Goal: Complete application form: Complete application form

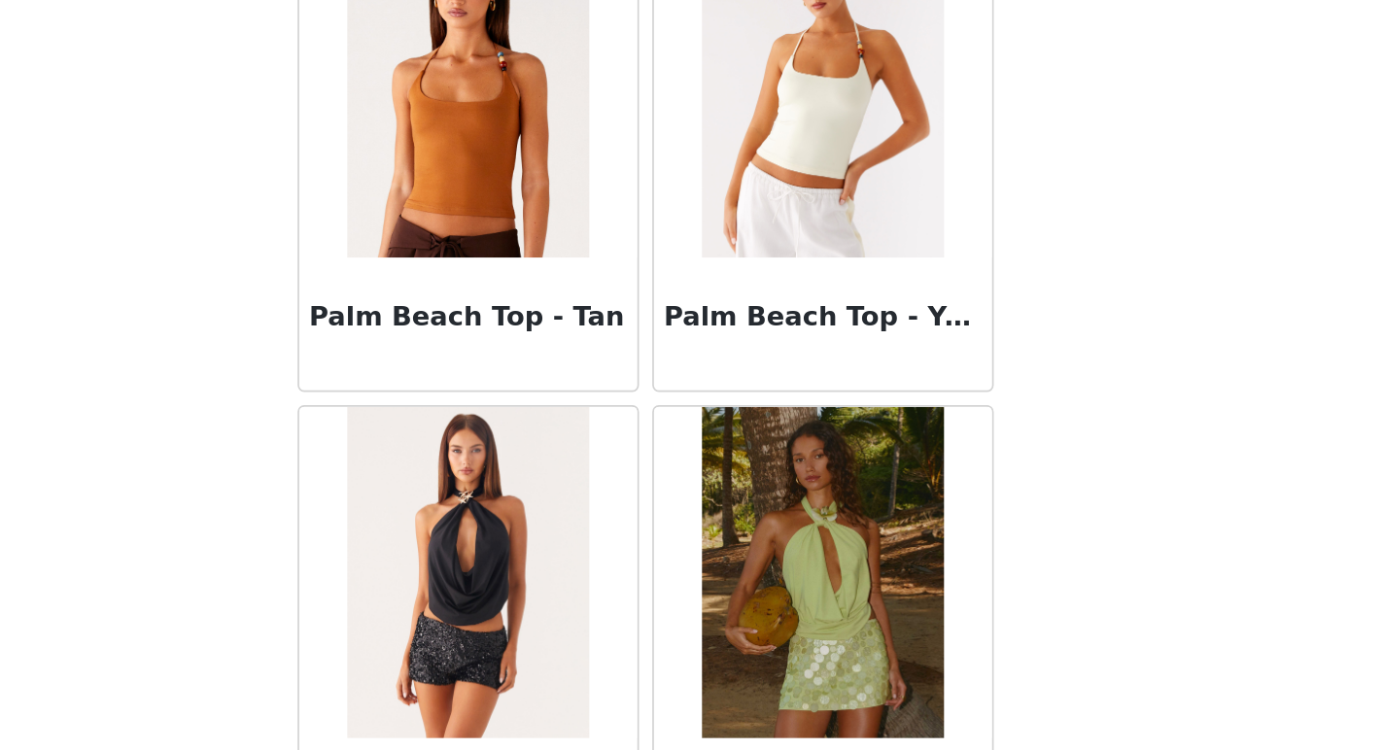
scroll to position [441, 0]
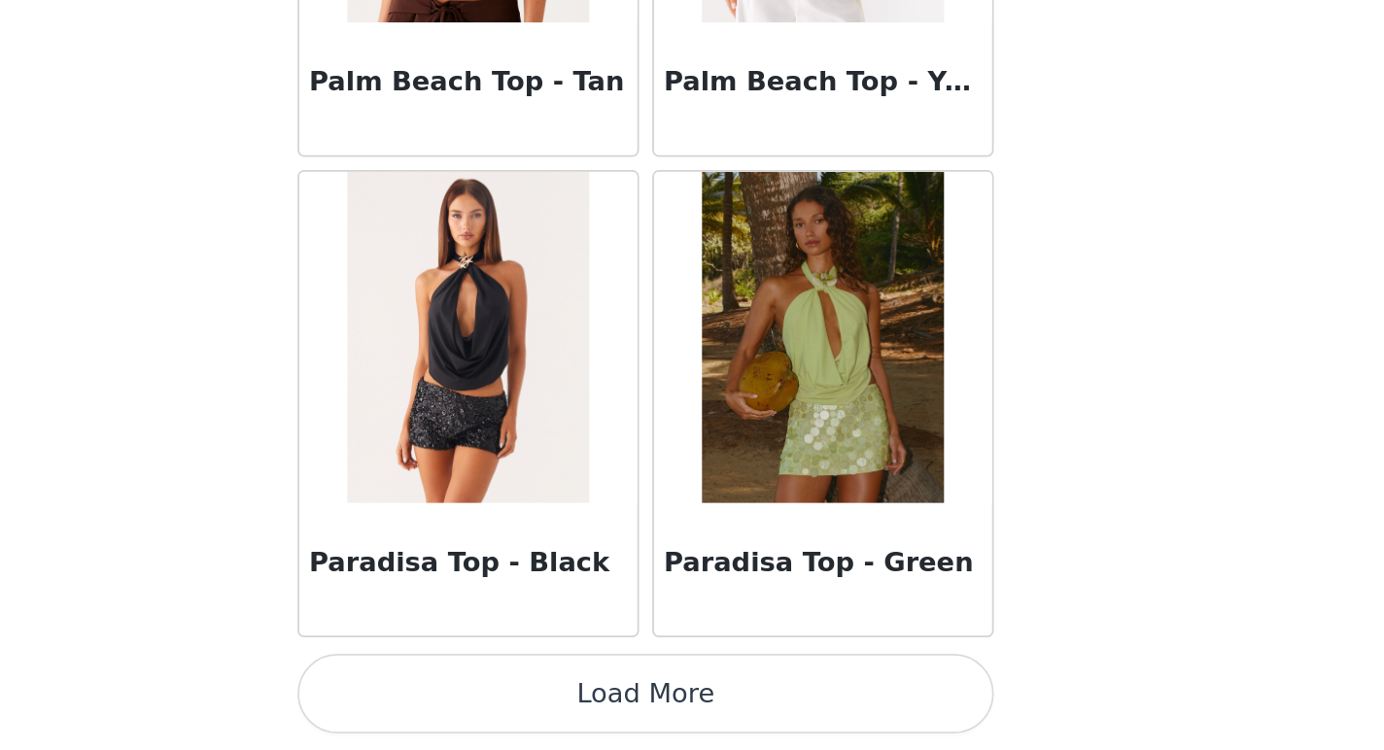
click at [698, 714] on button "Load More" at bounding box center [692, 717] width 408 height 47
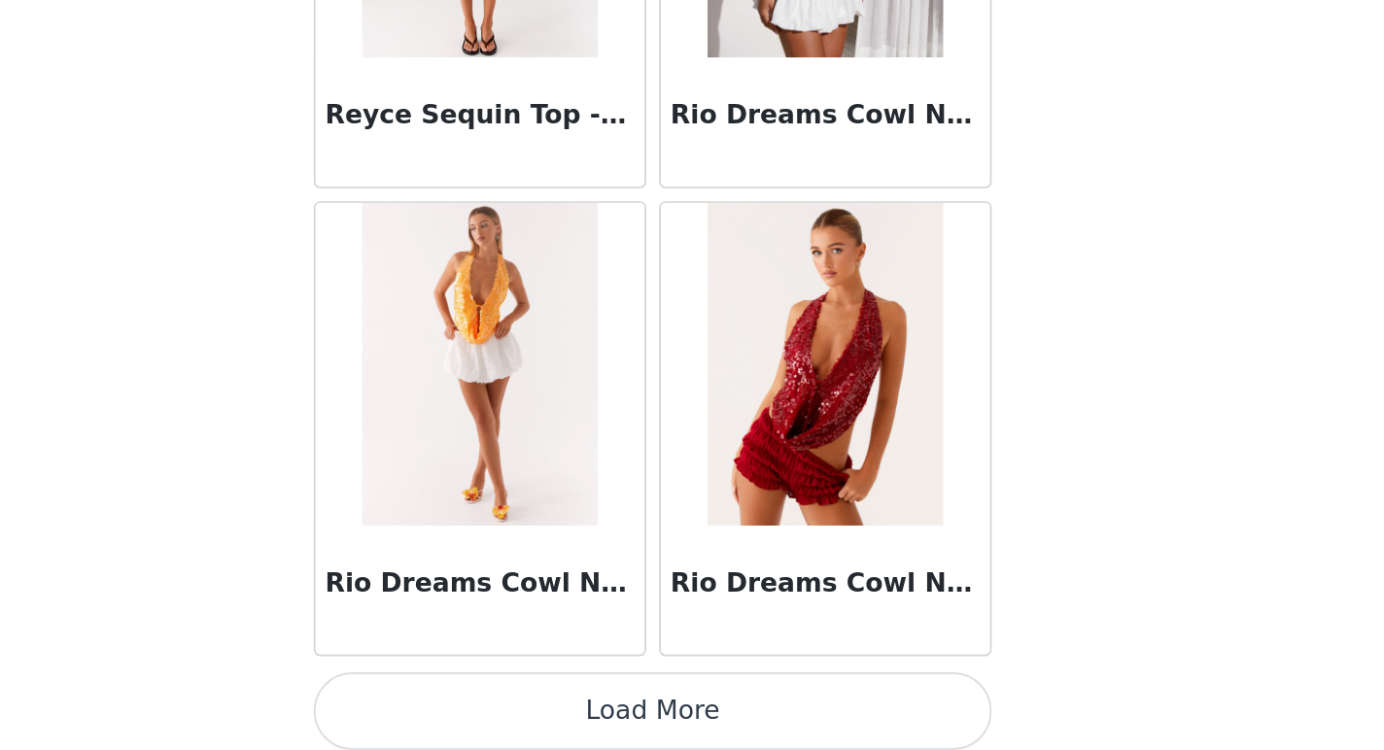
scroll to position [38863, 0]
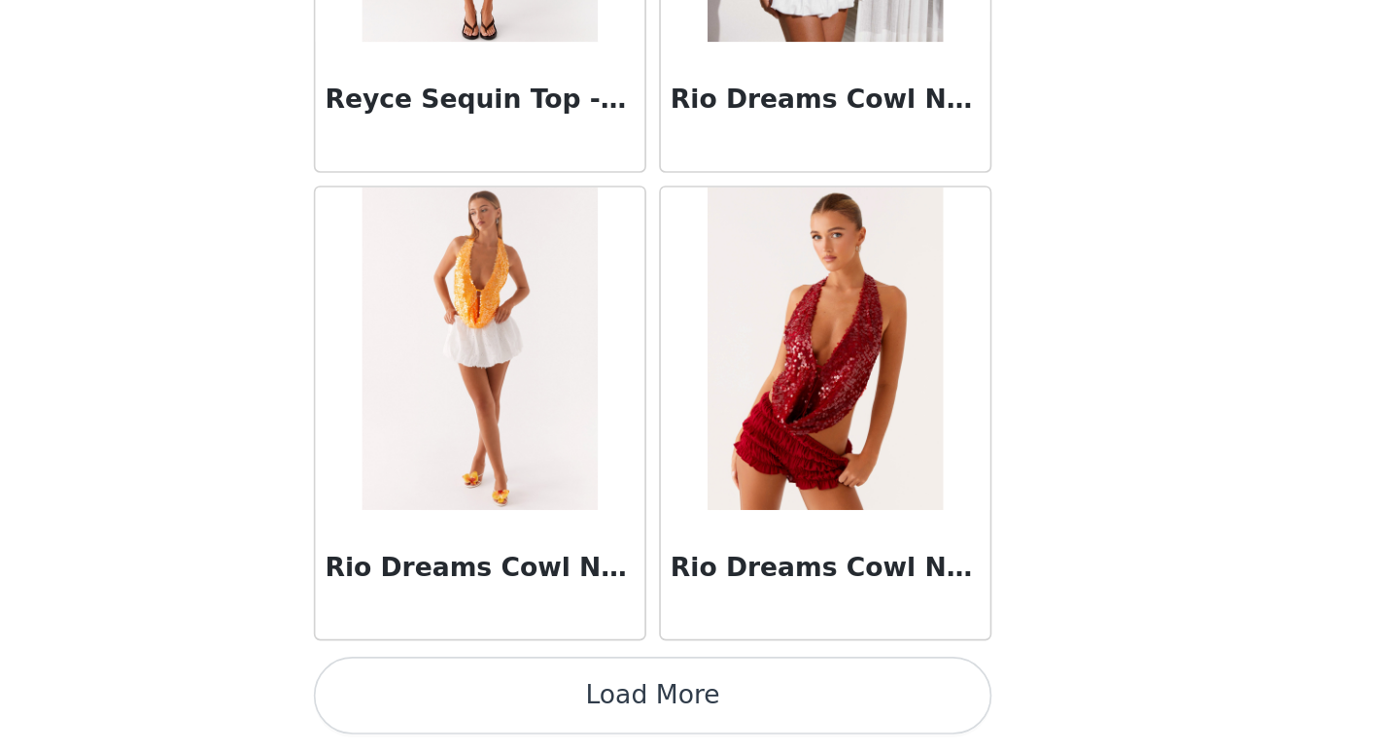
click at [834, 476] on img at bounding box center [795, 508] width 141 height 194
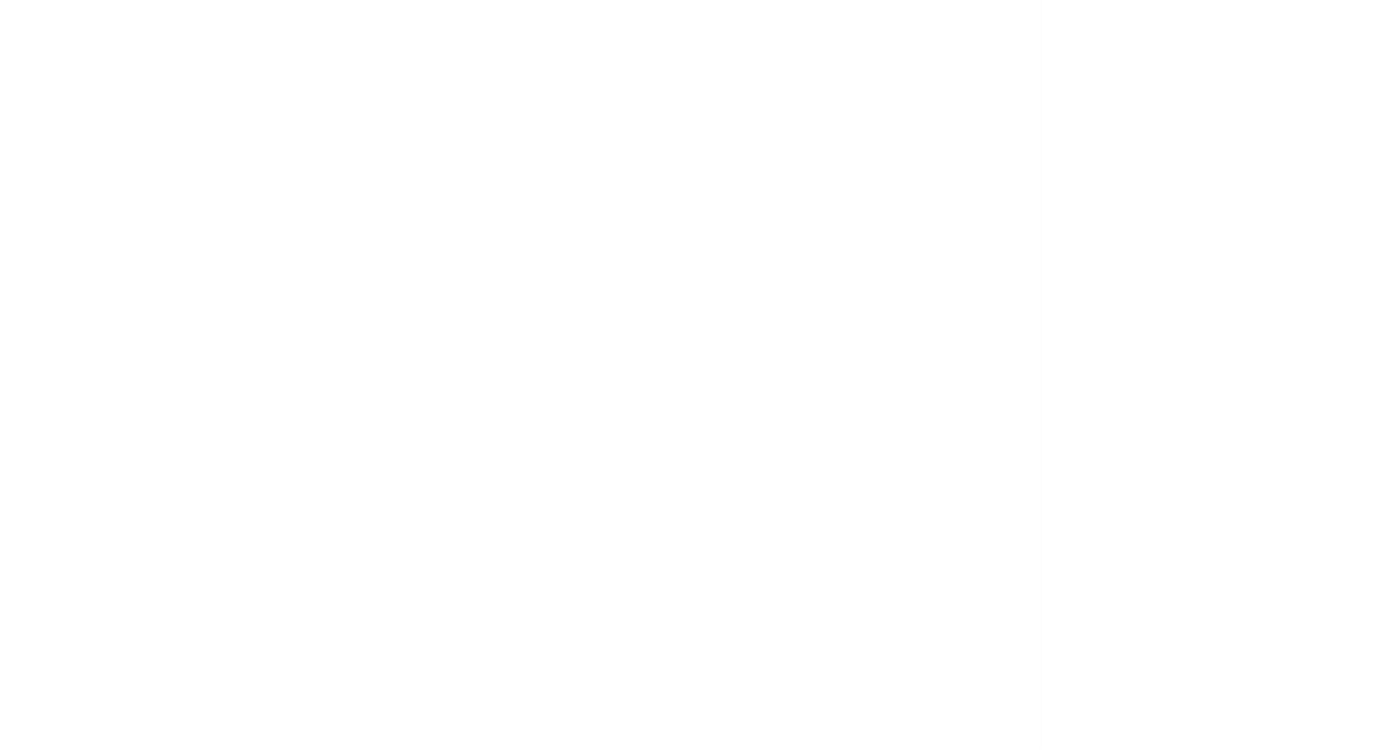
scroll to position [0, 0]
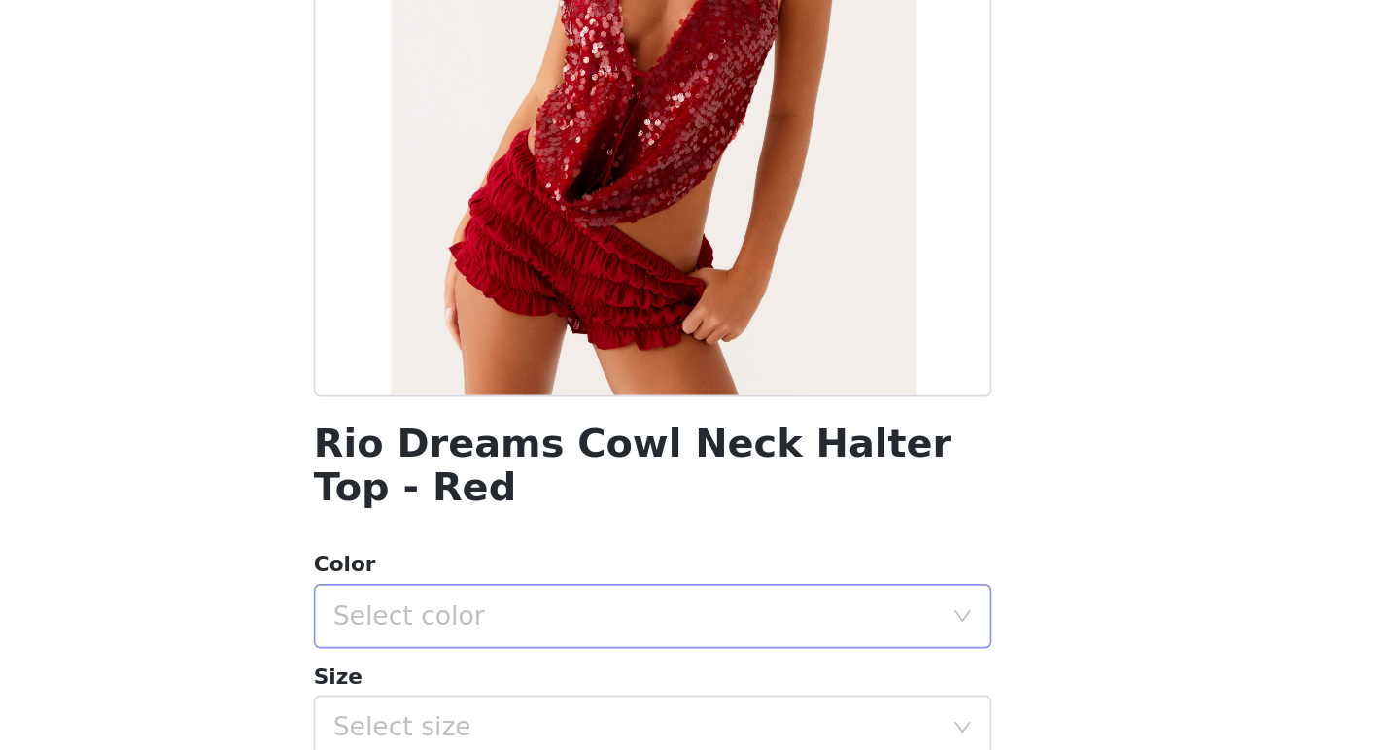
click at [639, 659] on div "Select color" at bounding box center [681, 666] width 363 height 19
click at [623, 704] on li "Fuschia" at bounding box center [692, 709] width 408 height 31
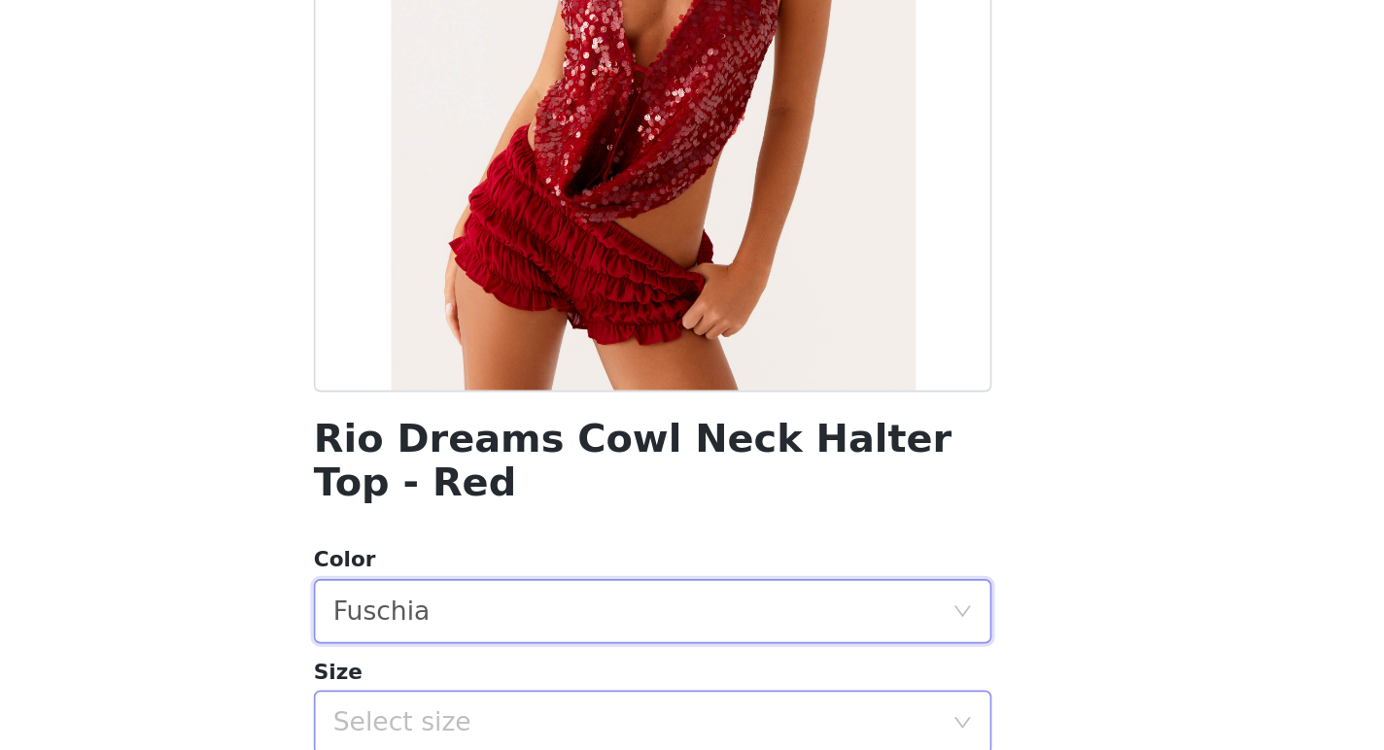
click at [609, 720] on div "Select size" at bounding box center [686, 733] width 372 height 37
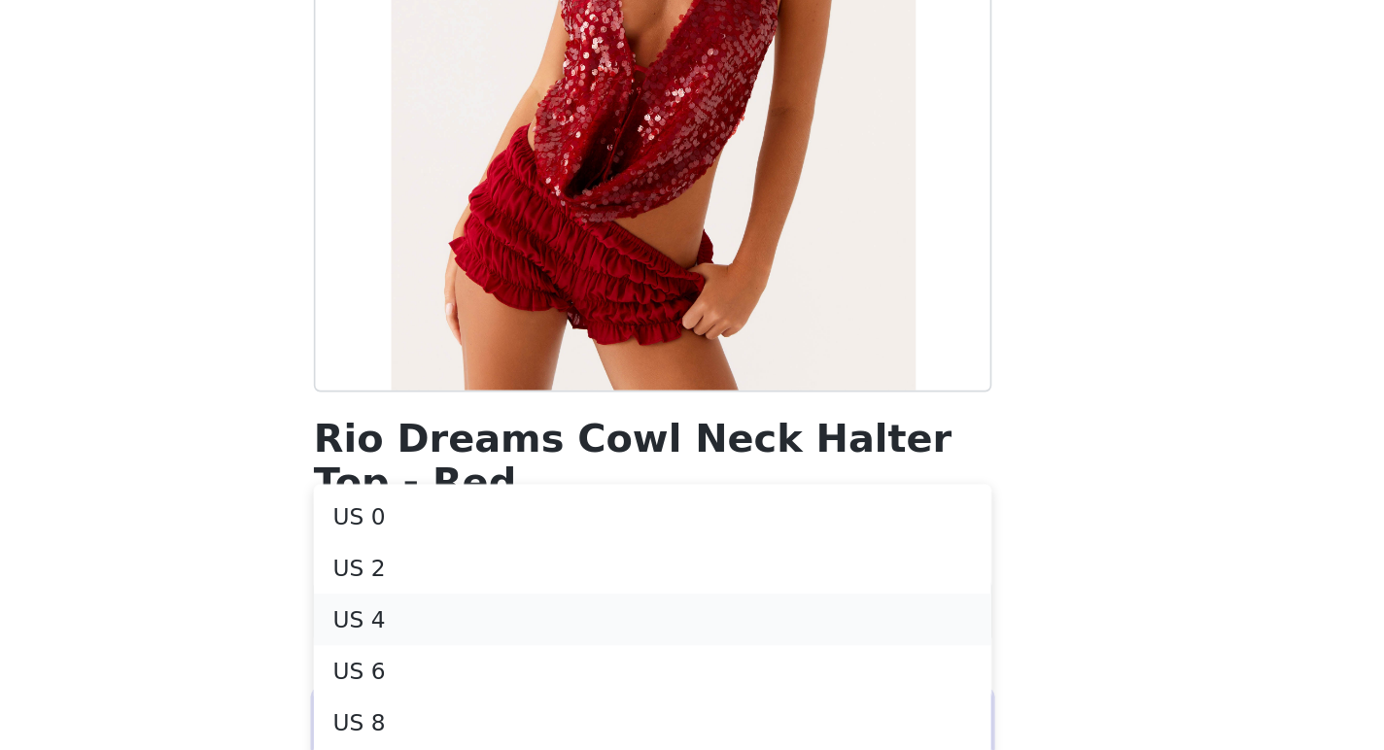
click at [582, 671] on li "US 4" at bounding box center [692, 671] width 408 height 31
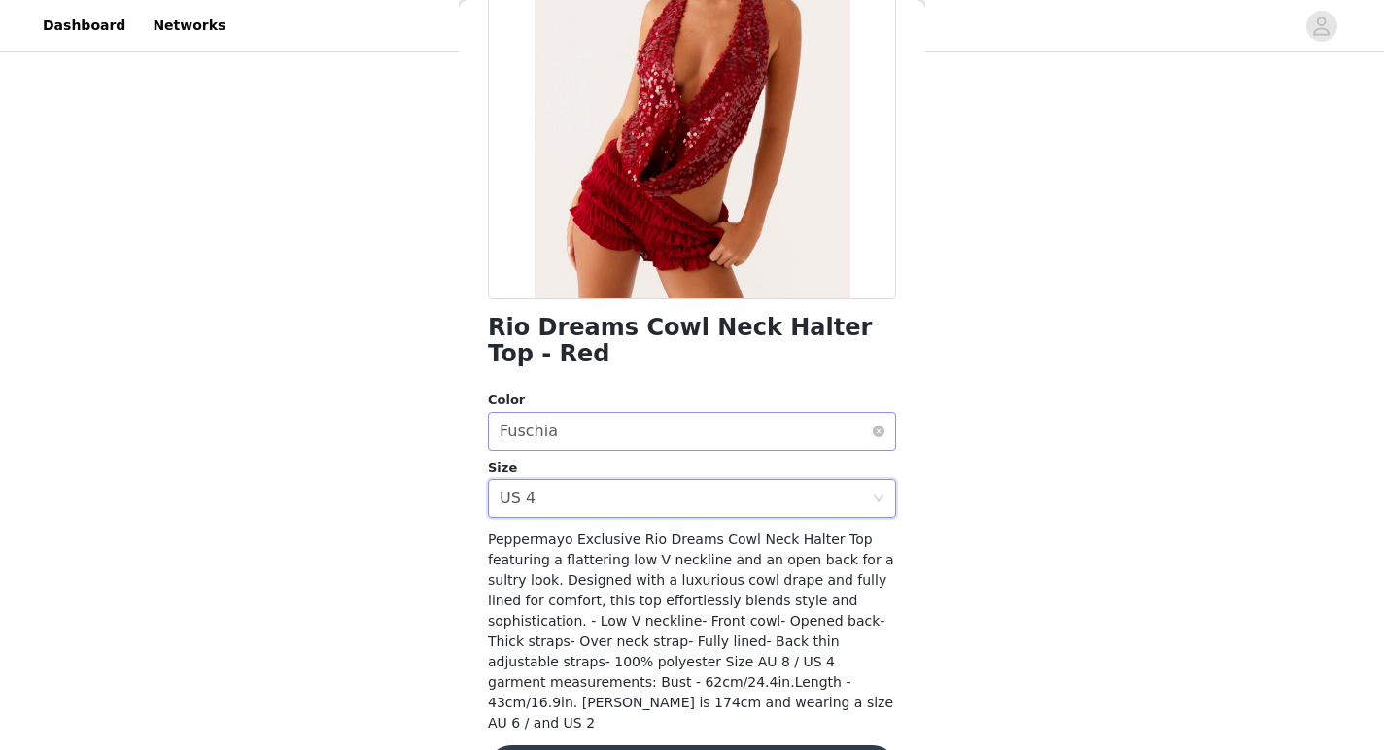
scroll to position [280, 0]
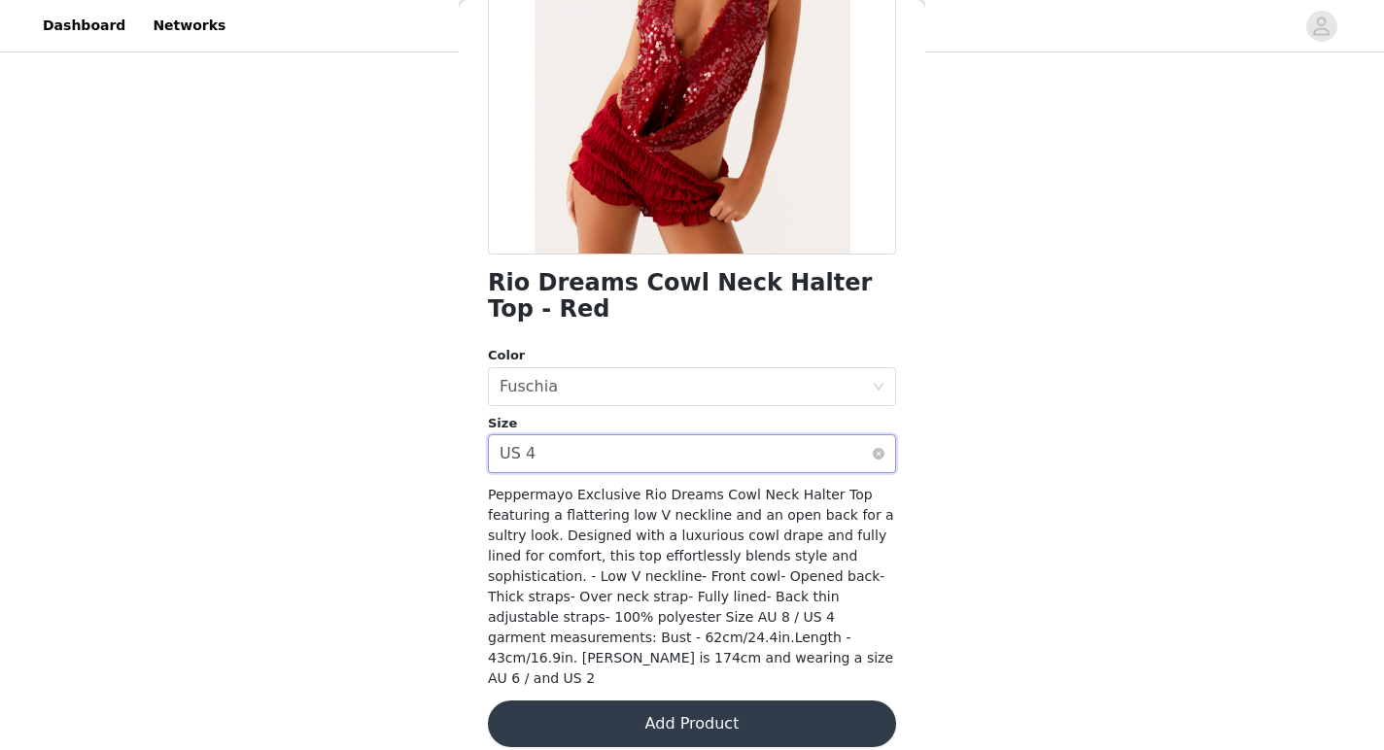
click at [604, 471] on div "Select size US 4" at bounding box center [686, 453] width 372 height 37
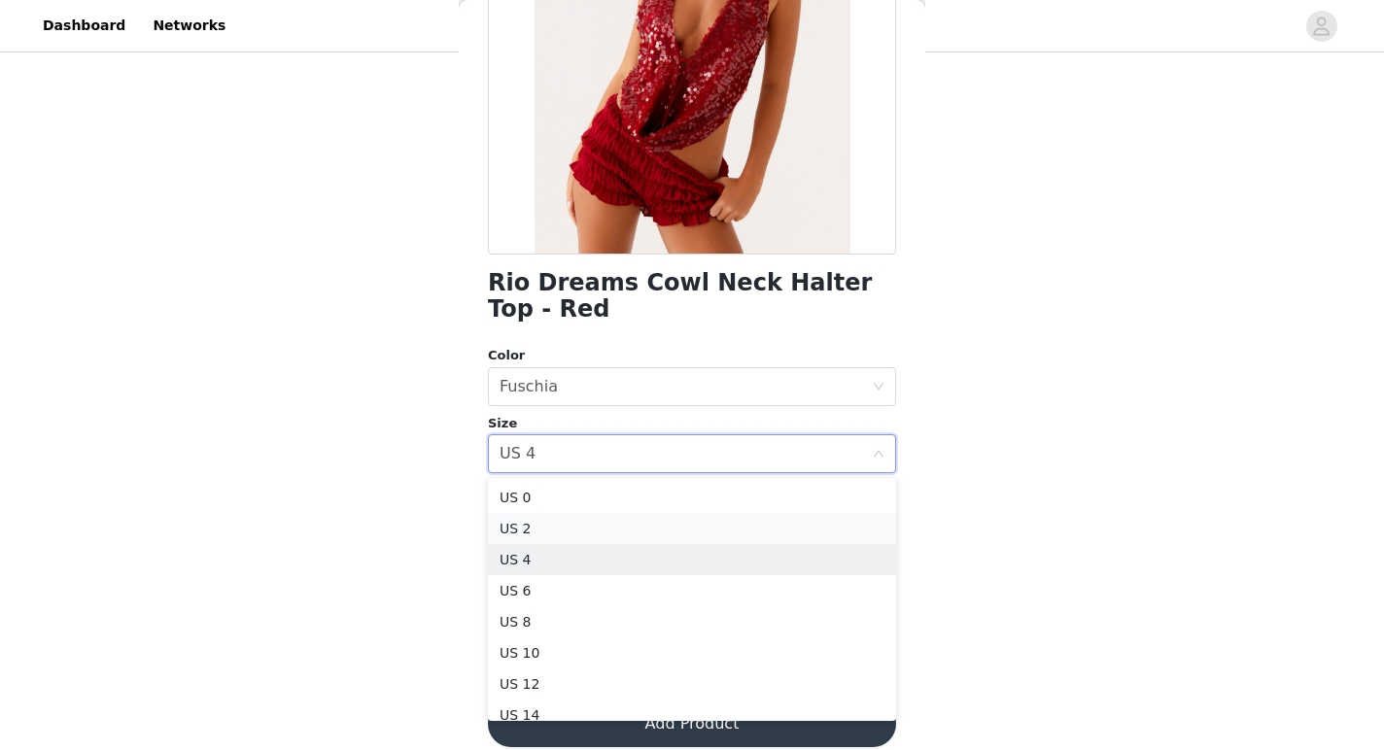
click at [561, 534] on li "US 2" at bounding box center [692, 528] width 408 height 31
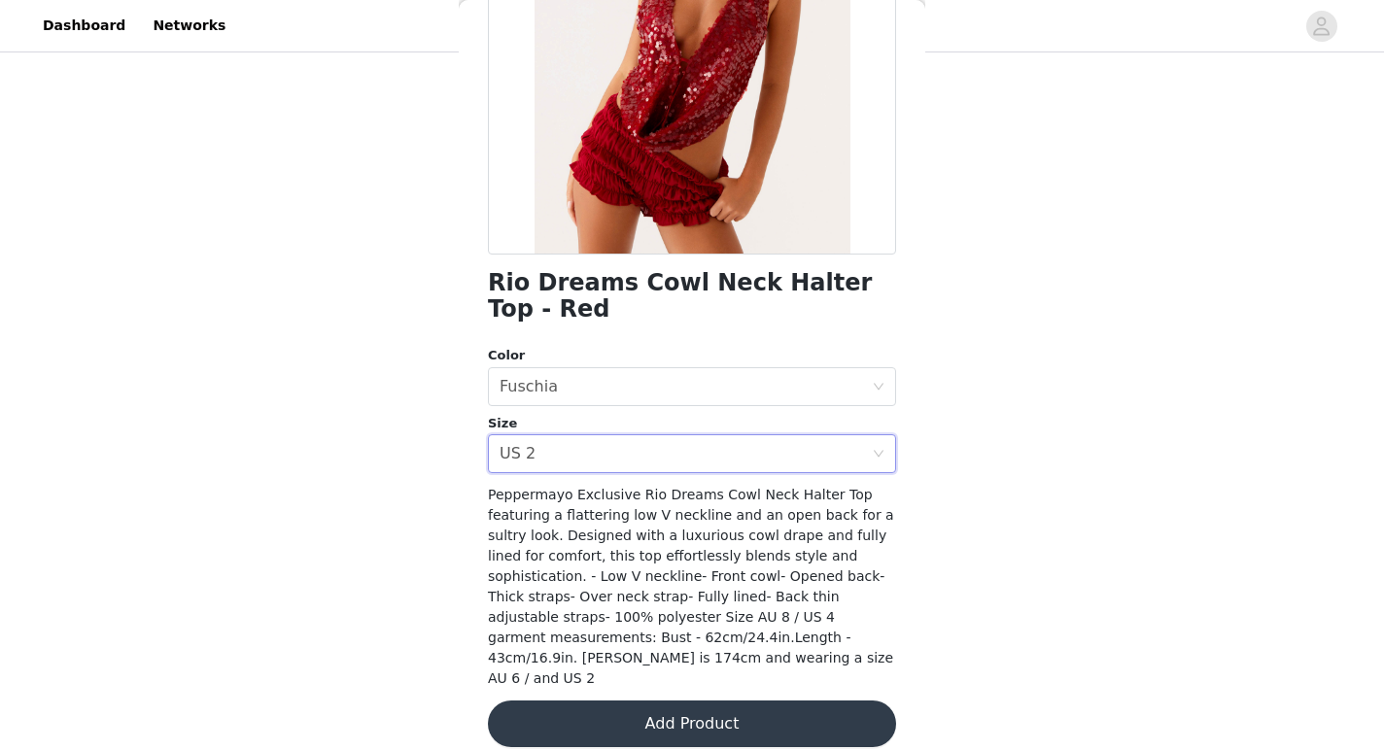
click at [590, 705] on button "Add Product" at bounding box center [692, 724] width 408 height 47
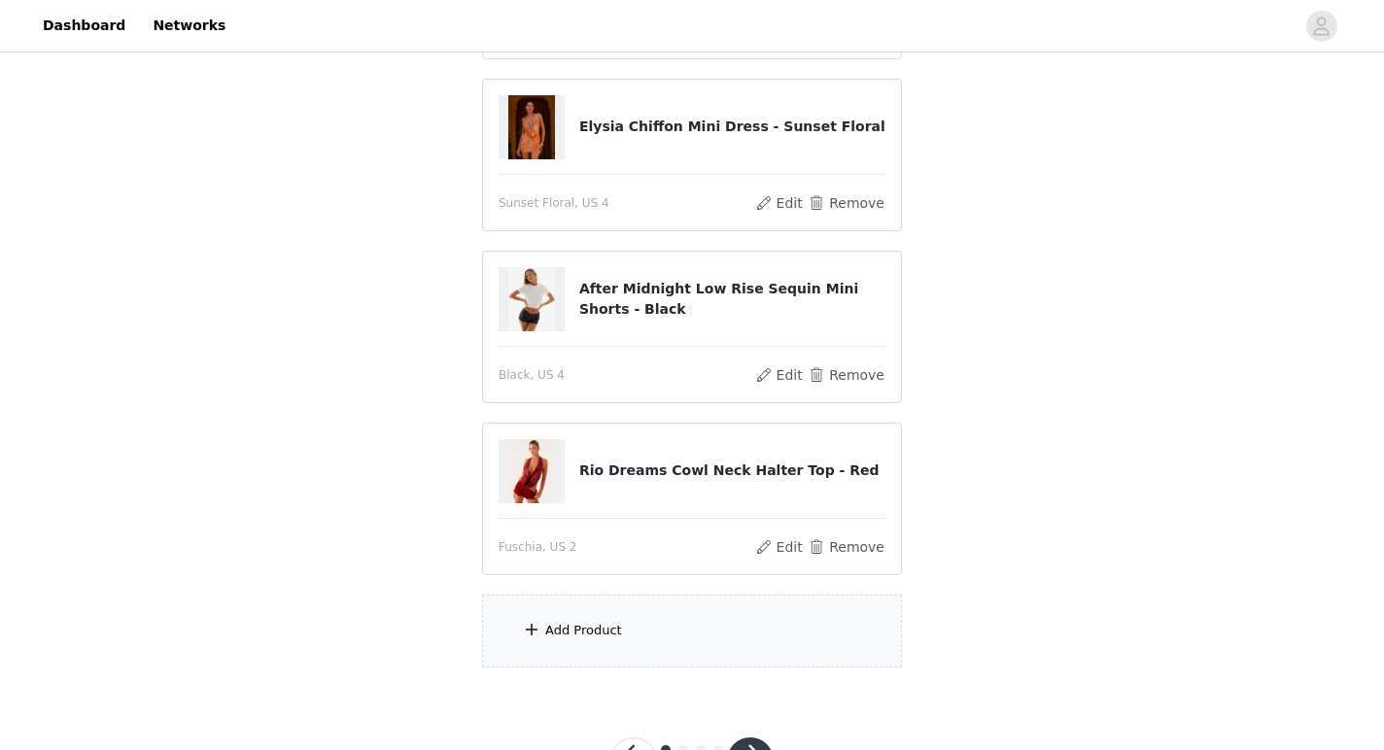
scroll to position [535, 0]
click at [596, 636] on div "Add Product" at bounding box center [583, 629] width 77 height 19
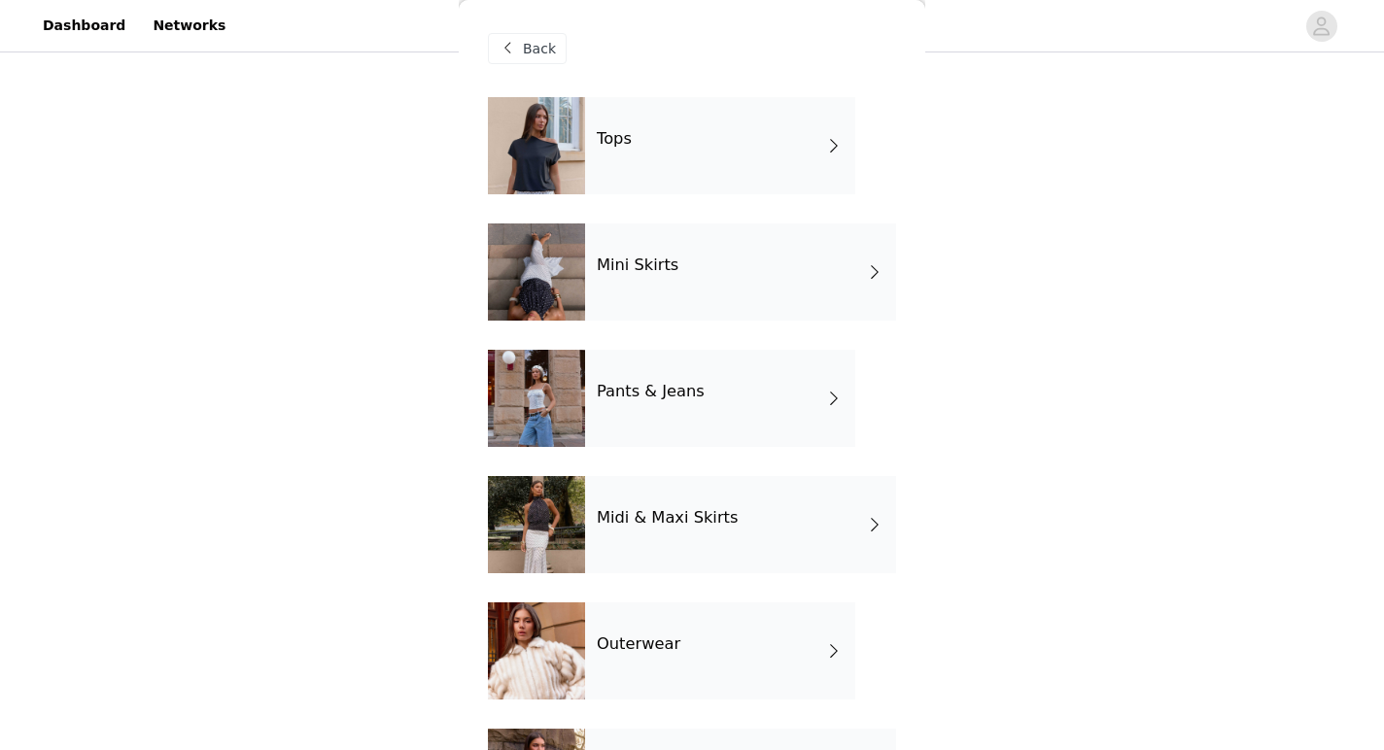
click at [713, 102] on div "Tops" at bounding box center [720, 145] width 270 height 97
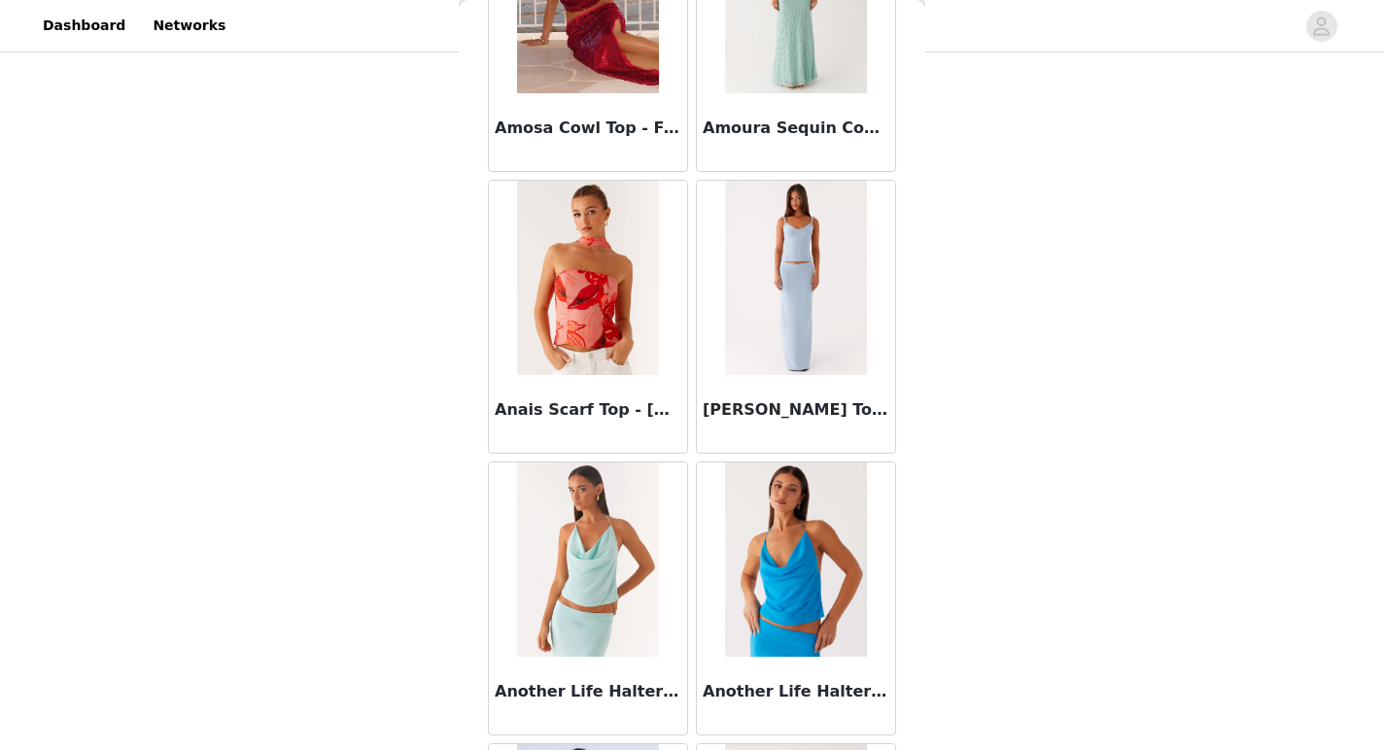
scroll to position [2224, 0]
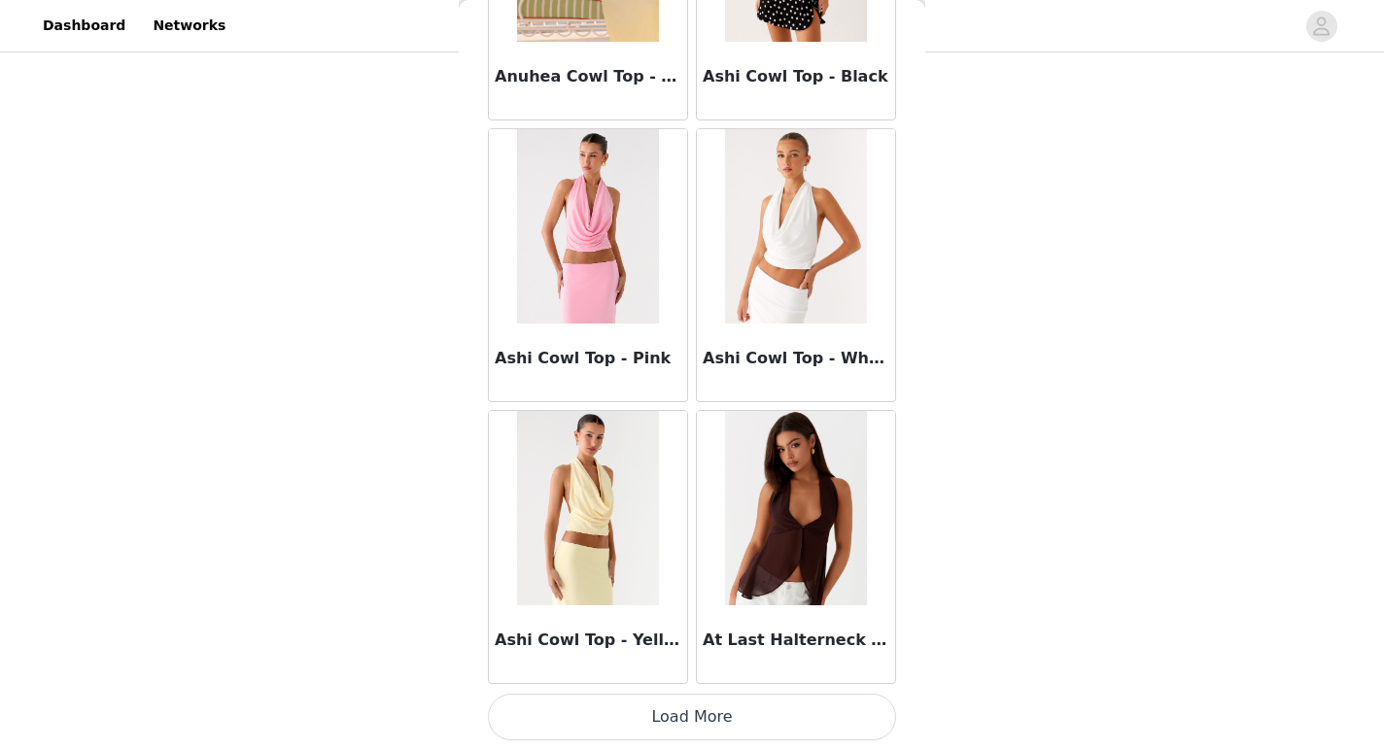
click at [690, 709] on button "Load More" at bounding box center [692, 717] width 408 height 47
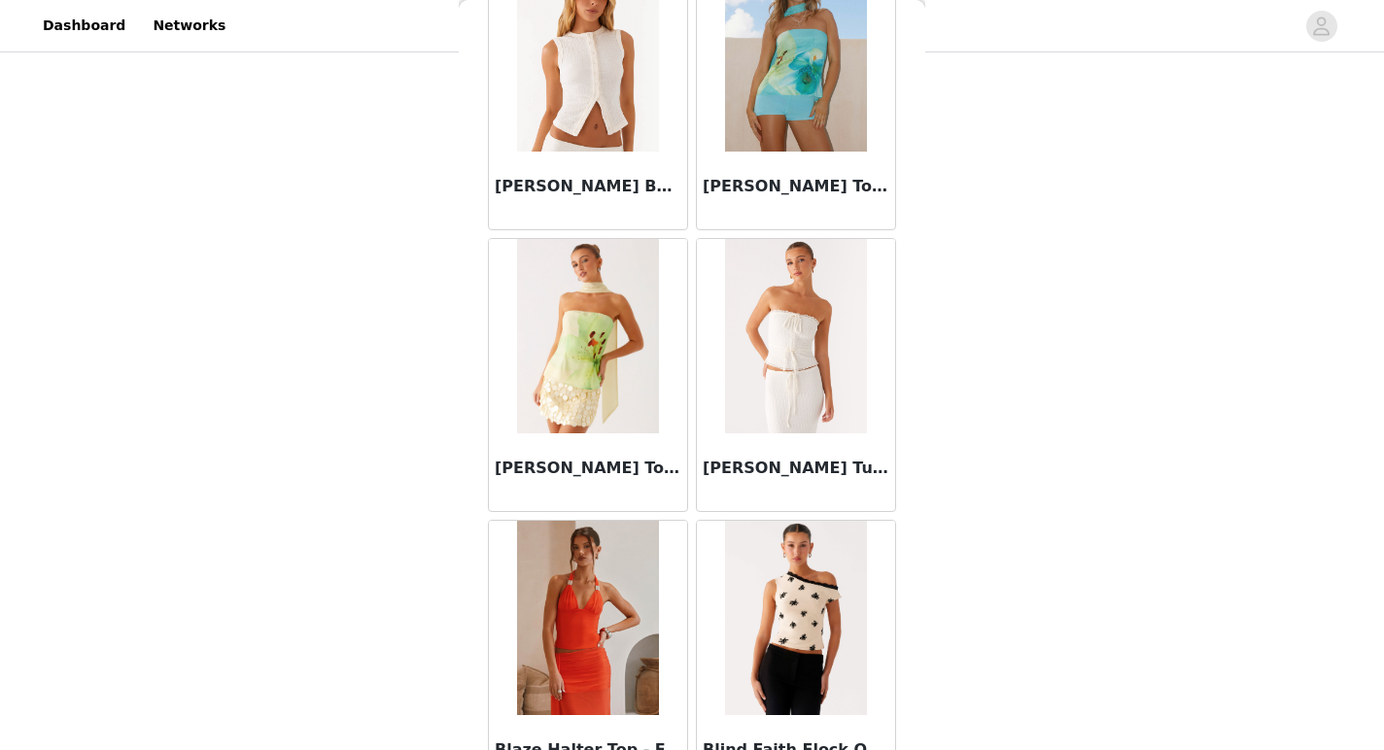
scroll to position [5042, 0]
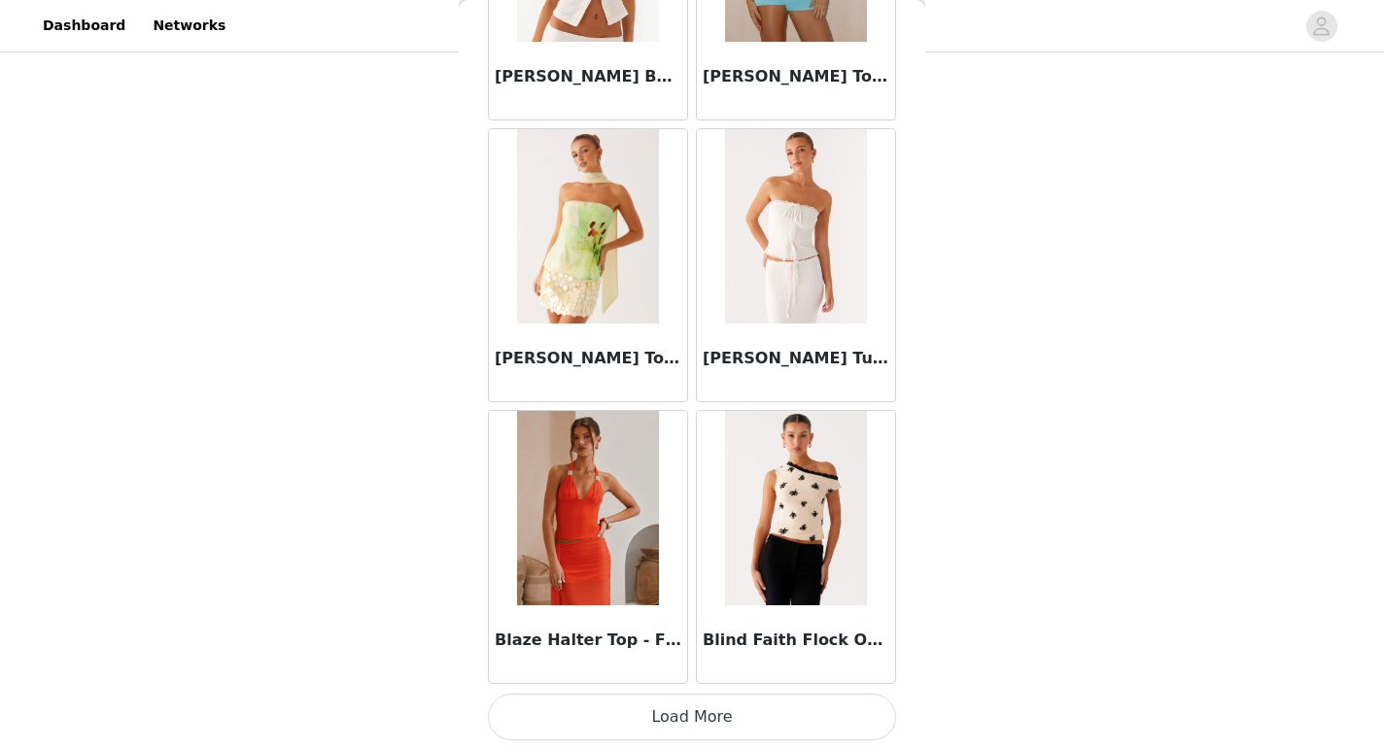
click at [675, 717] on button "Load More" at bounding box center [692, 717] width 408 height 47
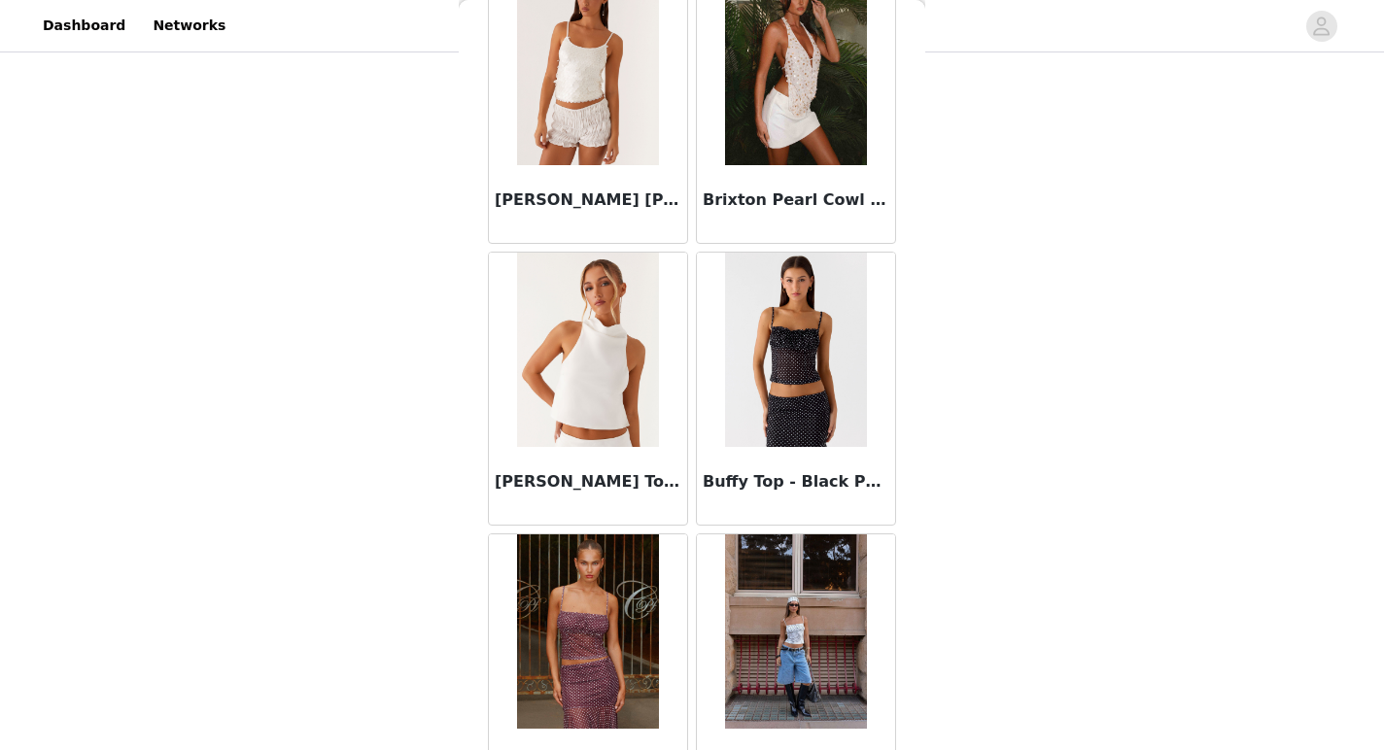
scroll to position [7860, 0]
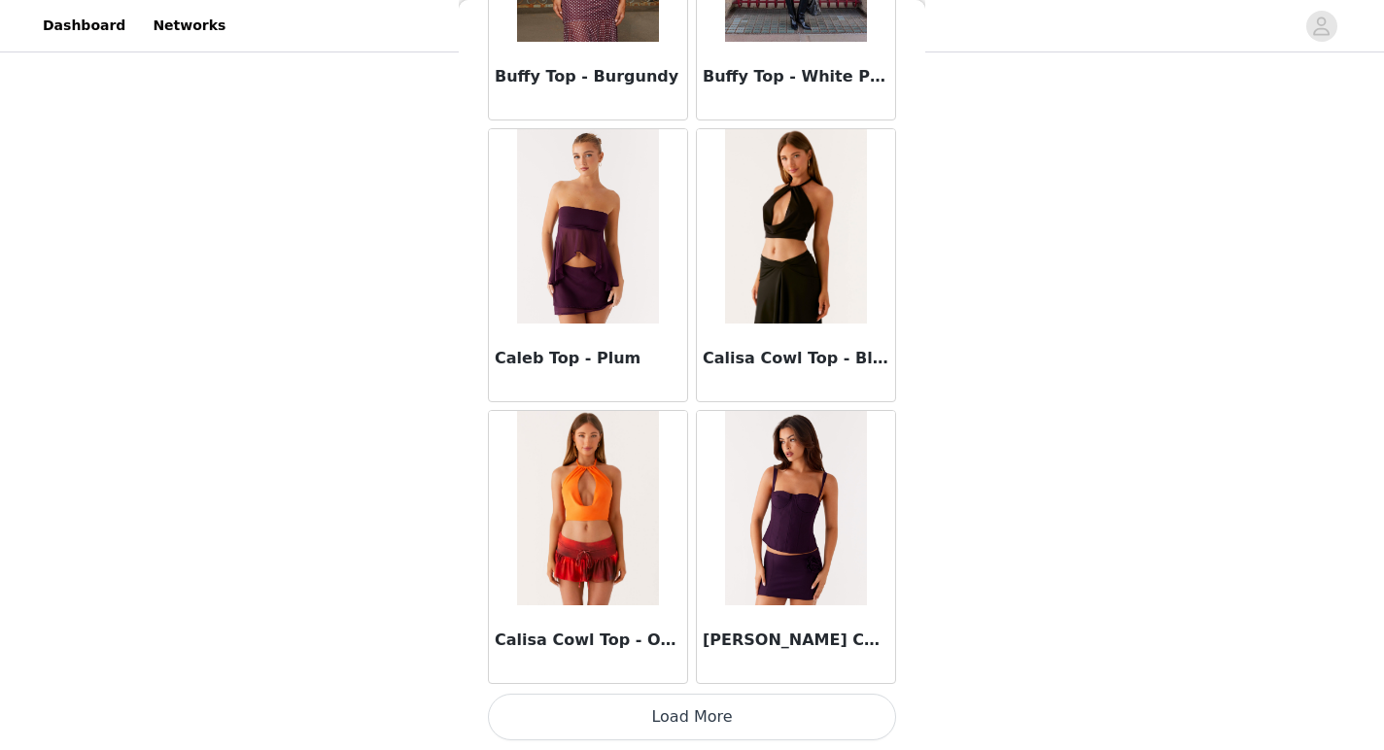
click at [681, 712] on button "Load More" at bounding box center [692, 717] width 408 height 47
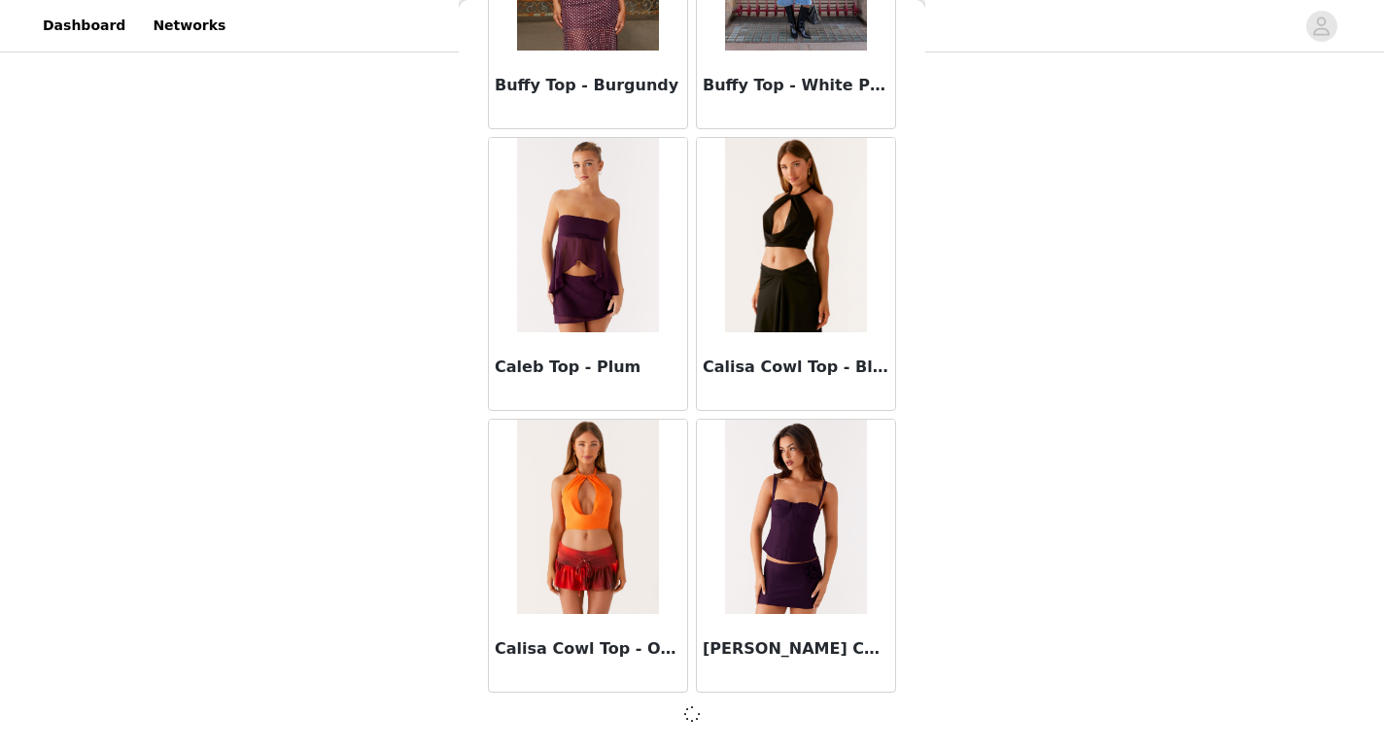
scroll to position [7852, 0]
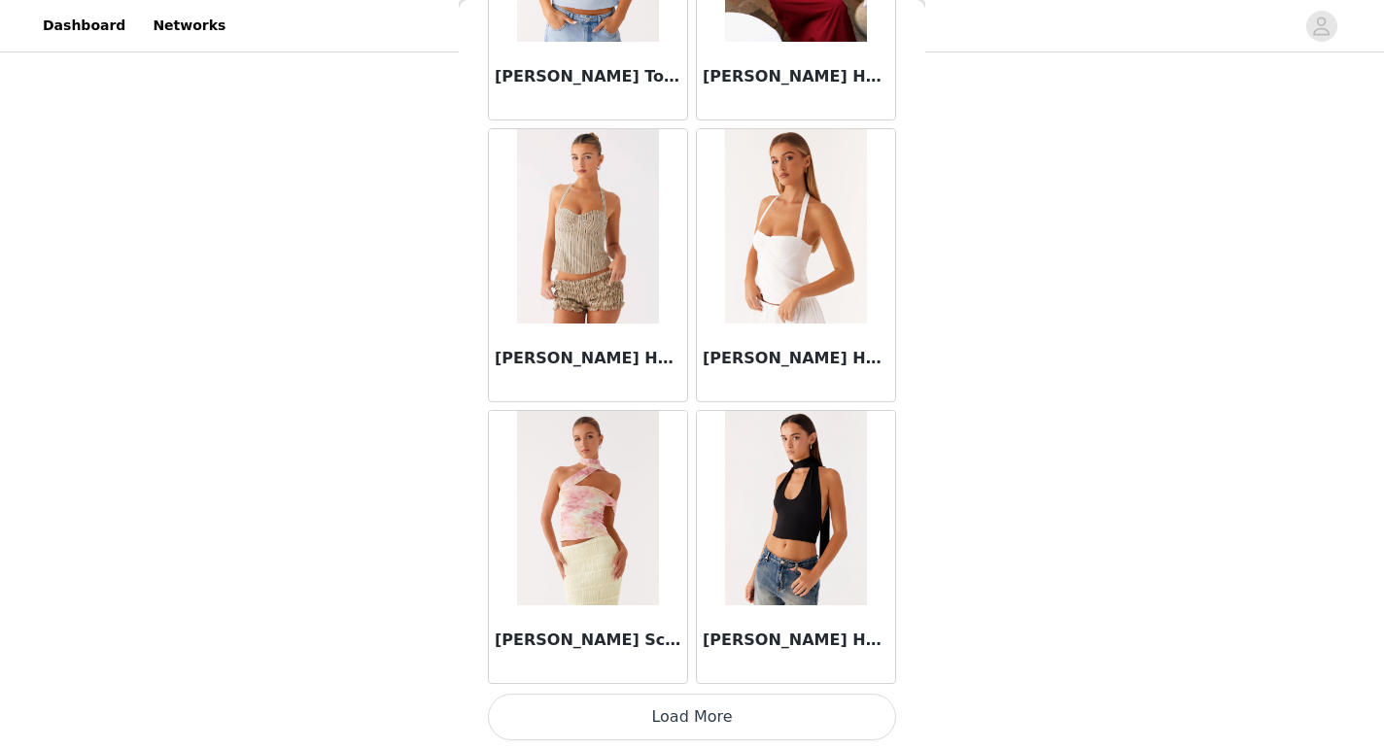
click at [696, 730] on button "Load More" at bounding box center [692, 717] width 408 height 47
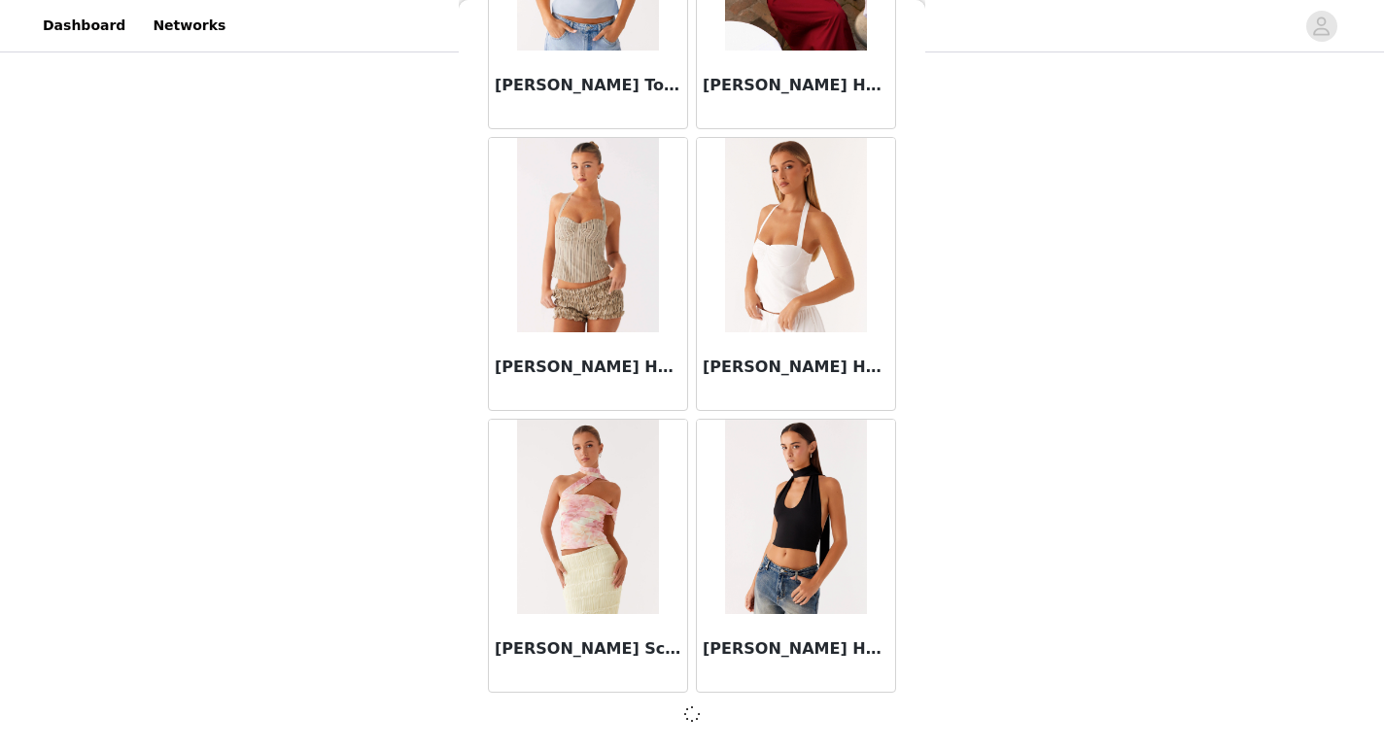
scroll to position [10670, 0]
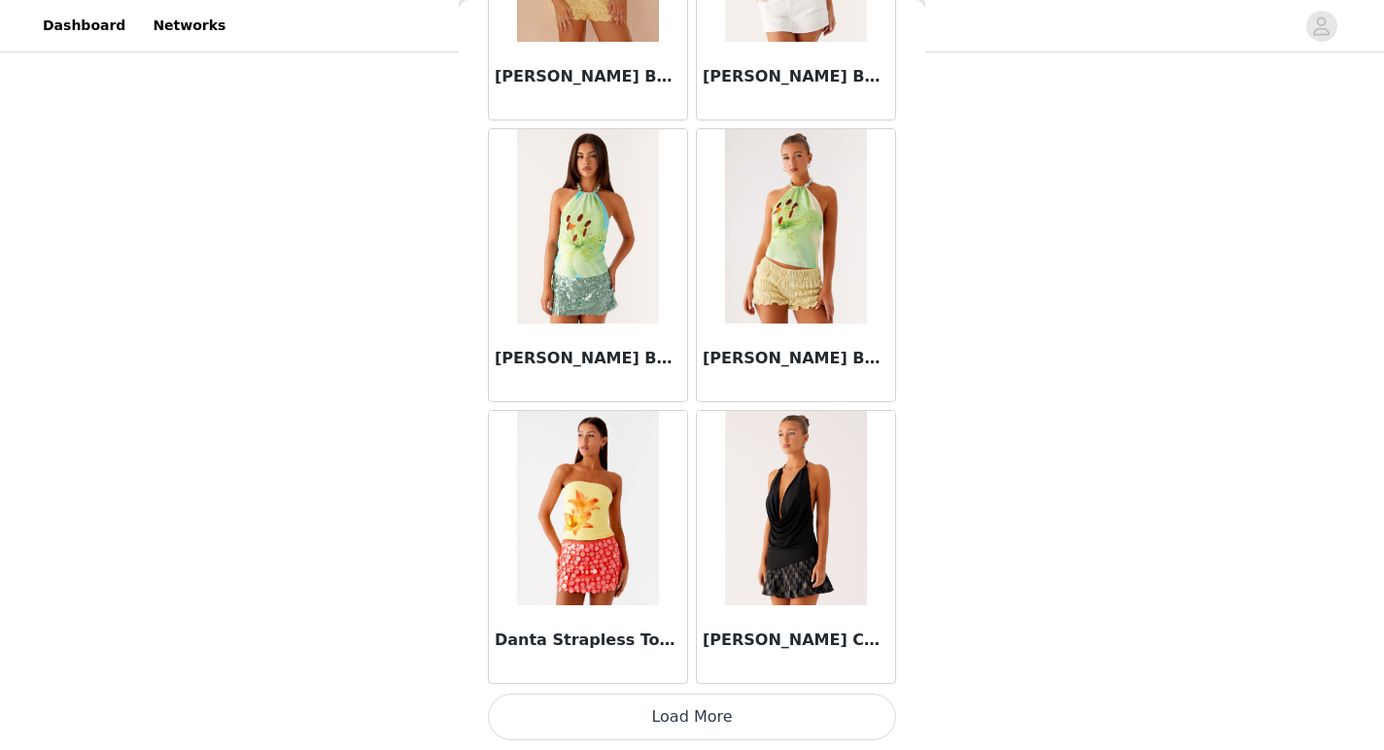
click at [699, 723] on button "Load More" at bounding box center [692, 717] width 408 height 47
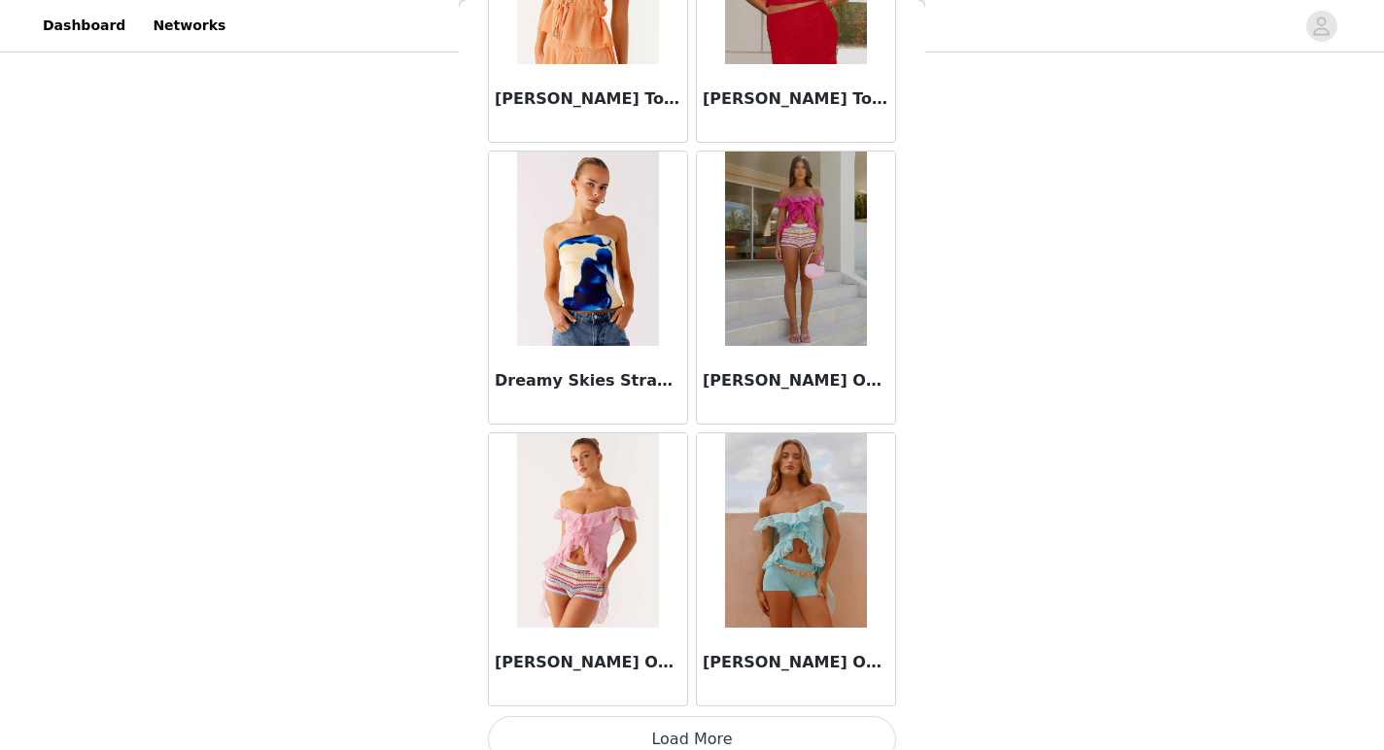
scroll to position [16315, 0]
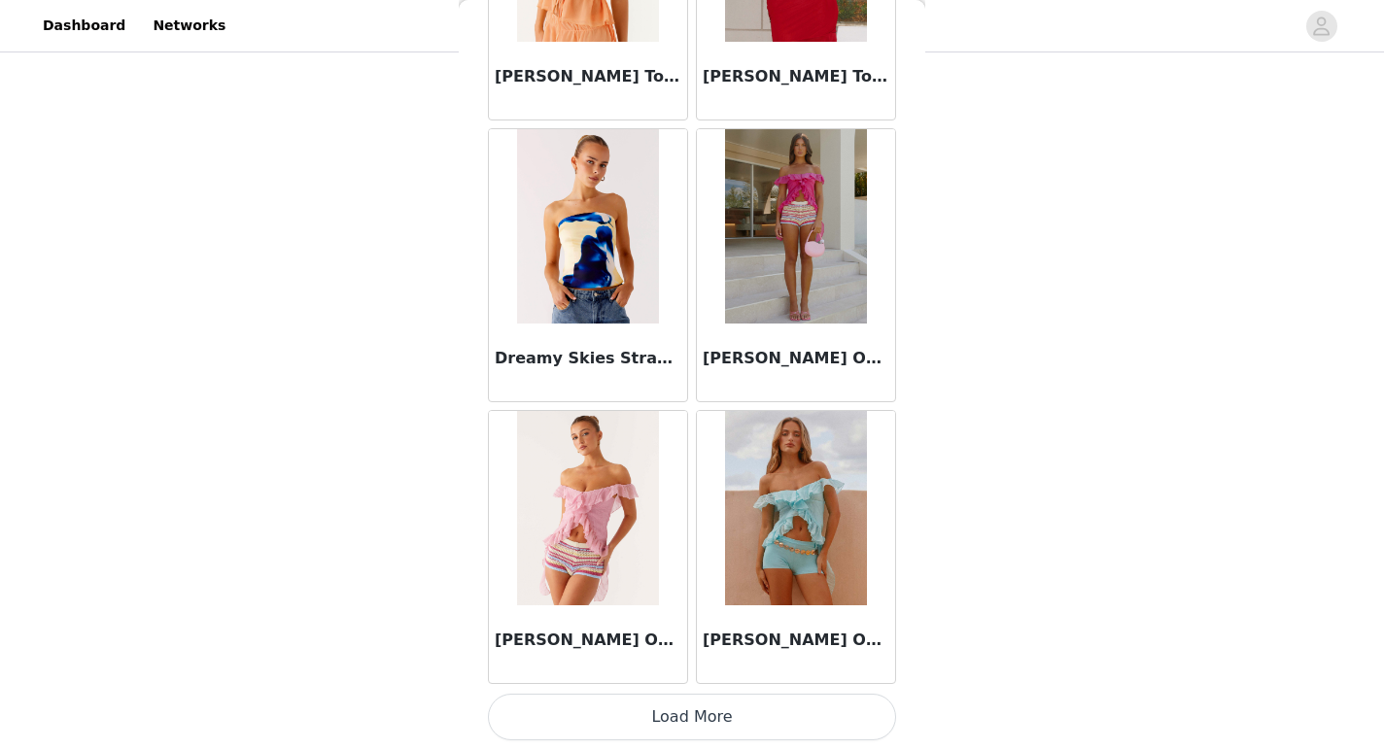
click at [725, 720] on button "Load More" at bounding box center [692, 717] width 408 height 47
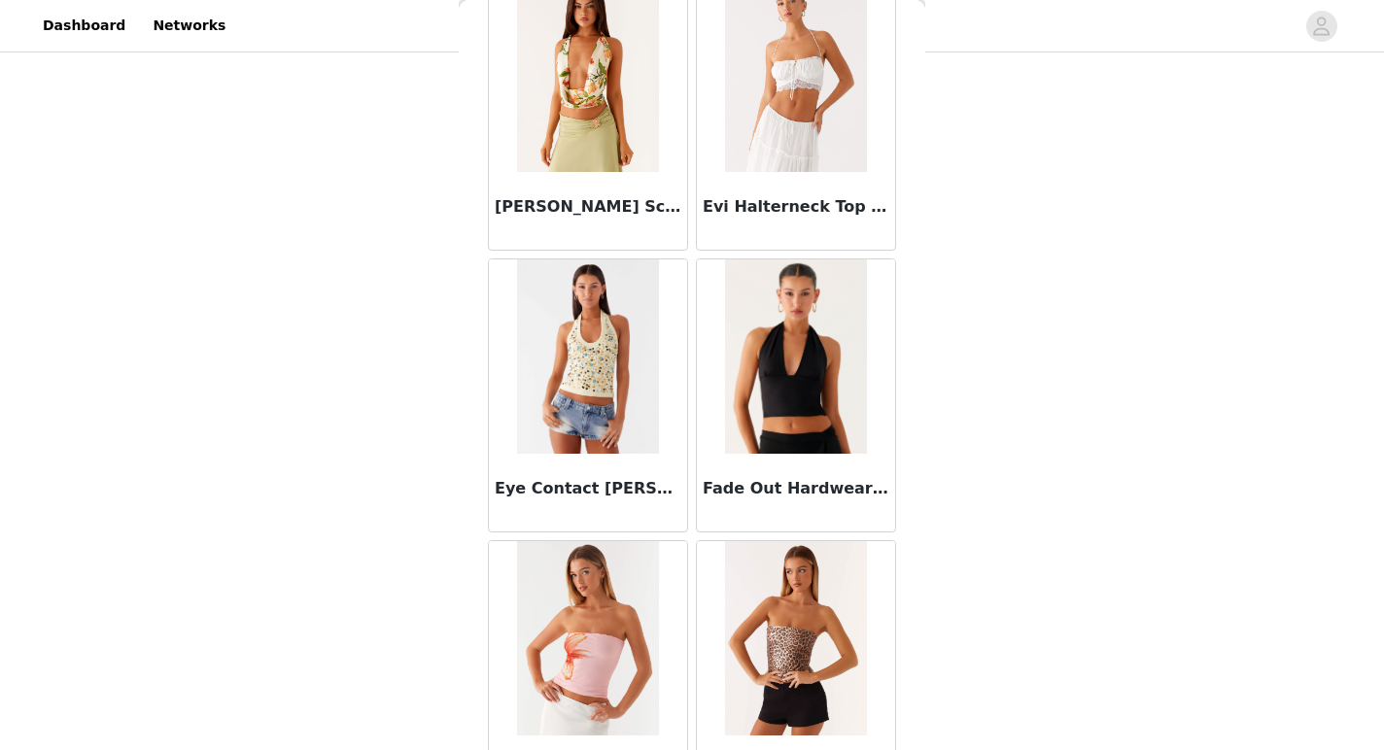
scroll to position [19134, 0]
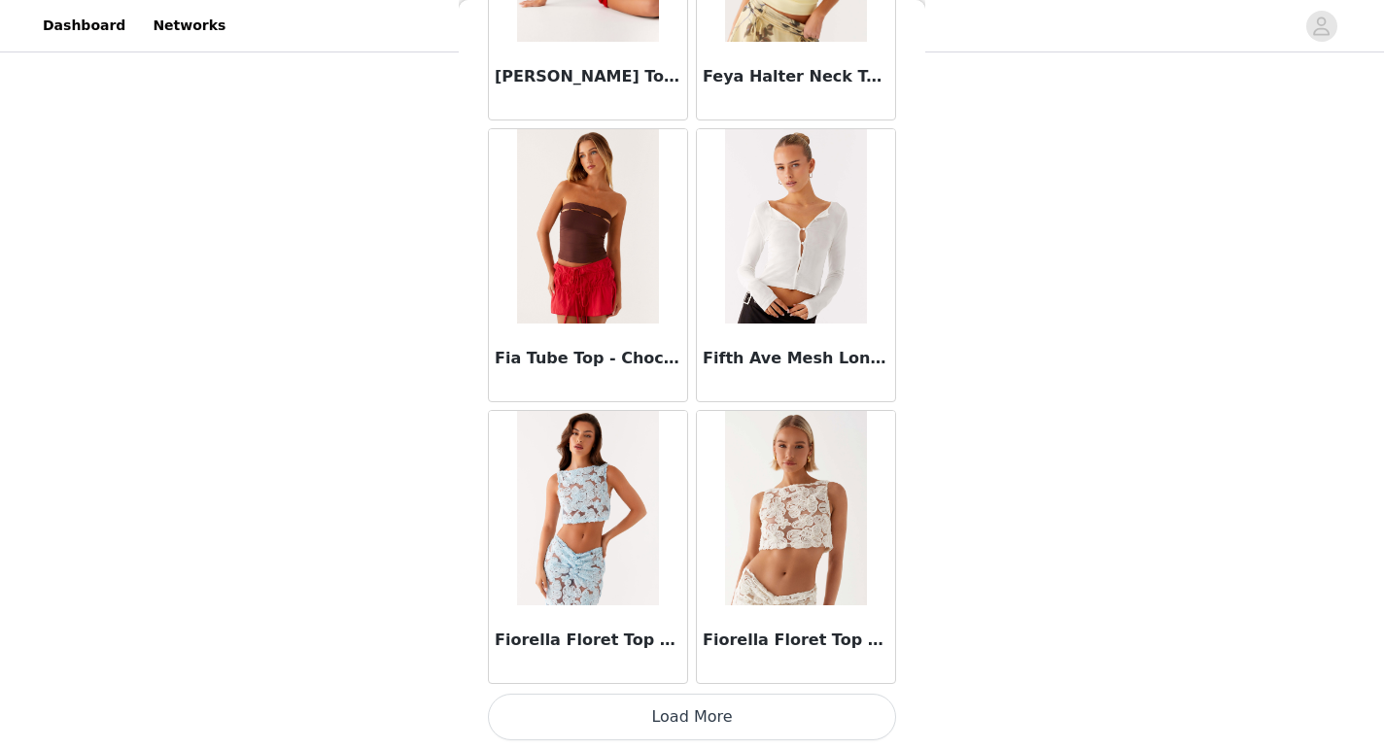
click at [710, 728] on button "Load More" at bounding box center [692, 717] width 408 height 47
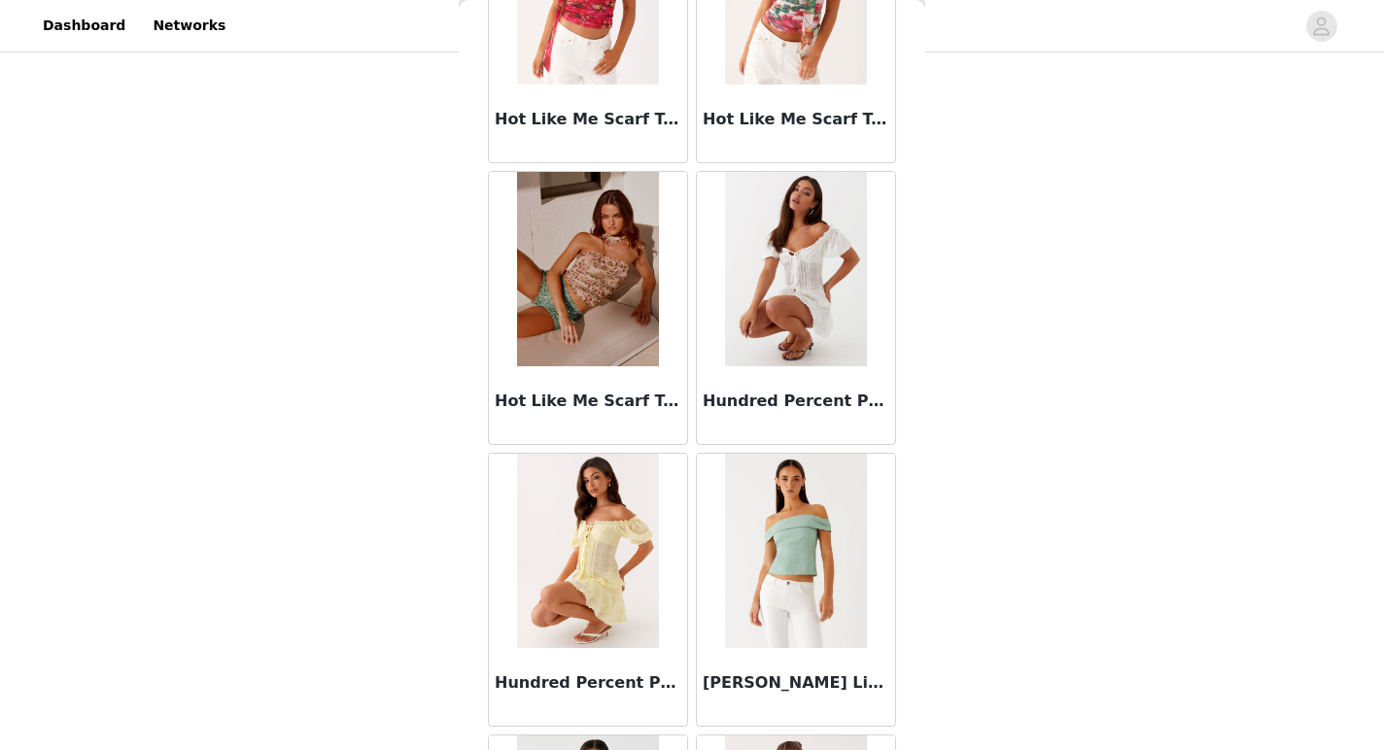
scroll to position [21952, 0]
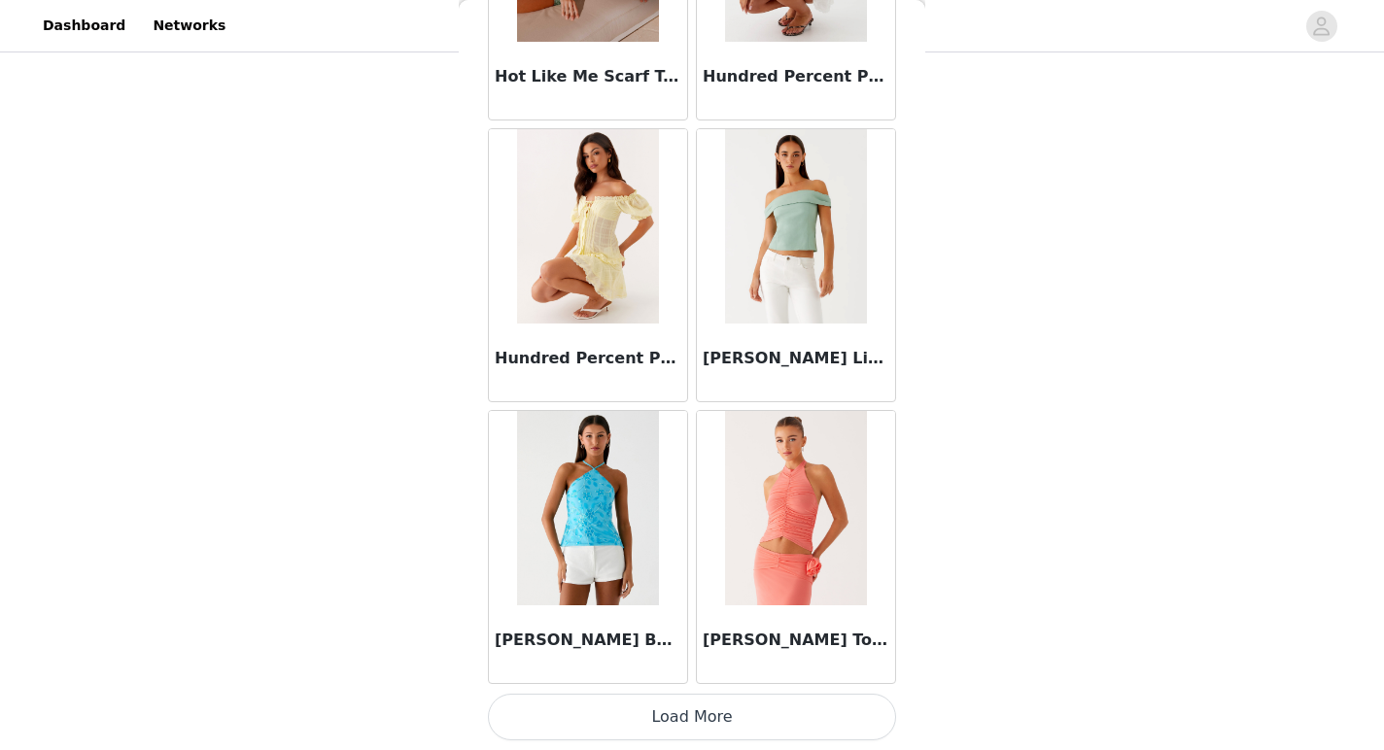
click at [711, 718] on button "Load More" at bounding box center [692, 717] width 408 height 47
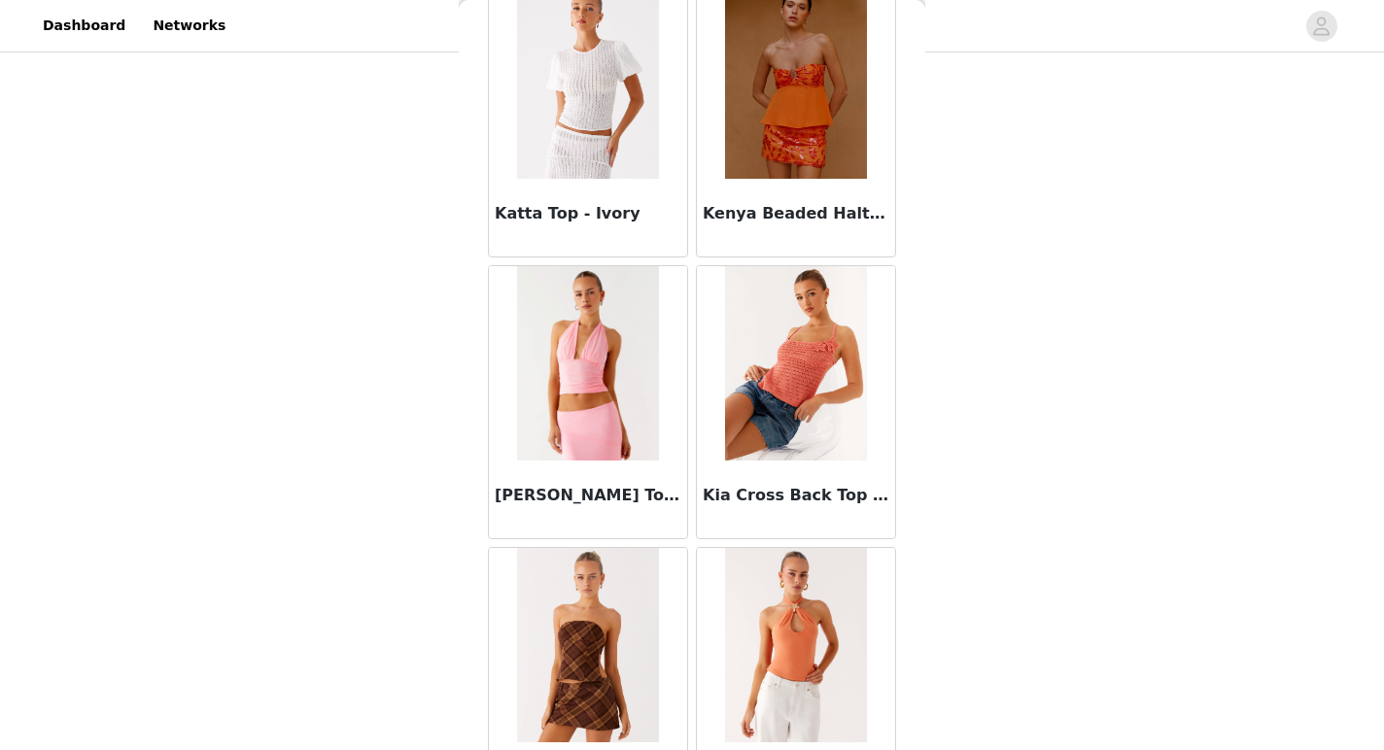
scroll to position [24771, 0]
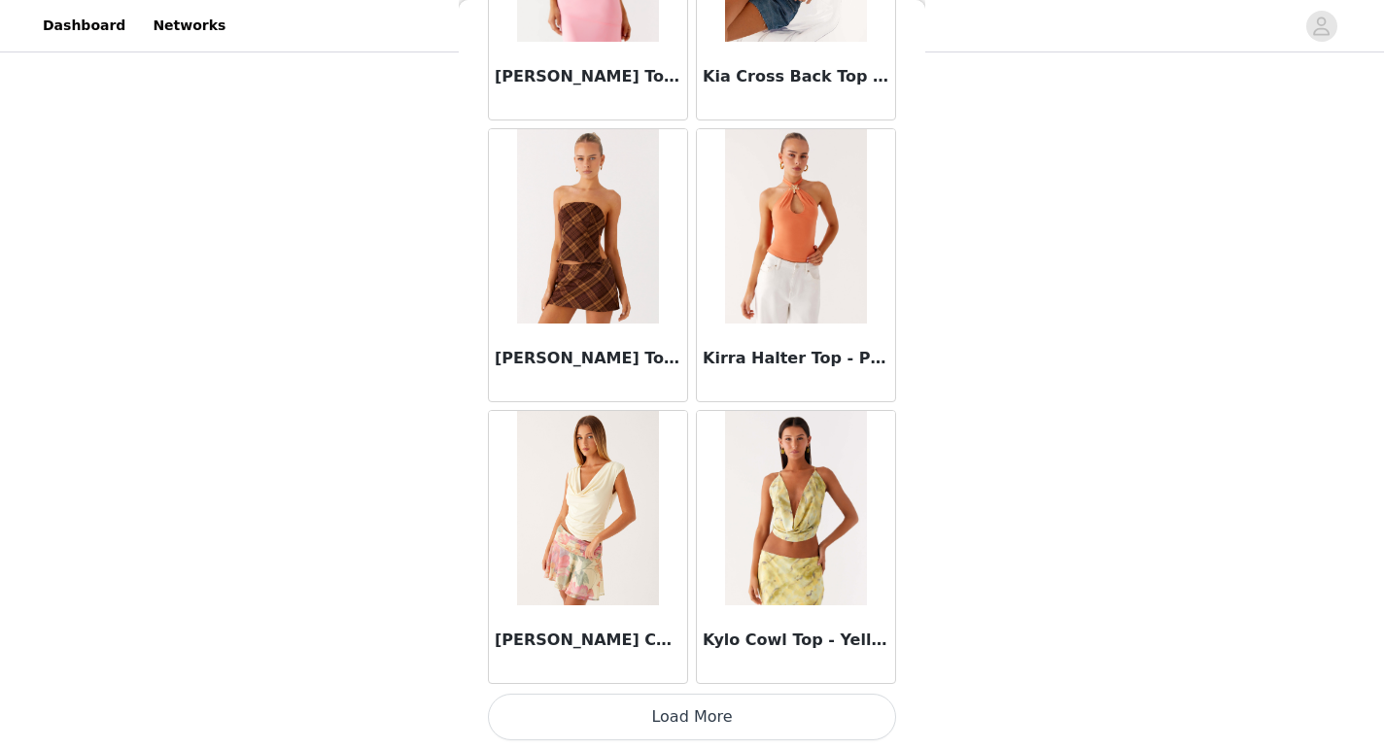
click at [719, 721] on button "Load More" at bounding box center [692, 717] width 408 height 47
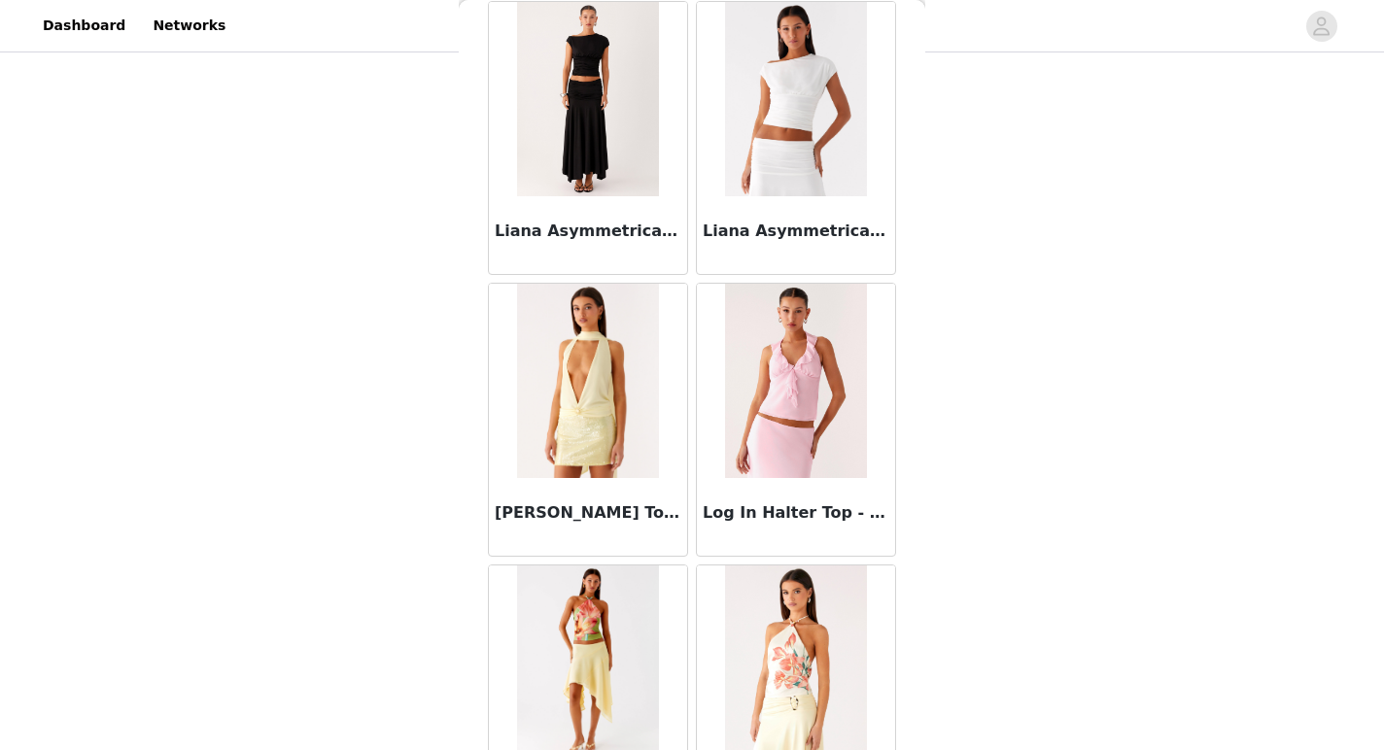
scroll to position [27589, 0]
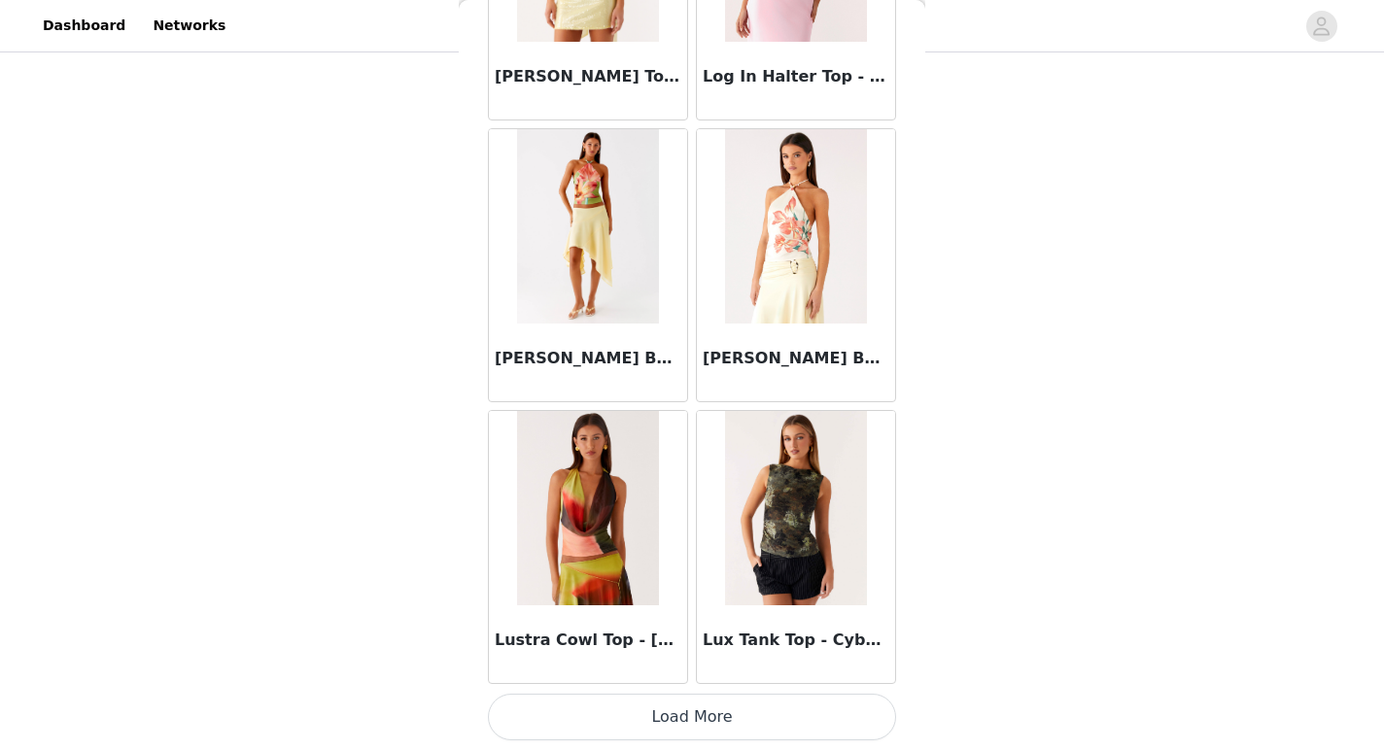
click at [720, 722] on button "Load More" at bounding box center [692, 717] width 408 height 47
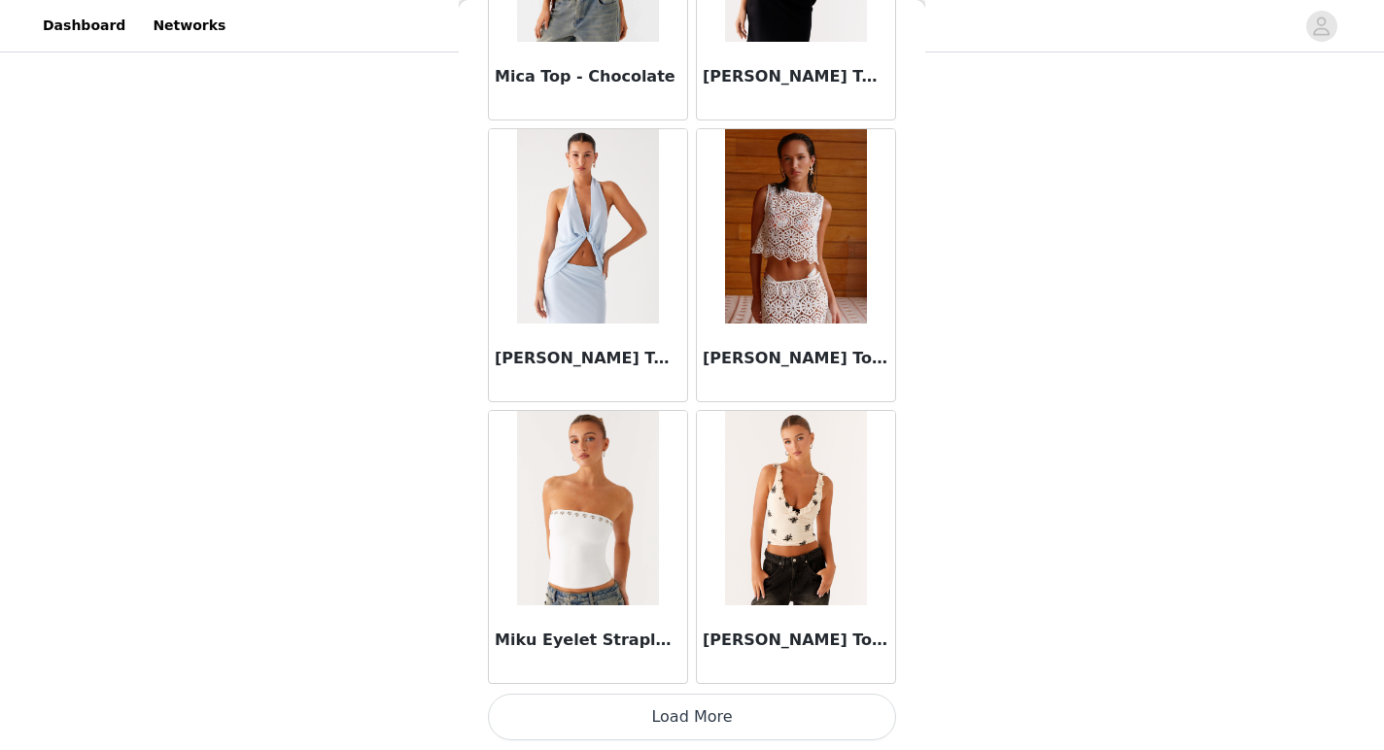
click at [709, 723] on button "Load More" at bounding box center [692, 717] width 408 height 47
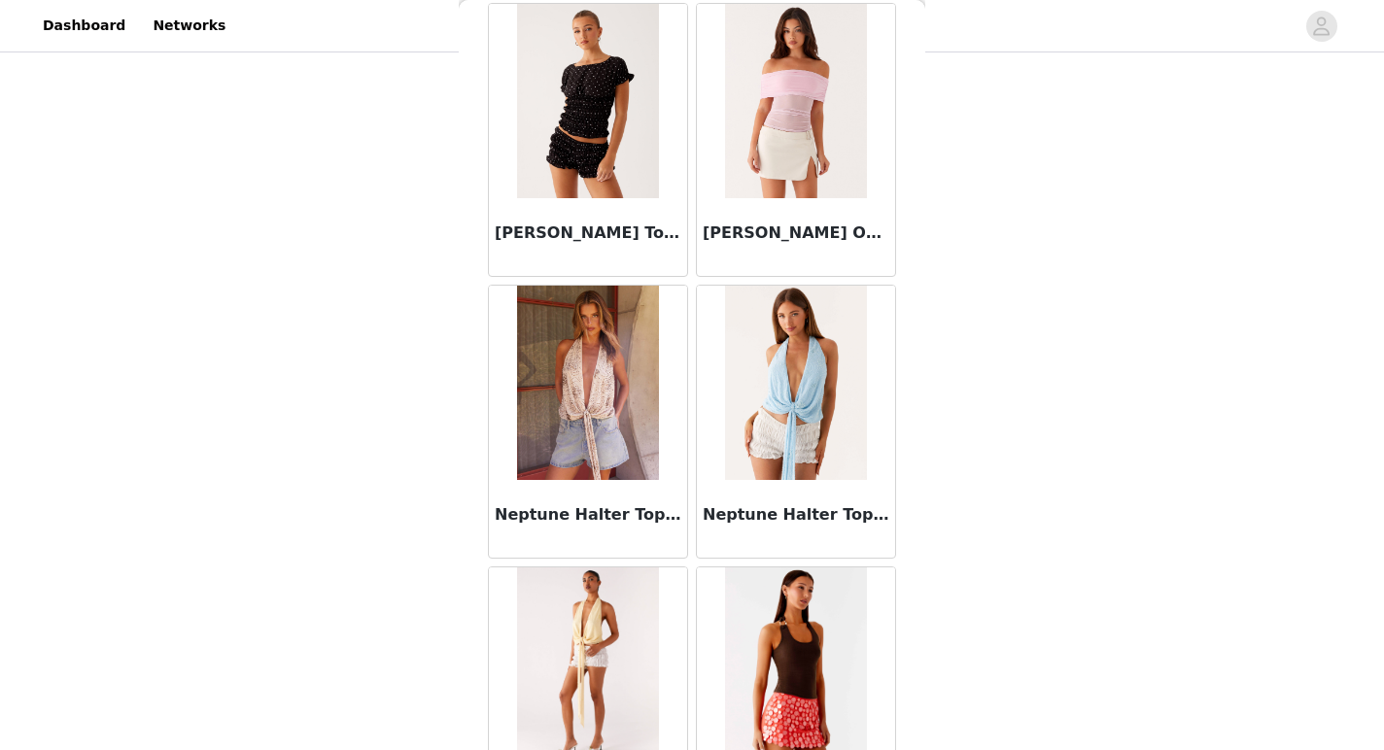
scroll to position [33226, 0]
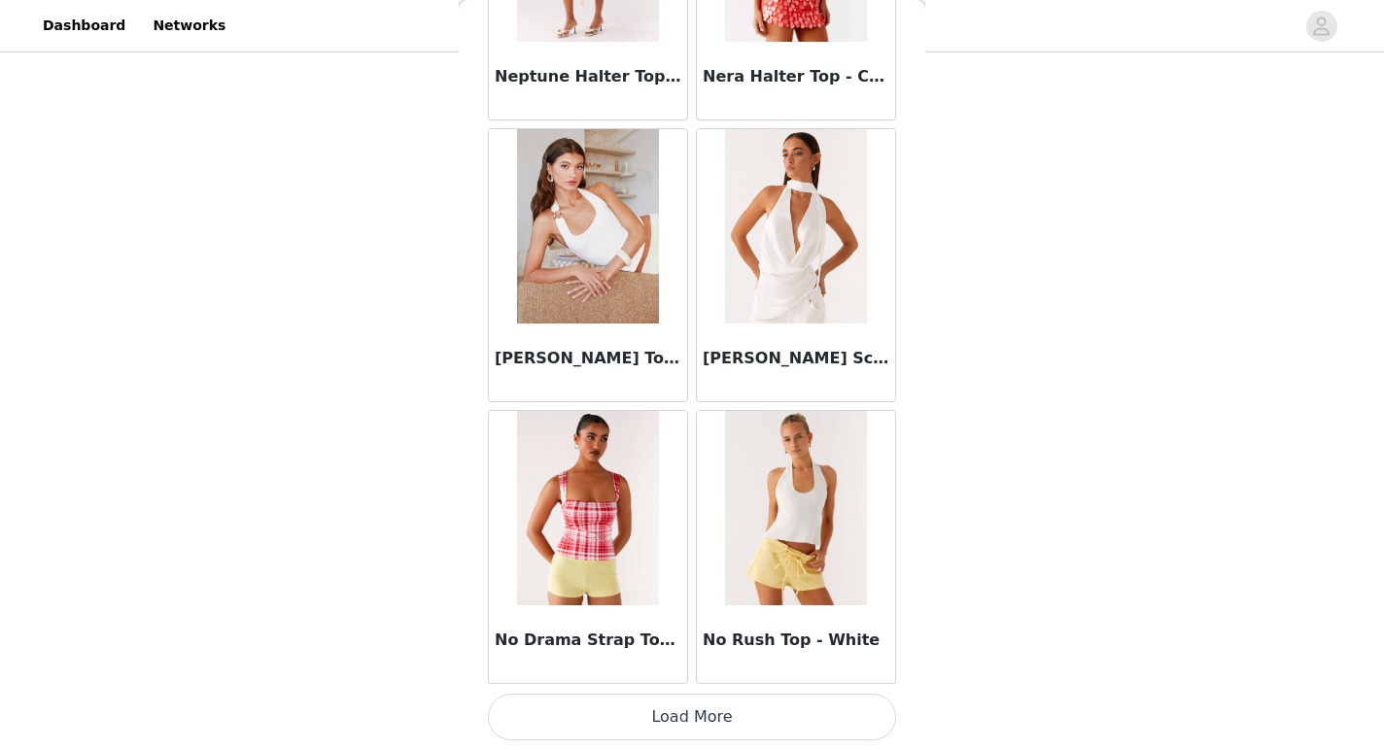
click at [713, 713] on button "Load More" at bounding box center [692, 717] width 408 height 47
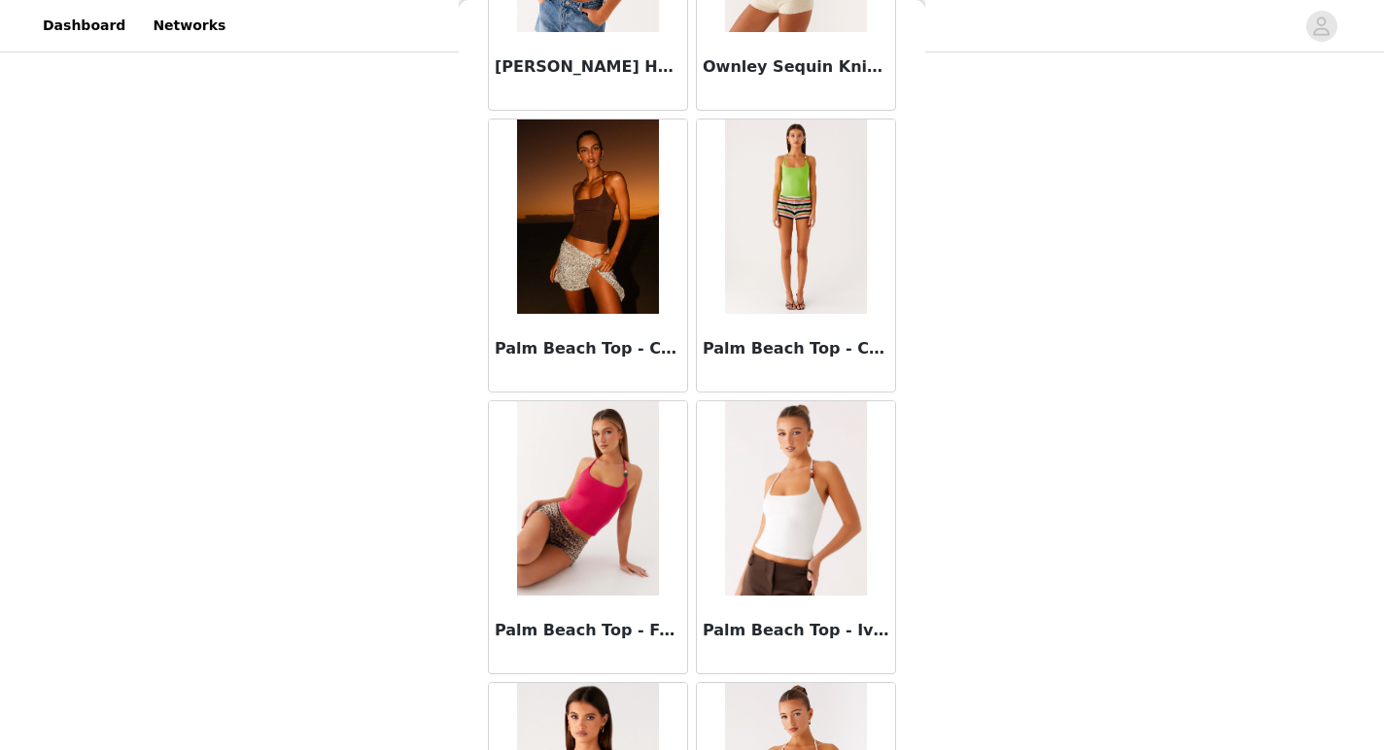
scroll to position [36044, 0]
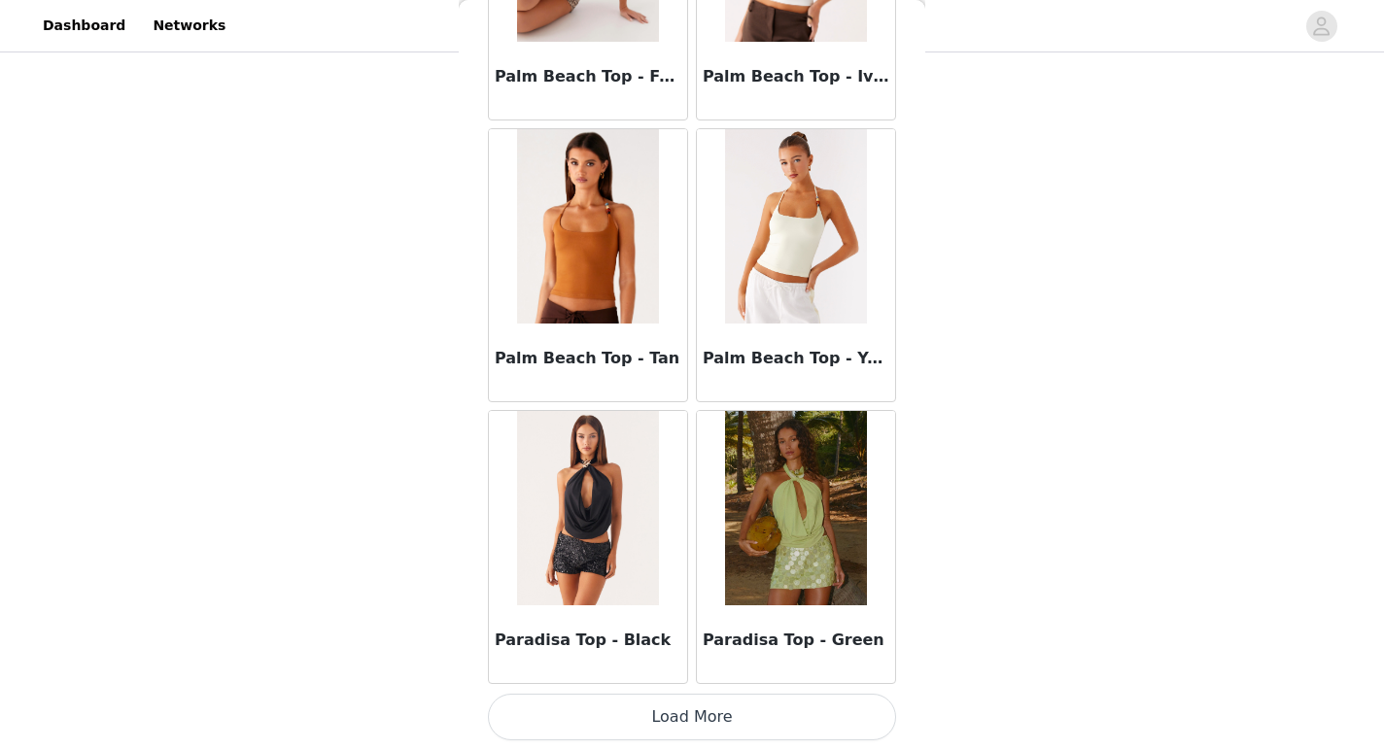
click at [711, 716] on button "Load More" at bounding box center [692, 717] width 408 height 47
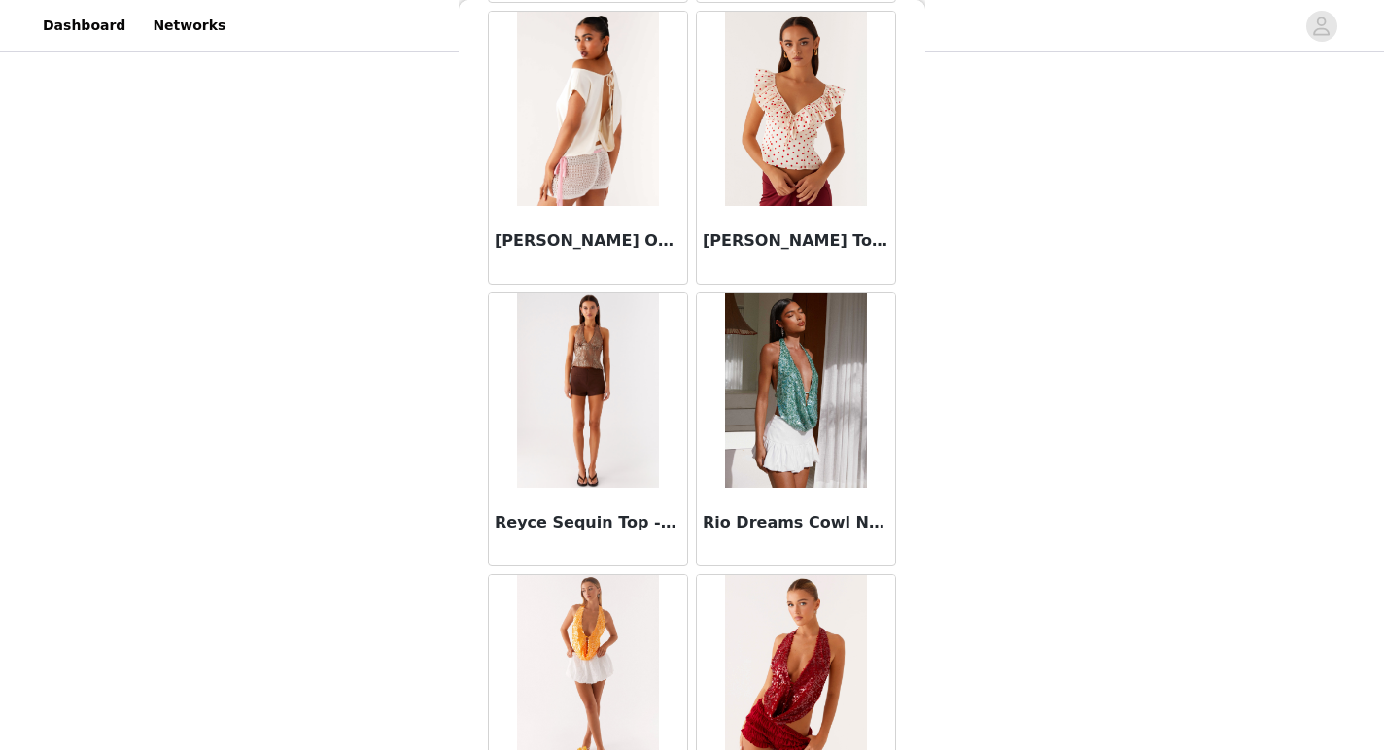
scroll to position [38863, 0]
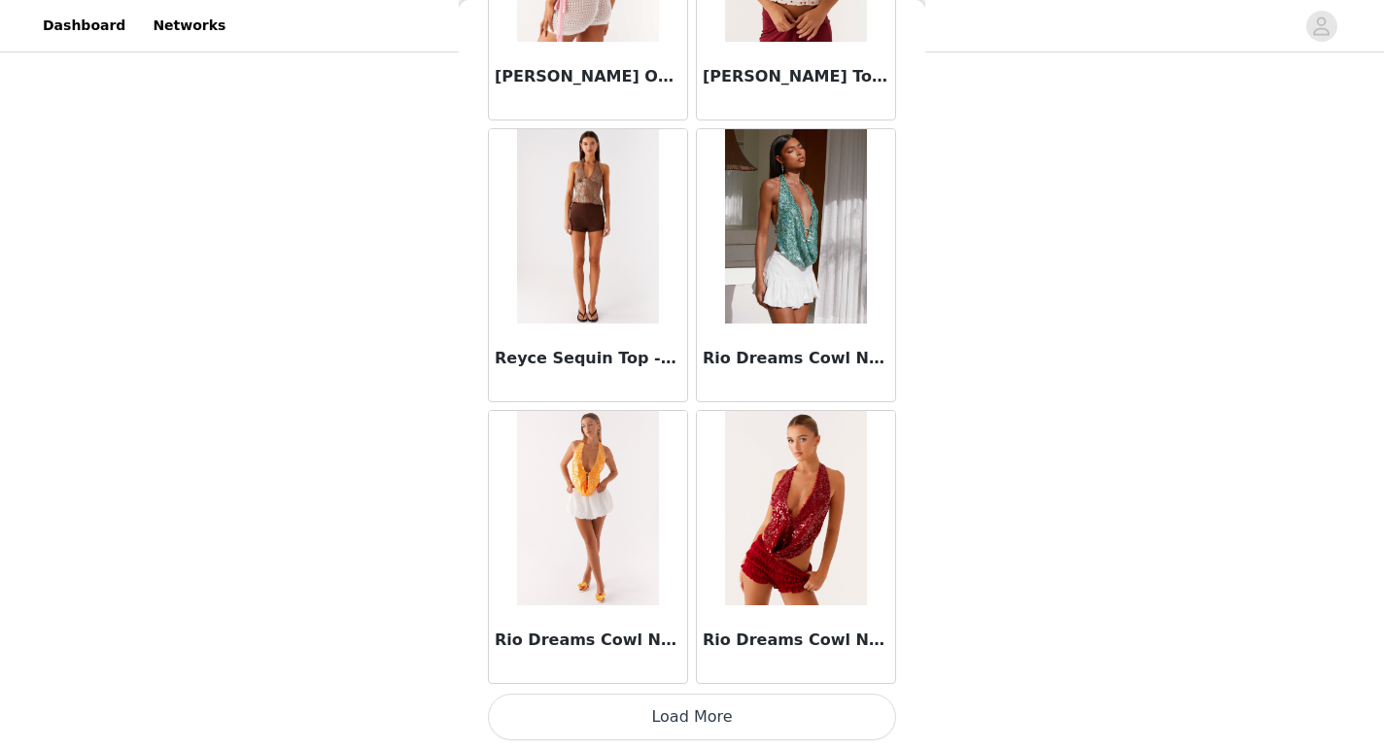
click at [716, 724] on button "Load More" at bounding box center [692, 717] width 408 height 47
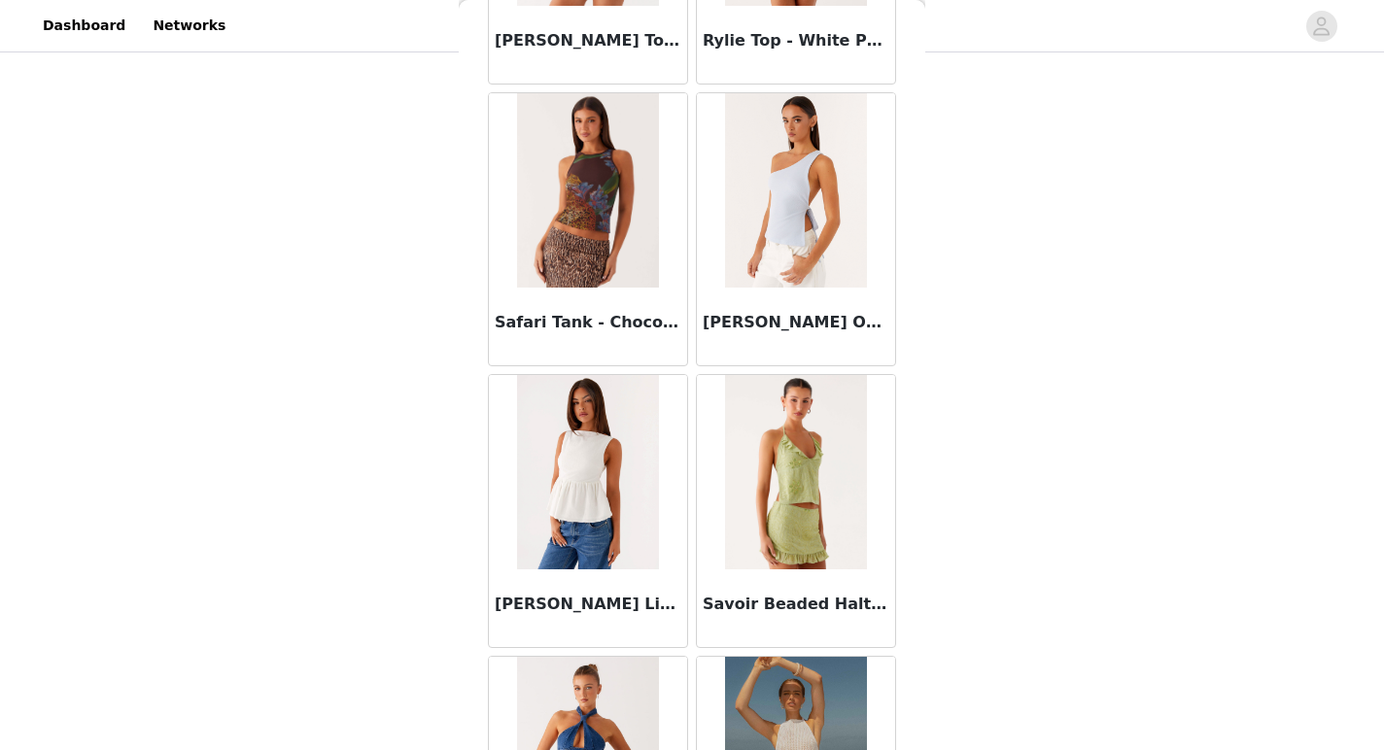
scroll to position [41681, 0]
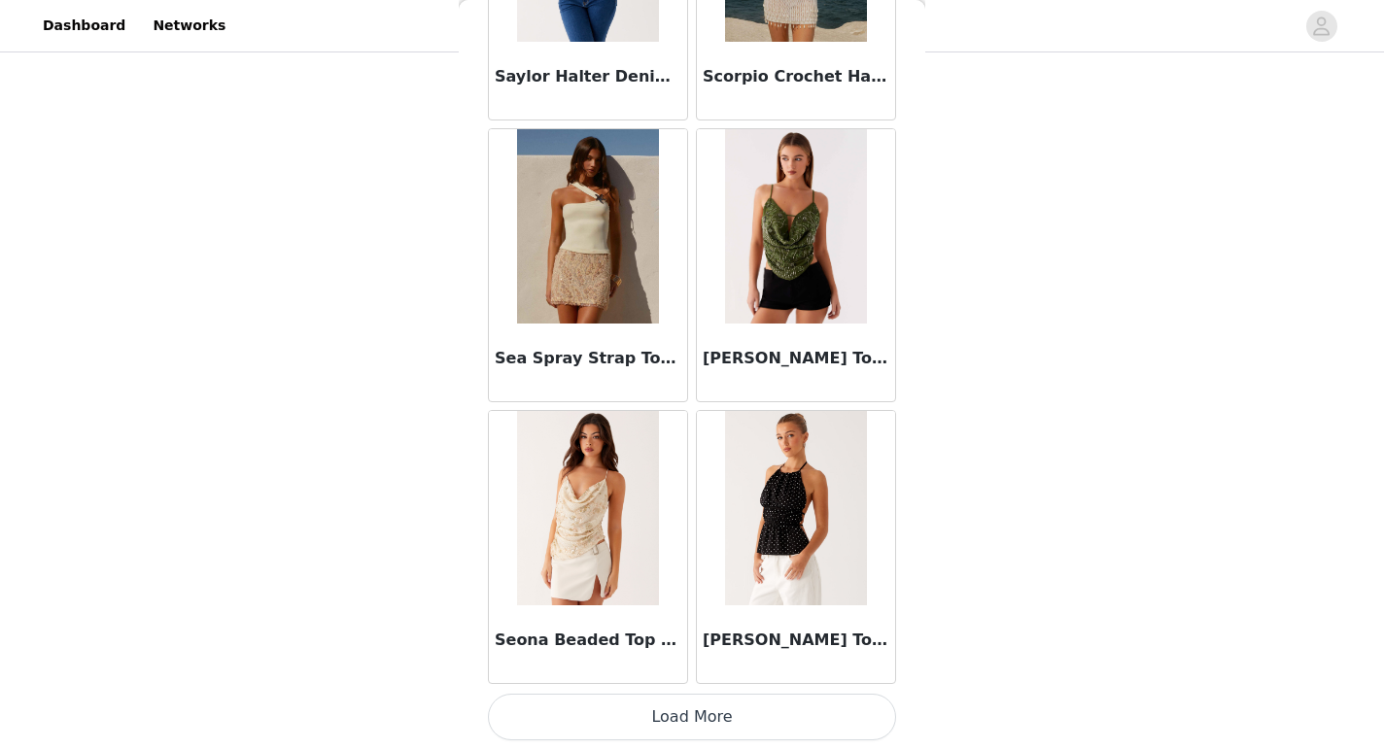
click at [695, 710] on button "Load More" at bounding box center [692, 717] width 408 height 47
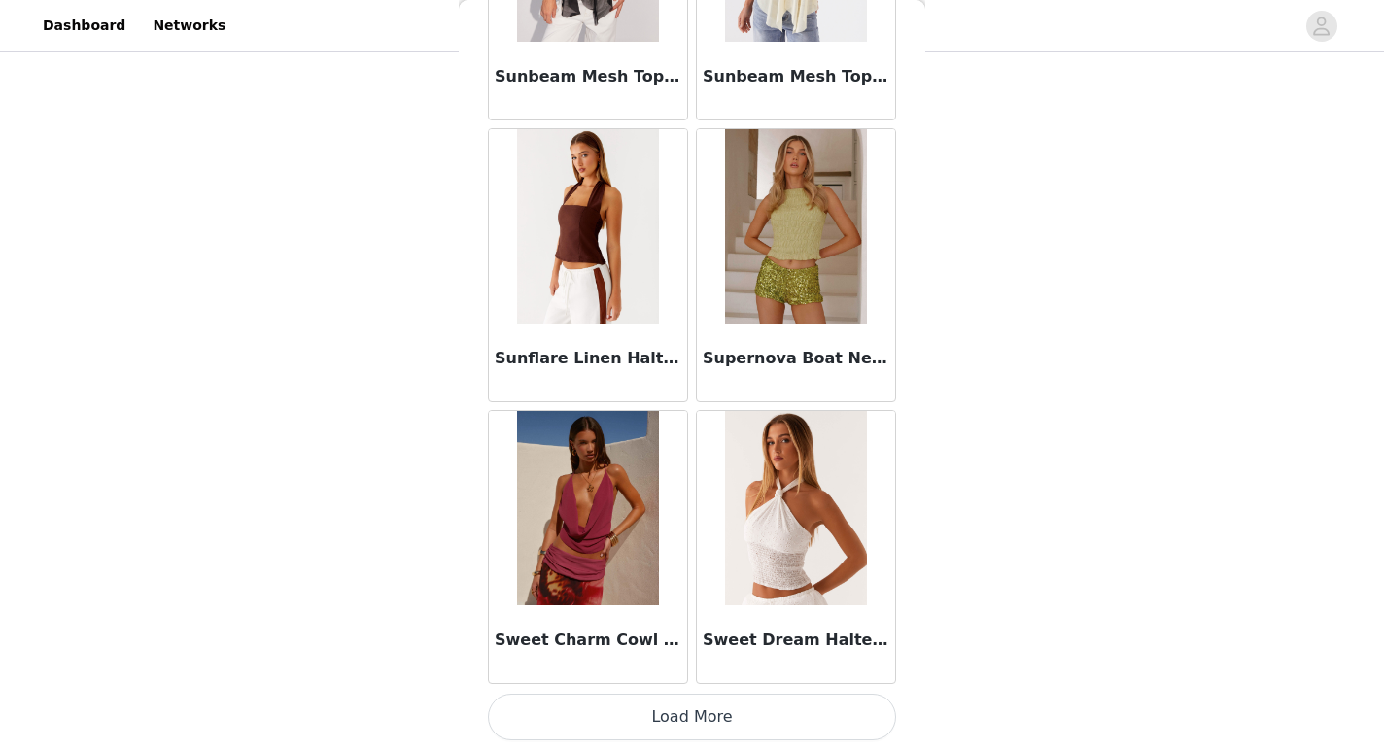
click at [686, 724] on button "Load More" at bounding box center [692, 717] width 408 height 47
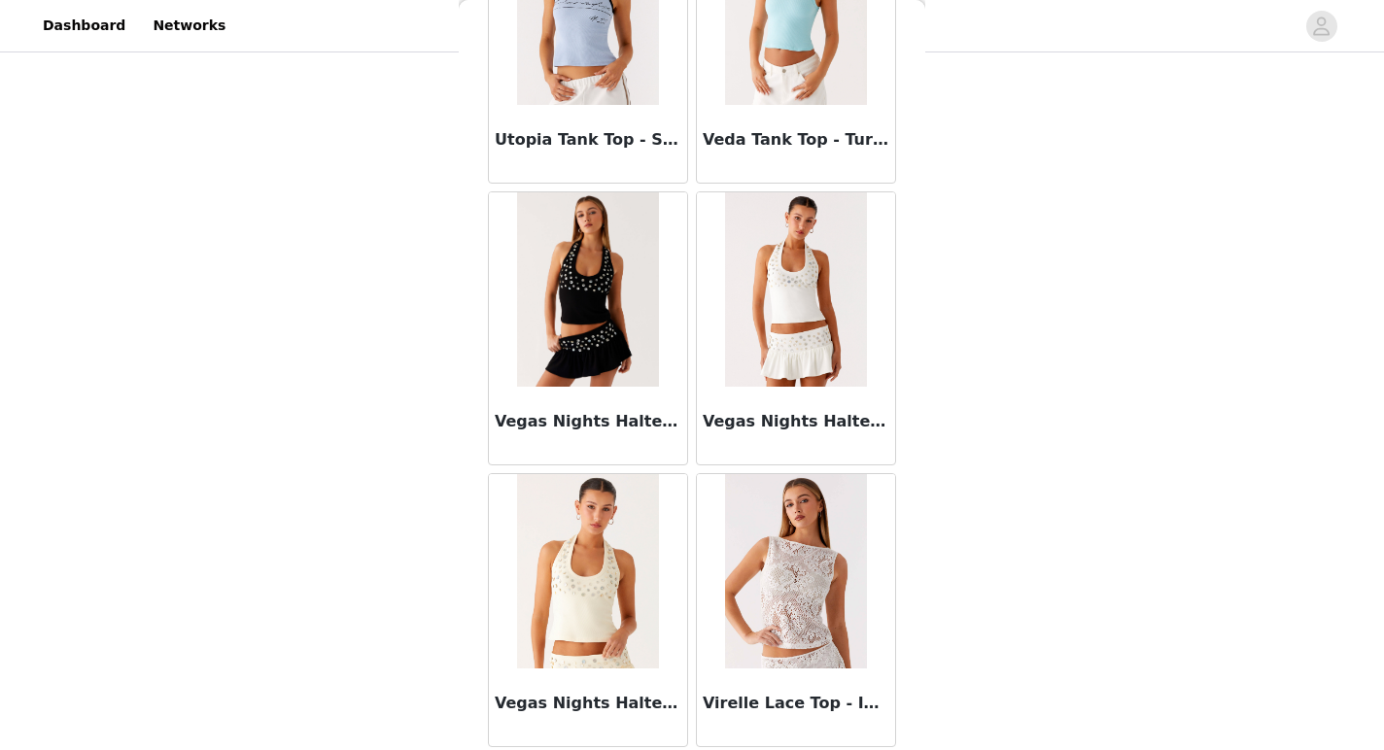
scroll to position [47318, 0]
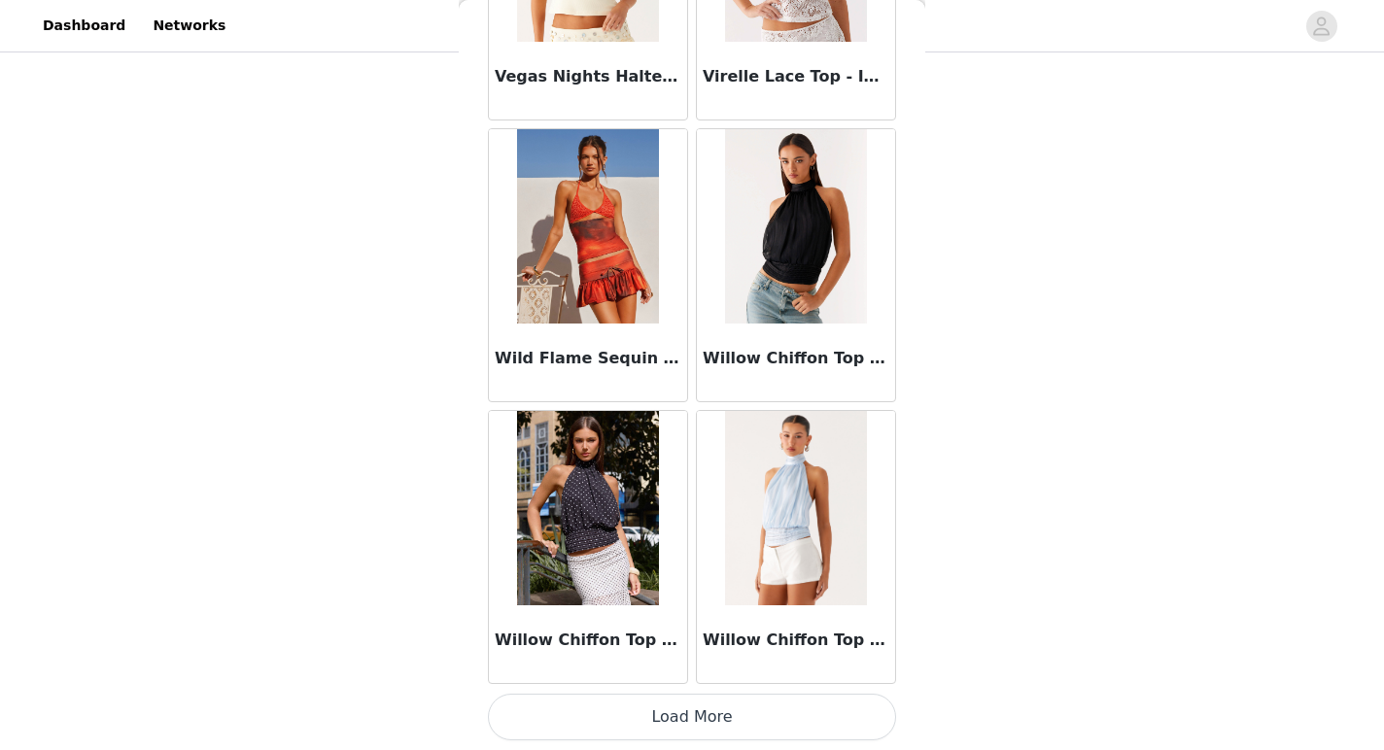
click at [691, 723] on button "Load More" at bounding box center [692, 717] width 408 height 47
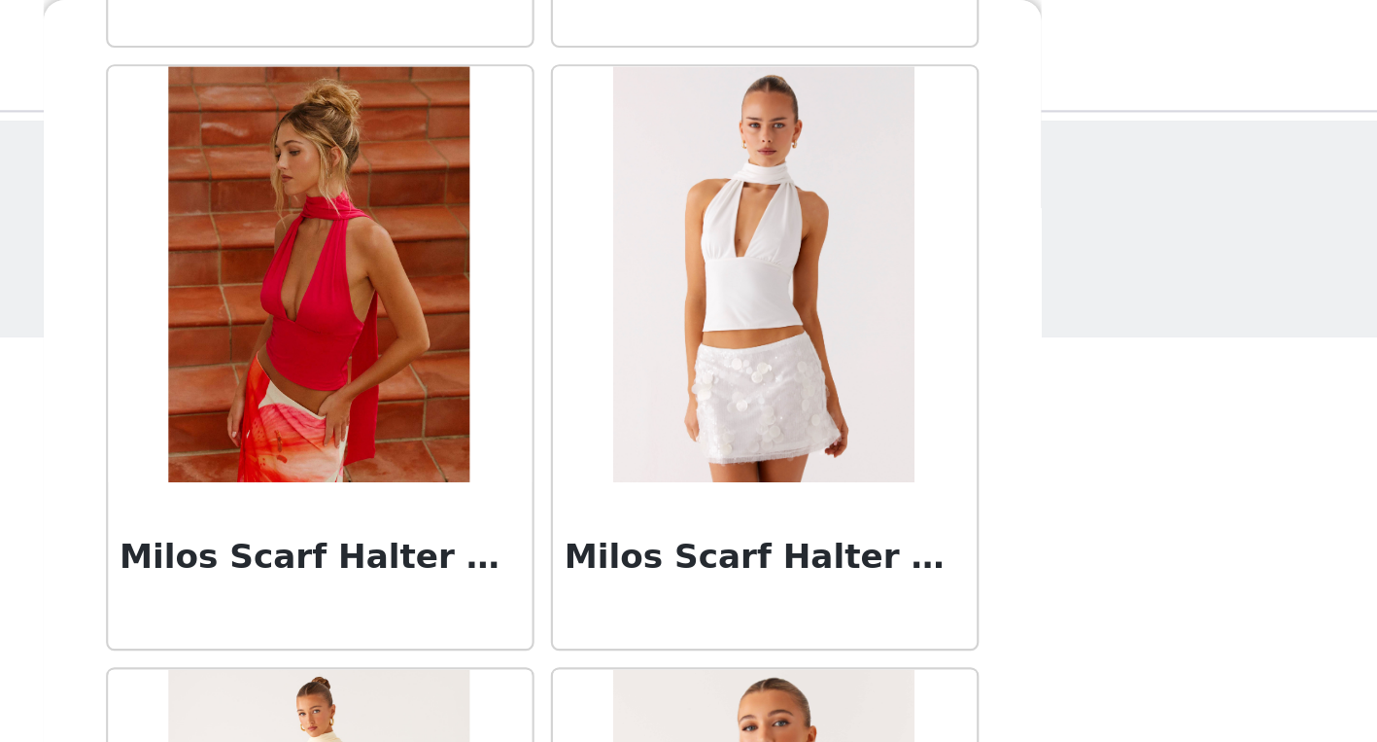
scroll to position [31058, 0]
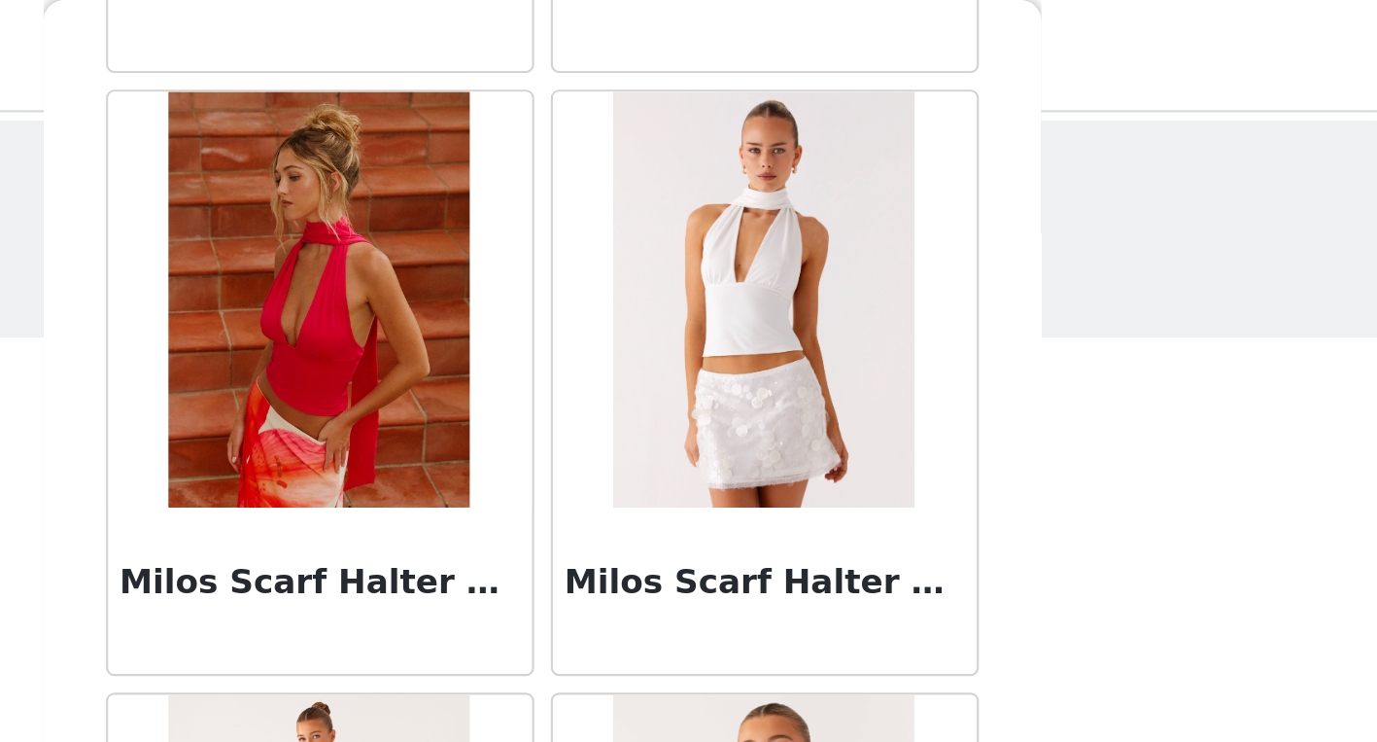
click at [823, 180] on img at bounding box center [792, 140] width 141 height 194
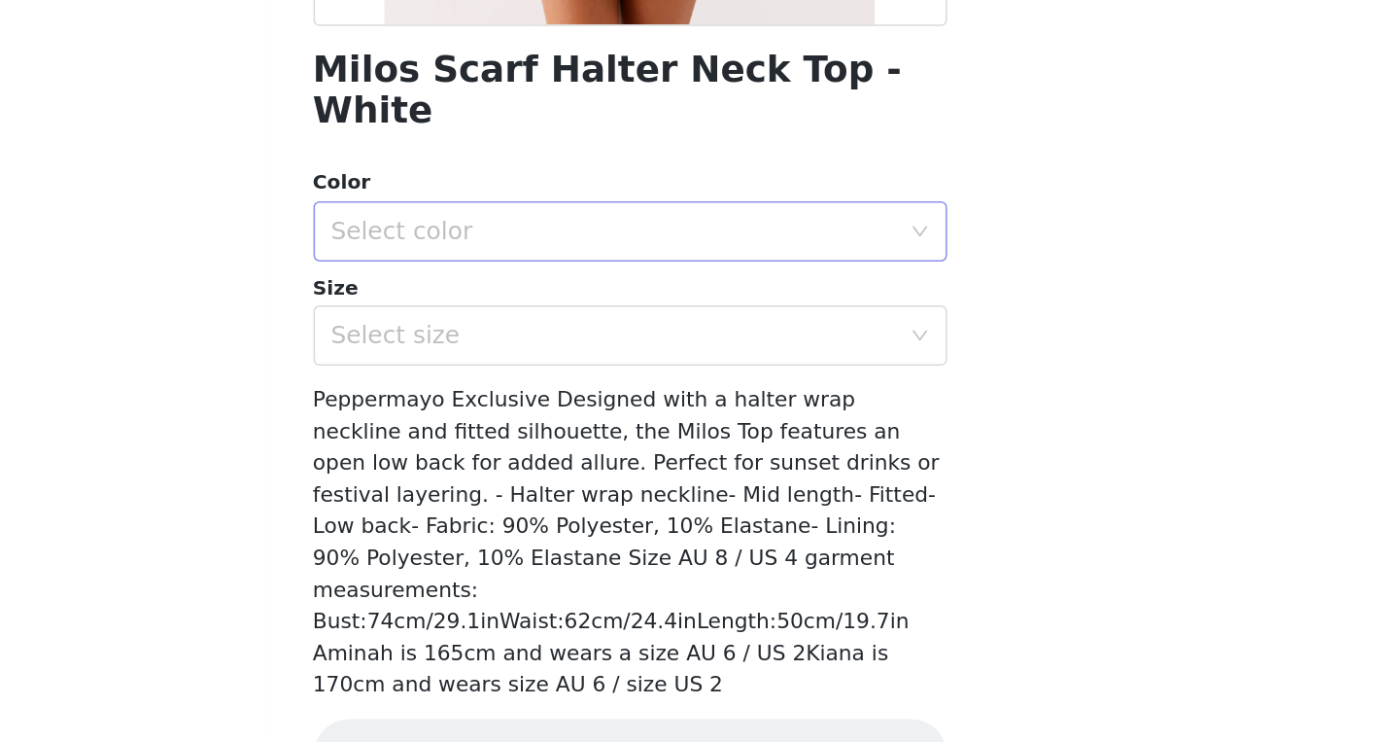
scroll to position [269, 0]
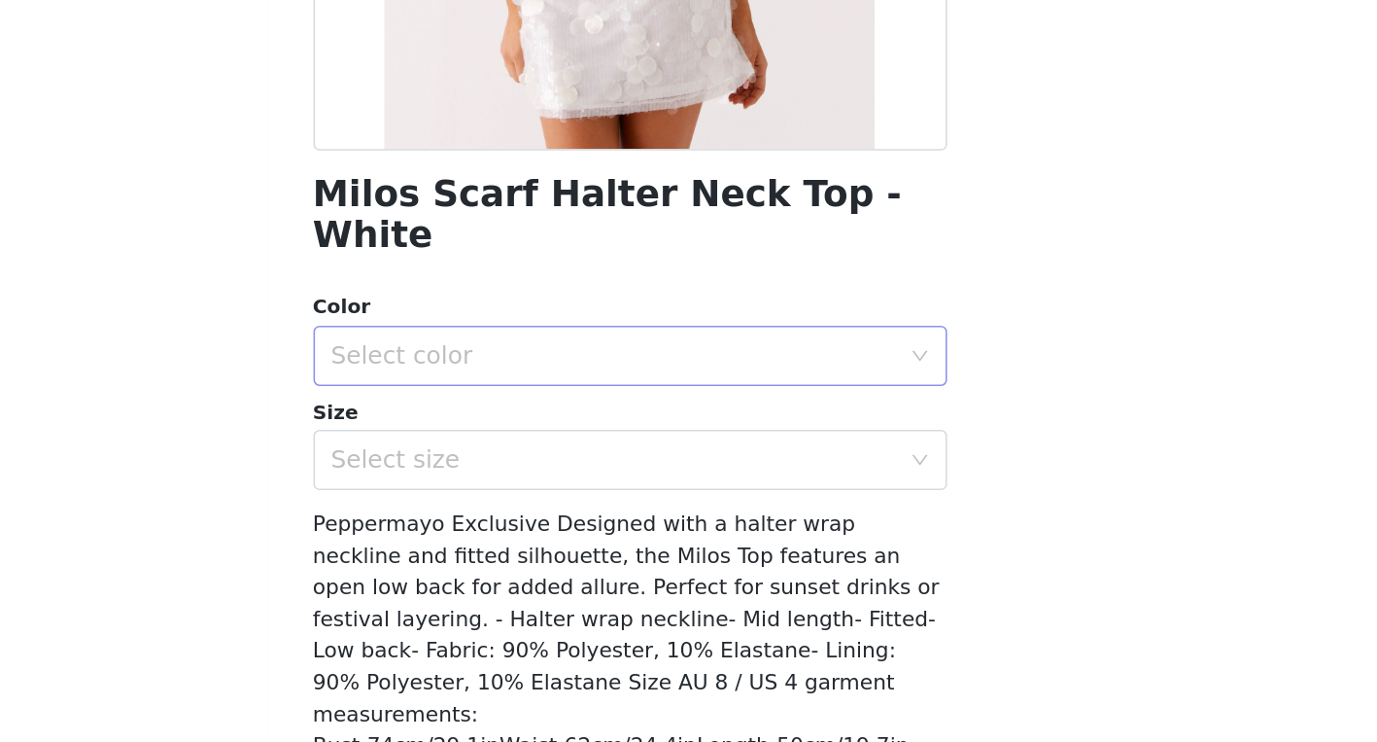
click at [651, 395] on div "Select color" at bounding box center [678, 404] width 363 height 19
click at [604, 422] on li "White" at bounding box center [689, 420] width 408 height 31
click at [608, 457] on div "Select size" at bounding box center [683, 471] width 372 height 37
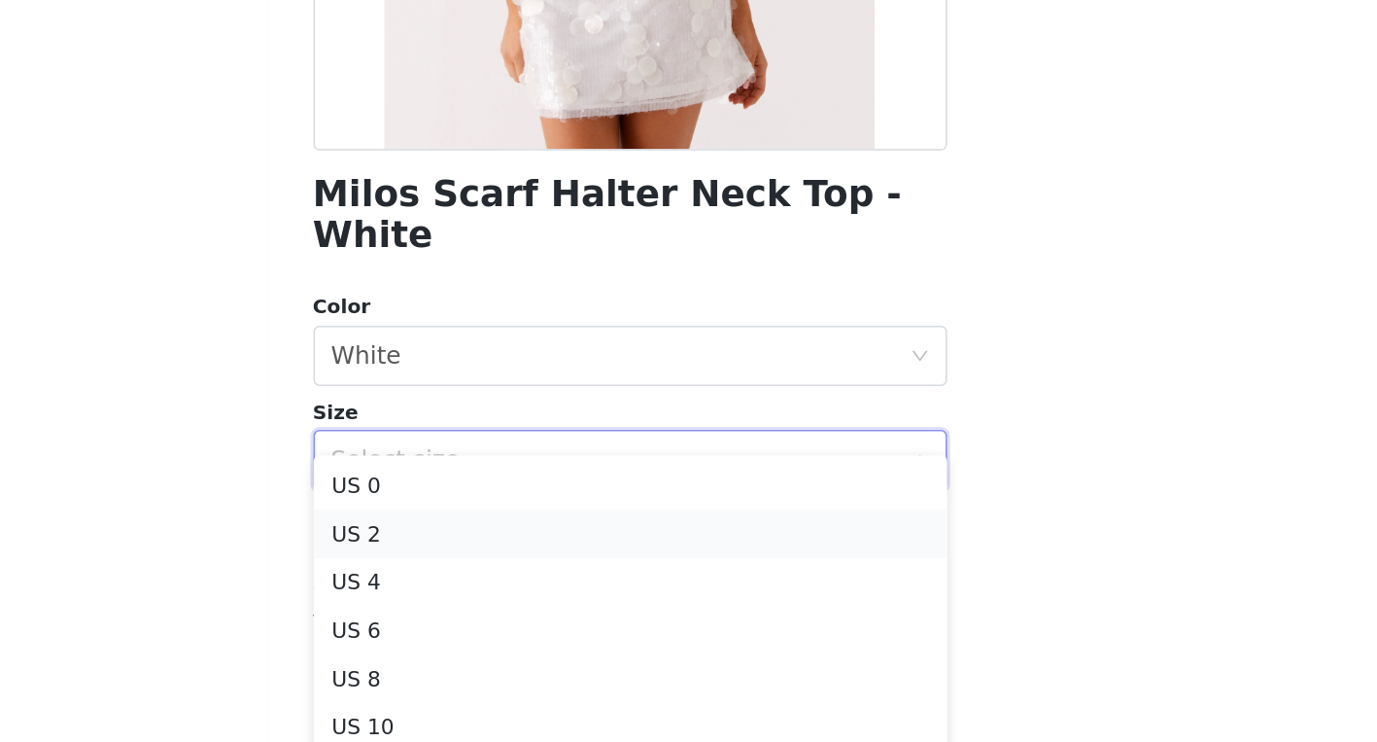
click at [572, 526] on li "US 2" at bounding box center [689, 518] width 408 height 31
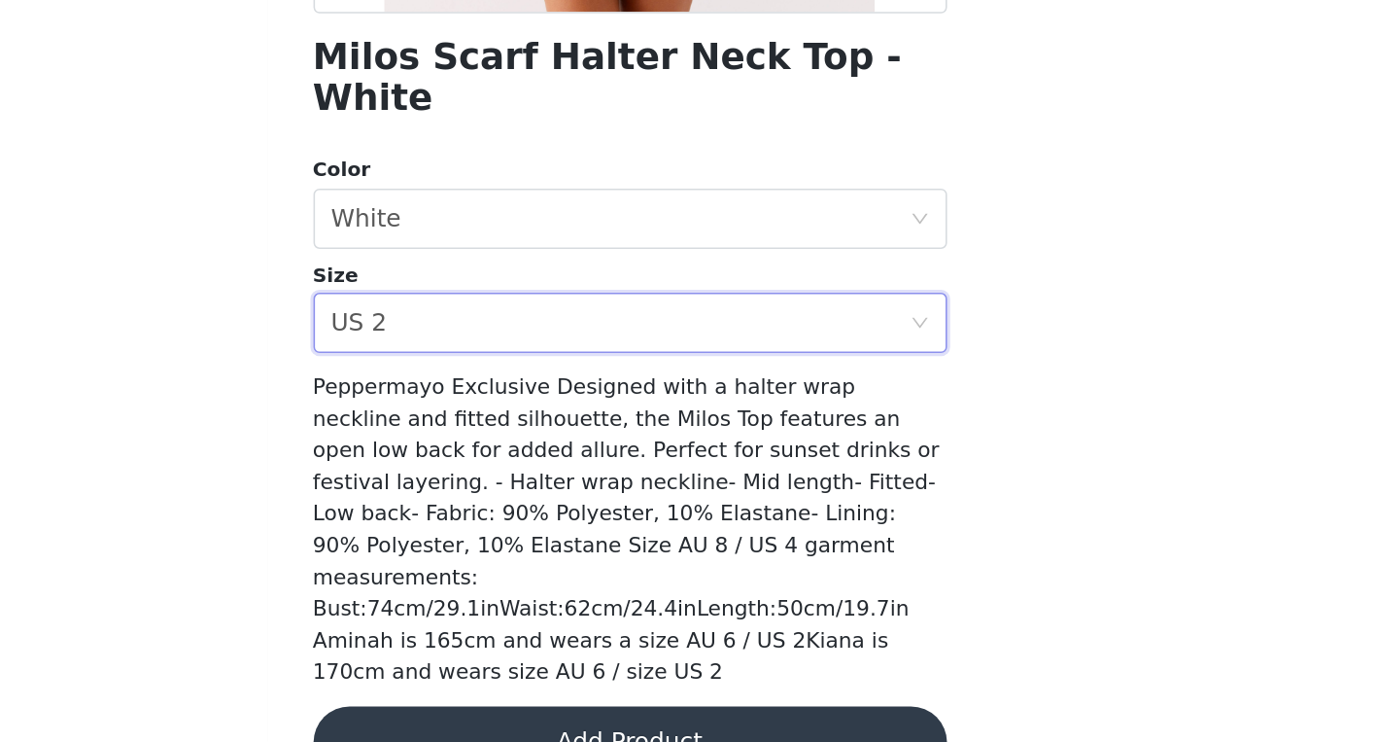
scroll to position [355, 0]
click at [622, 718] on button "Add Product" at bounding box center [689, 741] width 408 height 47
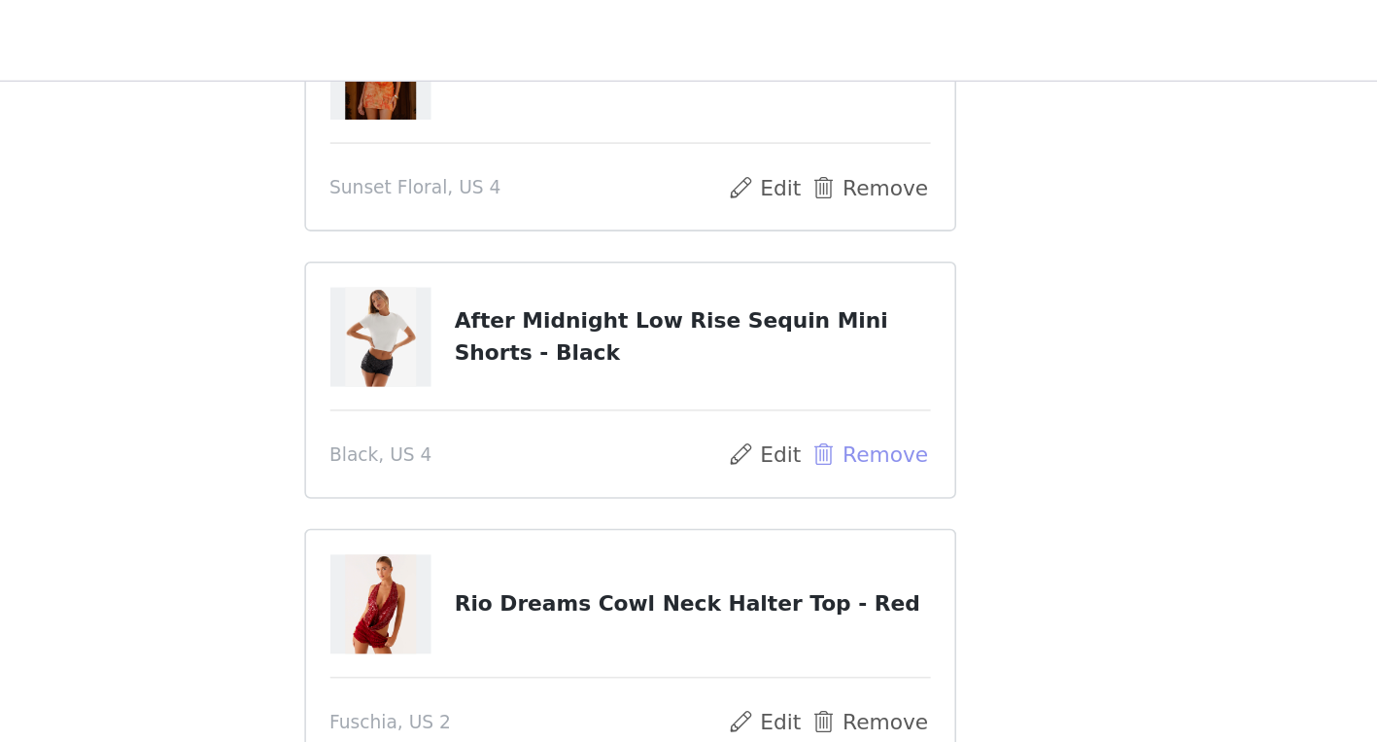
scroll to position [552, 0]
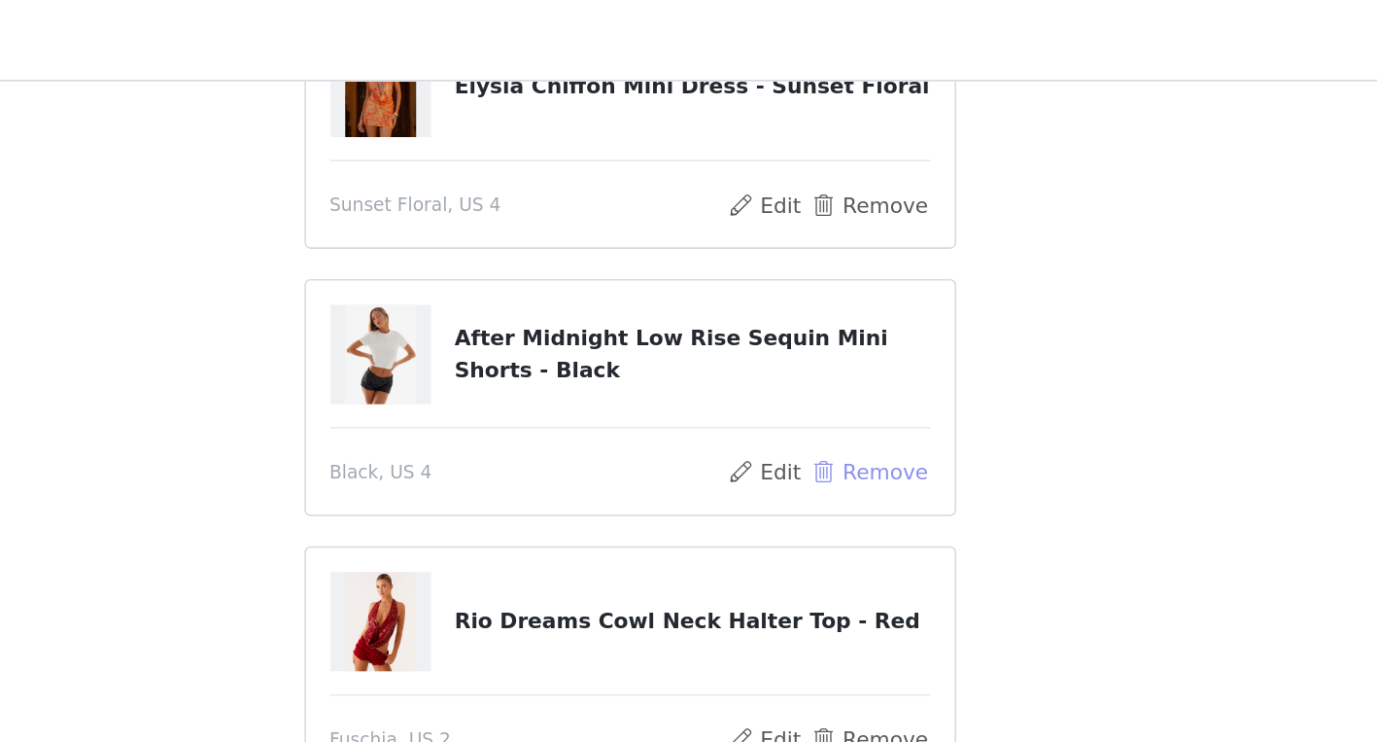
click at [853, 310] on button "Remove" at bounding box center [843, 304] width 78 height 23
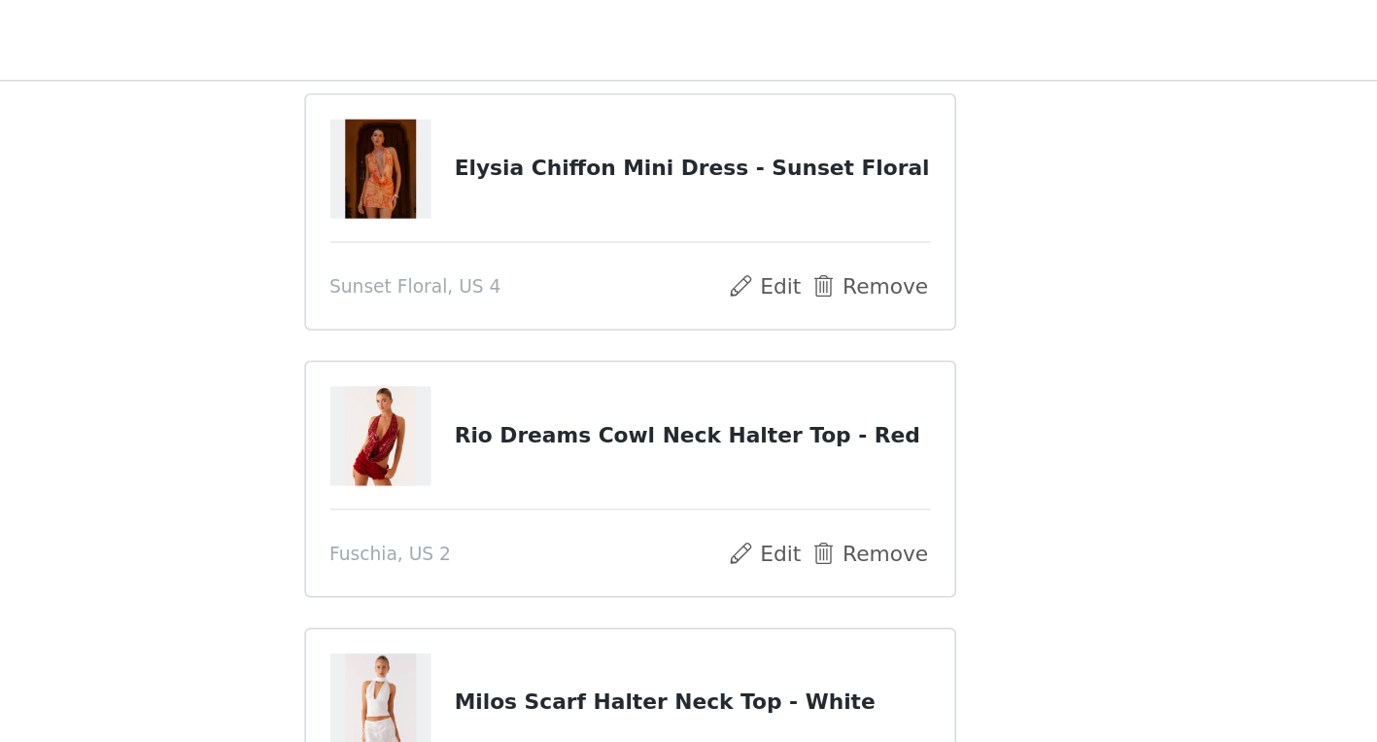
scroll to position [622, 0]
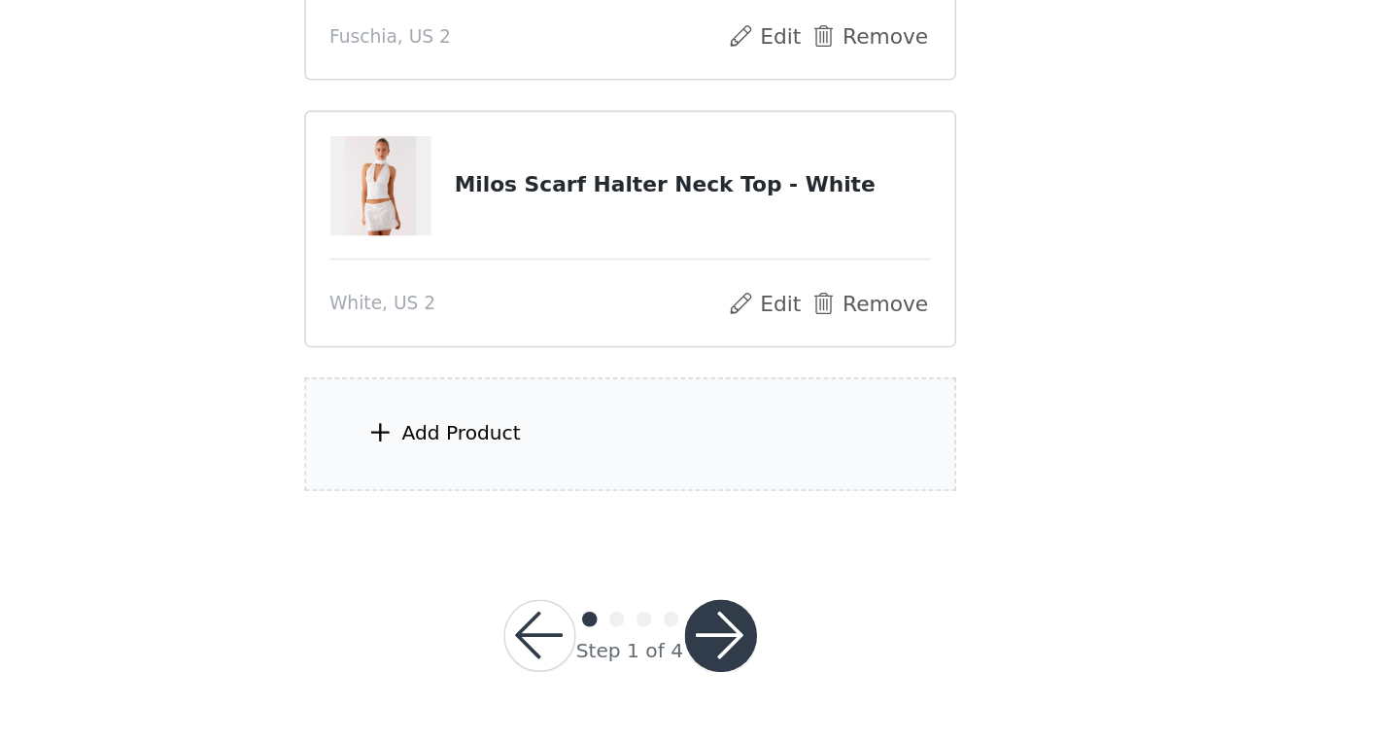
click at [661, 539] on div "Add Product" at bounding box center [689, 542] width 420 height 73
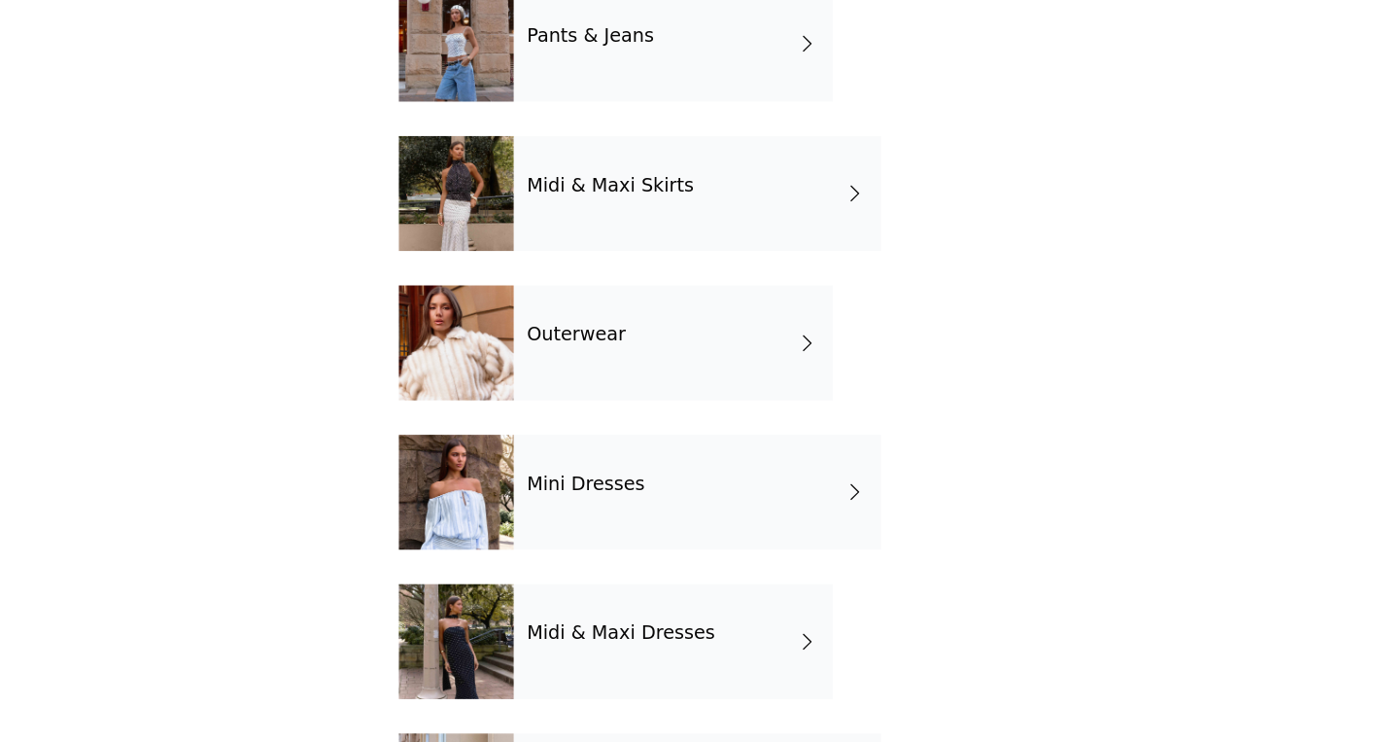
scroll to position [366, 0]
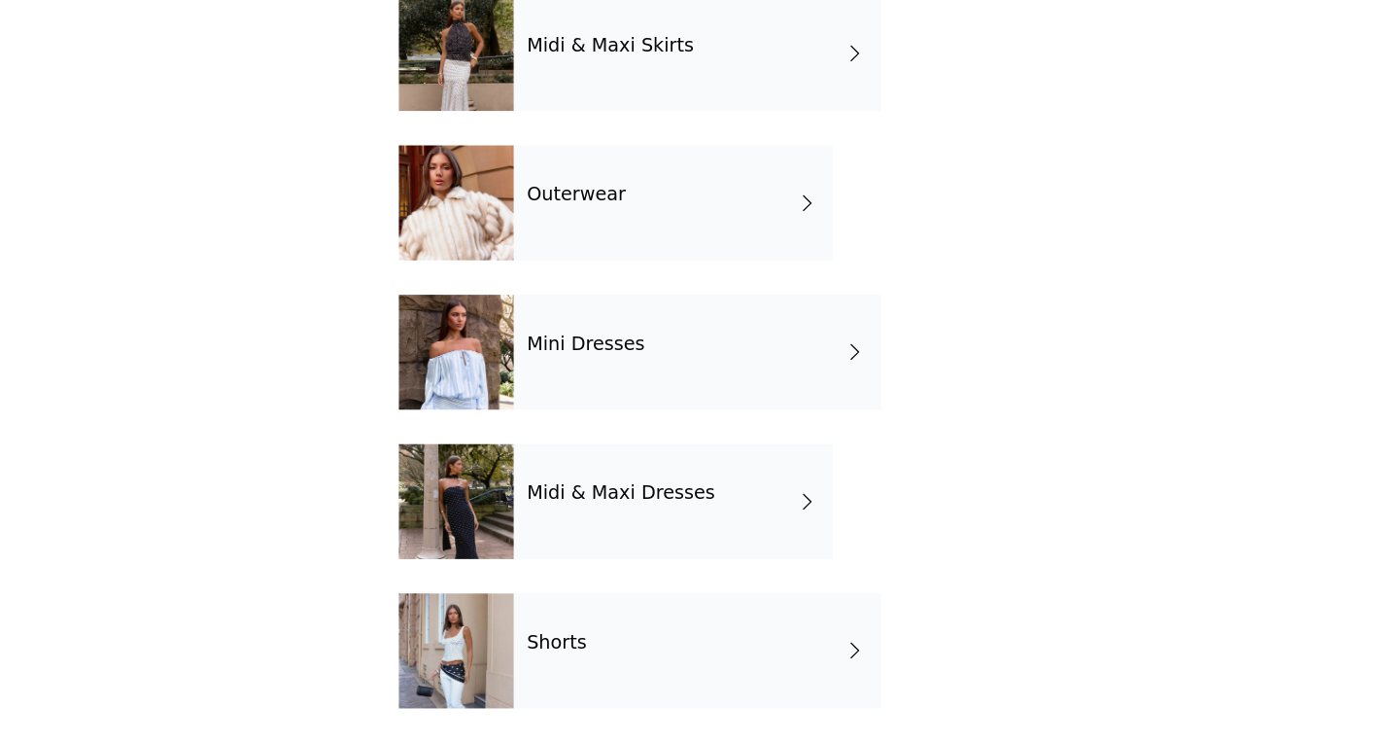
click at [707, 648] on div "Shorts" at bounding box center [737, 663] width 311 height 97
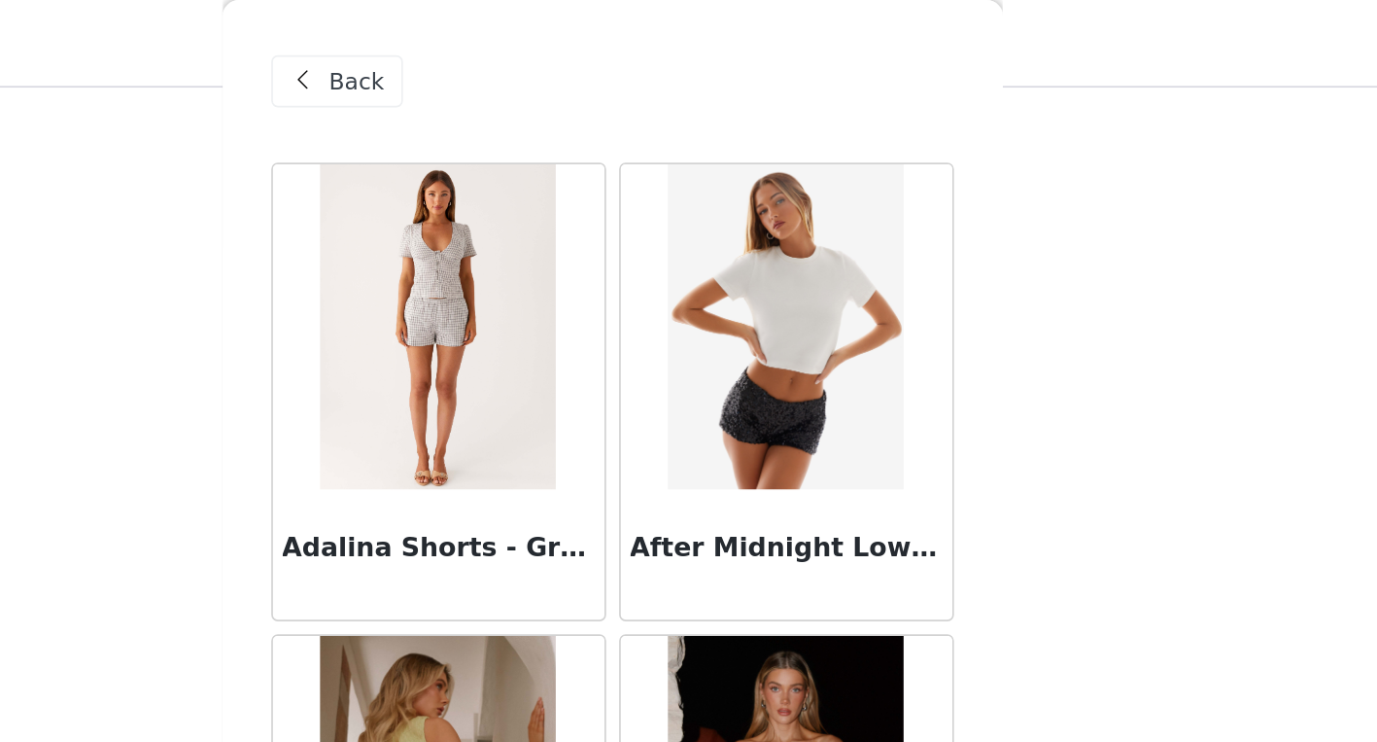
scroll to position [385, 0]
click at [827, 250] on img at bounding box center [792, 195] width 141 height 194
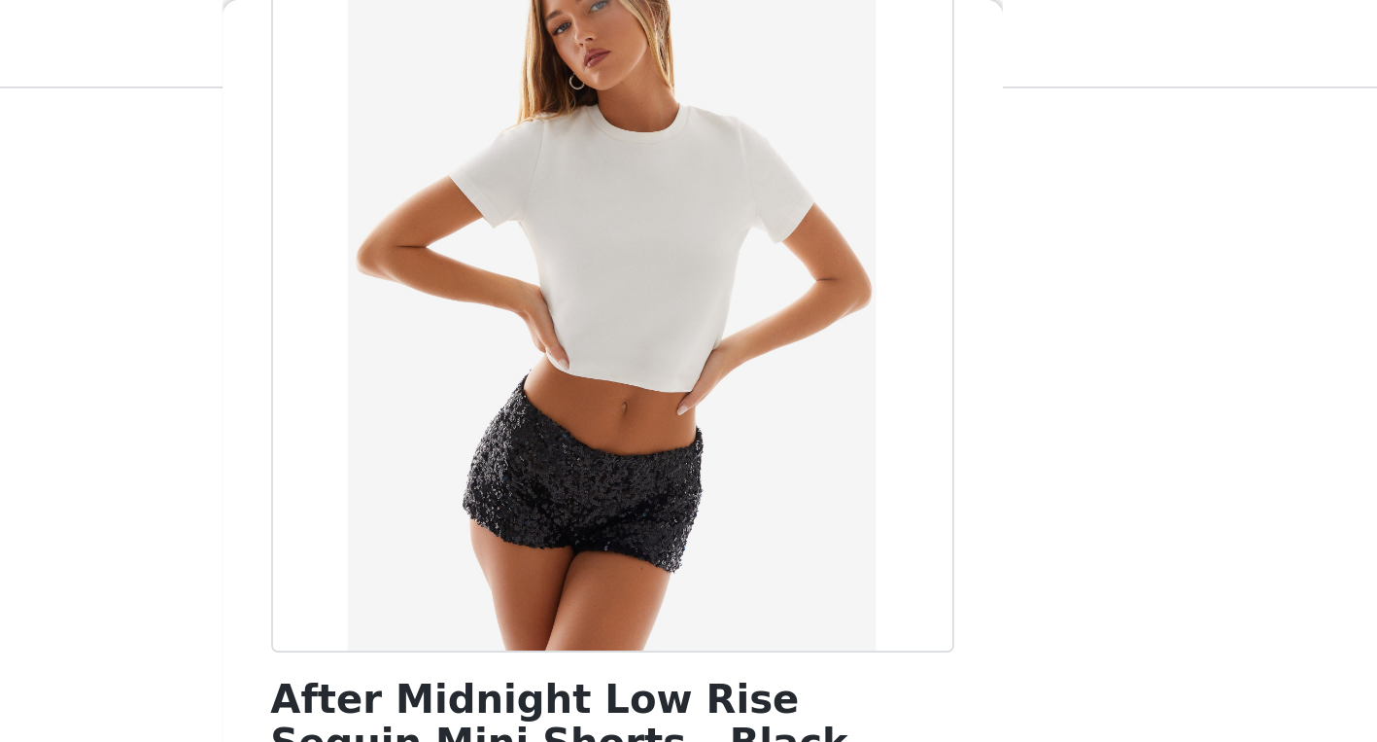
scroll to position [166, 0]
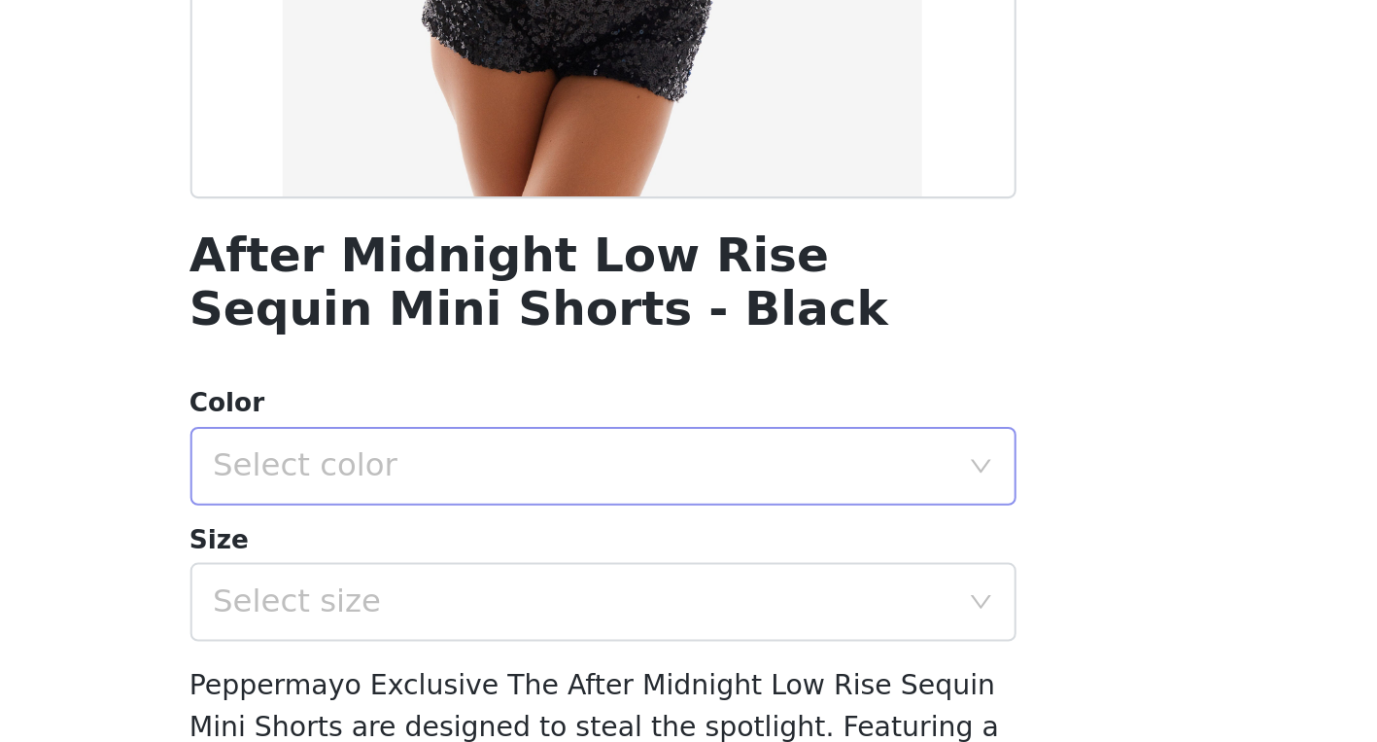
click at [704, 499] on div "Select color" at bounding box center [678, 500] width 363 height 19
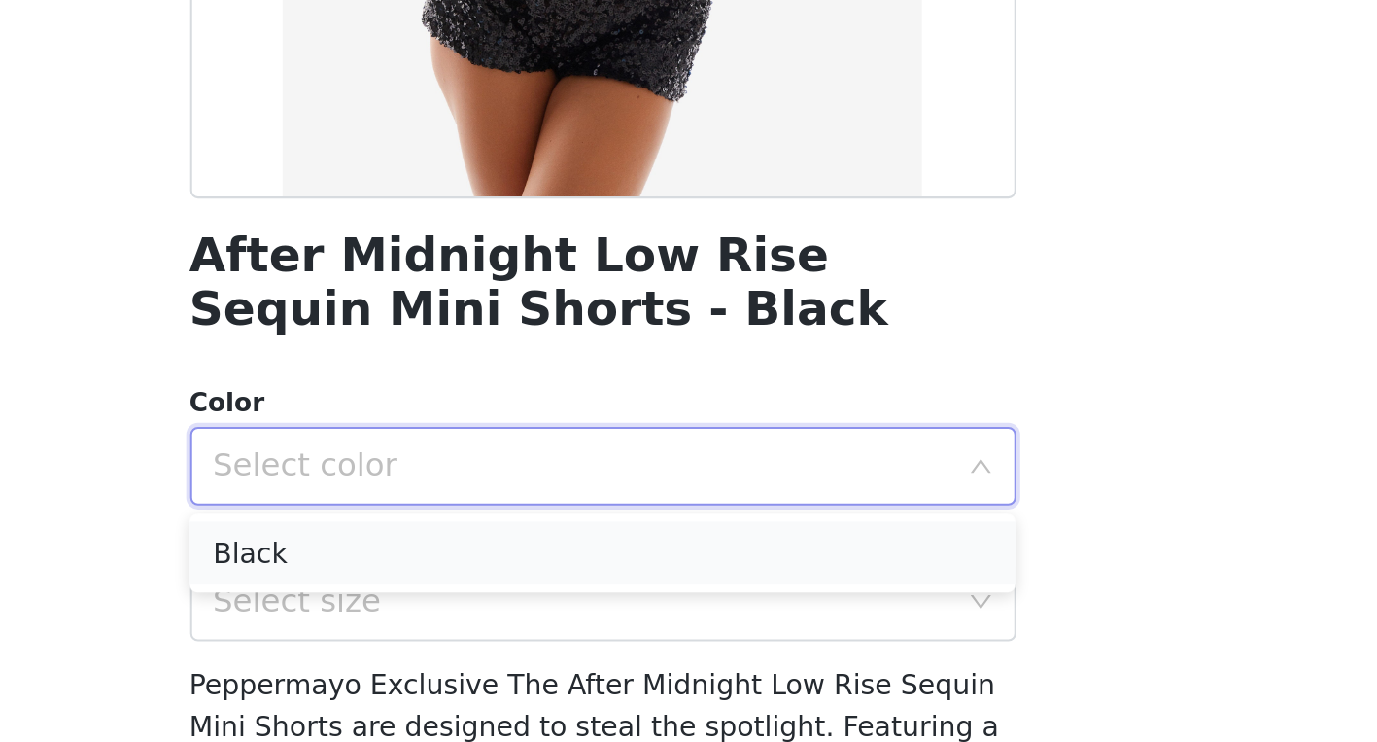
click at [687, 554] on li "Black" at bounding box center [689, 543] width 408 height 31
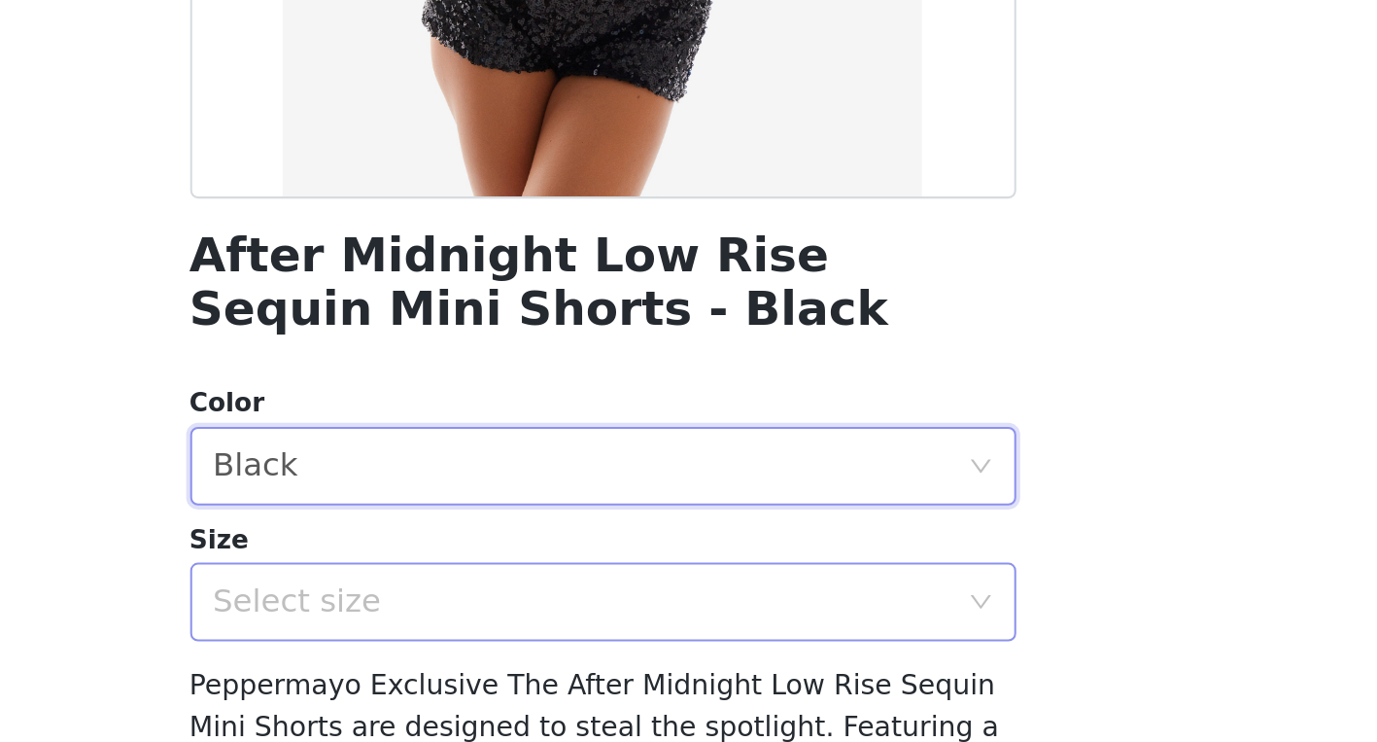
click at [687, 572] on div "Select size" at bounding box center [678, 567] width 363 height 19
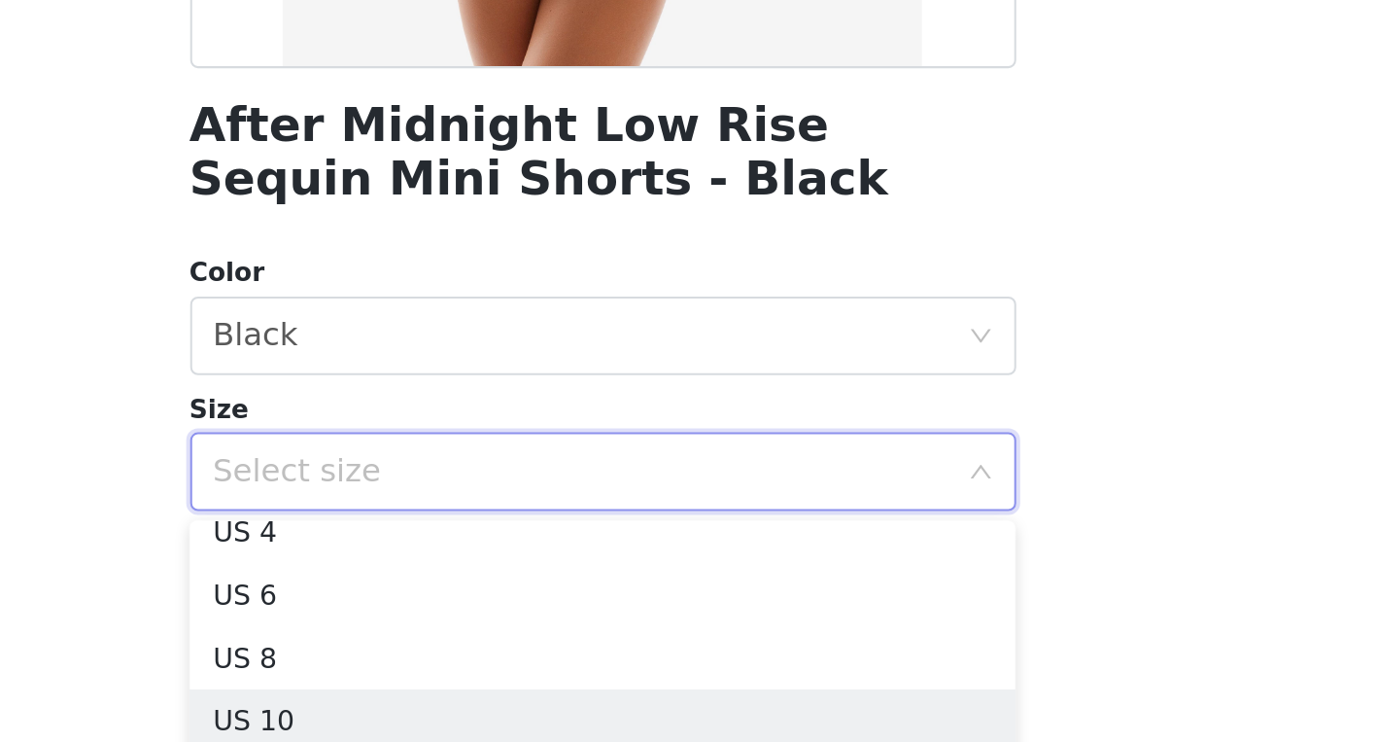
scroll to position [66, 0]
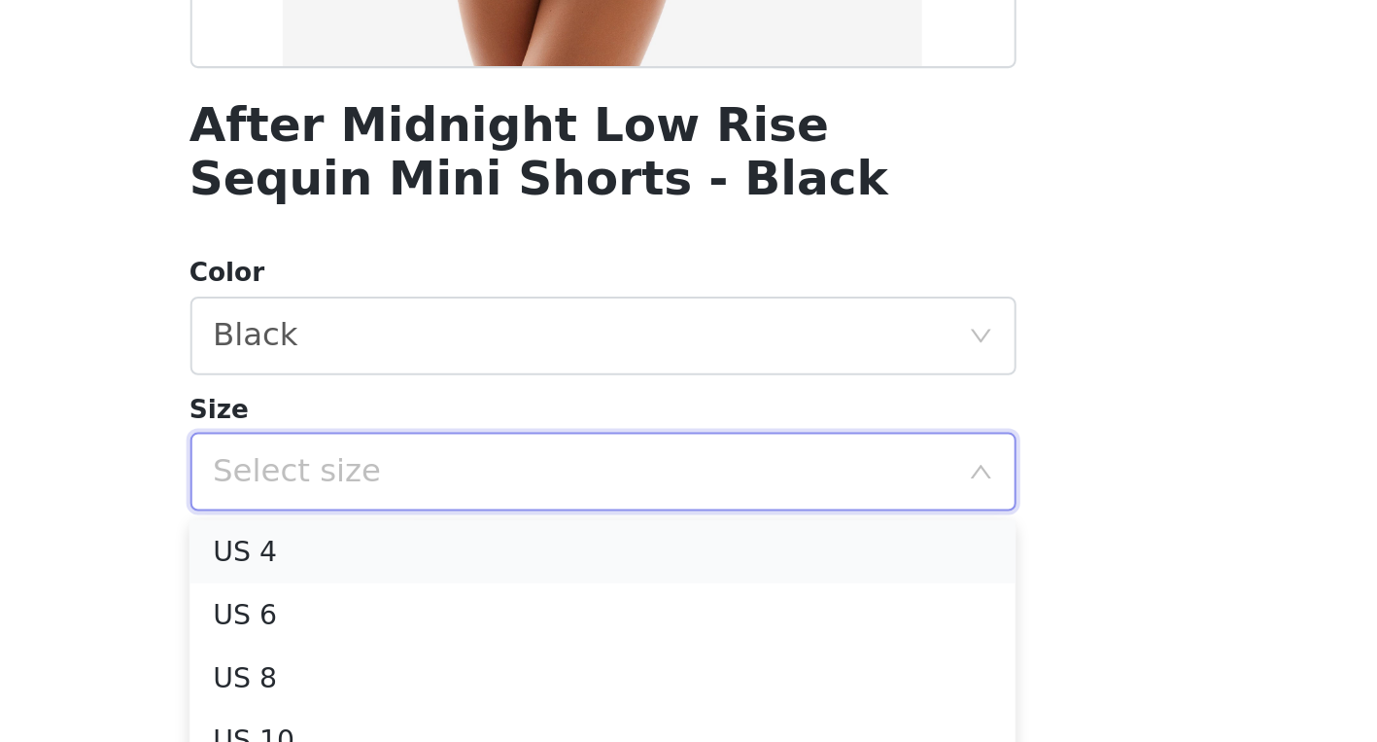
click at [638, 607] on li "US 4" at bounding box center [689, 607] width 408 height 31
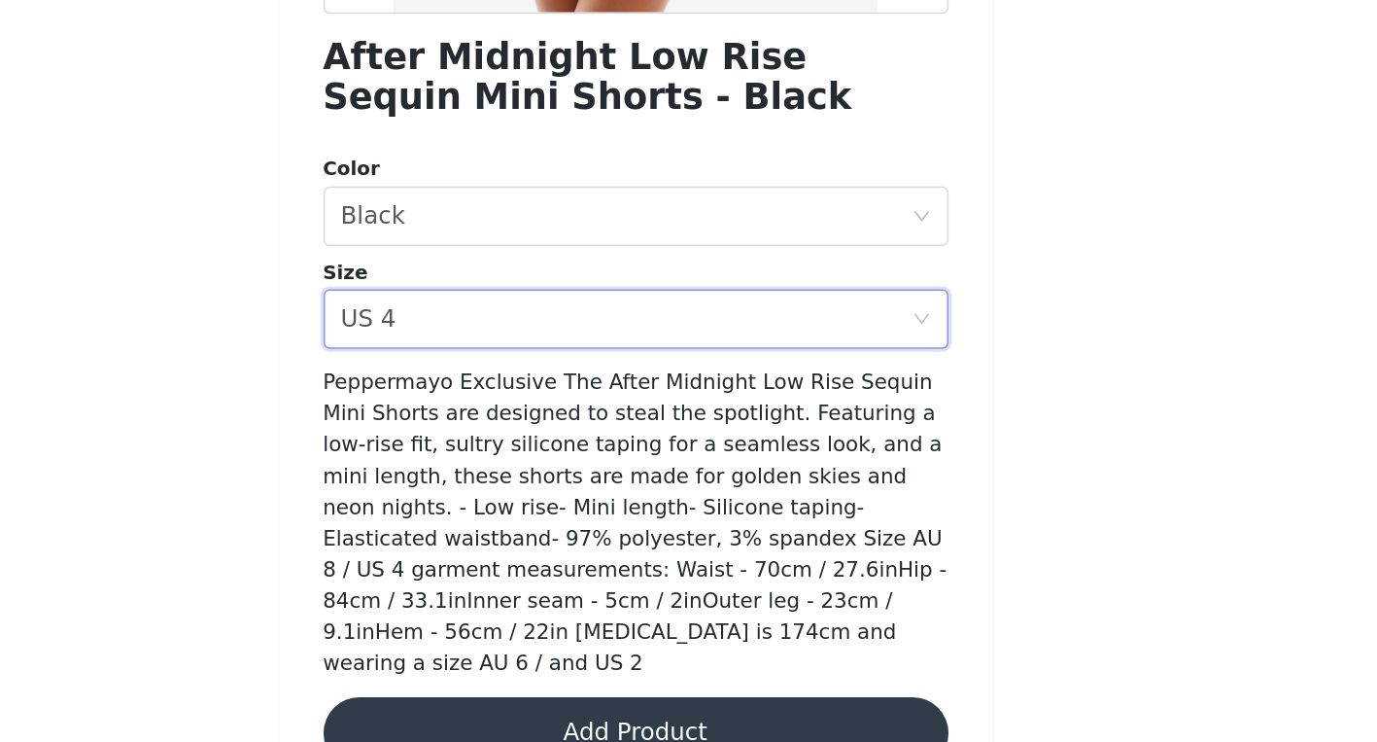
scroll to position [274, 0]
click at [771, 711] on button "Add Product" at bounding box center [689, 730] width 408 height 47
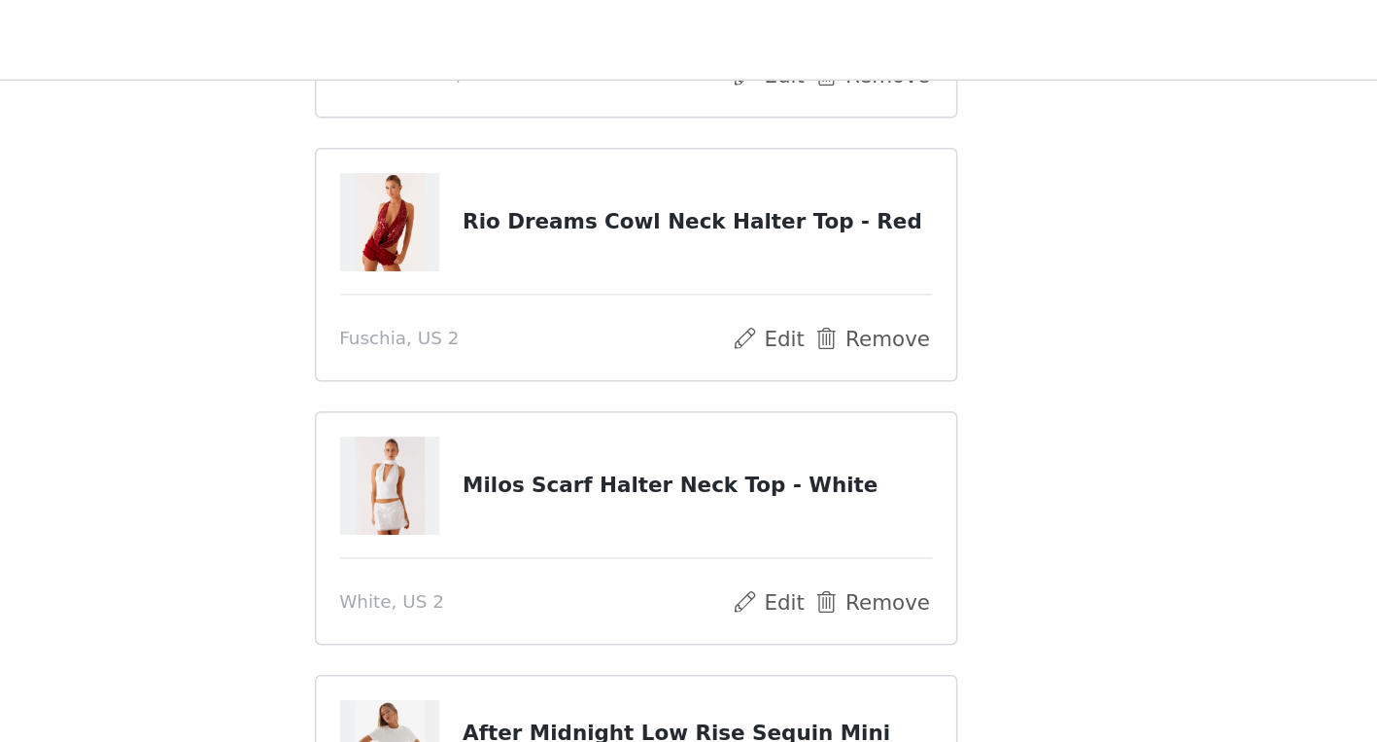
scroll to position [621, 0]
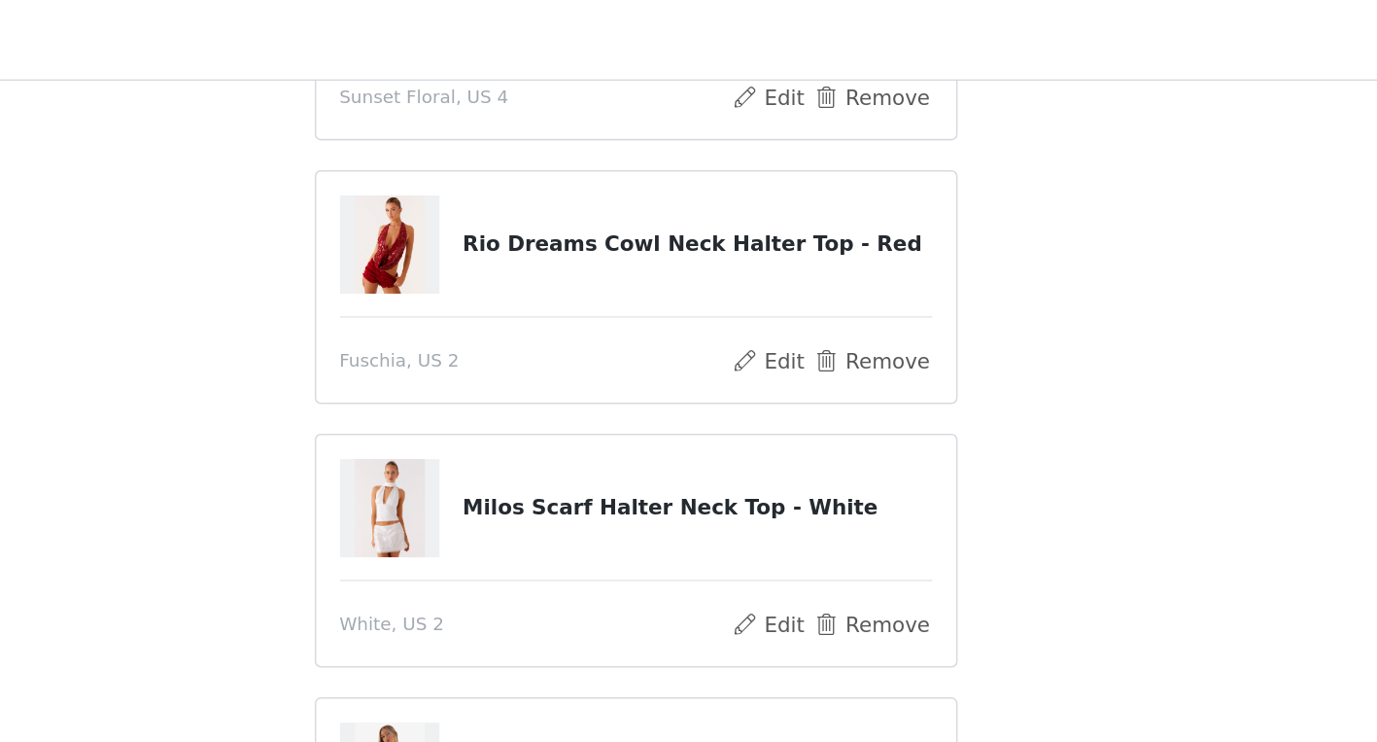
click at [656, 151] on h4 "Rio Dreams Cowl Neck Halter Top - Red" at bounding box center [728, 159] width 306 height 20
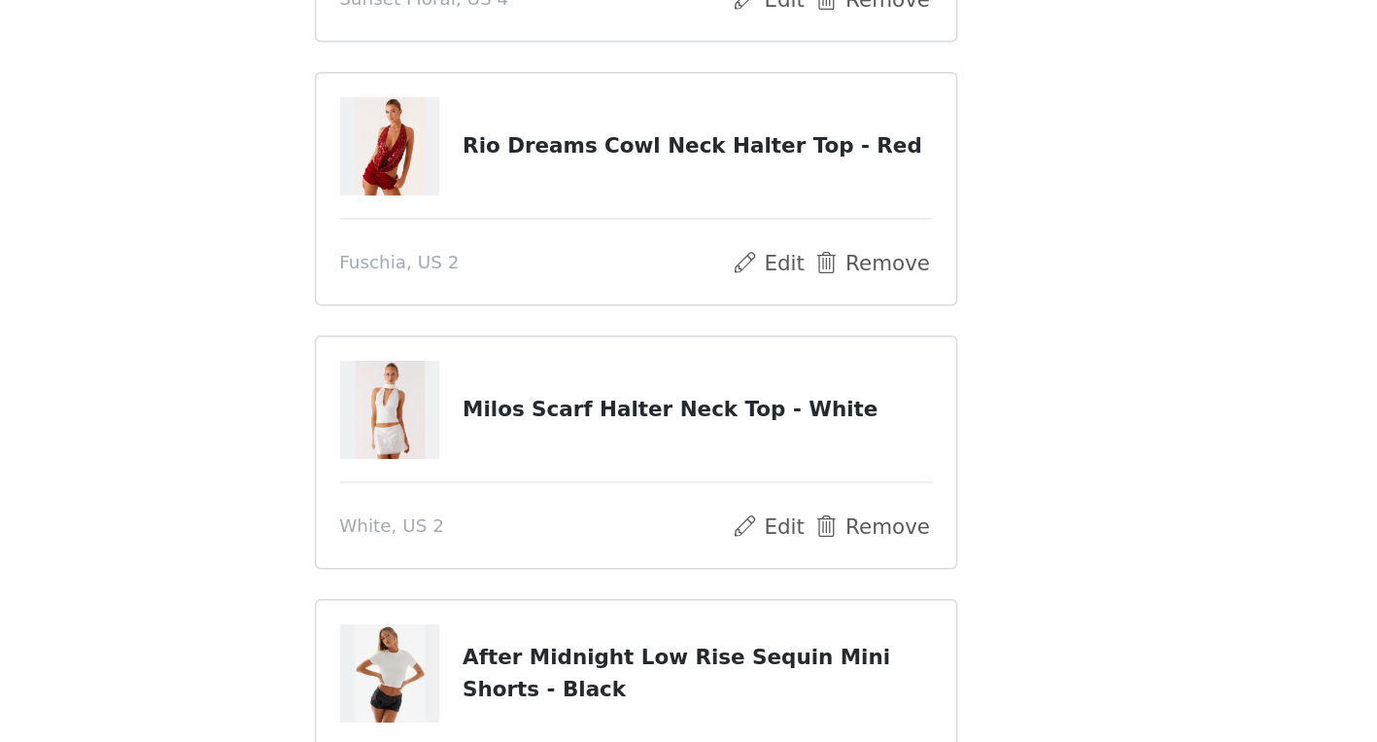
scroll to position [428, 0]
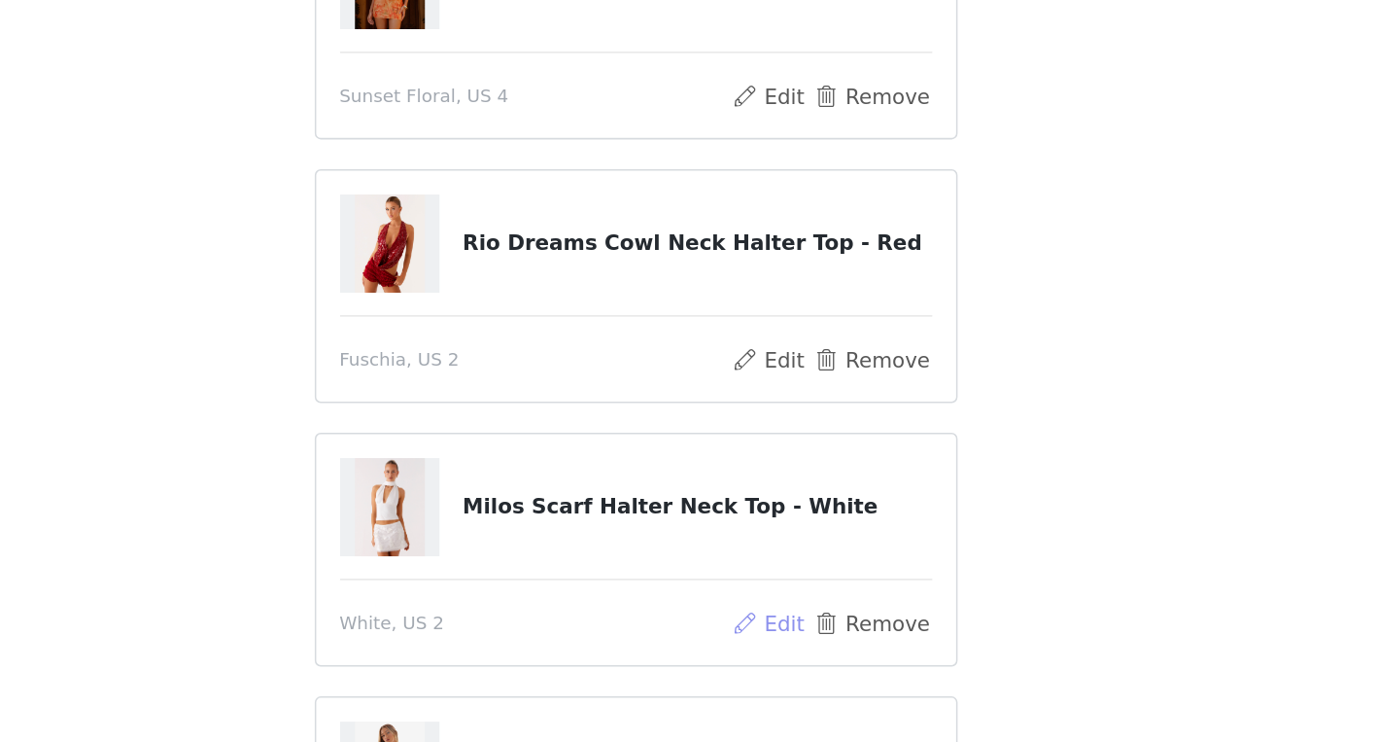
click at [784, 600] on button "Edit" at bounding box center [776, 600] width 50 height 23
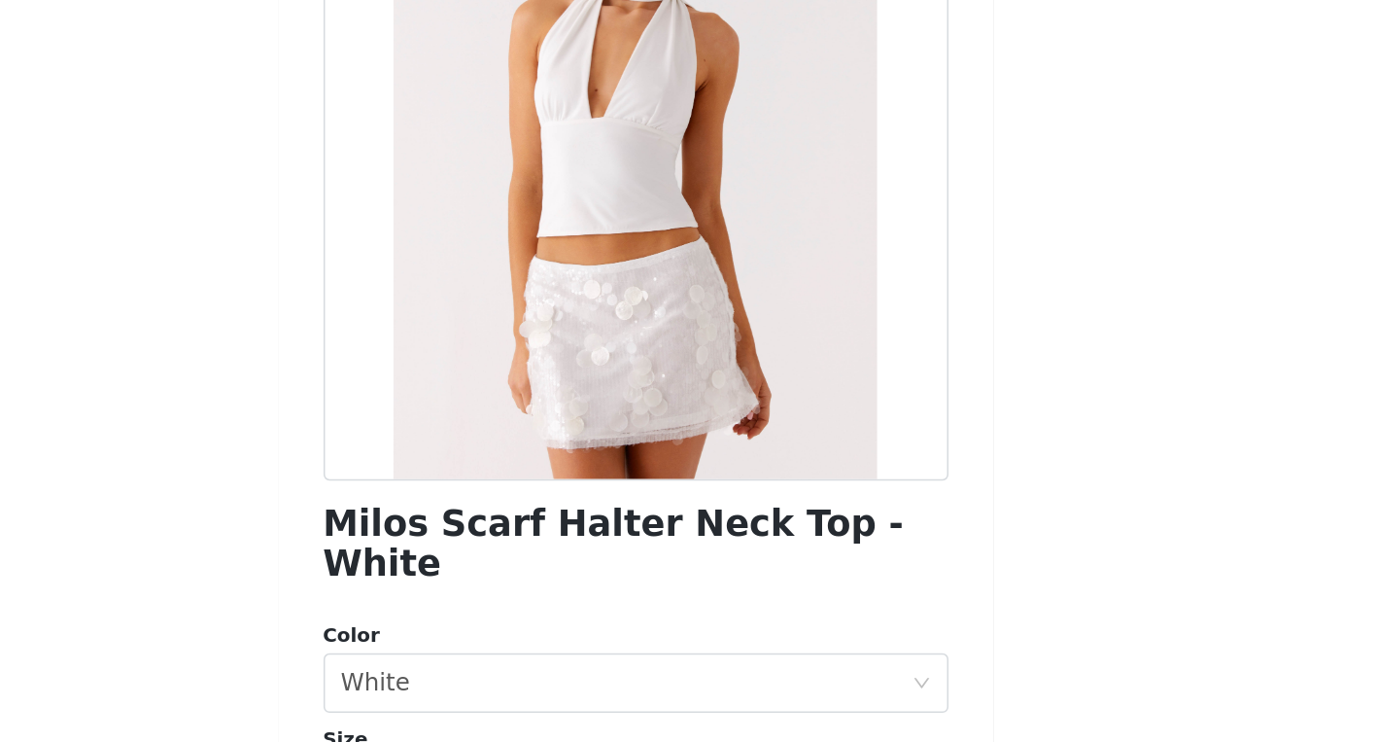
click at [411, 534] on div "STEP 1 OF 4 Select your styles! You will receive 6 products. Lagoon Cut Out Top…" at bounding box center [688, 236] width 1377 height 1215
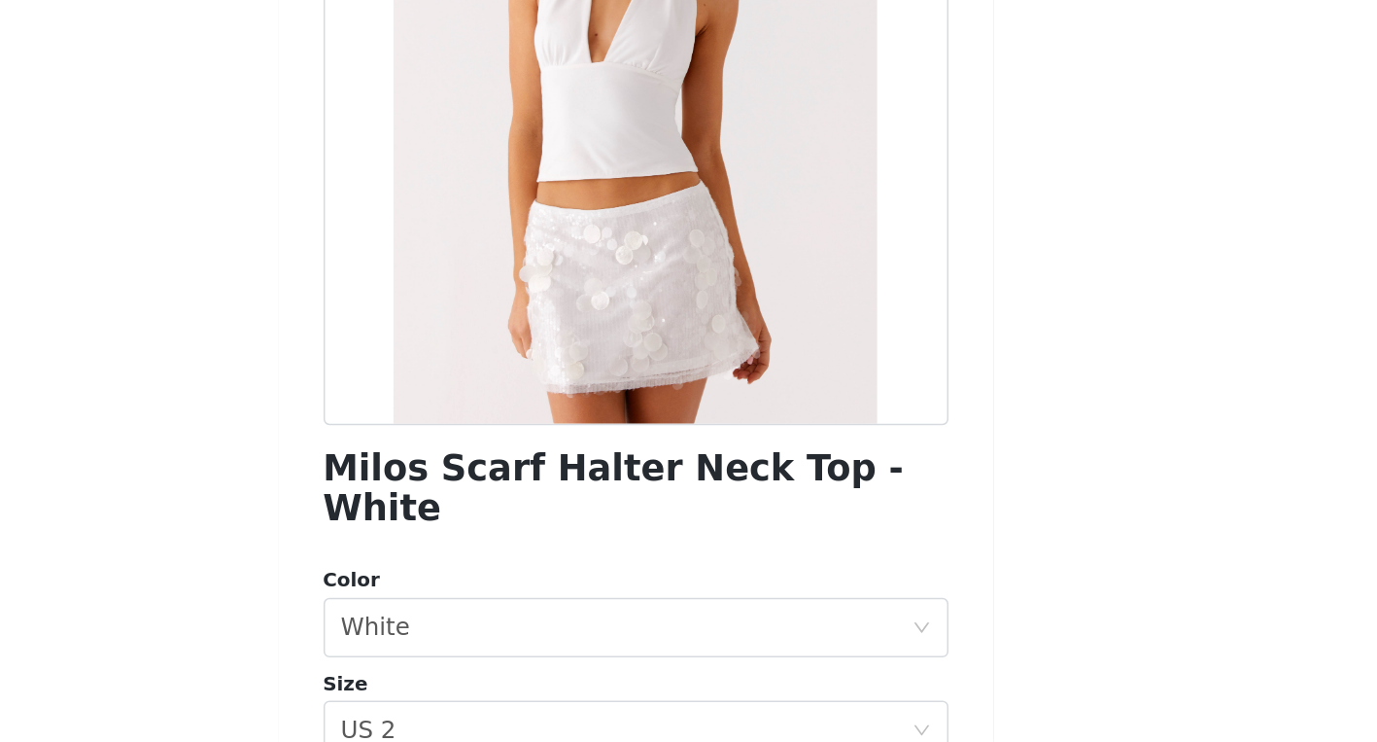
scroll to position [262, 0]
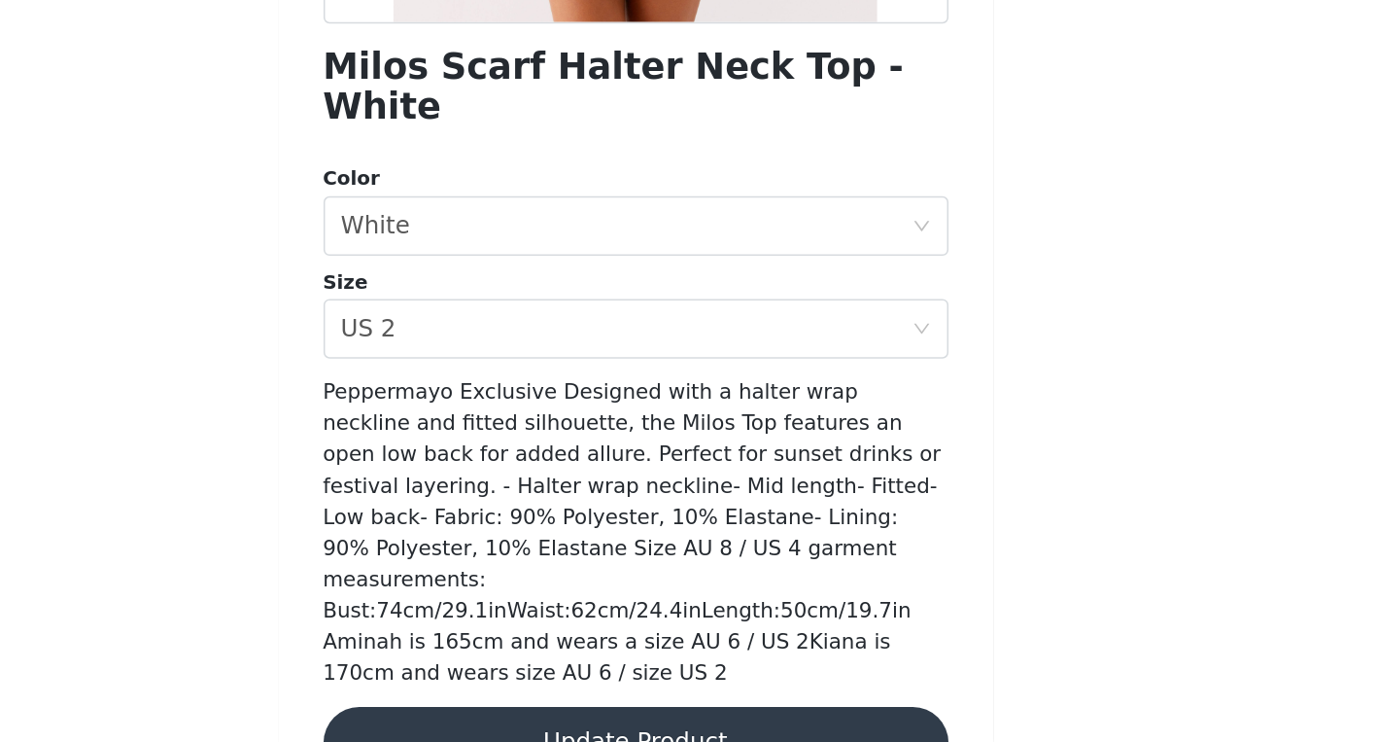
click at [778, 718] on button "Update Product" at bounding box center [689, 741] width 408 height 47
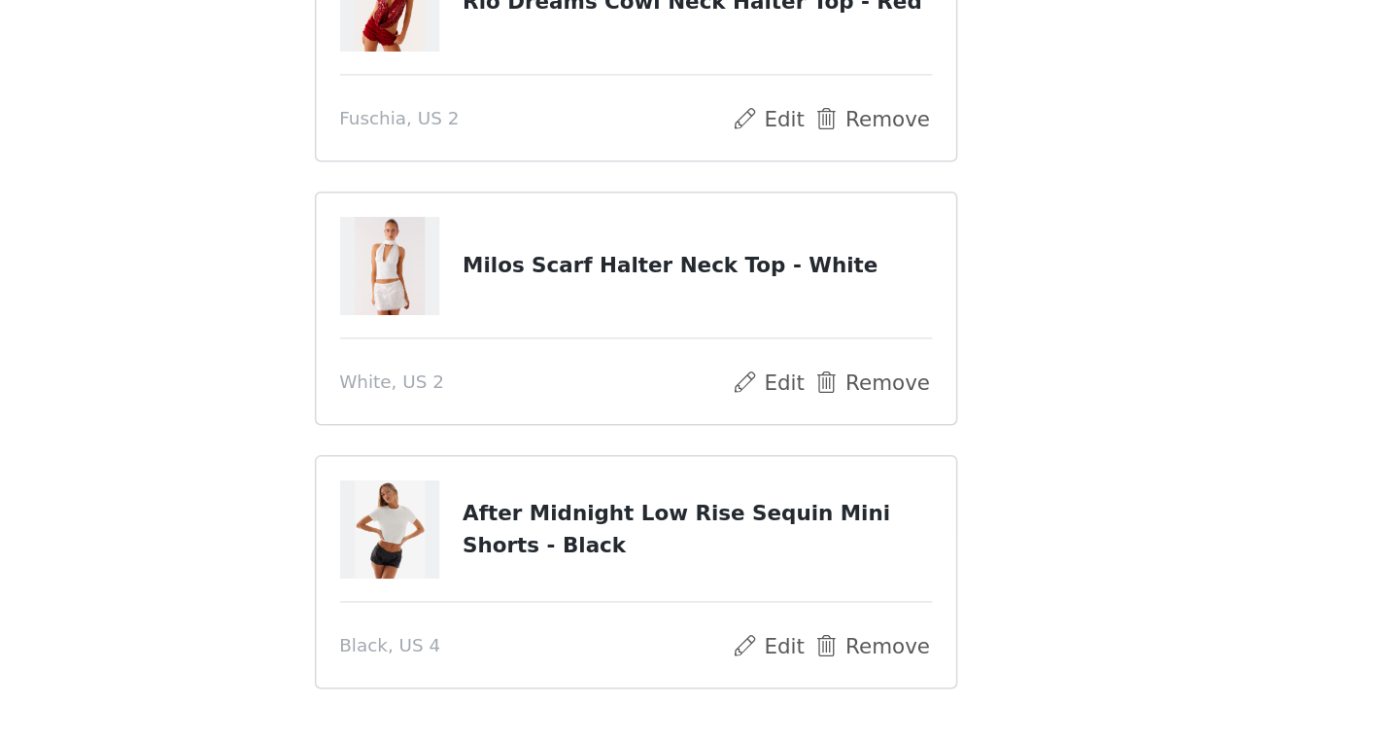
scroll to position [526, 0]
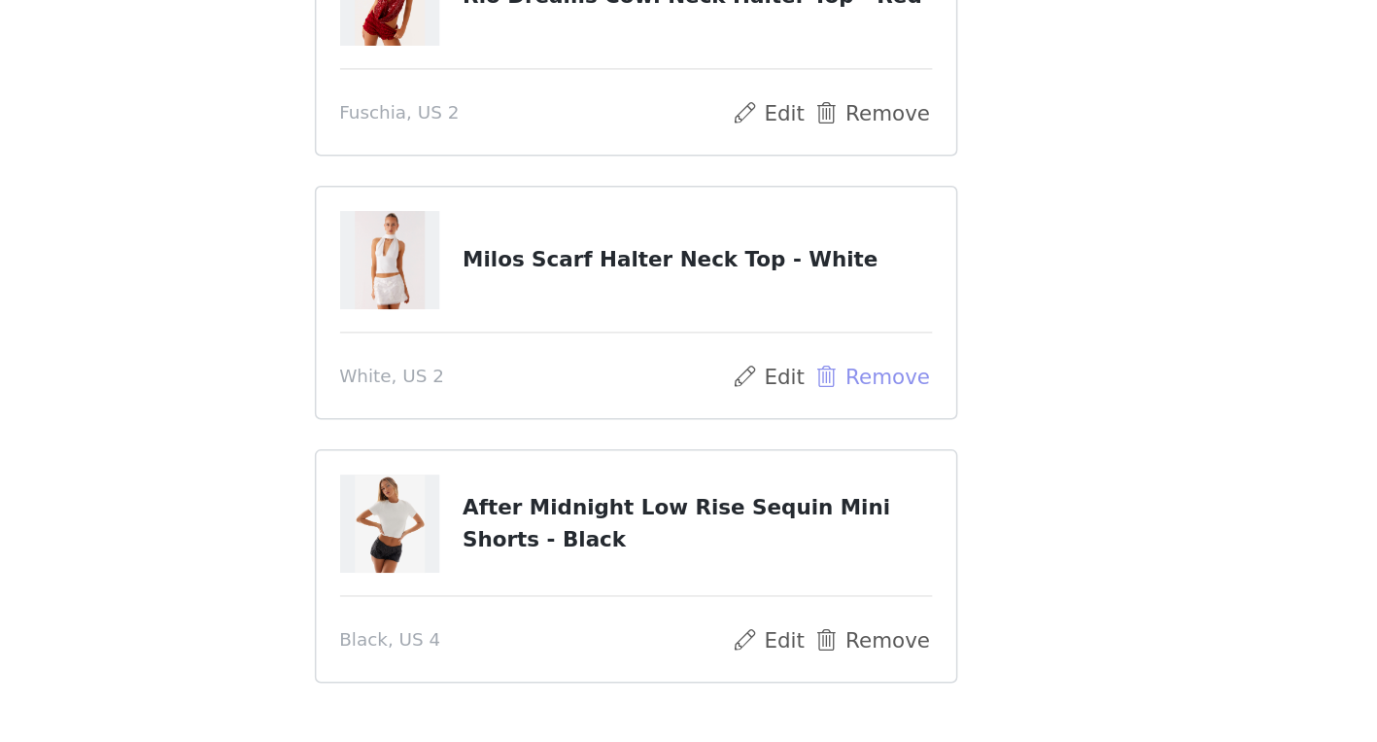
click at [854, 499] on button "Remove" at bounding box center [843, 502] width 78 height 23
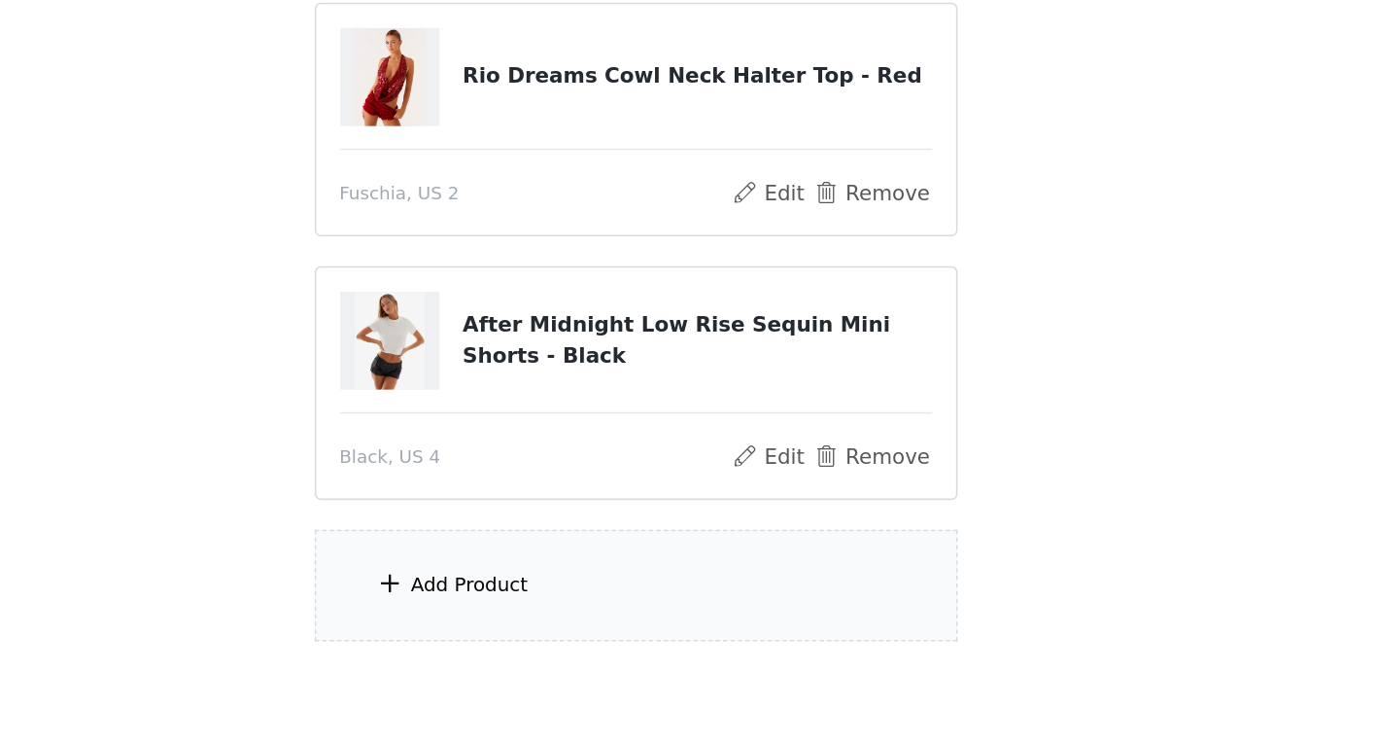
click at [672, 641] on div "Add Product" at bounding box center [689, 639] width 420 height 73
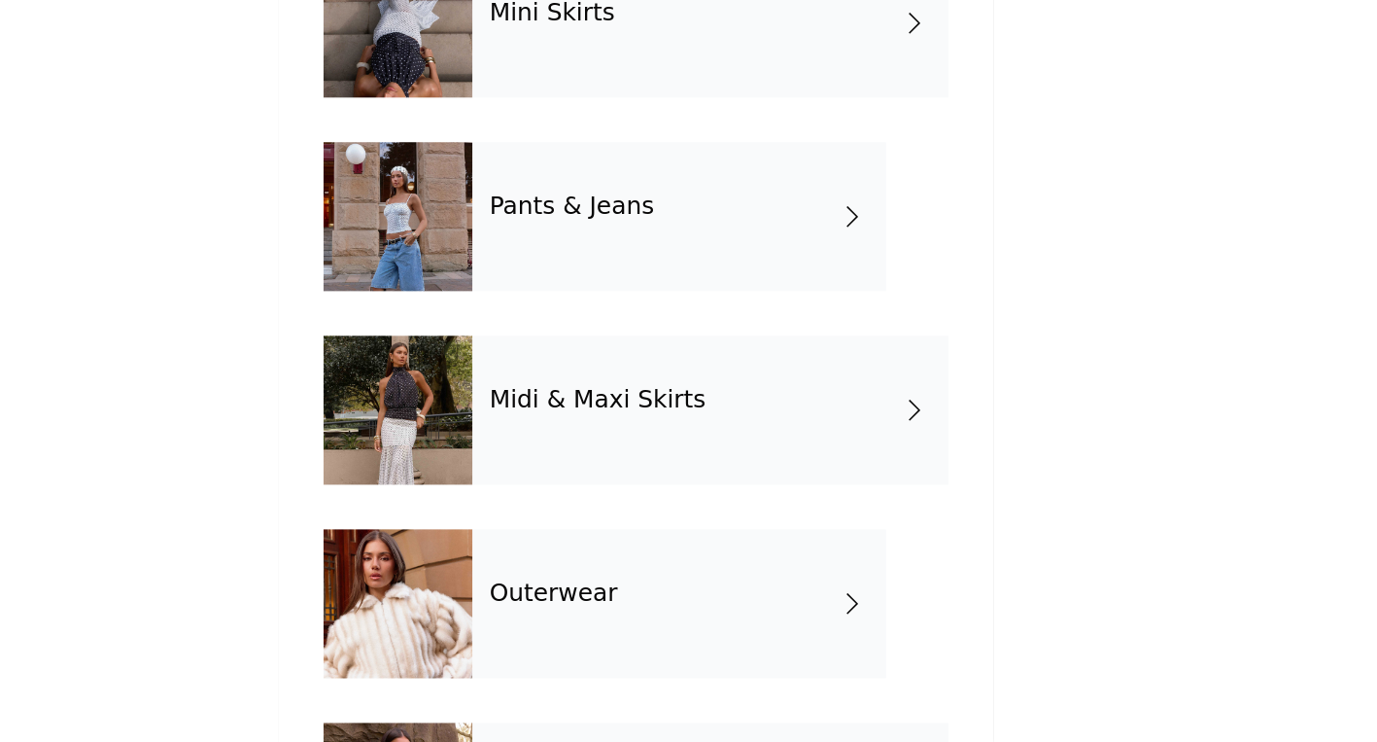
click at [696, 639] on div "Outerwear" at bounding box center [717, 651] width 270 height 97
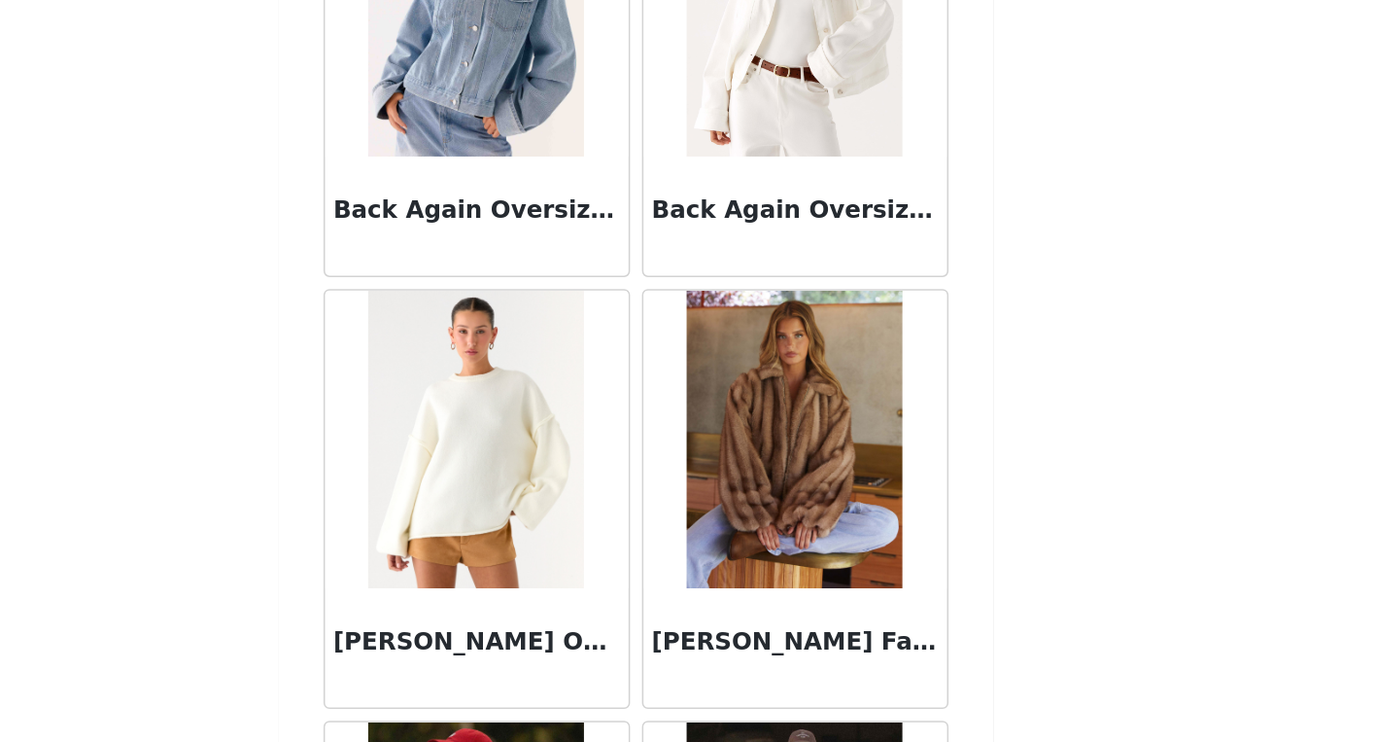
scroll to position [422, 0]
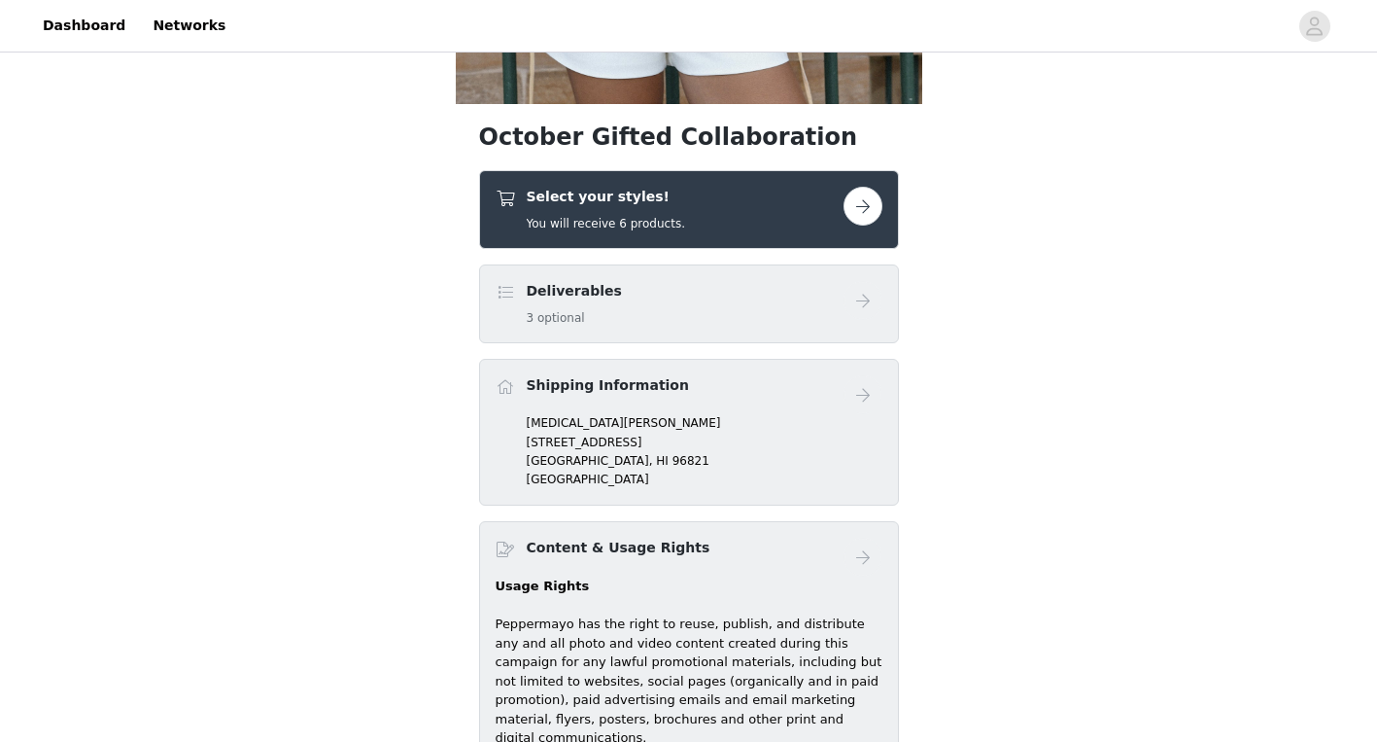
scroll to position [584, 0]
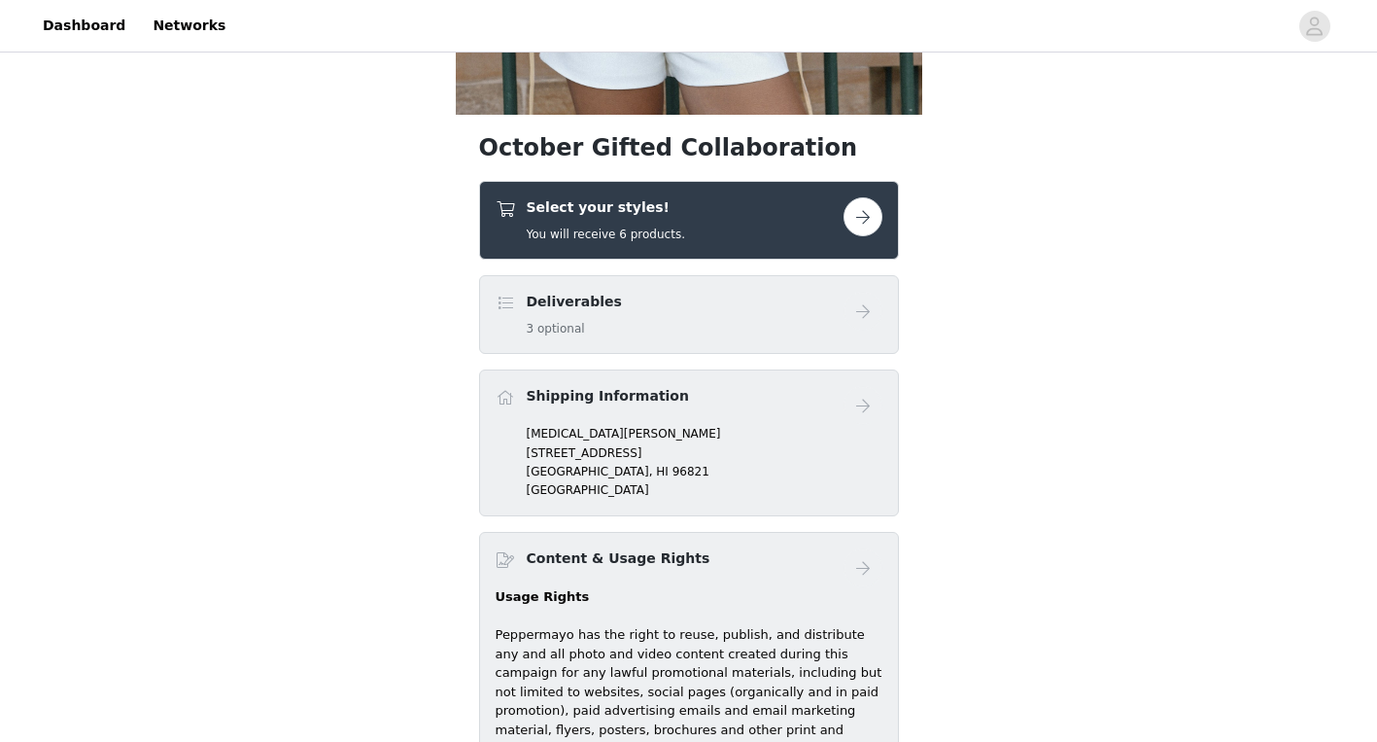
click at [849, 222] on button "button" at bounding box center [863, 216] width 39 height 39
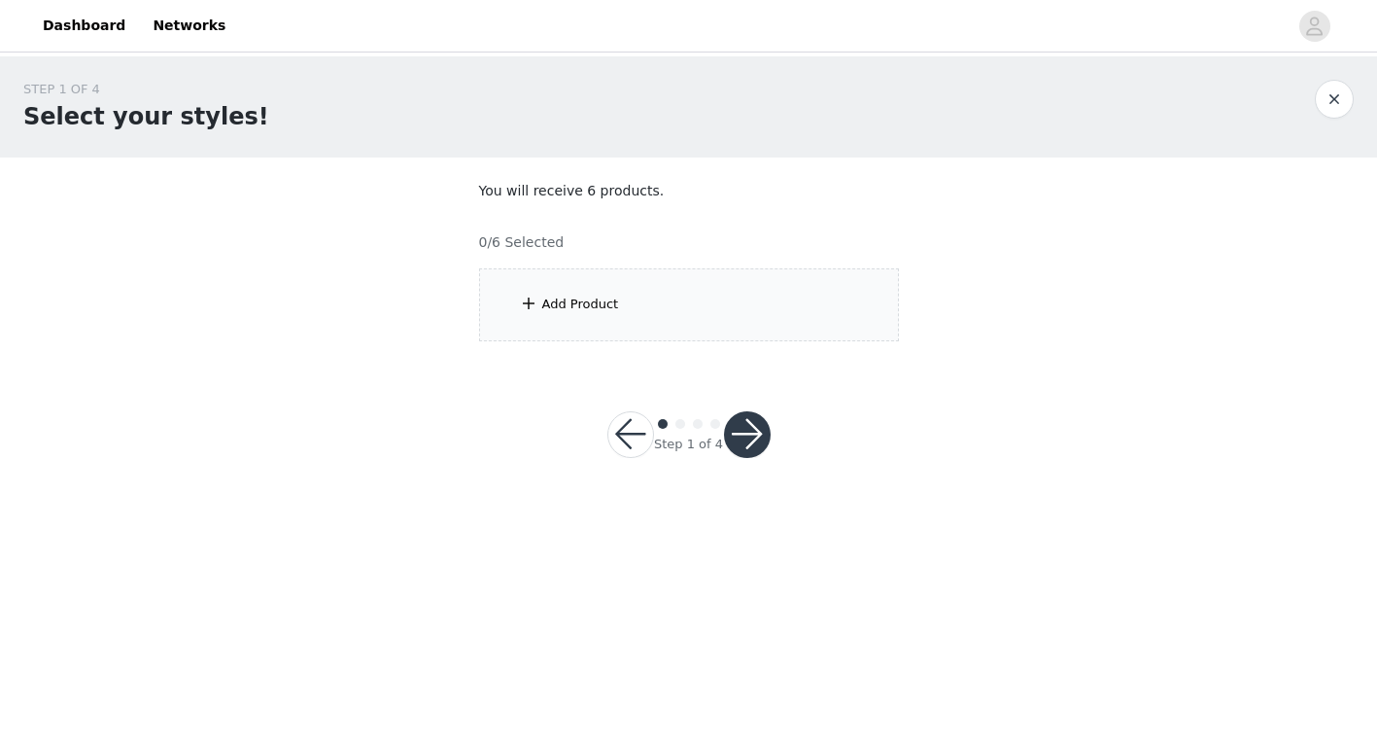
click at [789, 299] on div "Add Product" at bounding box center [689, 304] width 420 height 73
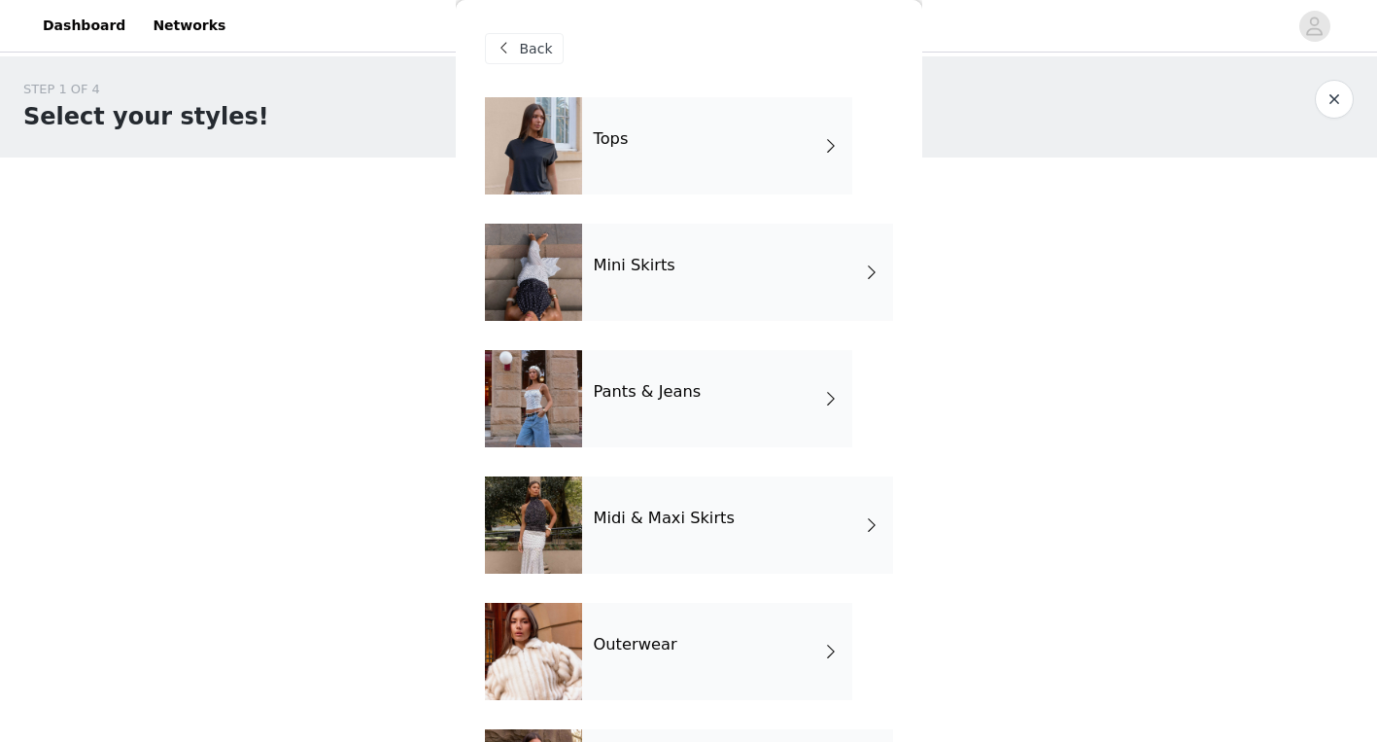
click at [715, 152] on div "Tops" at bounding box center [717, 145] width 270 height 97
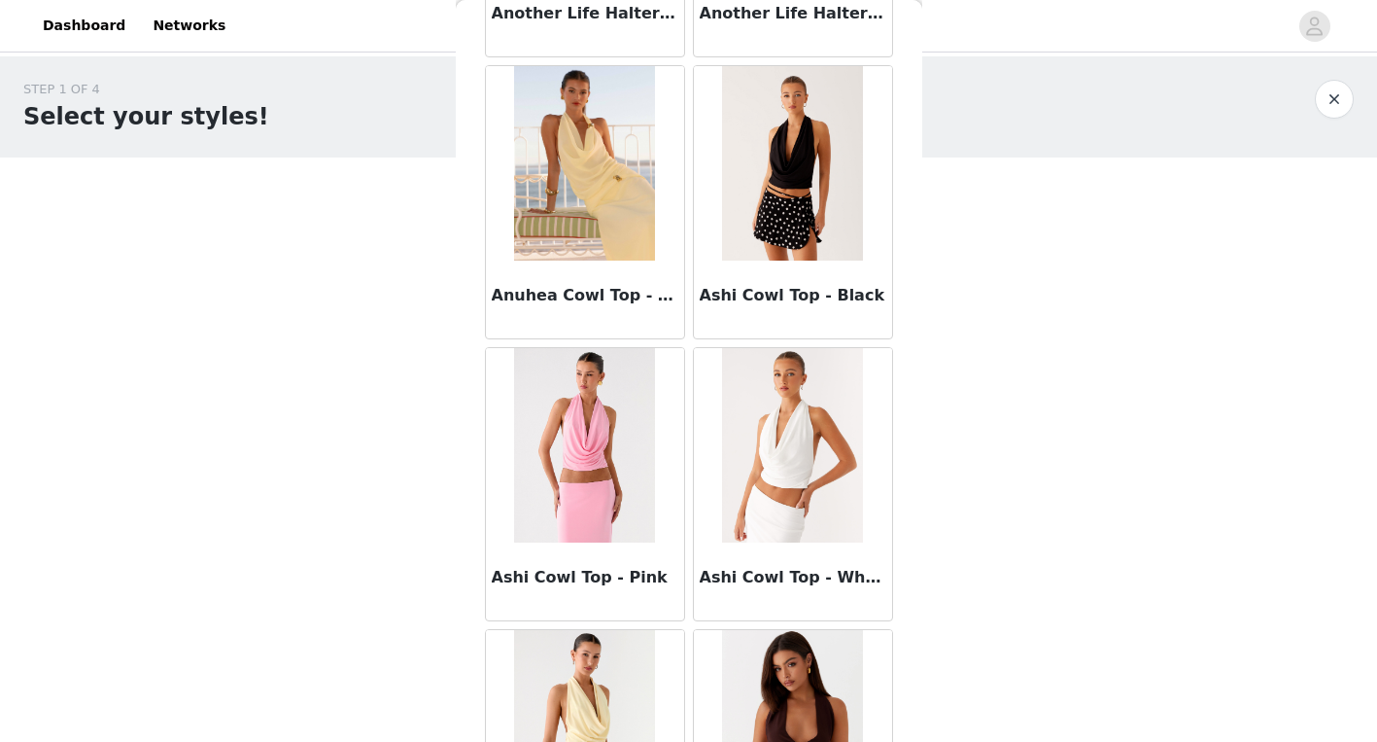
scroll to position [2232, 0]
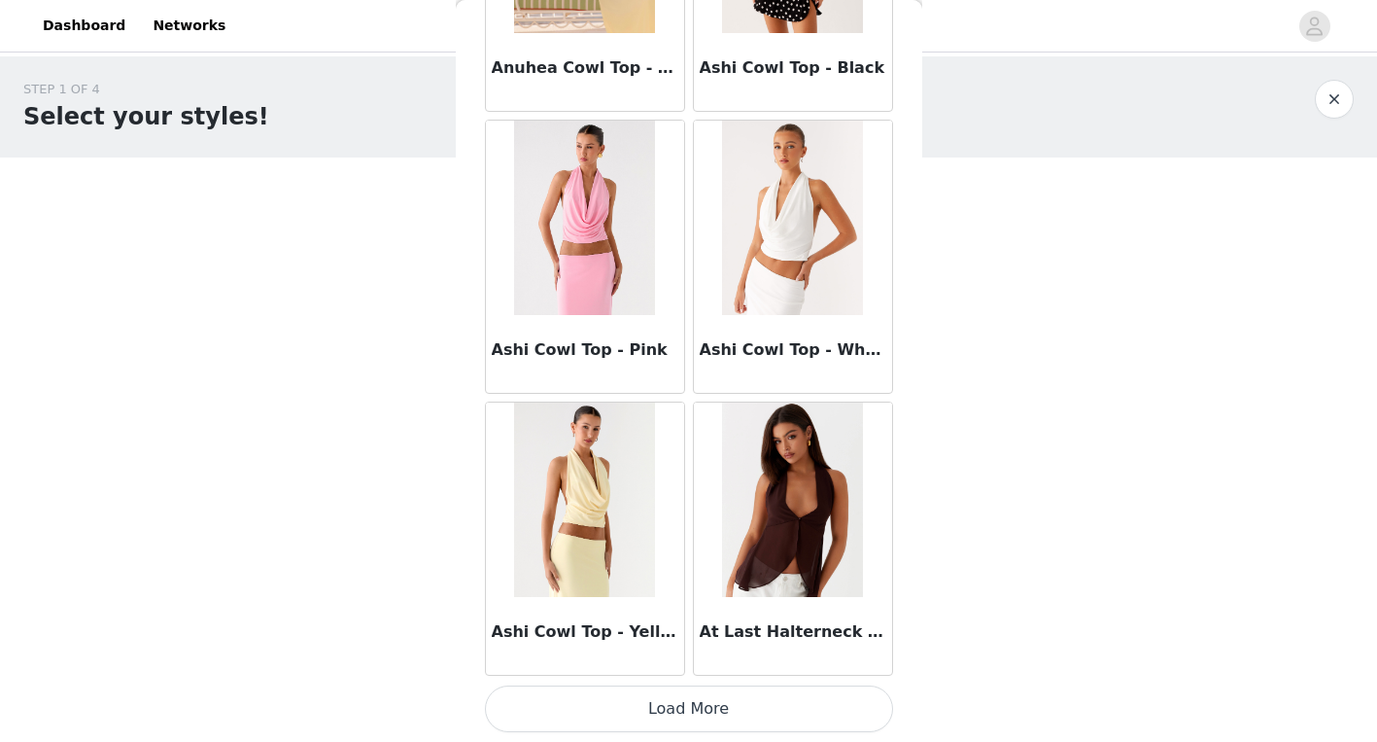
click at [770, 720] on button "Load More" at bounding box center [689, 708] width 408 height 47
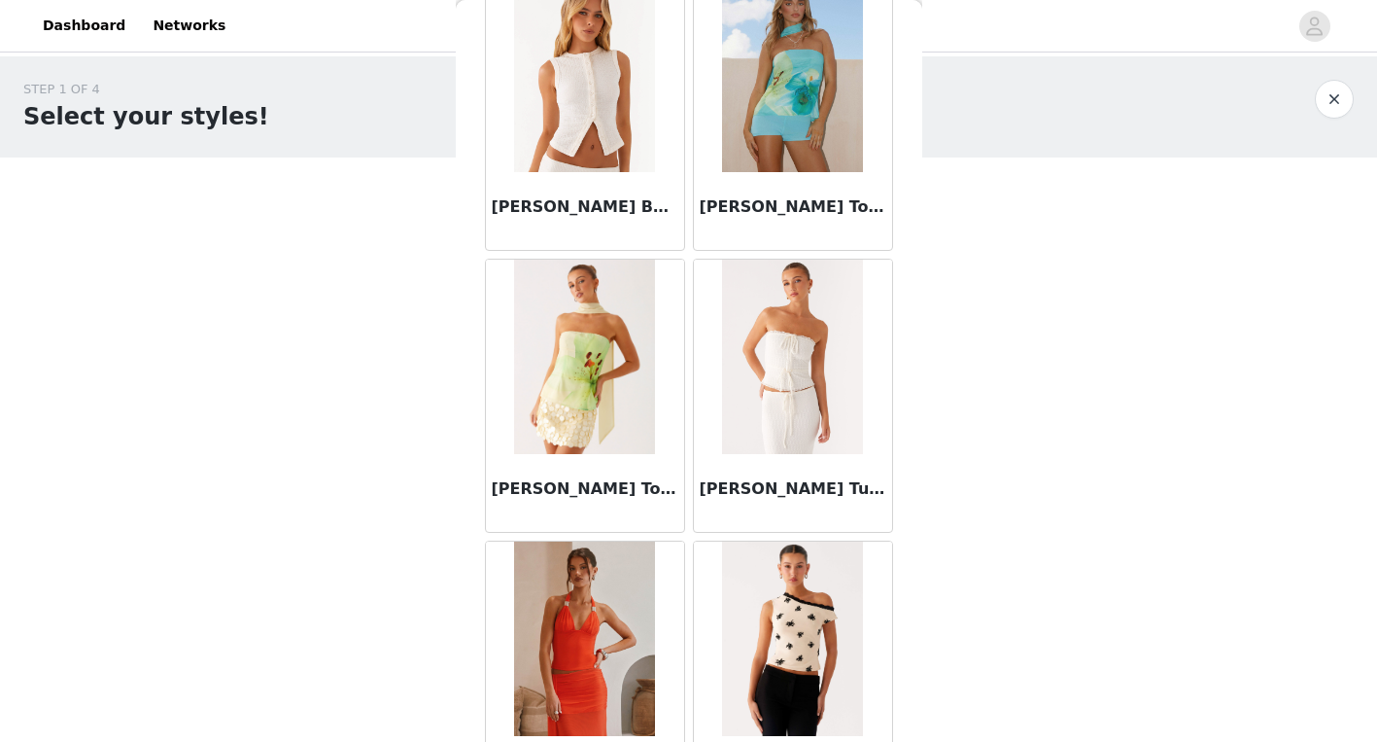
scroll to position [5051, 0]
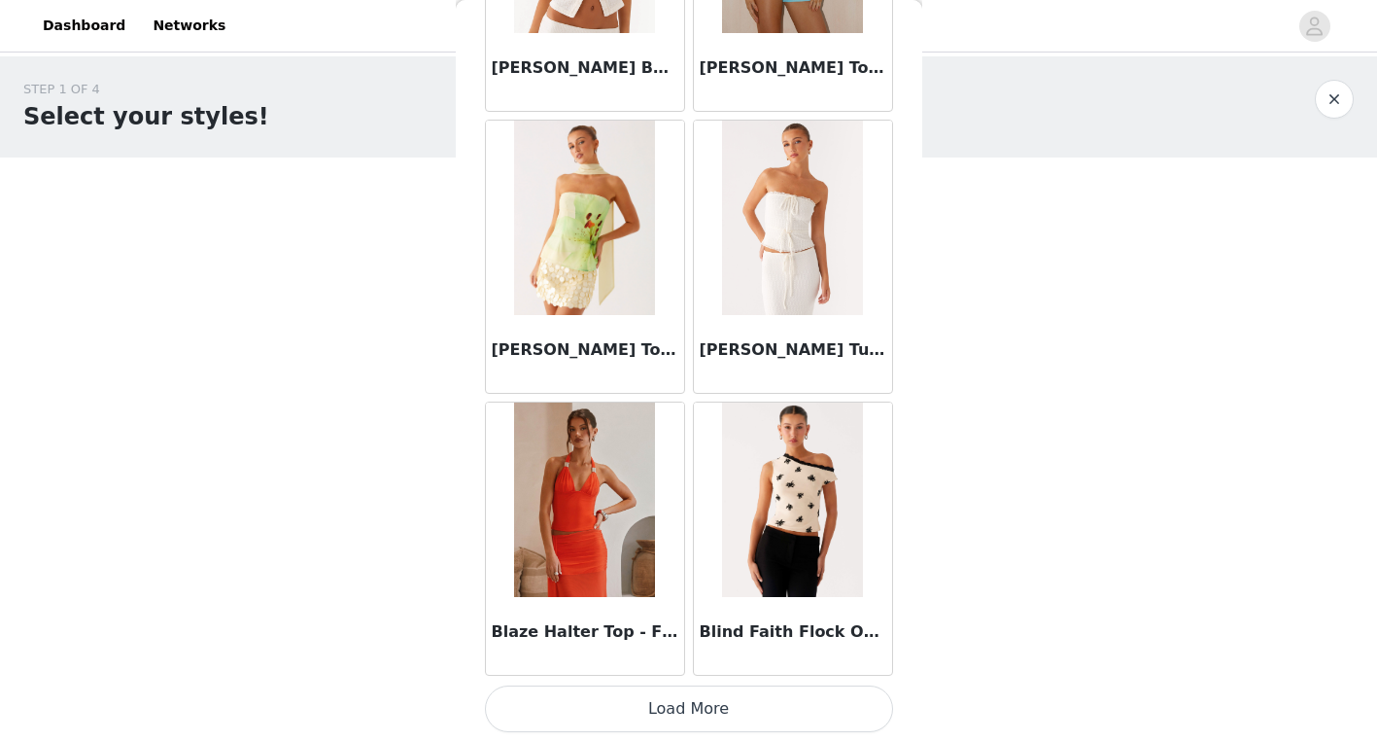
click at [755, 712] on button "Load More" at bounding box center [689, 708] width 408 height 47
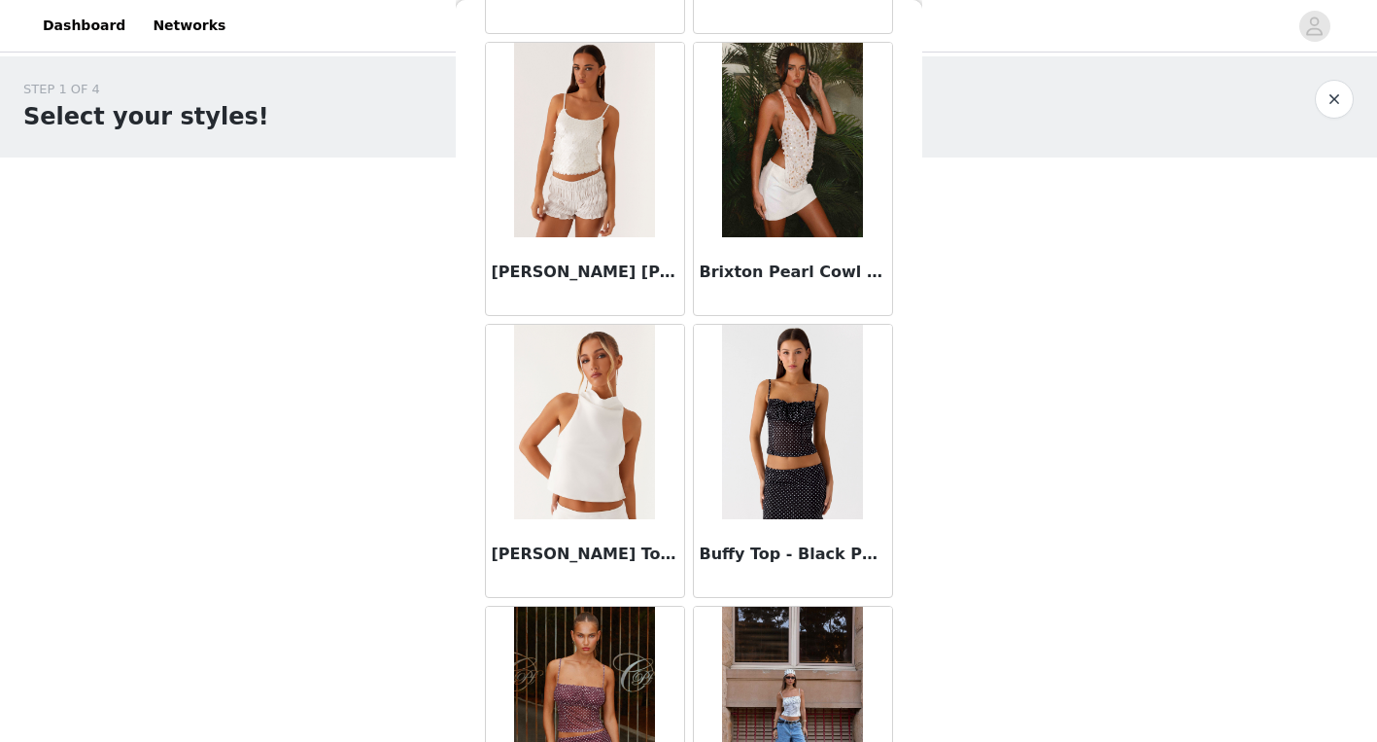
scroll to position [7869, 0]
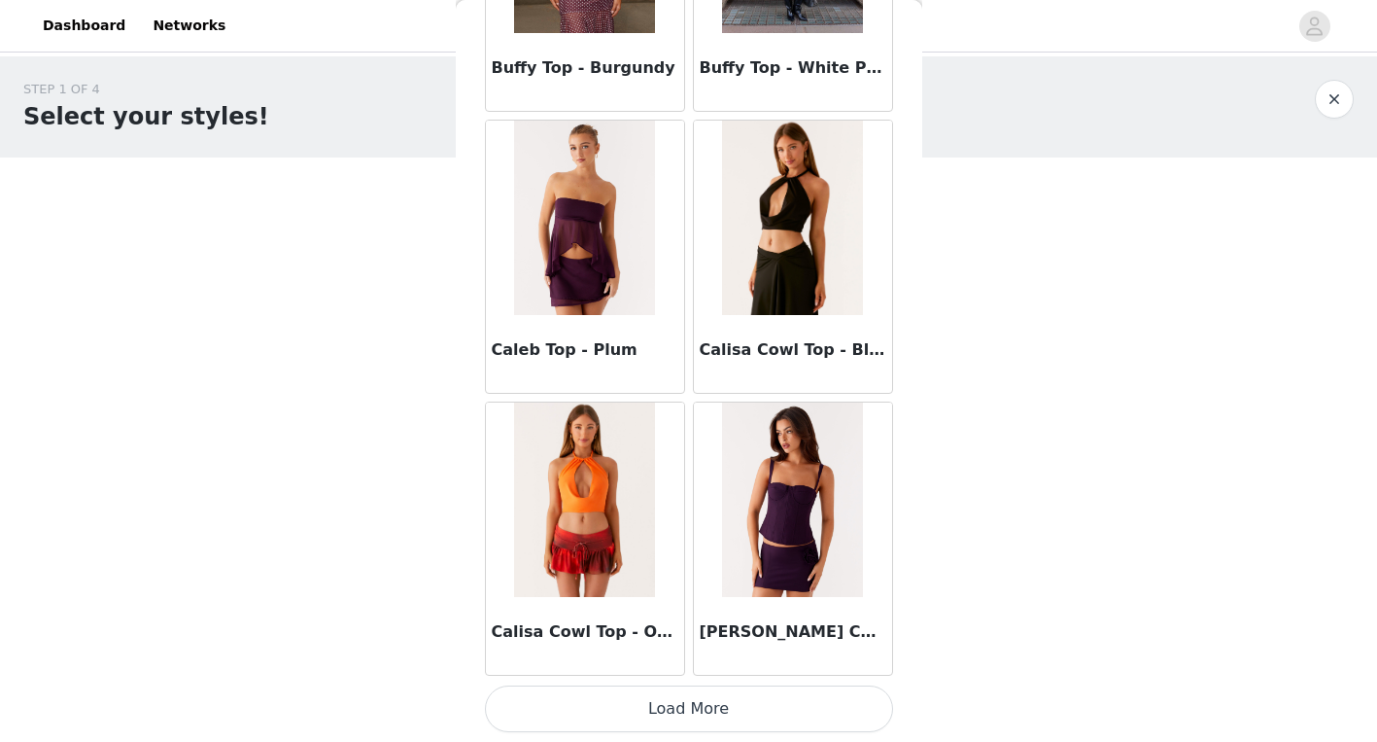
click at [781, 705] on button "Load More" at bounding box center [689, 708] width 408 height 47
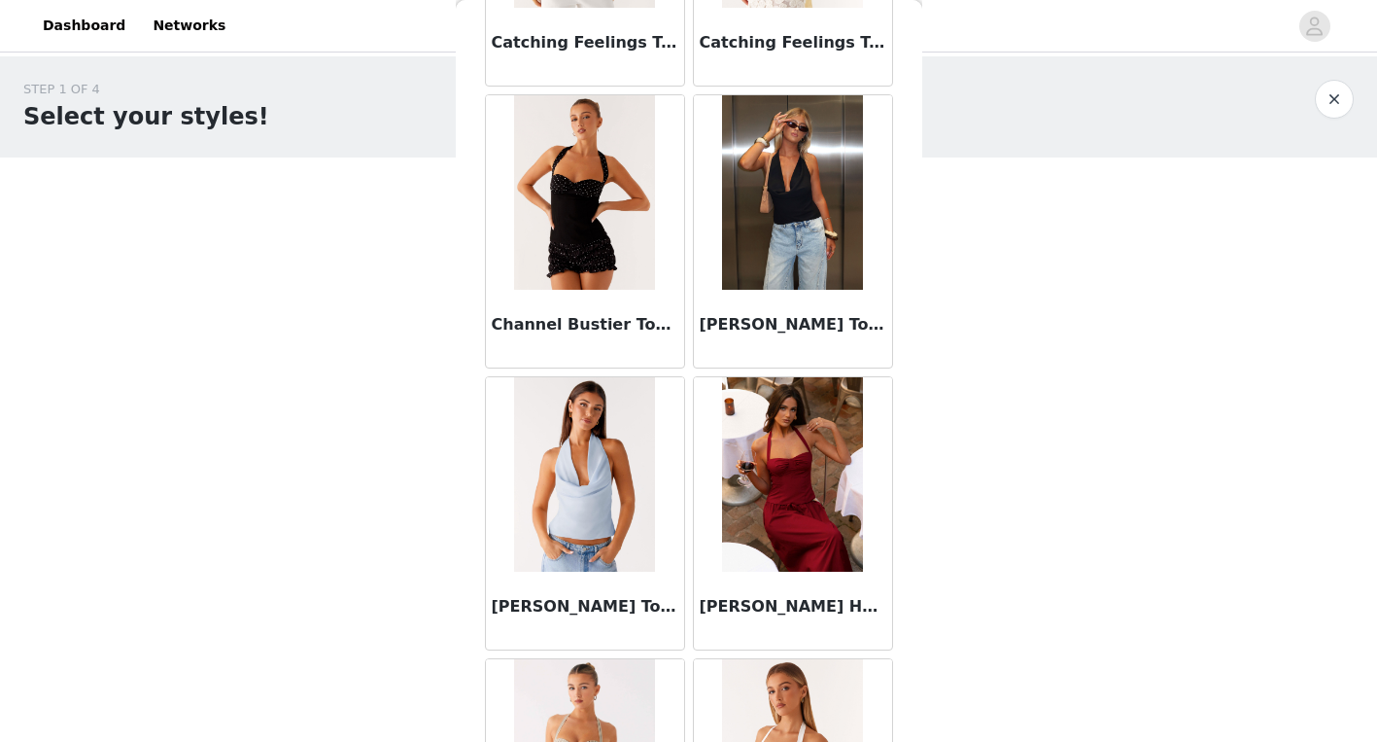
scroll to position [10687, 0]
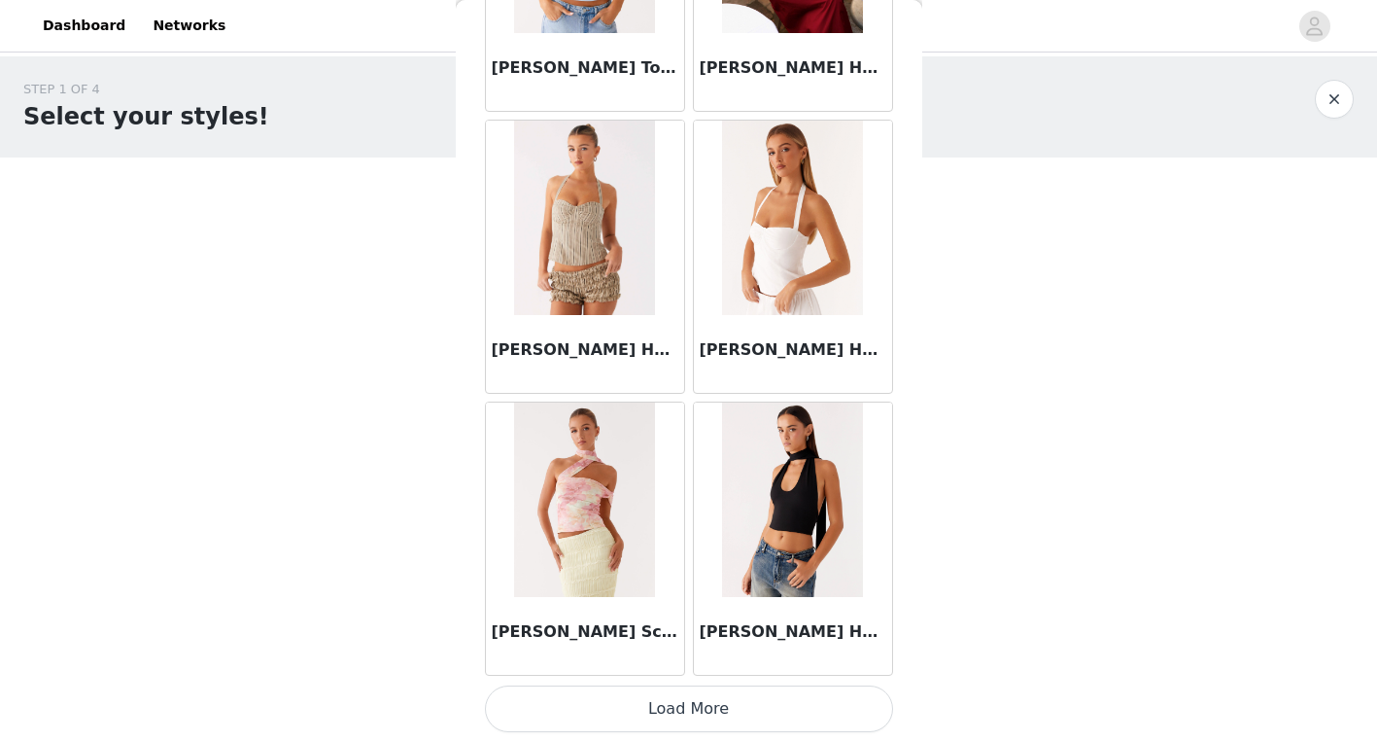
click at [703, 708] on button "Load More" at bounding box center [689, 708] width 408 height 47
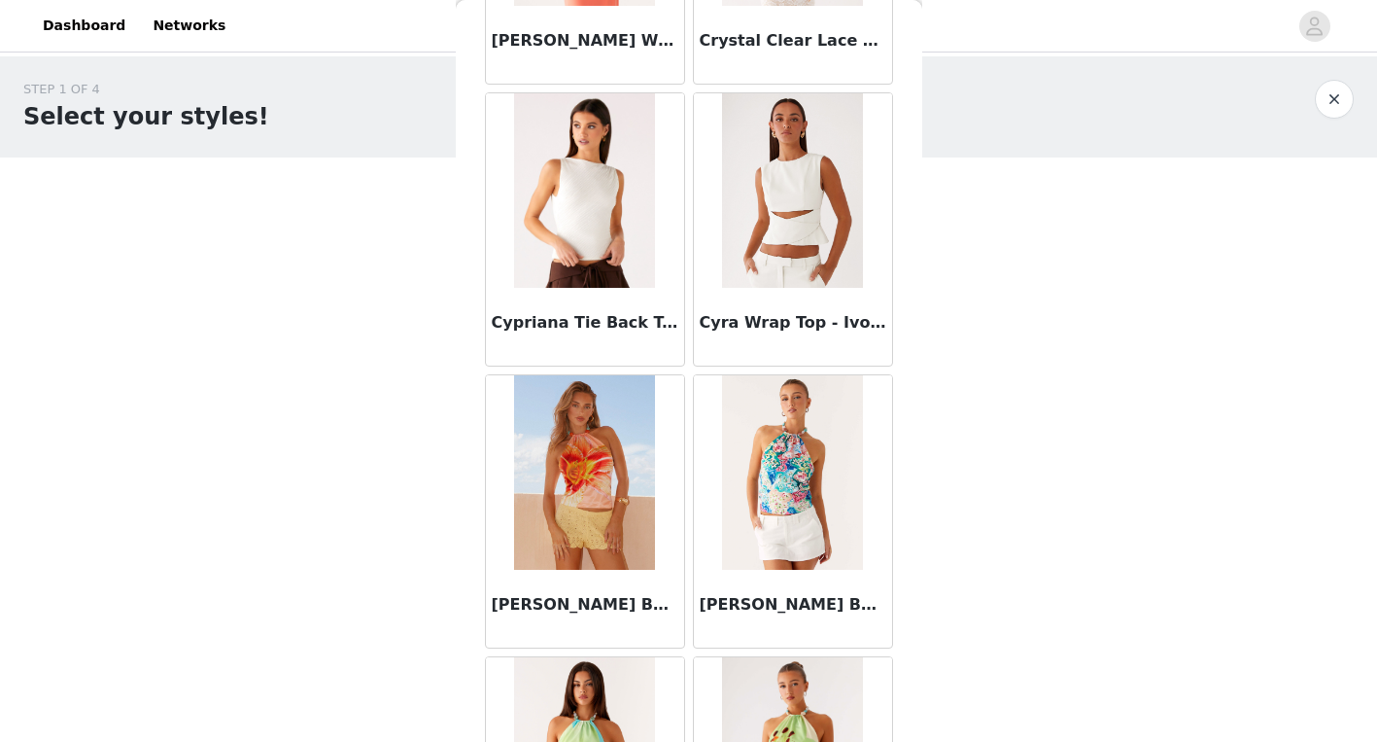
scroll to position [13506, 0]
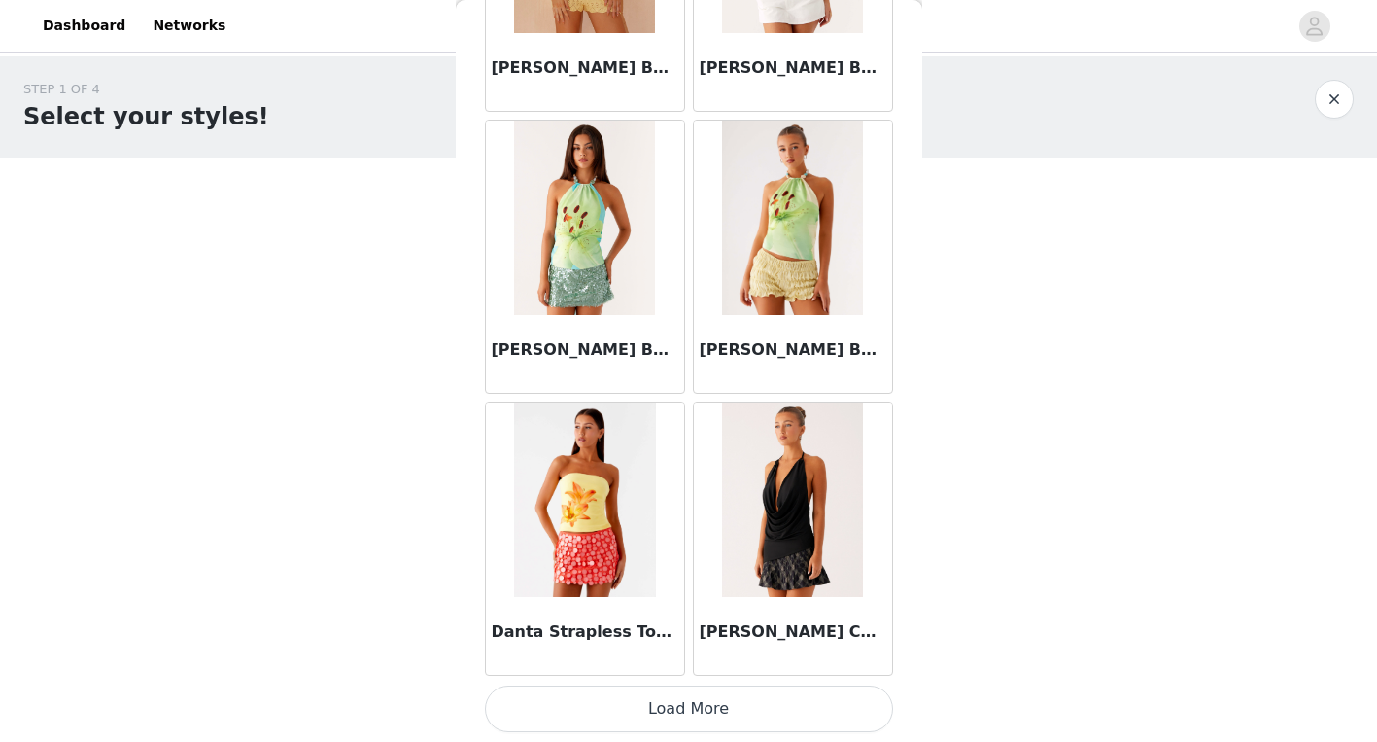
click at [750, 717] on button "Load More" at bounding box center [689, 708] width 408 height 47
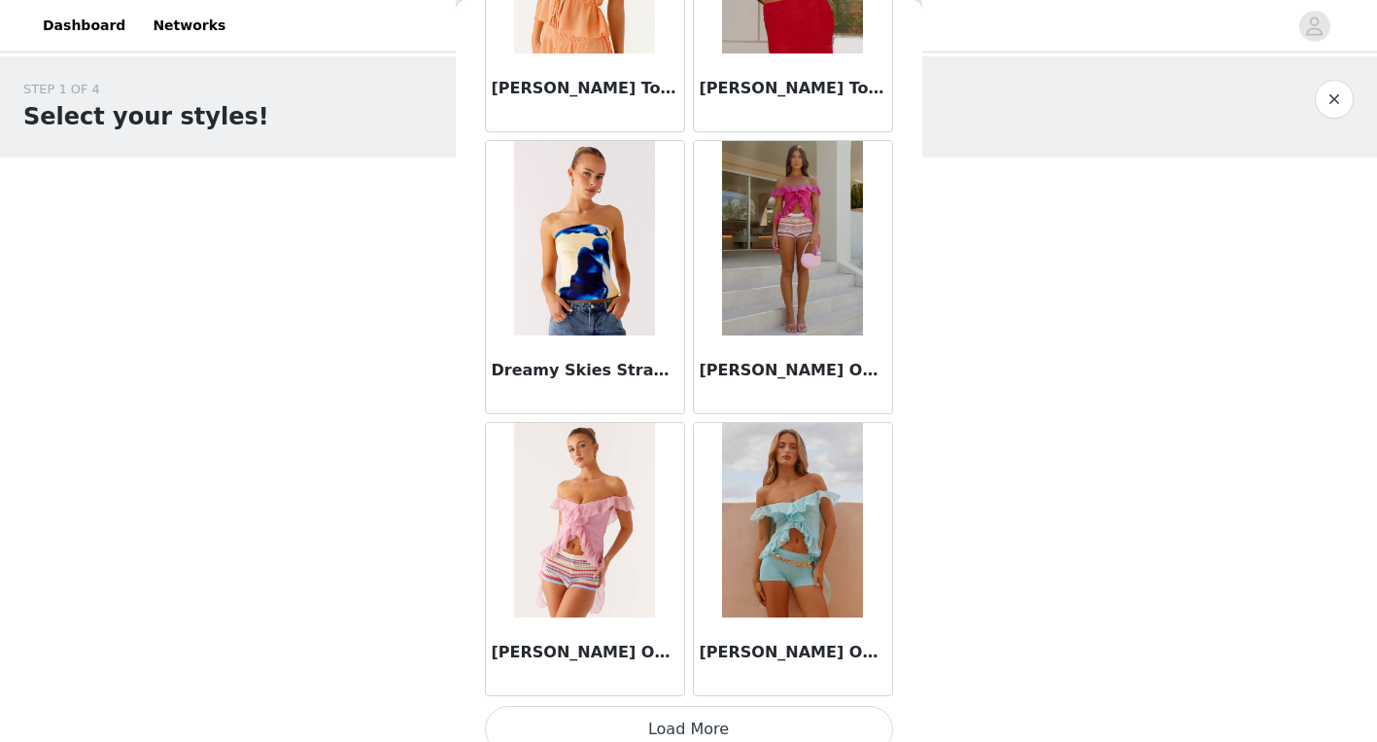
scroll to position [16324, 0]
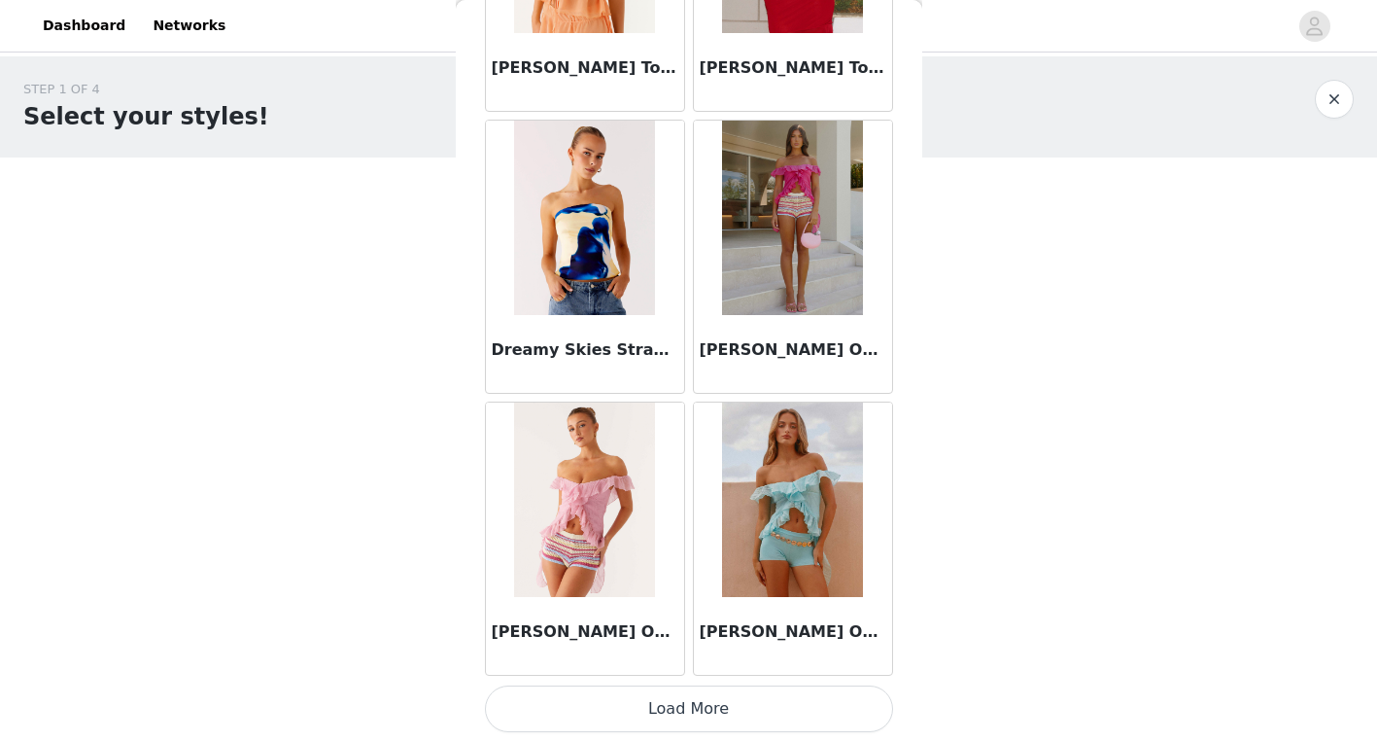
click at [785, 693] on button "Load More" at bounding box center [689, 708] width 408 height 47
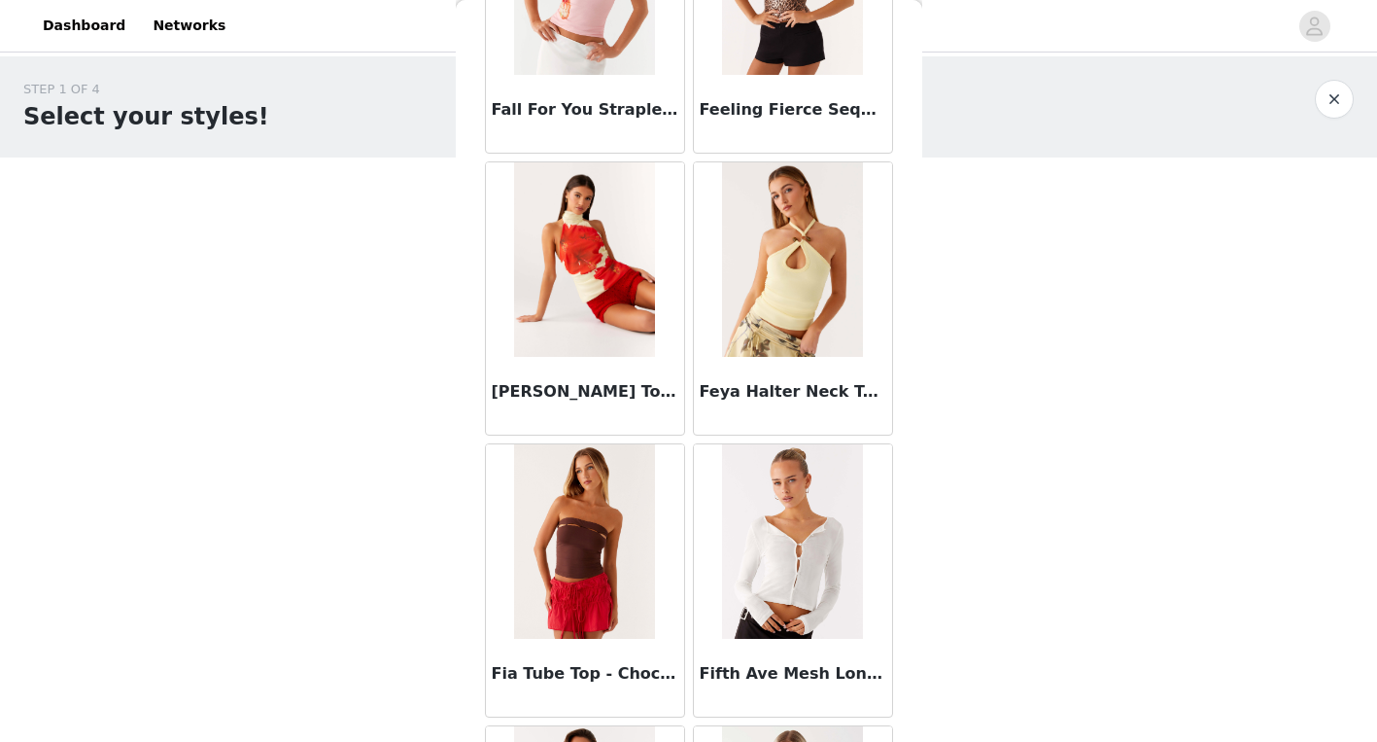
scroll to position [19143, 0]
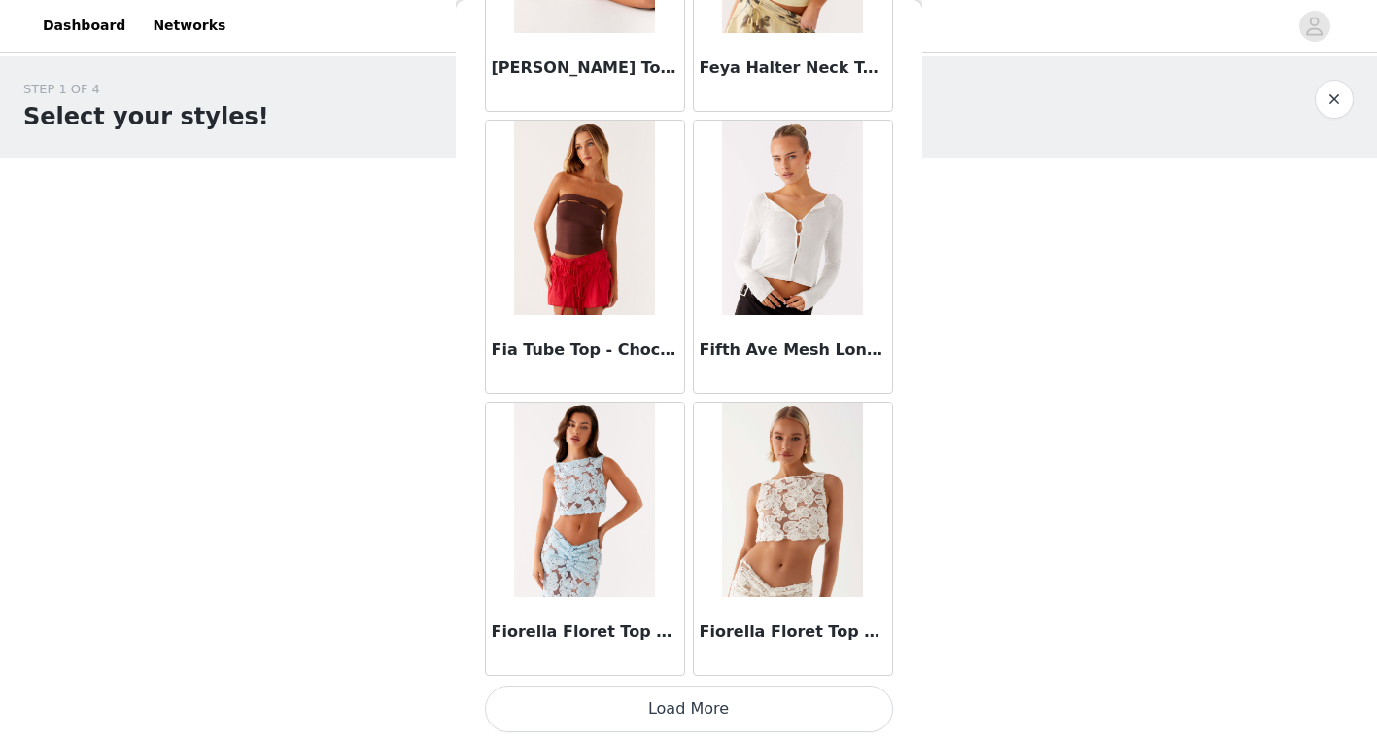
click at [755, 712] on button "Load More" at bounding box center [689, 708] width 408 height 47
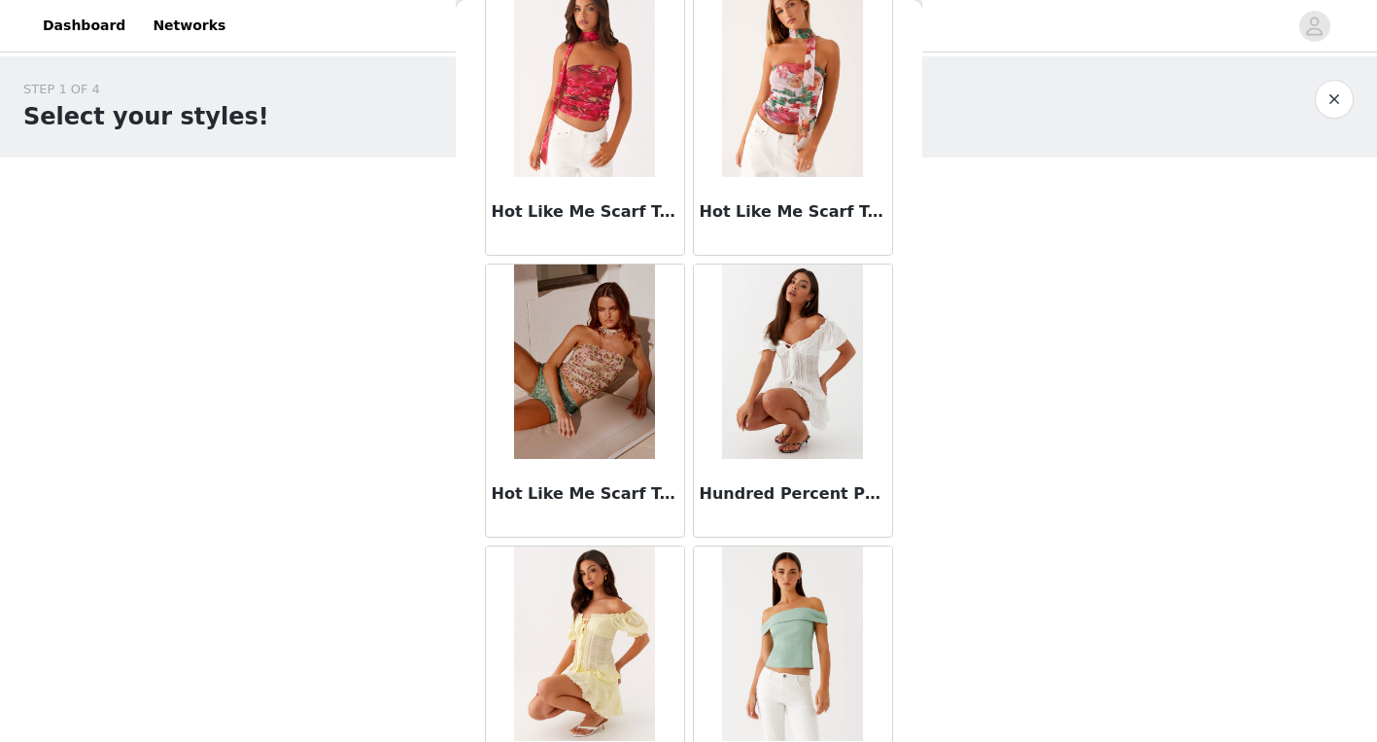
scroll to position [21961, 0]
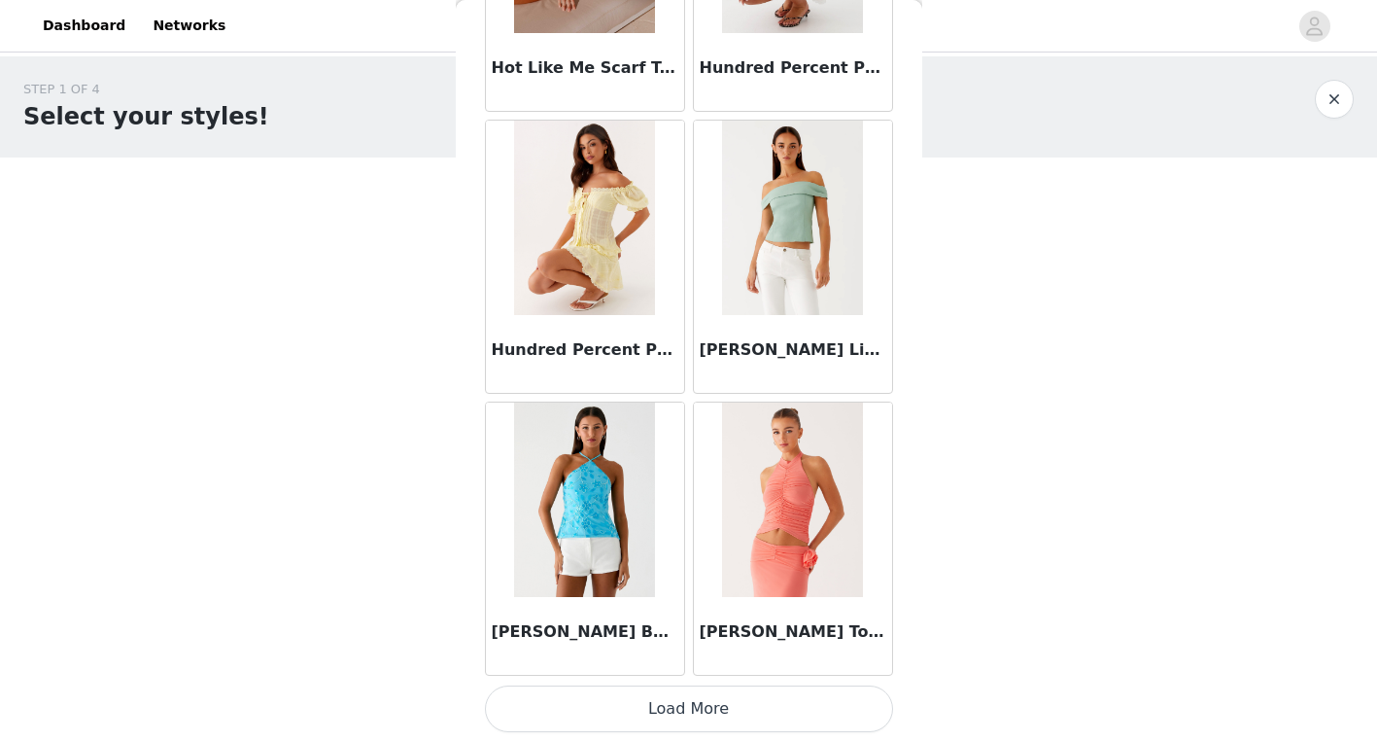
click at [750, 707] on button "Load More" at bounding box center [689, 708] width 408 height 47
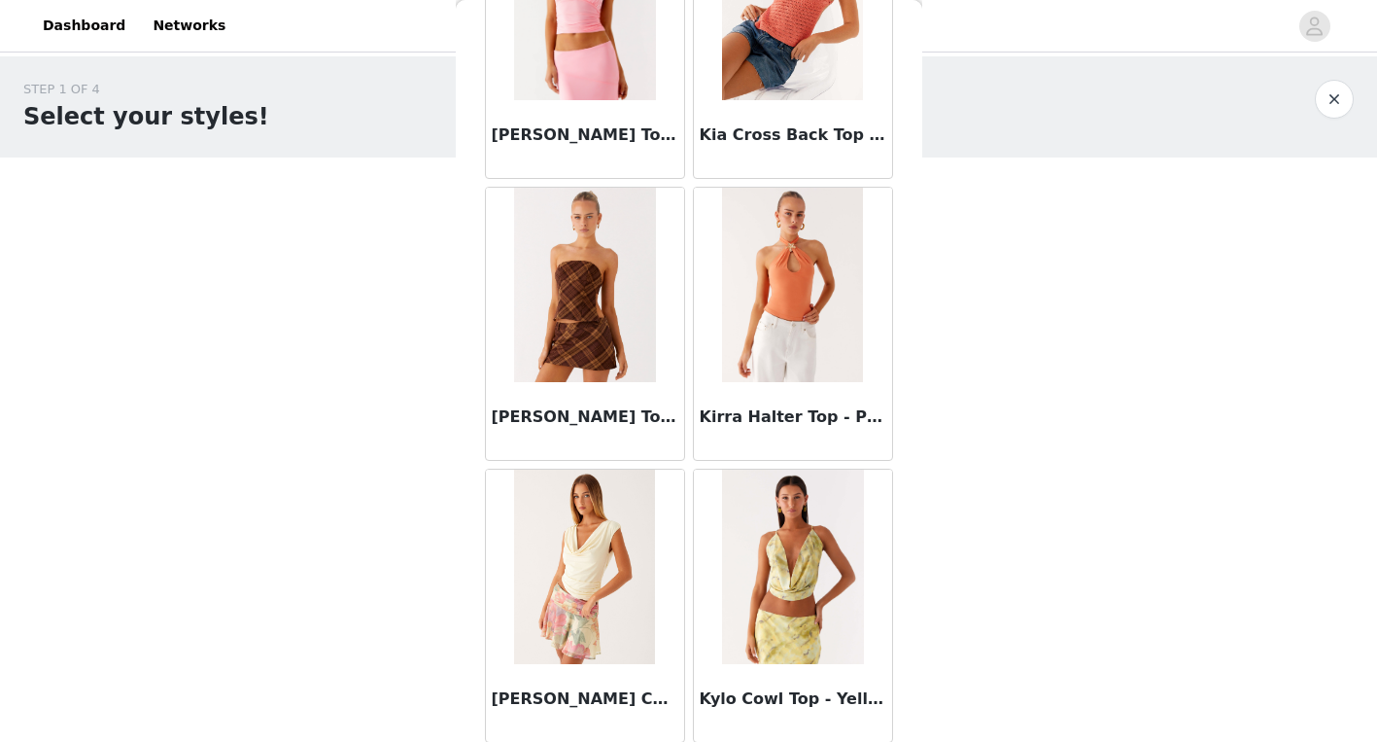
scroll to position [24779, 0]
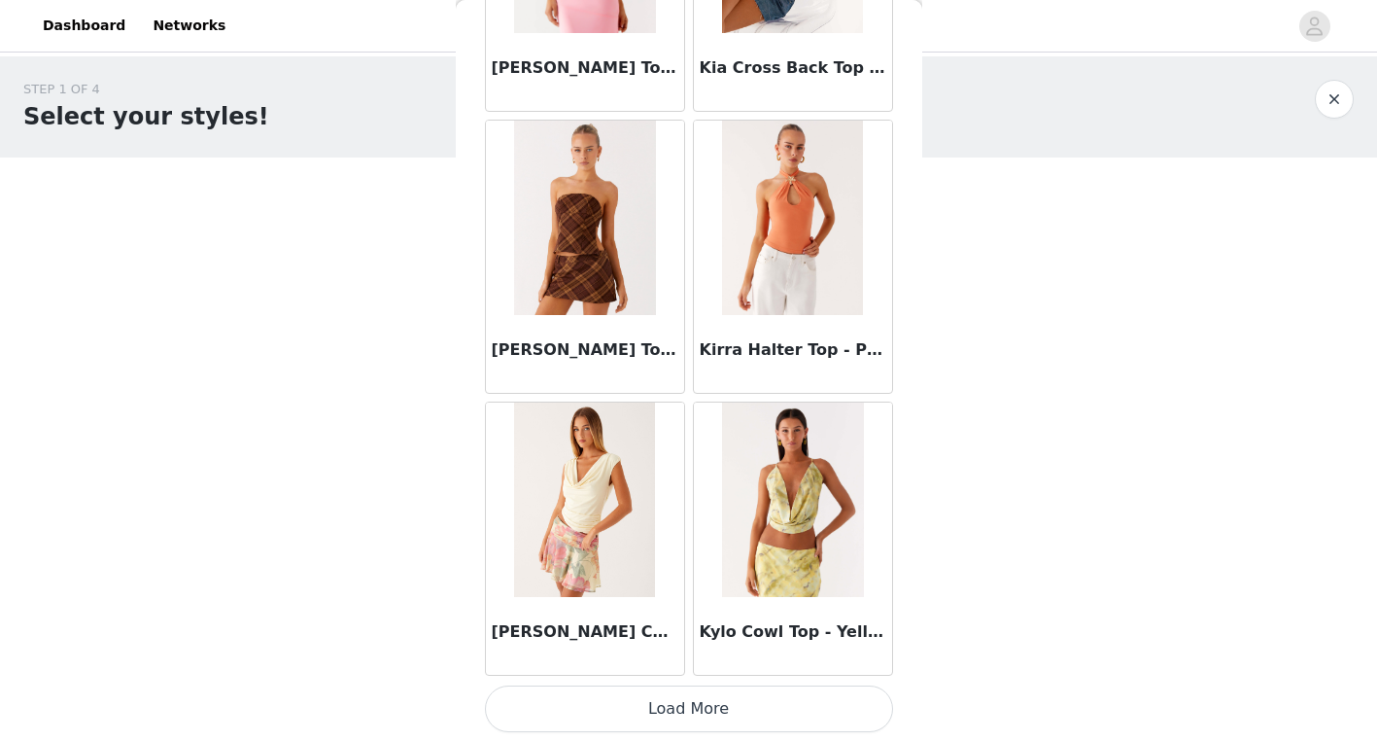
click at [715, 719] on button "Load More" at bounding box center [689, 708] width 408 height 47
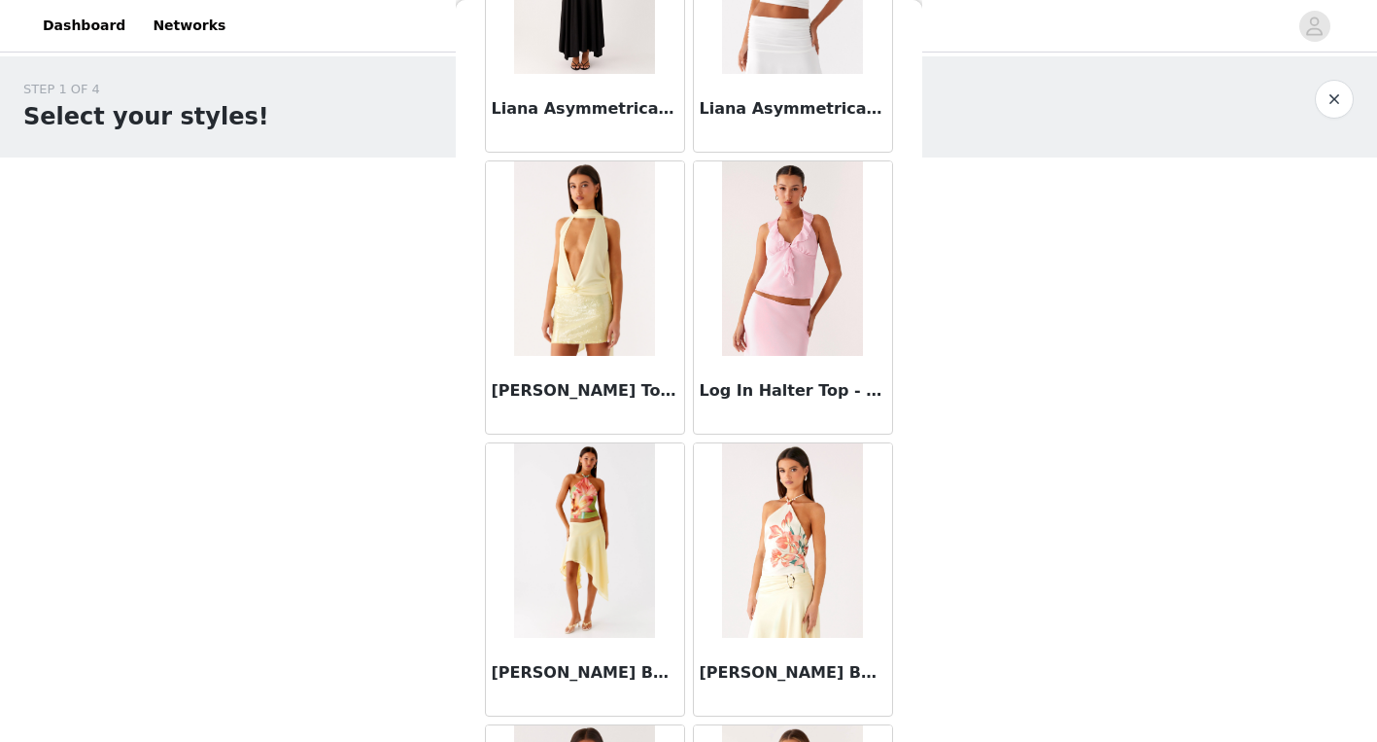
scroll to position [27598, 0]
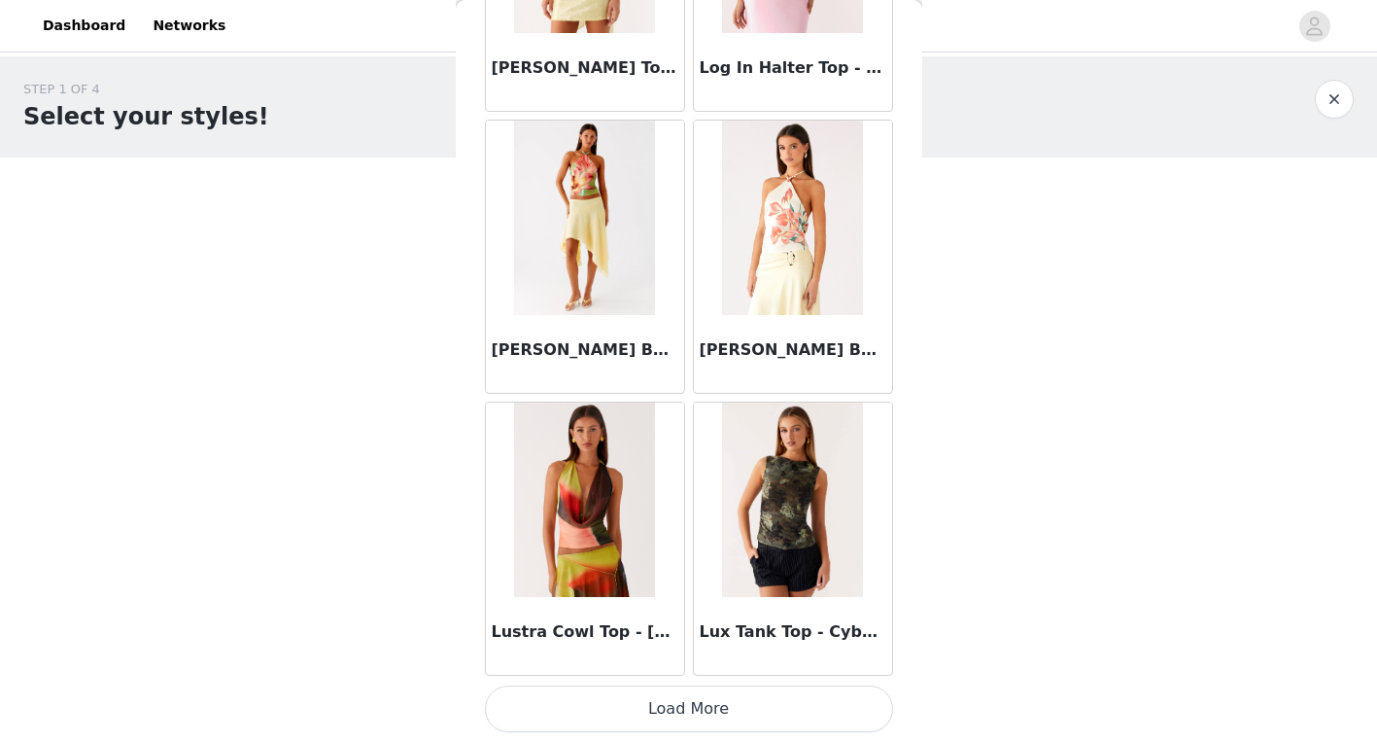
click at [704, 702] on button "Load More" at bounding box center [689, 708] width 408 height 47
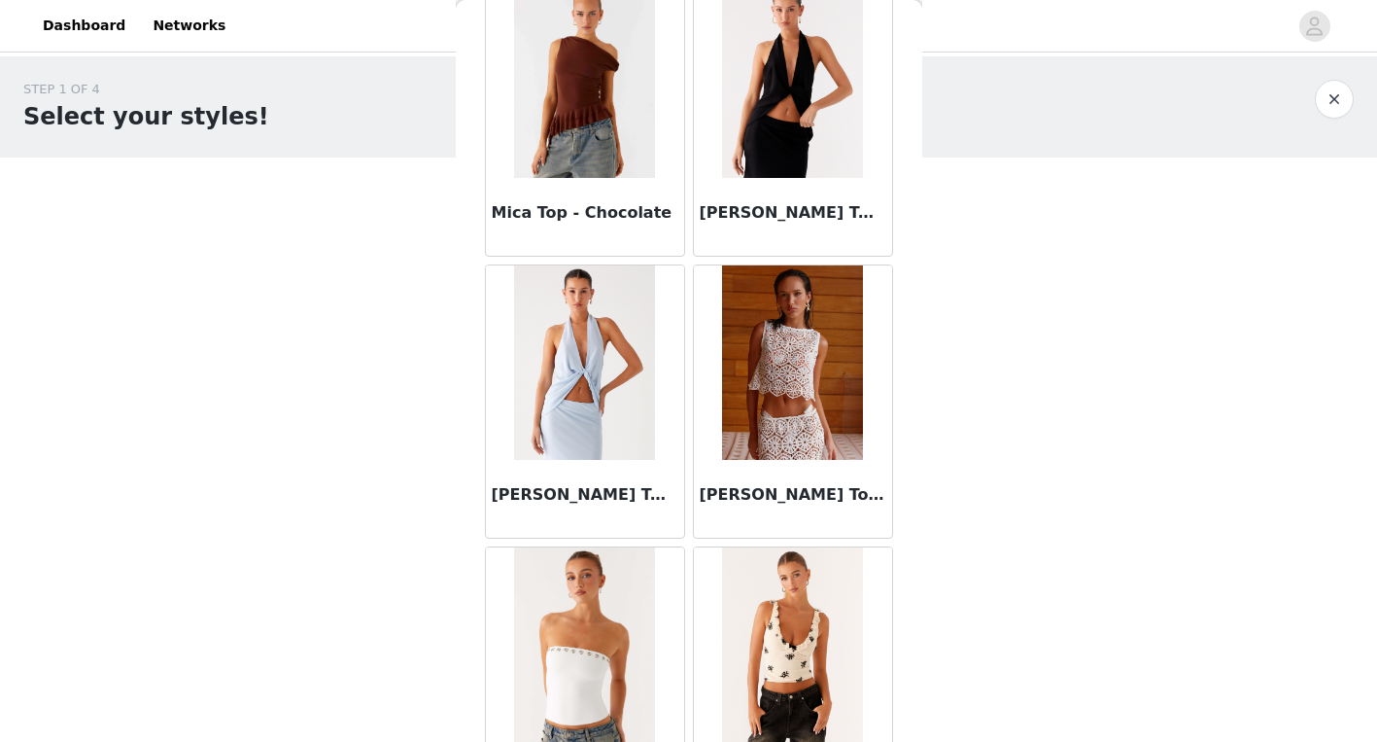
scroll to position [30416, 0]
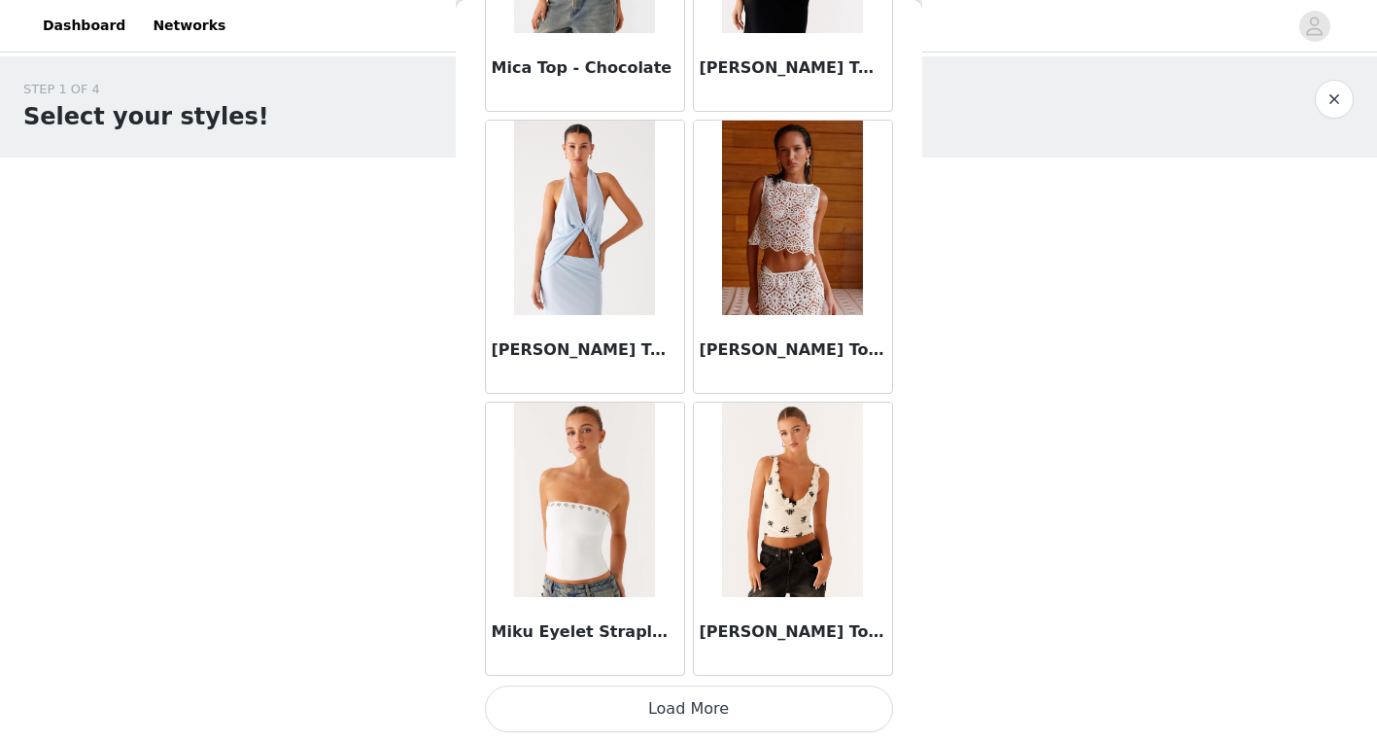
click at [722, 723] on button "Load More" at bounding box center [689, 708] width 408 height 47
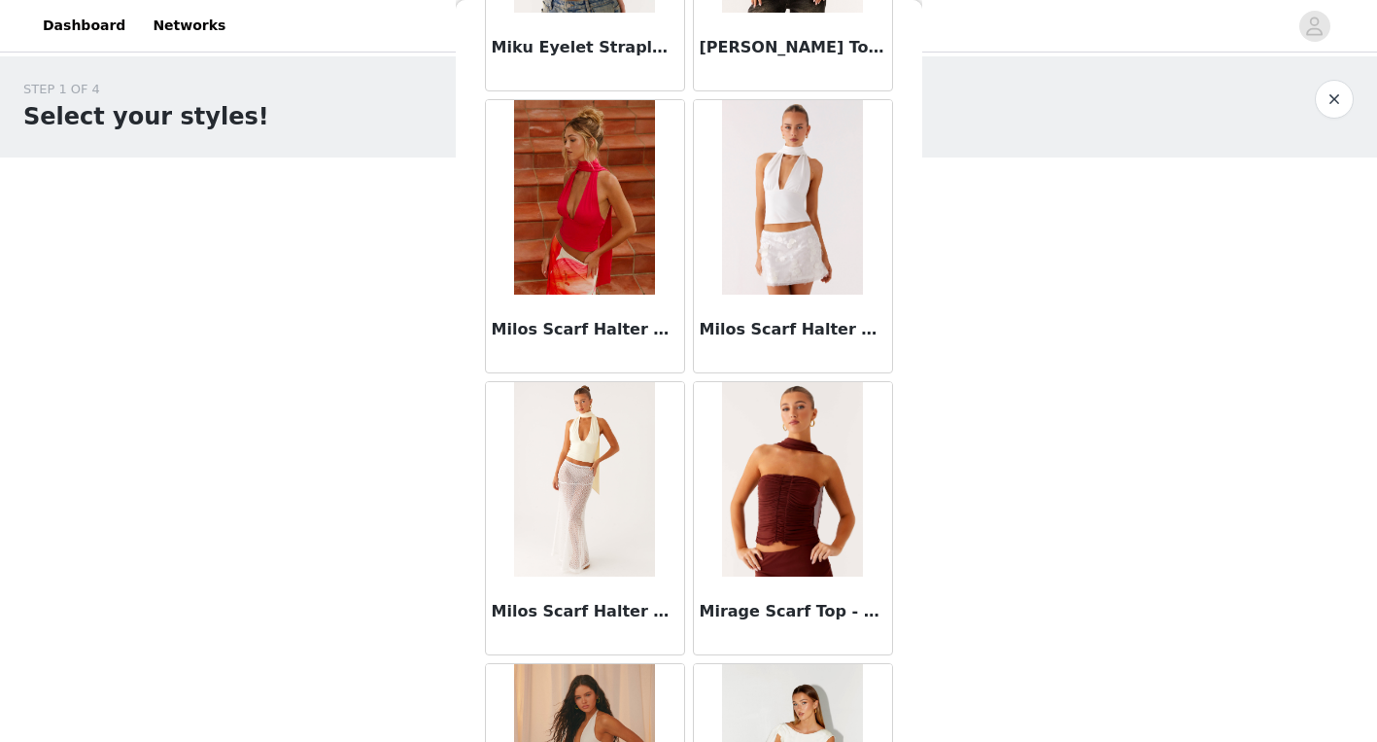
scroll to position [30986, 0]
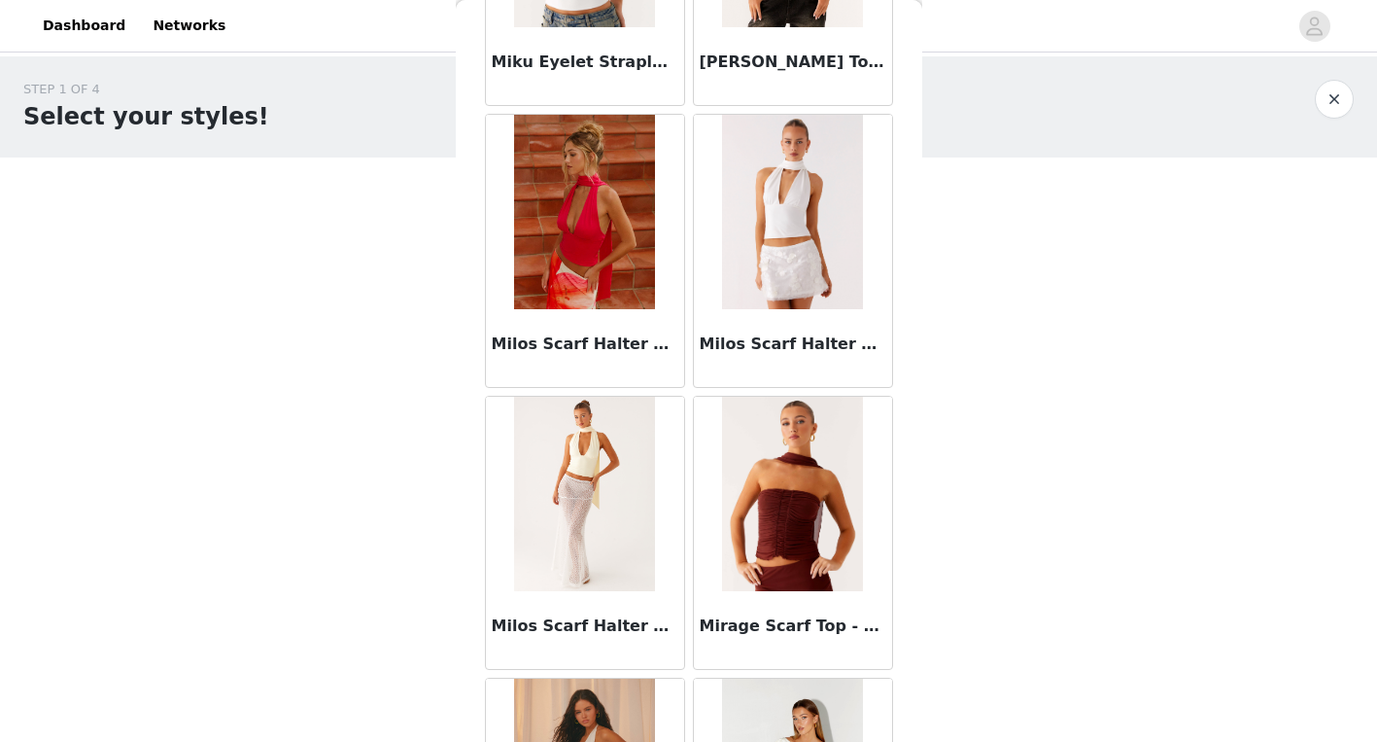
click at [774, 138] on img at bounding box center [792, 212] width 141 height 194
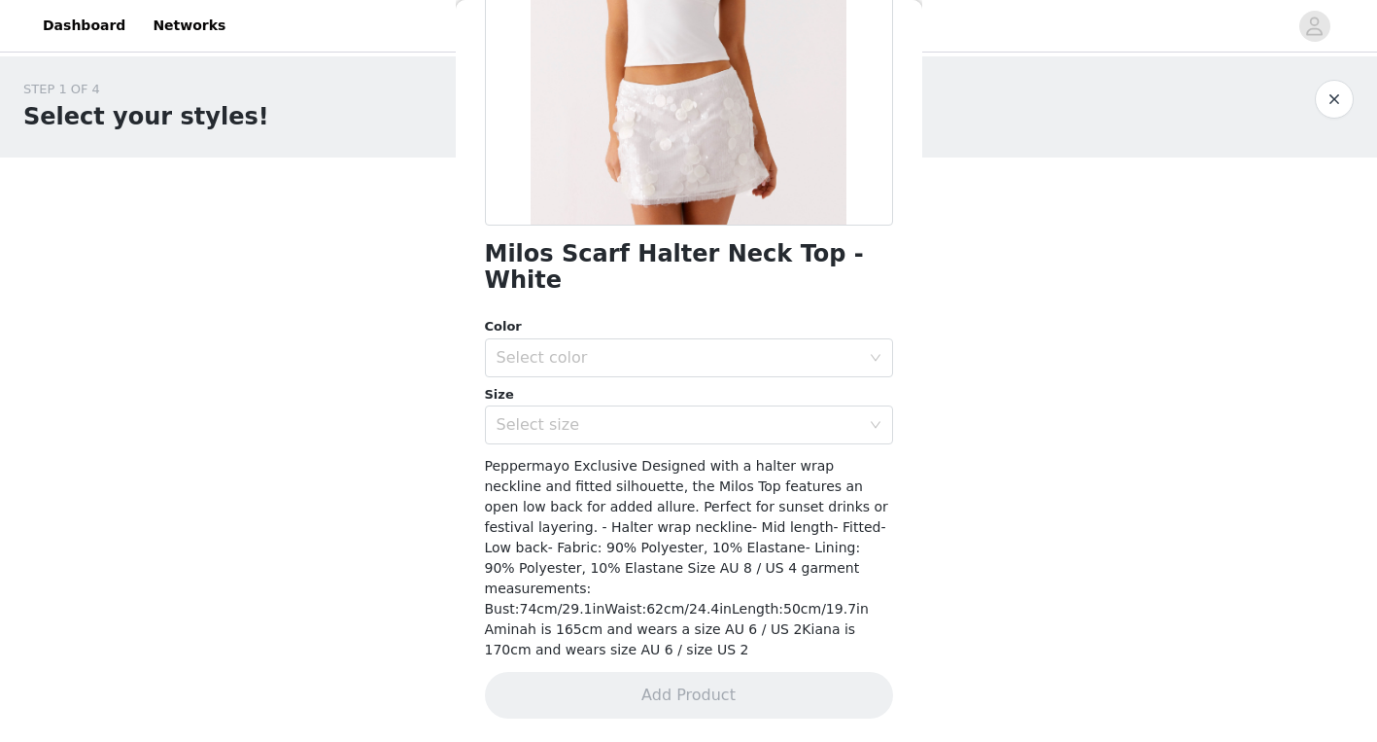
scroll to position [262, 0]
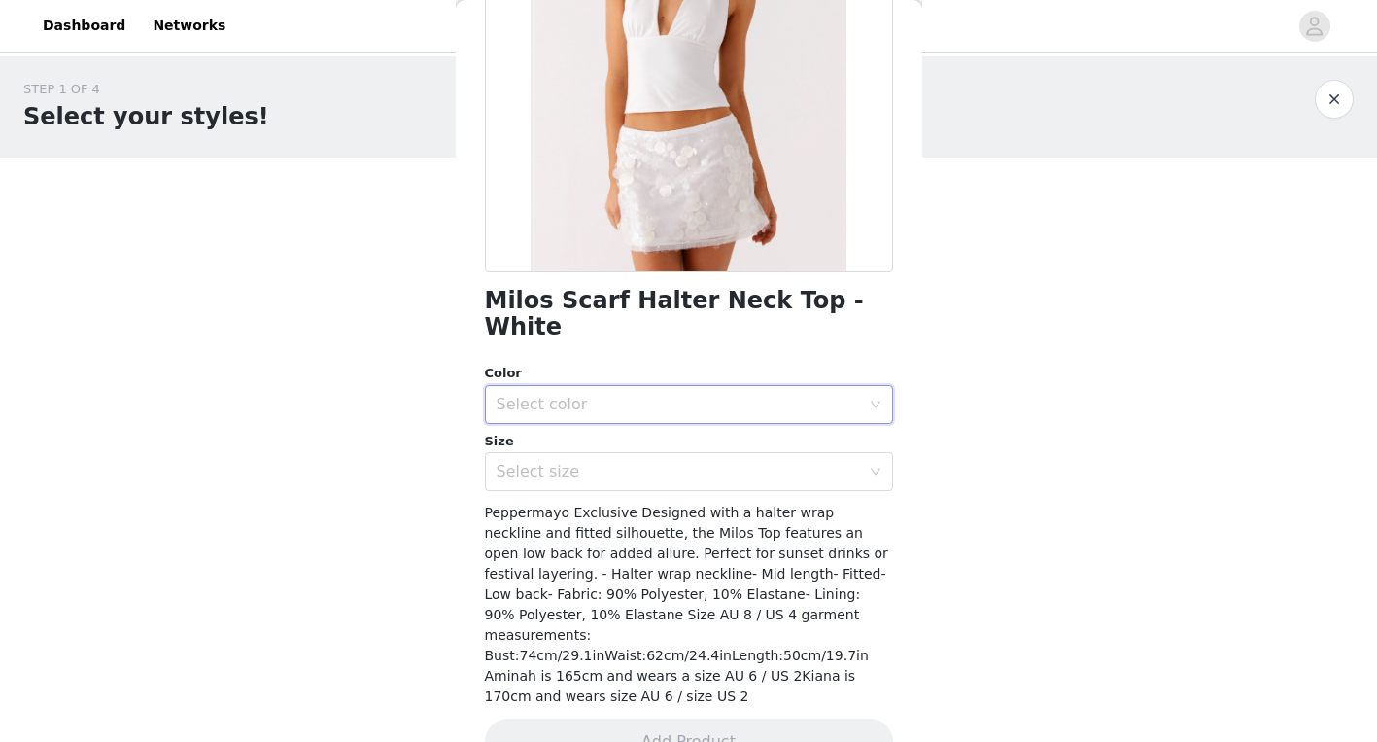
click at [683, 386] on div "Select color" at bounding box center [683, 404] width 372 height 37
click at [669, 409] on li "White" at bounding box center [689, 420] width 408 height 31
click at [667, 462] on div "Select size" at bounding box center [678, 471] width 363 height 19
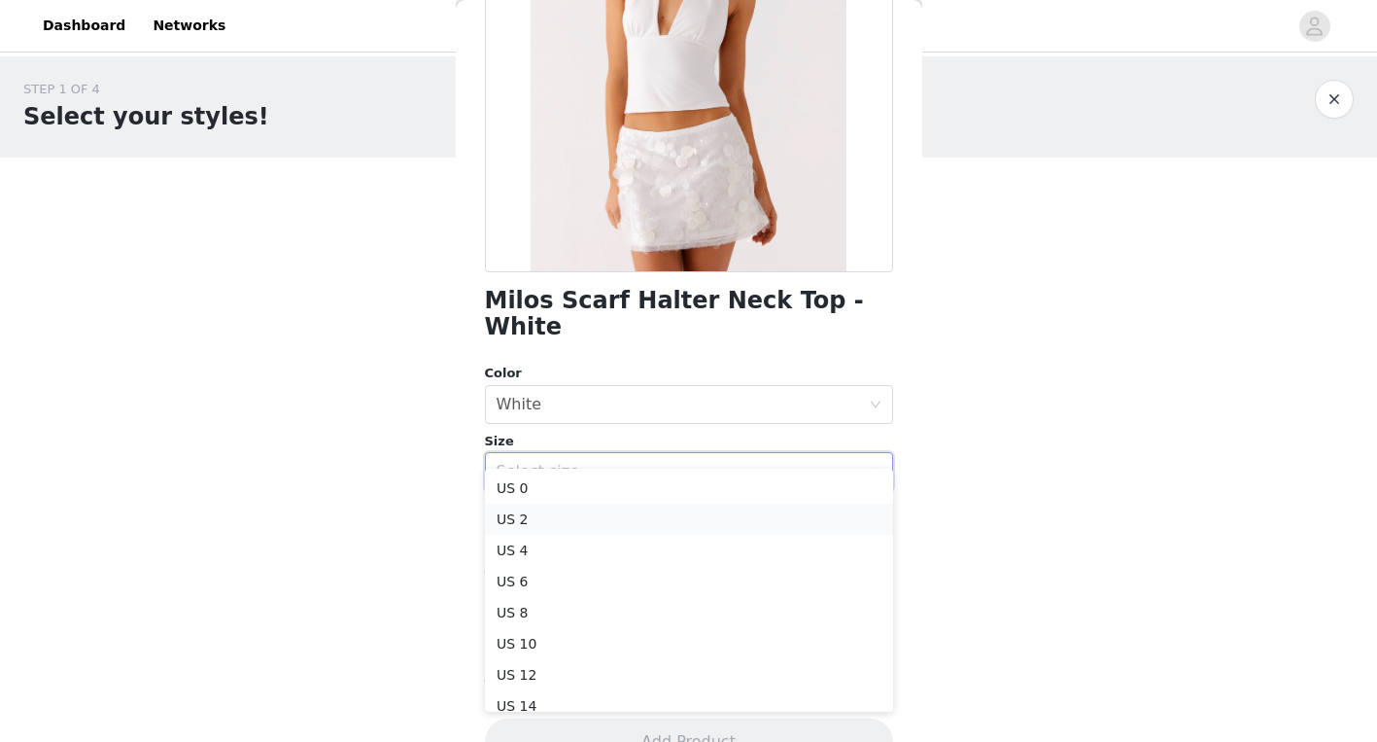
click at [610, 519] on li "US 2" at bounding box center [689, 518] width 408 height 31
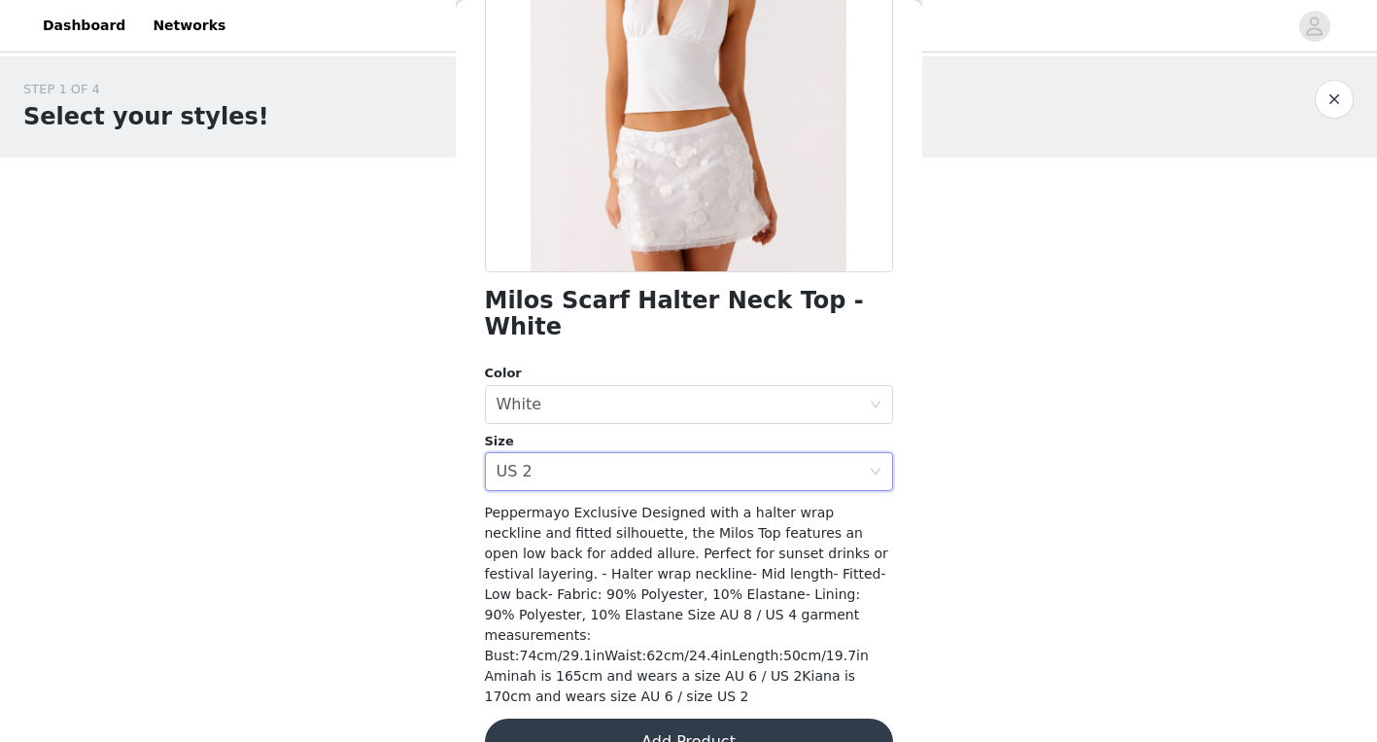
click at [617, 718] on button "Add Product" at bounding box center [689, 741] width 408 height 47
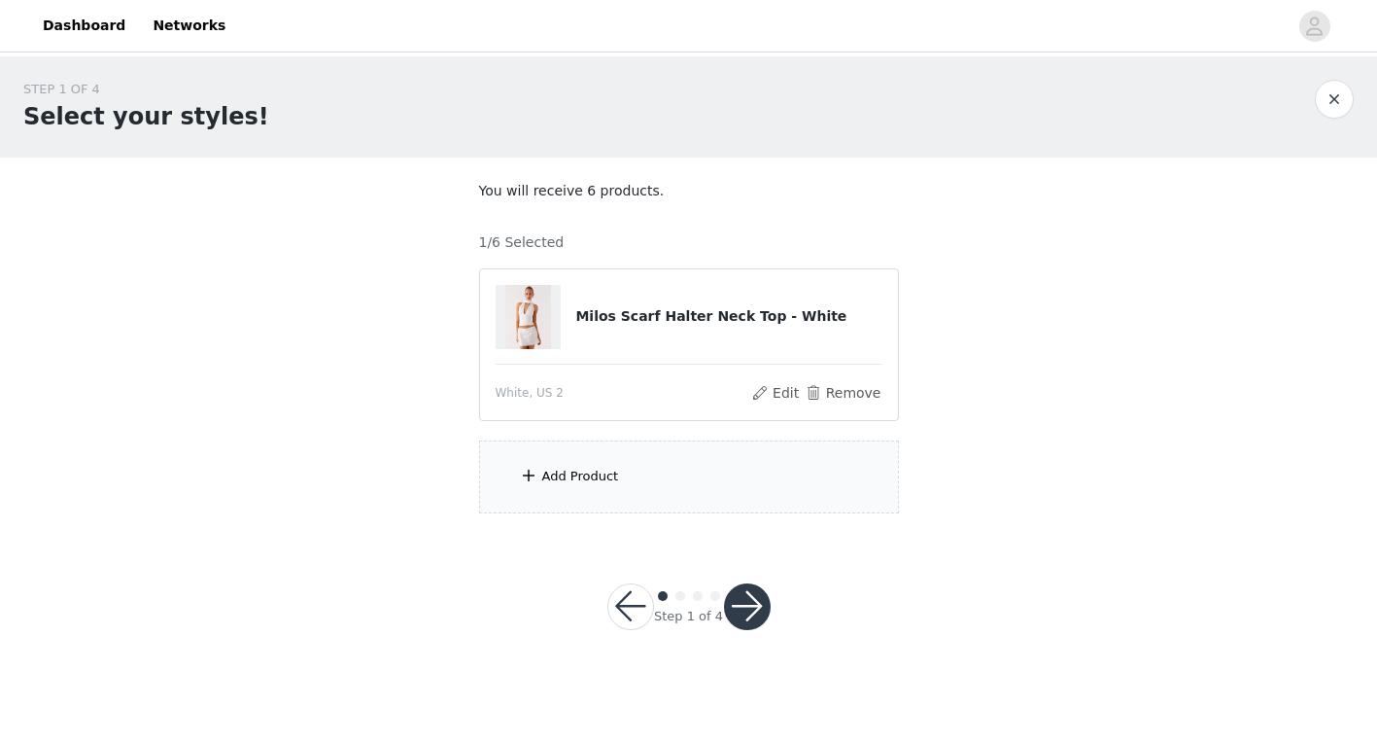
click at [663, 469] on div "Add Product" at bounding box center [689, 476] width 420 height 73
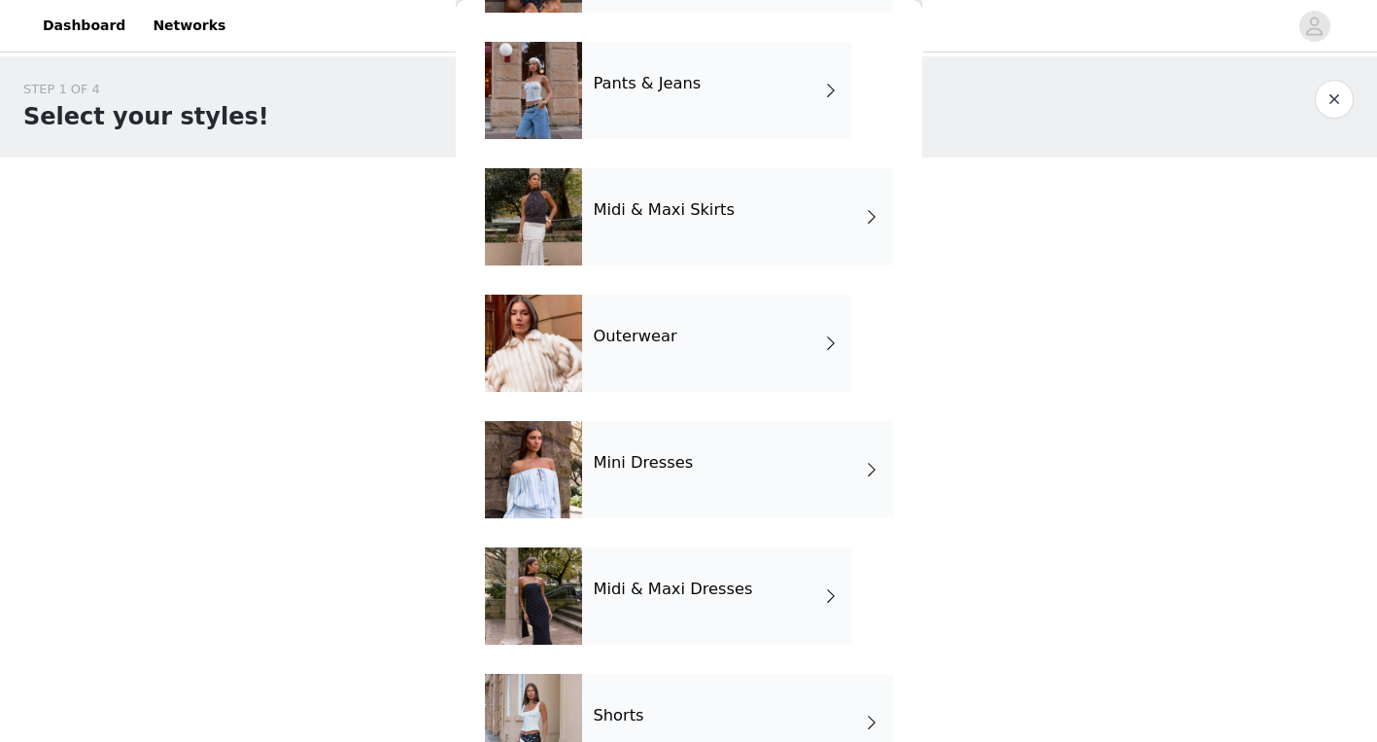
scroll to position [310, 0]
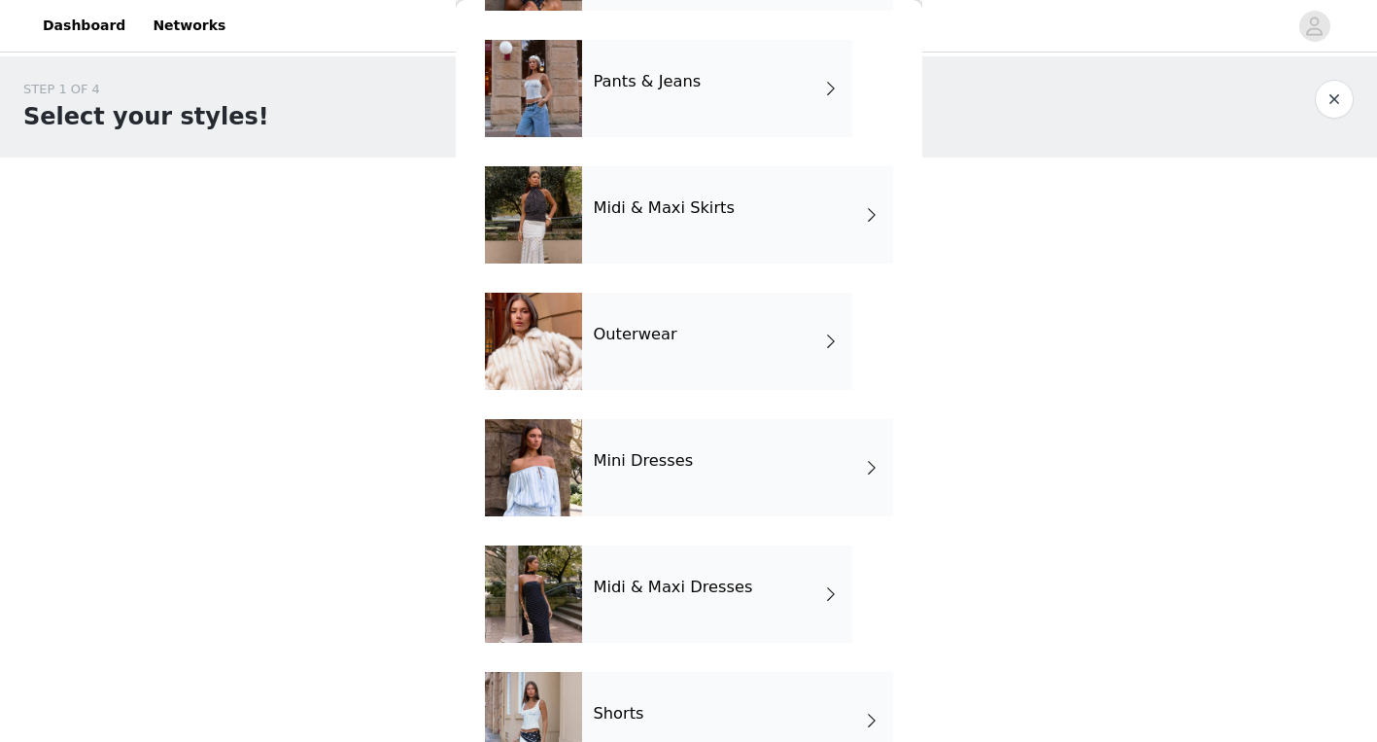
click at [691, 465] on div "Mini Dresses" at bounding box center [737, 467] width 311 height 97
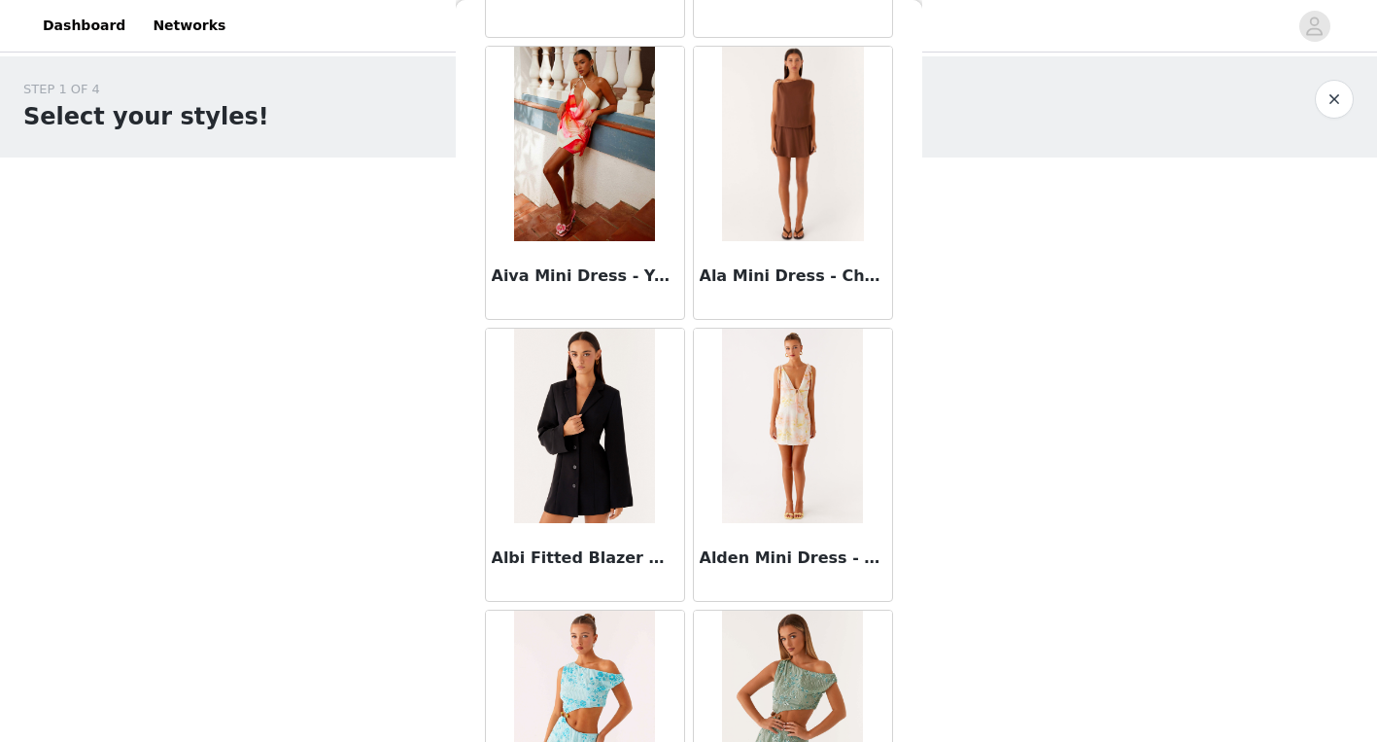
scroll to position [2232, 0]
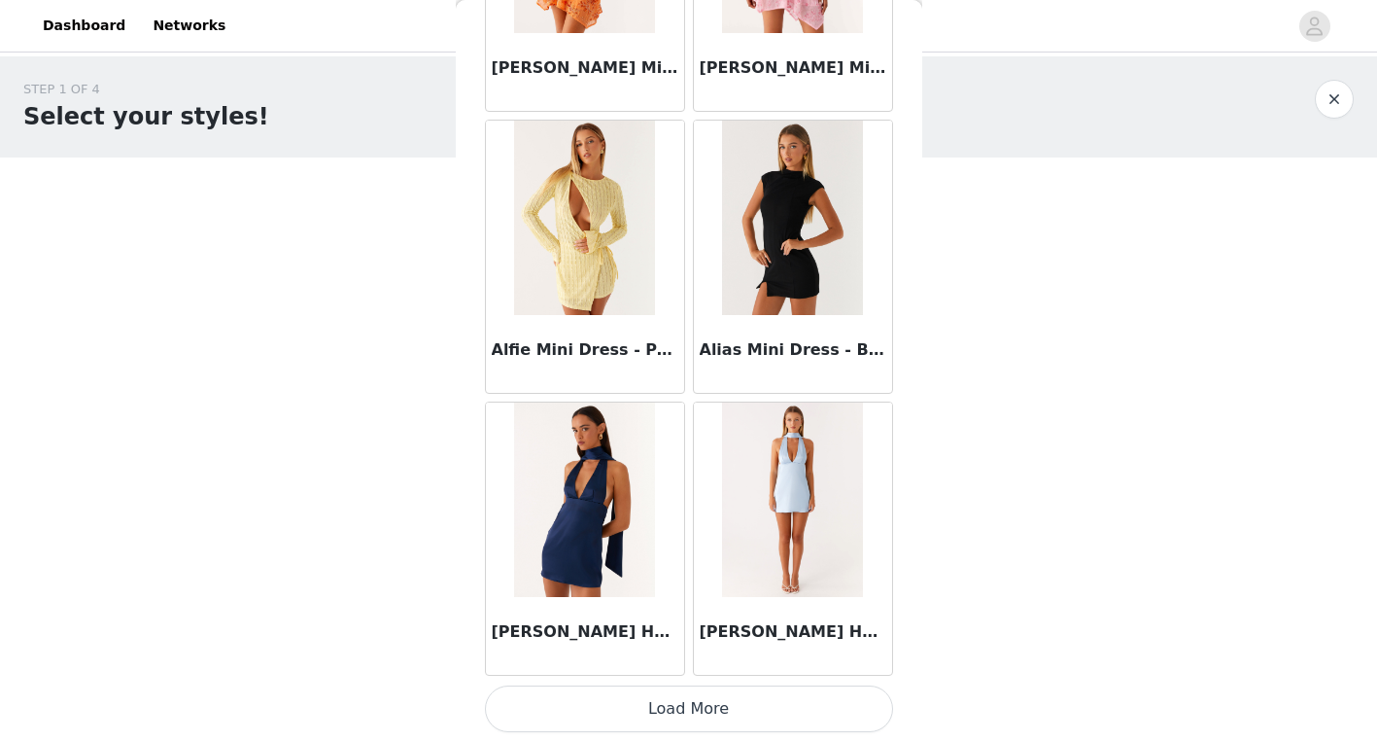
click at [731, 691] on button "Load More" at bounding box center [689, 708] width 408 height 47
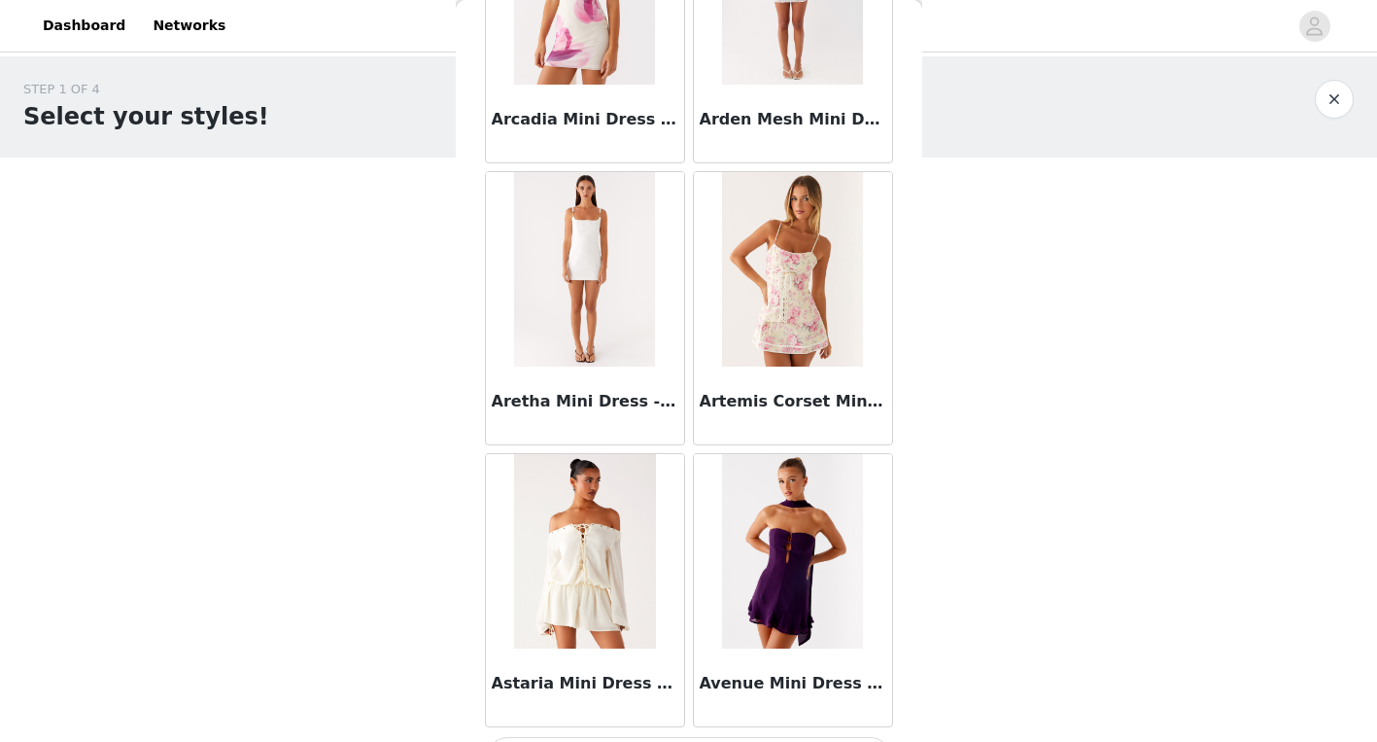
scroll to position [5051, 0]
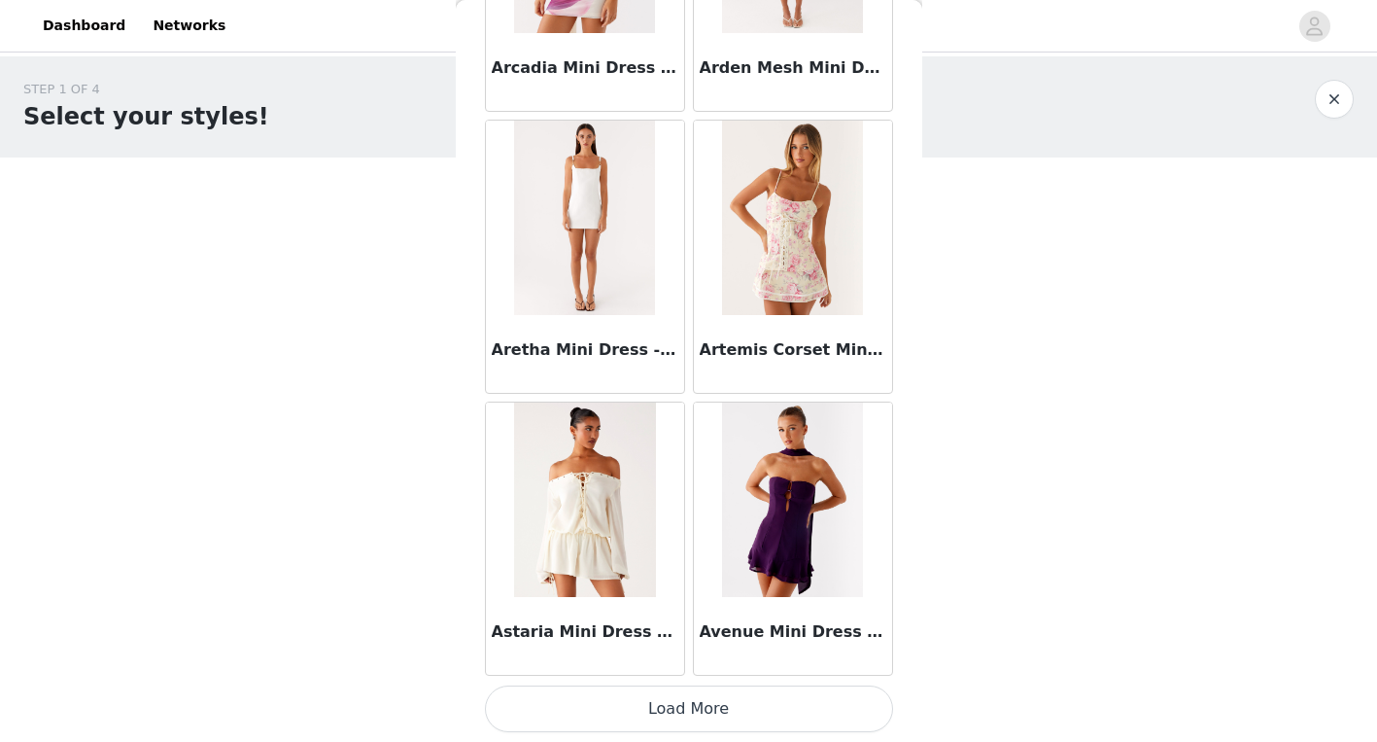
click at [728, 722] on button "Load More" at bounding box center [689, 708] width 408 height 47
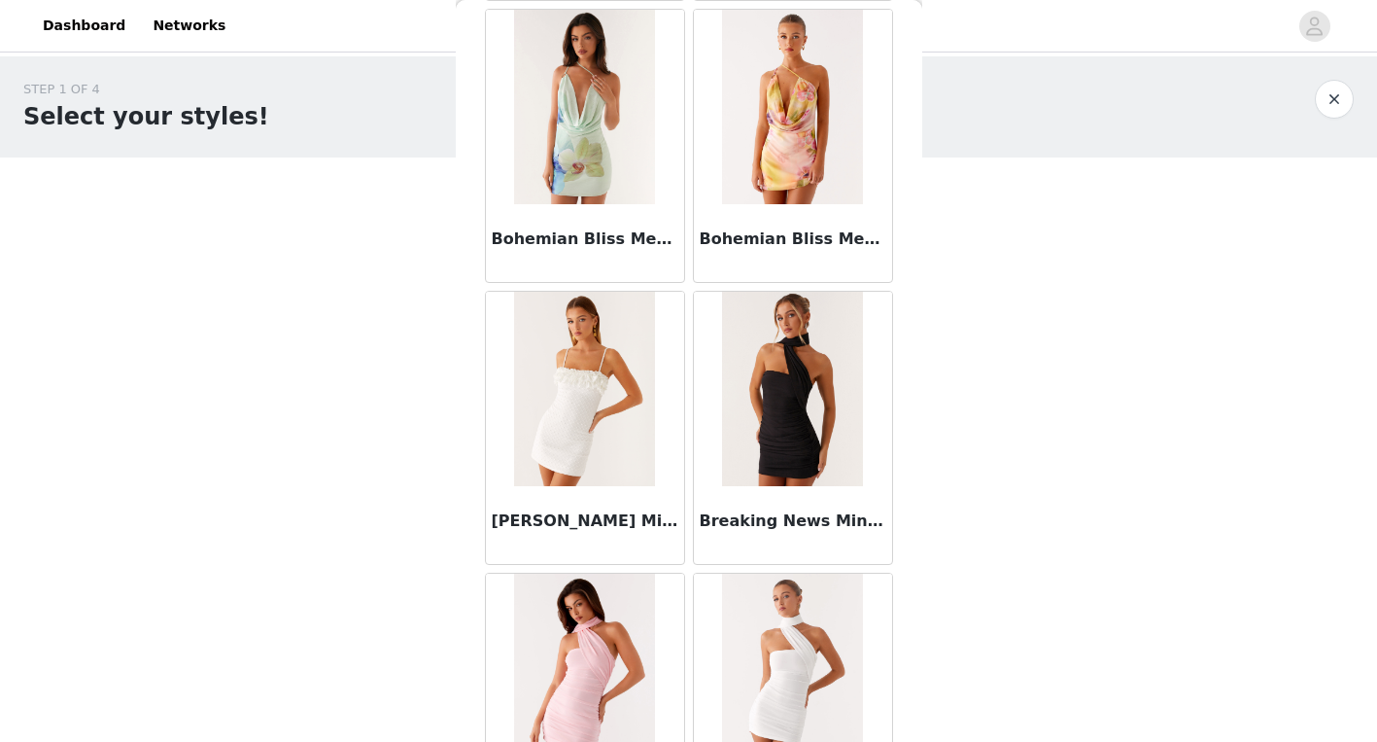
scroll to position [7869, 0]
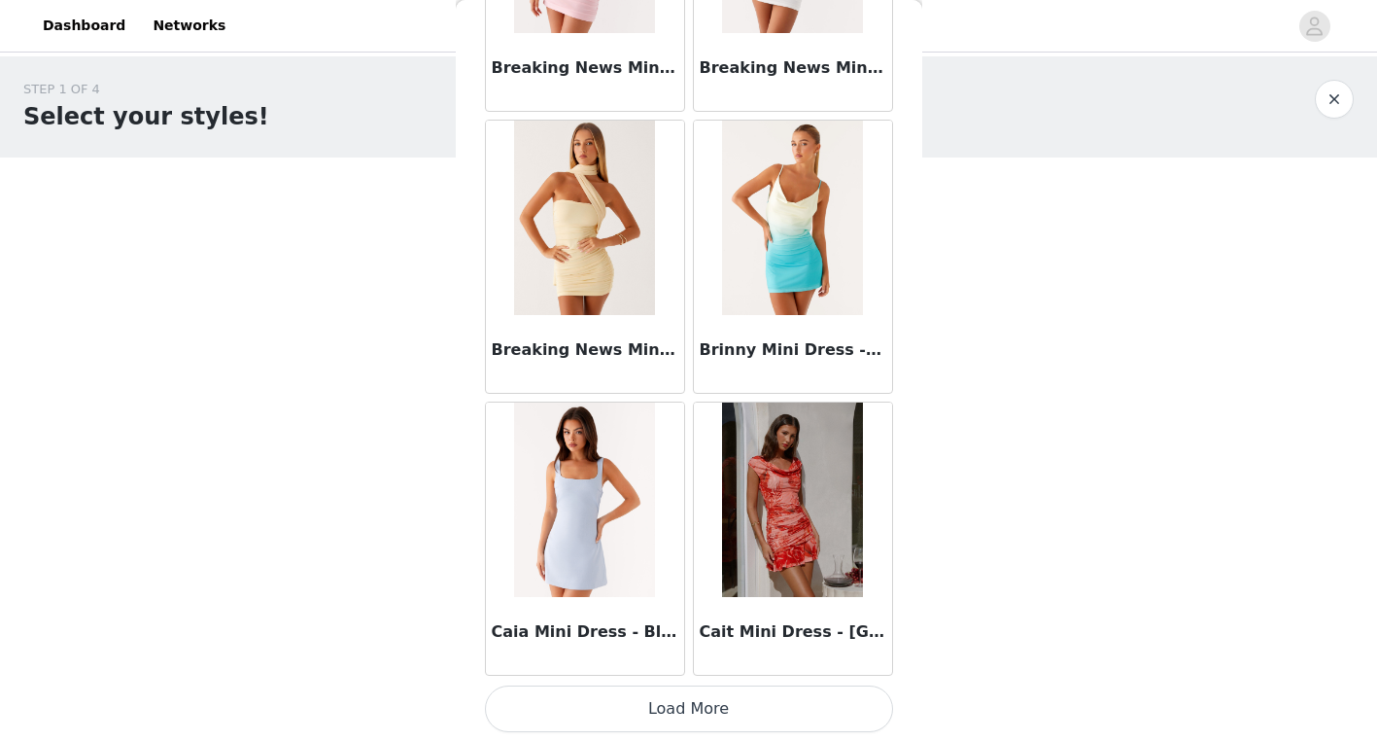
click at [705, 699] on button "Load More" at bounding box center [689, 708] width 408 height 47
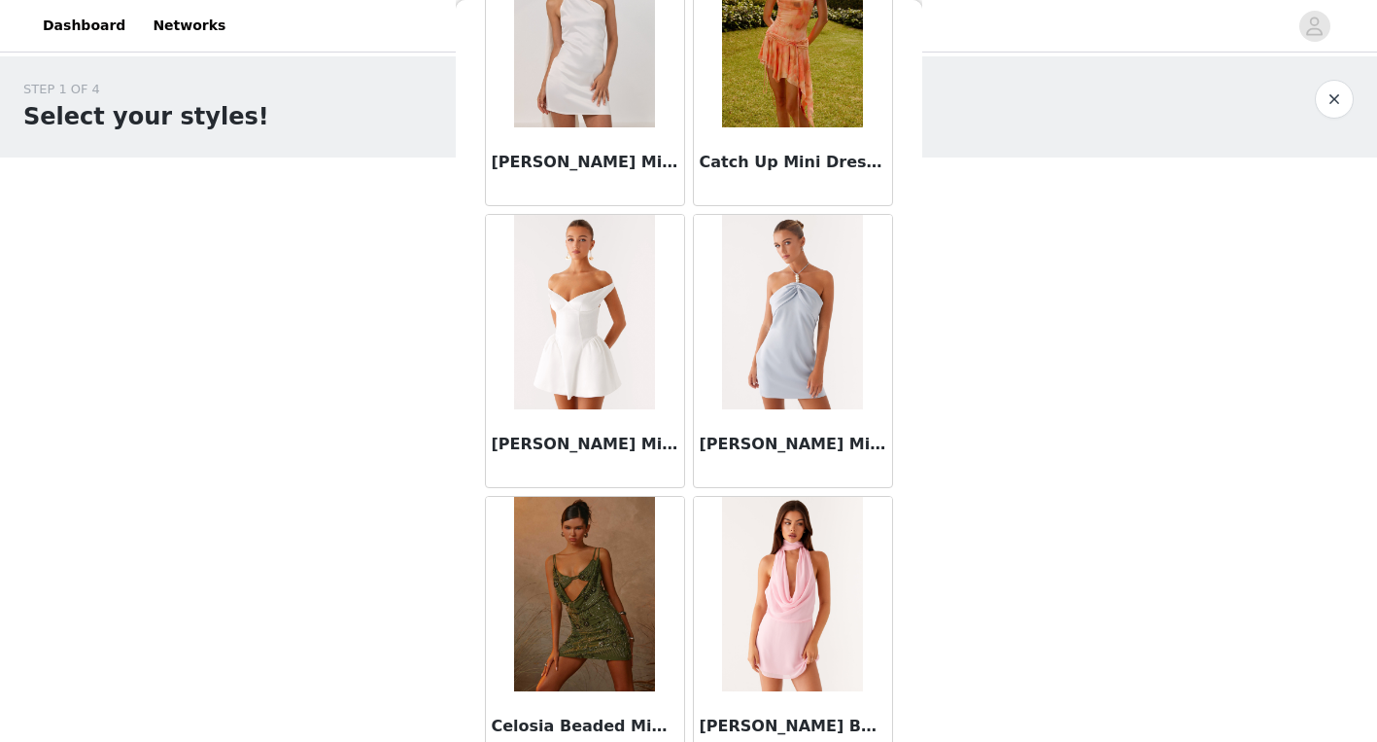
scroll to position [10687, 0]
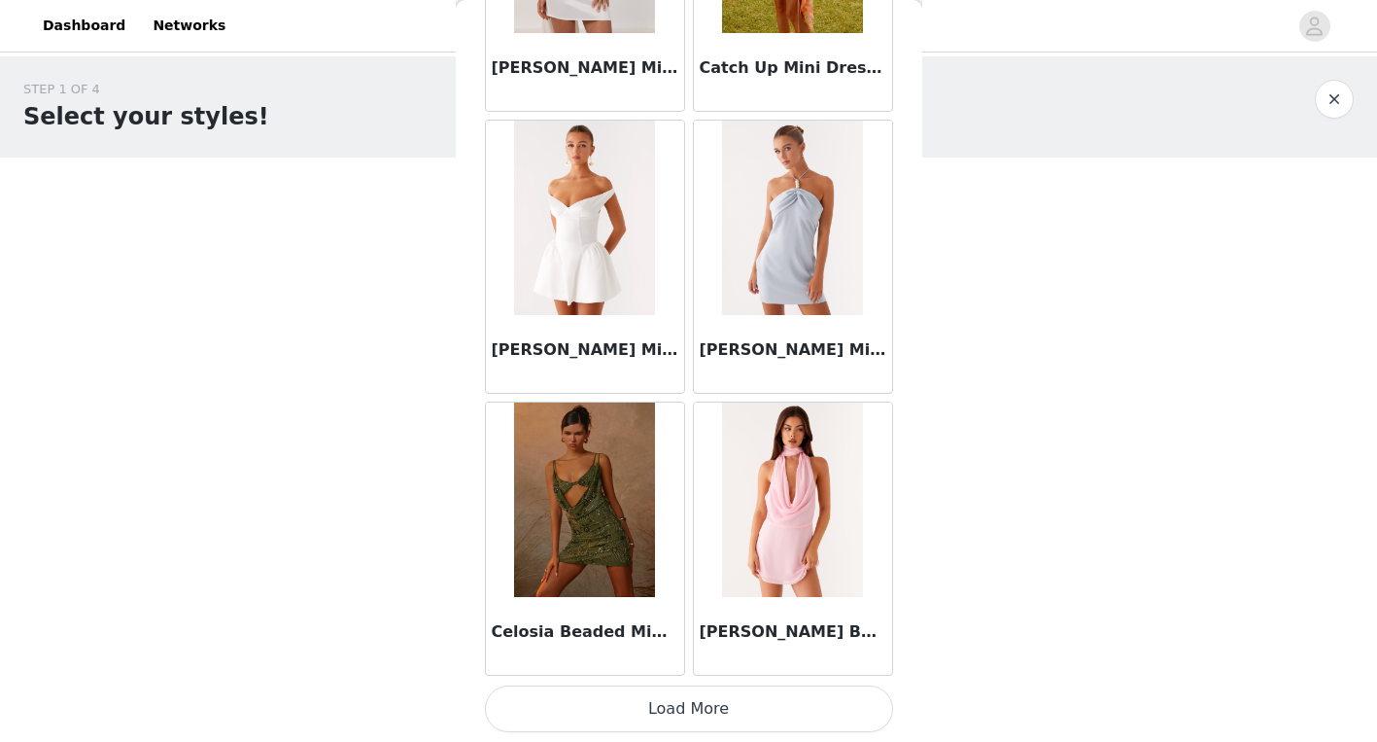
click at [705, 708] on button "Load More" at bounding box center [689, 708] width 408 height 47
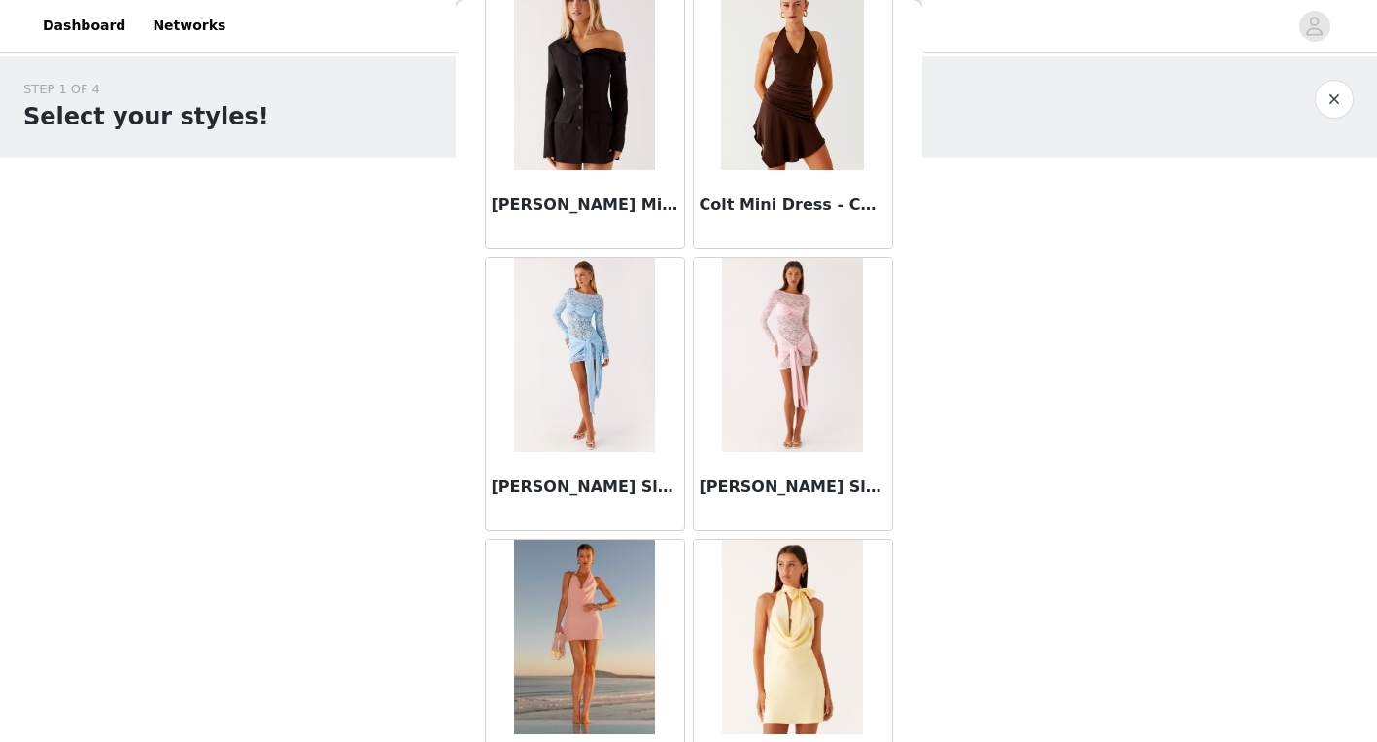
scroll to position [13506, 0]
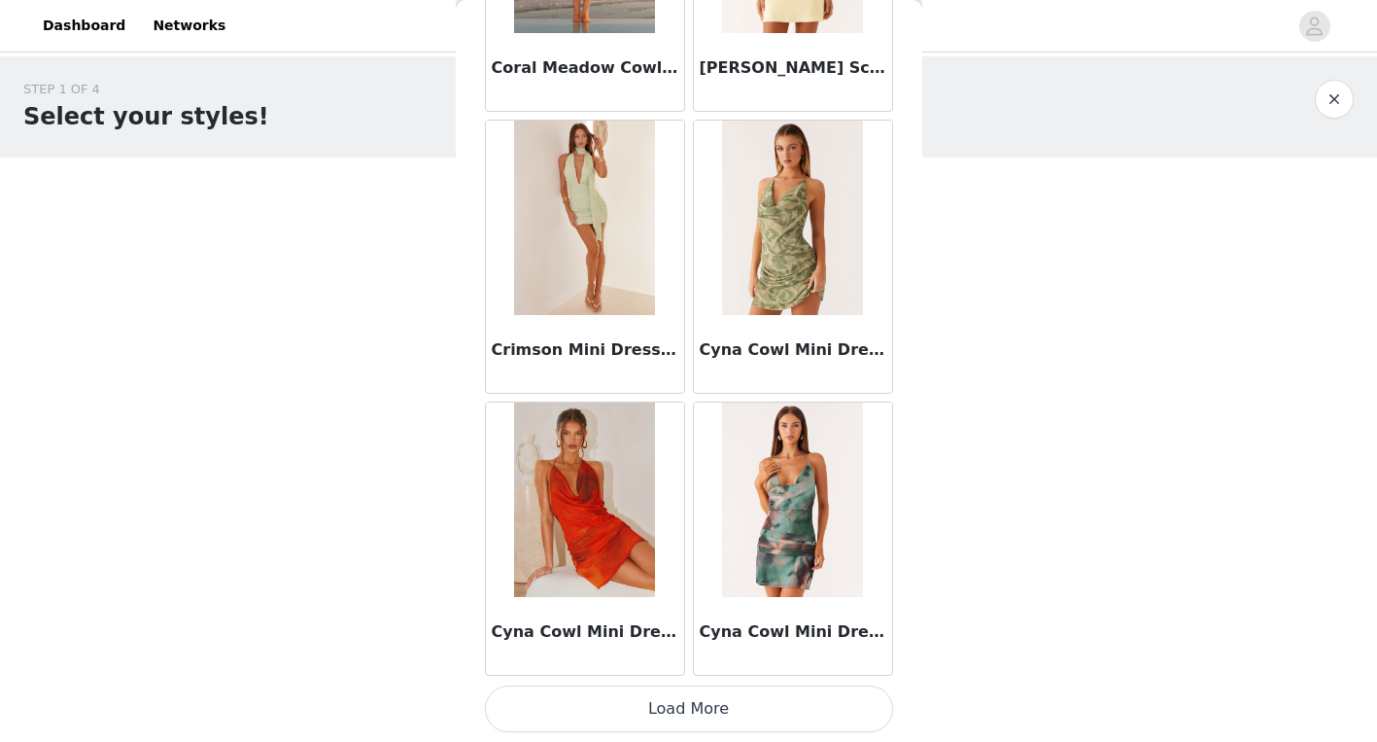
click at [716, 713] on button "Load More" at bounding box center [689, 708] width 408 height 47
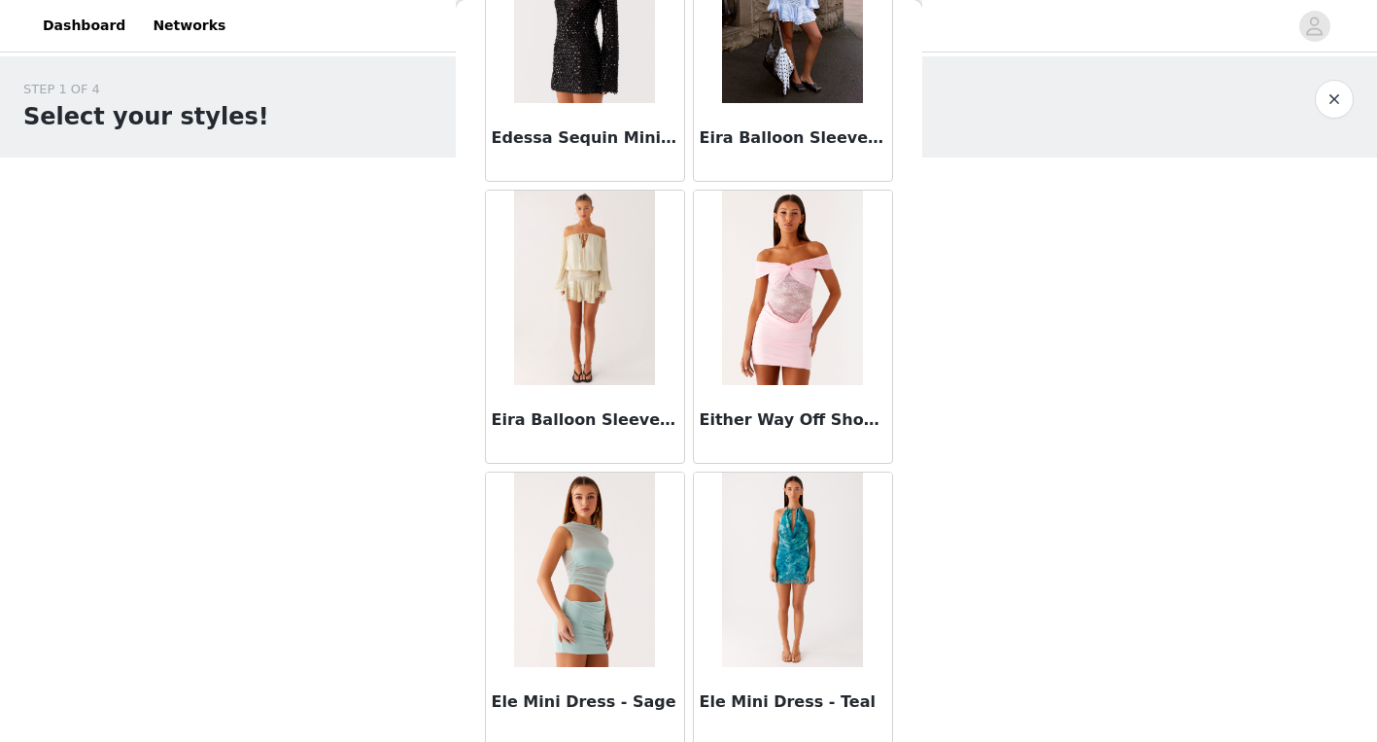
scroll to position [16324, 0]
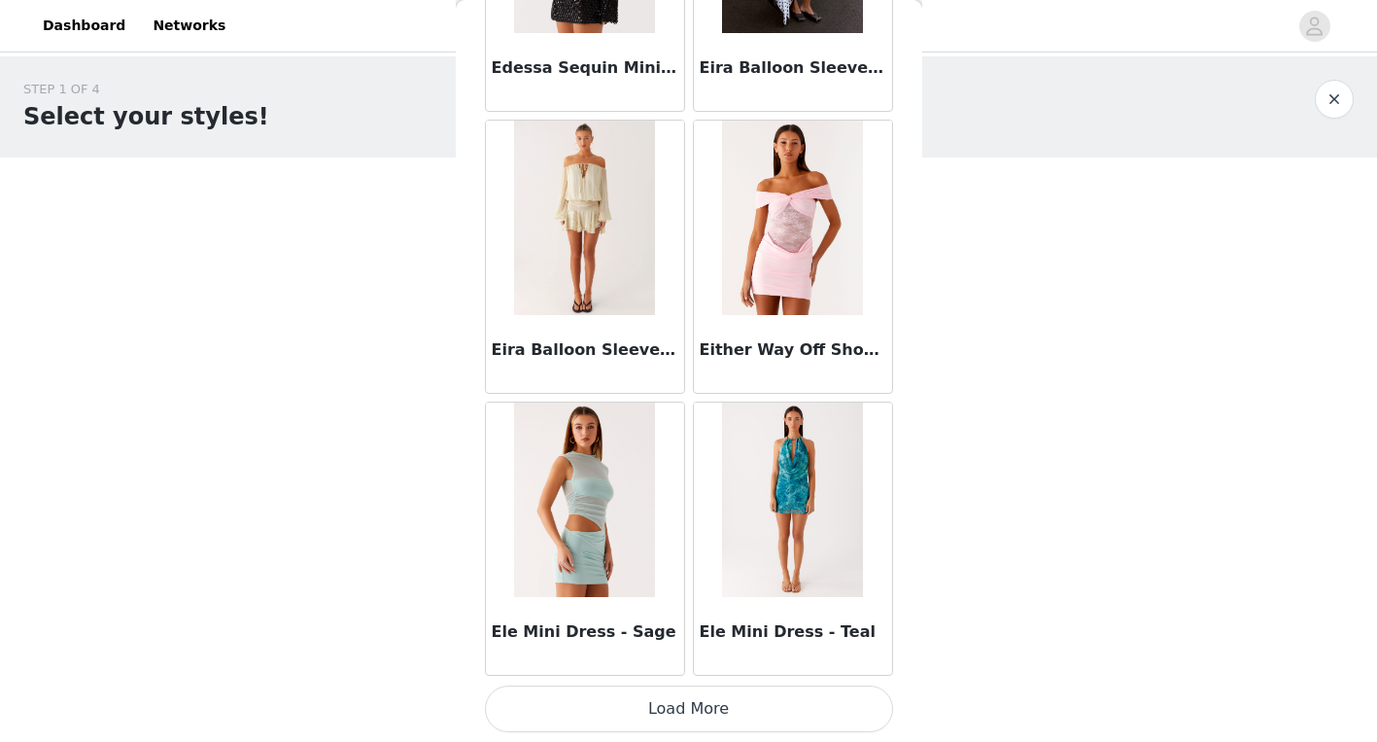
click at [737, 697] on button "Load More" at bounding box center [689, 708] width 408 height 47
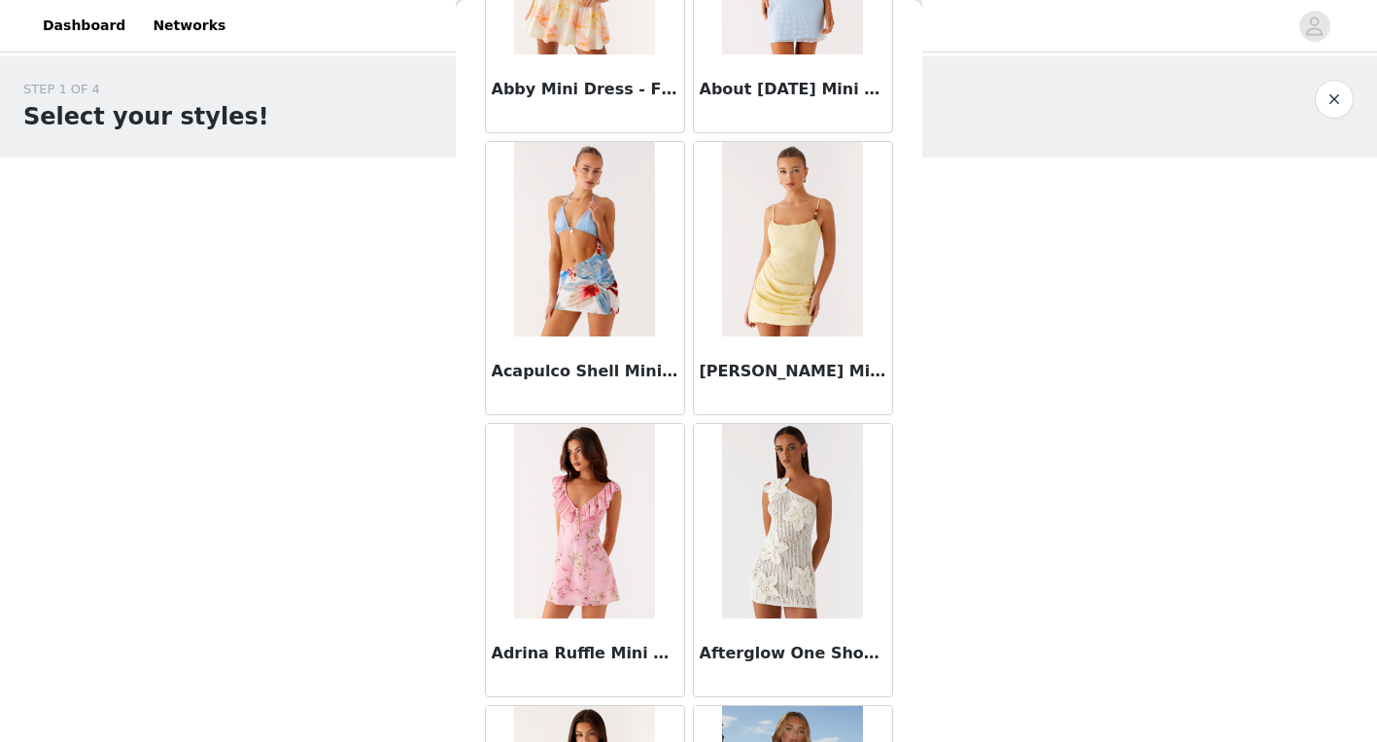
scroll to position [18276, 0]
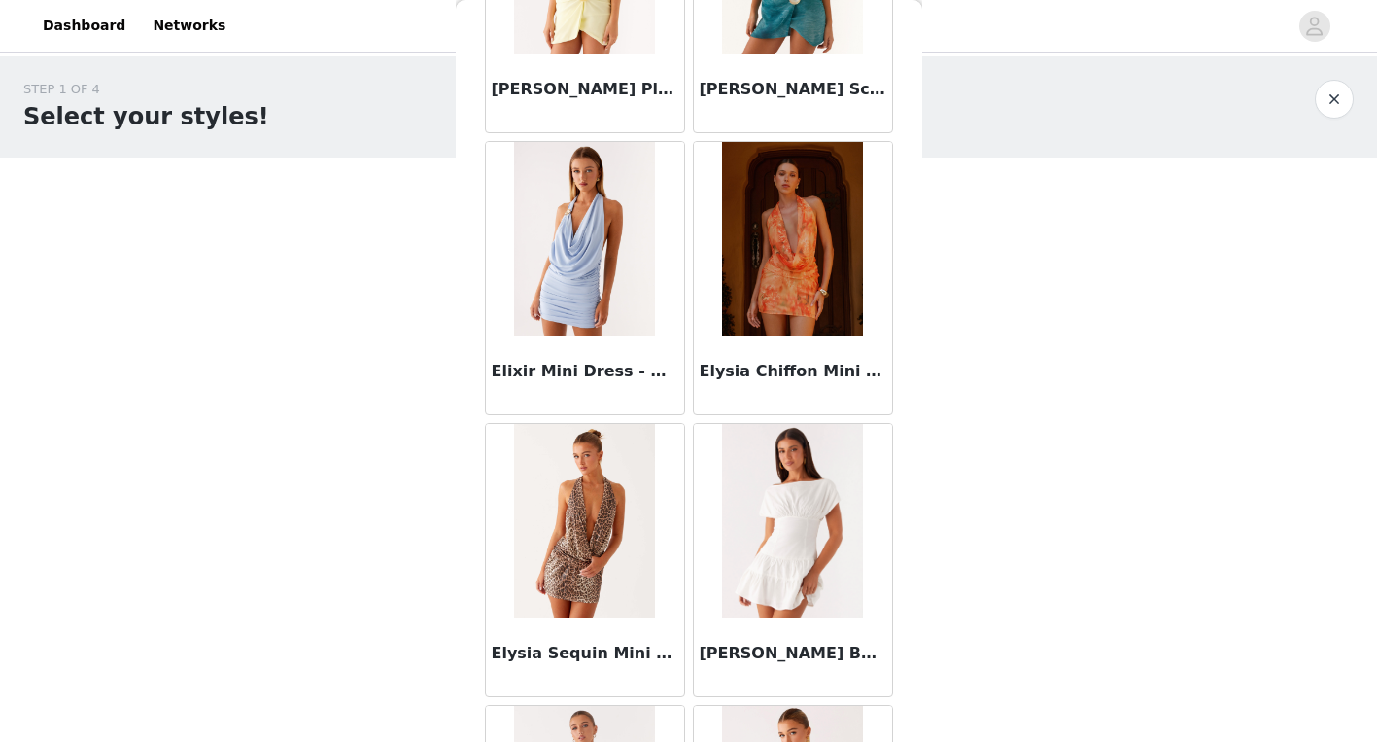
click at [830, 278] on img at bounding box center [792, 239] width 141 height 194
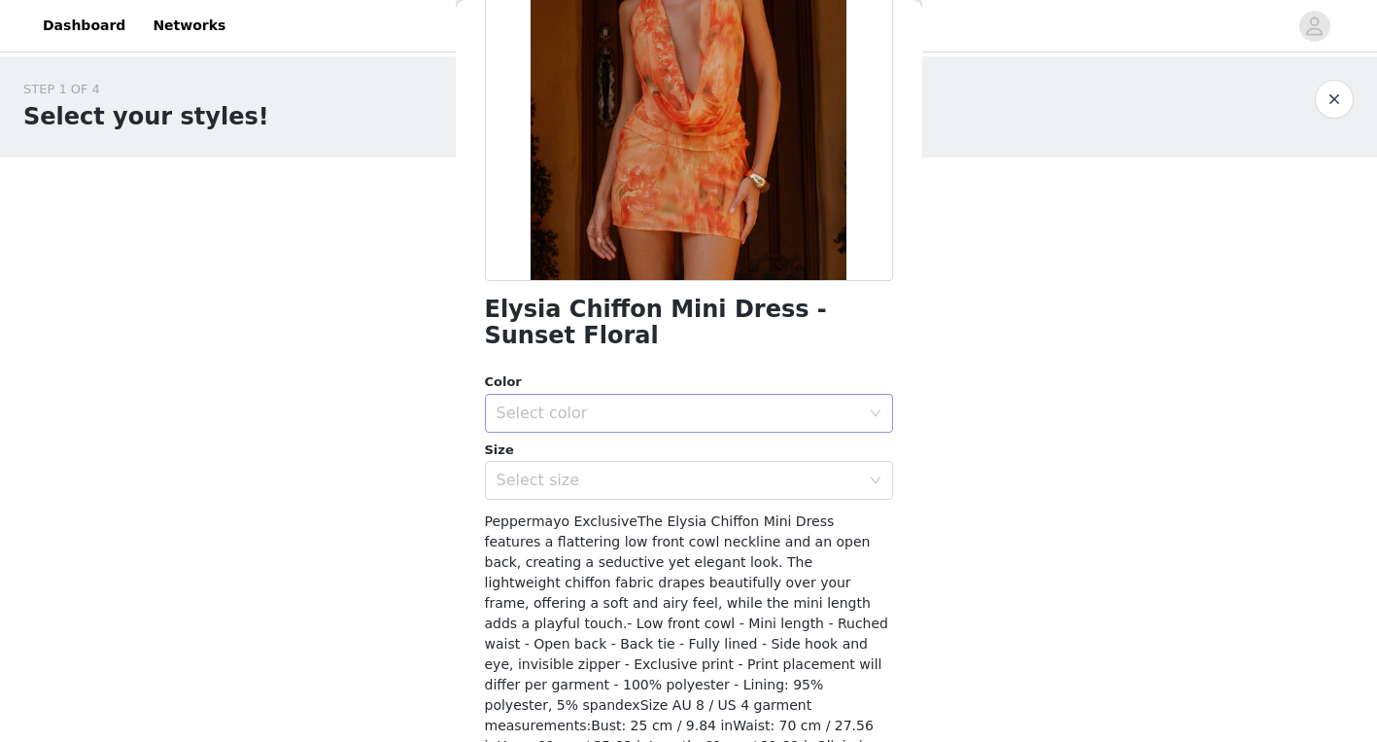
scroll to position [185, 0]
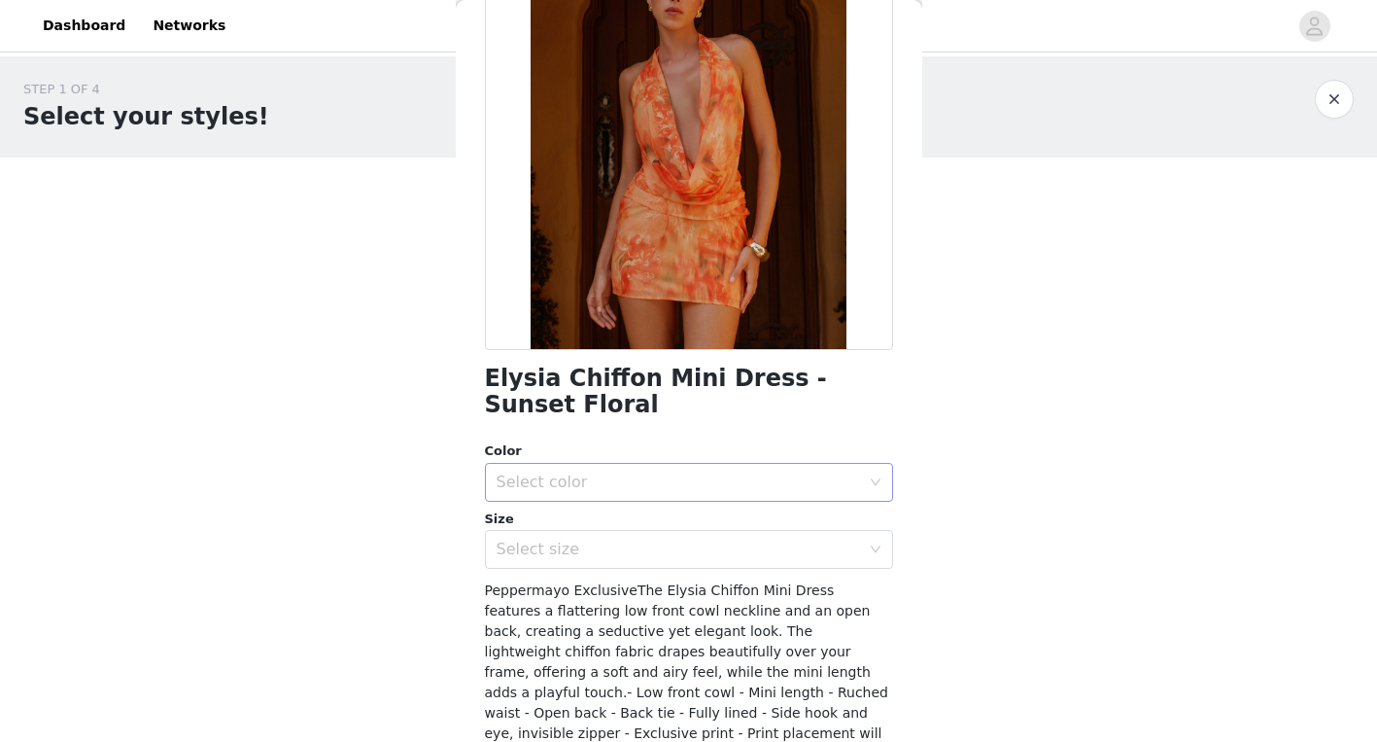
click at [796, 491] on div "Select color" at bounding box center [683, 482] width 372 height 37
click at [772, 516] on li "Sunset Floral" at bounding box center [689, 524] width 408 height 31
click at [740, 570] on div "Elysia Chiffon Mini Dress - Sunset Floral Color Select color Sunset Floral Size…" at bounding box center [689, 420] width 408 height 1015
click at [727, 547] on div "Select size" at bounding box center [678, 548] width 363 height 19
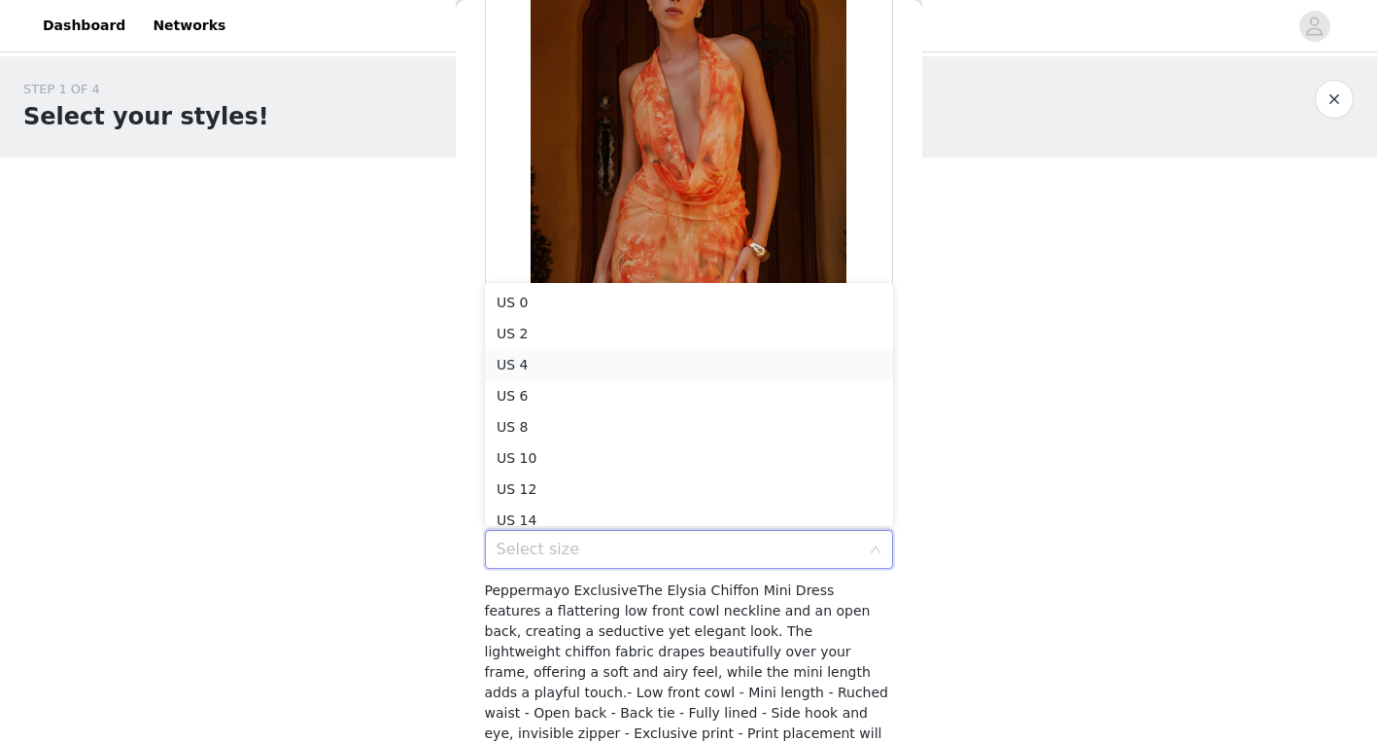
click at [581, 351] on li "US 4" at bounding box center [689, 364] width 408 height 31
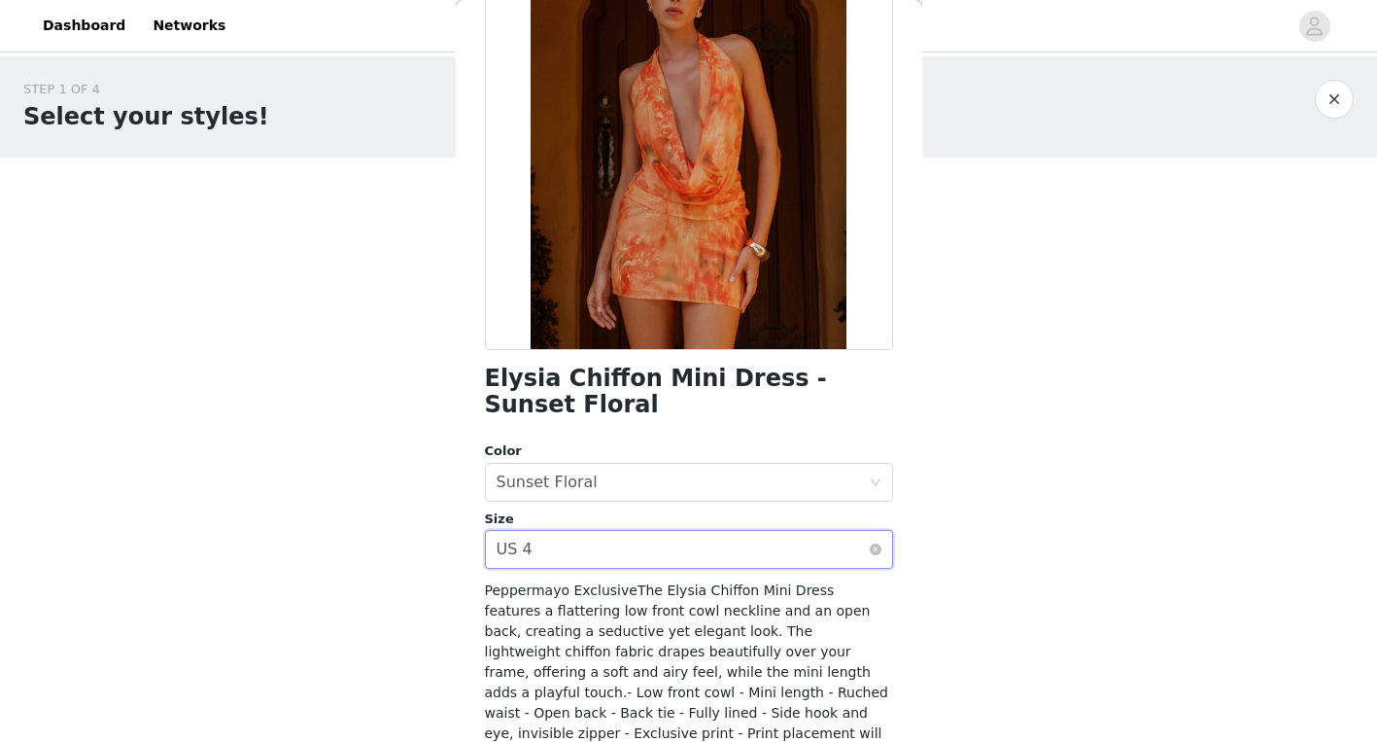
scroll to position [329, 0]
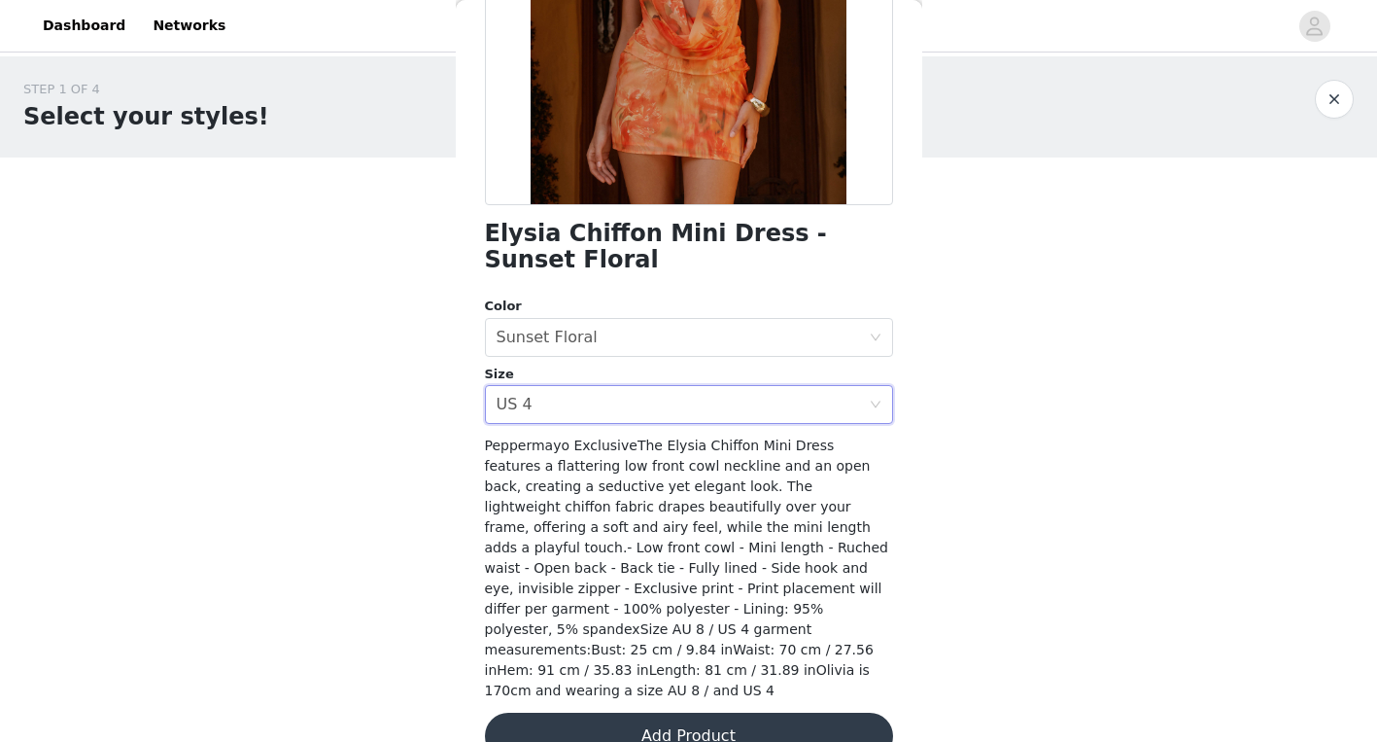
click at [621, 712] on button "Add Product" at bounding box center [689, 735] width 408 height 47
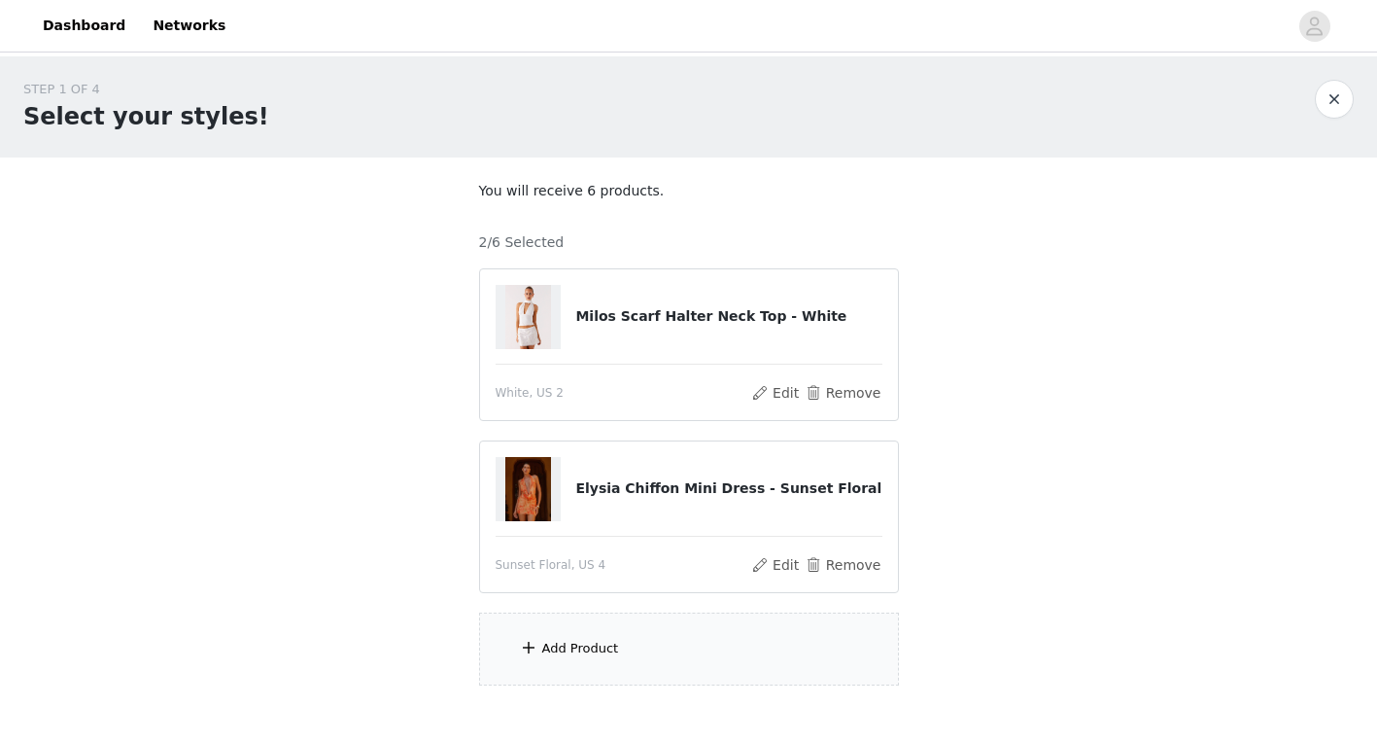
click at [618, 645] on div "Add Product" at bounding box center [689, 648] width 420 height 73
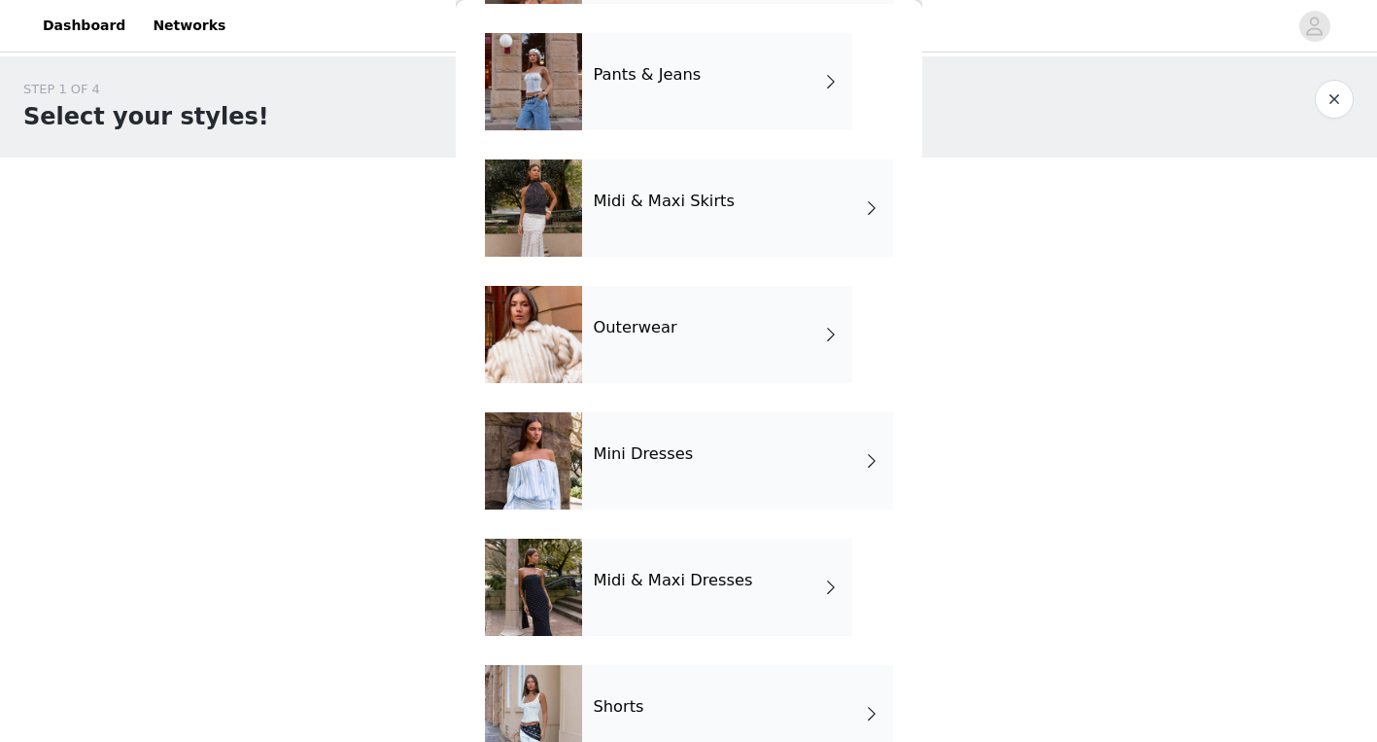
scroll to position [318, 0]
click at [671, 470] on div "Mini Dresses" at bounding box center [737, 459] width 311 height 97
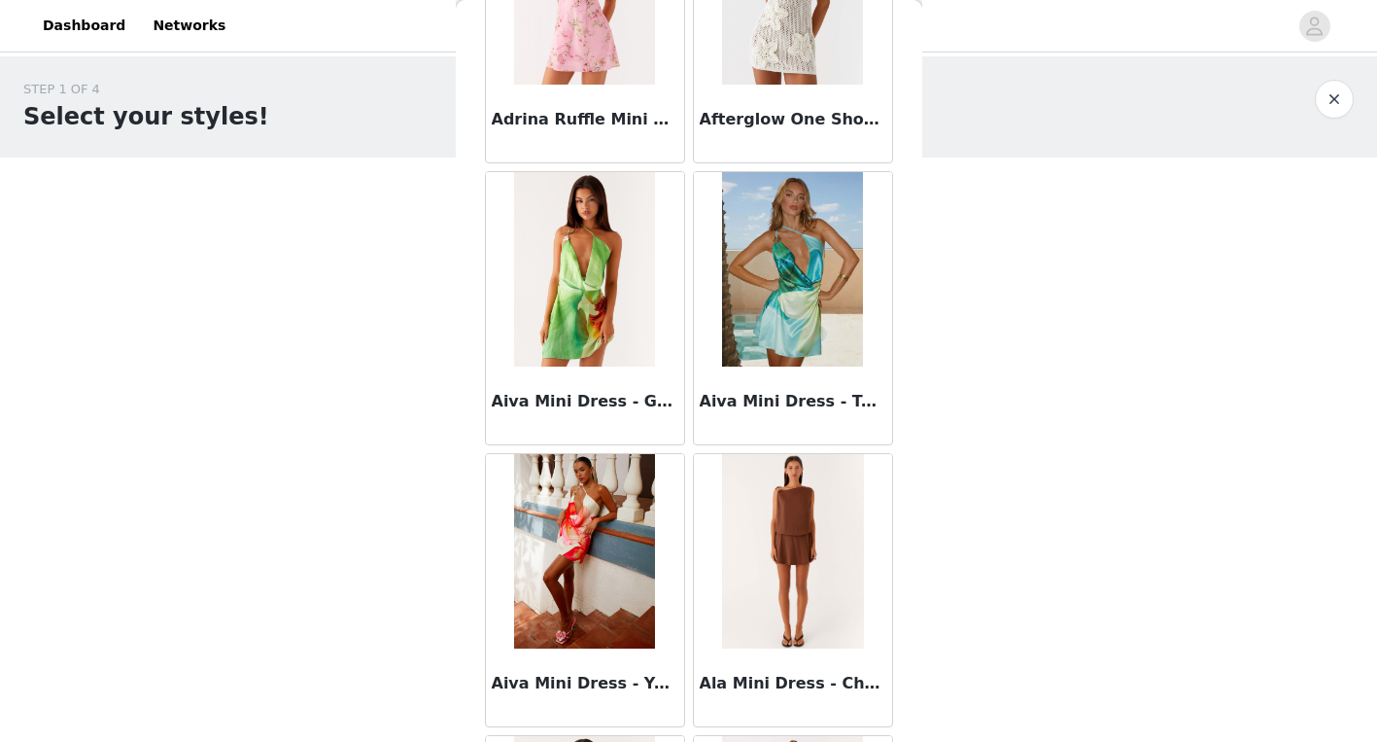
scroll to position [0, 0]
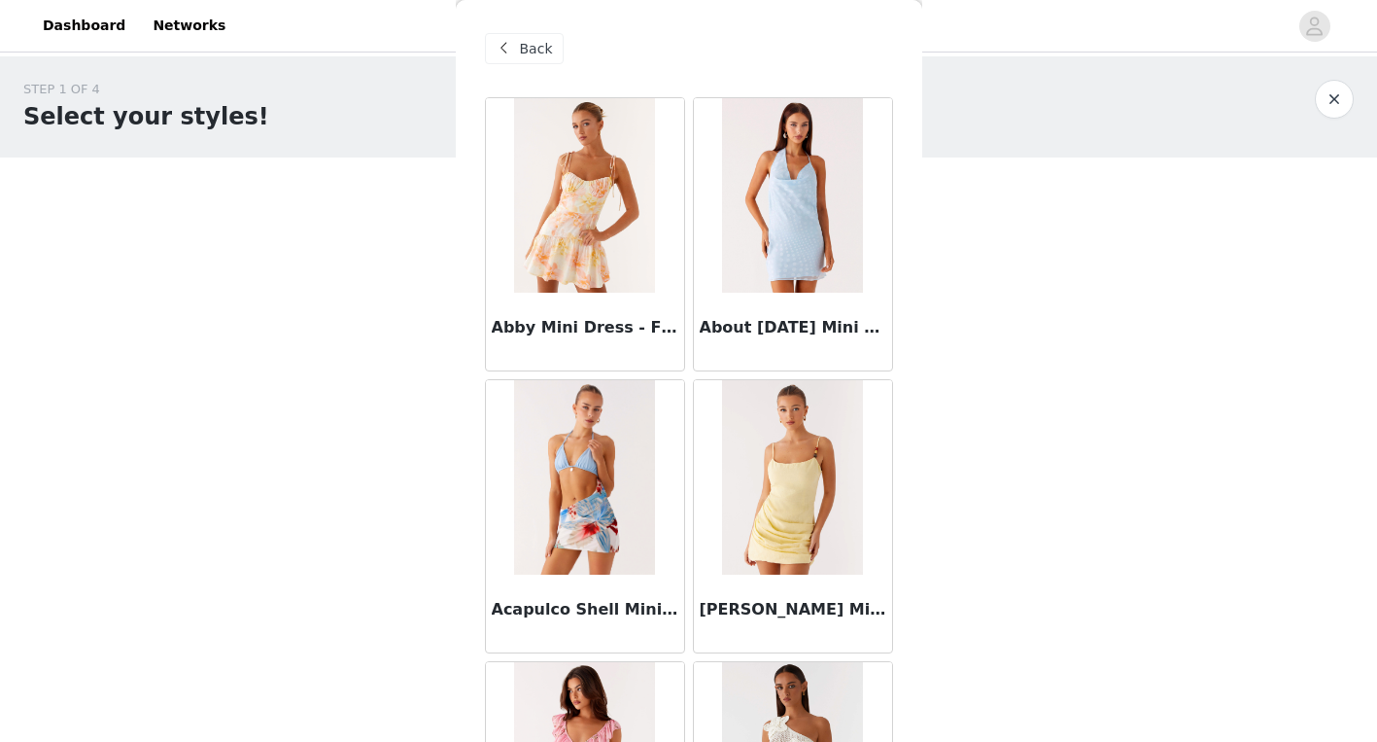
click at [522, 63] on div "Back" at bounding box center [524, 48] width 79 height 31
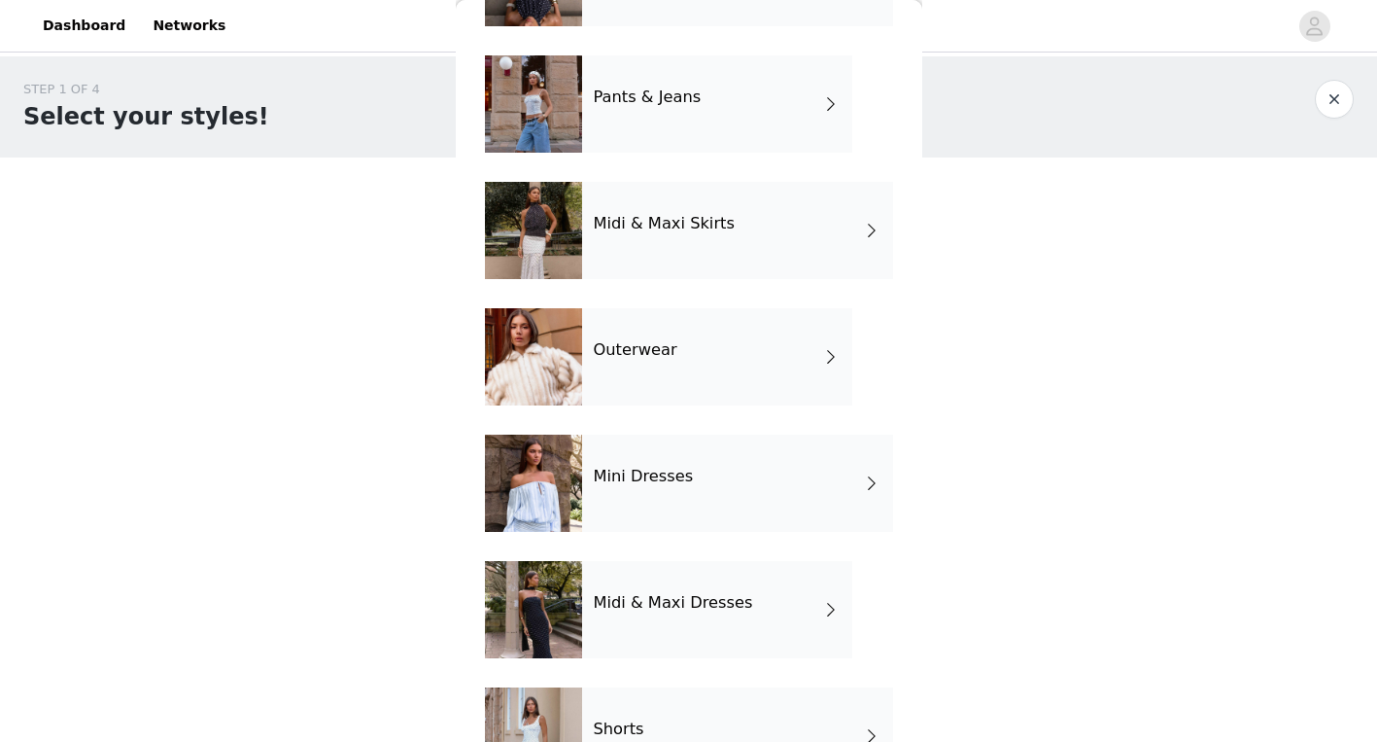
scroll to position [366, 0]
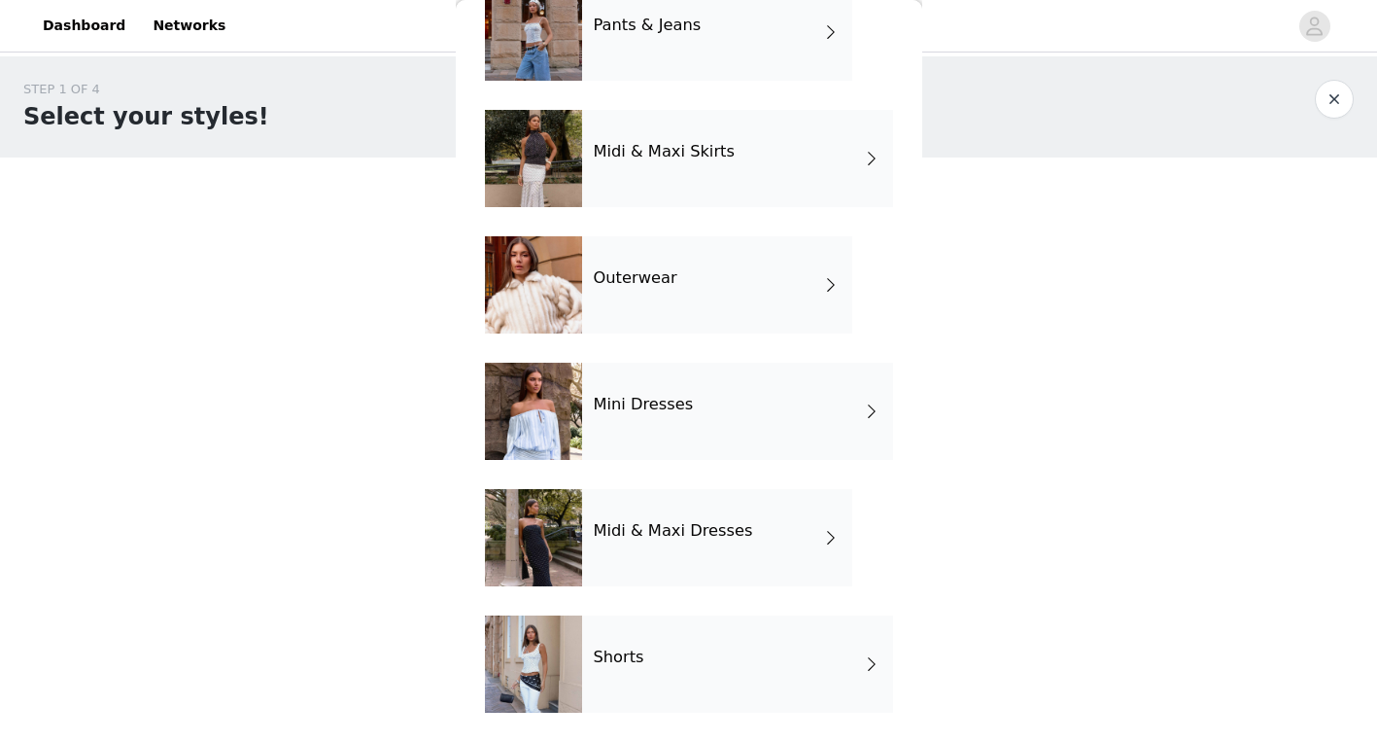
click at [675, 528] on h4 "Midi & Maxi Dresses" at bounding box center [673, 530] width 159 height 17
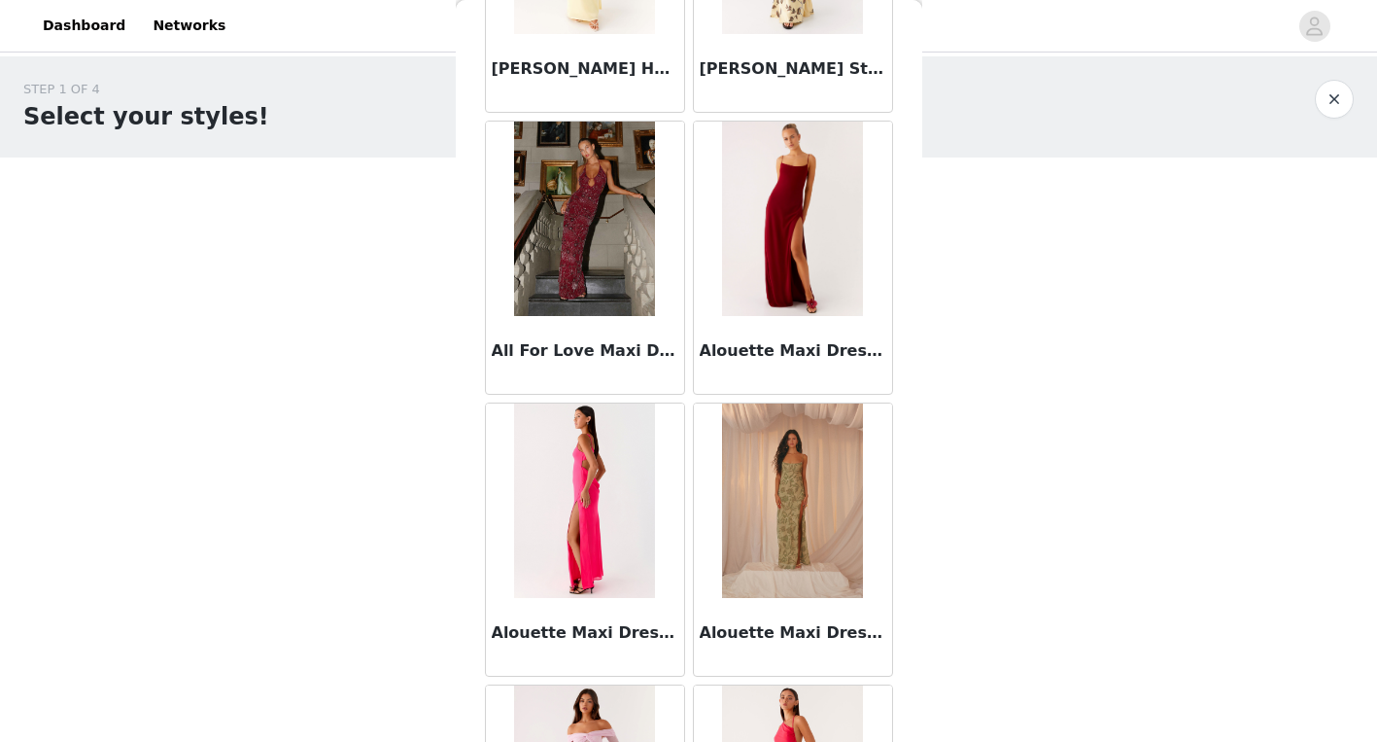
scroll to position [2232, 0]
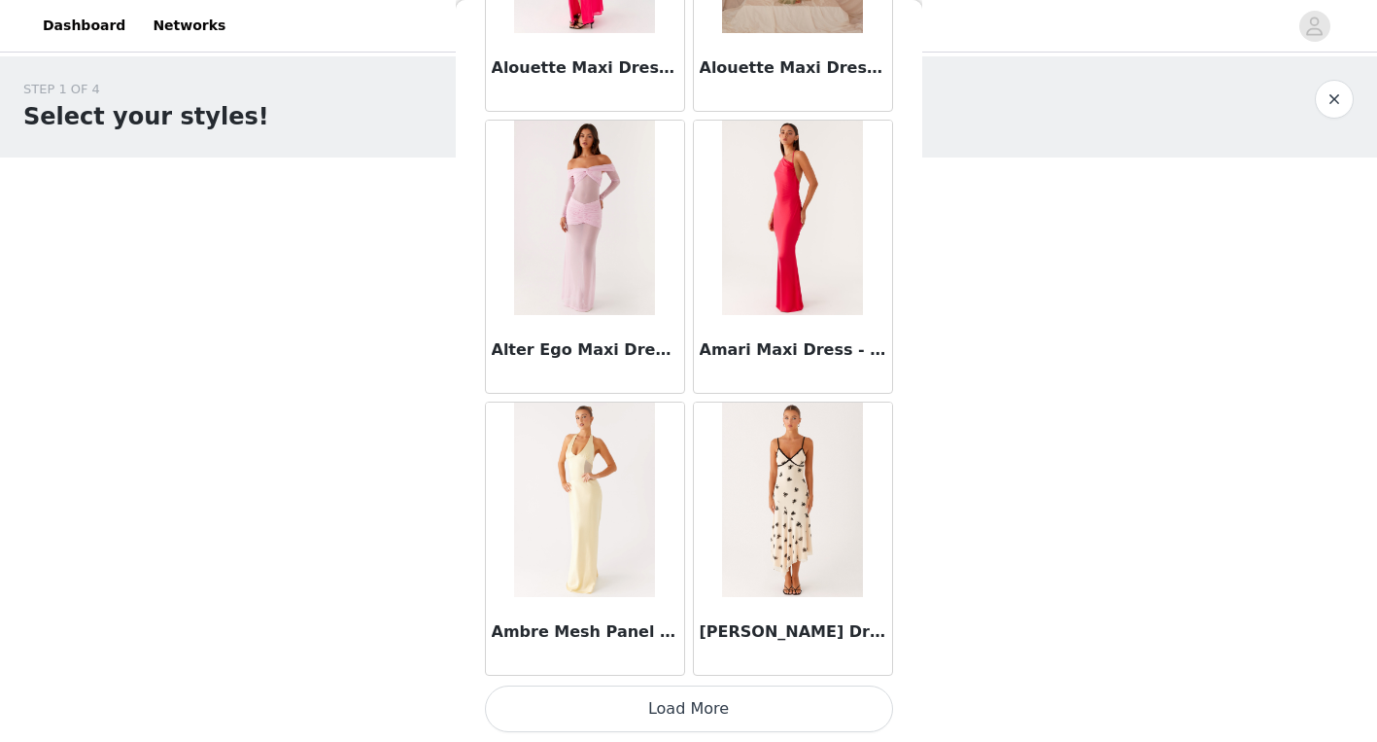
click at [722, 707] on button "Load More" at bounding box center [689, 708] width 408 height 47
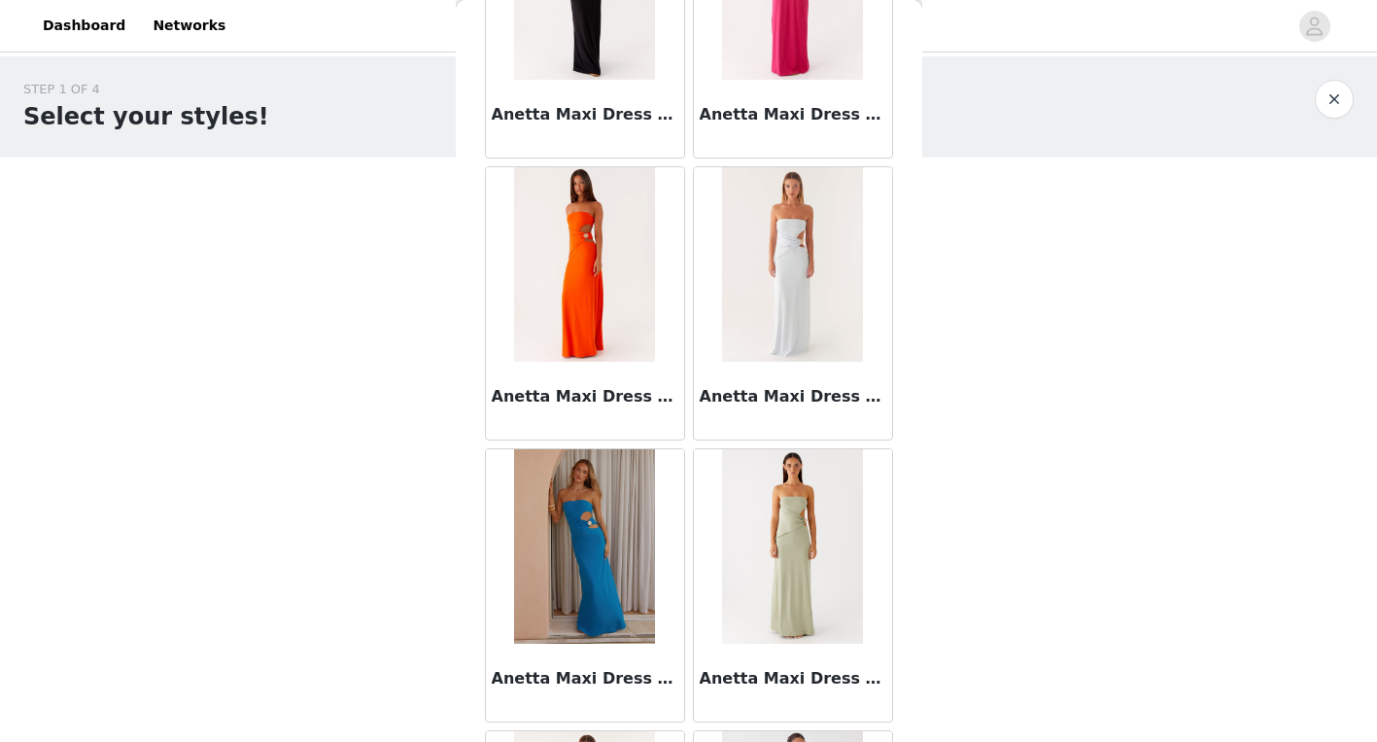
scroll to position [5051, 0]
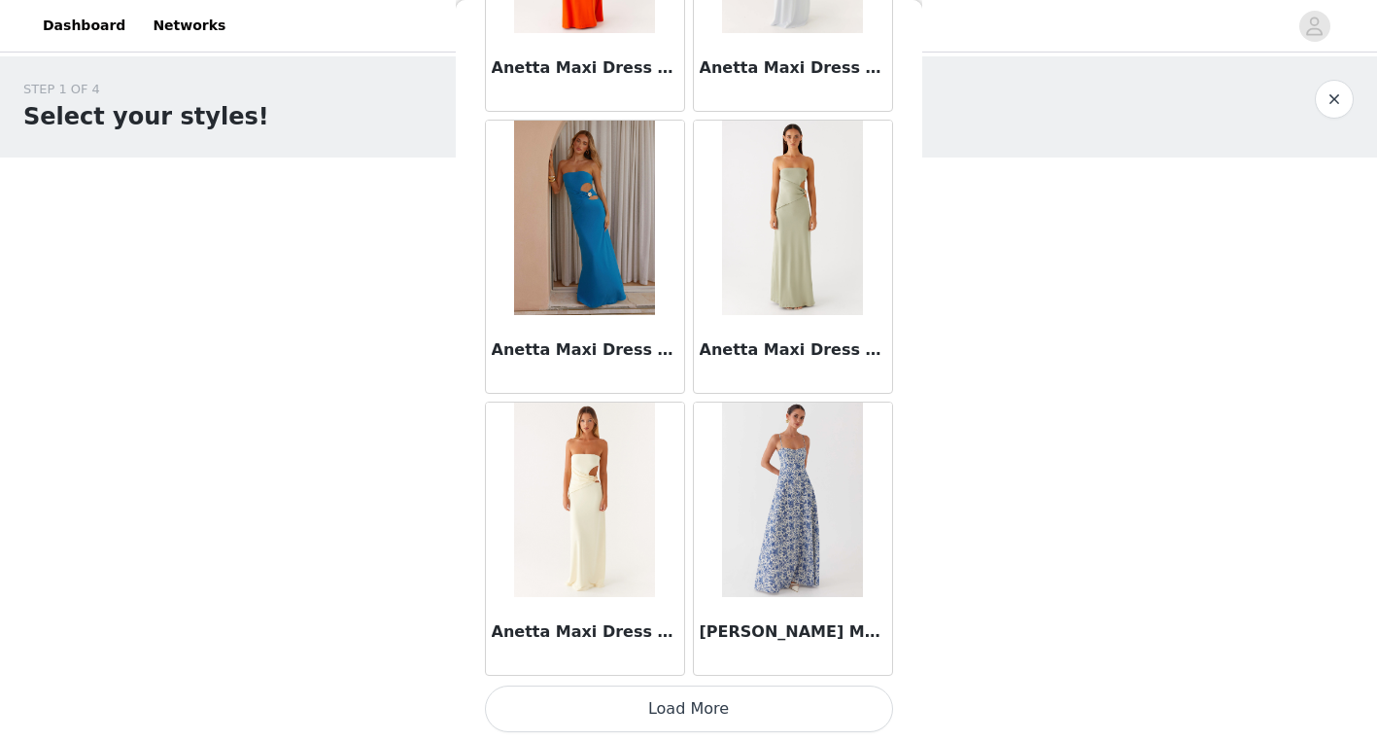
click at [735, 694] on button "Load More" at bounding box center [689, 708] width 408 height 47
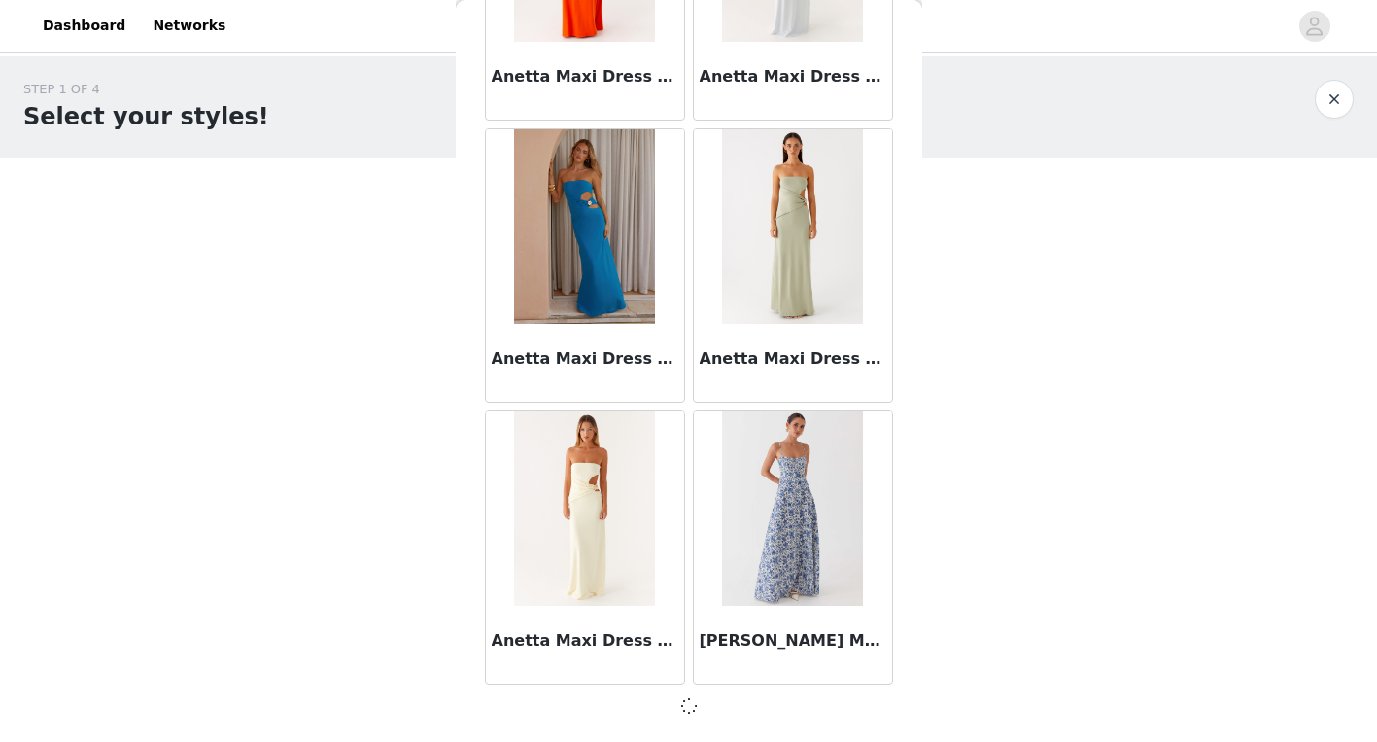
scroll to position [5042, 0]
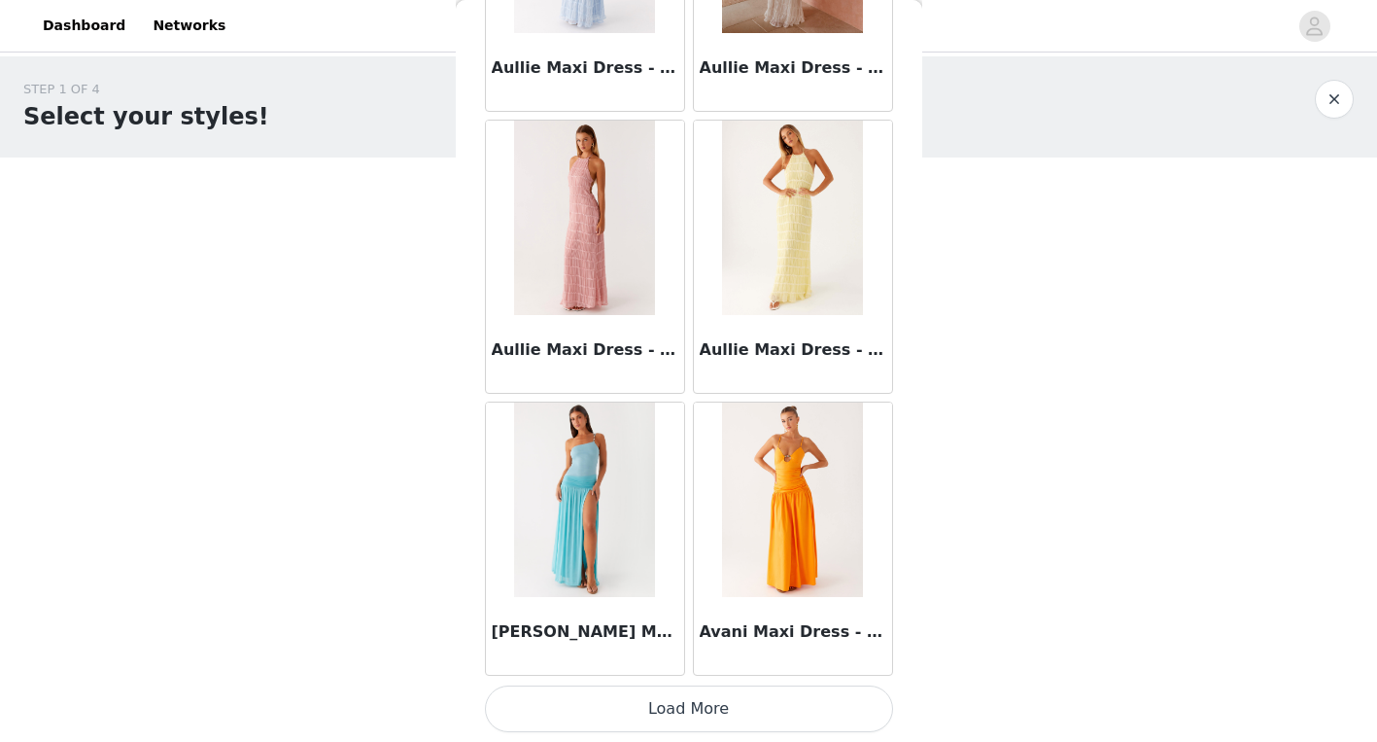
click at [740, 722] on button "Load More" at bounding box center [689, 708] width 408 height 47
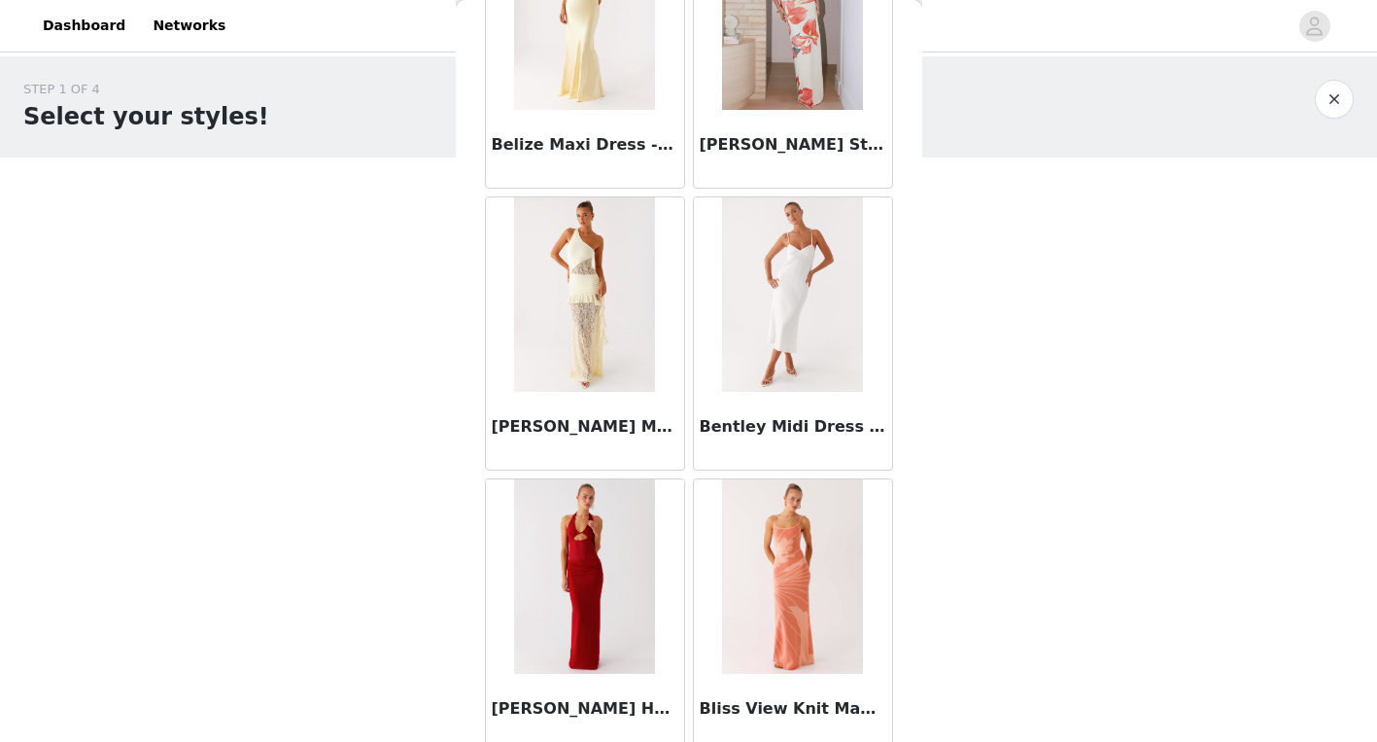
scroll to position [10687, 0]
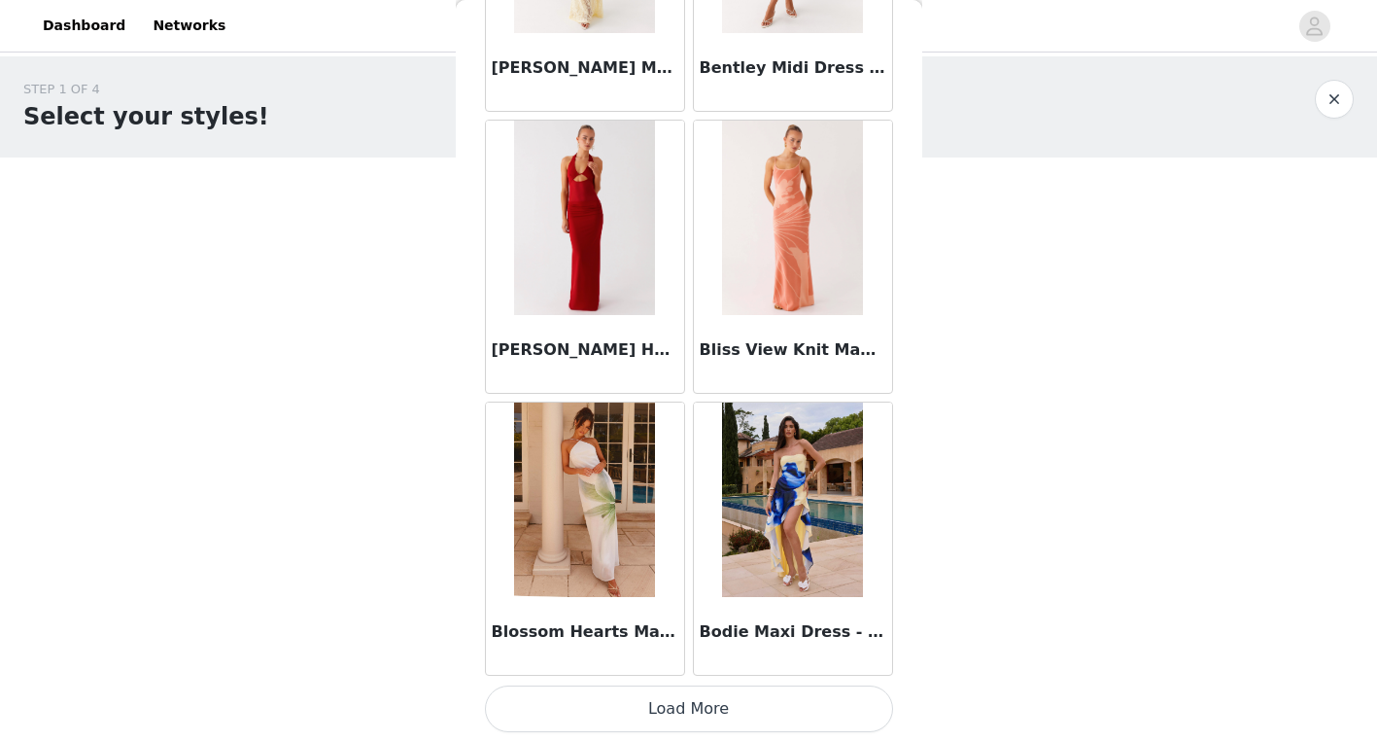
click at [596, 687] on button "Load More" at bounding box center [689, 708] width 408 height 47
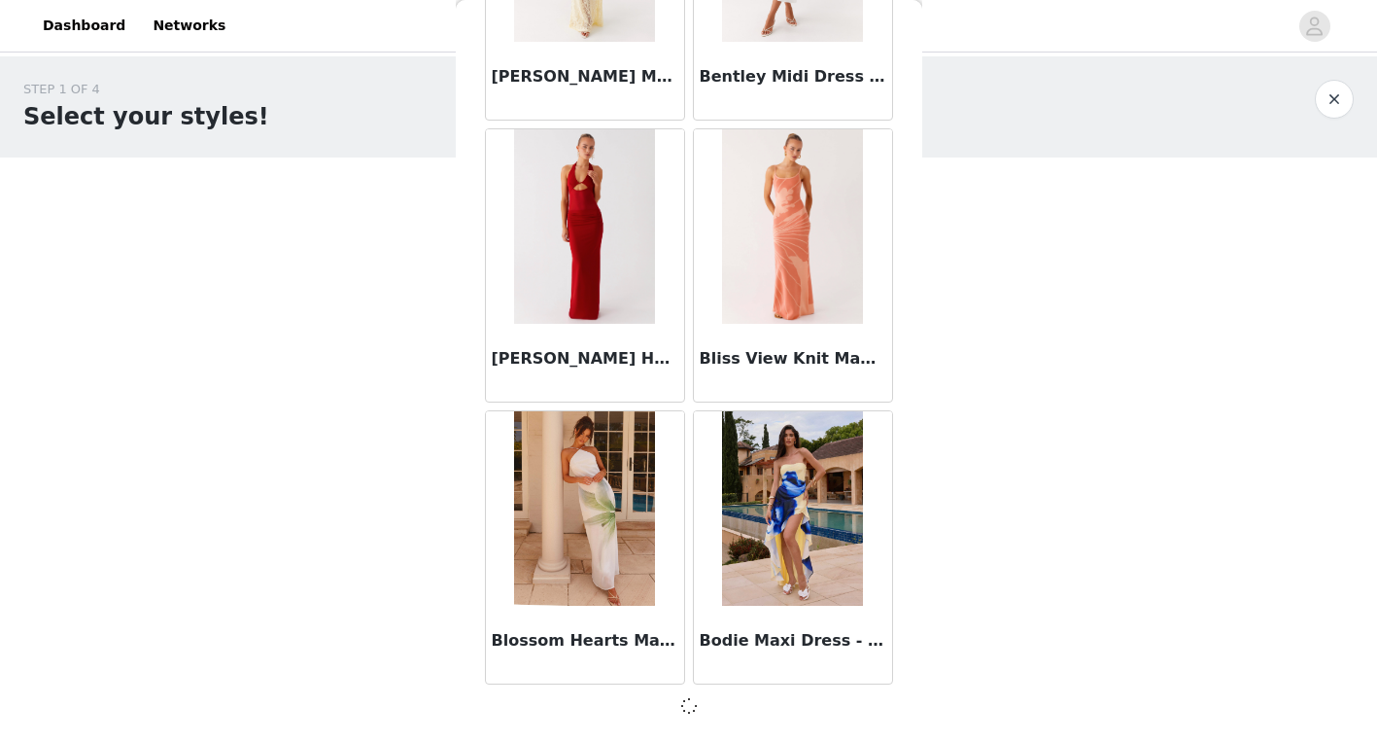
scroll to position [10679, 0]
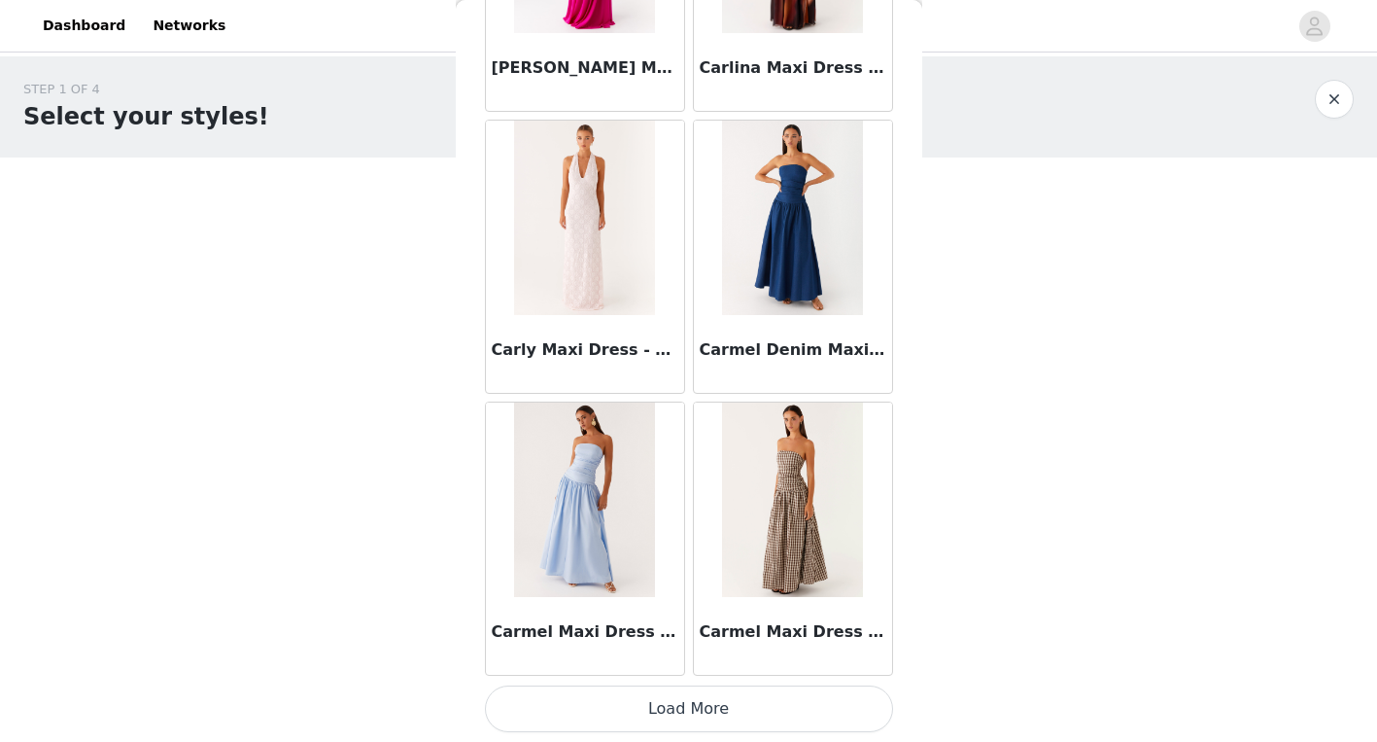
click at [683, 698] on button "Load More" at bounding box center [689, 708] width 408 height 47
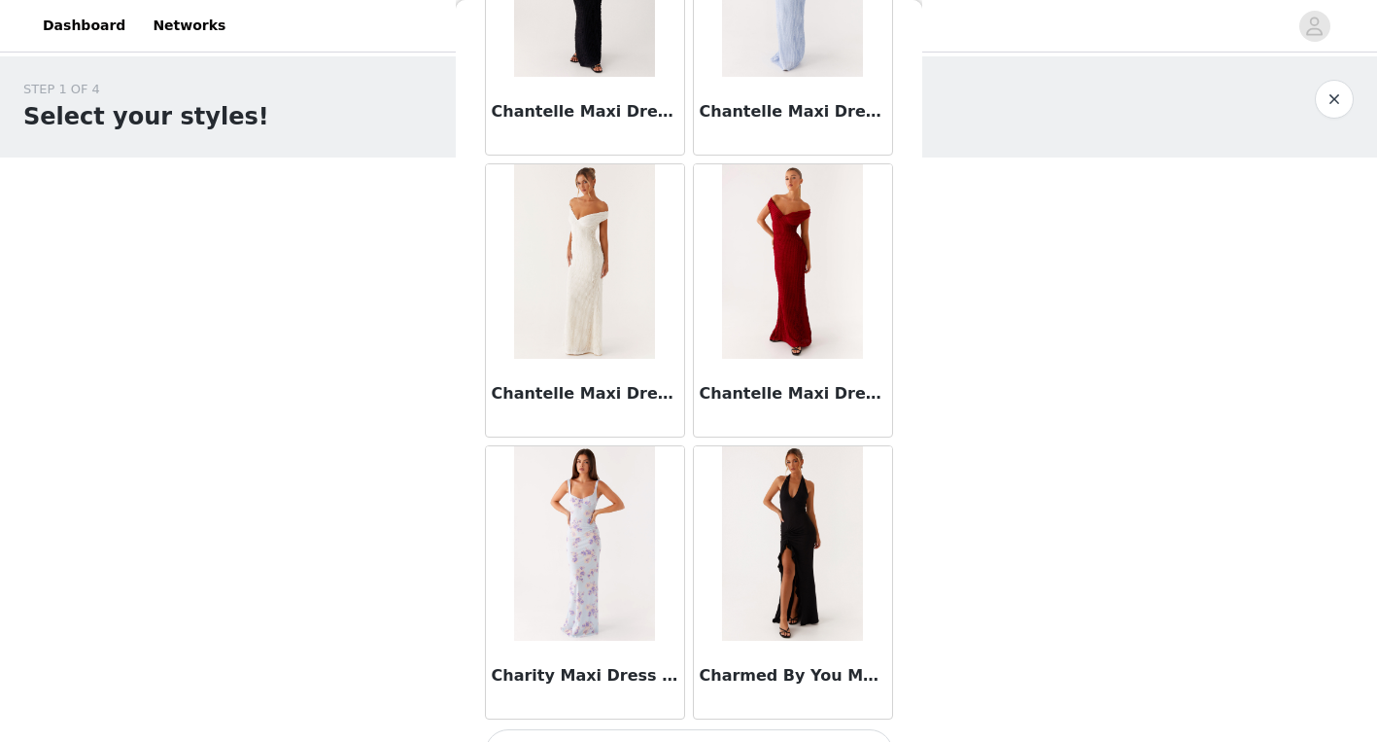
scroll to position [16324, 0]
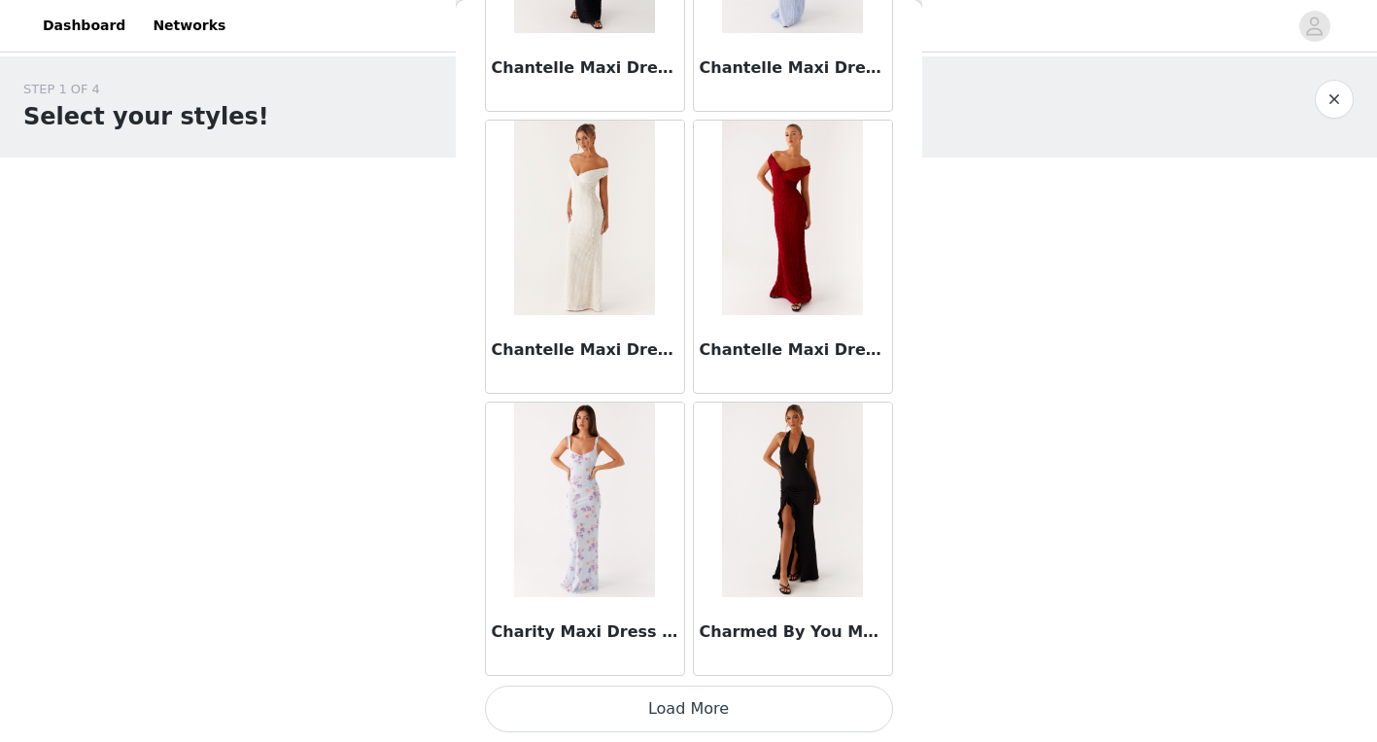
click at [692, 722] on button "Load More" at bounding box center [689, 708] width 408 height 47
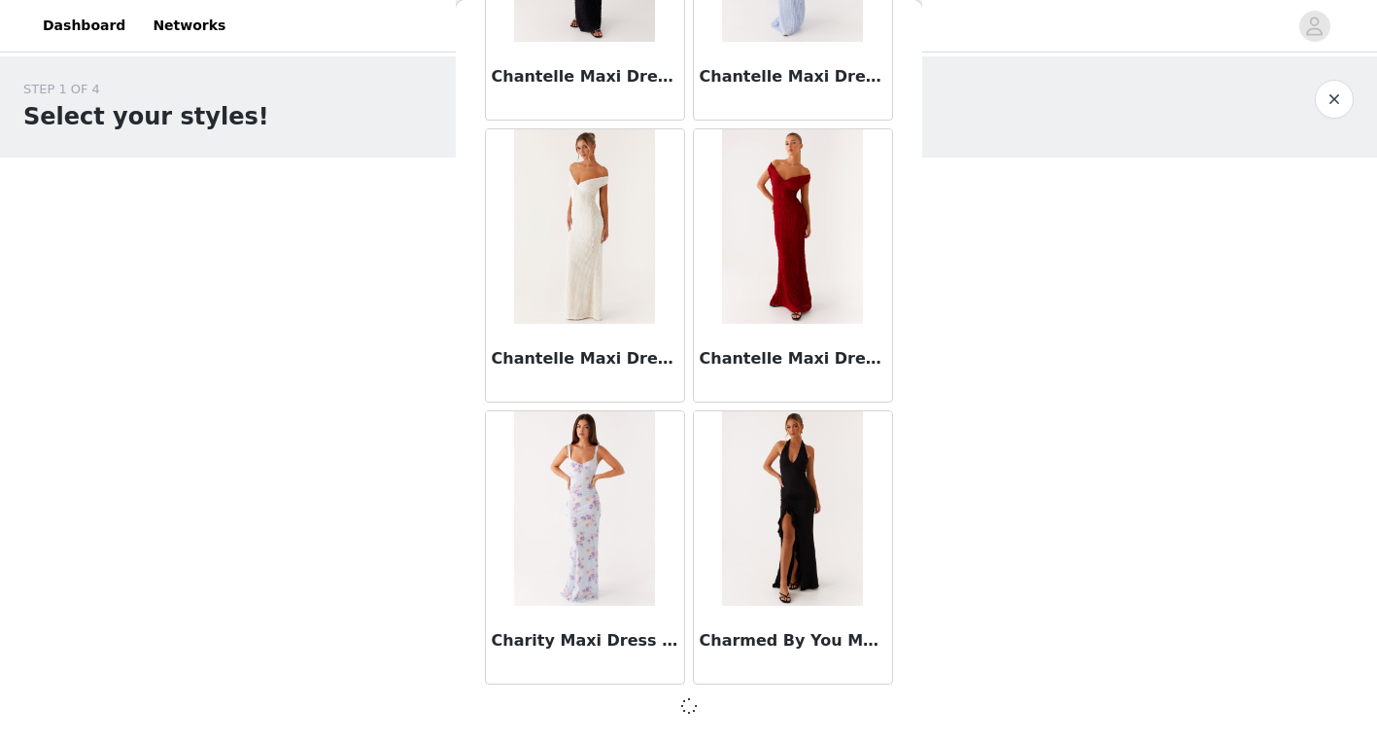
scroll to position [106, 0]
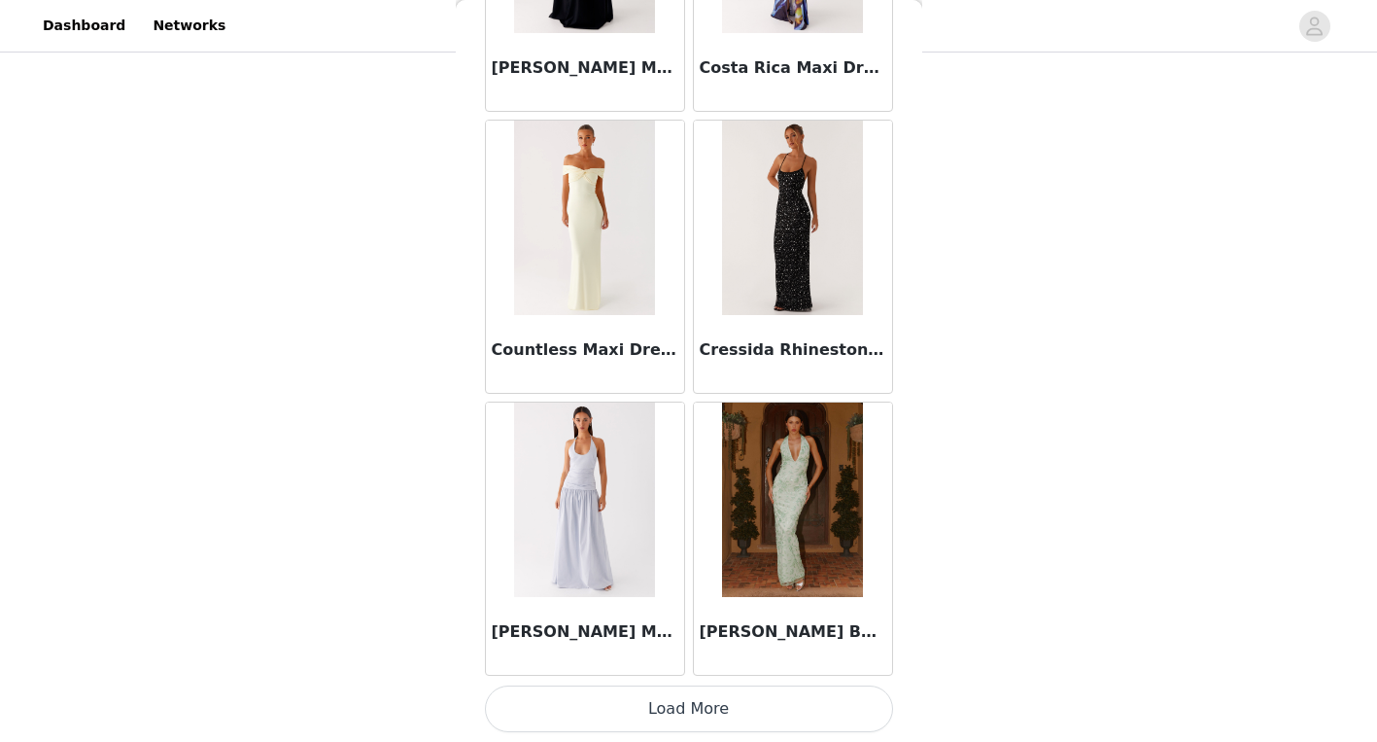
click at [686, 701] on button "Load More" at bounding box center [689, 708] width 408 height 47
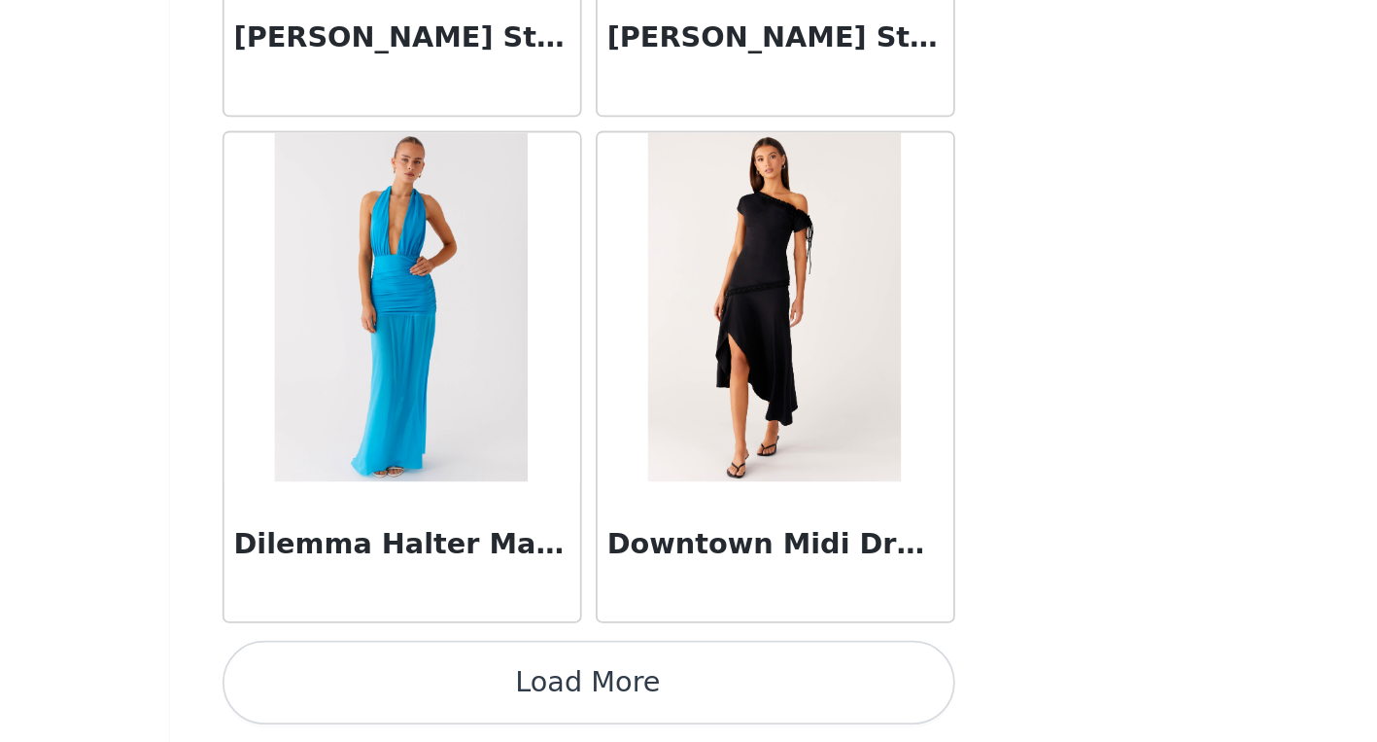
click at [796, 703] on button "Load More" at bounding box center [689, 708] width 408 height 47
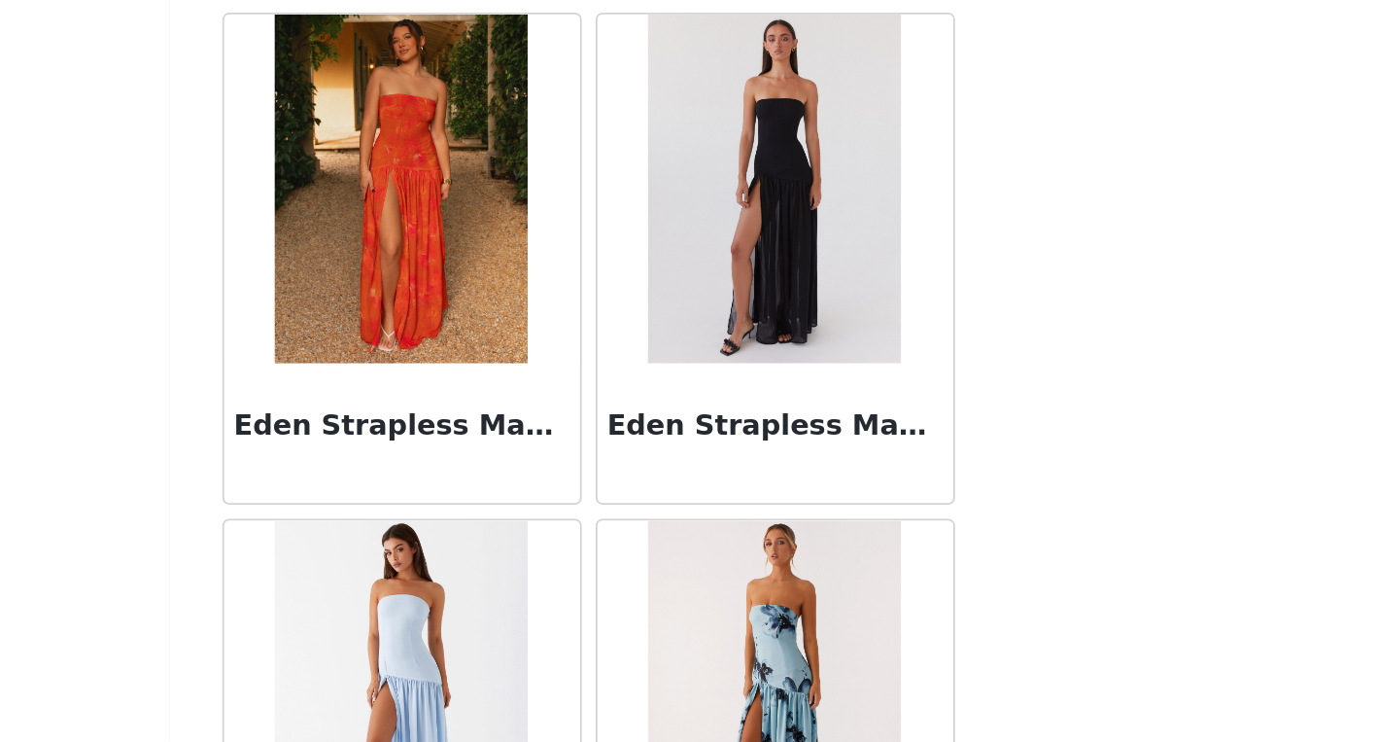
scroll to position [23152, 0]
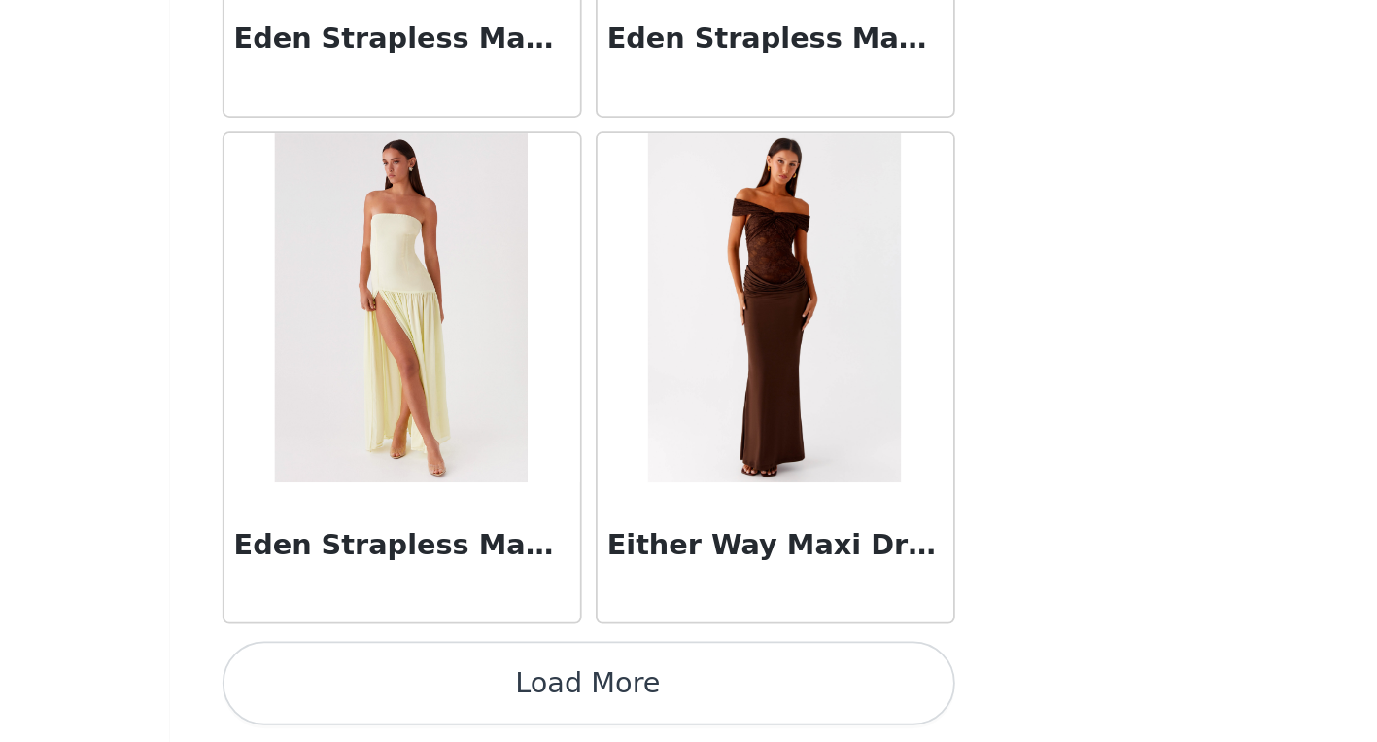
click at [762, 713] on button "Load More" at bounding box center [689, 708] width 408 height 47
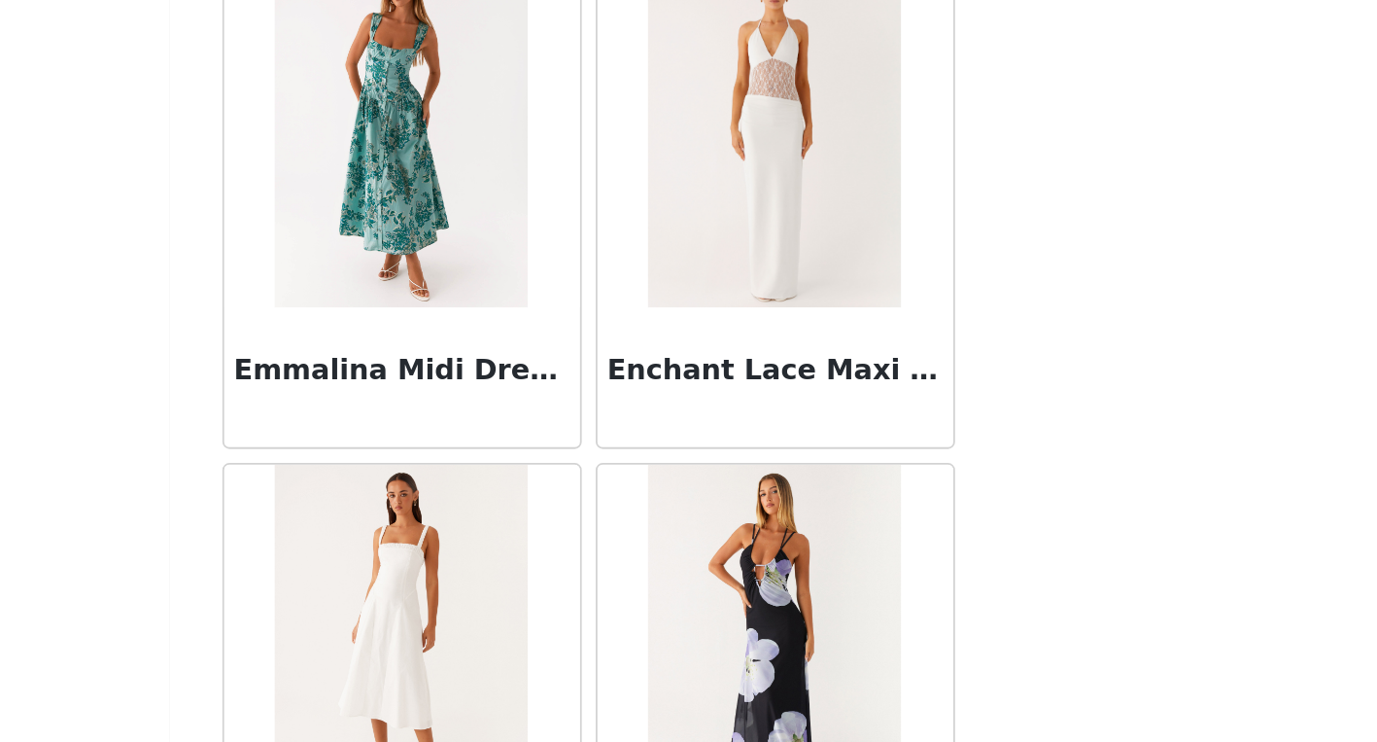
scroll to position [27598, 0]
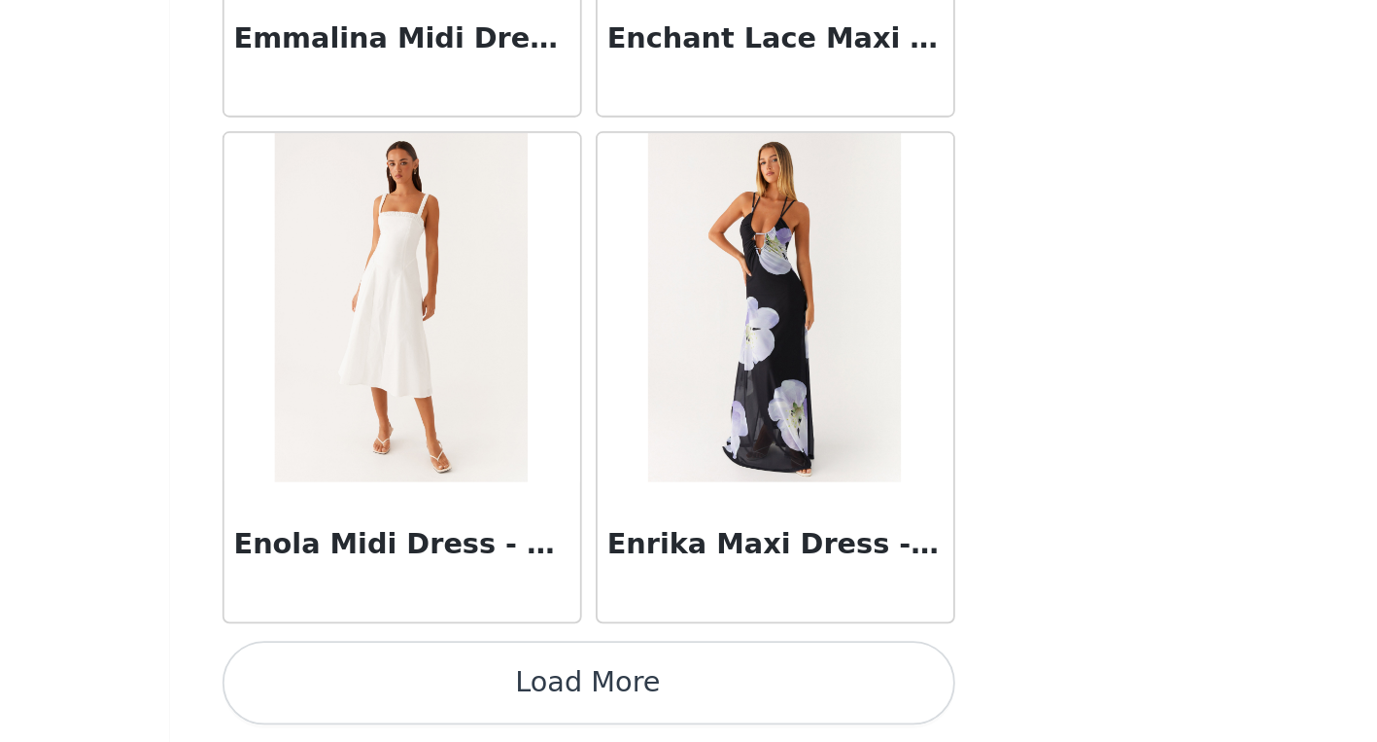
click at [814, 696] on button "Load More" at bounding box center [689, 708] width 408 height 47
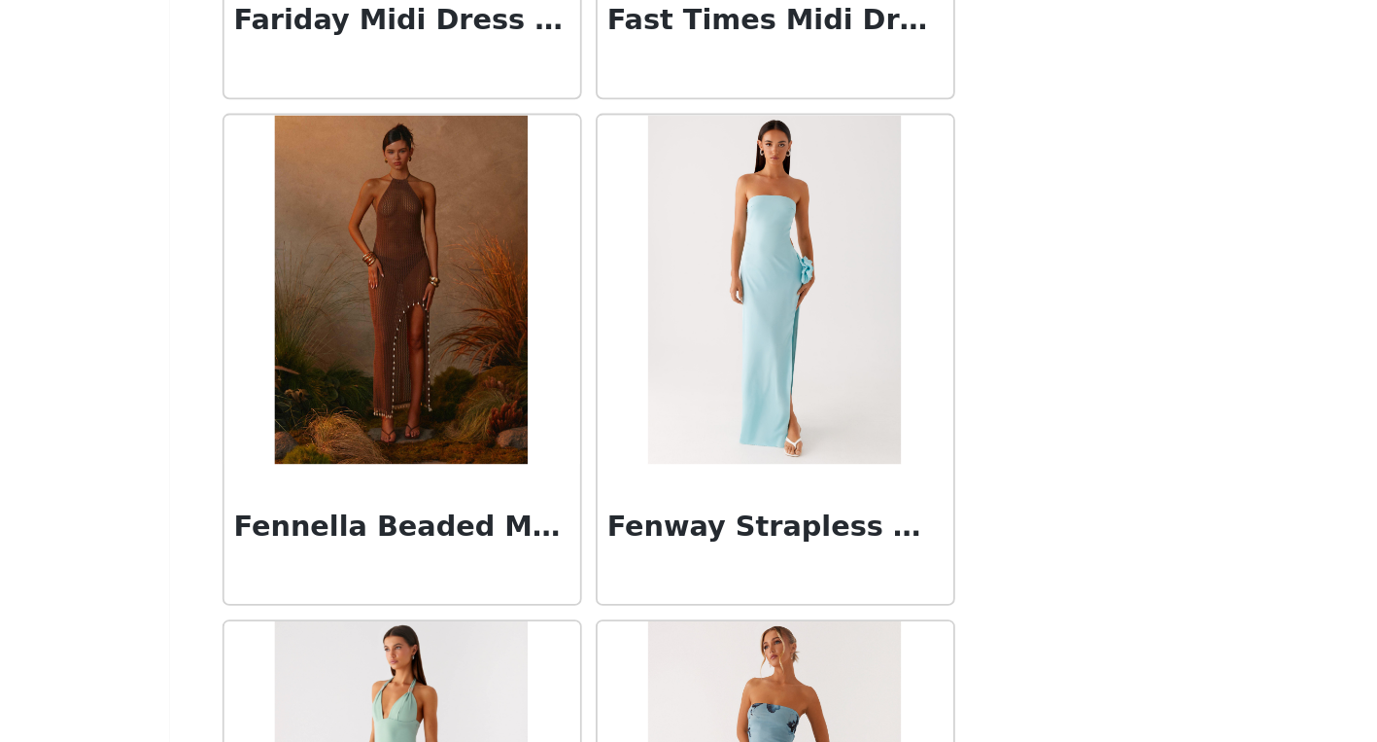
scroll to position [30416, 0]
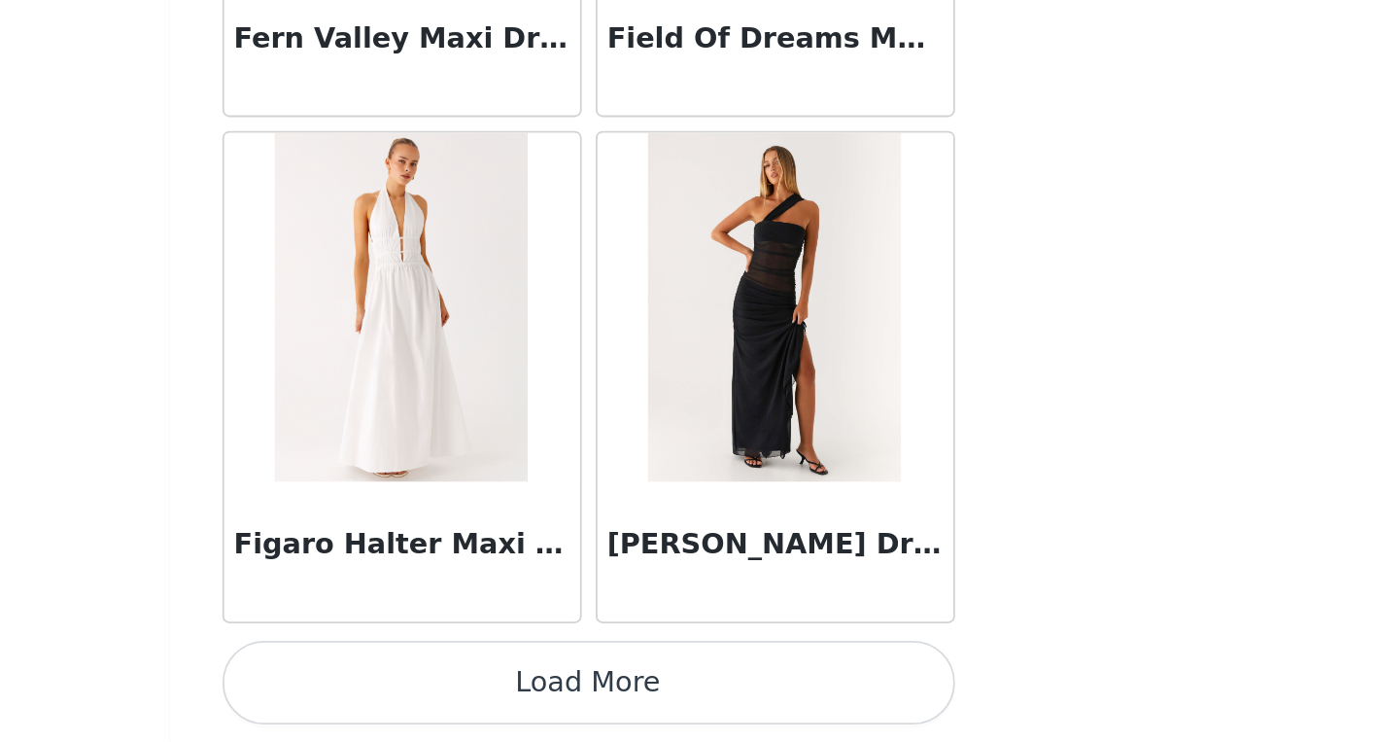
click at [797, 691] on button "Load More" at bounding box center [689, 708] width 408 height 47
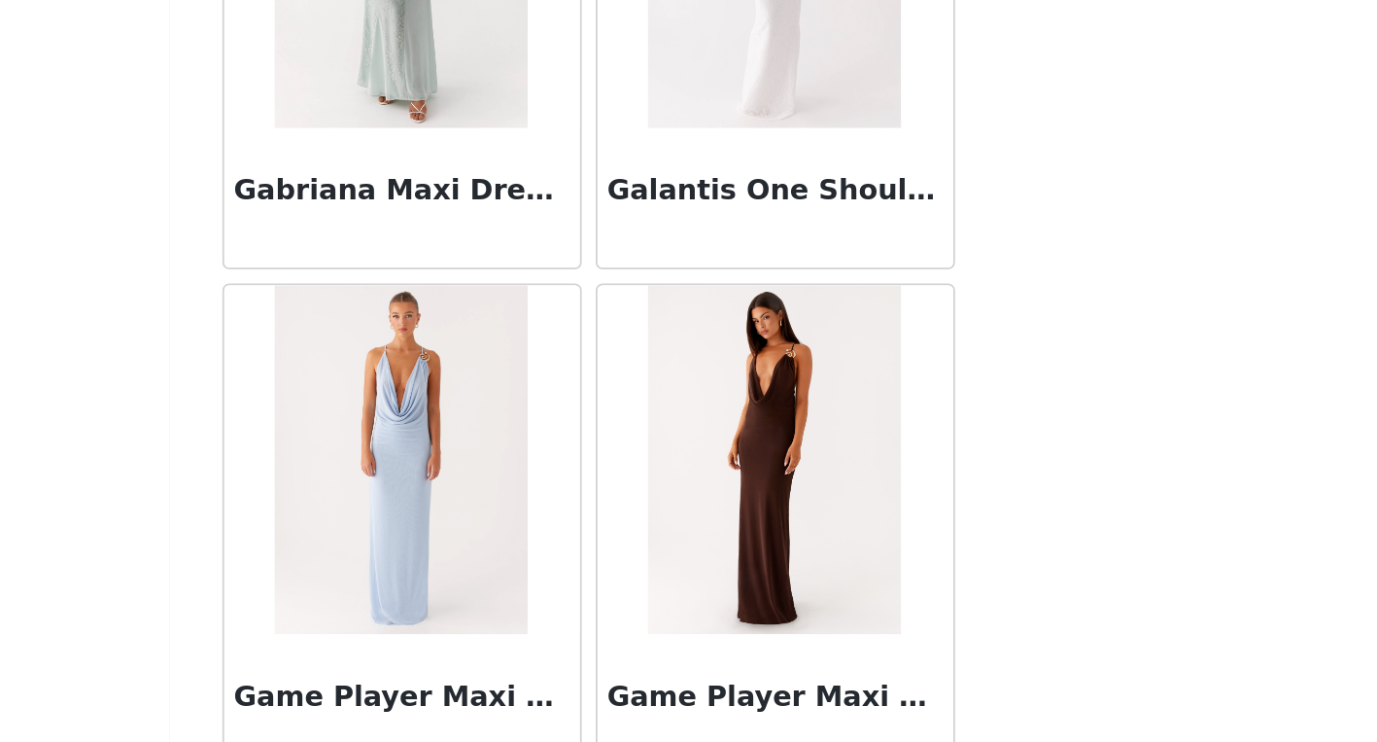
scroll to position [33234, 0]
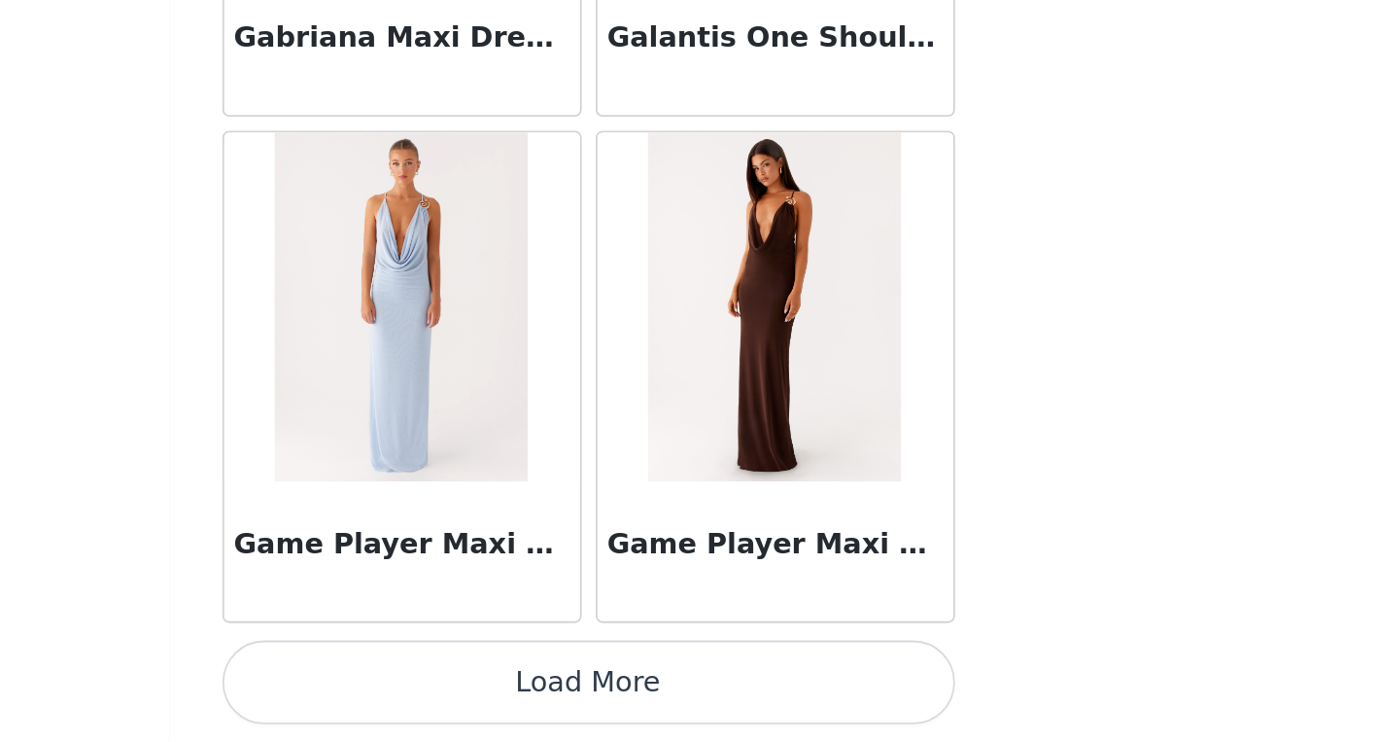
click at [789, 714] on button "Load More" at bounding box center [689, 708] width 408 height 47
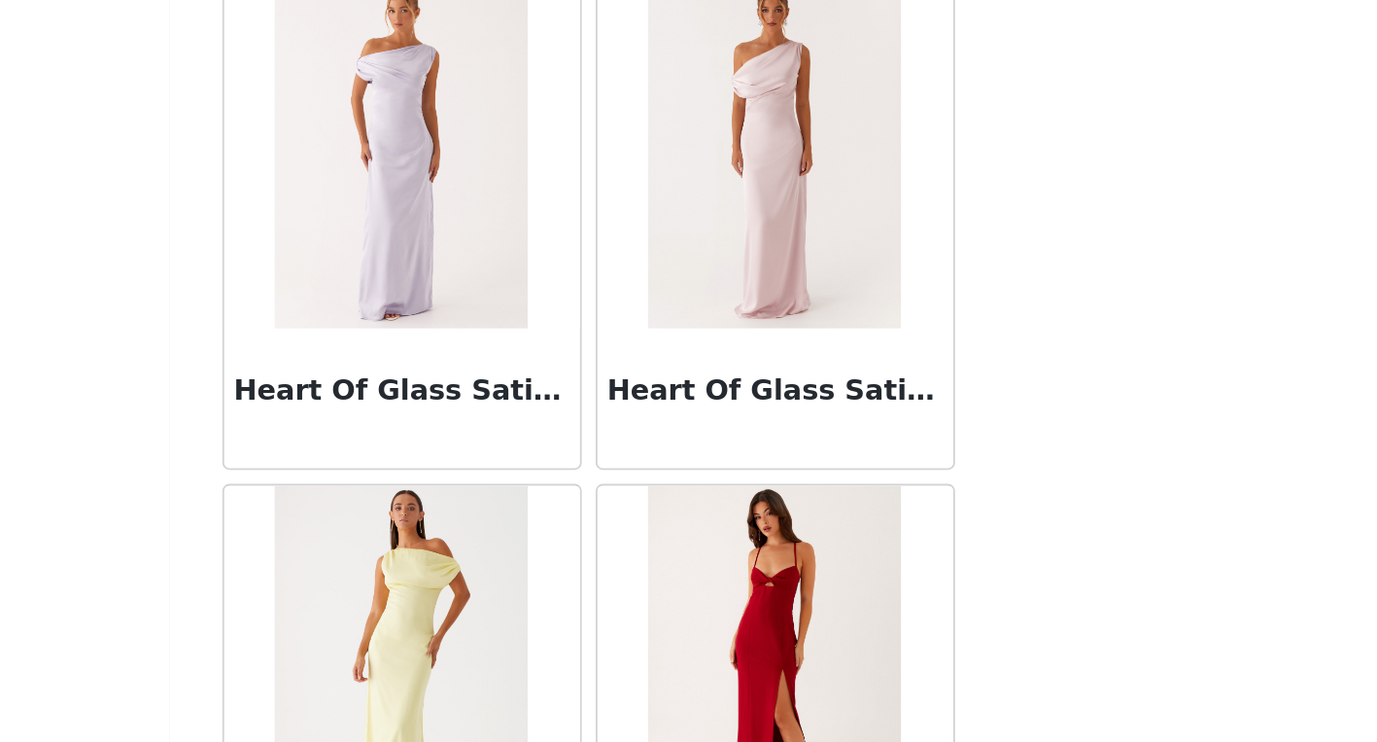
scroll to position [36053, 0]
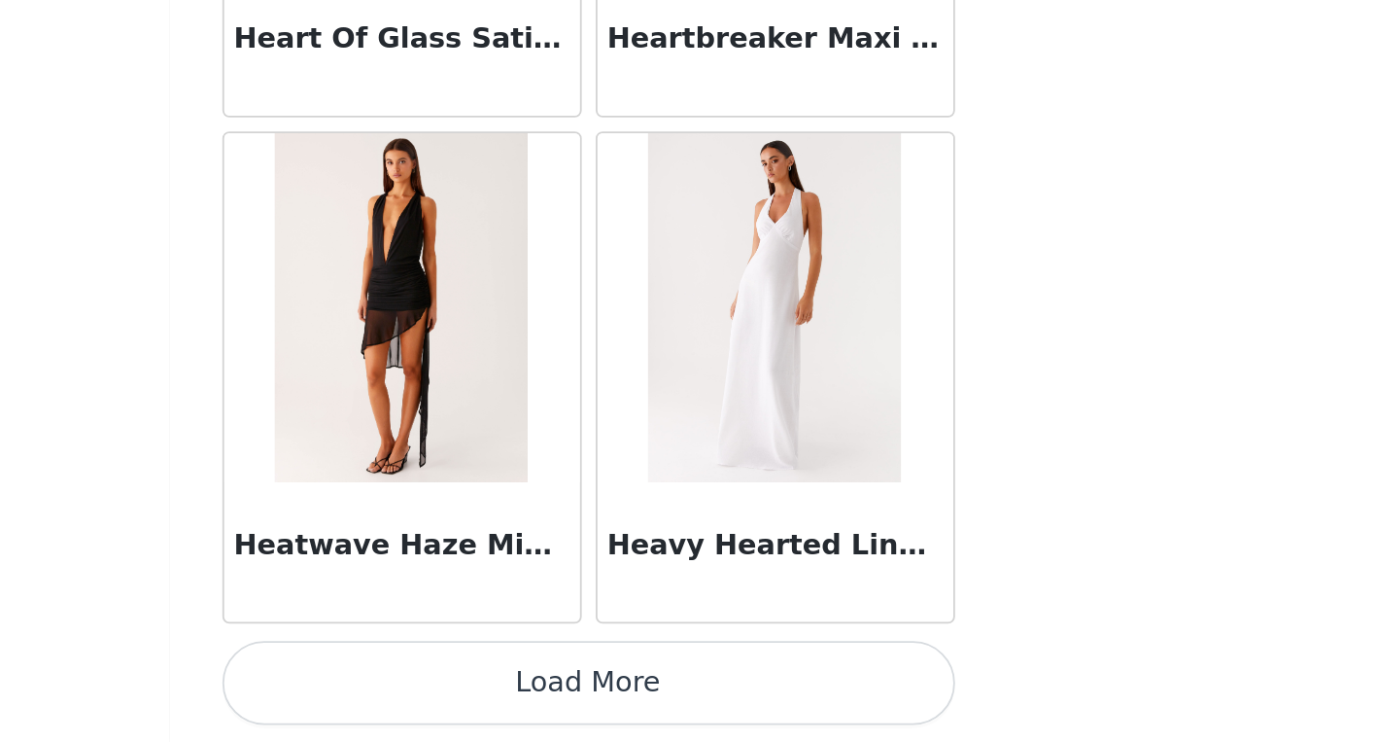
click at [787, 698] on button "Load More" at bounding box center [689, 708] width 408 height 47
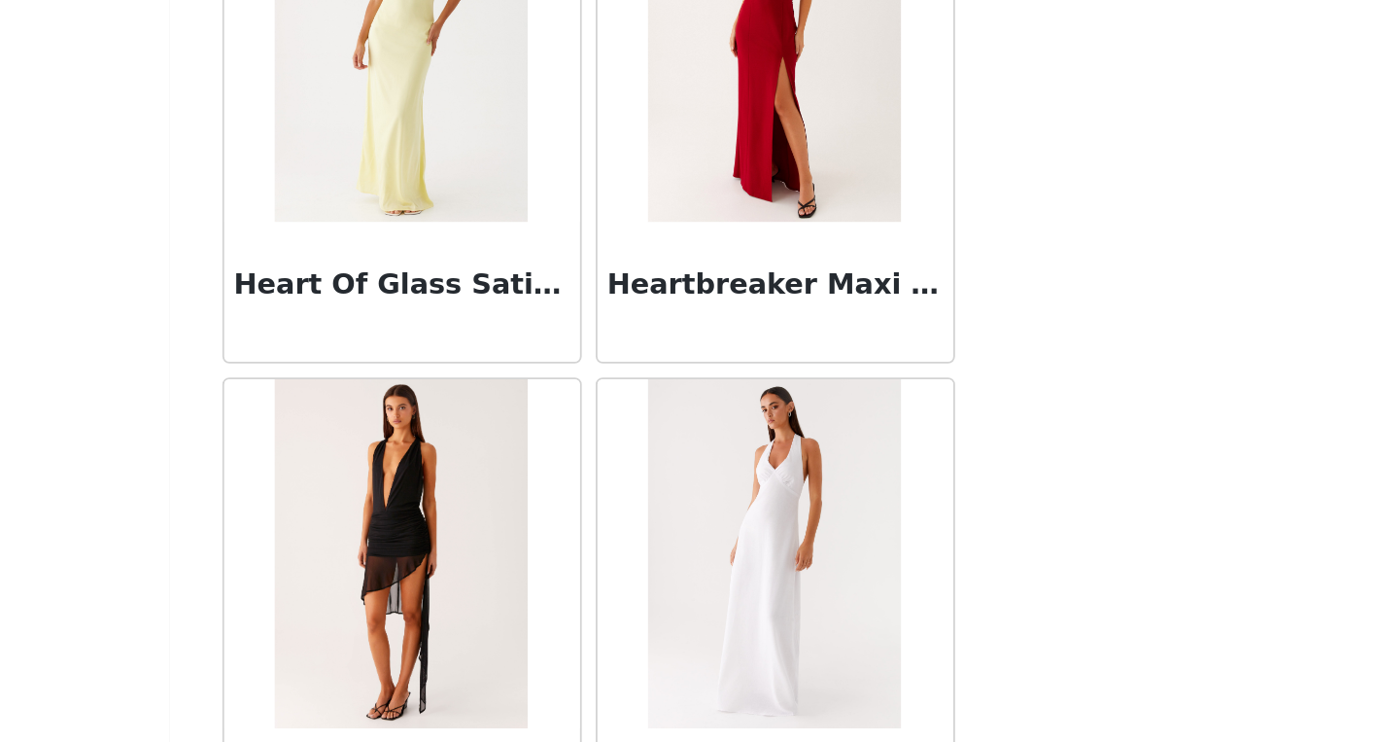
scroll to position [106, 0]
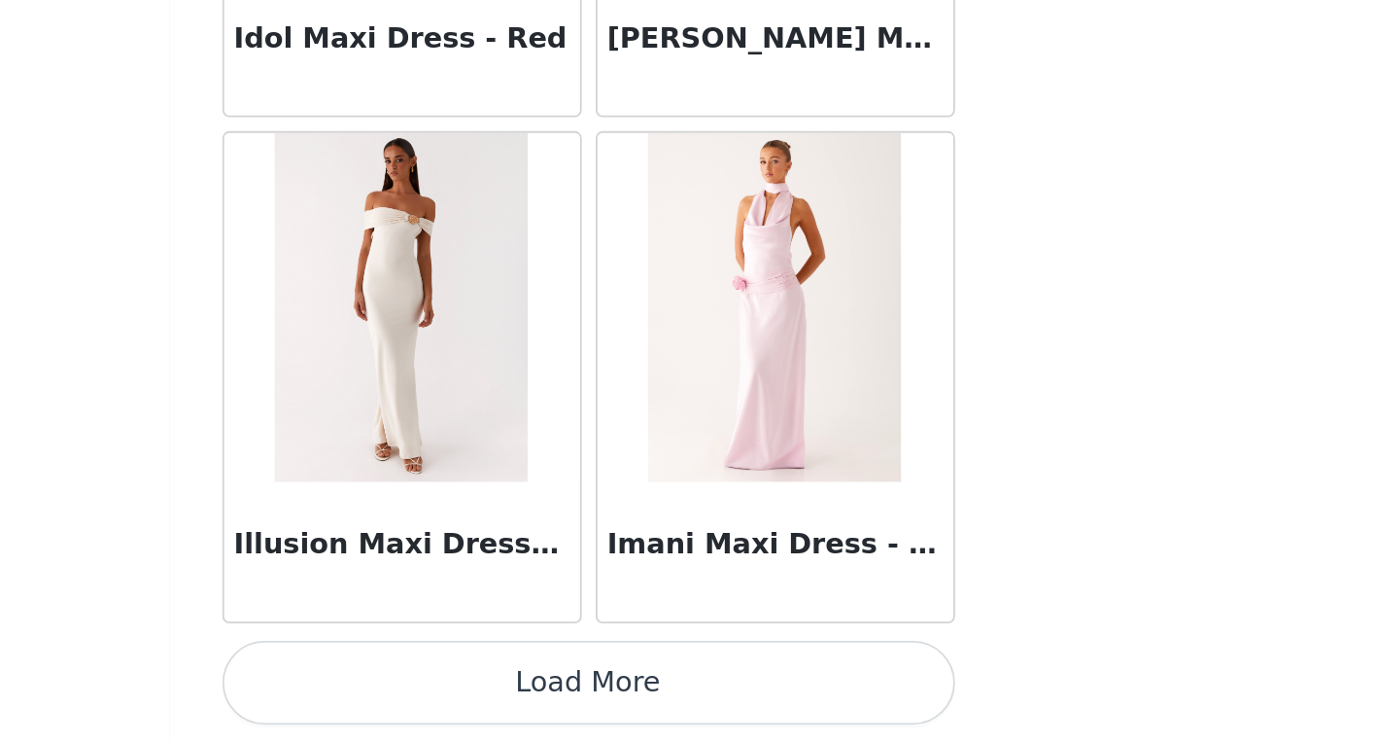
click at [784, 707] on button "Load More" at bounding box center [689, 708] width 408 height 47
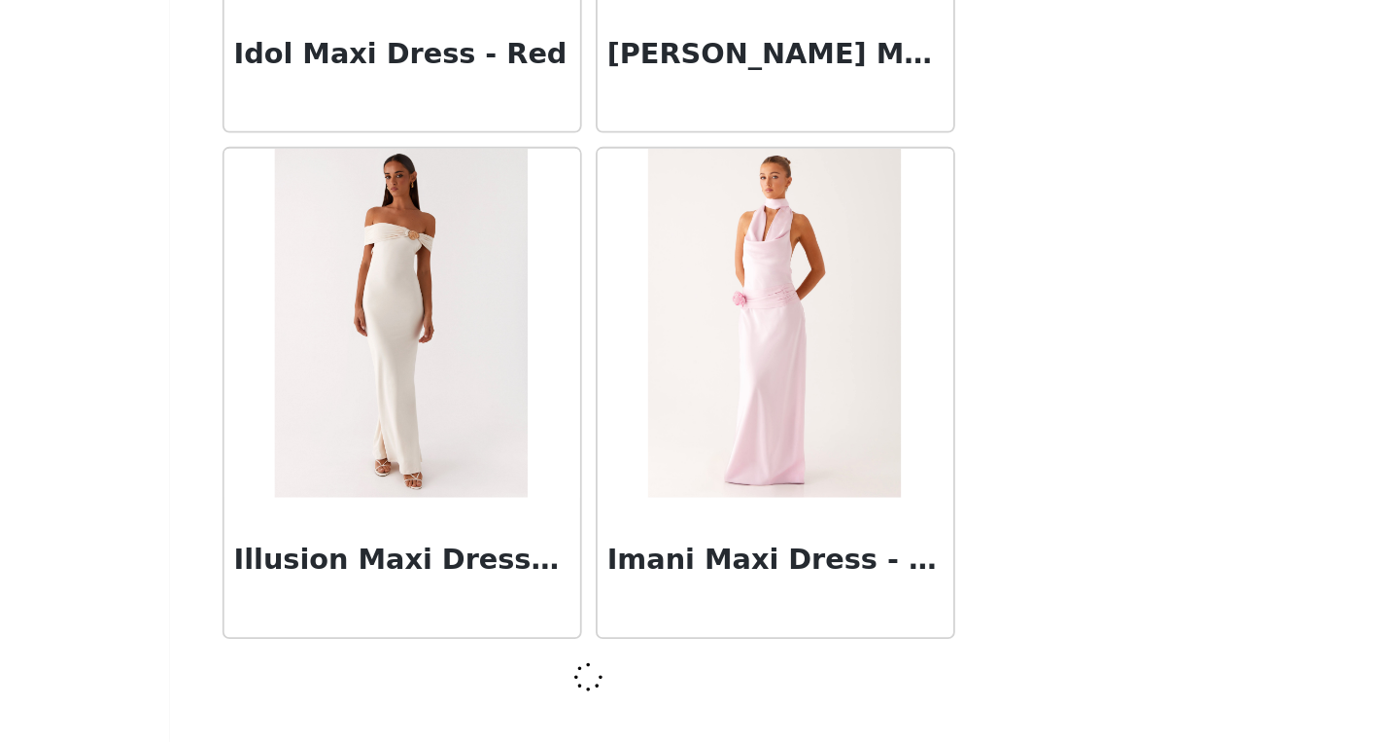
scroll to position [38863, 0]
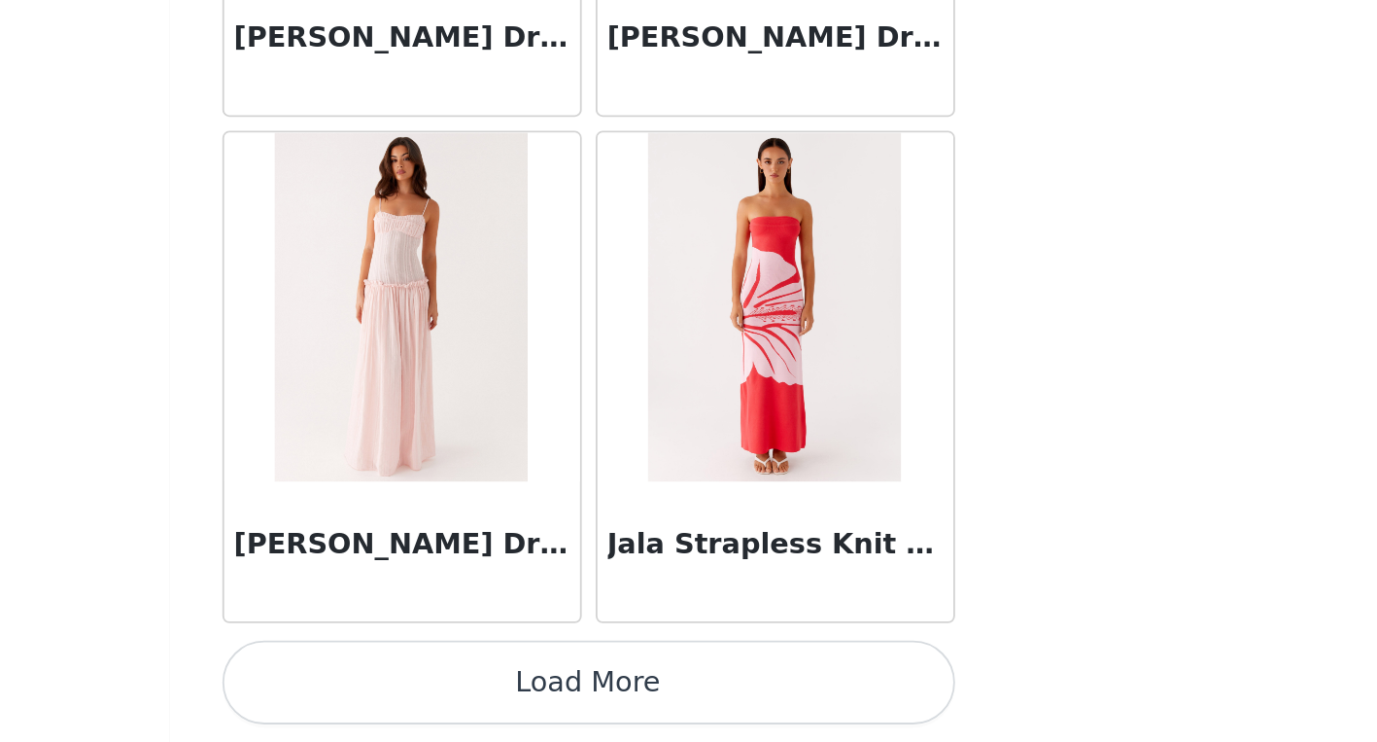
click at [805, 700] on button "Load More" at bounding box center [689, 708] width 408 height 47
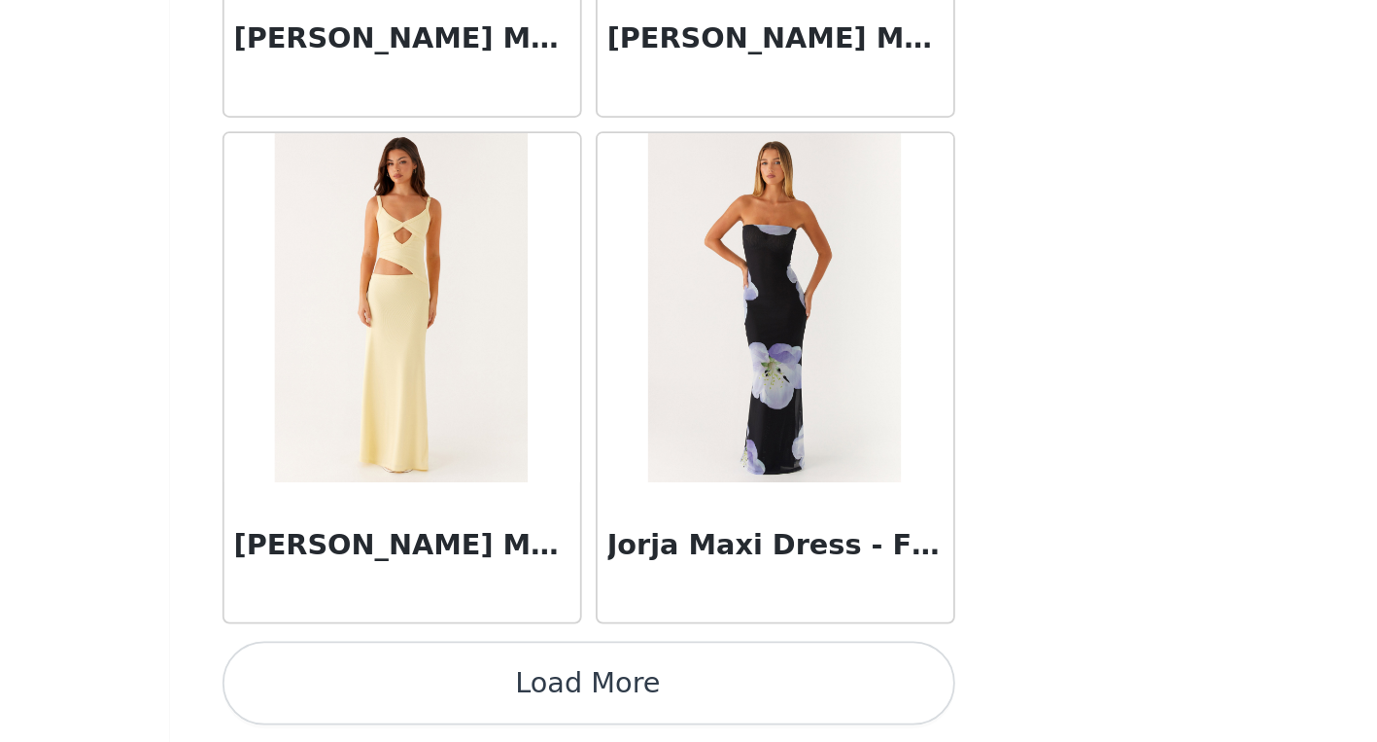
click at [778, 699] on button "Load More" at bounding box center [689, 708] width 408 height 47
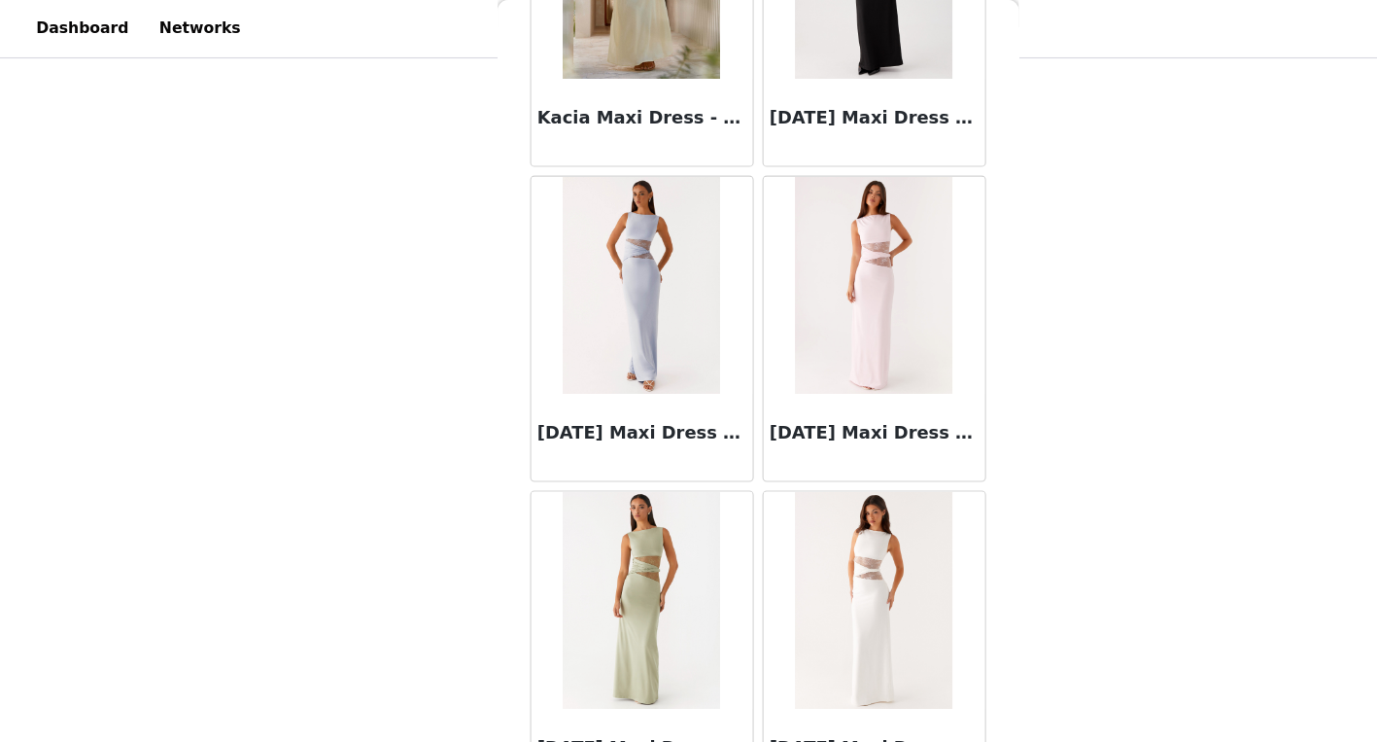
scroll to position [47326, 0]
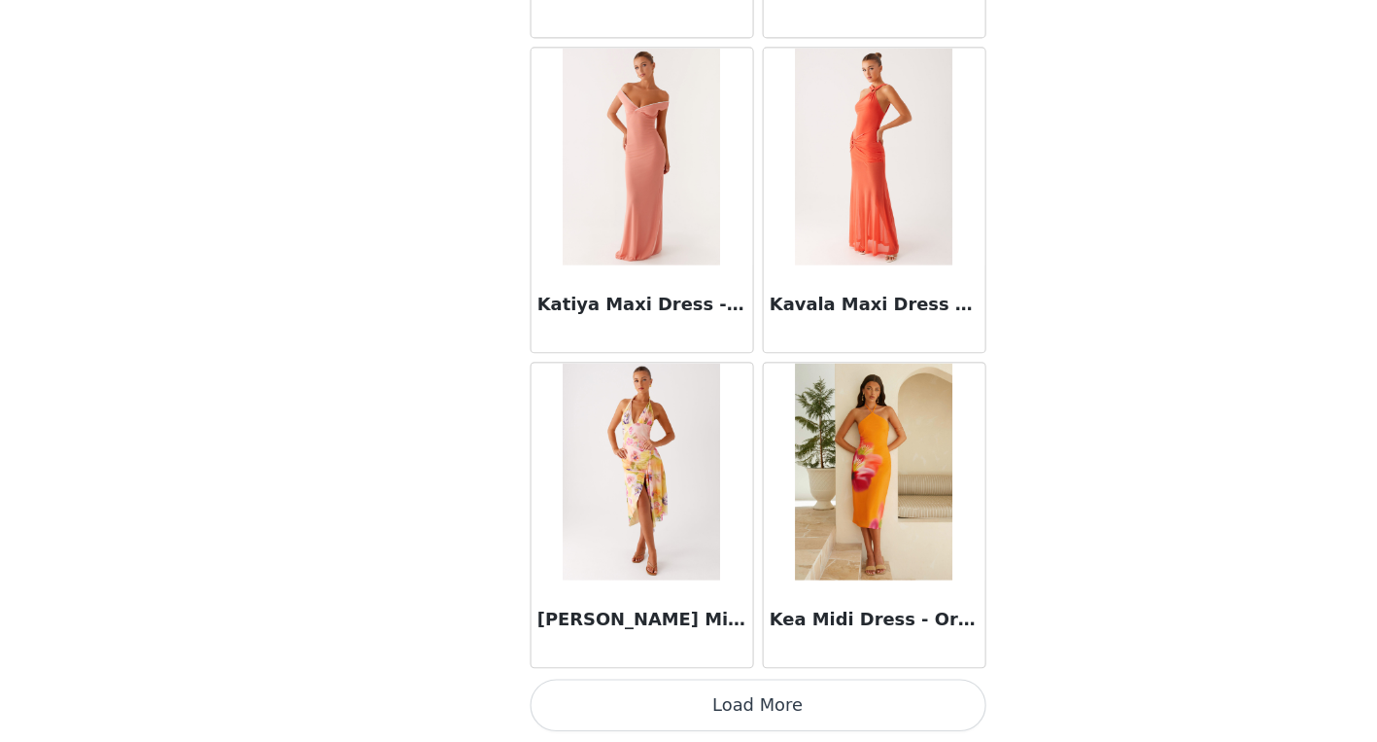
click at [719, 704] on button "Load More" at bounding box center [689, 708] width 408 height 47
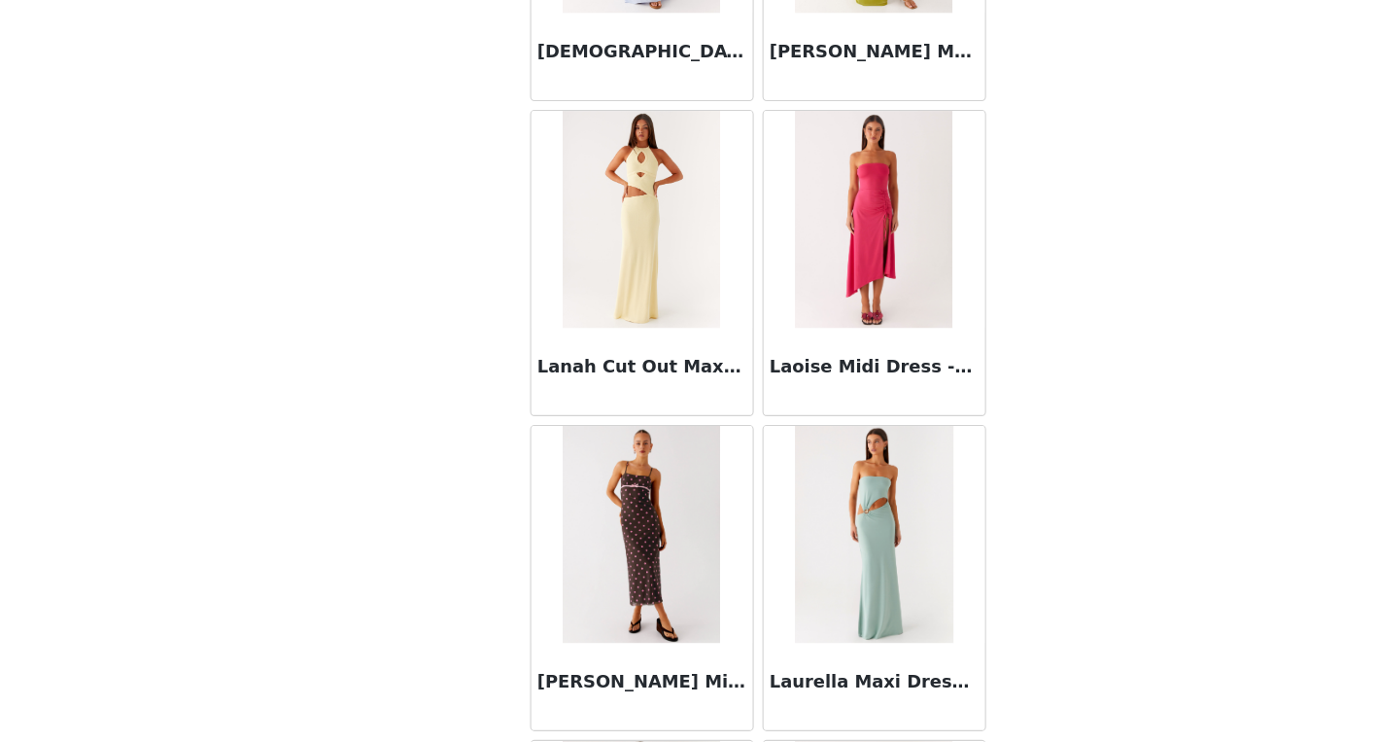
scroll to position [50145, 0]
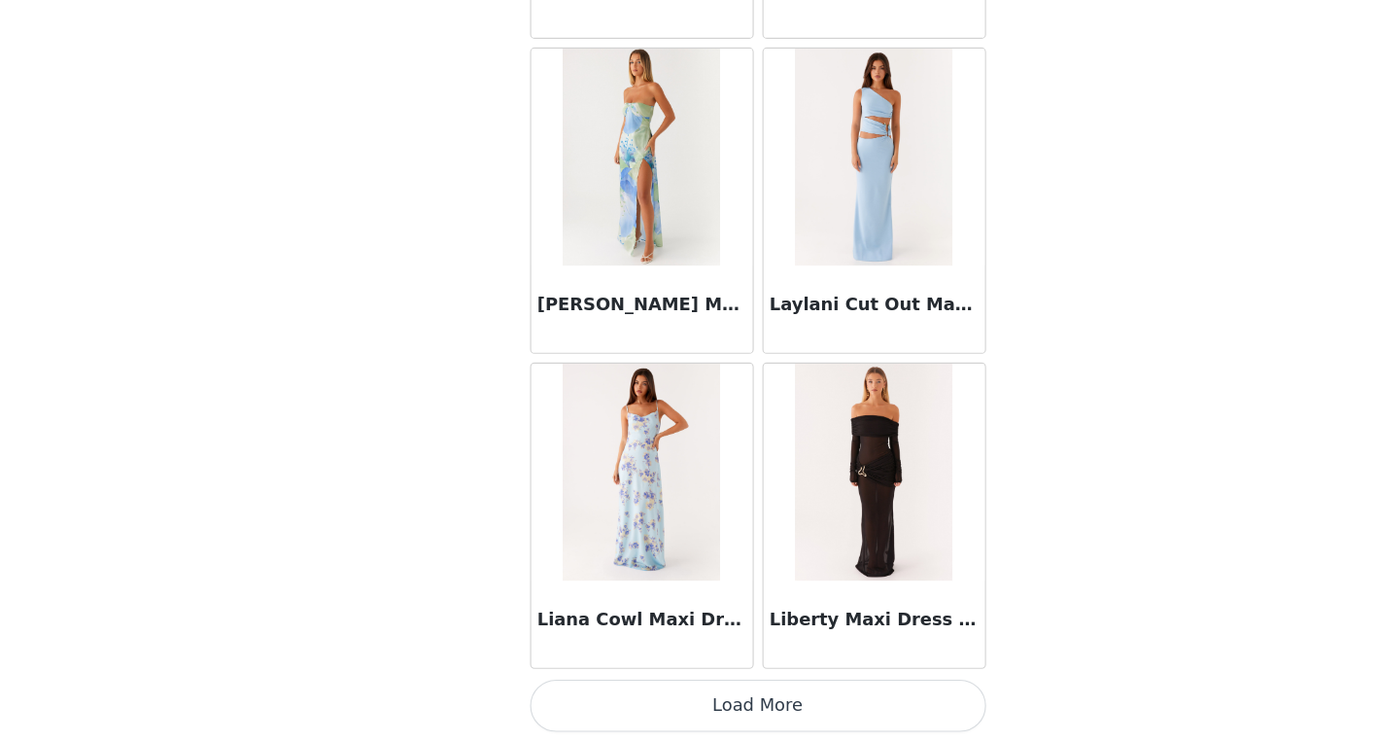
click at [768, 714] on button "Load More" at bounding box center [689, 708] width 408 height 47
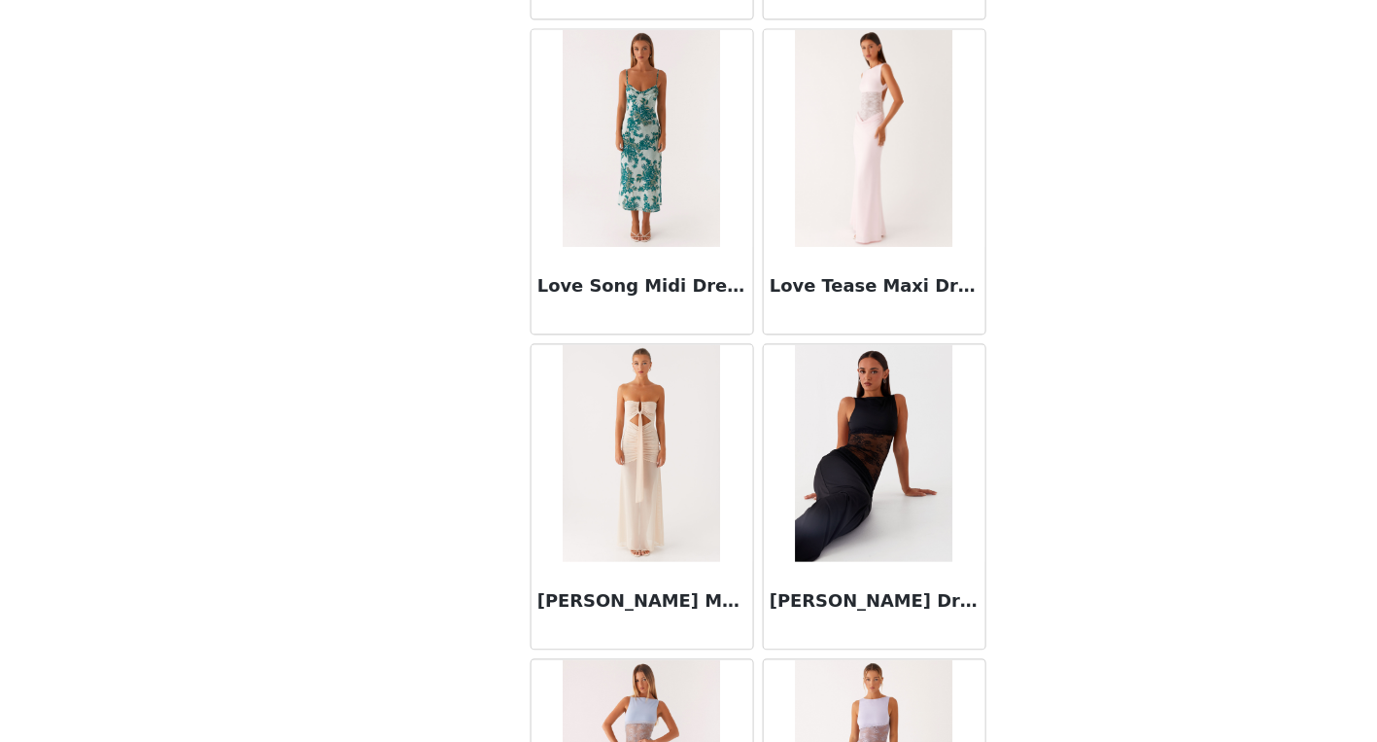
scroll to position [52963, 0]
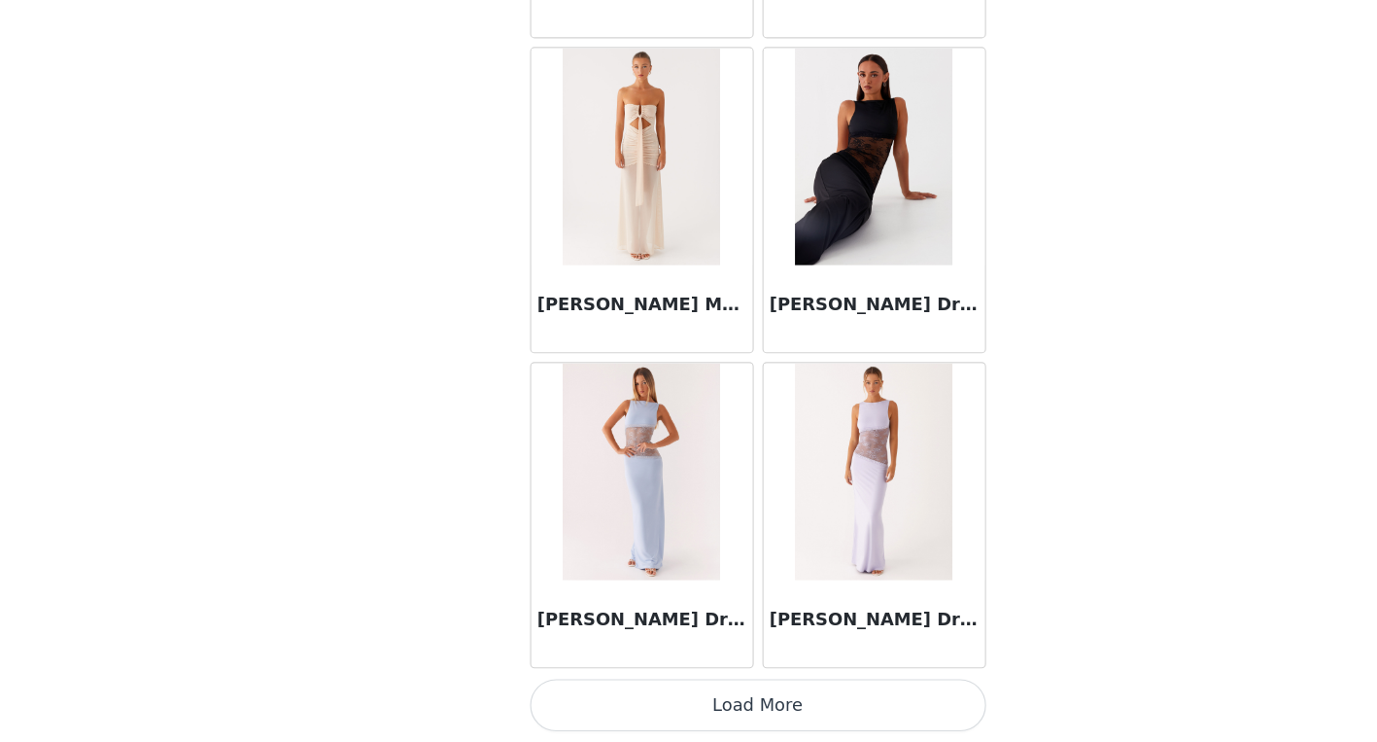
click at [724, 713] on button "Load More" at bounding box center [689, 708] width 408 height 47
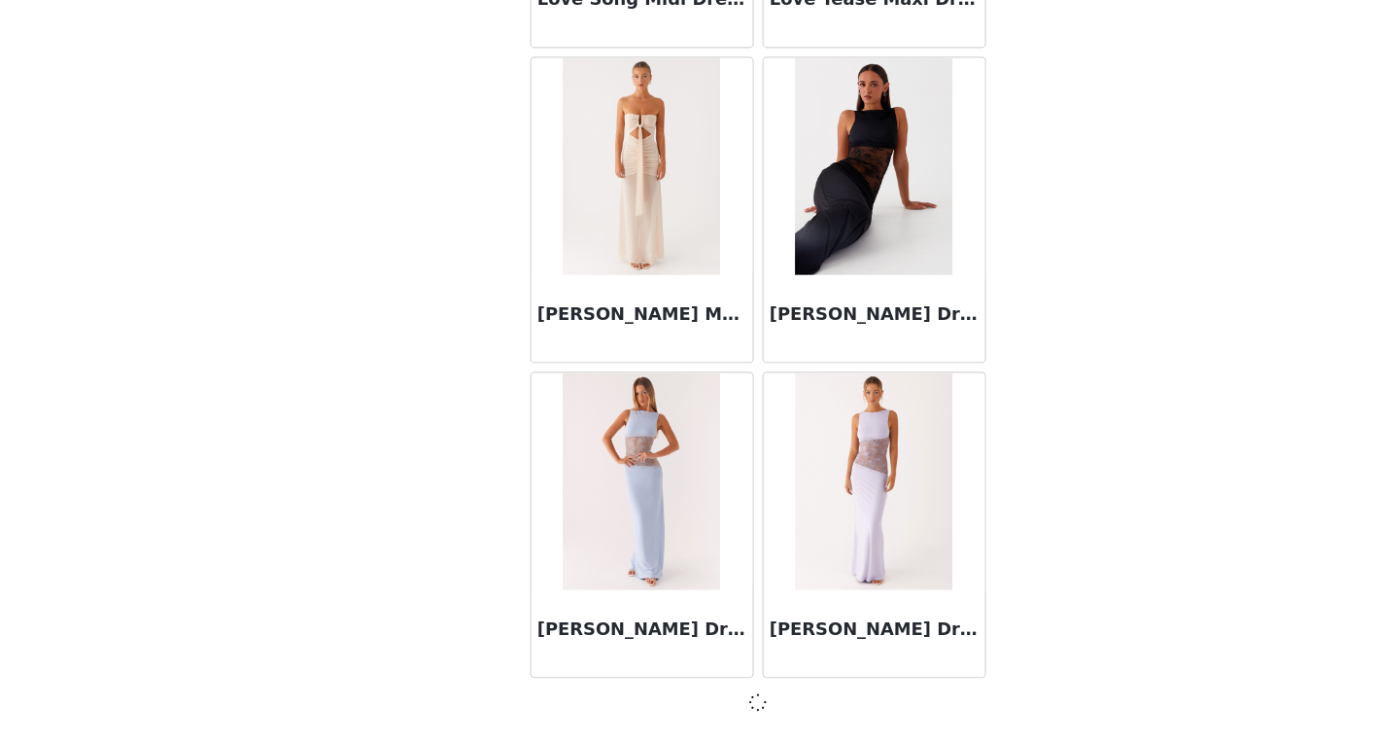
scroll to position [52954, 0]
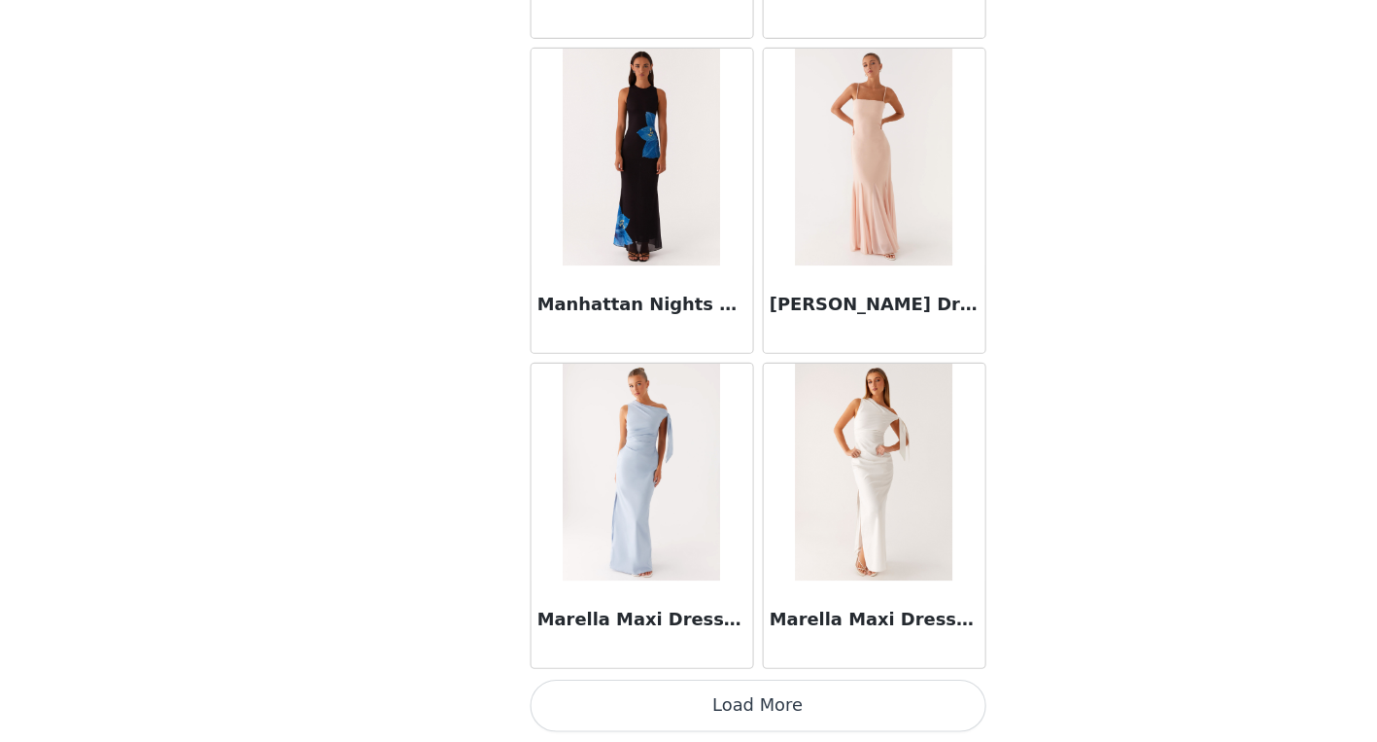
click at [722, 694] on button "Load More" at bounding box center [689, 708] width 408 height 47
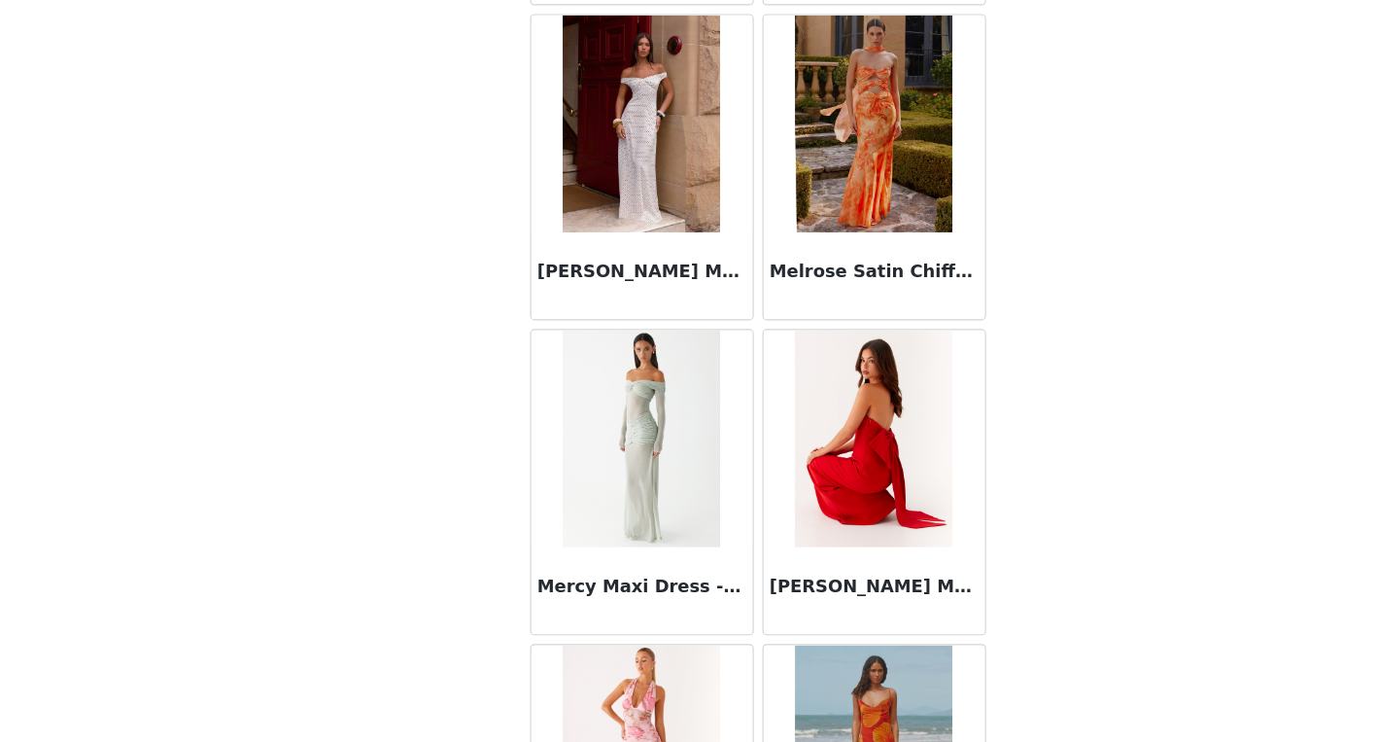
scroll to position [58600, 0]
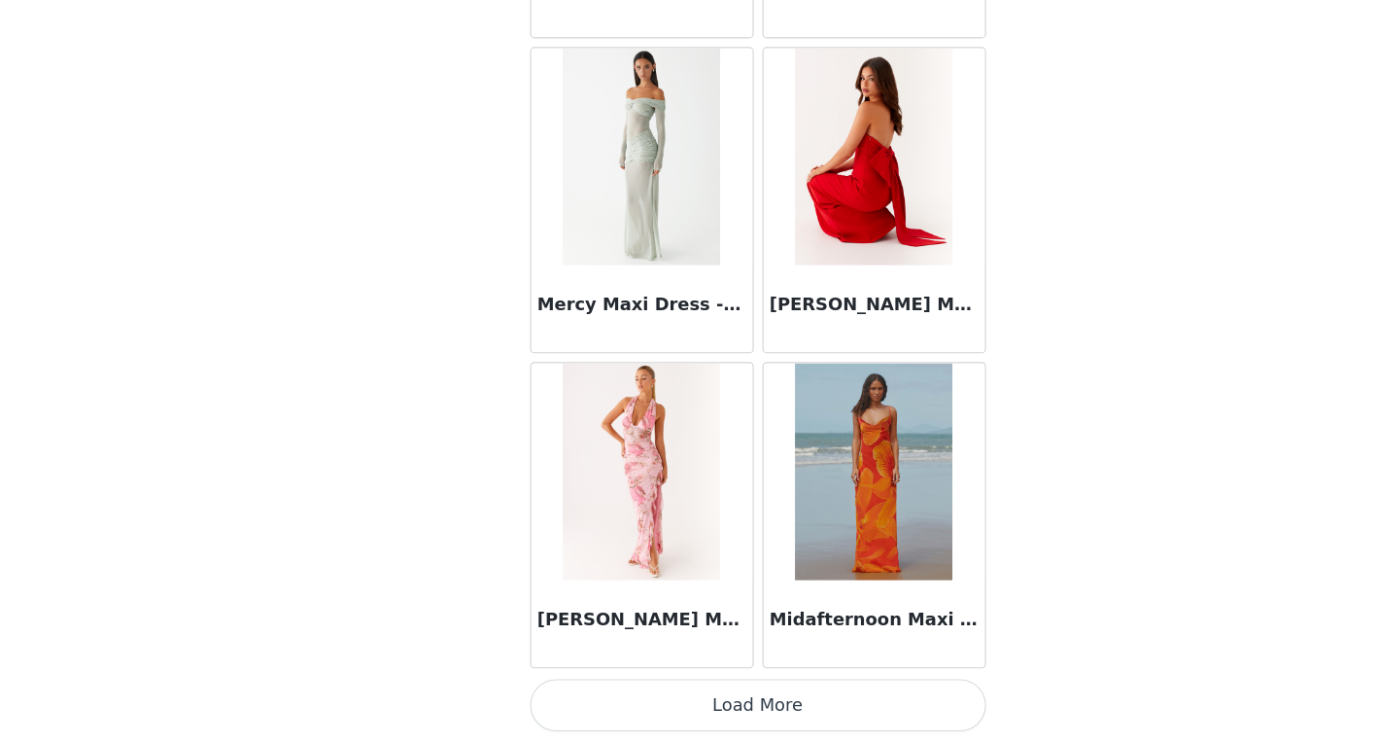
click at [723, 715] on button "Load More" at bounding box center [689, 708] width 408 height 47
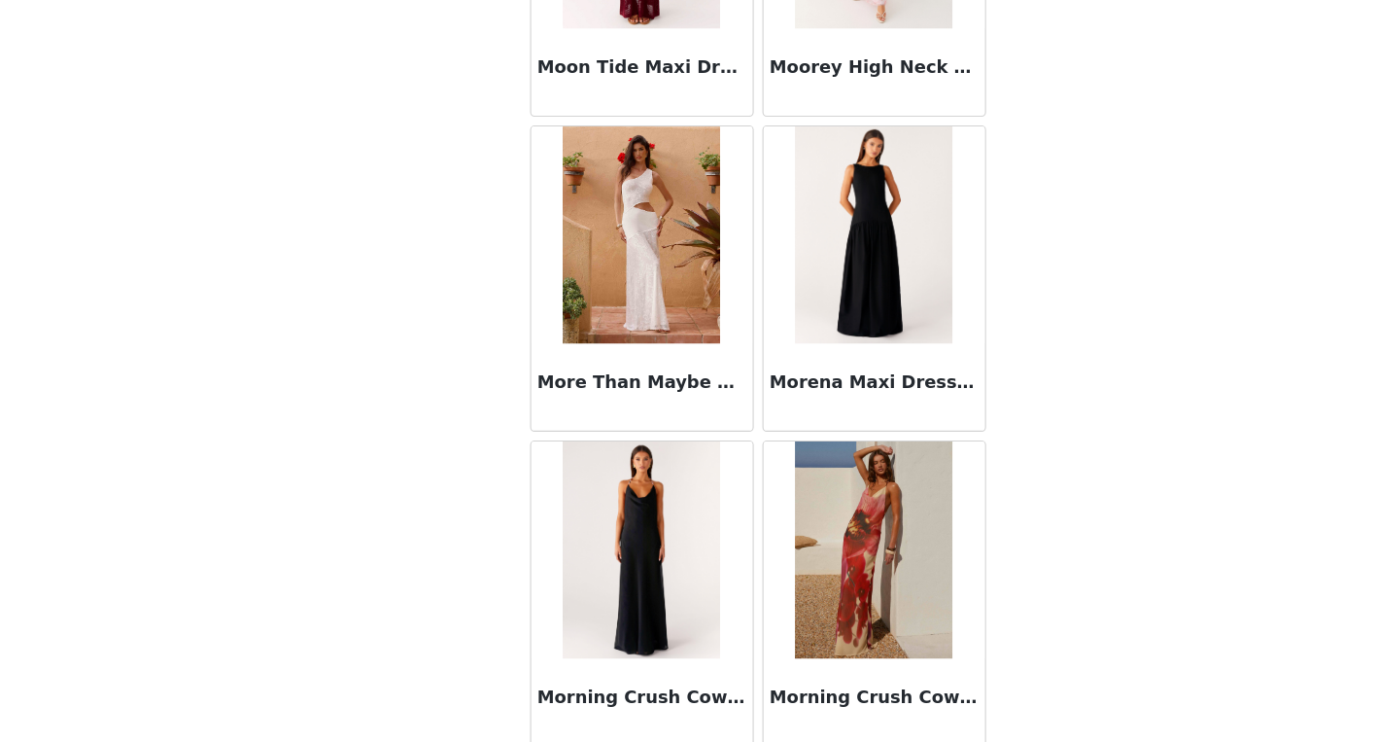
scroll to position [61418, 0]
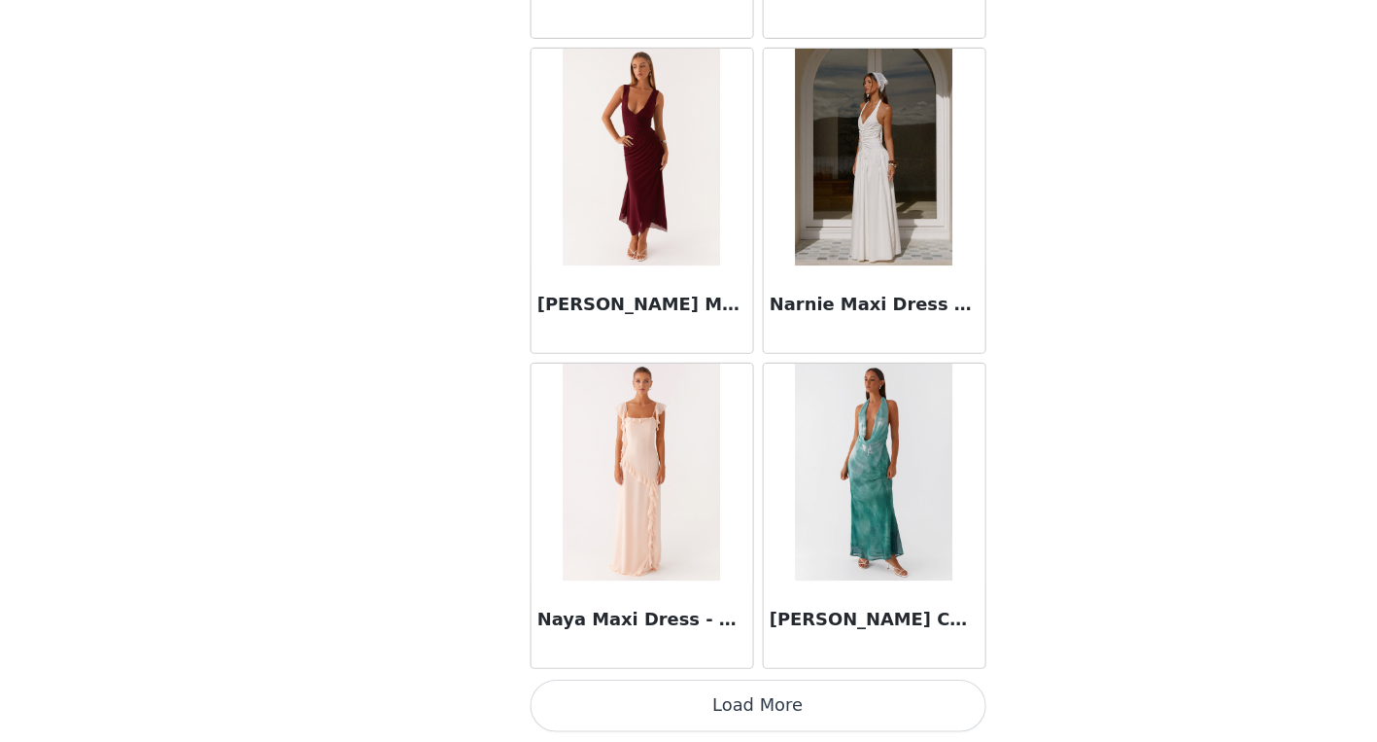
click at [694, 714] on button "Load More" at bounding box center [689, 708] width 408 height 47
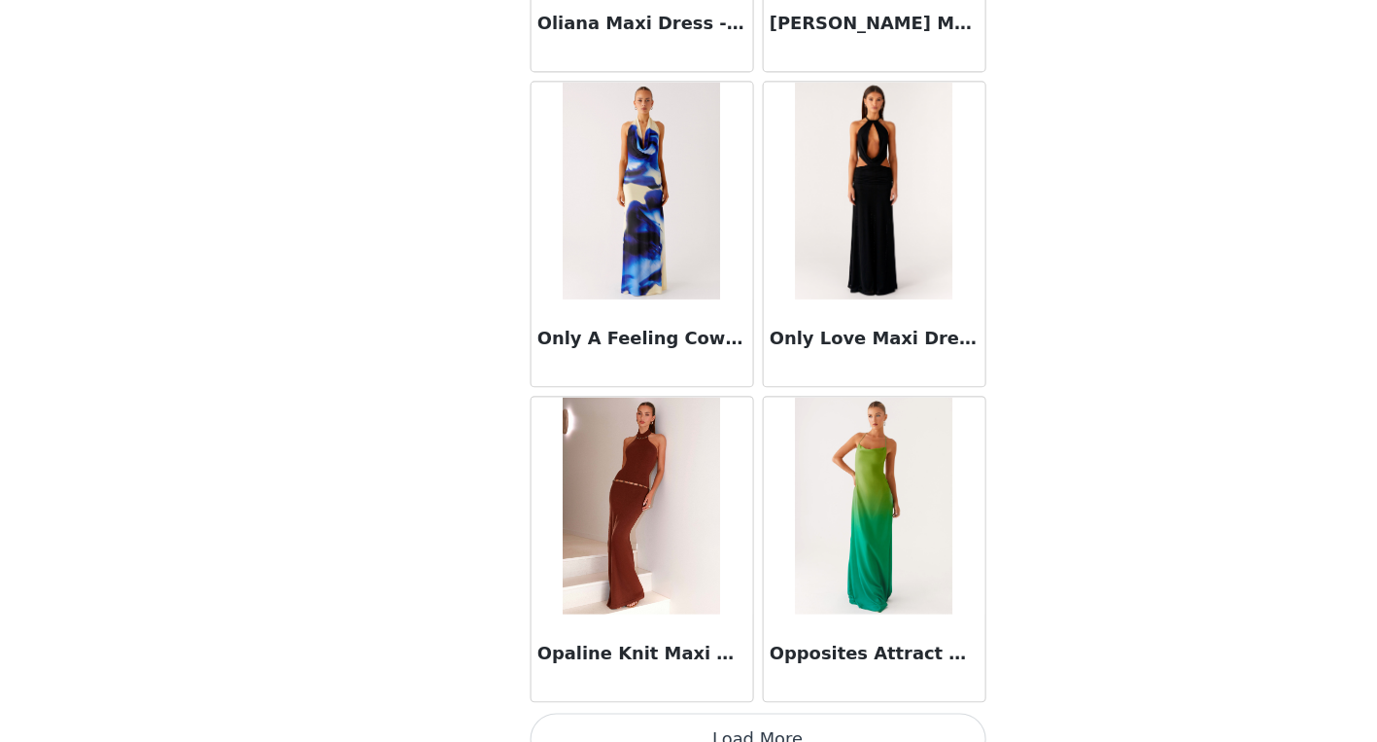
scroll to position [64237, 0]
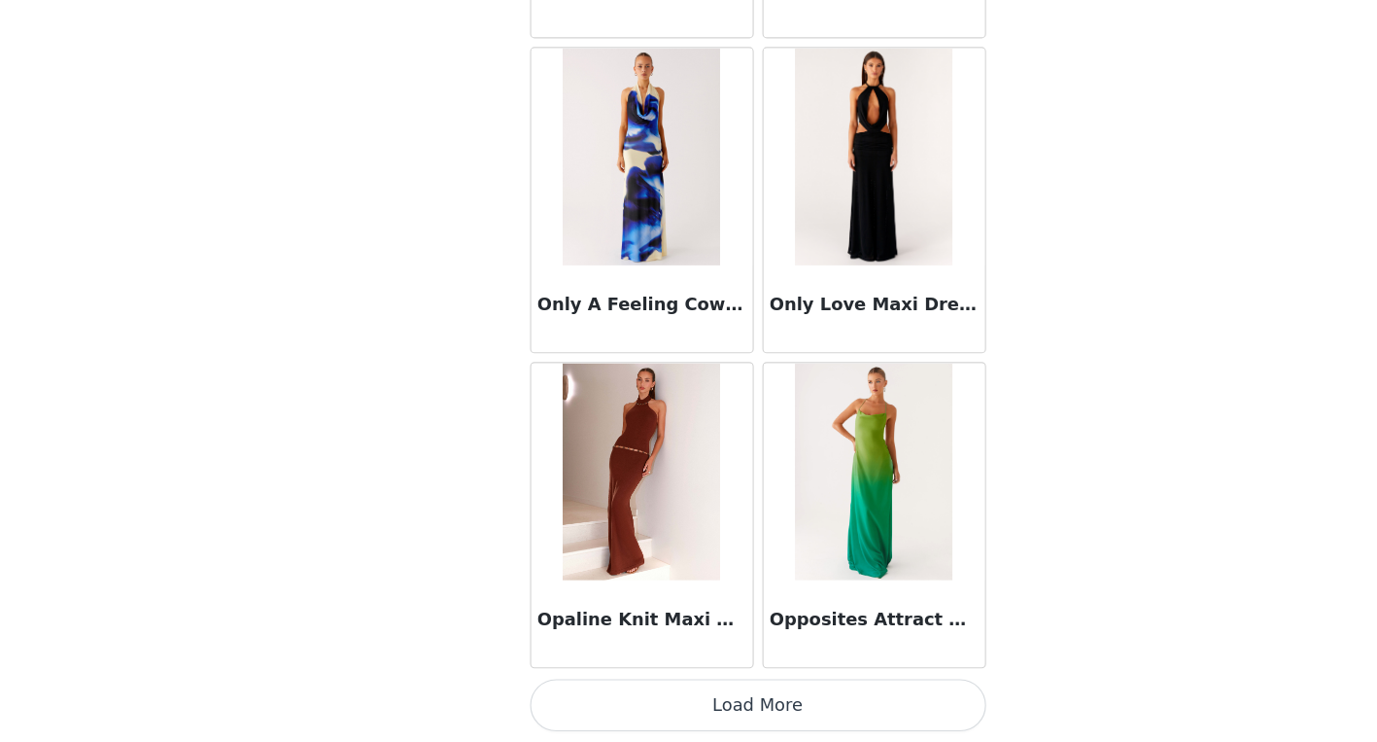
click at [668, 702] on button "Load More" at bounding box center [689, 708] width 408 height 47
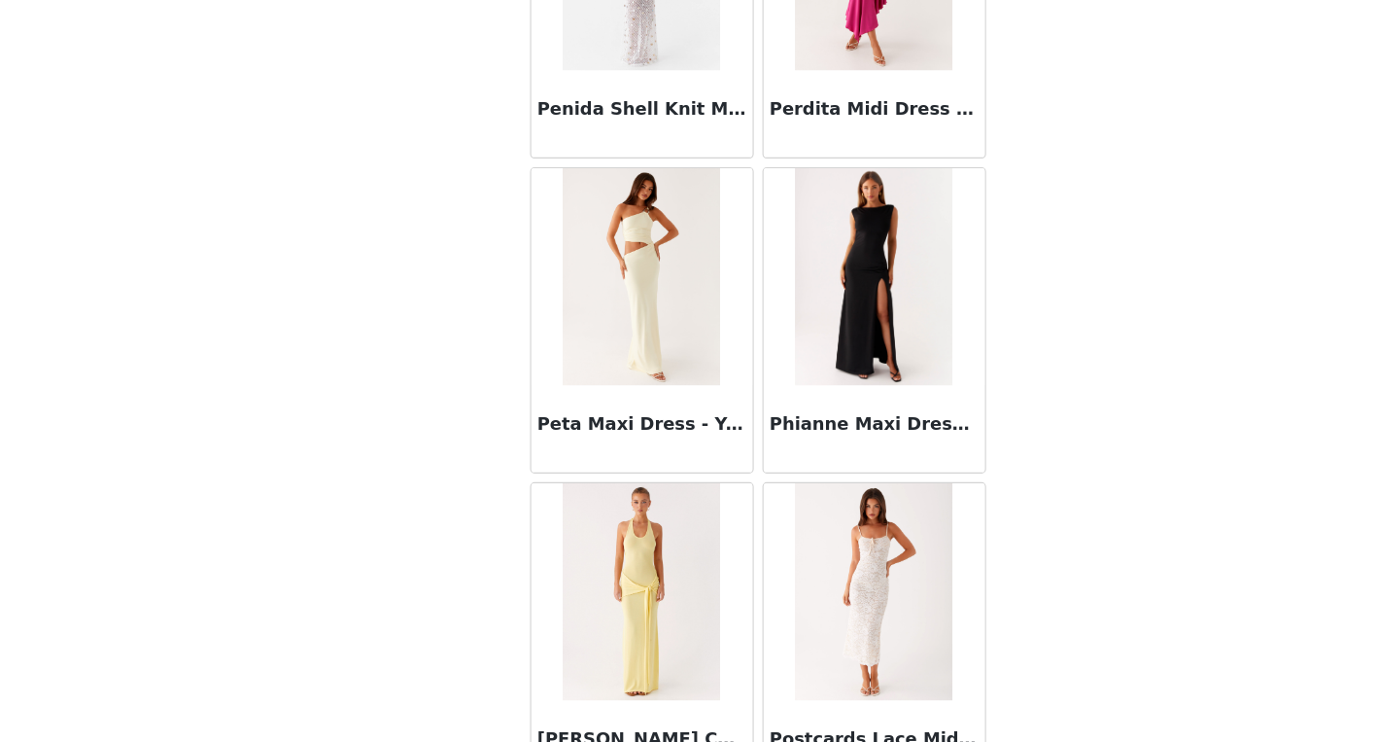
scroll to position [67055, 0]
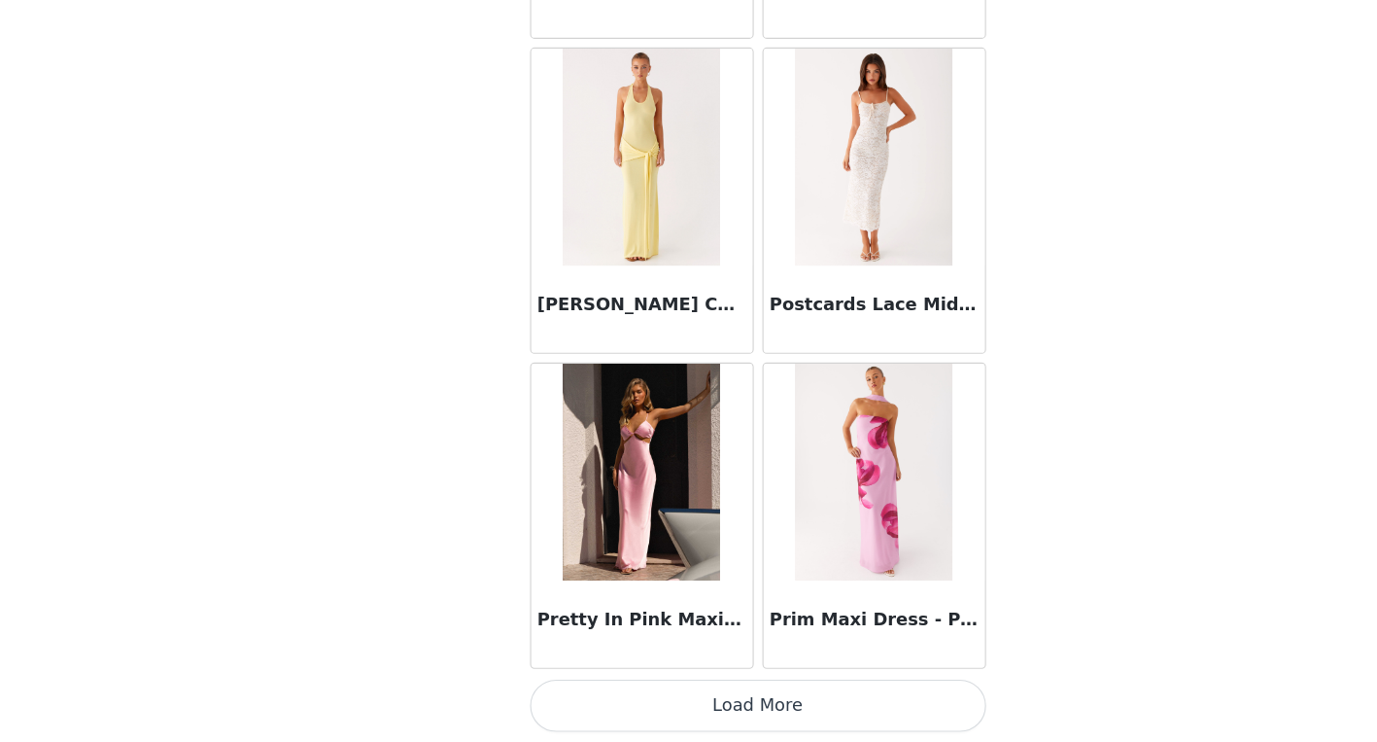
click at [709, 705] on button "Load More" at bounding box center [689, 708] width 408 height 47
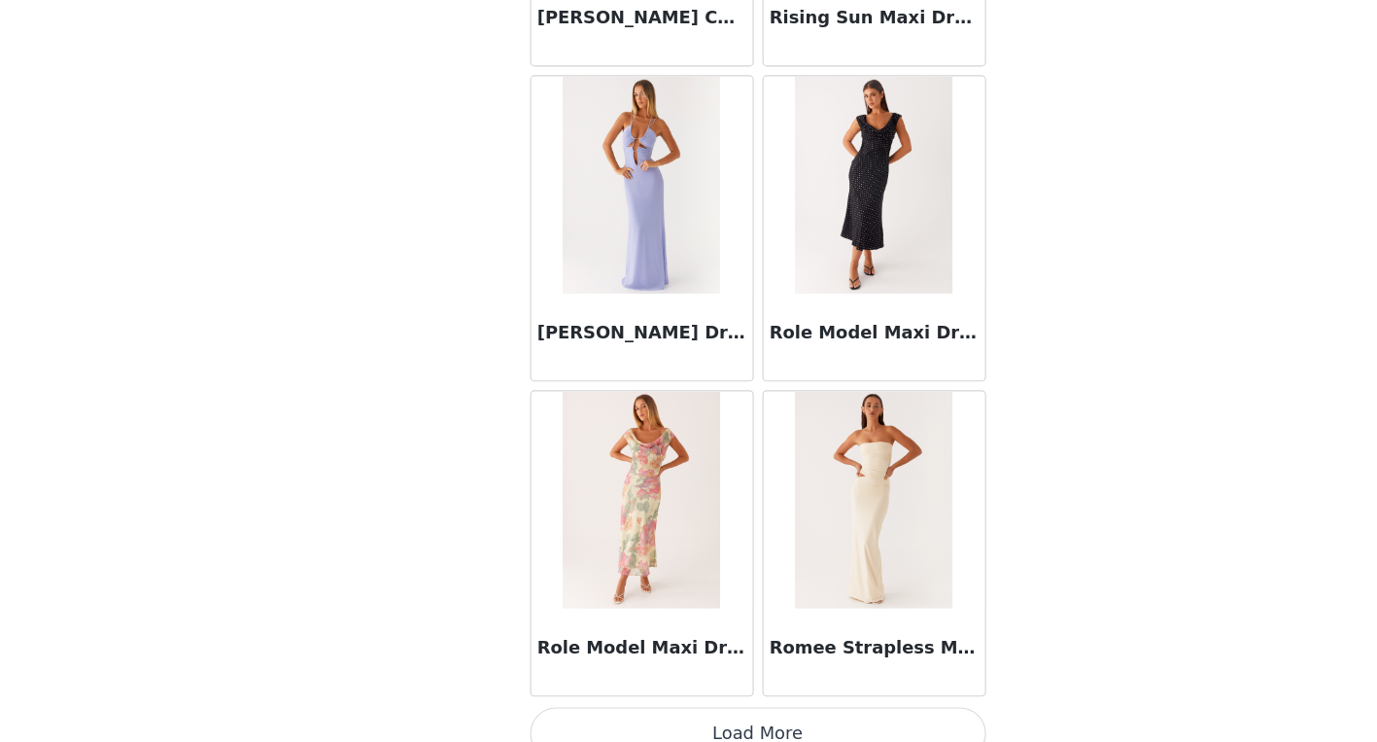
scroll to position [69873, 0]
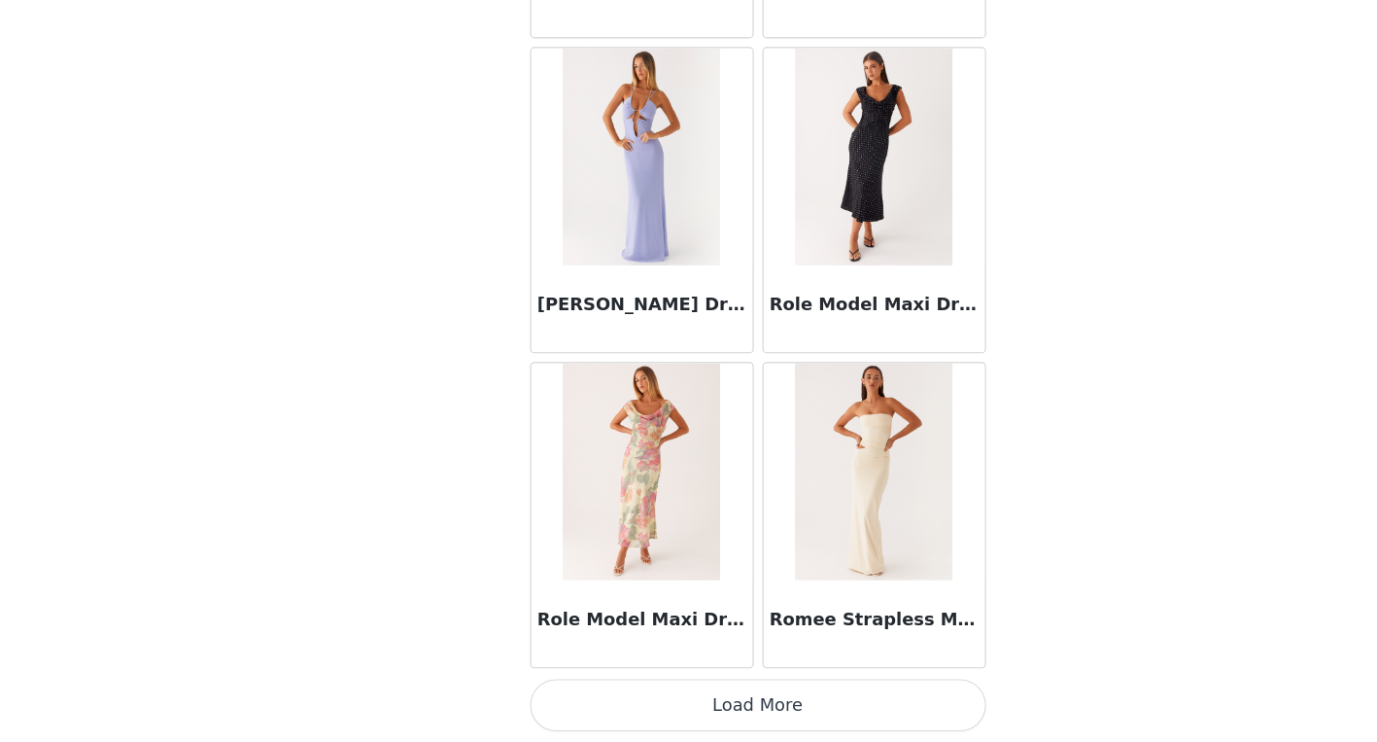
click at [709, 718] on button "Load More" at bounding box center [689, 708] width 408 height 47
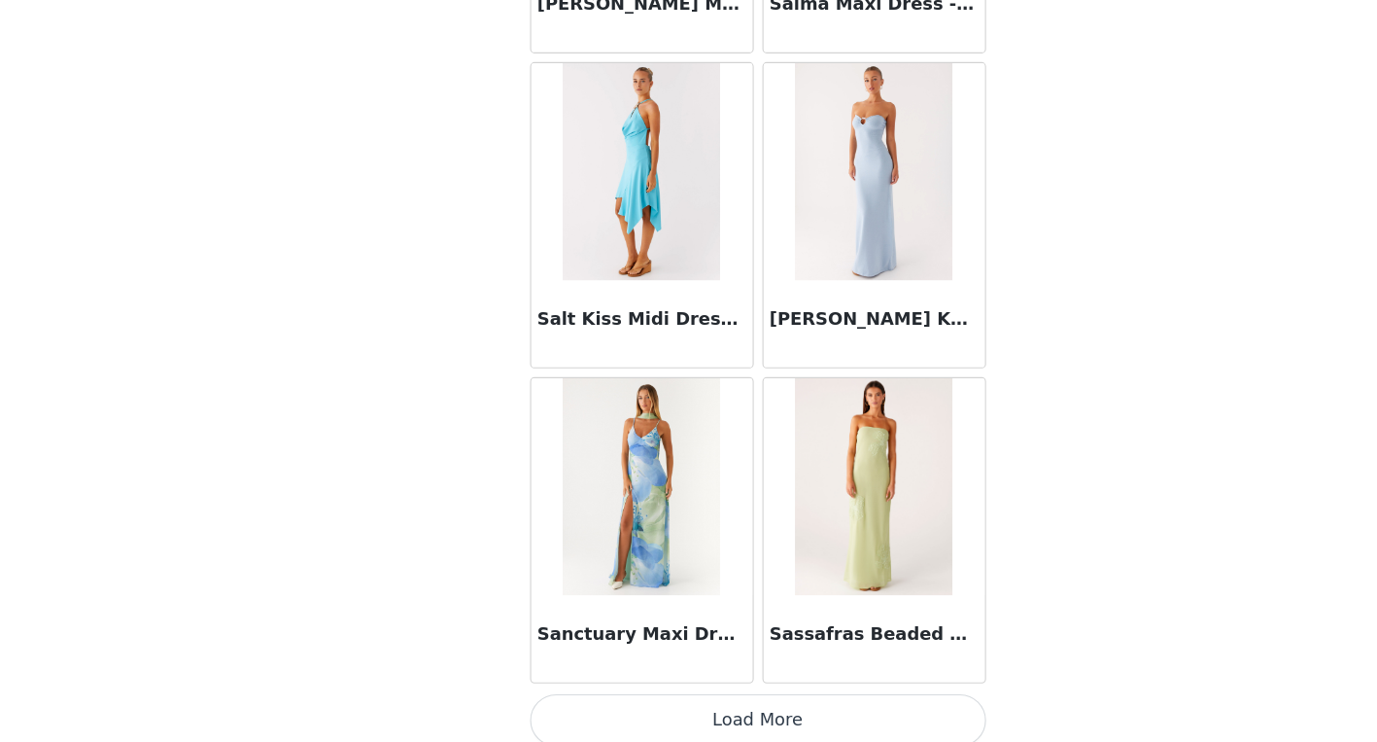
scroll to position [72692, 0]
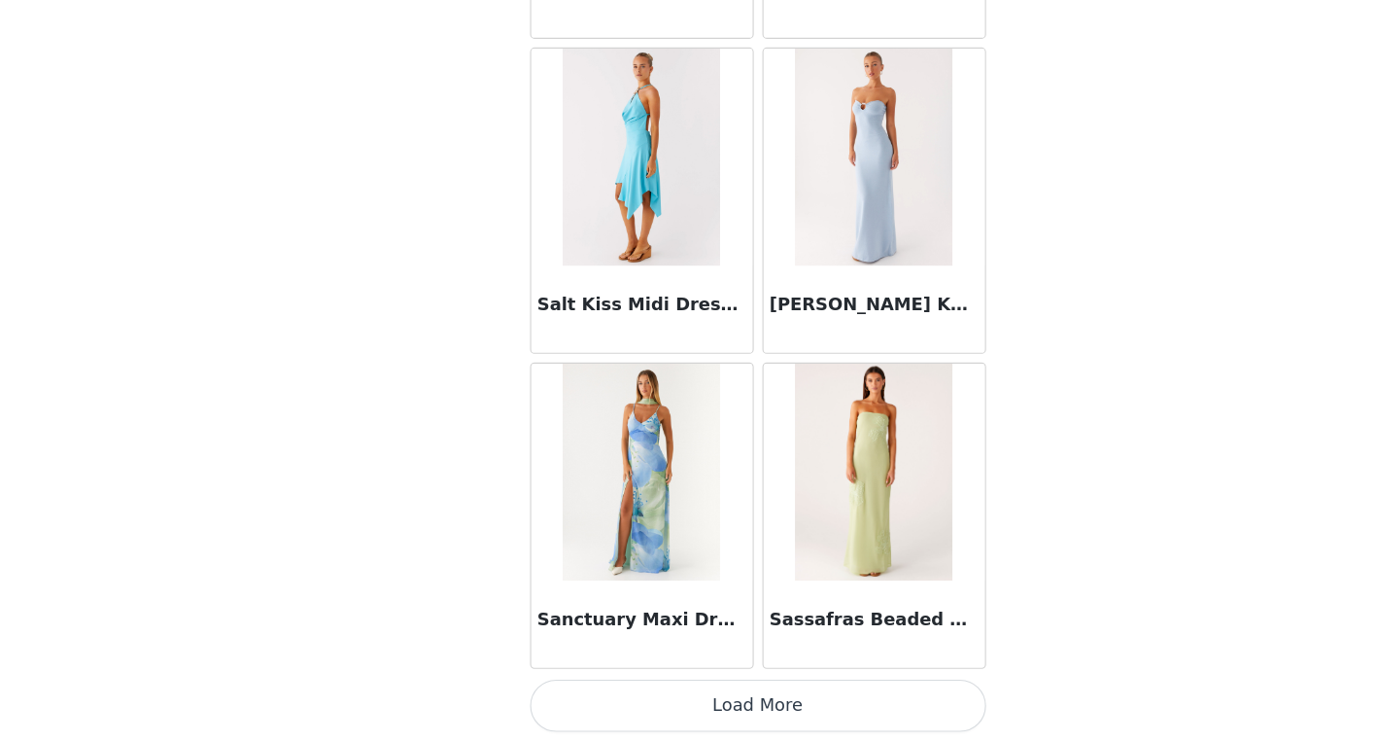
click at [706, 714] on button "Load More" at bounding box center [689, 708] width 408 height 47
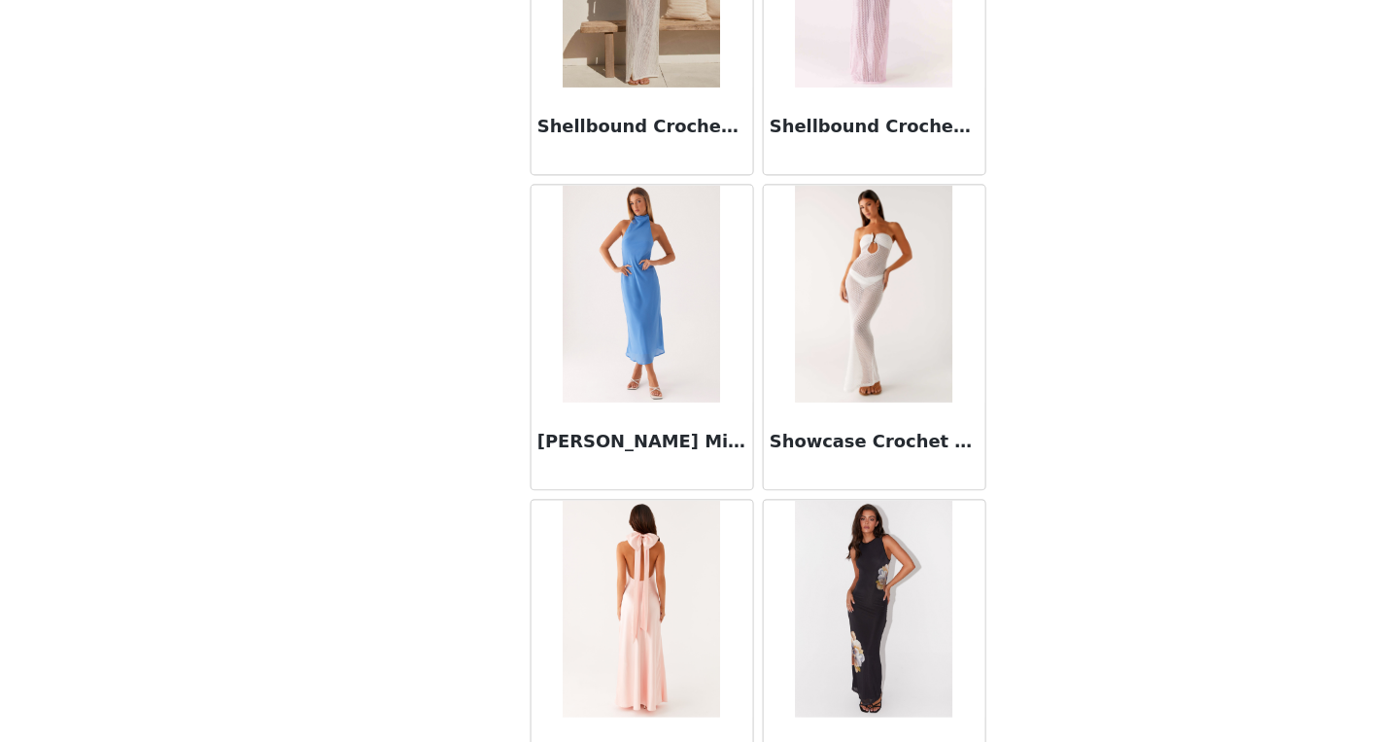
scroll to position [75510, 0]
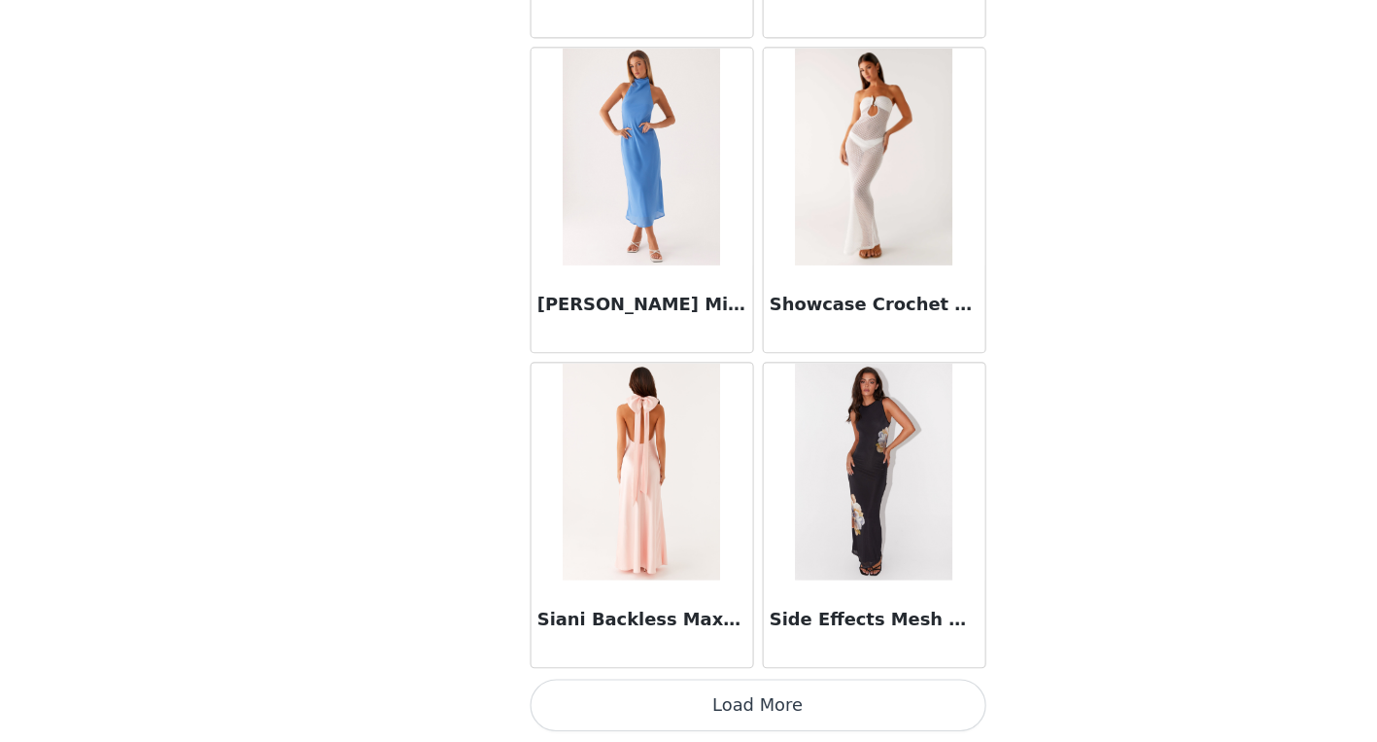
click at [729, 697] on button "Load More" at bounding box center [689, 708] width 408 height 47
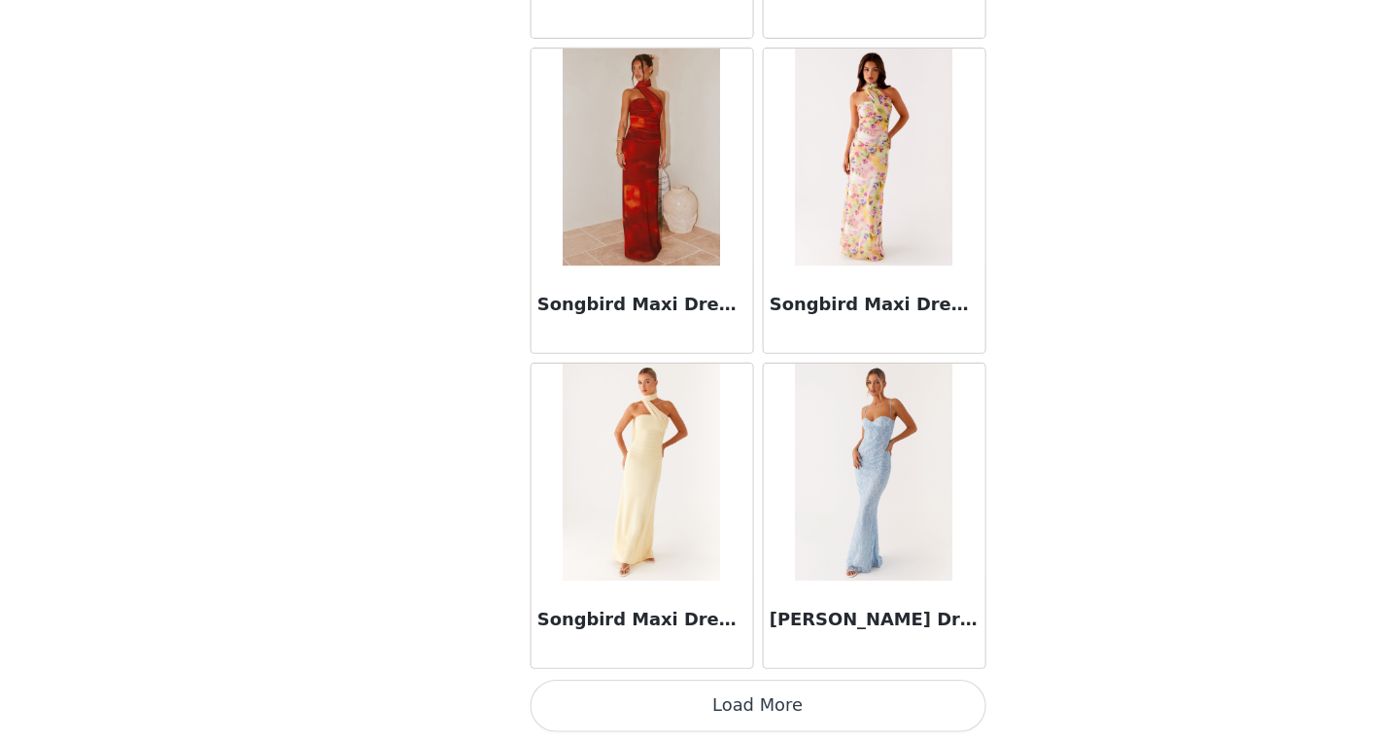
click at [715, 695] on button "Load More" at bounding box center [689, 708] width 408 height 47
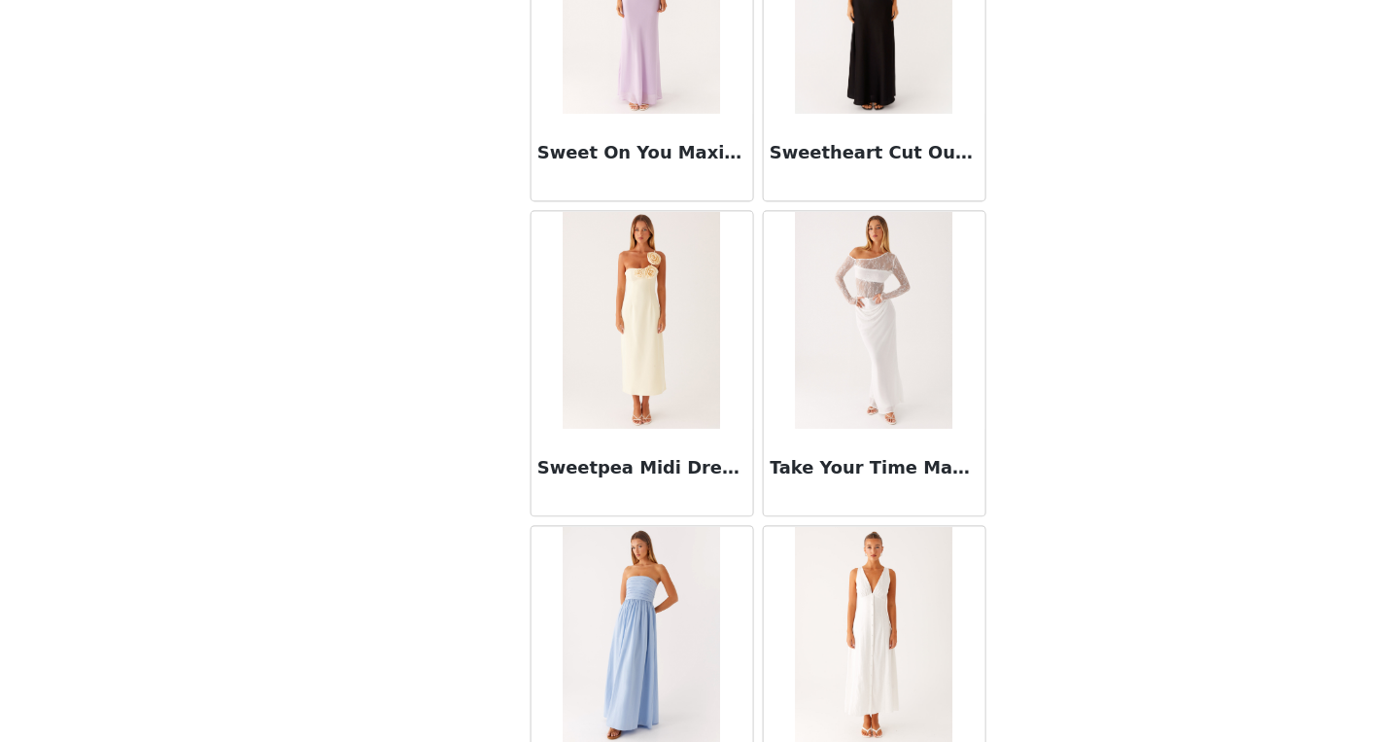
scroll to position [81147, 0]
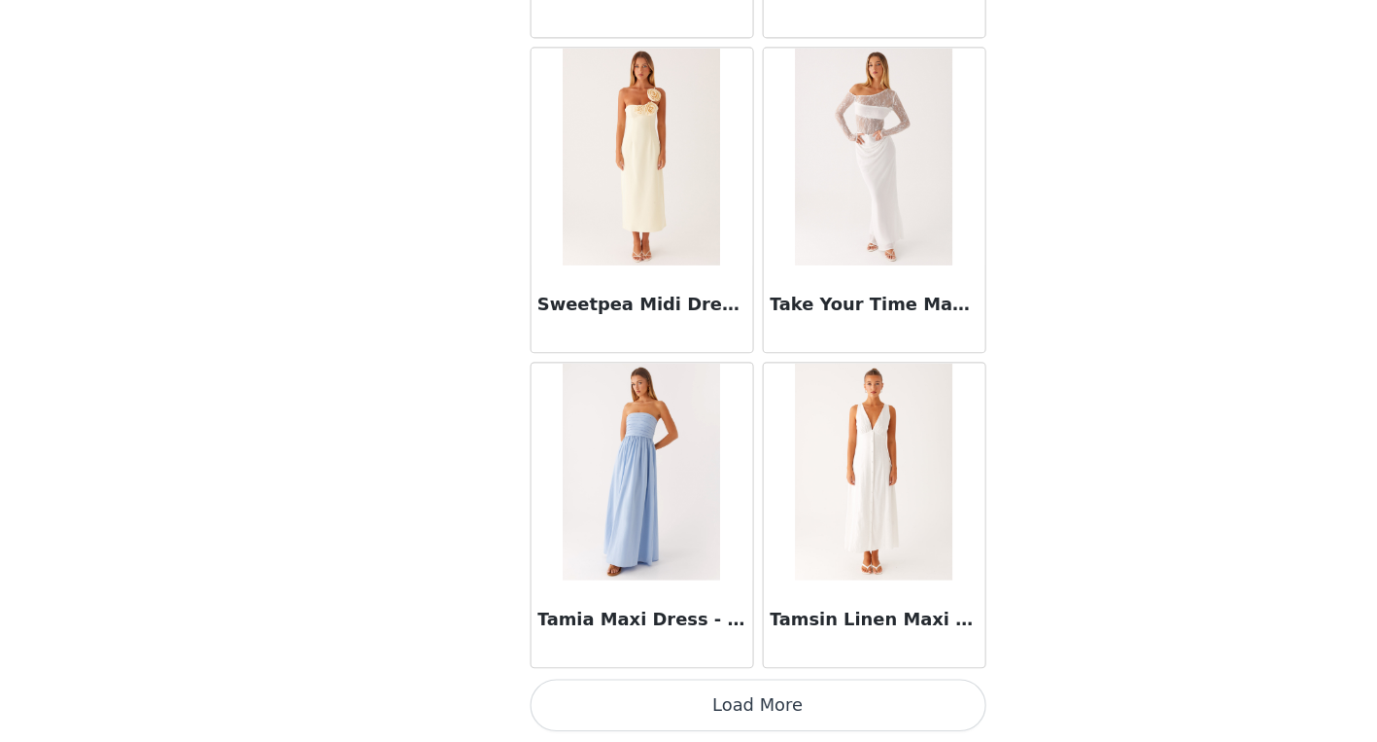
click at [666, 709] on button "Load More" at bounding box center [689, 708] width 408 height 47
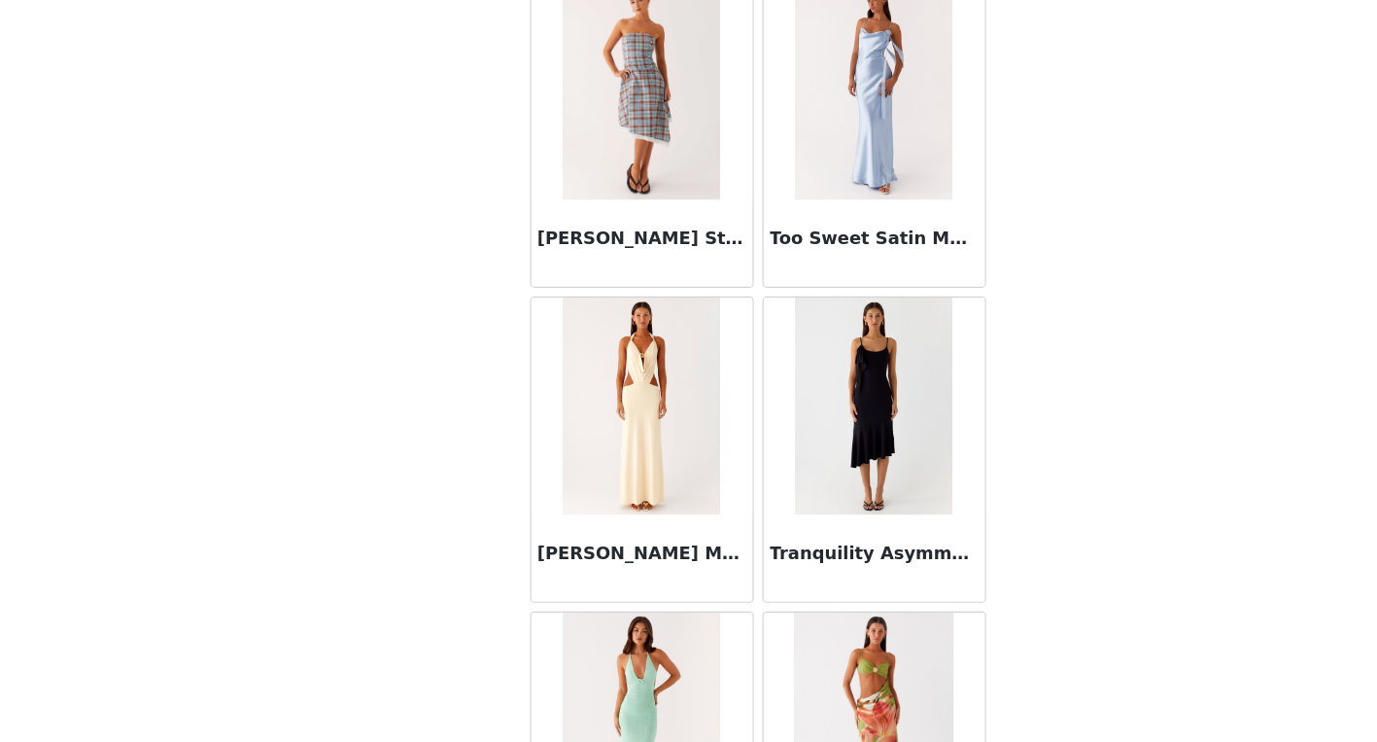
scroll to position [83965, 0]
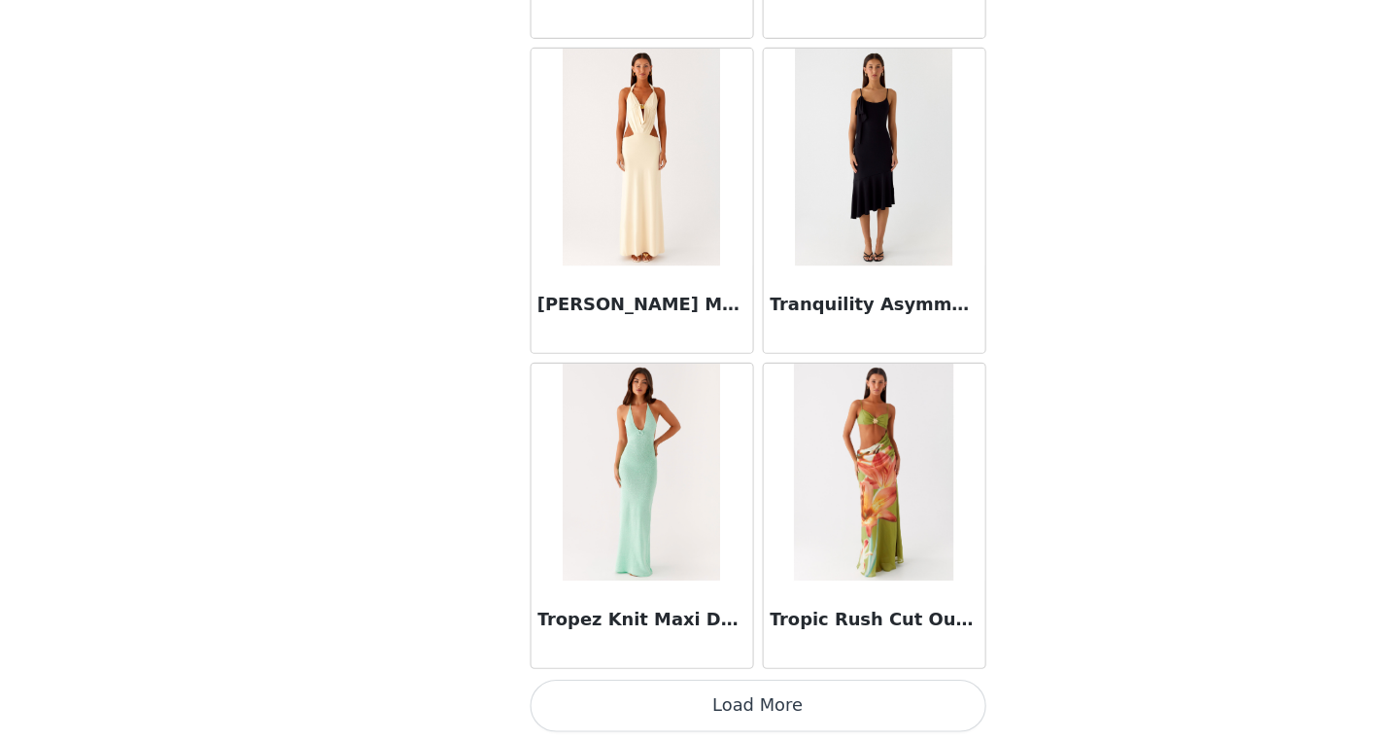
click at [693, 704] on button "Load More" at bounding box center [689, 708] width 408 height 47
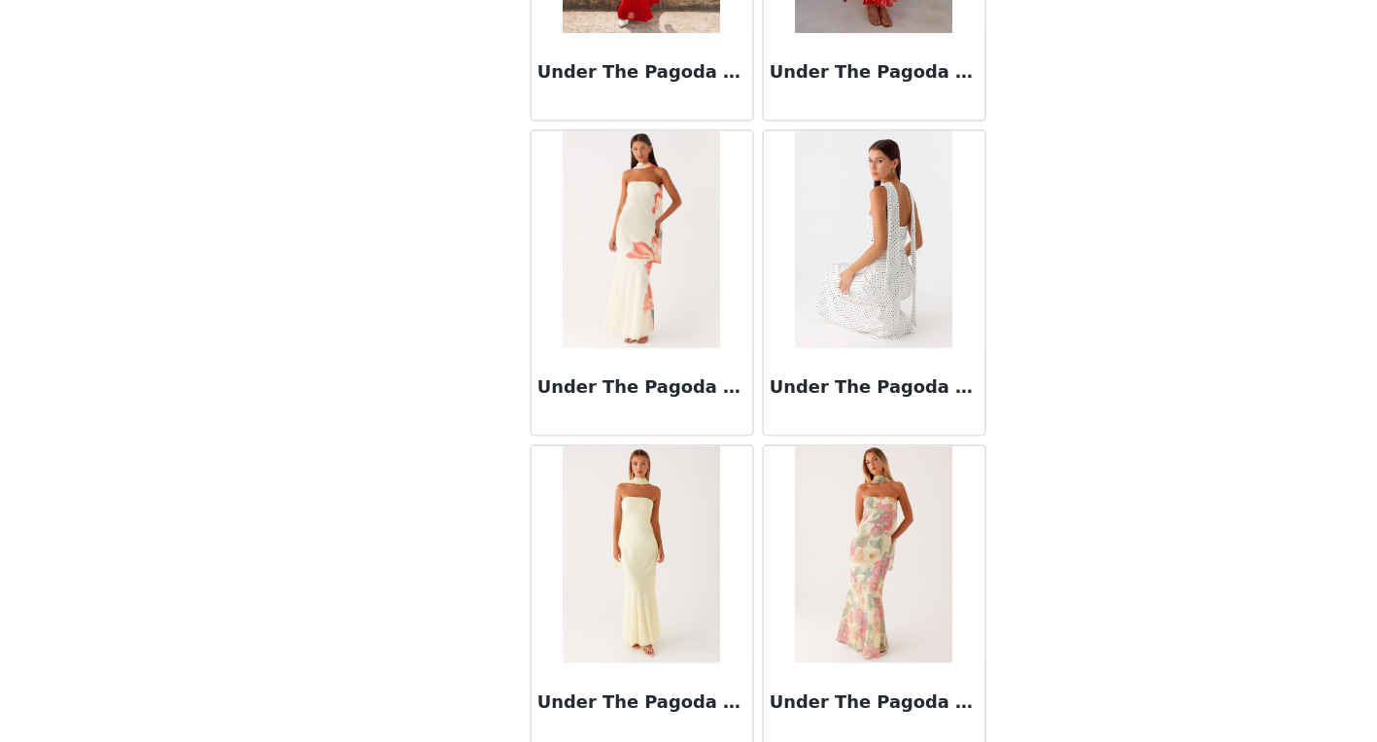
scroll to position [86784, 0]
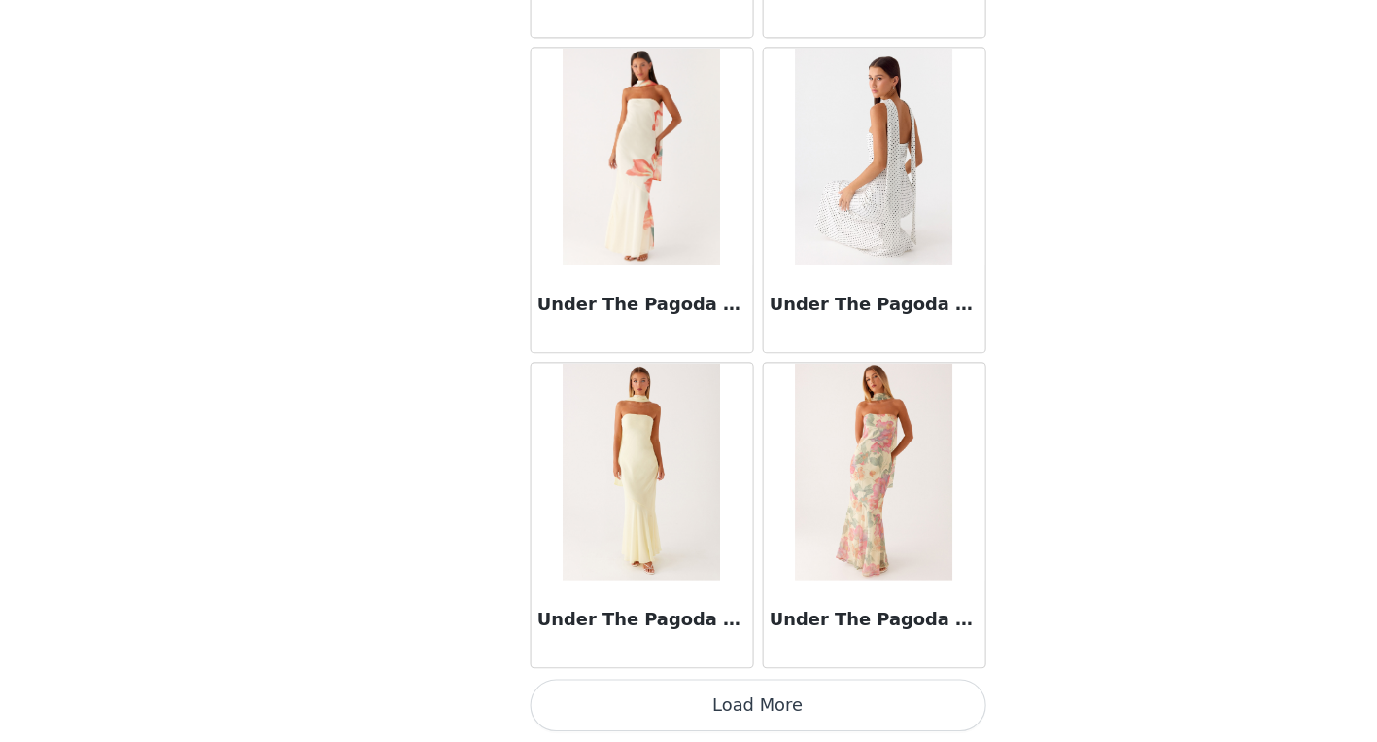
click at [677, 712] on button "Load More" at bounding box center [689, 708] width 408 height 47
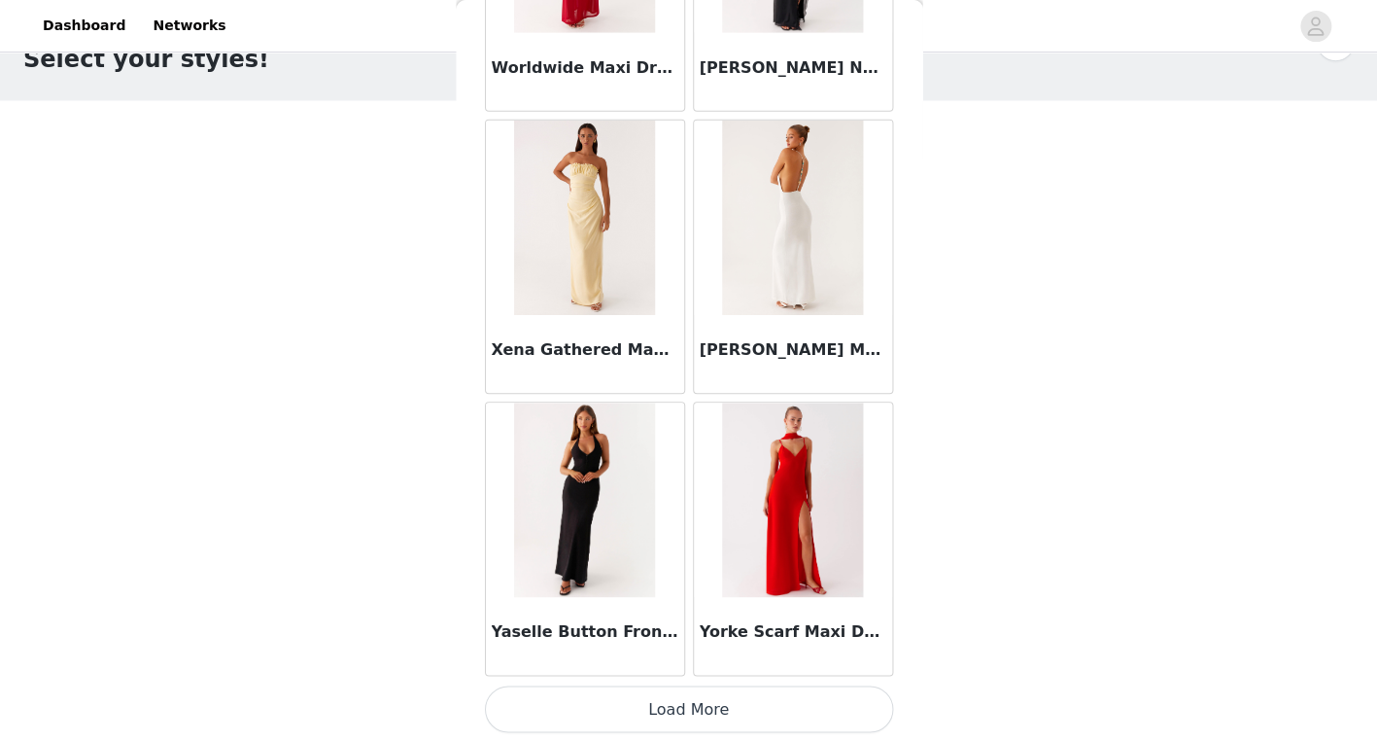
scroll to position [57, 0]
click at [760, 698] on button "Load More" at bounding box center [689, 708] width 408 height 47
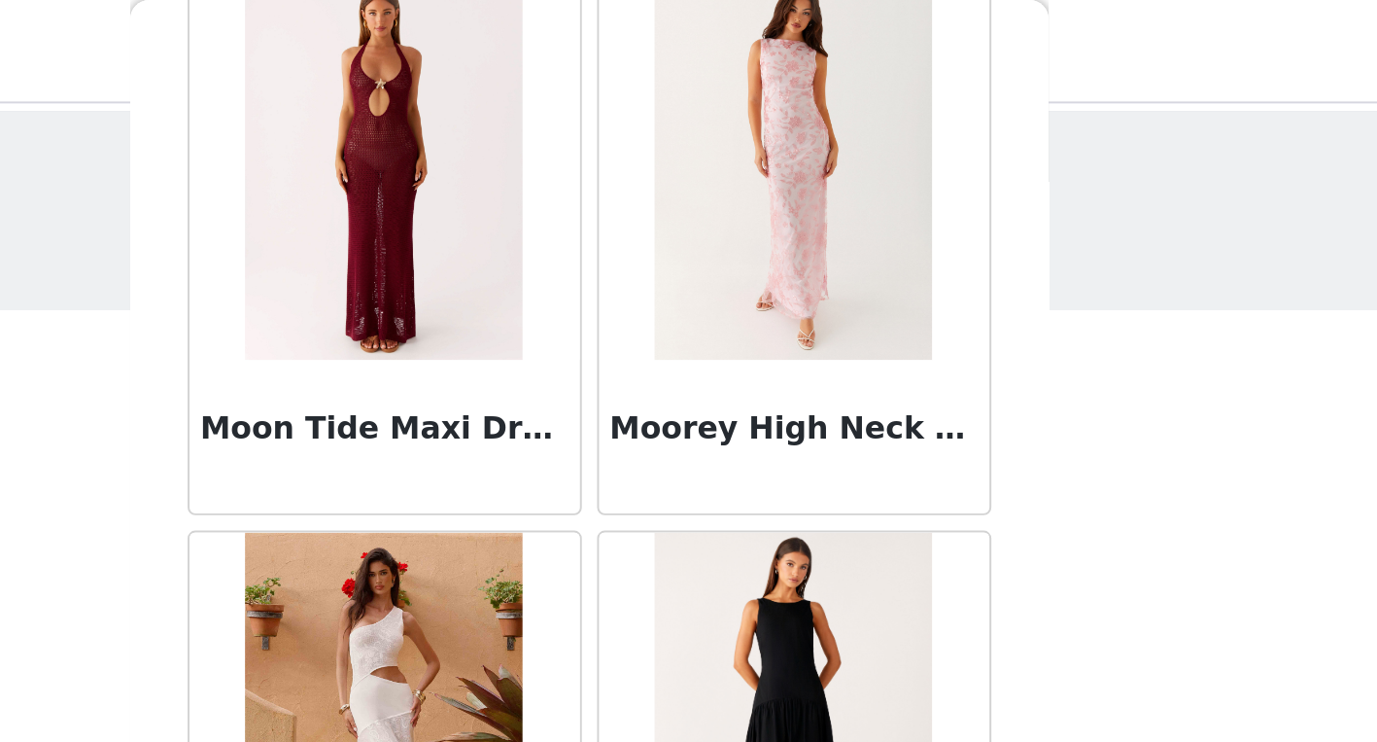
scroll to position [60672, 0]
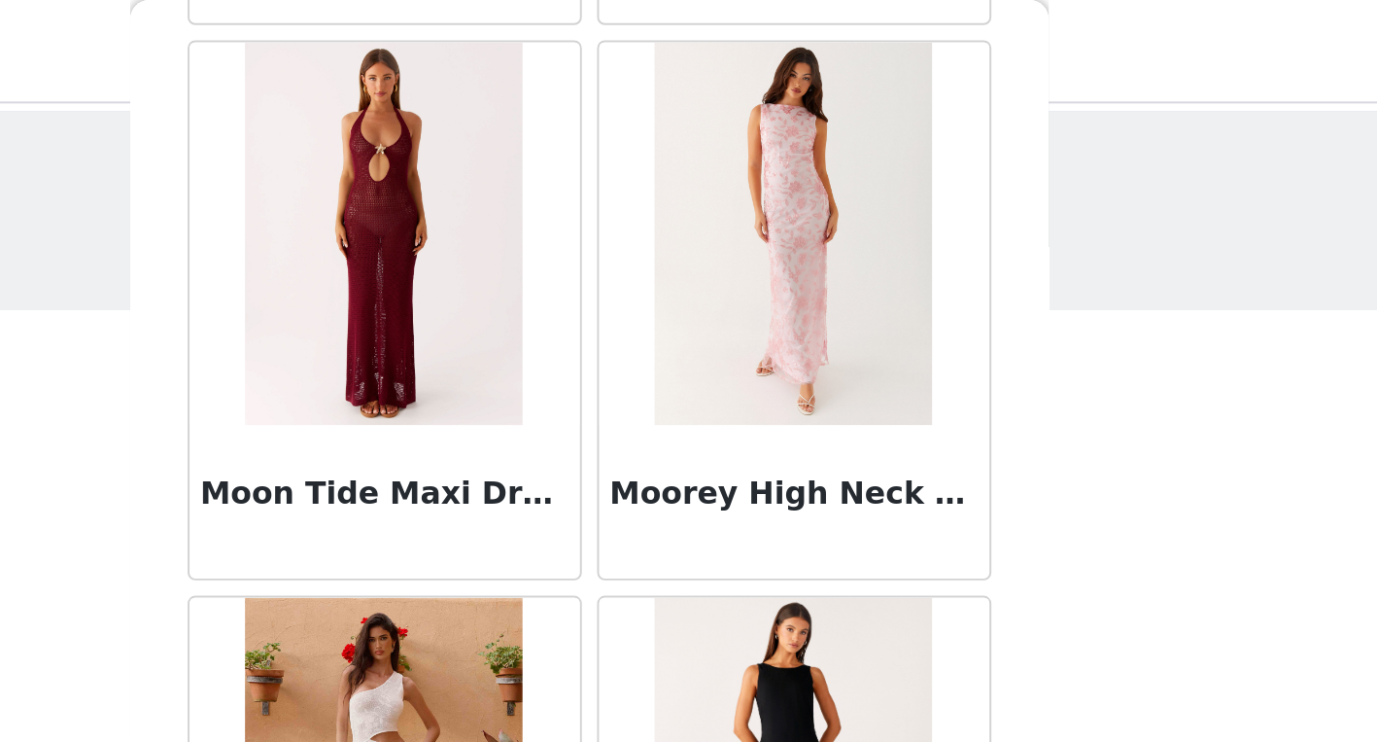
click at [612, 198] on img at bounding box center [584, 118] width 141 height 194
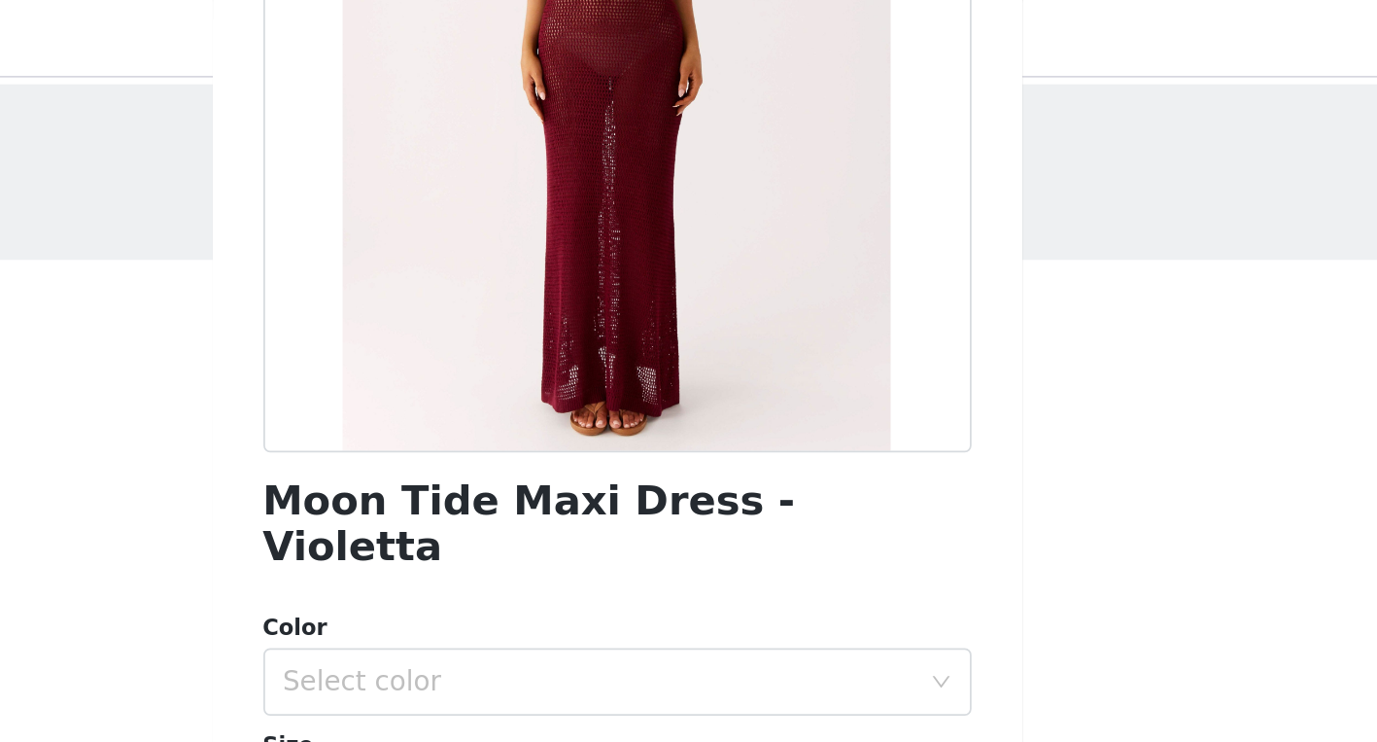
scroll to position [283, 0]
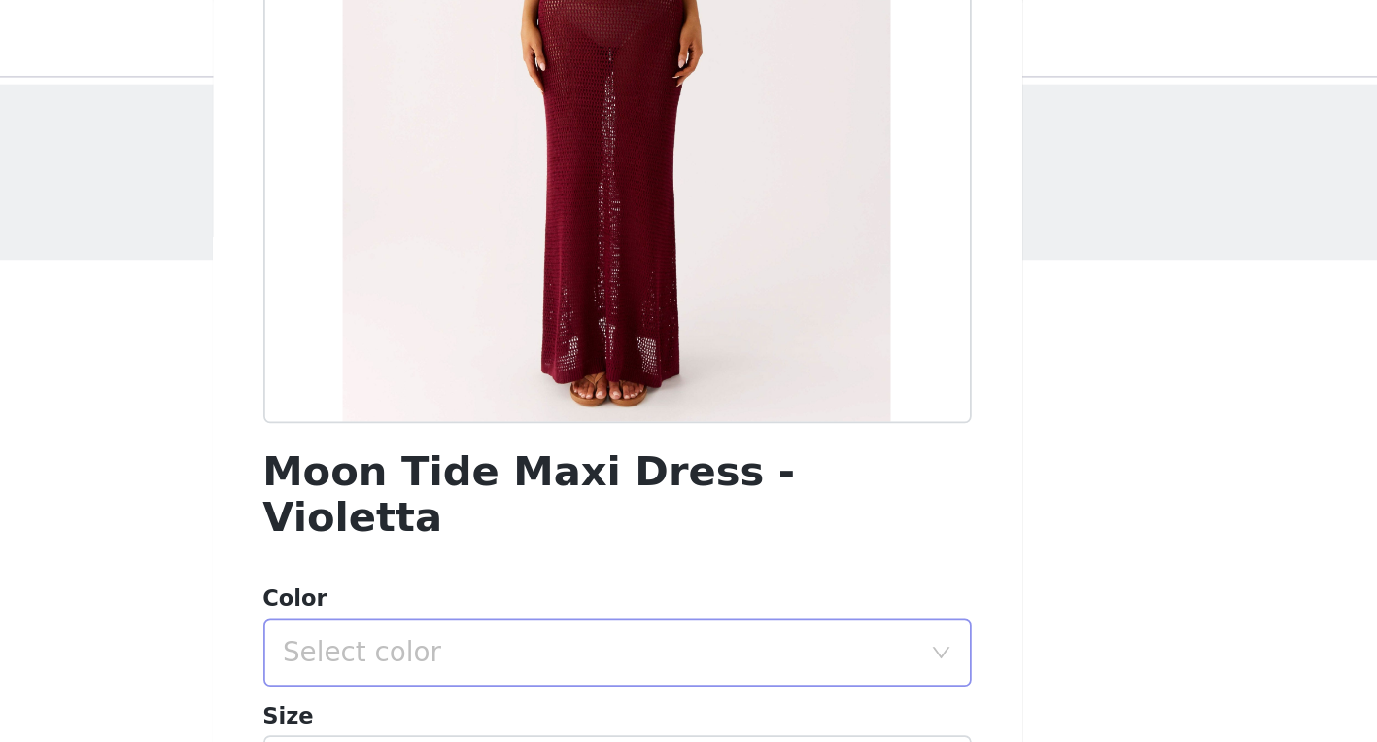
click at [768, 365] on div "Select color" at bounding box center [683, 383] width 372 height 37
click at [684, 396] on li "Violetta" at bounding box center [689, 400] width 408 height 31
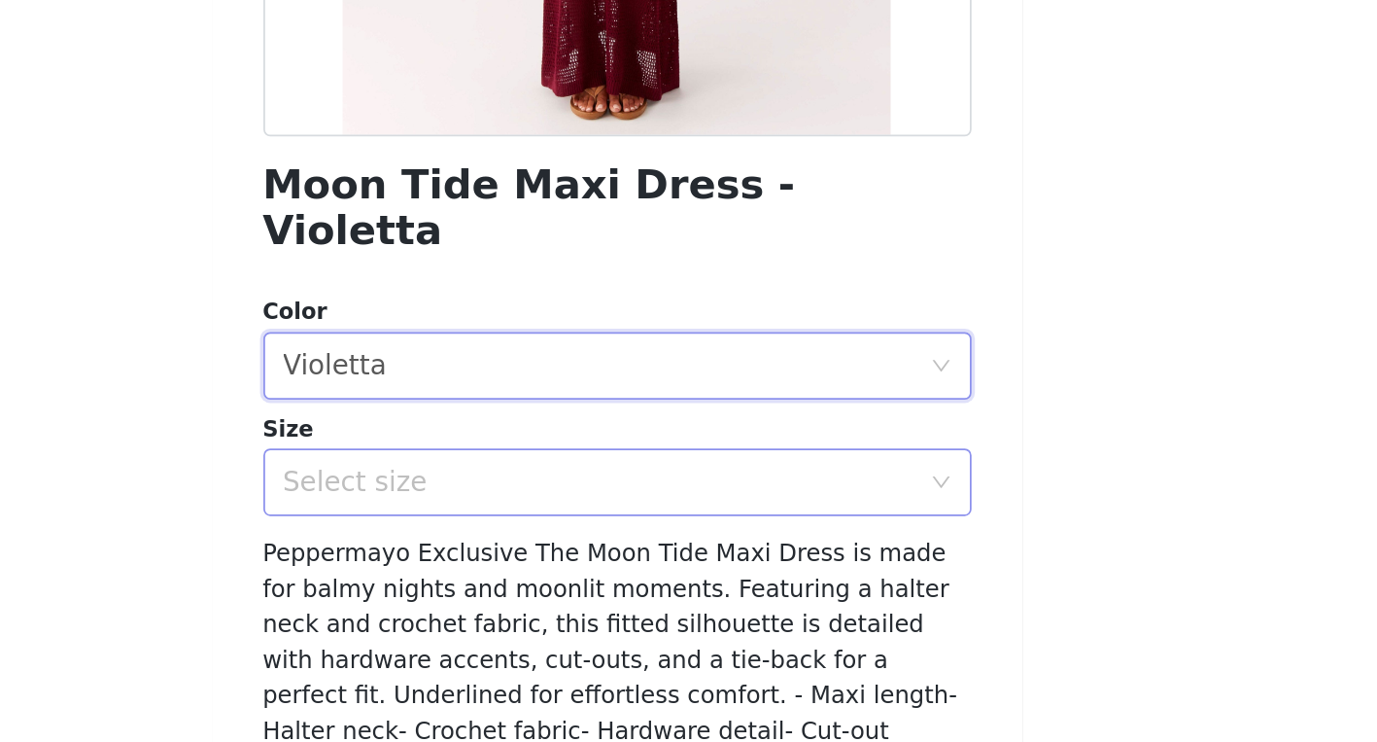
click at [659, 438] on div "Select size" at bounding box center [683, 450] width 372 height 37
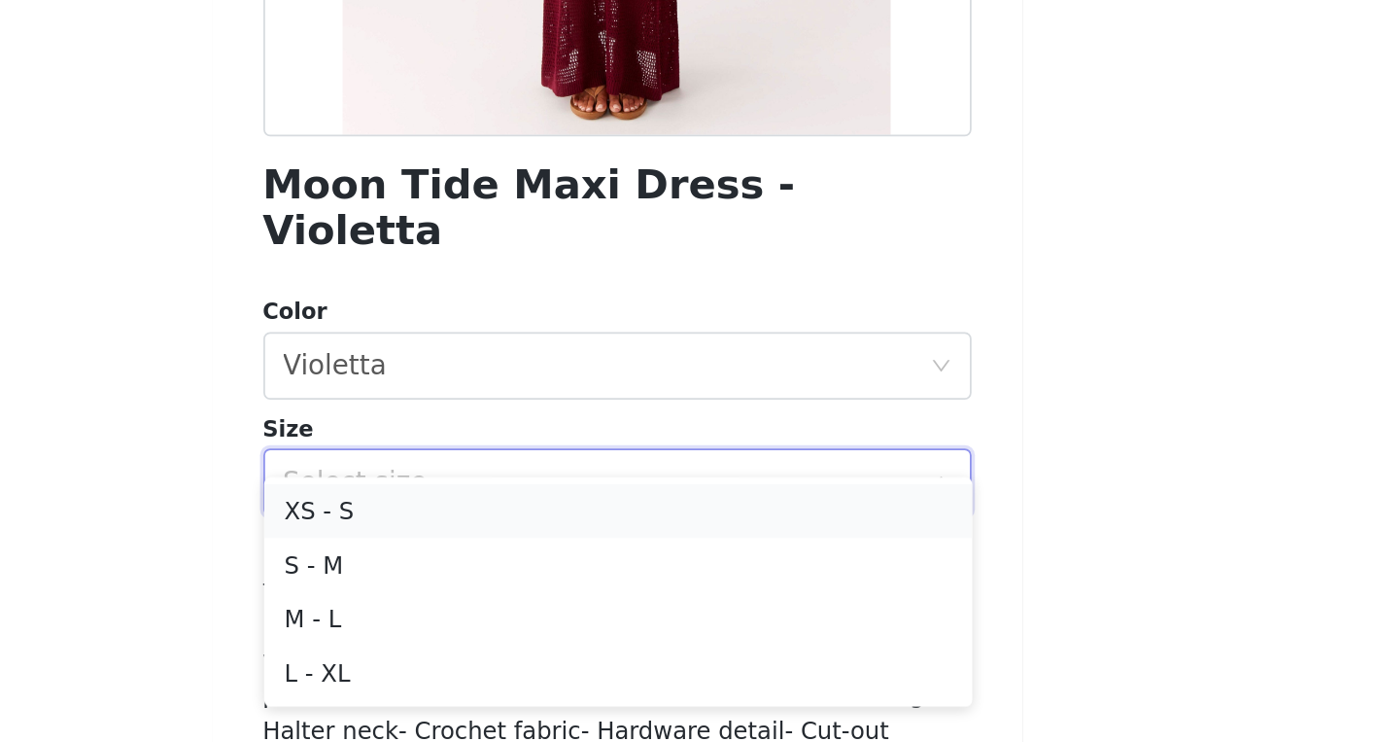
click at [603, 472] on li "XS - S" at bounding box center [689, 467] width 408 height 31
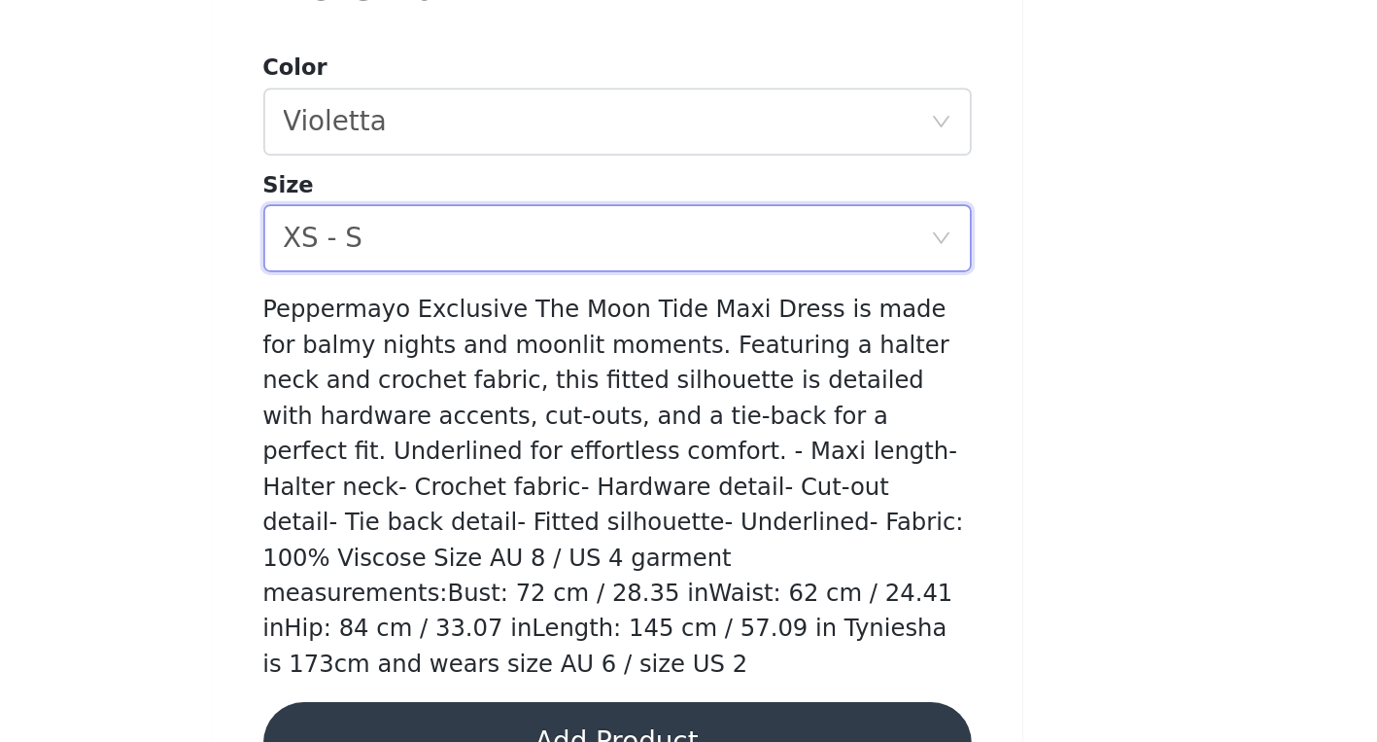
scroll to position [106, 0]
click at [660, 718] on button "Add Product" at bounding box center [689, 741] width 408 height 47
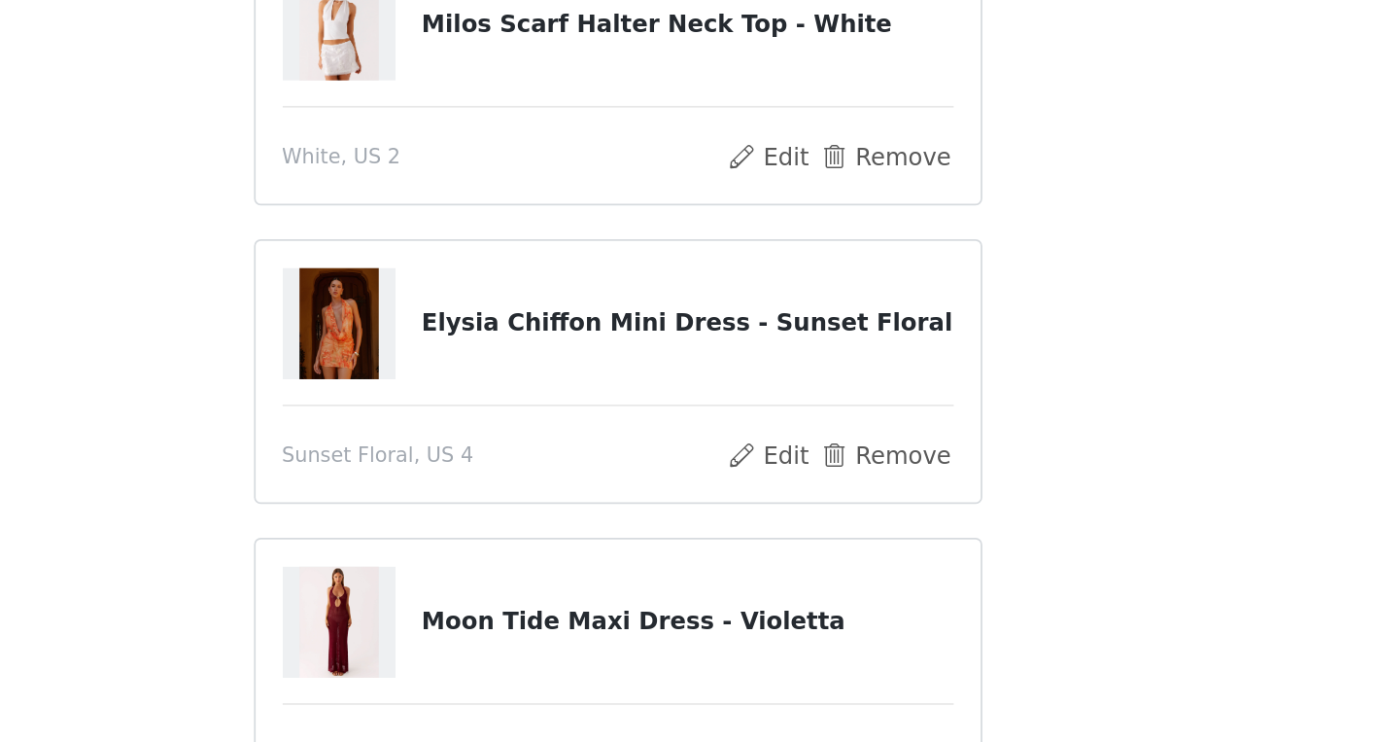
scroll to position [278, 0]
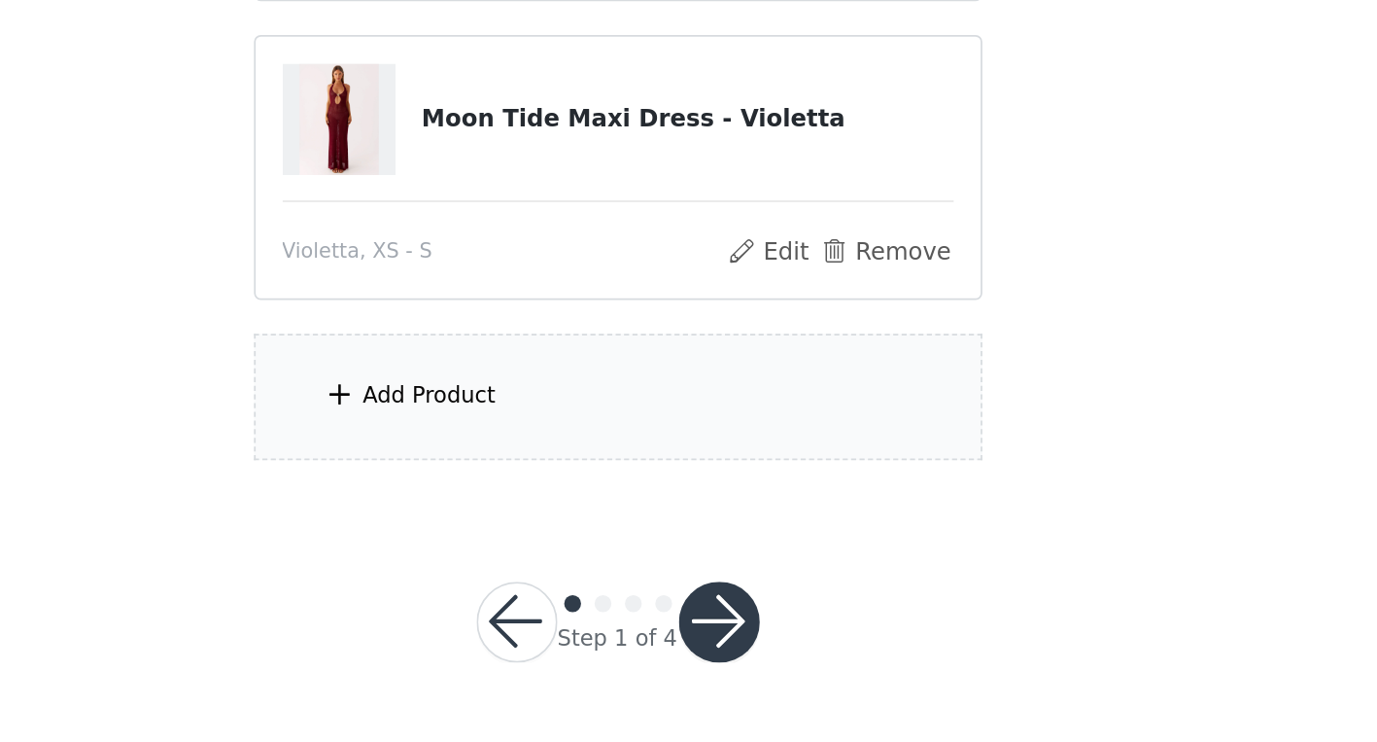
click at [642, 554] on div "Add Product" at bounding box center [689, 542] width 420 height 73
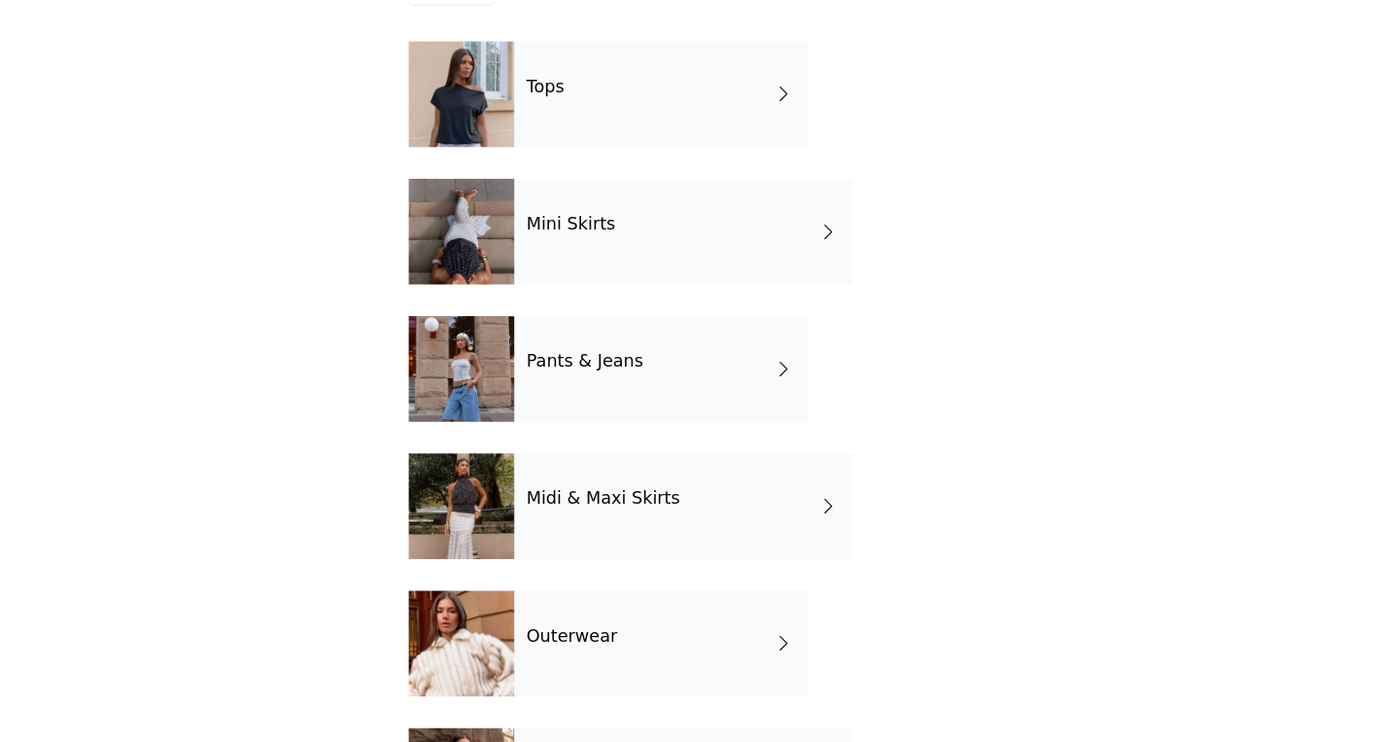
scroll to position [366, 0]
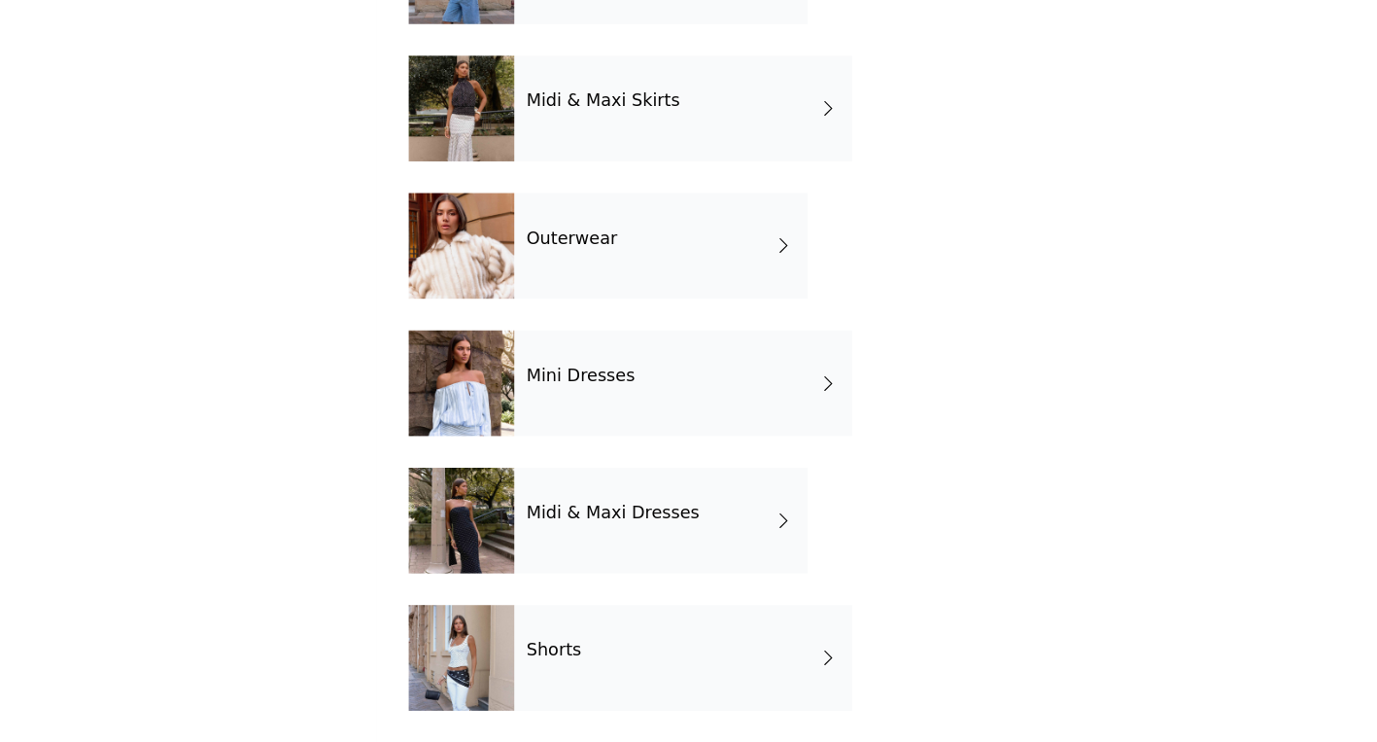
click at [639, 663] on h4 "Shorts" at bounding box center [619, 656] width 51 height 17
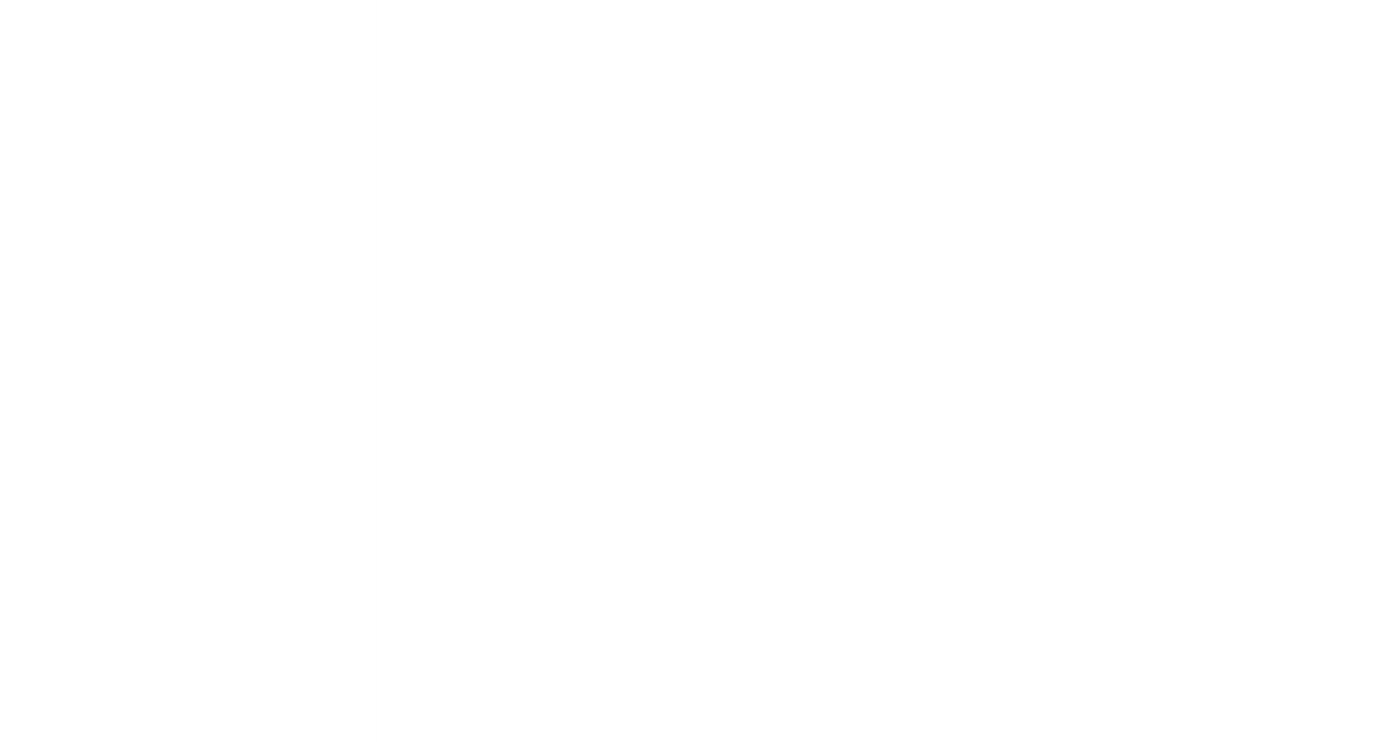
scroll to position [0, 0]
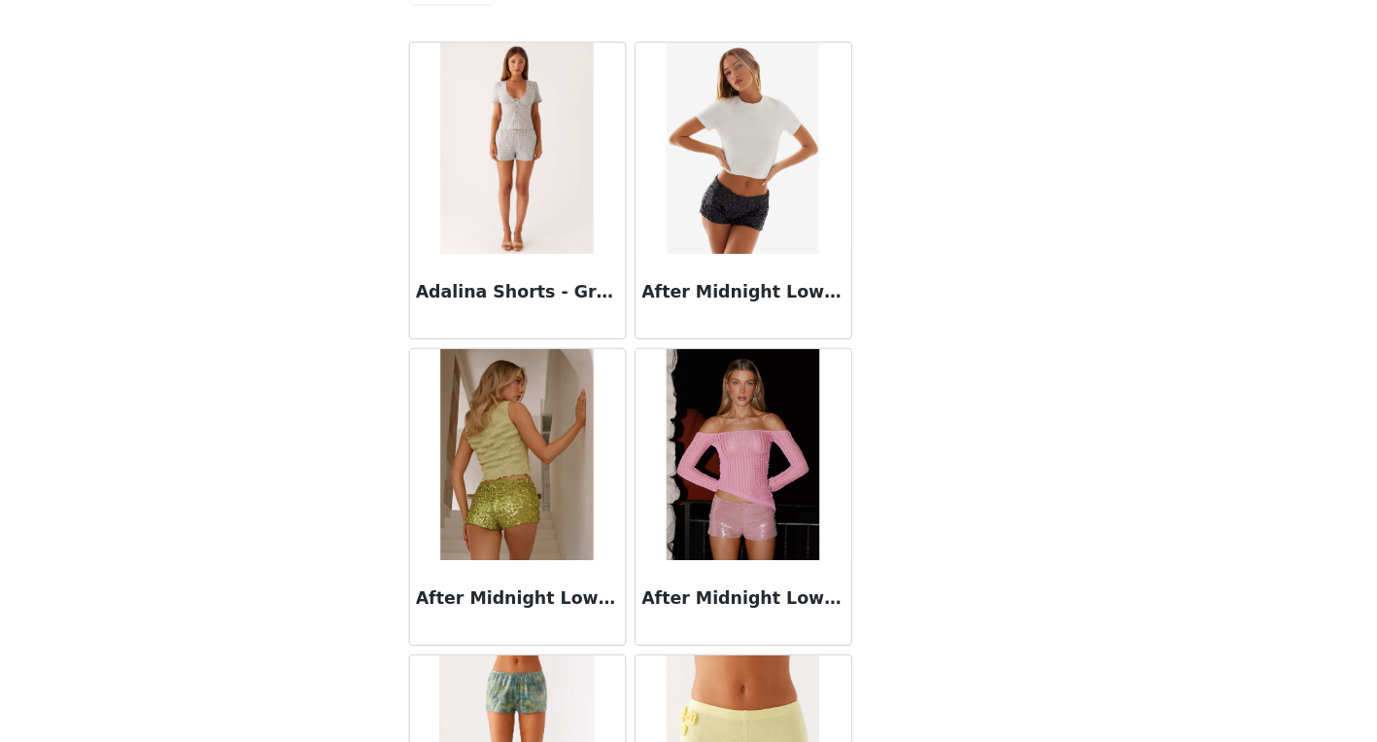
click at [740, 256] on img at bounding box center [792, 195] width 141 height 194
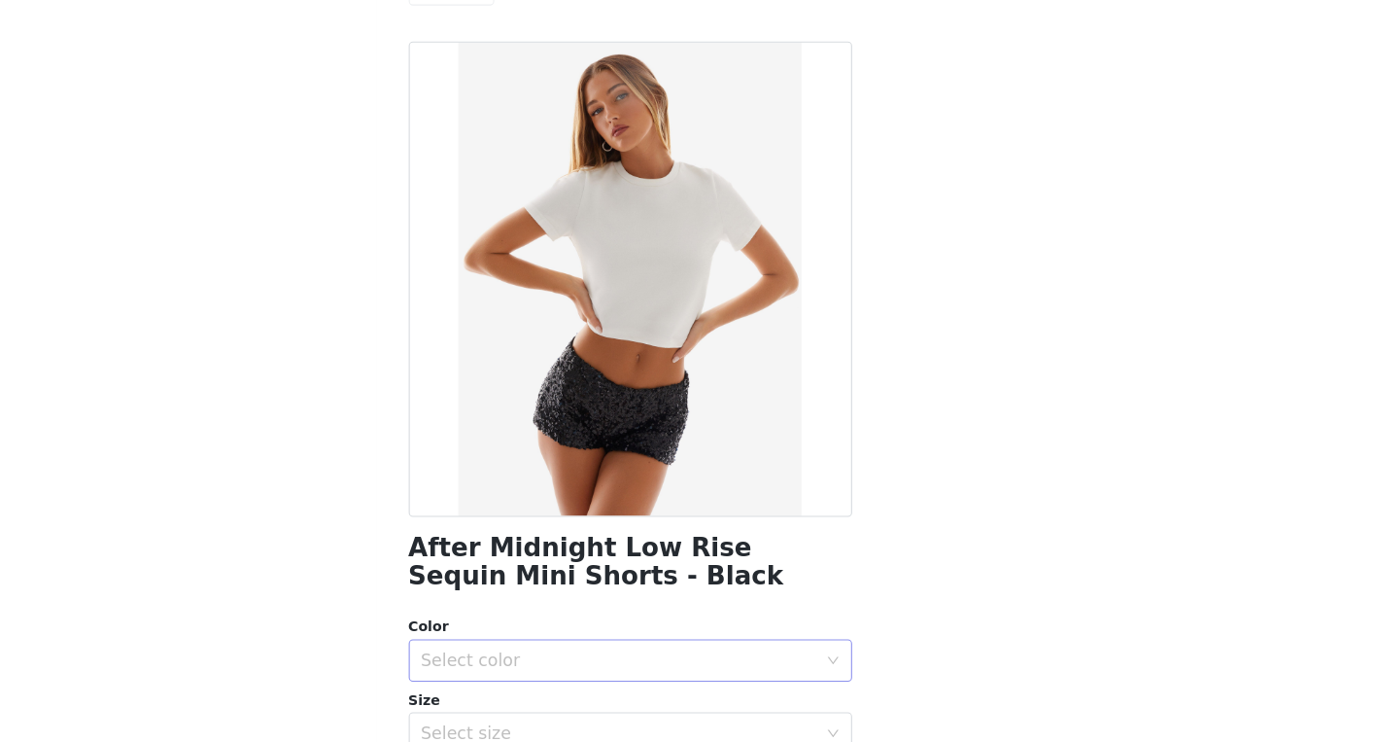
click at [668, 663] on div "Select color" at bounding box center [678, 666] width 363 height 19
click at [632, 701] on li "Black" at bounding box center [689, 709] width 408 height 31
click at [616, 729] on div "Select size" at bounding box center [678, 733] width 363 height 19
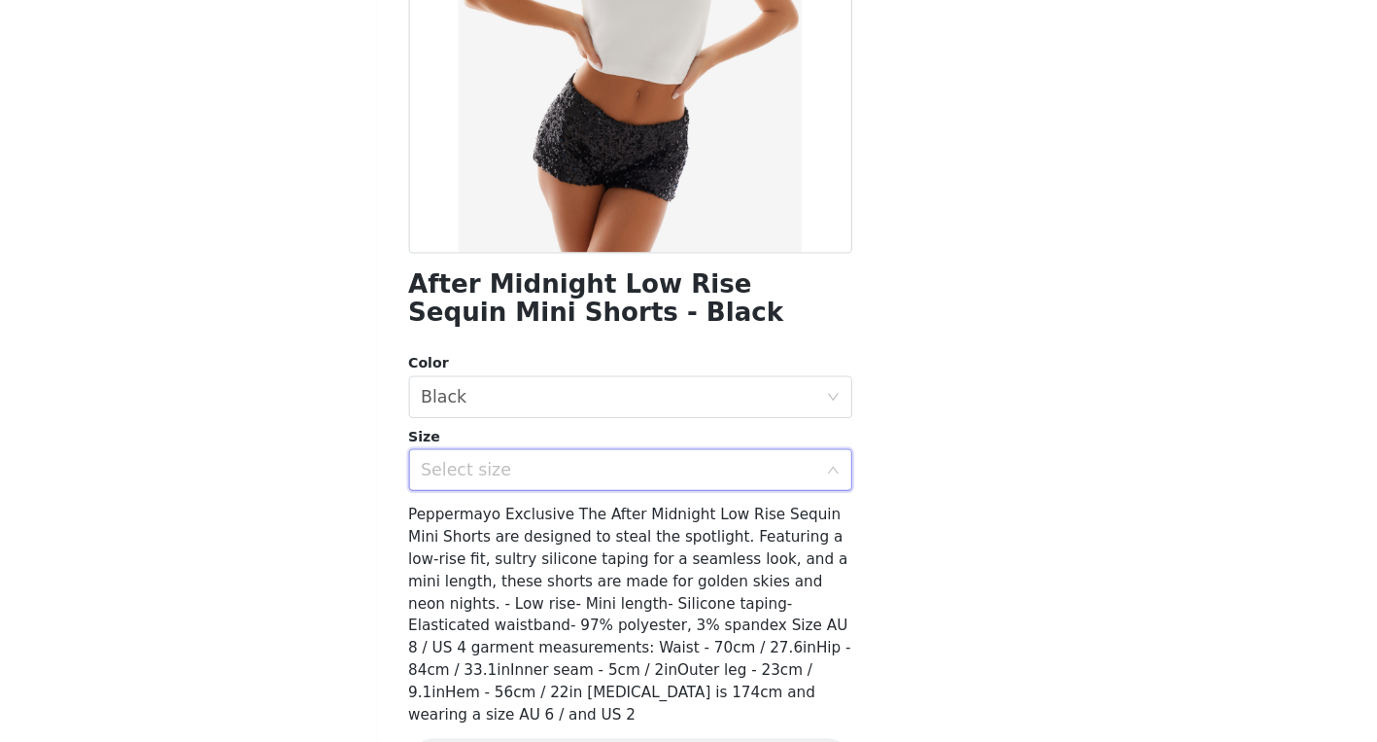
scroll to position [251, 0]
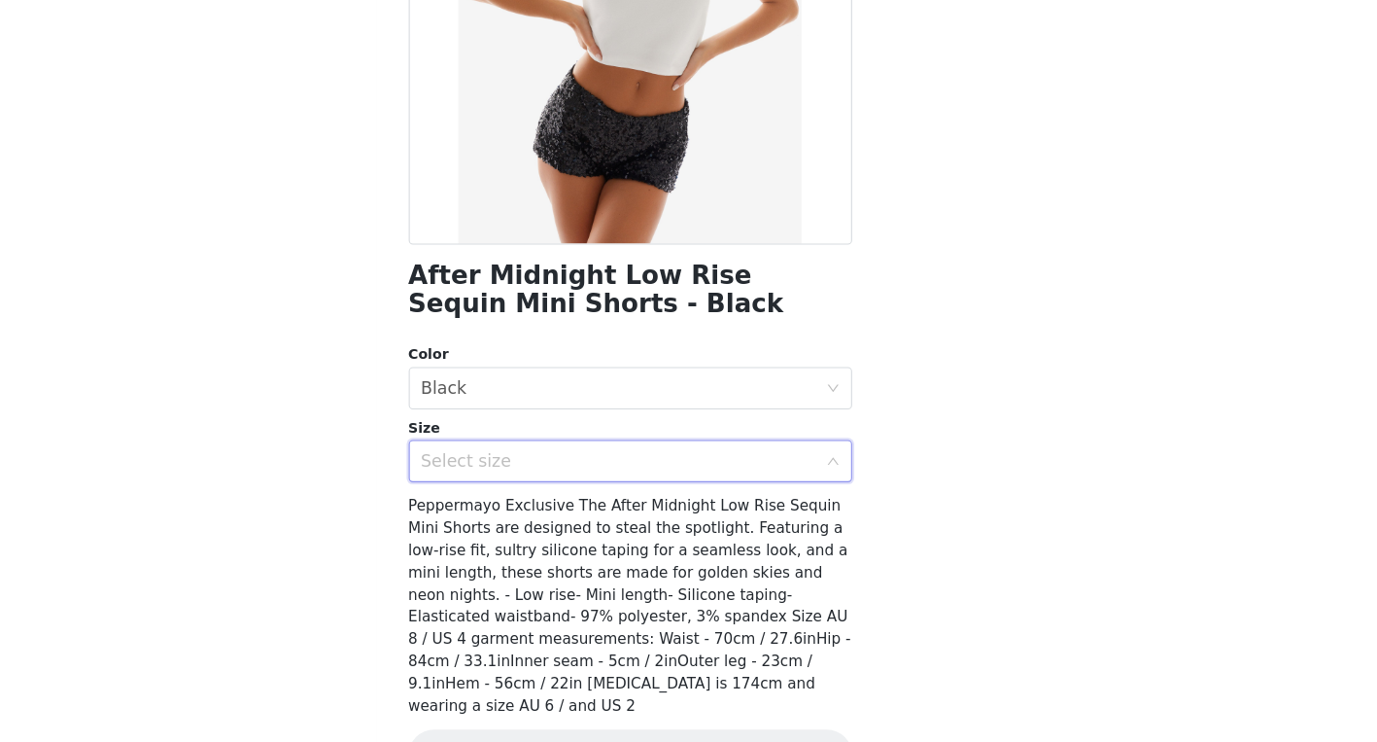
click at [588, 490] on div "Select size" at bounding box center [678, 482] width 363 height 19
click at [556, 505] on div "After Midnight Low Rise Sequin Mini Shorts - Black Color Select color Black Siz…" at bounding box center [689, 322] width 408 height 953
click at [556, 486] on div "Select size" at bounding box center [678, 482] width 363 height 19
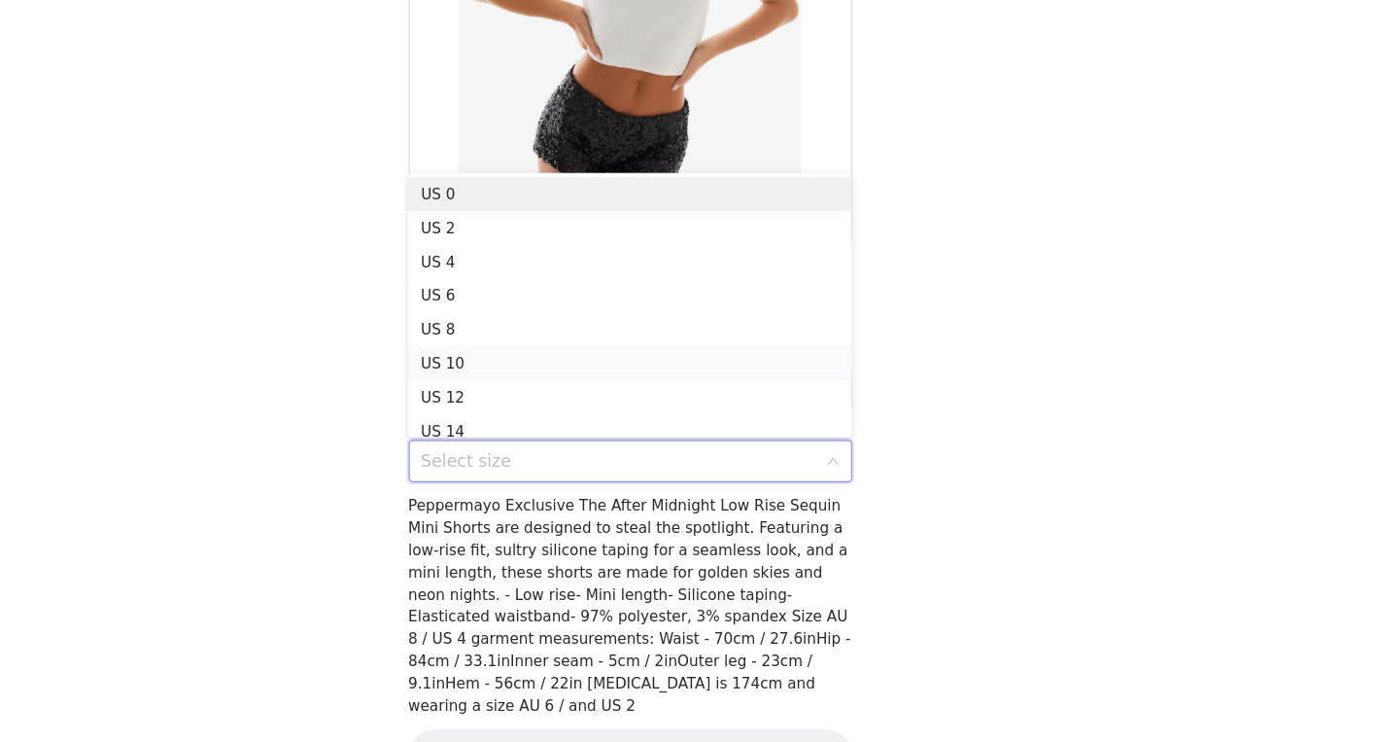
scroll to position [10, 0]
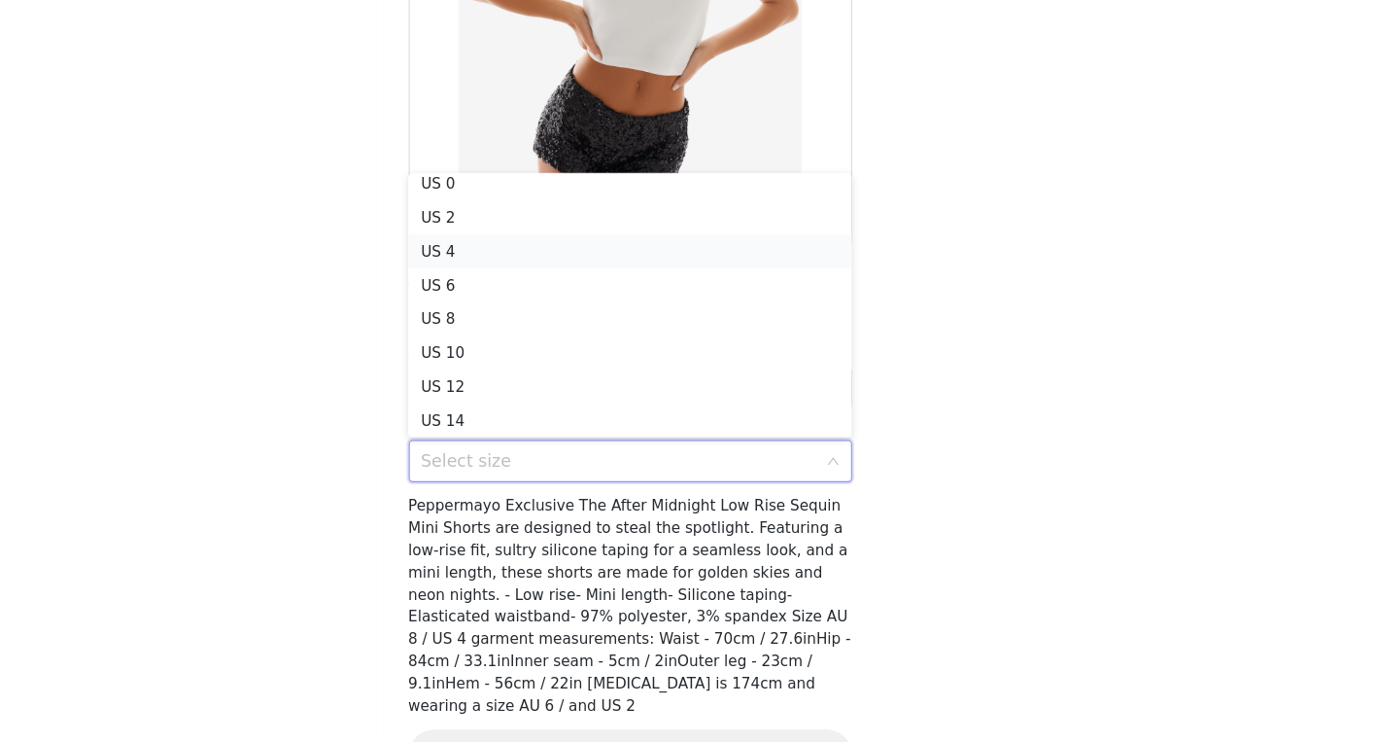
click at [562, 292] on li "US 4" at bounding box center [689, 289] width 408 height 31
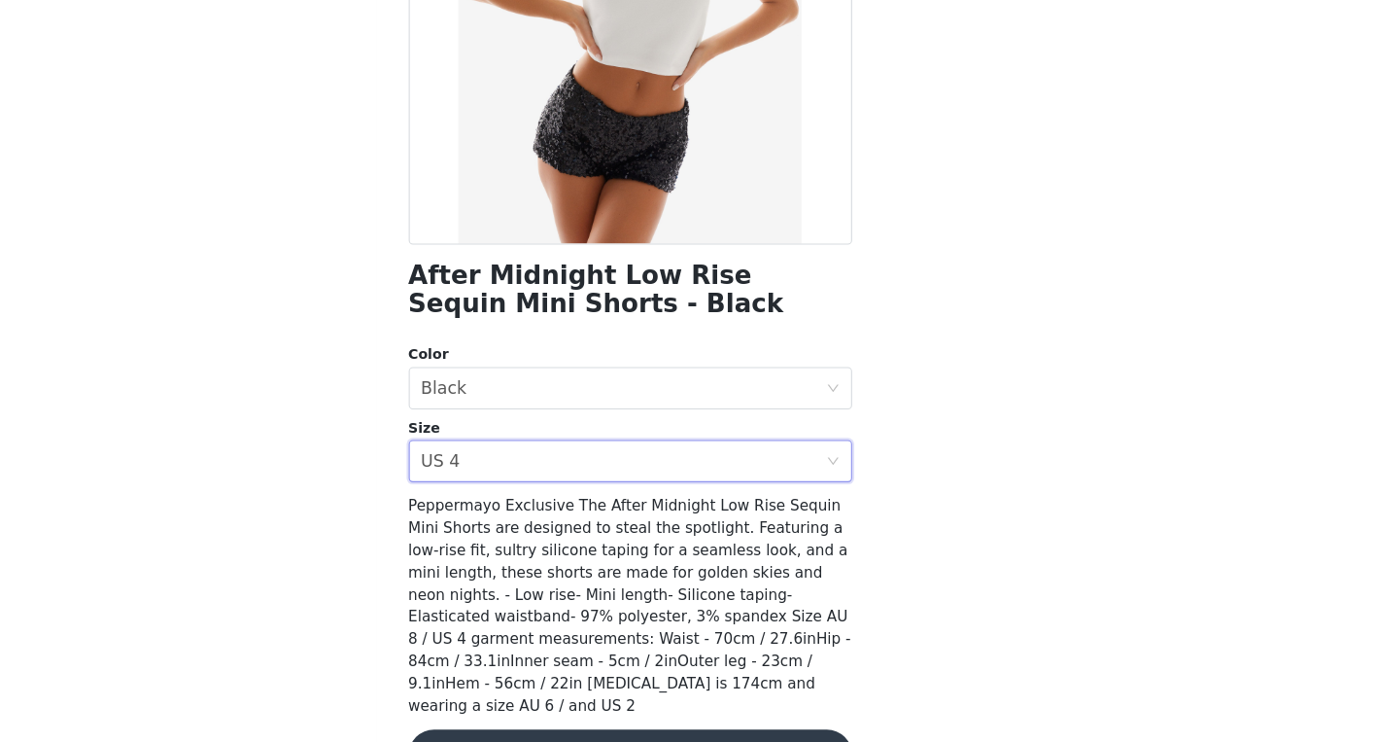
click at [608, 596] on div "Peppermayo Exclusive The After Midnight Low Rise Sequin Mini Shorts are designe…" at bounding box center [689, 616] width 408 height 204
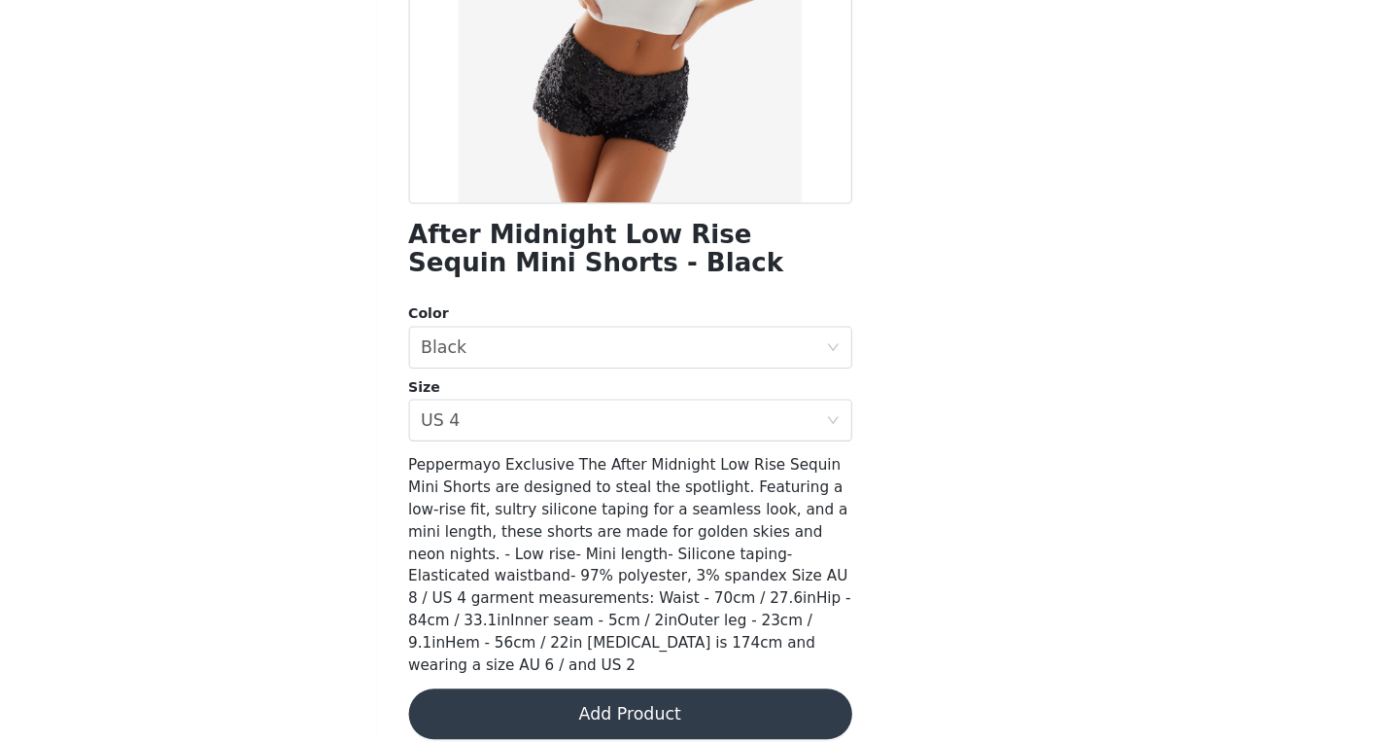
click at [626, 693] on button "Add Product" at bounding box center [689, 715] width 408 height 47
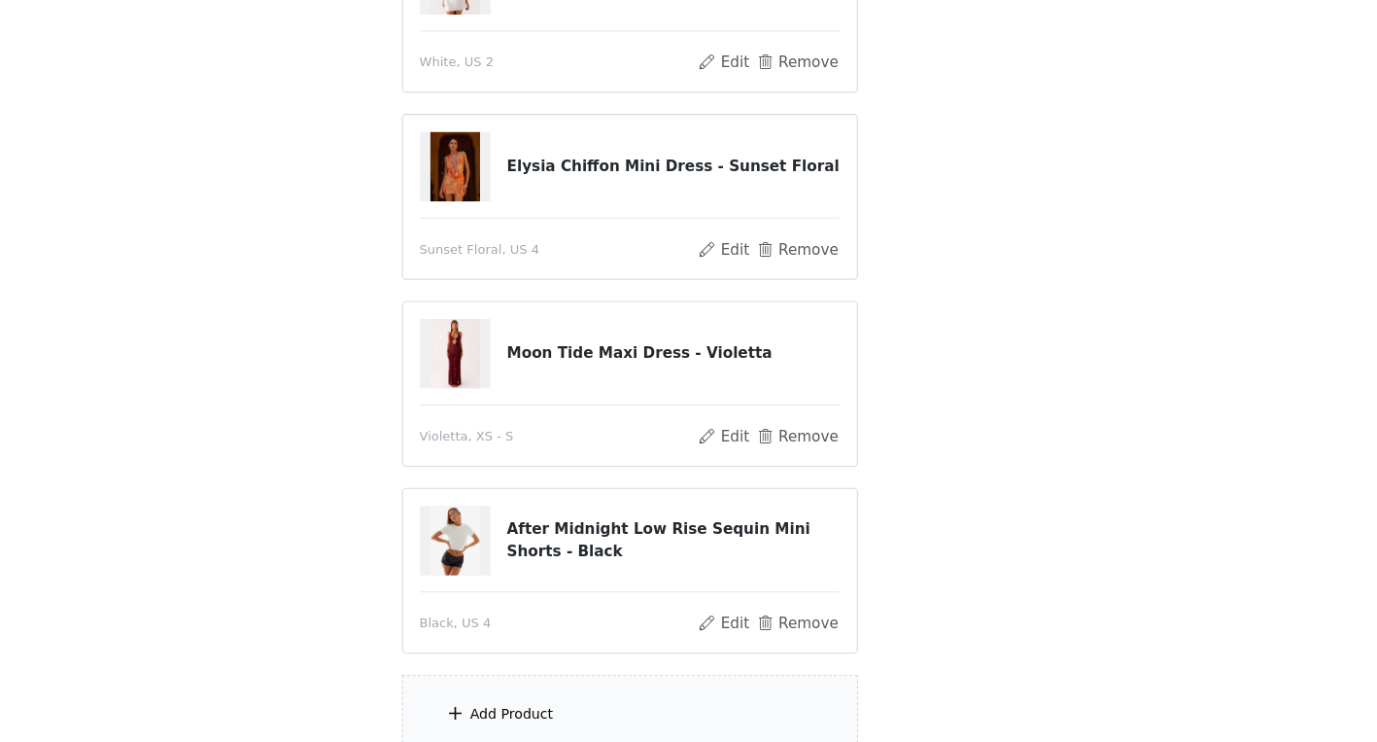
click at [622, 705] on div "Add Product" at bounding box center [689, 715] width 420 height 73
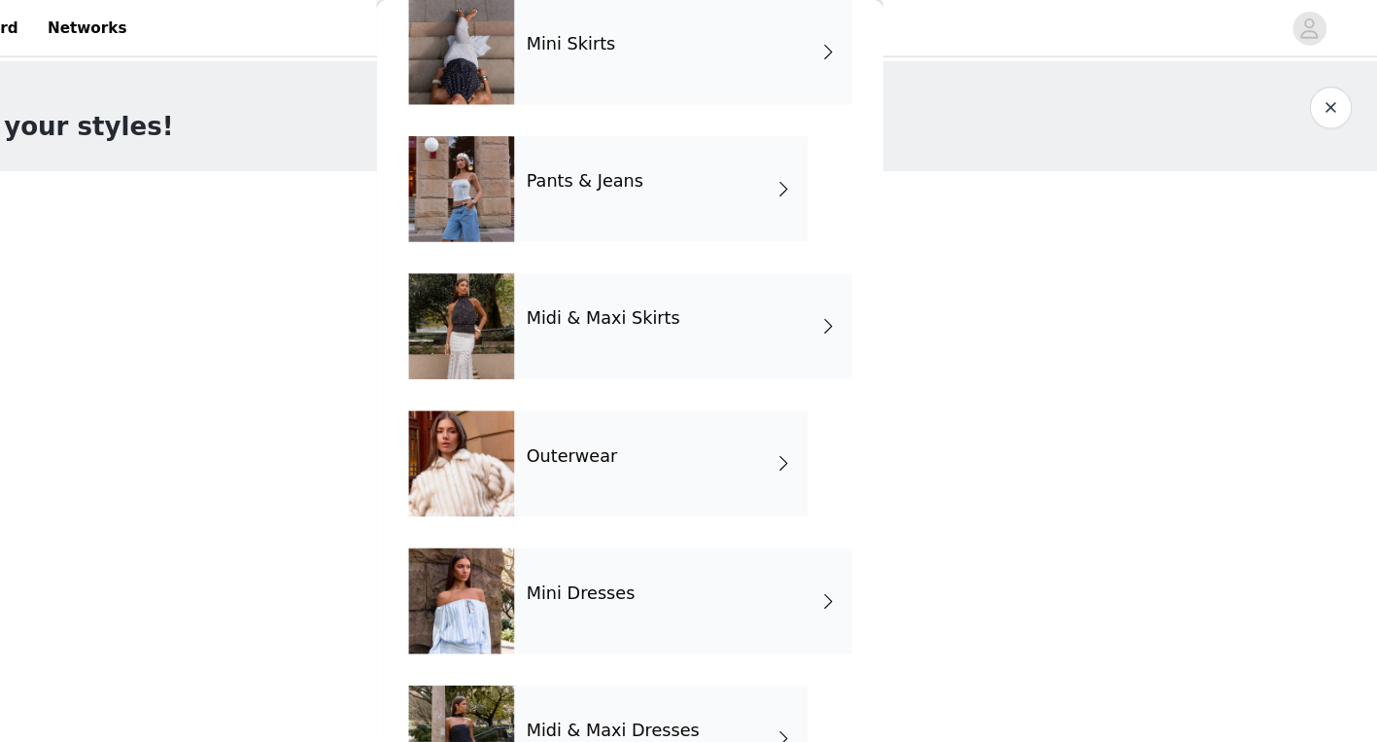
scroll to position [0, 0]
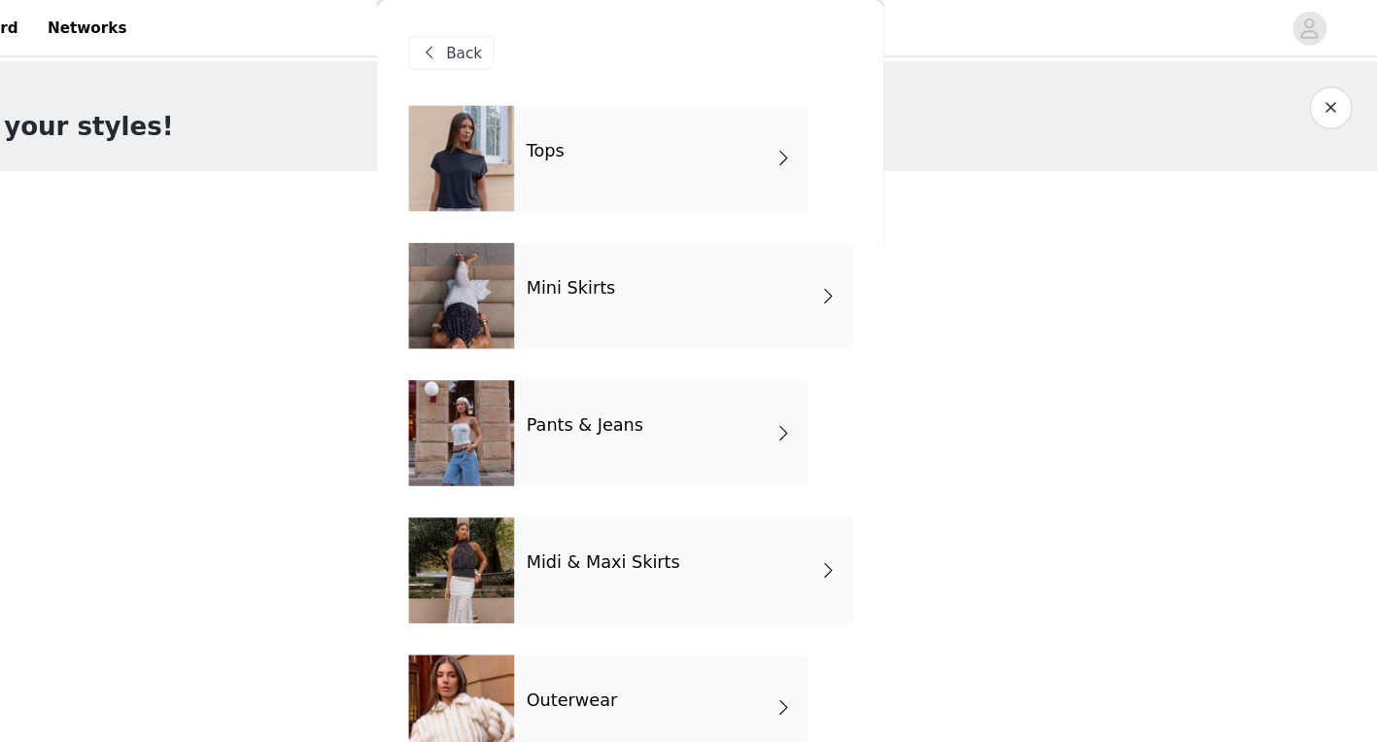
click at [703, 131] on div "Tops" at bounding box center [717, 145] width 270 height 97
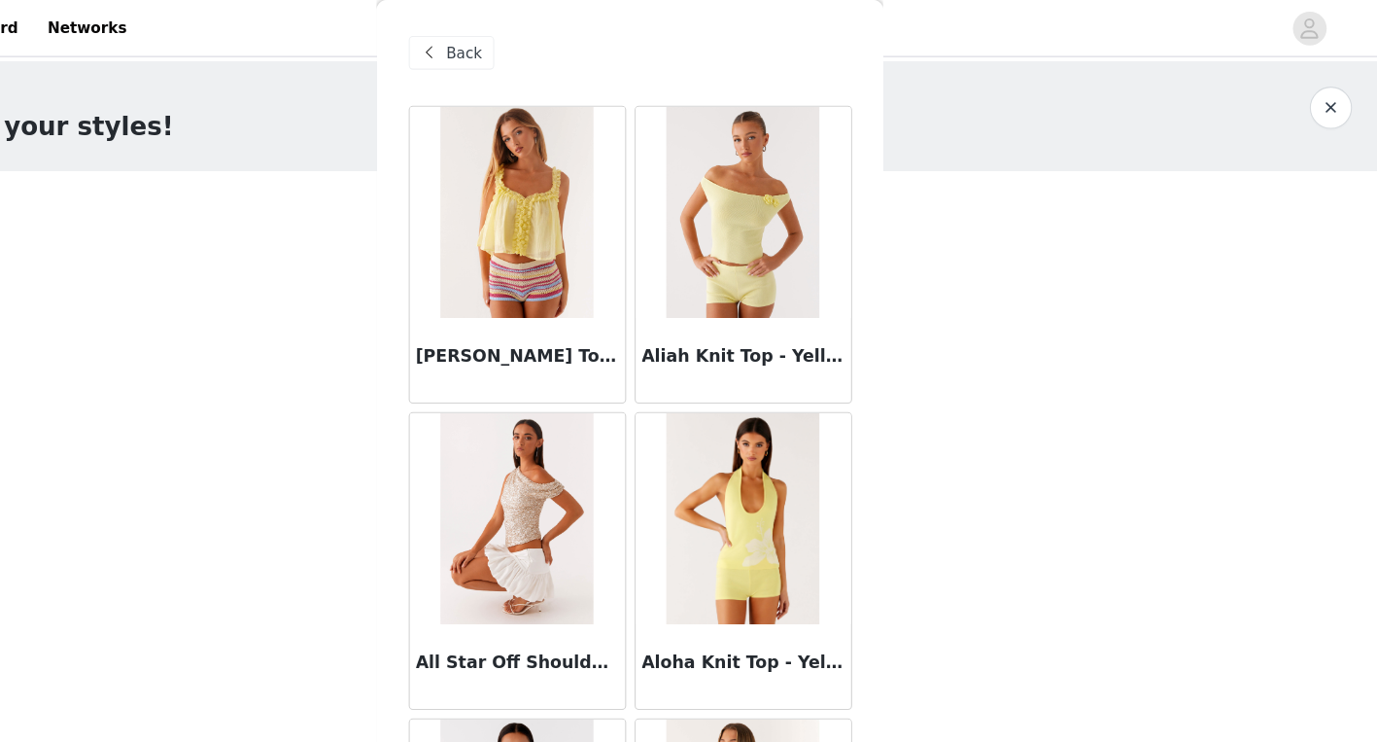
click at [531, 62] on div "Back" at bounding box center [524, 48] width 79 height 31
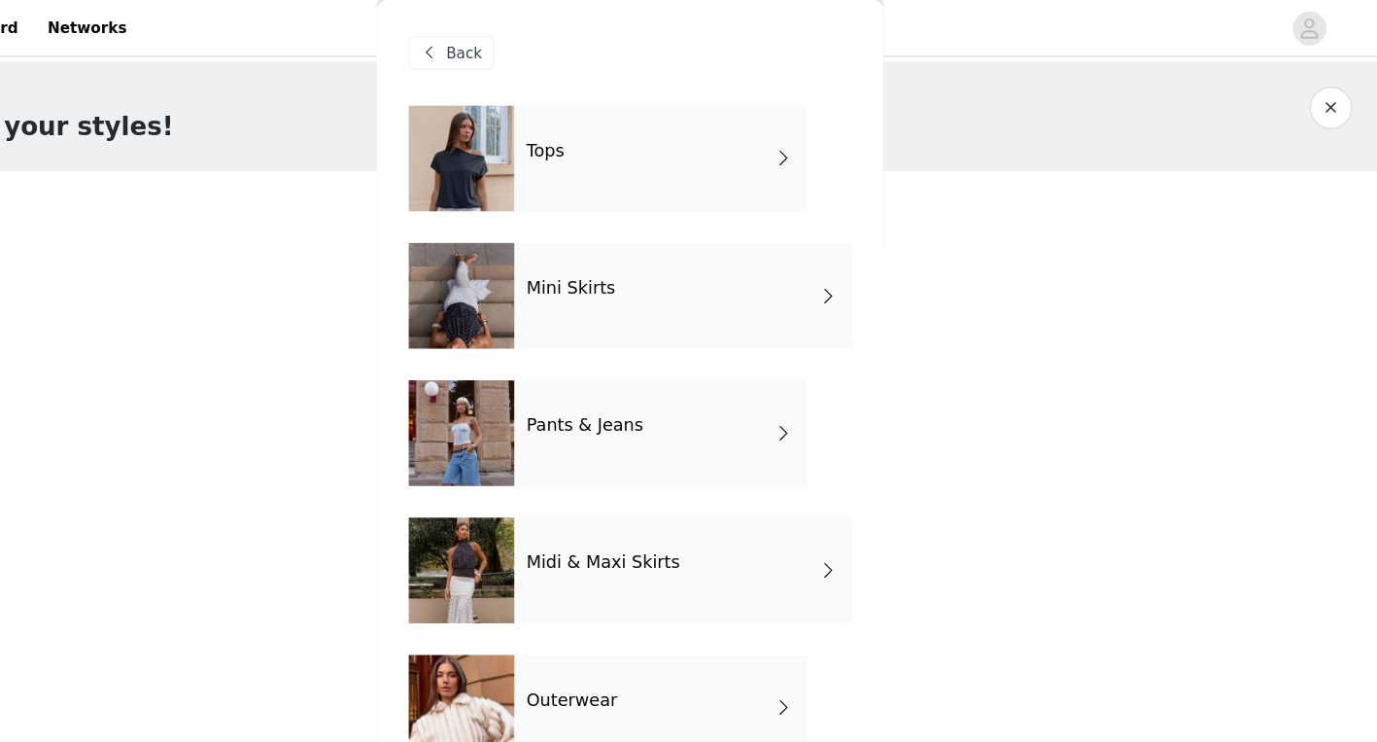
click at [511, 65] on div "Back" at bounding box center [689, 48] width 408 height 97
click at [513, 37] on span at bounding box center [504, 48] width 23 height 23
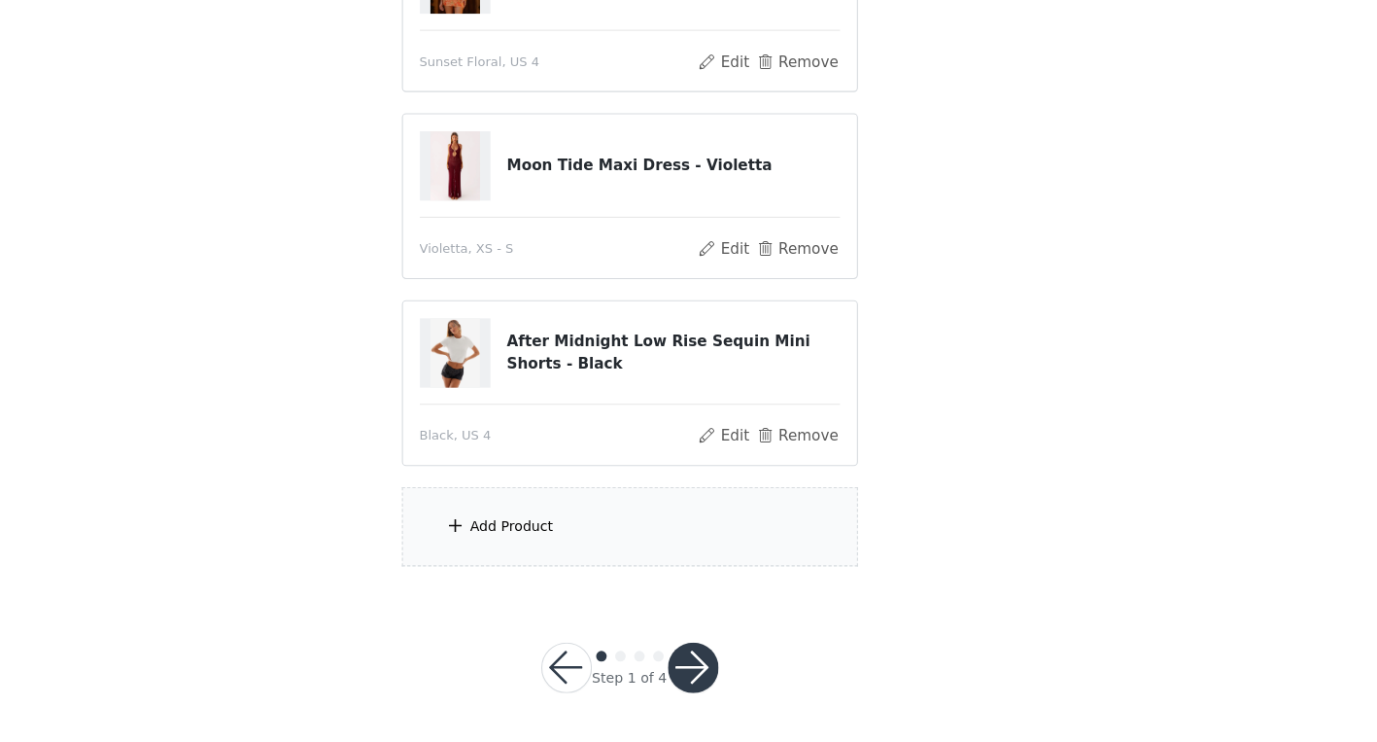
click at [584, 534] on div "Add Product" at bounding box center [580, 542] width 77 height 19
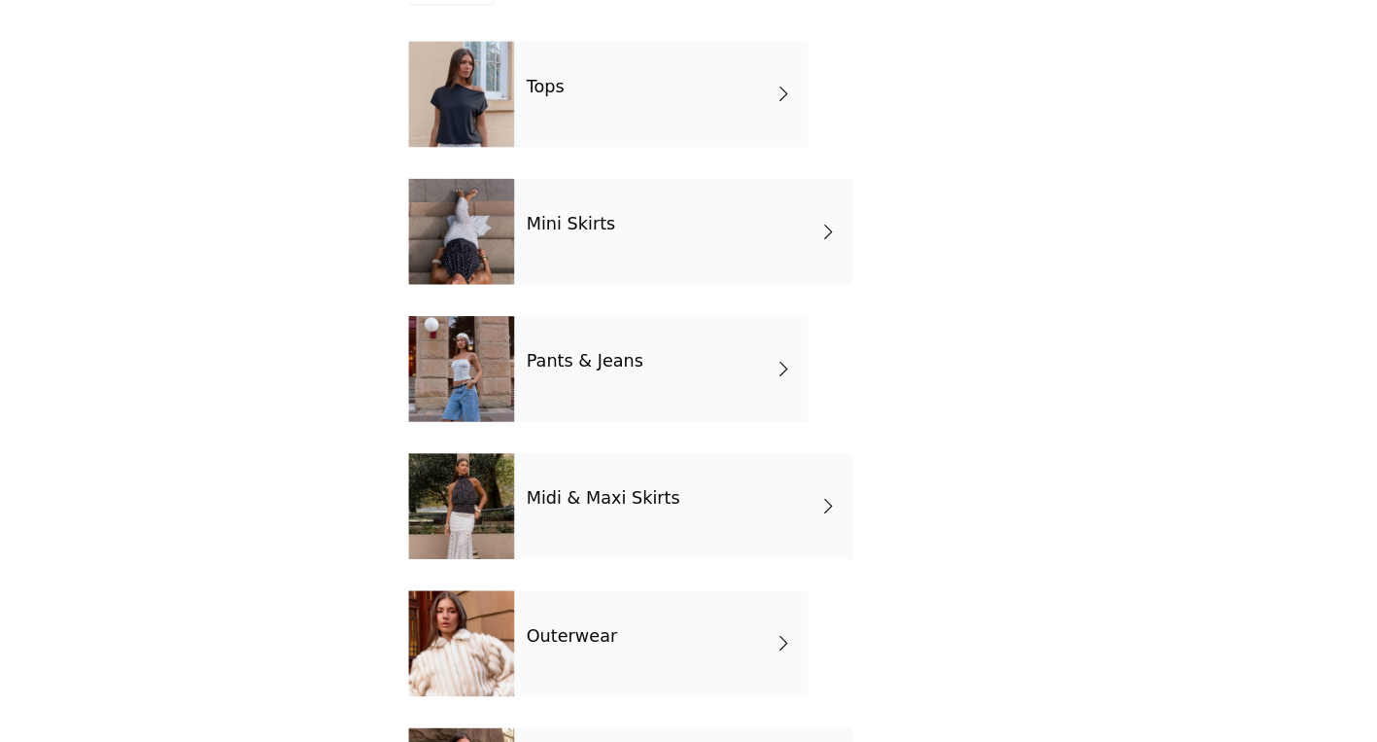
click at [821, 143] on span at bounding box center [830, 145] width 19 height 23
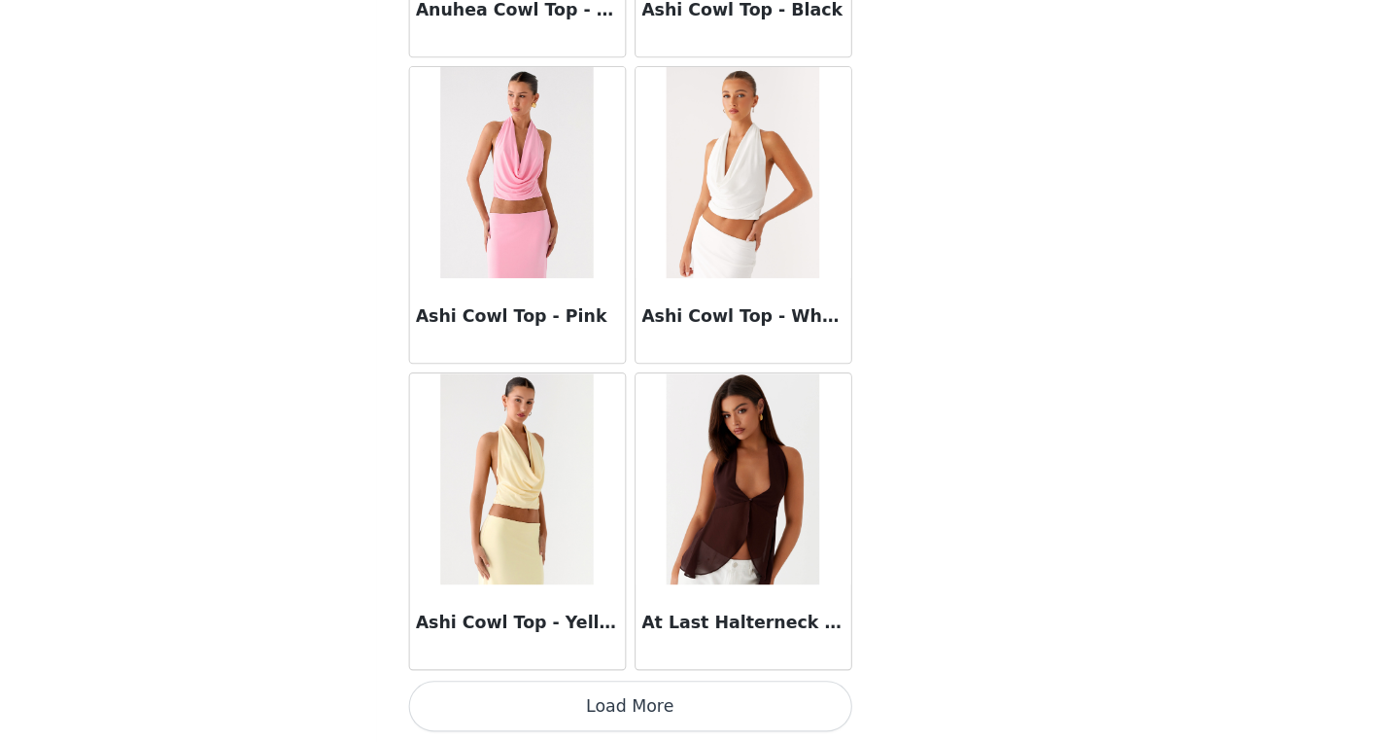
click at [732, 700] on button "Load More" at bounding box center [689, 708] width 408 height 47
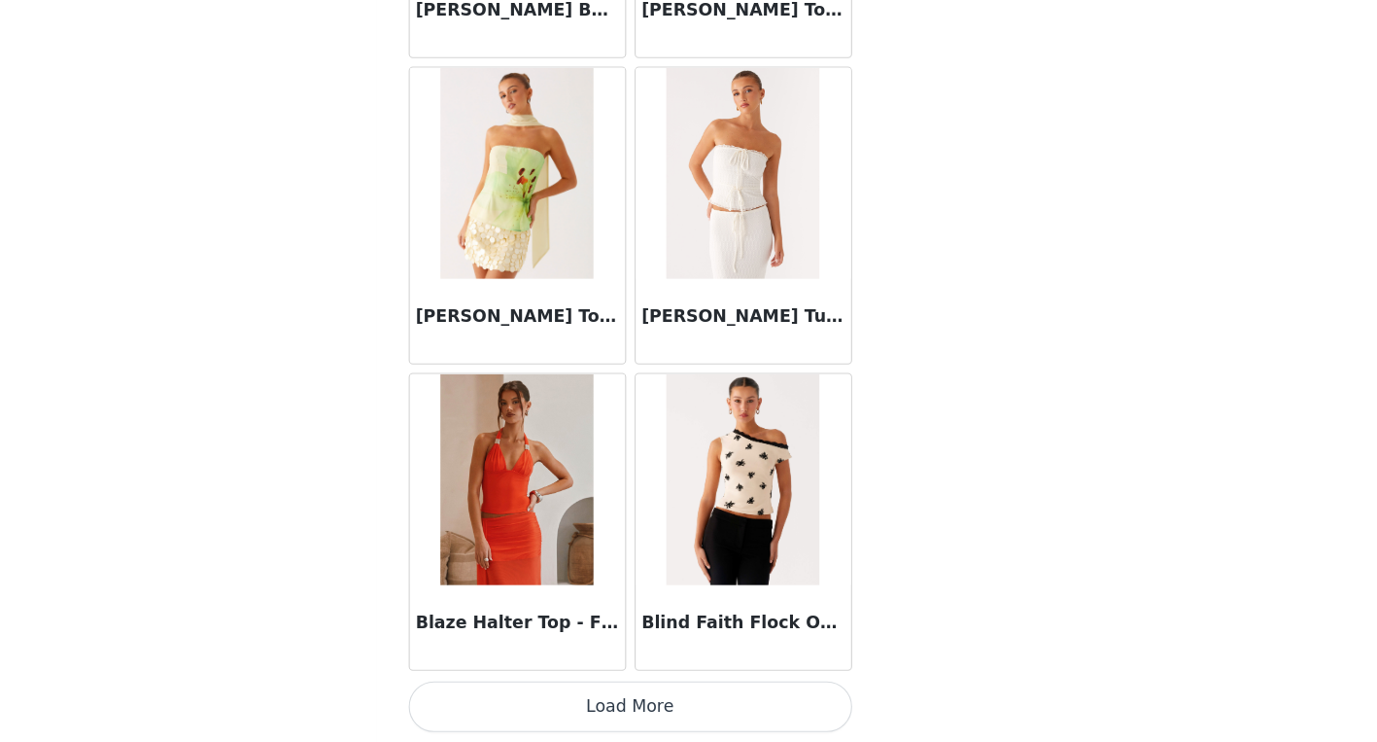
click at [729, 707] on button "Load More" at bounding box center [689, 708] width 408 height 47
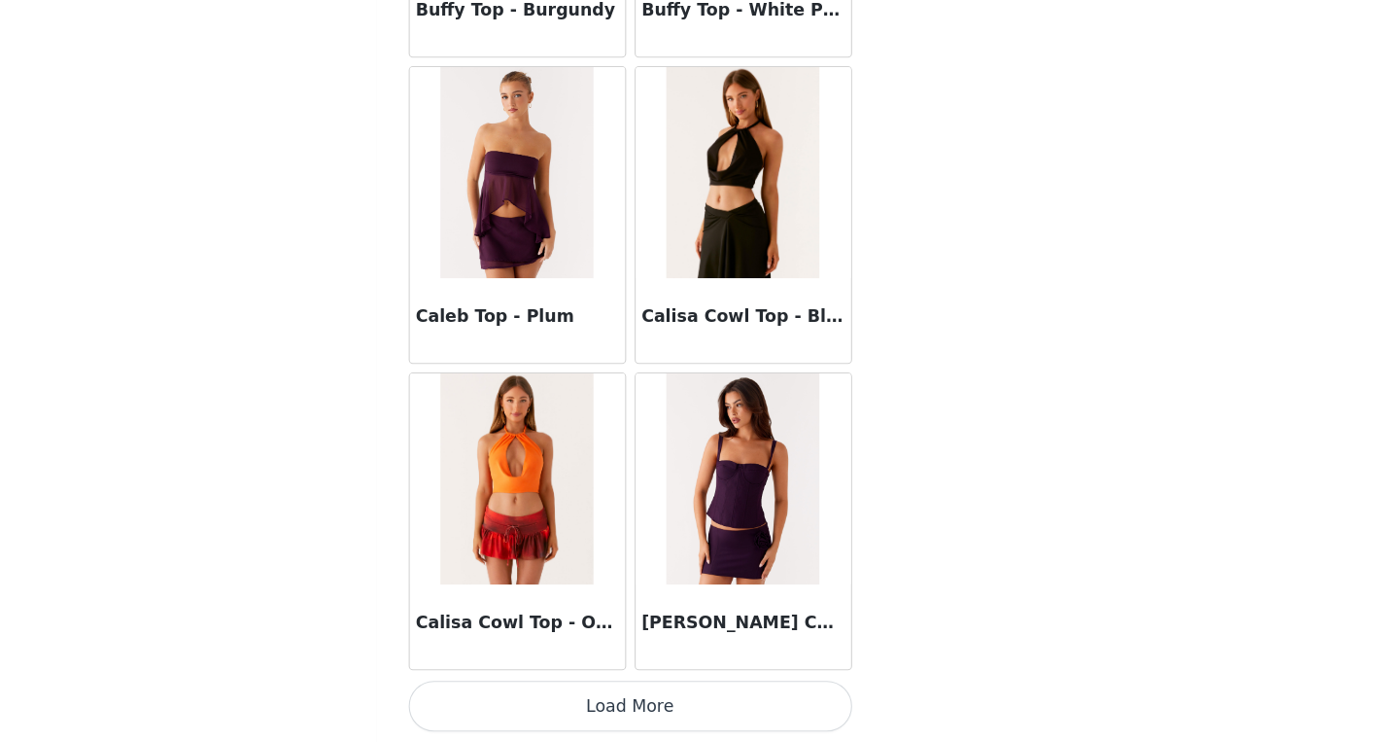
click at [737, 716] on button "Load More" at bounding box center [689, 708] width 408 height 47
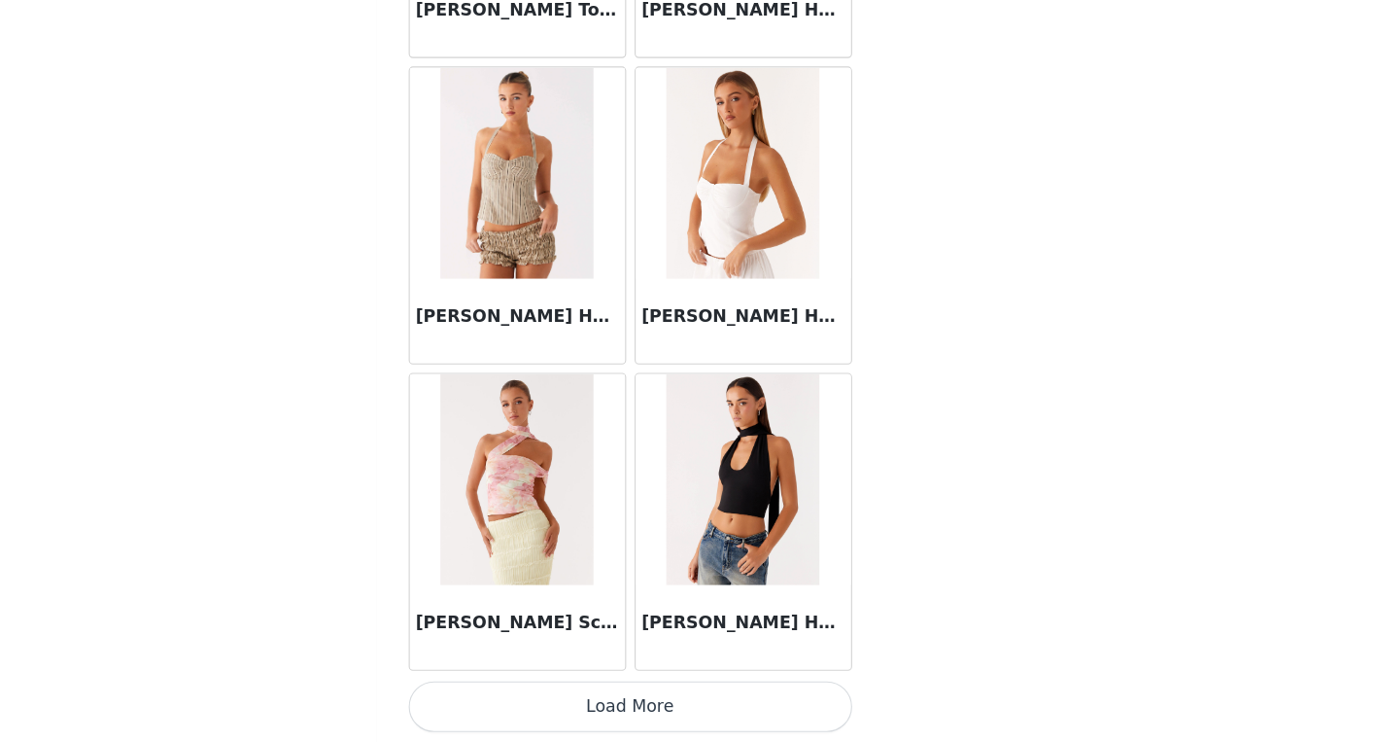
click at [740, 689] on button "Load More" at bounding box center [689, 708] width 408 height 47
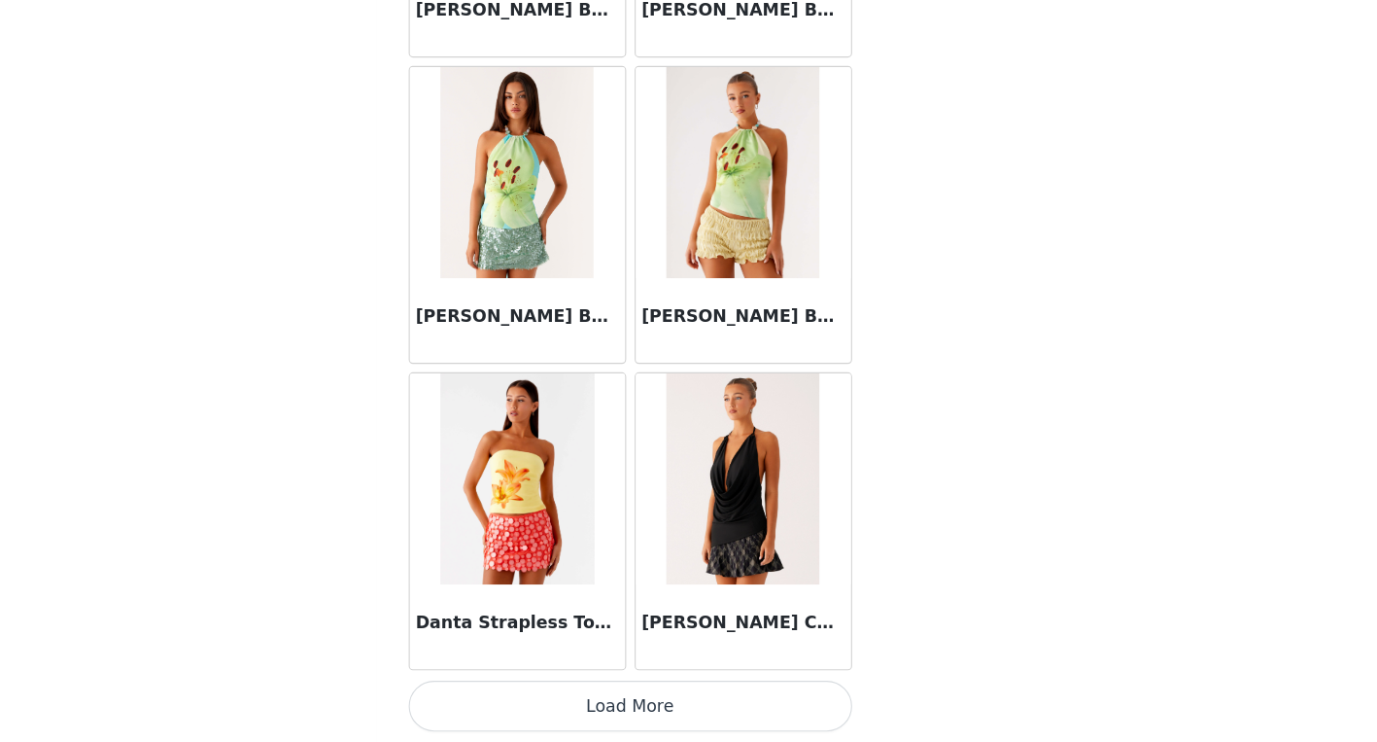
click at [722, 715] on button "Load More" at bounding box center [689, 708] width 408 height 47
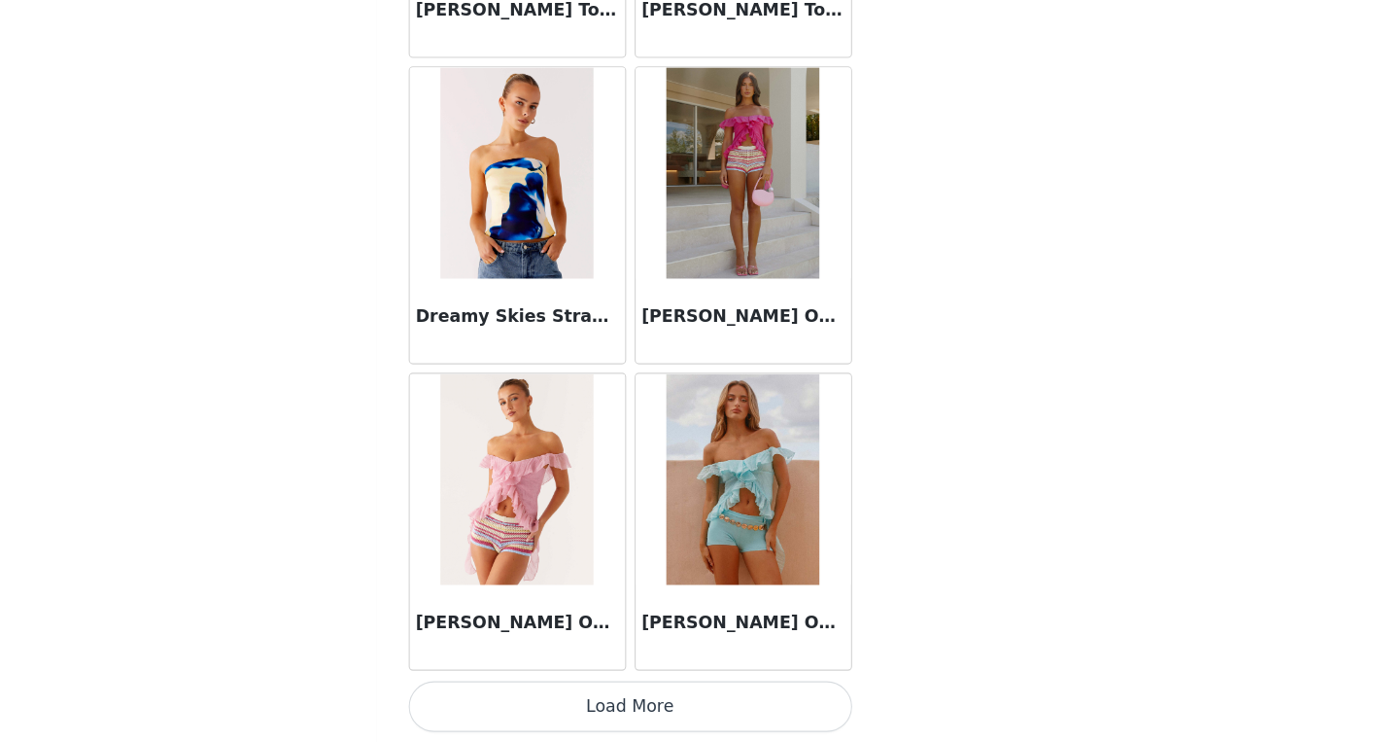
click at [722, 708] on button "Load More" at bounding box center [689, 708] width 408 height 47
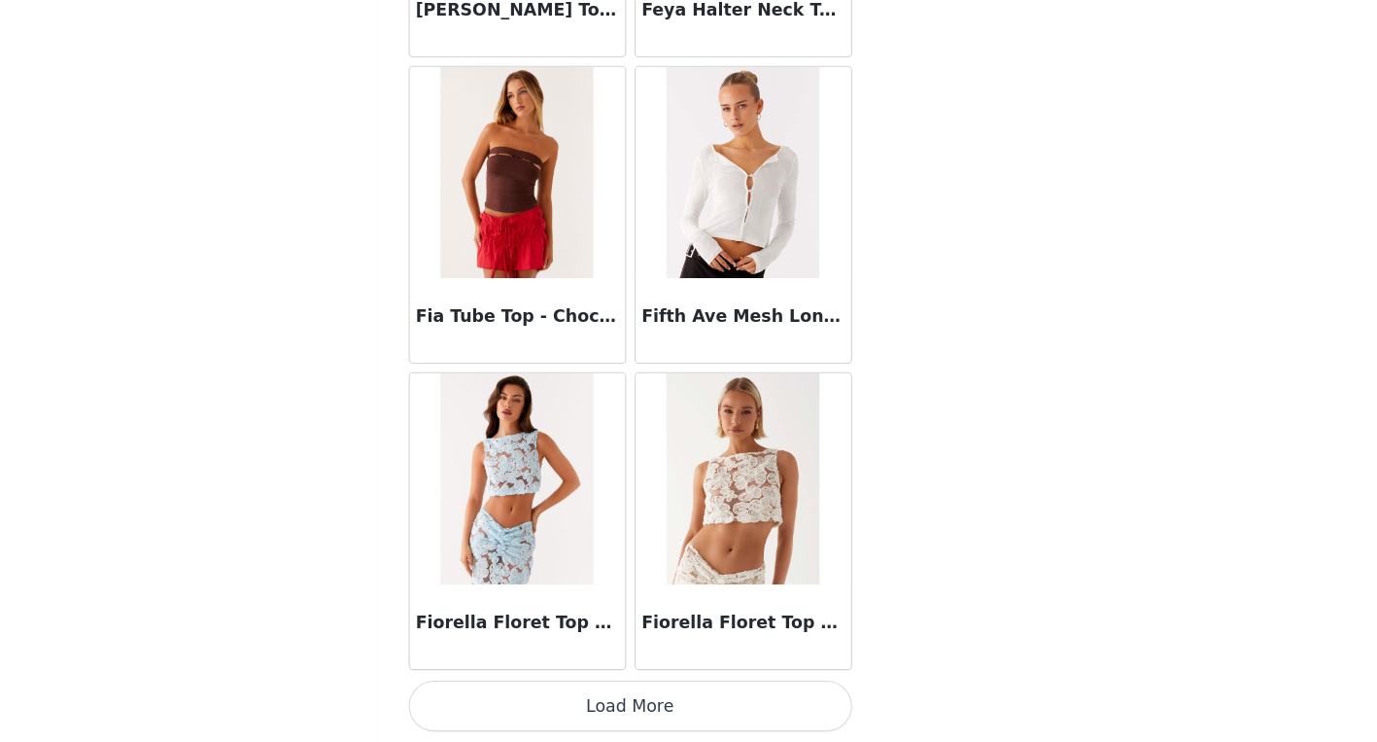
click at [728, 691] on button "Load More" at bounding box center [689, 708] width 408 height 47
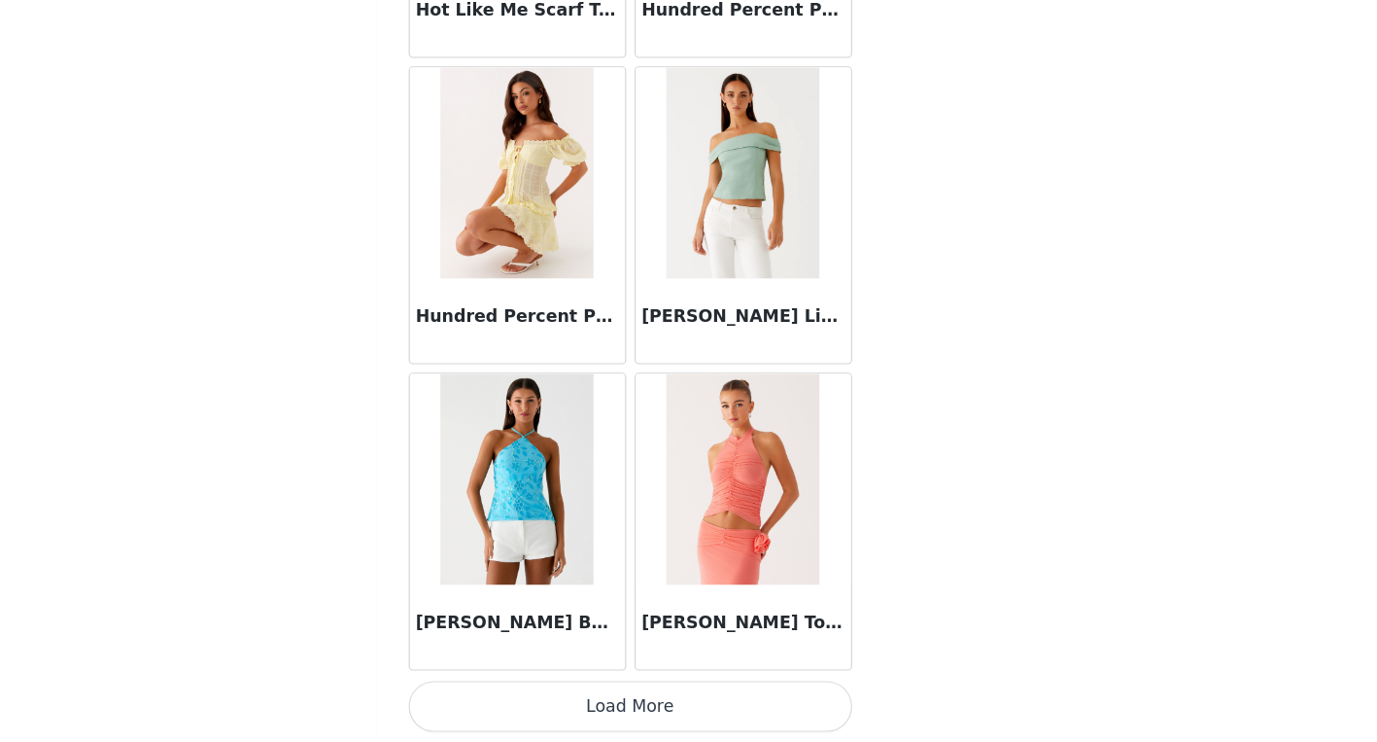
click at [714, 706] on button "Load More" at bounding box center [689, 708] width 408 height 47
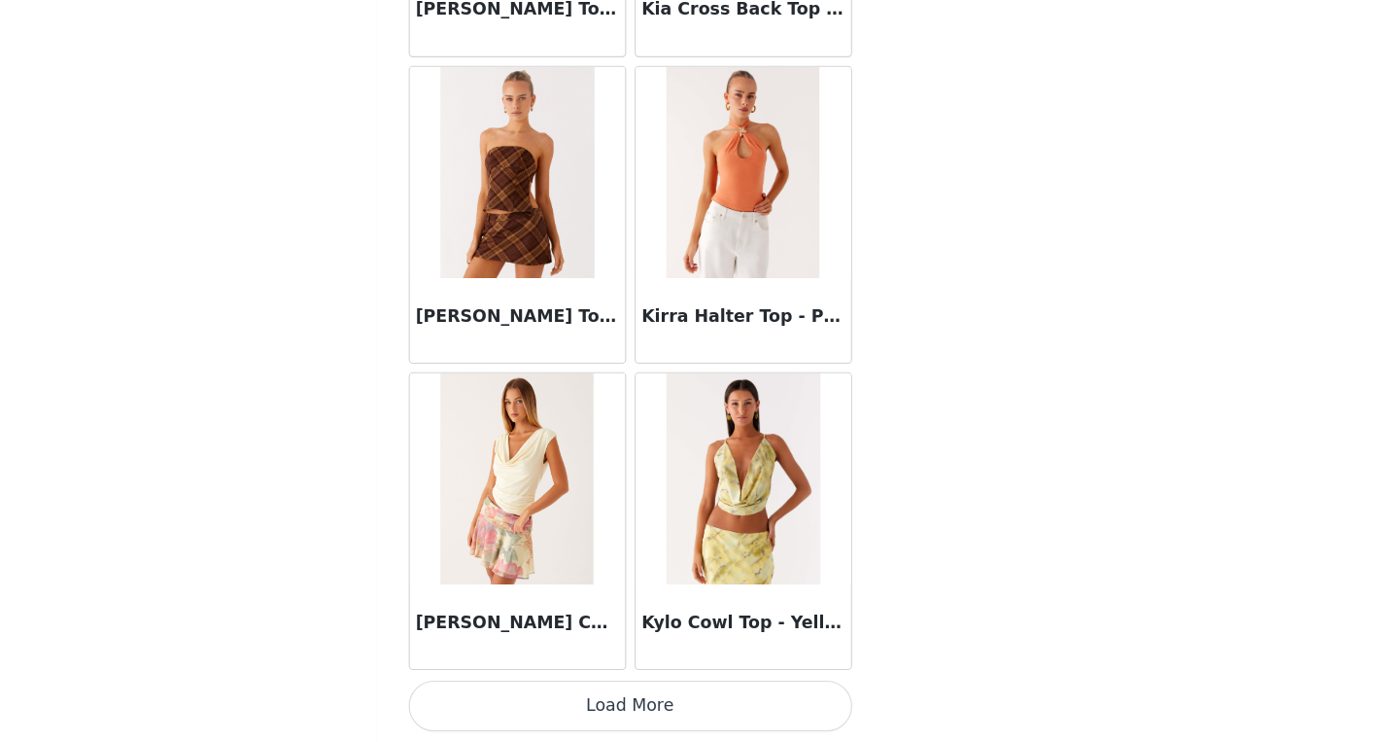
click at [781, 696] on button "Load More" at bounding box center [689, 708] width 408 height 47
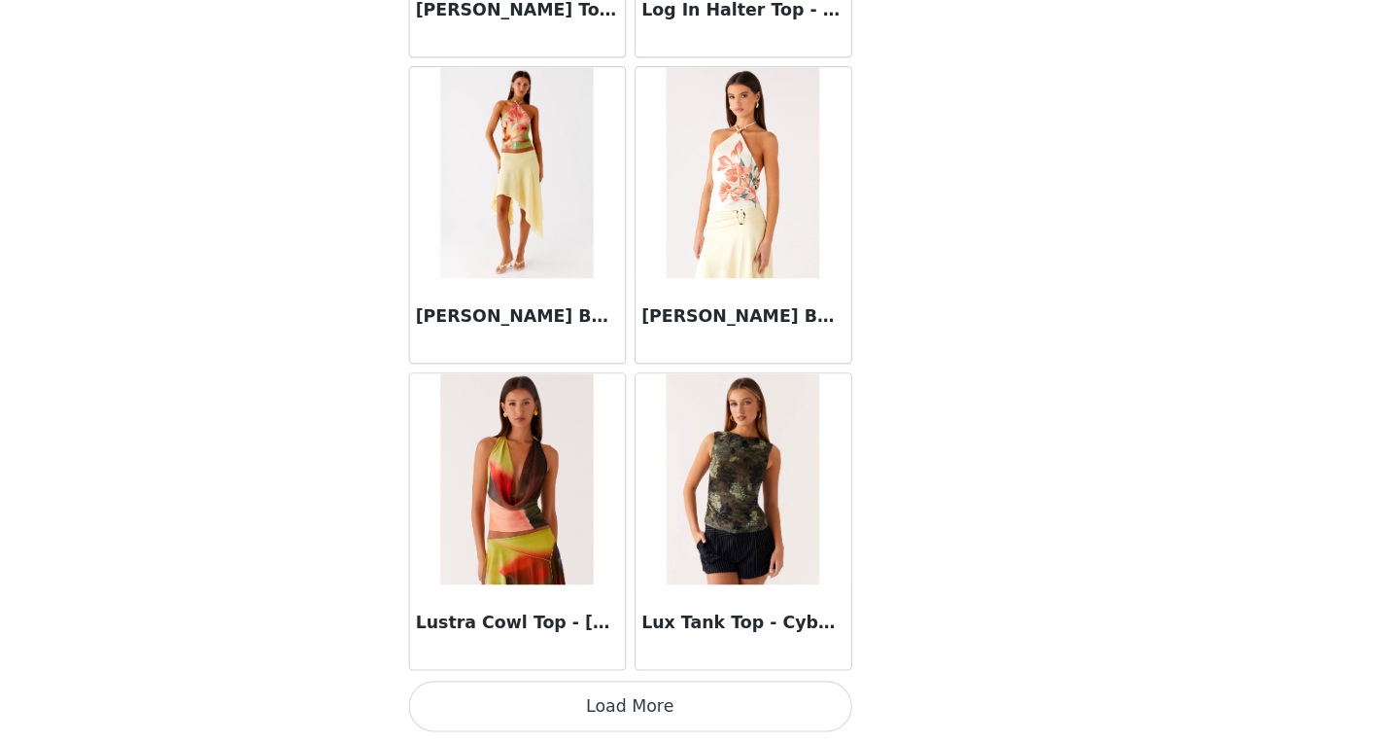
click at [741, 695] on button "Load More" at bounding box center [689, 708] width 408 height 47
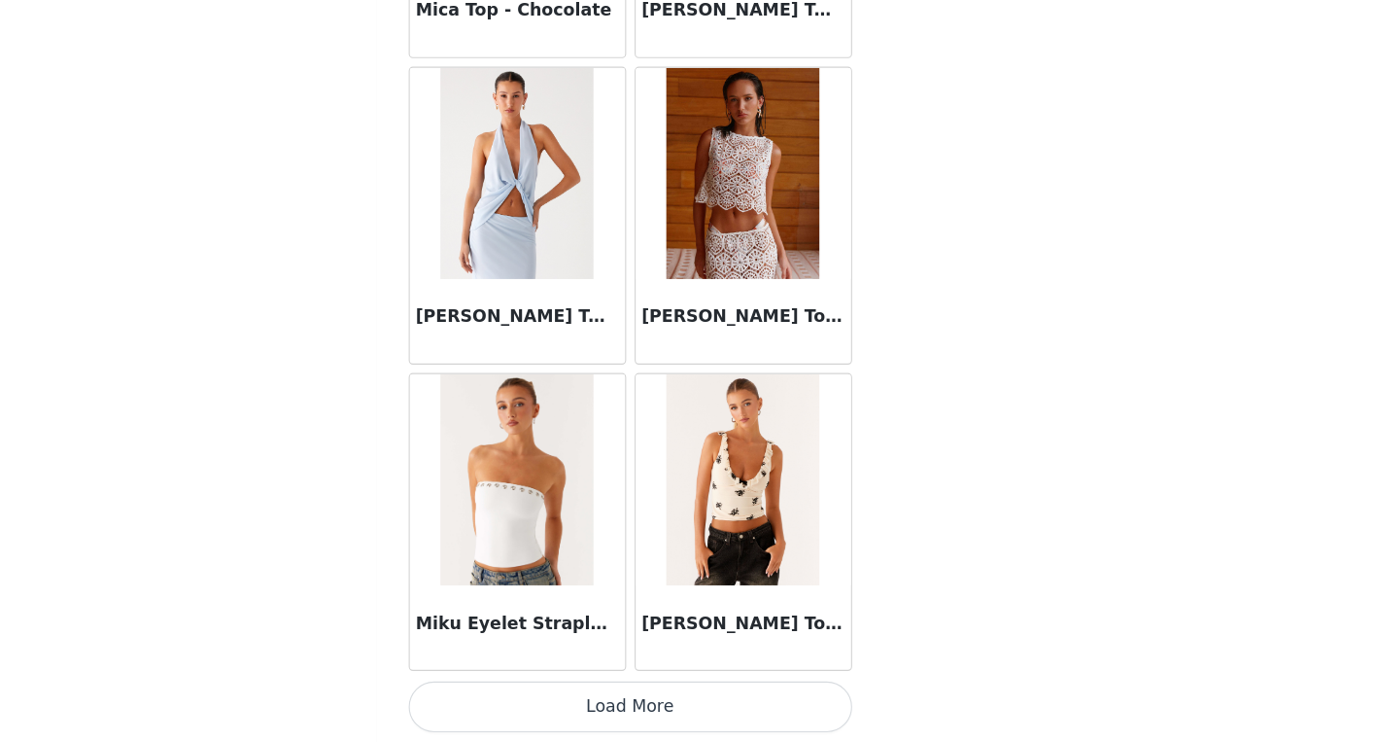
click at [717, 699] on button "Load More" at bounding box center [689, 708] width 408 height 47
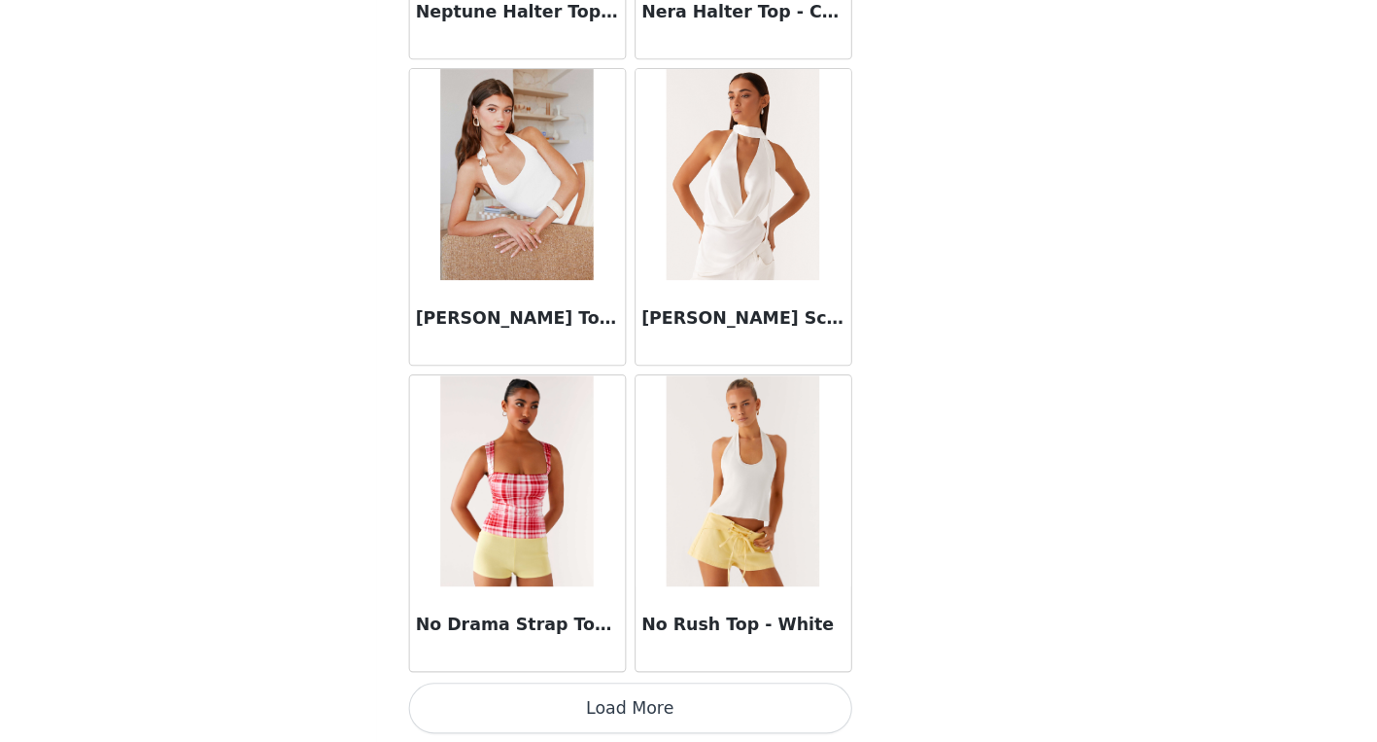
click at [702, 705] on button "Load More" at bounding box center [689, 708] width 408 height 47
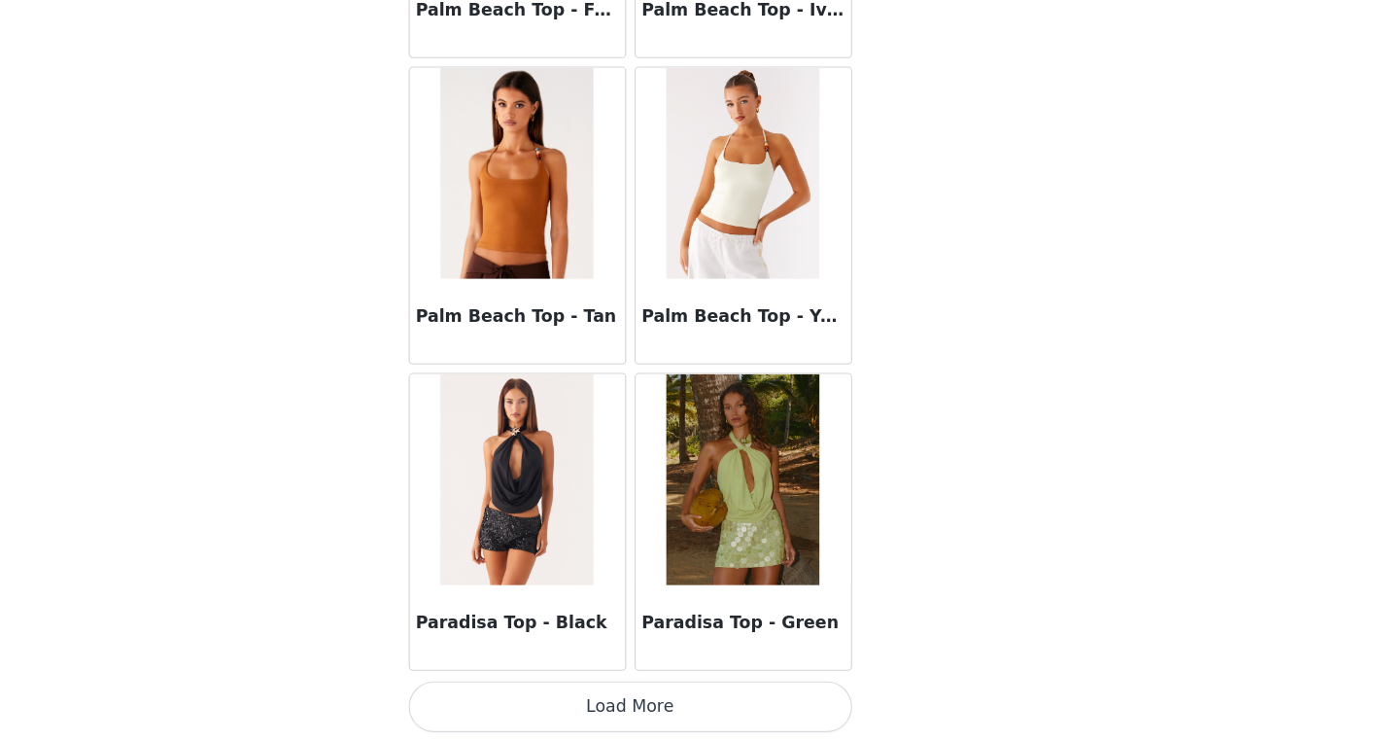
click at [793, 712] on button "Load More" at bounding box center [689, 708] width 408 height 47
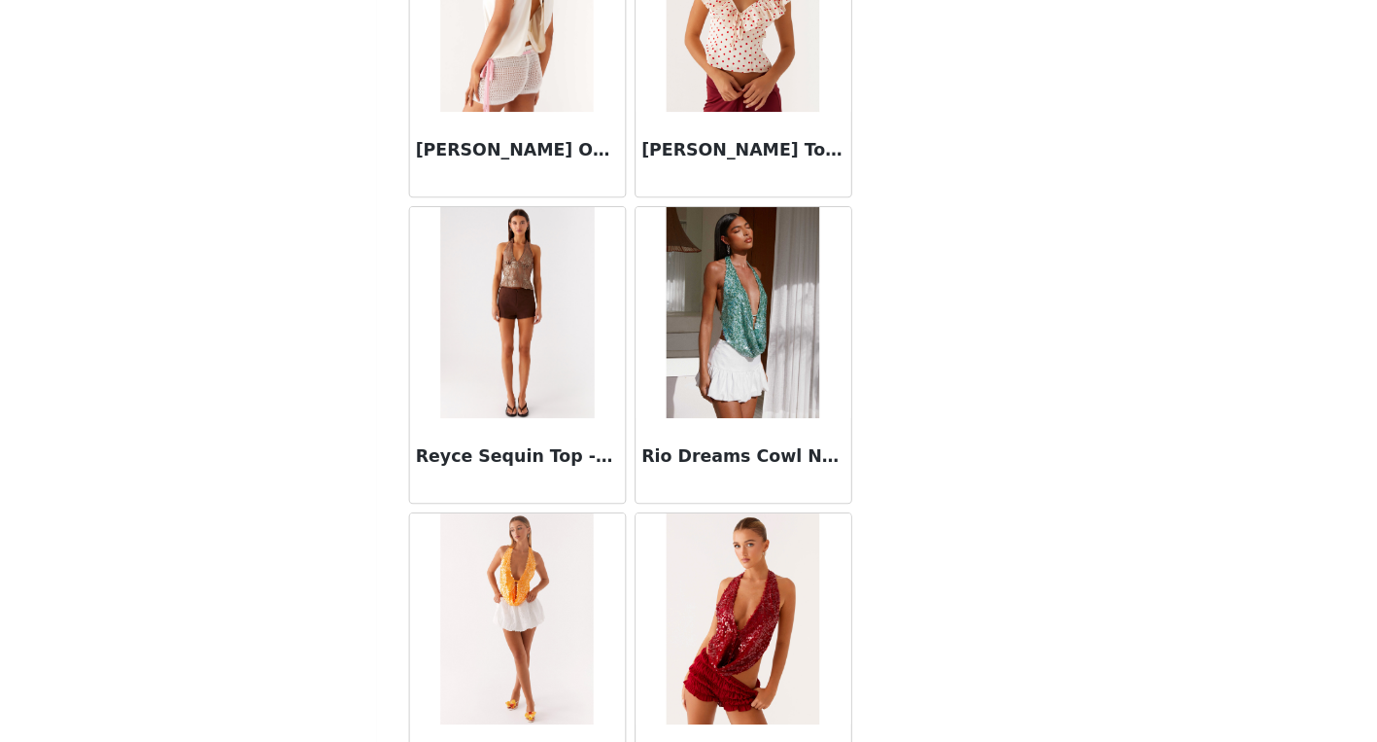
click at [790, 600] on img at bounding box center [792, 628] width 141 height 194
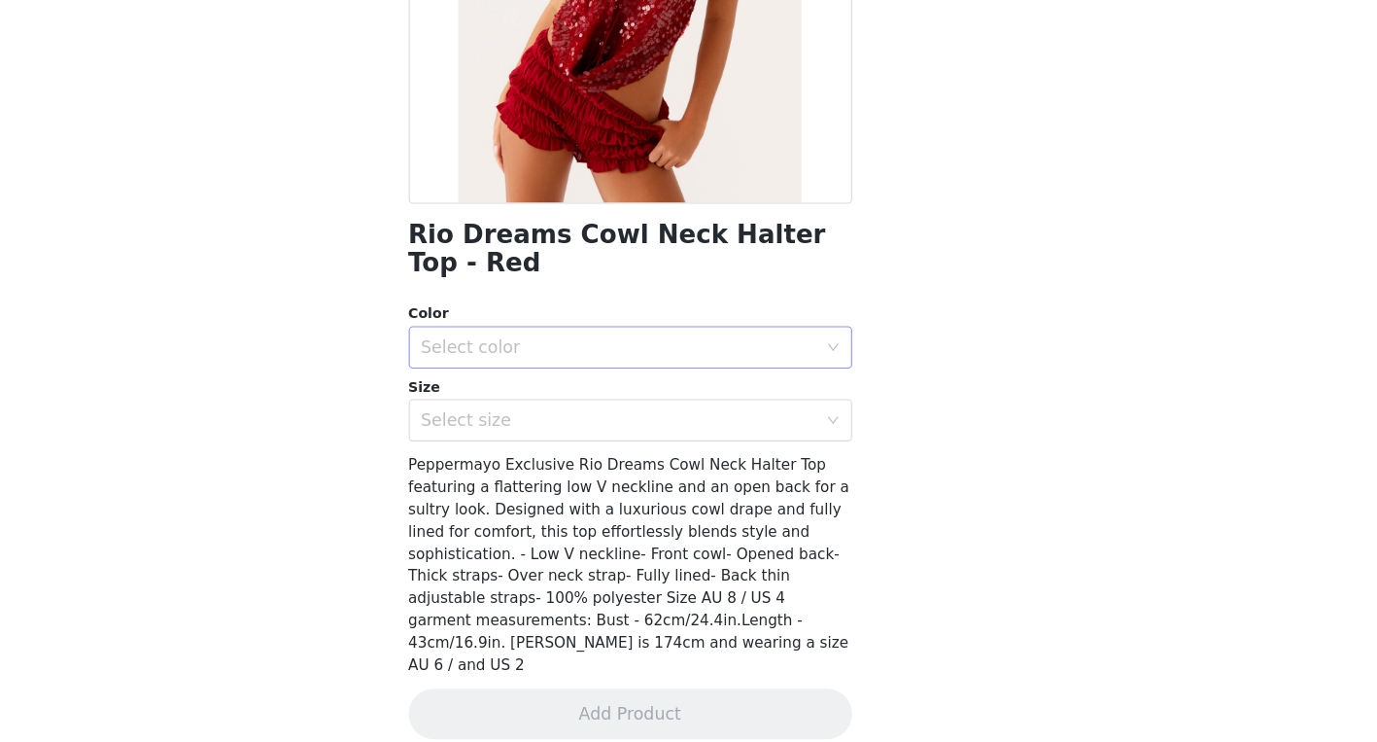
click at [596, 377] on div "Select color" at bounding box center [678, 377] width 363 height 19
click at [586, 422] on li "Fuschia" at bounding box center [689, 420] width 408 height 31
click at [577, 455] on div "Select size" at bounding box center [683, 445] width 372 height 37
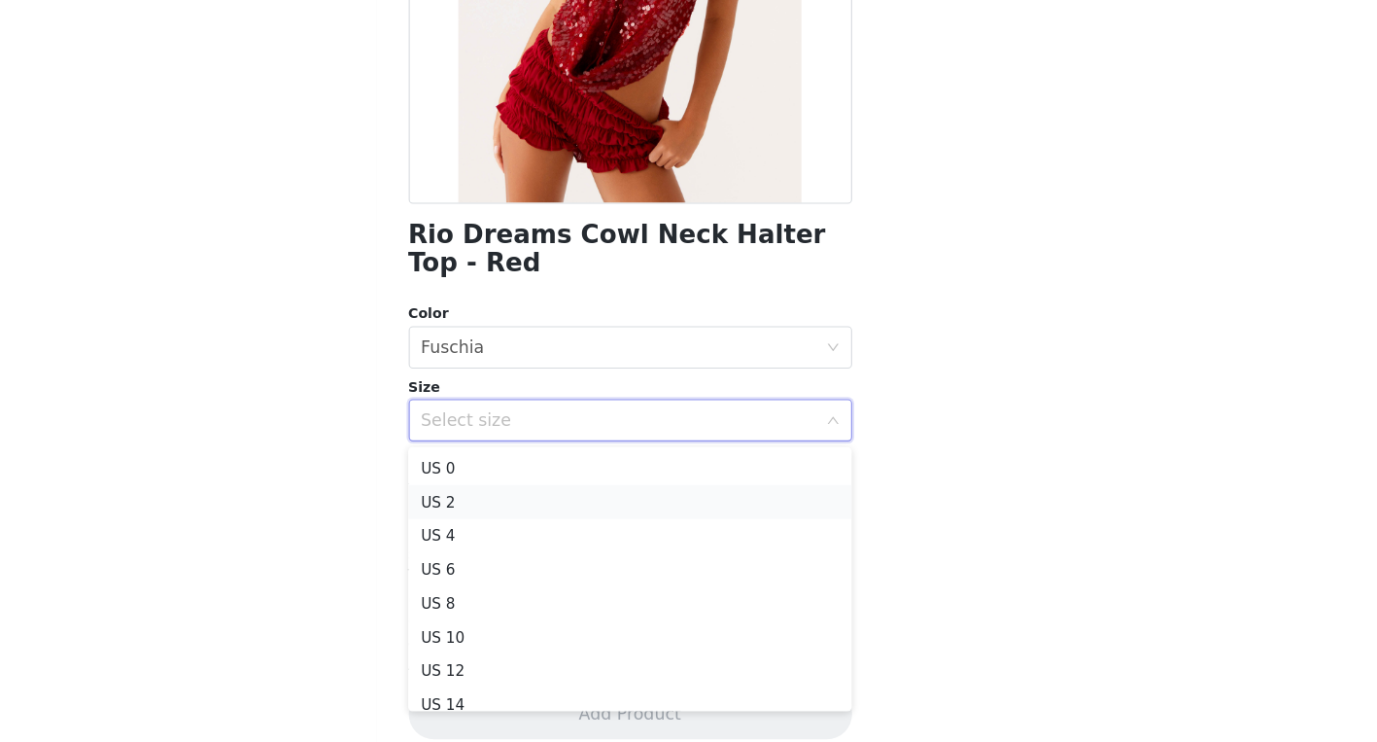
click at [567, 525] on li "US 2" at bounding box center [689, 519] width 408 height 31
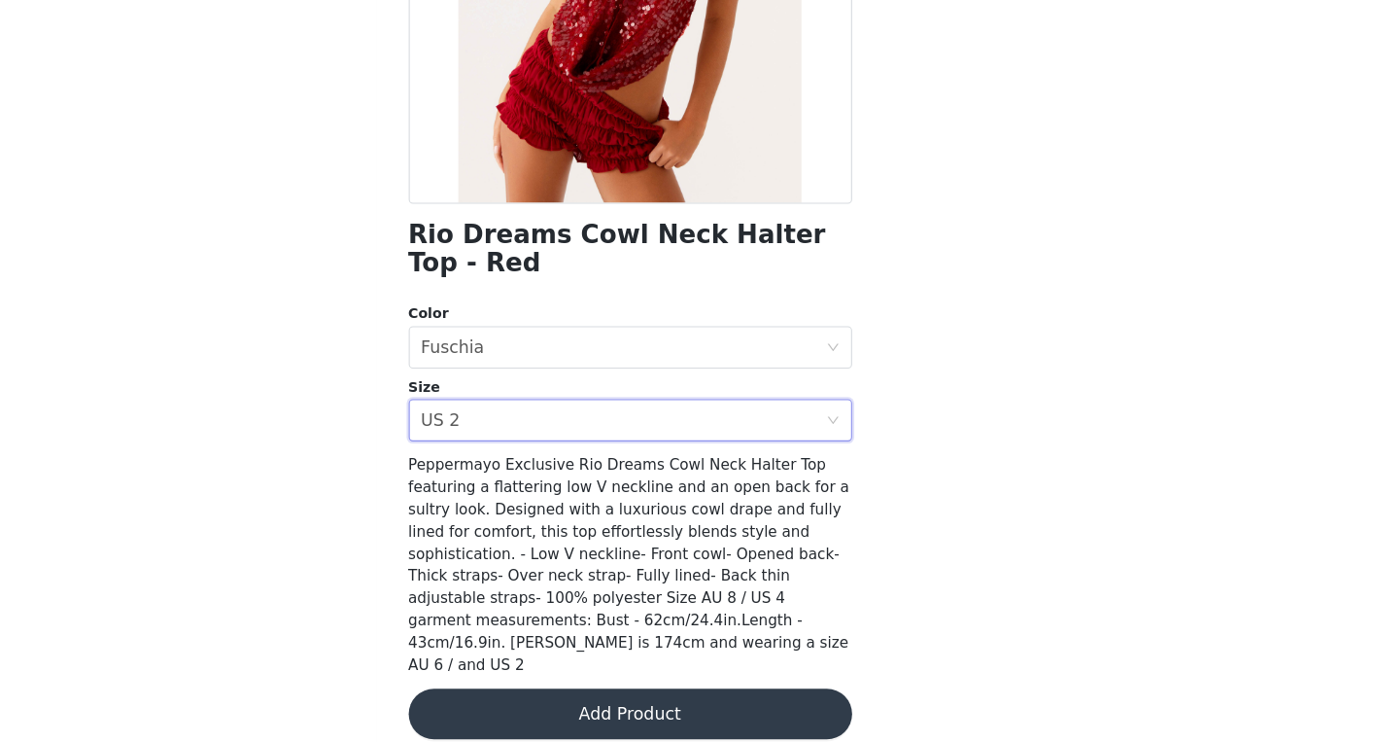
click at [586, 692] on button "Add Product" at bounding box center [689, 715] width 408 height 47
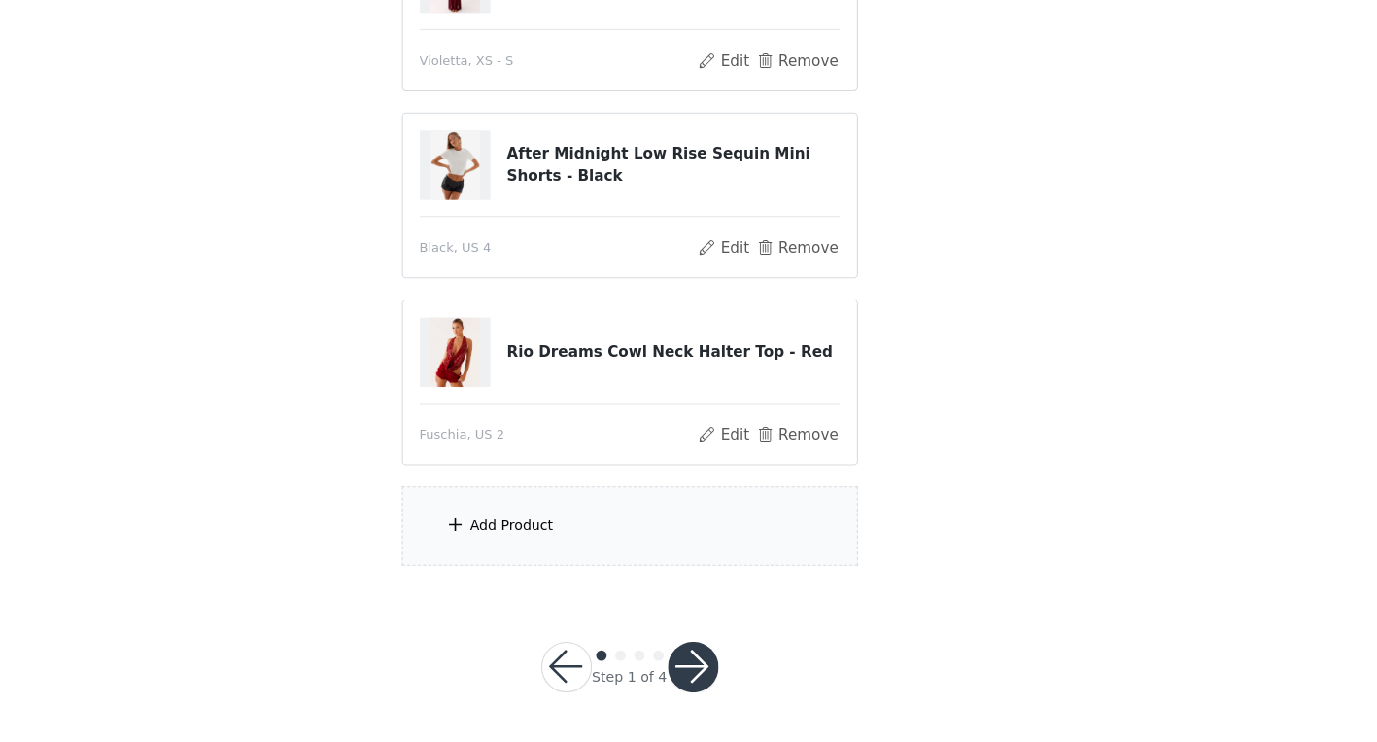
click at [636, 530] on div "Add Product" at bounding box center [689, 542] width 420 height 73
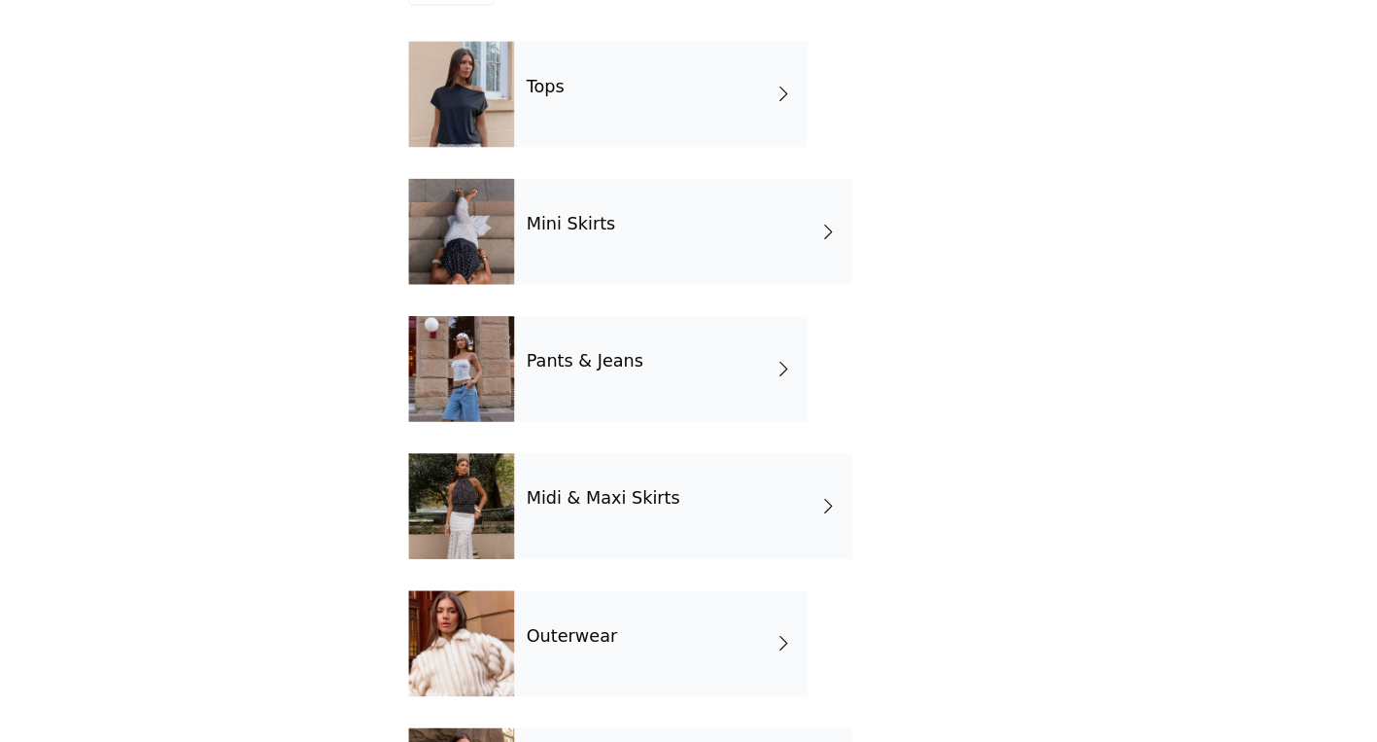
click at [720, 152] on div "Tops" at bounding box center [717, 145] width 270 height 97
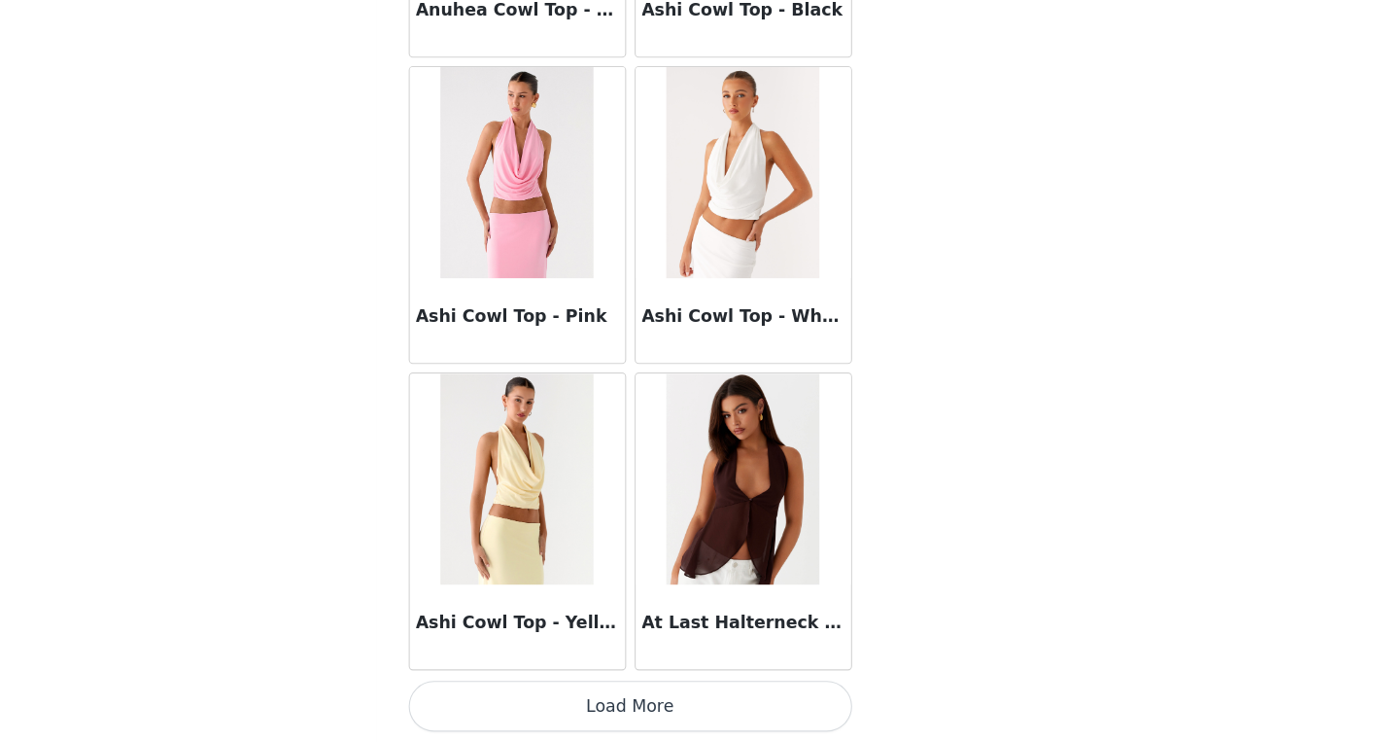
click at [710, 716] on button "Load More" at bounding box center [689, 708] width 408 height 47
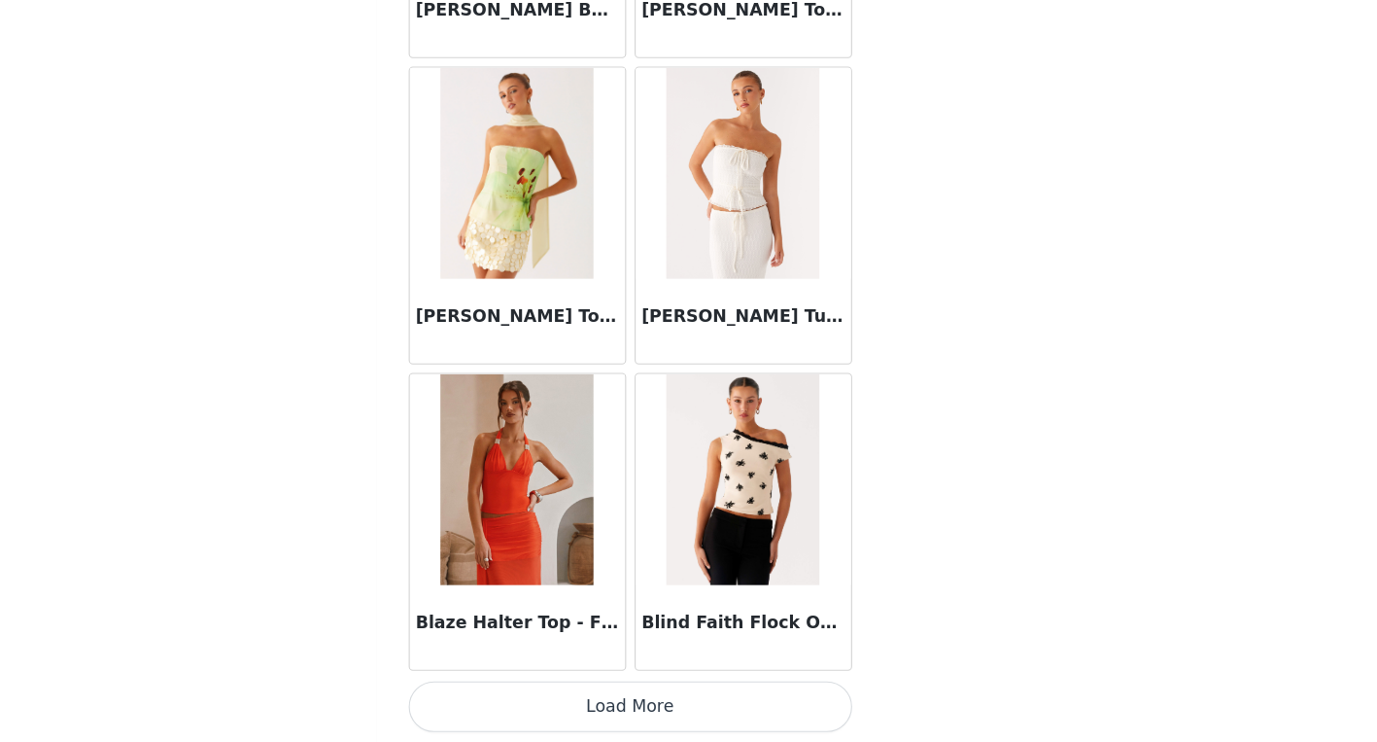
click at [702, 699] on button "Load More" at bounding box center [689, 708] width 408 height 47
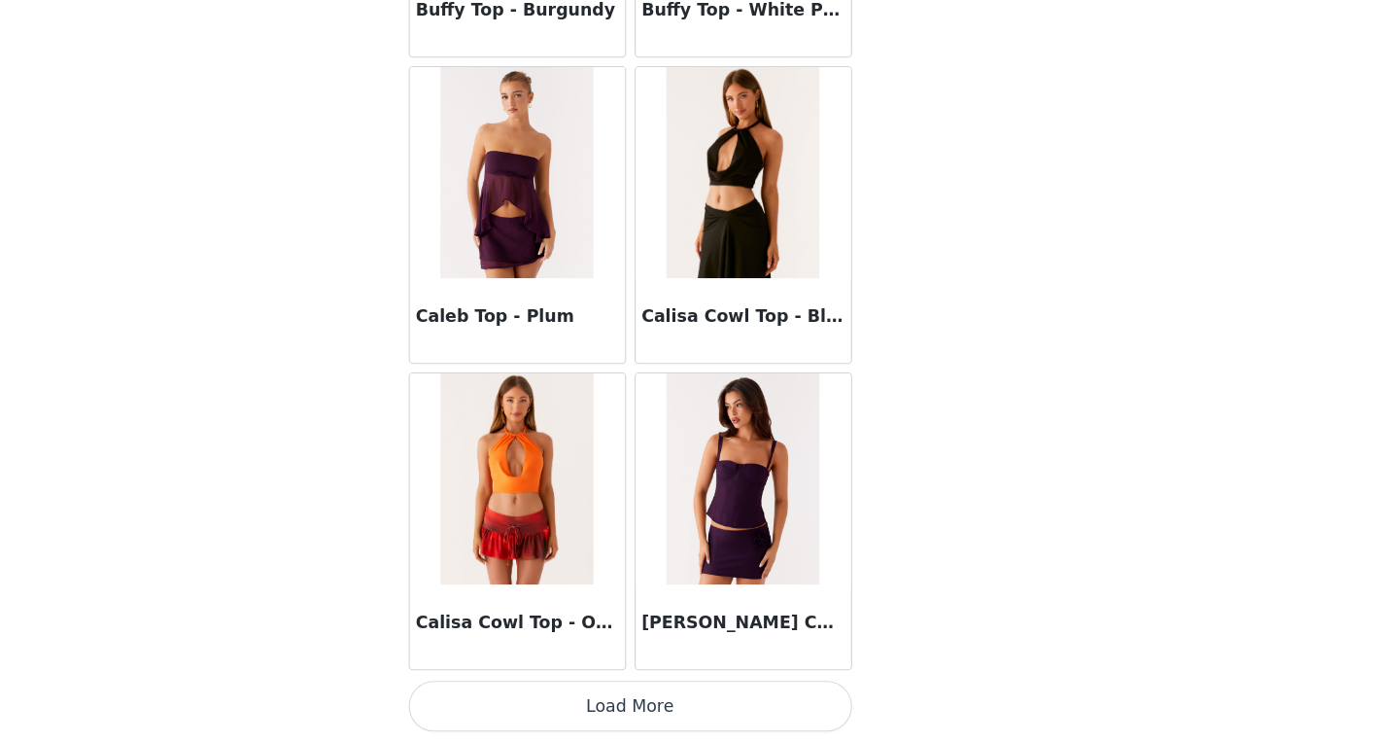
click at [701, 710] on button "Load More" at bounding box center [689, 708] width 408 height 47
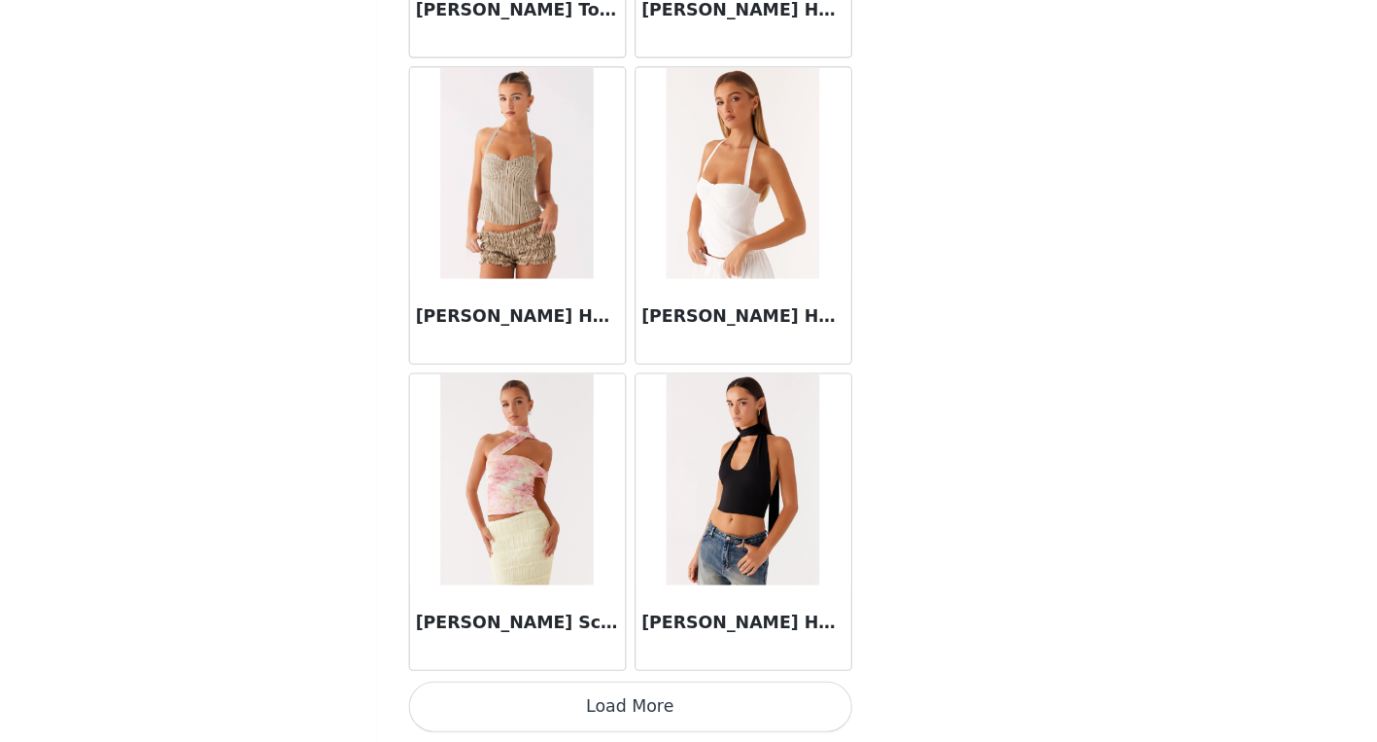
click at [684, 699] on button "Load More" at bounding box center [689, 708] width 408 height 47
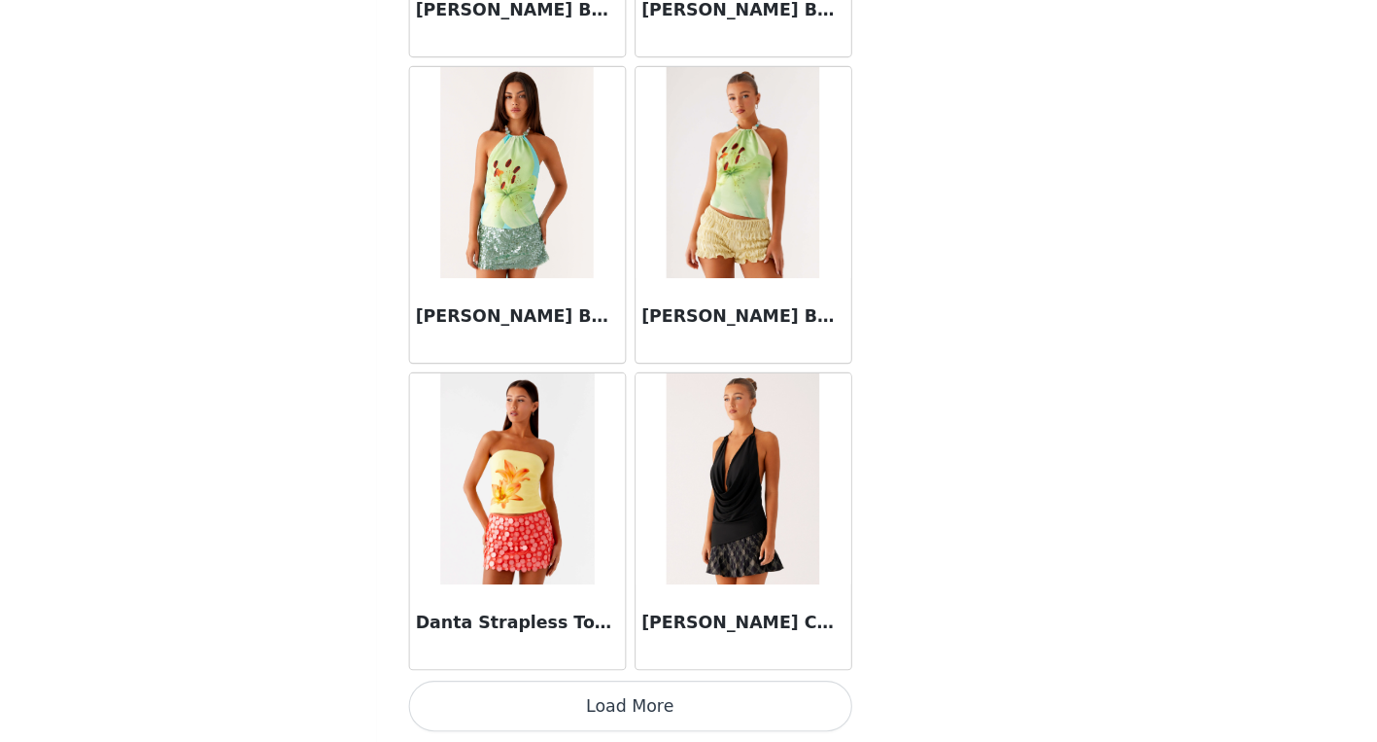
click at [659, 706] on button "Load More" at bounding box center [689, 708] width 408 height 47
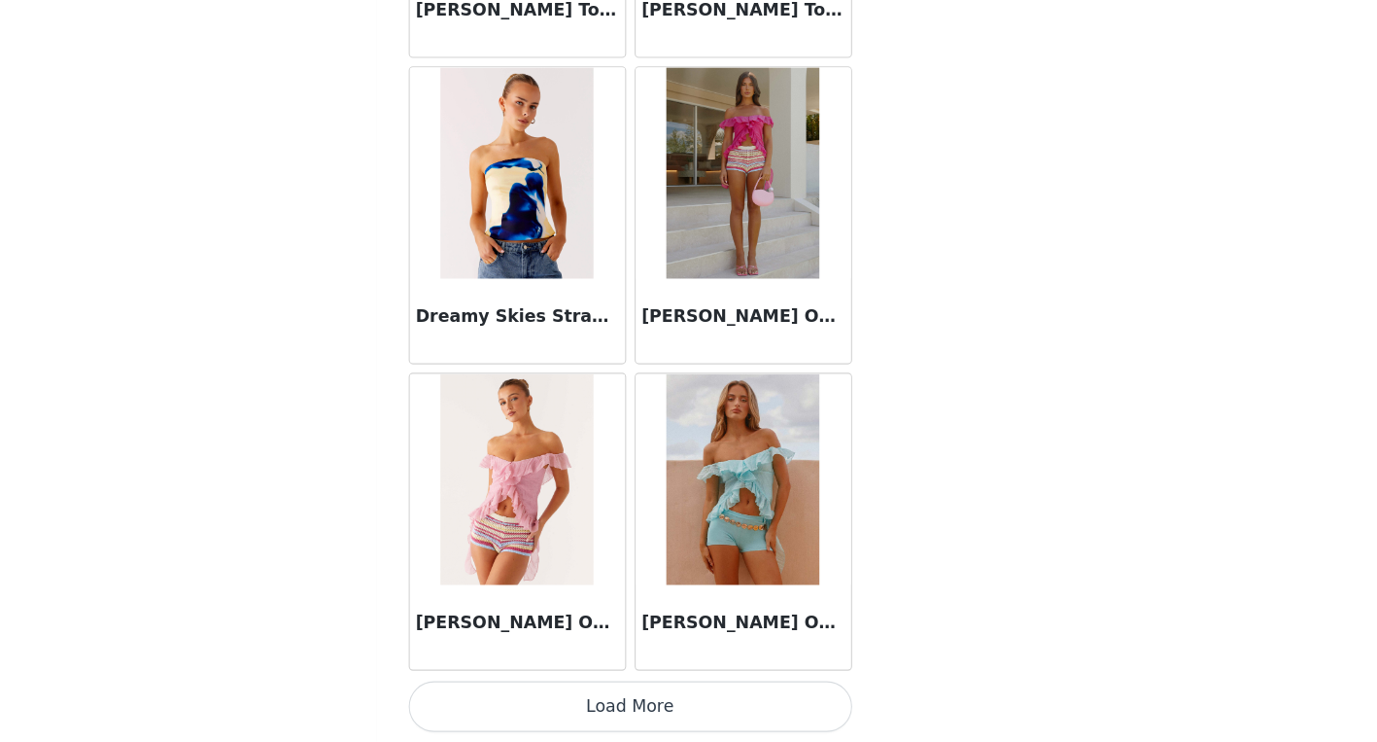
click at [688, 713] on button "Load More" at bounding box center [689, 708] width 408 height 47
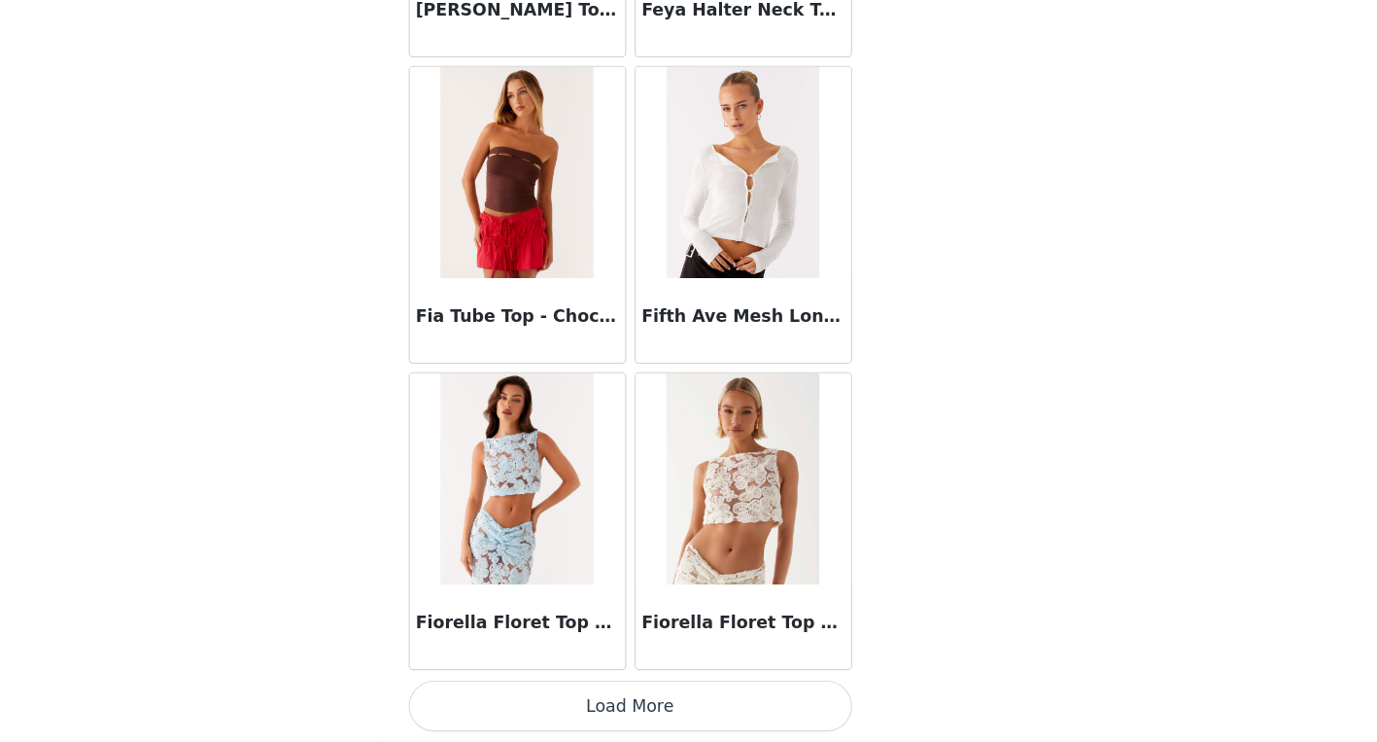
click at [684, 712] on button "Load More" at bounding box center [689, 708] width 408 height 47
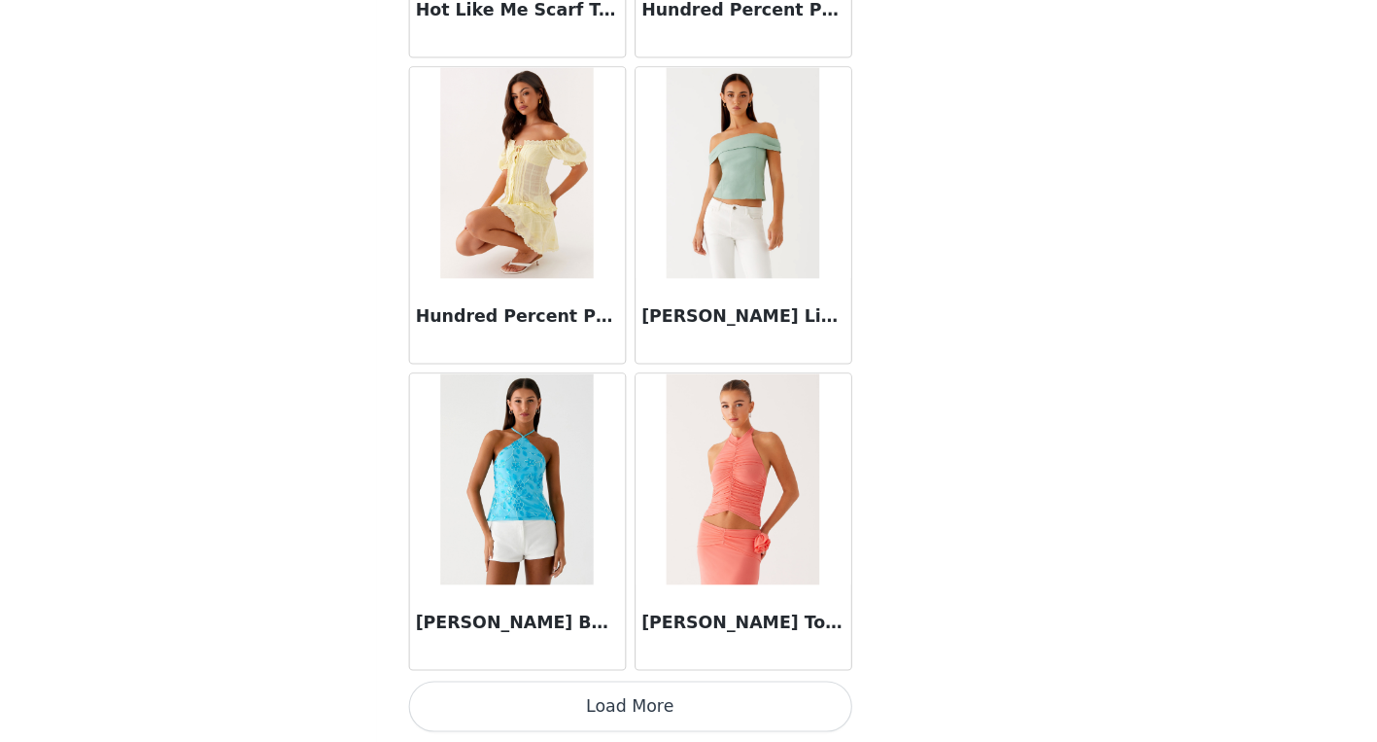
click at [697, 700] on button "Load More" at bounding box center [689, 708] width 408 height 47
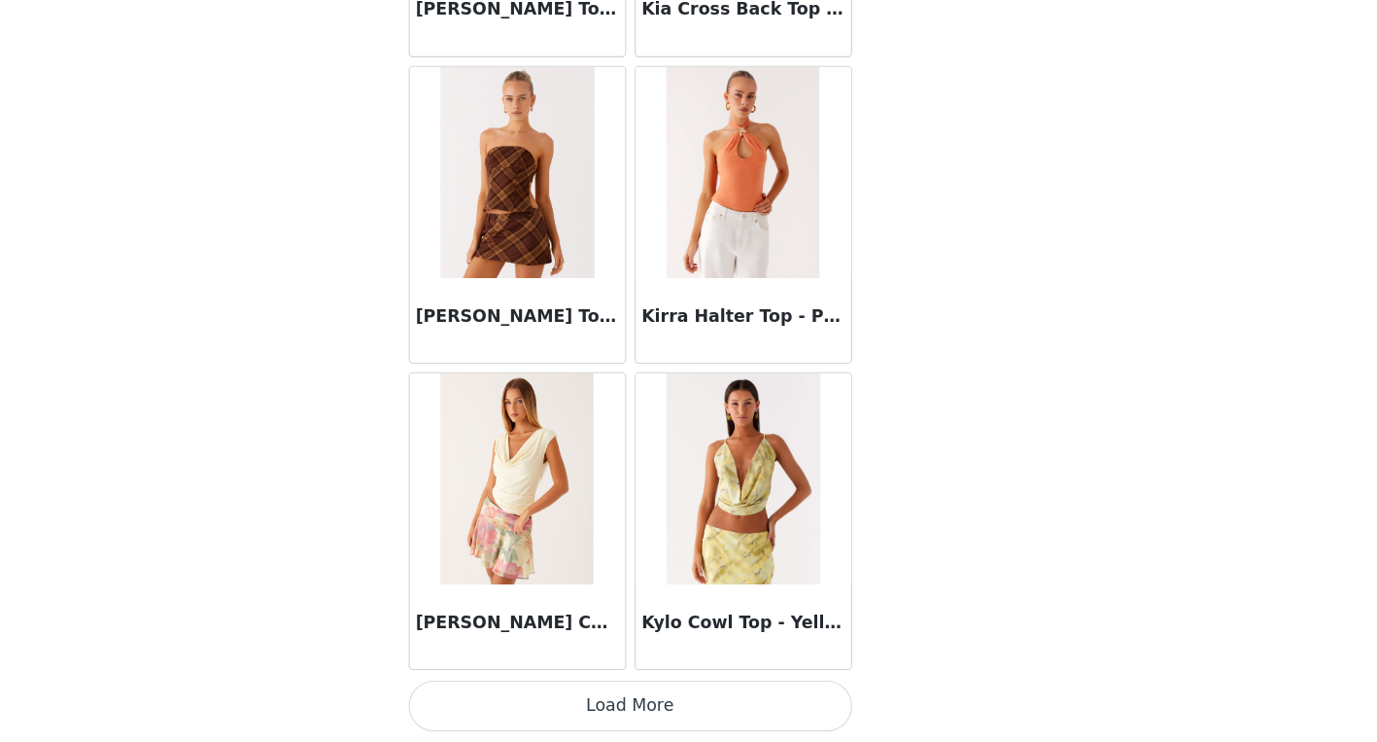
click at [692, 705] on button "Load More" at bounding box center [689, 708] width 408 height 47
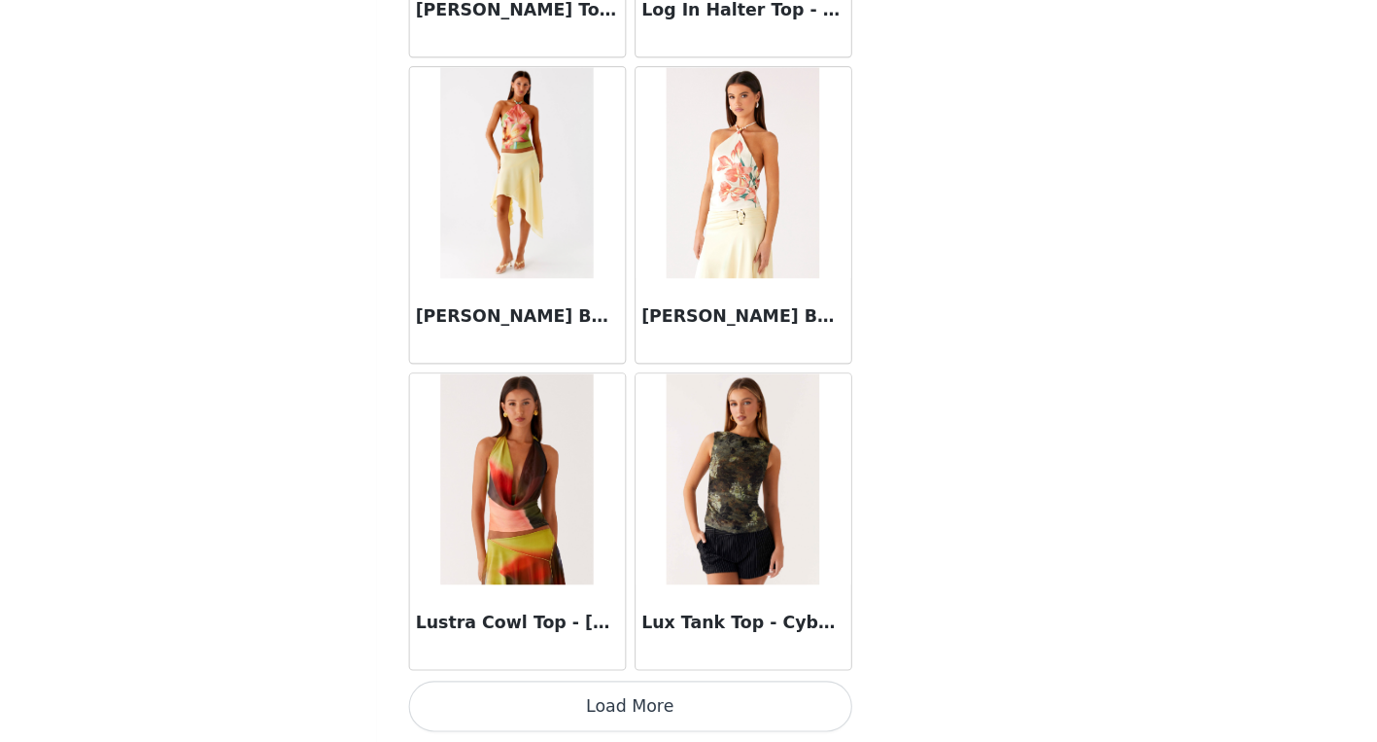
click at [726, 699] on button "Load More" at bounding box center [689, 708] width 408 height 47
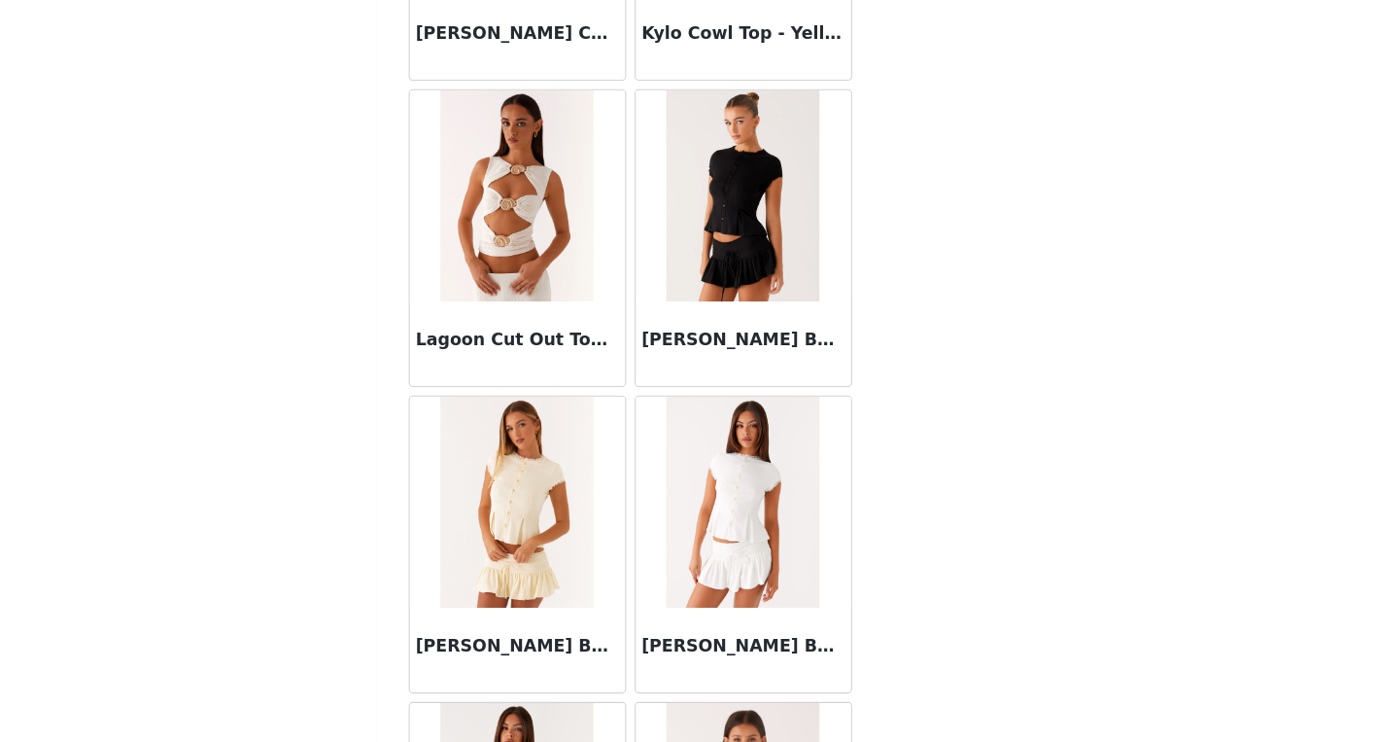
click at [597, 391] on div "Lagoon Cut Out Top - Ivory" at bounding box center [585, 375] width 198 height 78
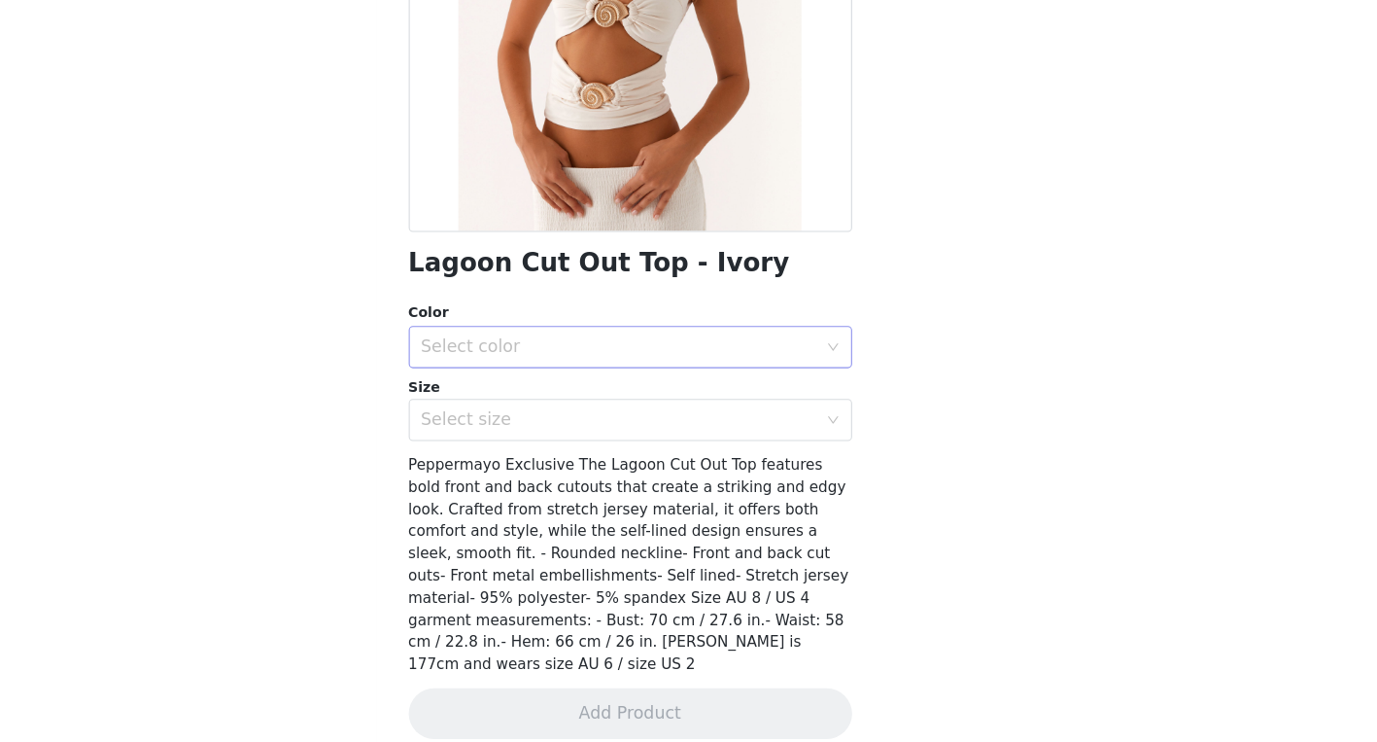
click at [699, 374] on div "Select color" at bounding box center [678, 377] width 363 height 19
click at [662, 417] on li "Ivory" at bounding box center [689, 420] width 408 height 31
click at [650, 457] on div "Select size" at bounding box center [683, 445] width 372 height 37
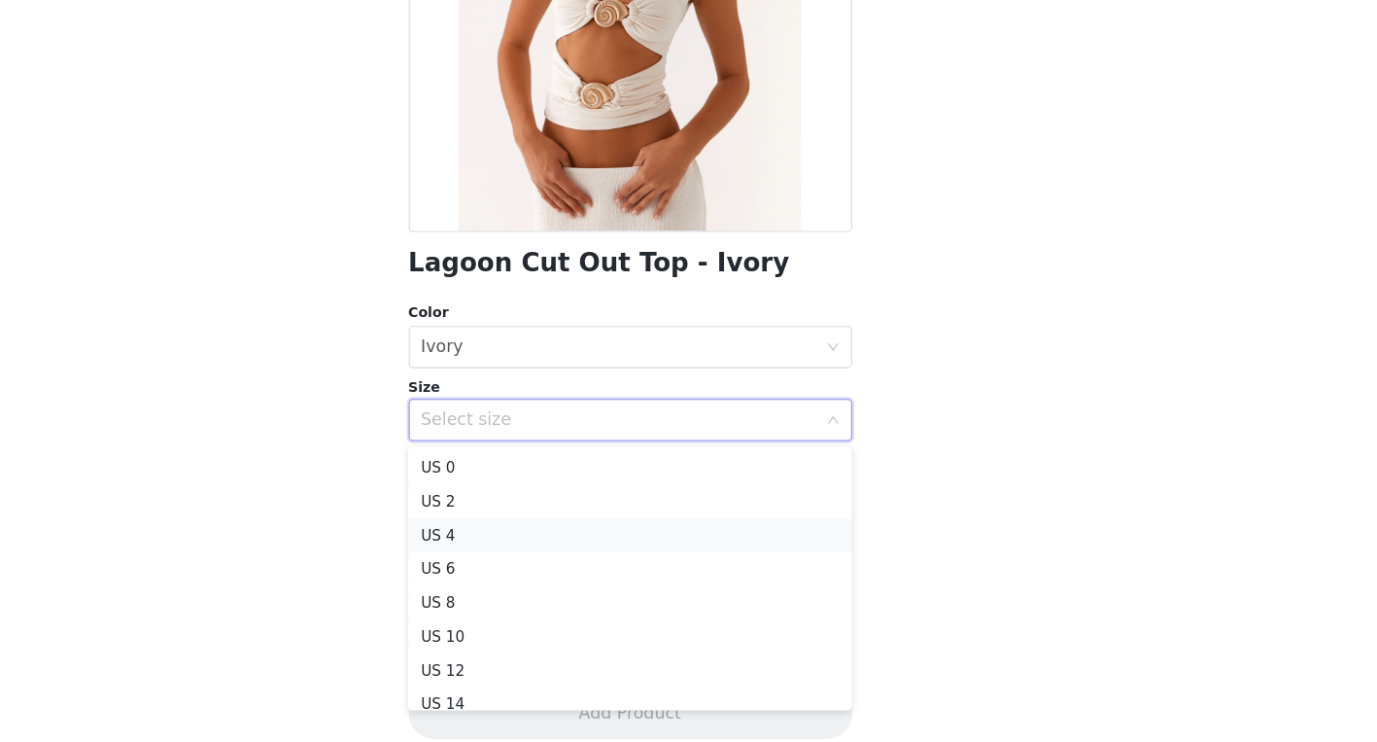
click at [599, 537] on li "US 4" at bounding box center [689, 550] width 408 height 31
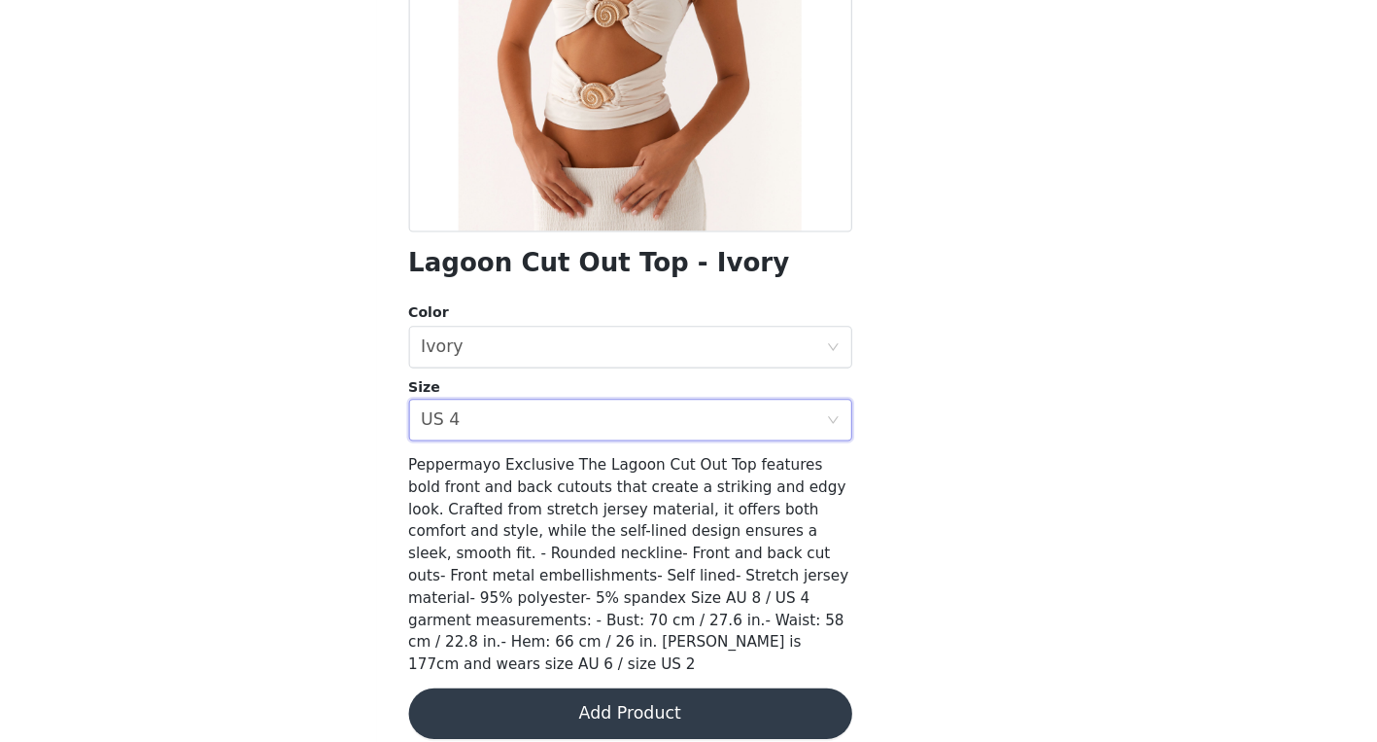
click at [621, 692] on button "Add Product" at bounding box center [689, 715] width 408 height 47
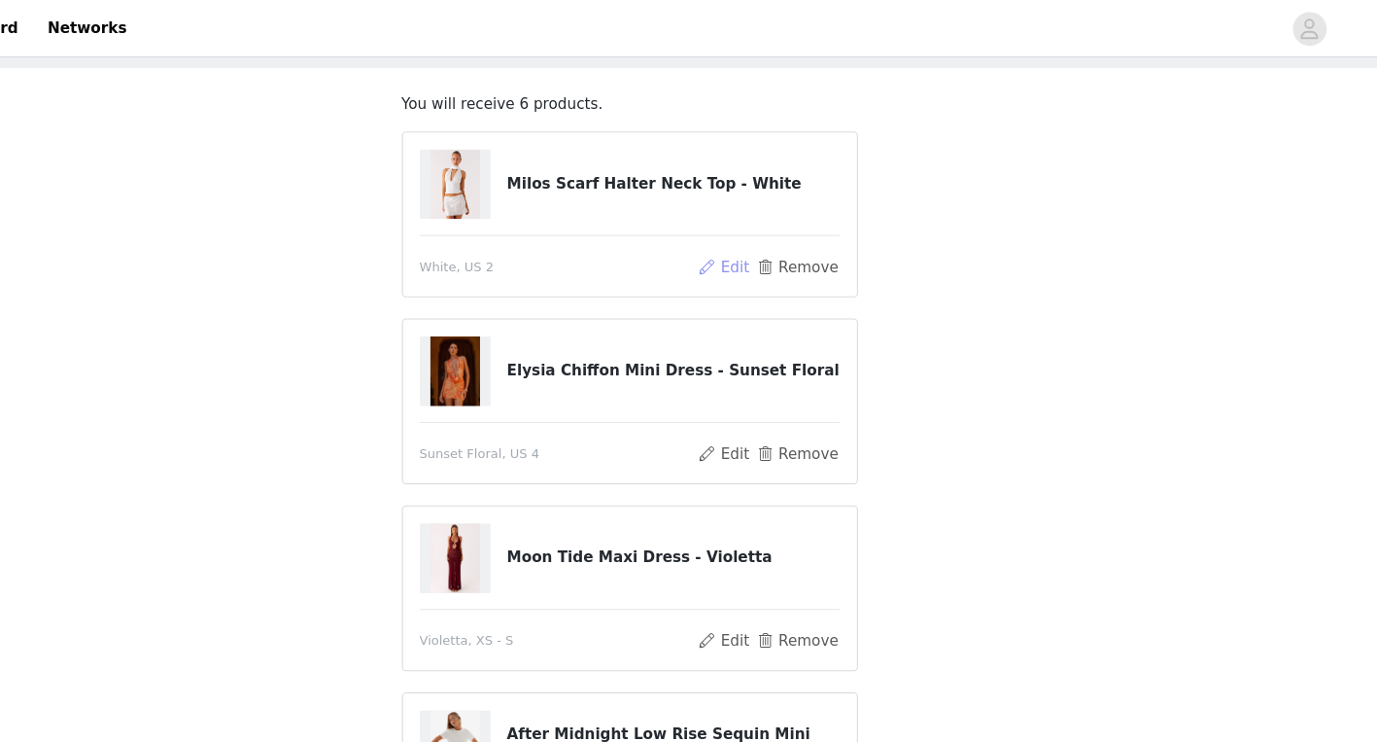
click at [779, 244] on button "Edit" at bounding box center [776, 244] width 50 height 23
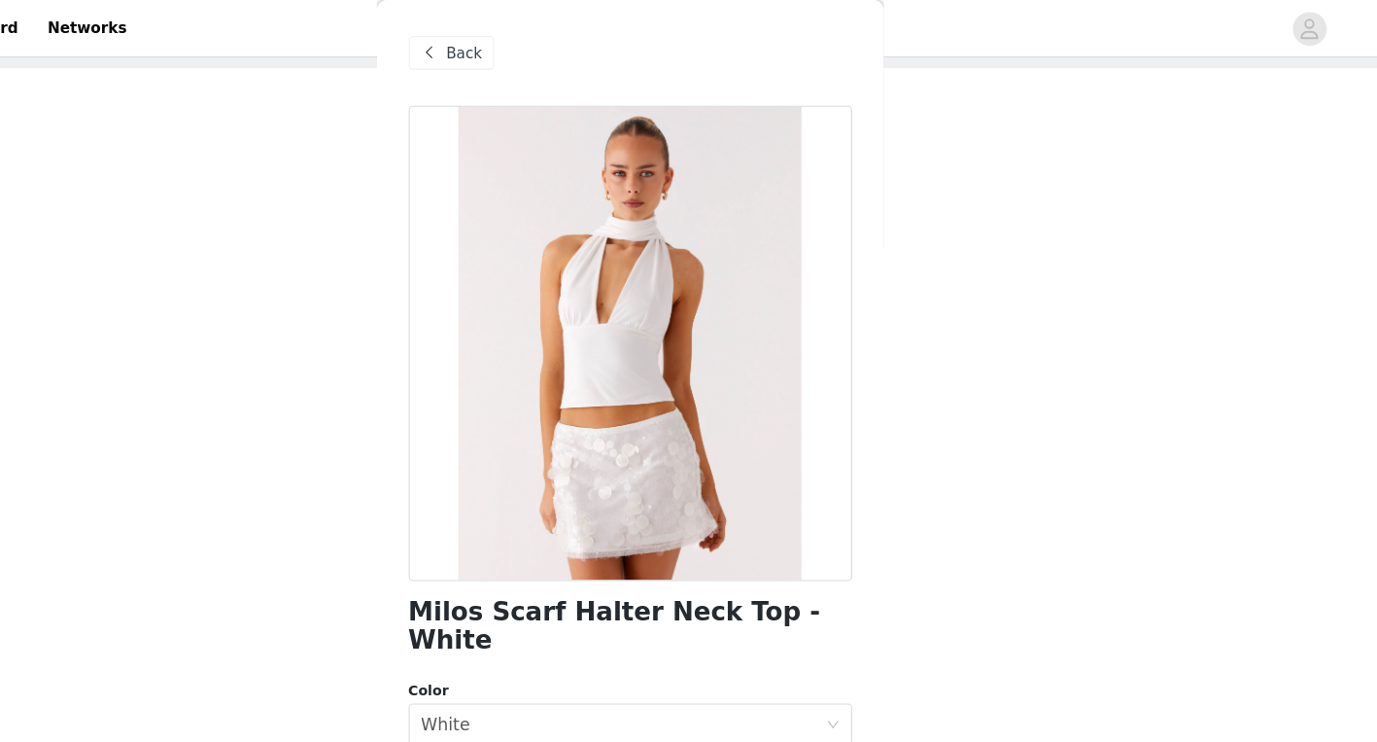
click at [515, 45] on div "Back" at bounding box center [524, 48] width 79 height 31
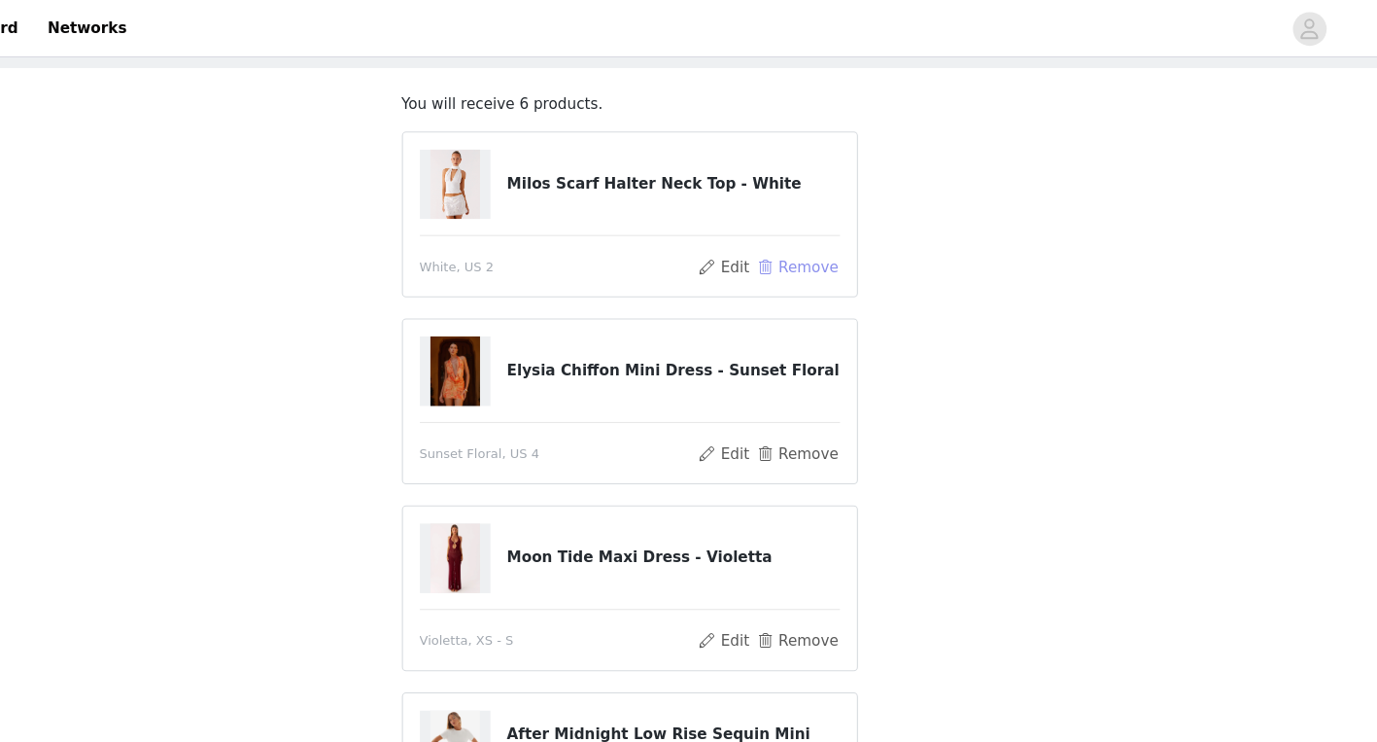
click at [866, 236] on button "Remove" at bounding box center [843, 244] width 78 height 23
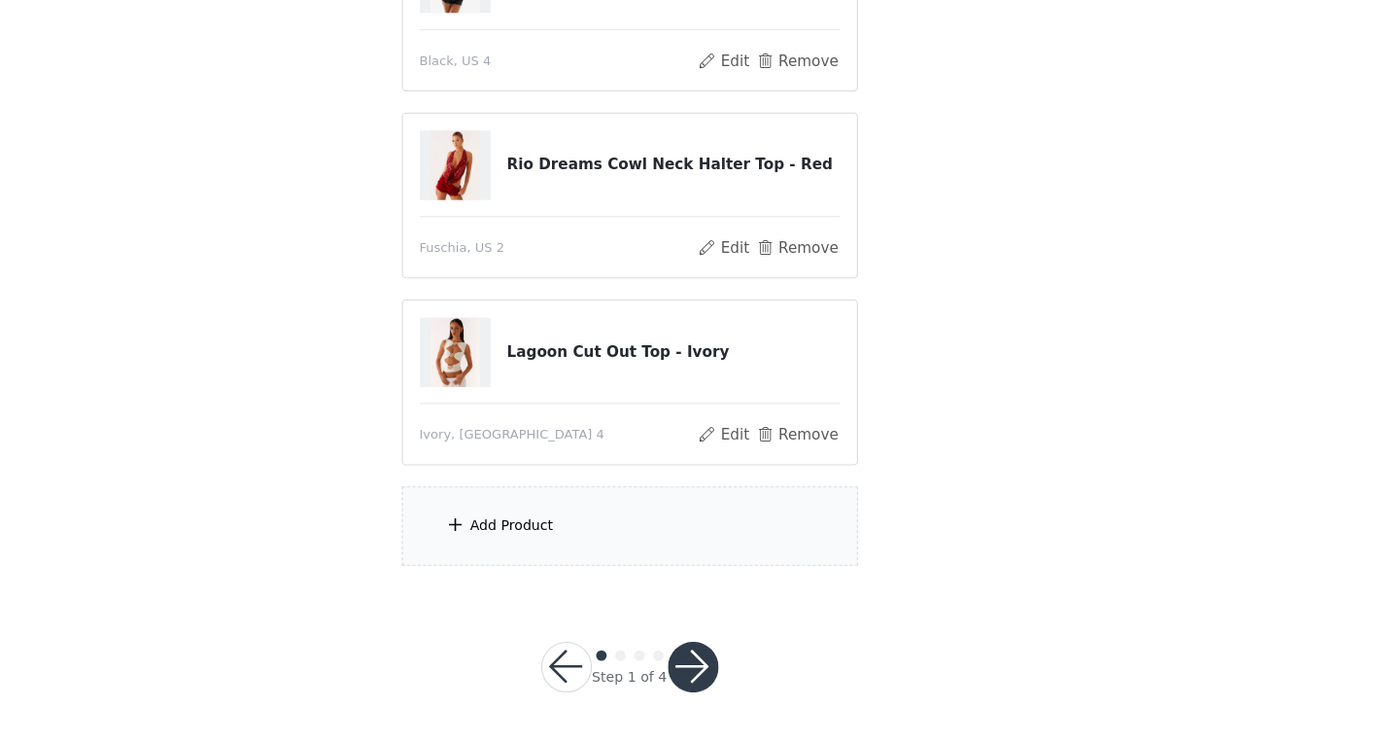
click at [602, 561] on div "Add Product" at bounding box center [689, 542] width 420 height 73
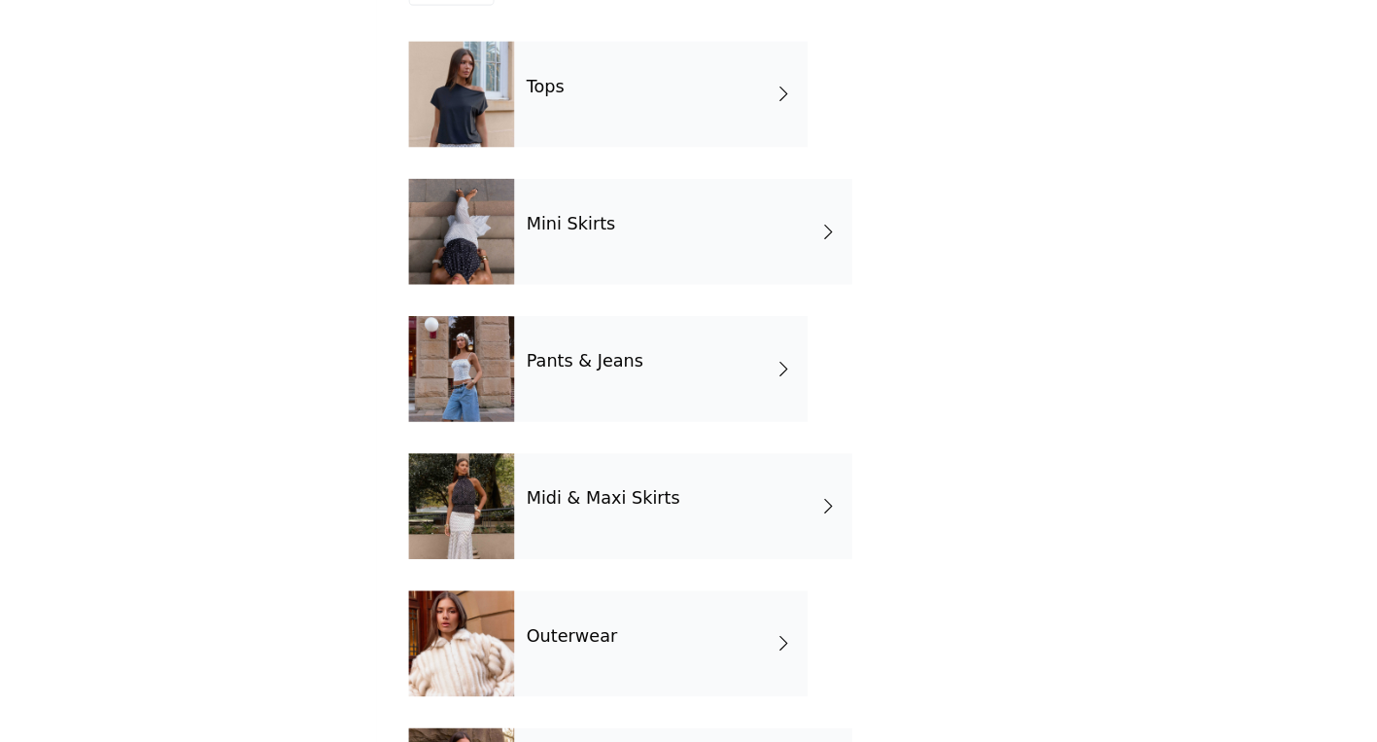
click at [630, 281] on div "Mini Skirts" at bounding box center [737, 272] width 311 height 97
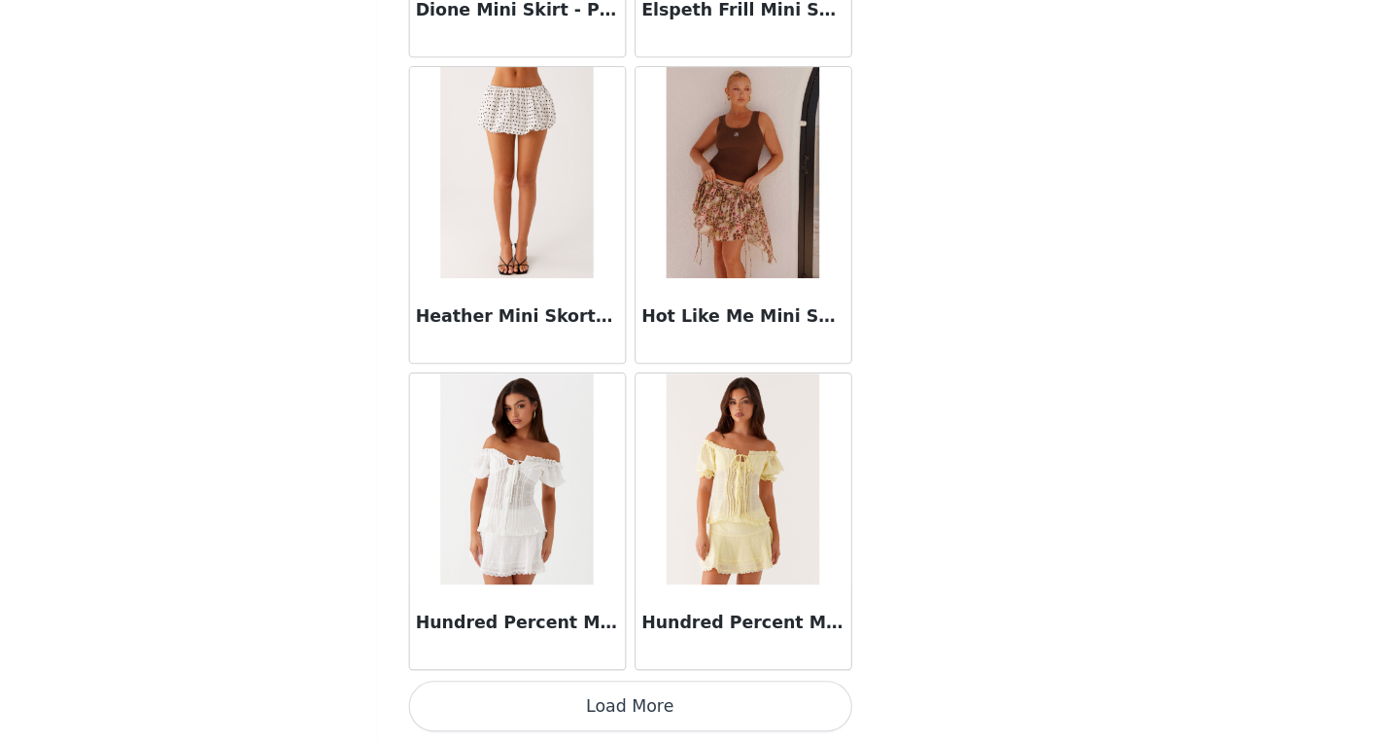
scroll to position [622, 0]
click at [641, 722] on button "Load More" at bounding box center [689, 708] width 408 height 47
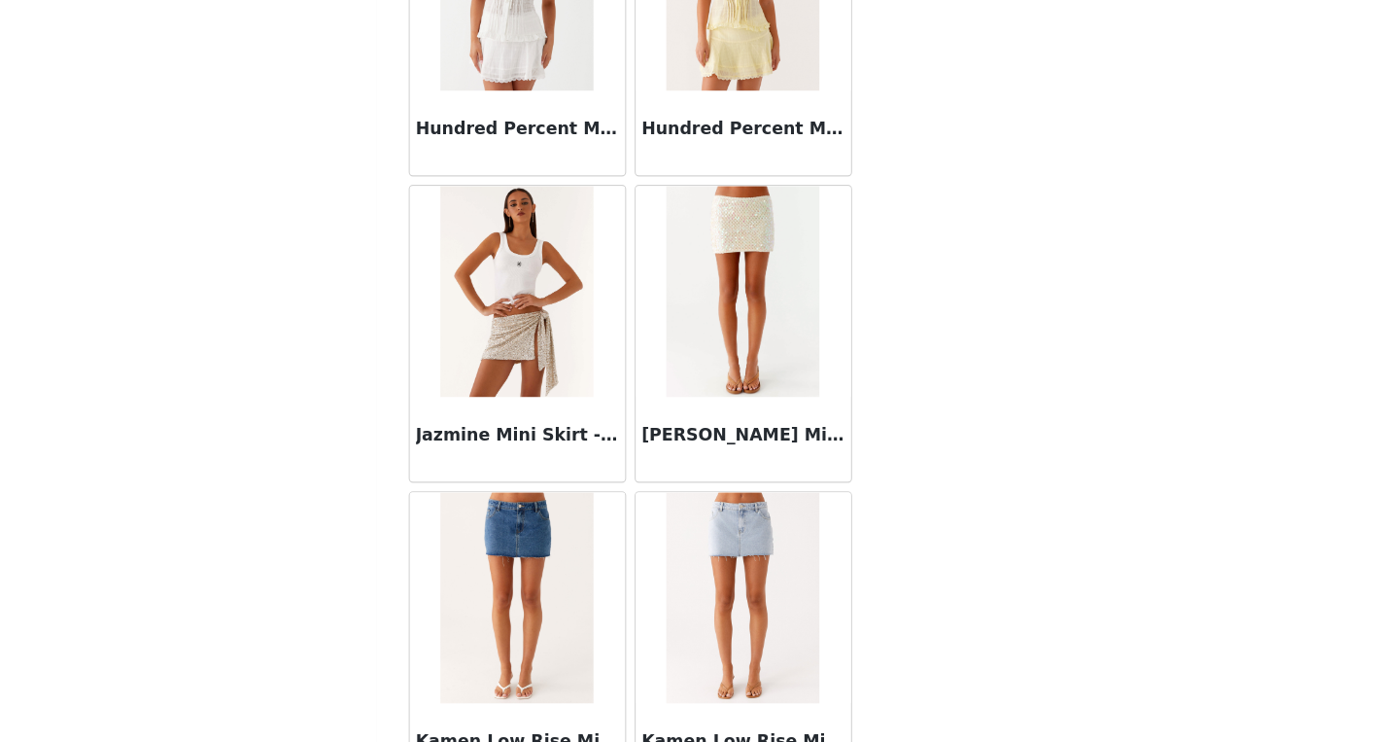
scroll to position [2711, 0]
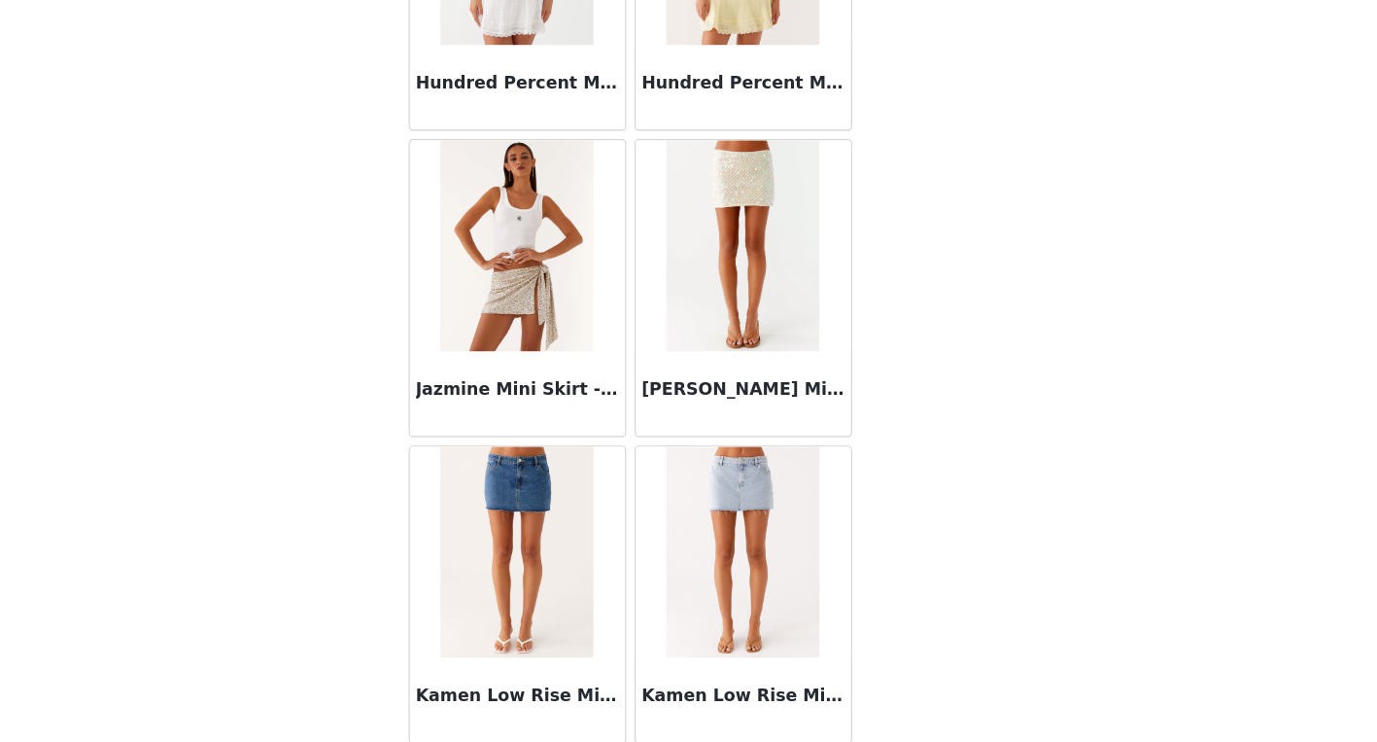
click at [738, 388] on div "Kalita Mini Skirt - Ivory" at bounding box center [793, 421] width 198 height 78
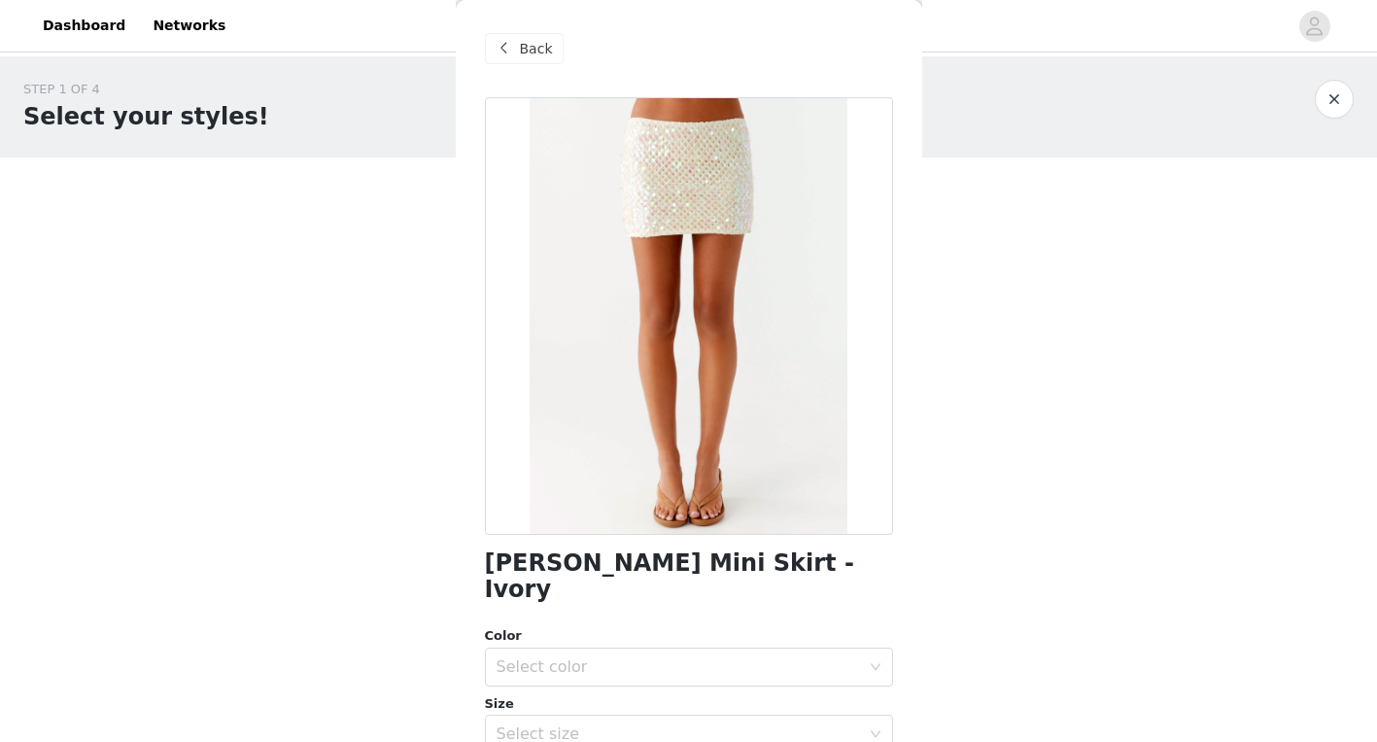
click at [500, 40] on span at bounding box center [504, 48] width 23 height 23
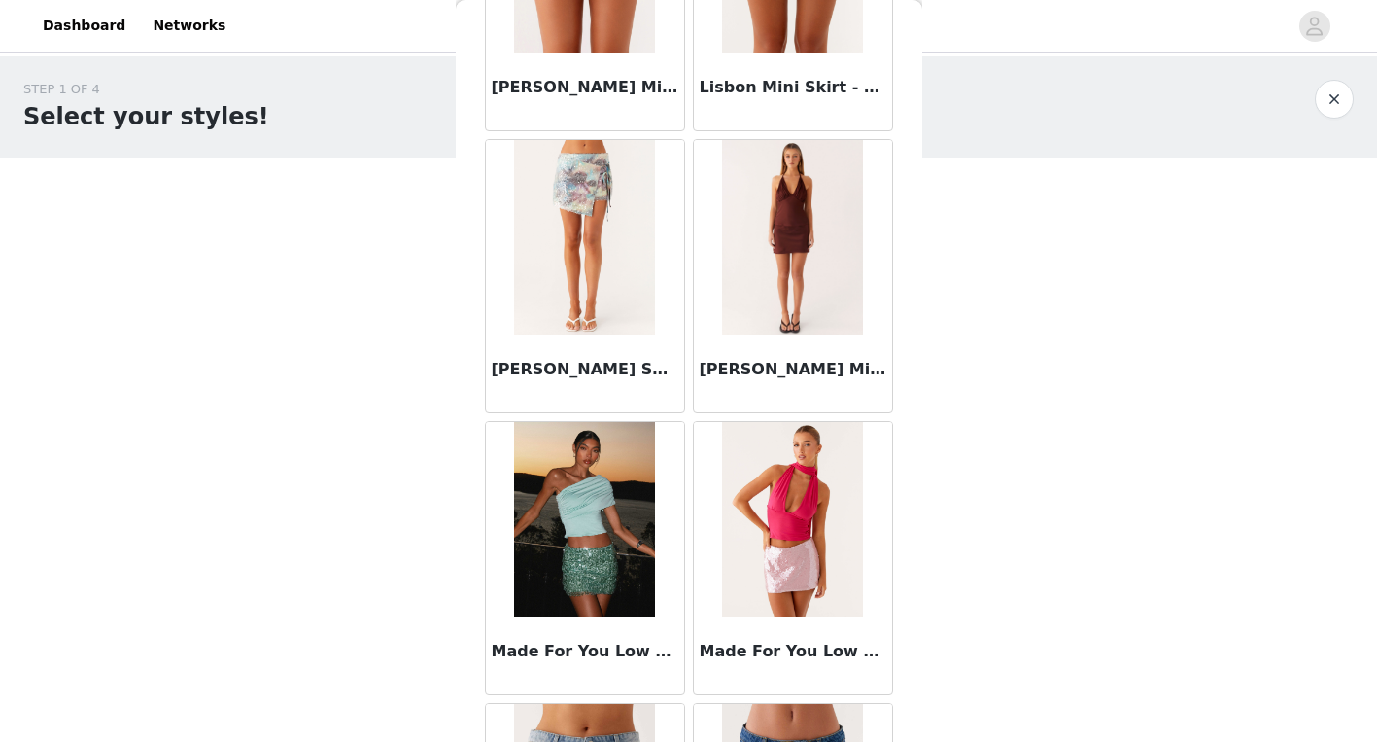
click at [600, 346] on div "Loranza Sequin Mini Skirt - Sea Splash" at bounding box center [585, 373] width 198 height 78
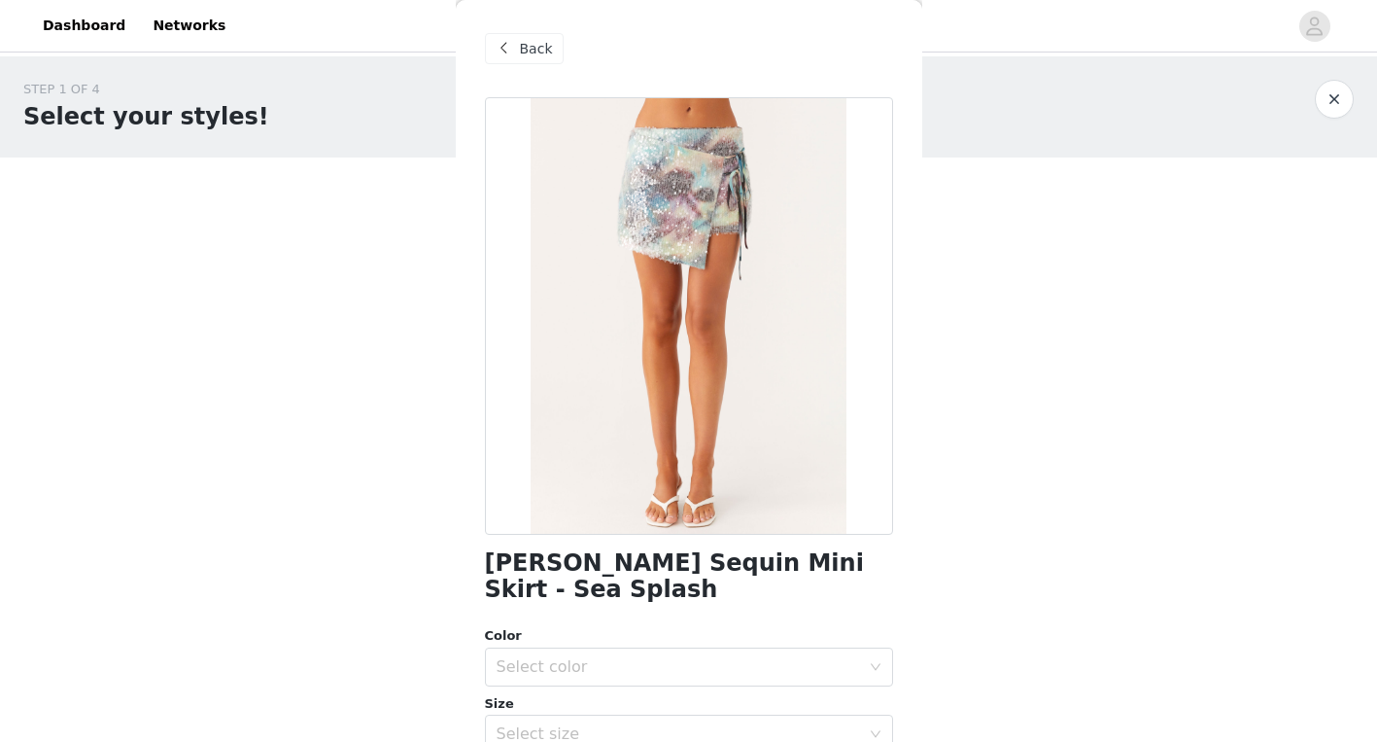
click at [529, 54] on span "Back" at bounding box center [536, 49] width 33 height 20
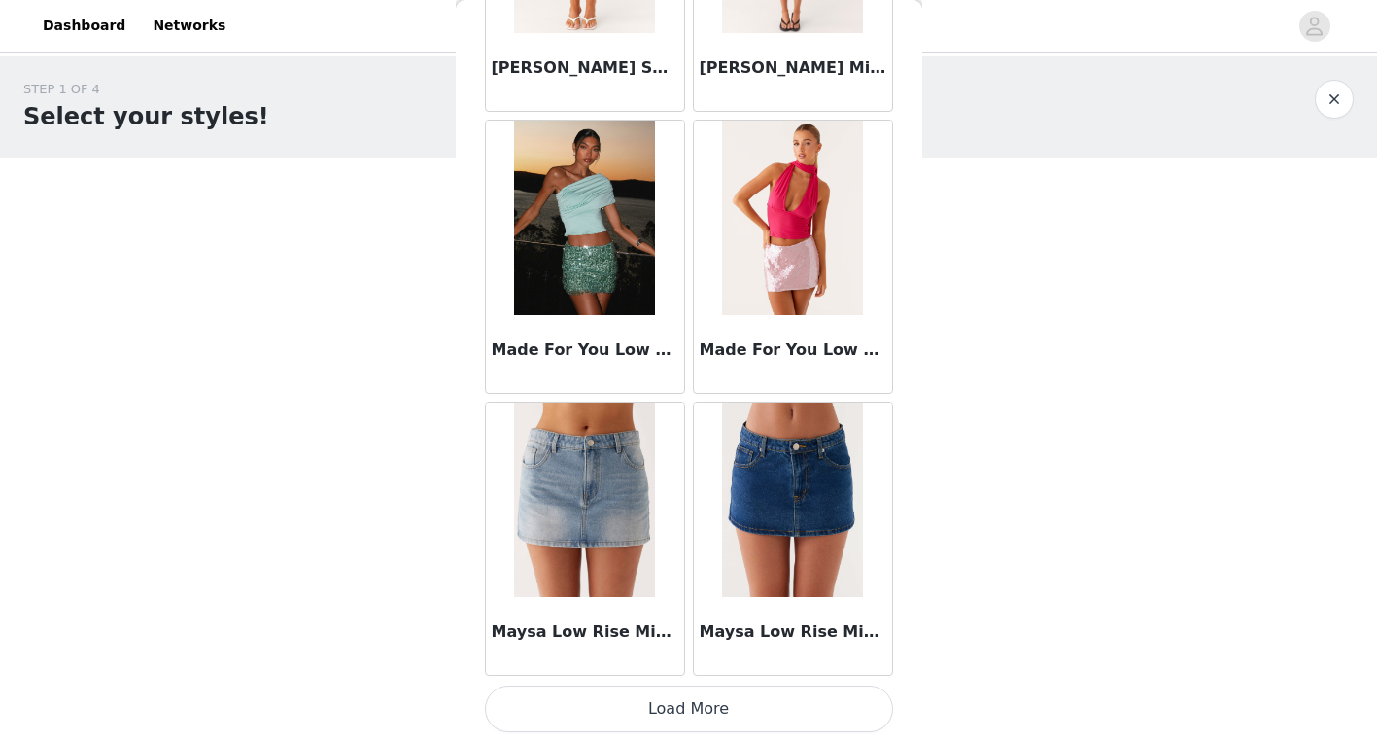
click at [703, 702] on button "Load More" at bounding box center [689, 708] width 408 height 47
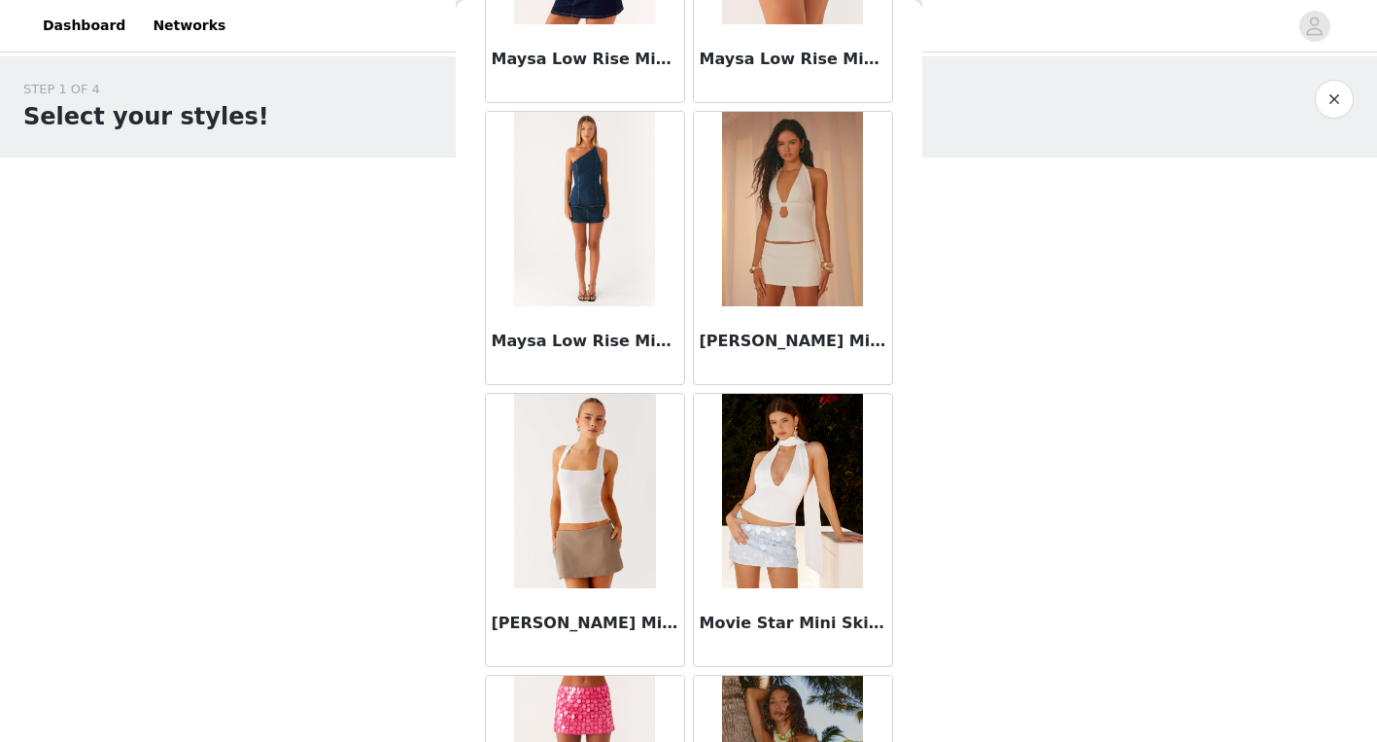
click at [792, 267] on img at bounding box center [792, 209] width 141 height 194
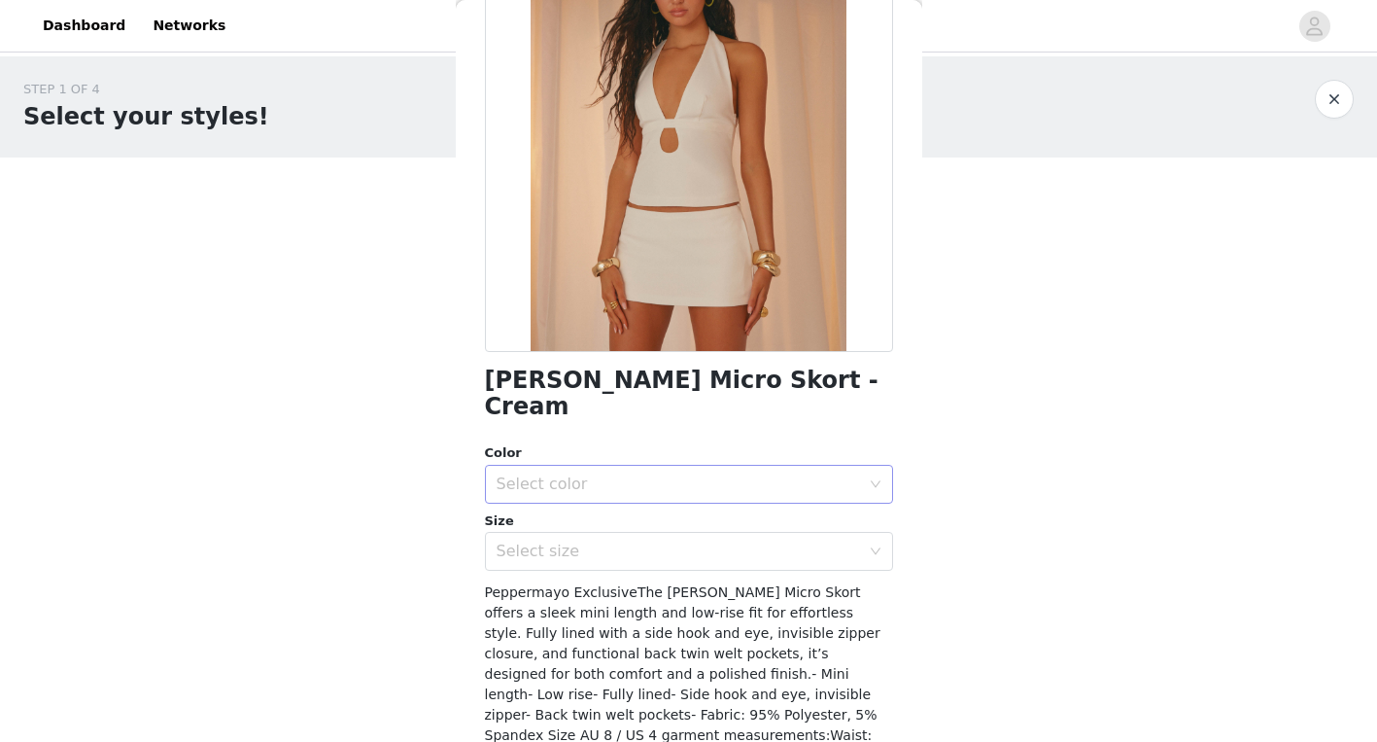
scroll to position [303, 0]
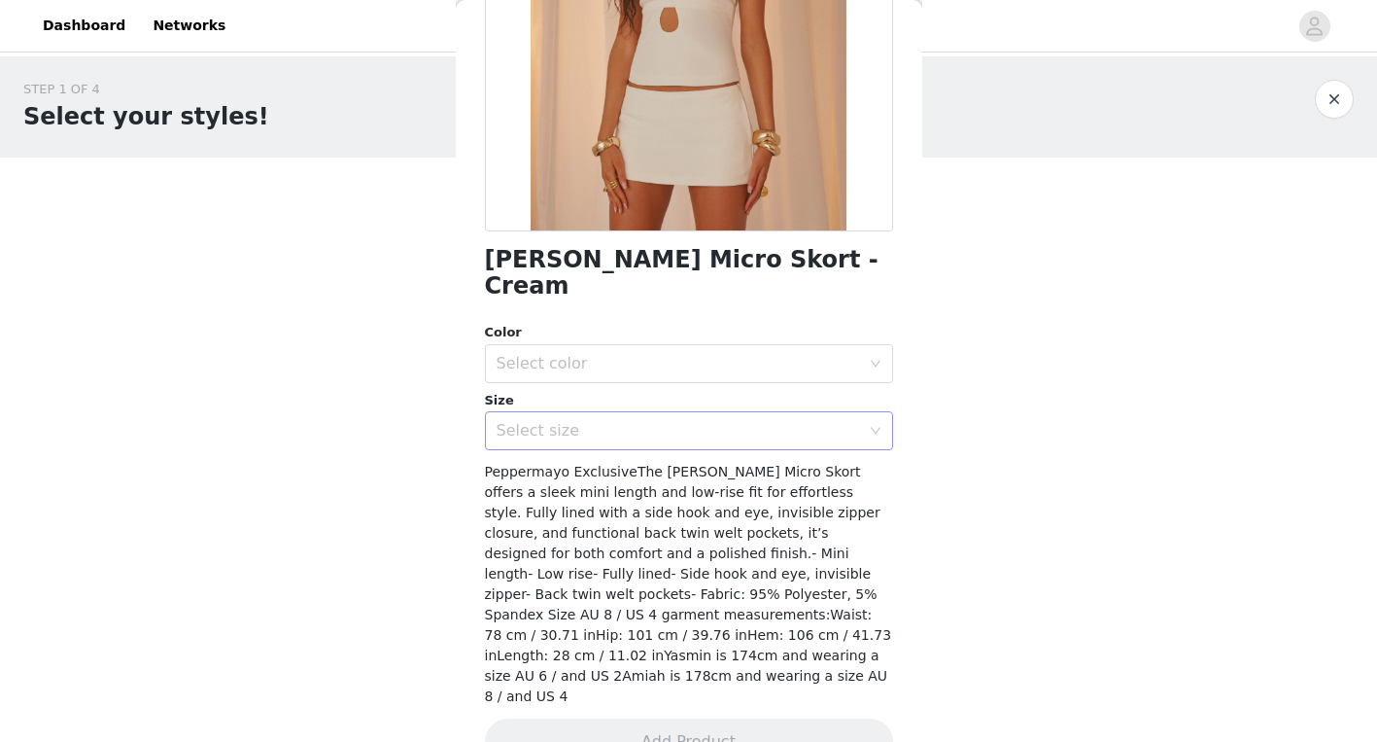
click at [668, 412] on div "Select size" at bounding box center [683, 430] width 372 height 37
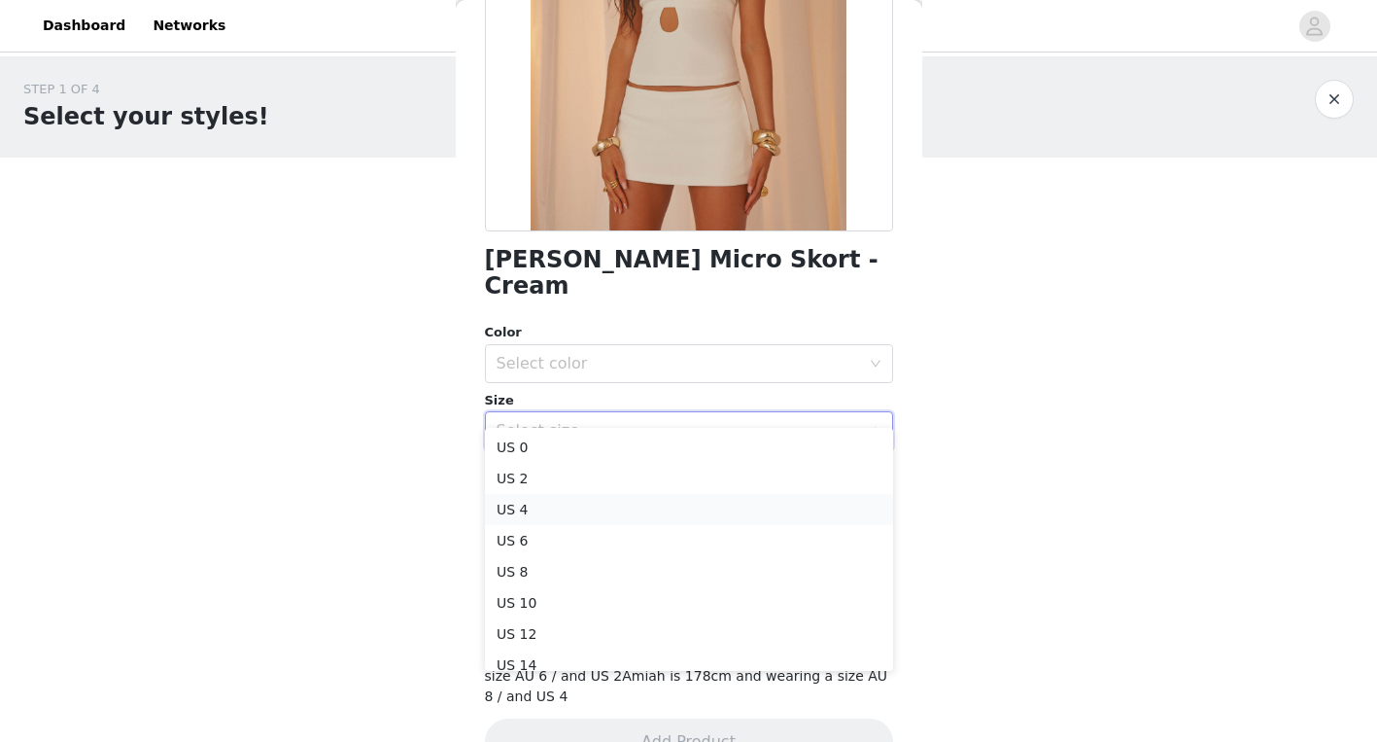
click at [647, 501] on li "US 4" at bounding box center [689, 509] width 408 height 31
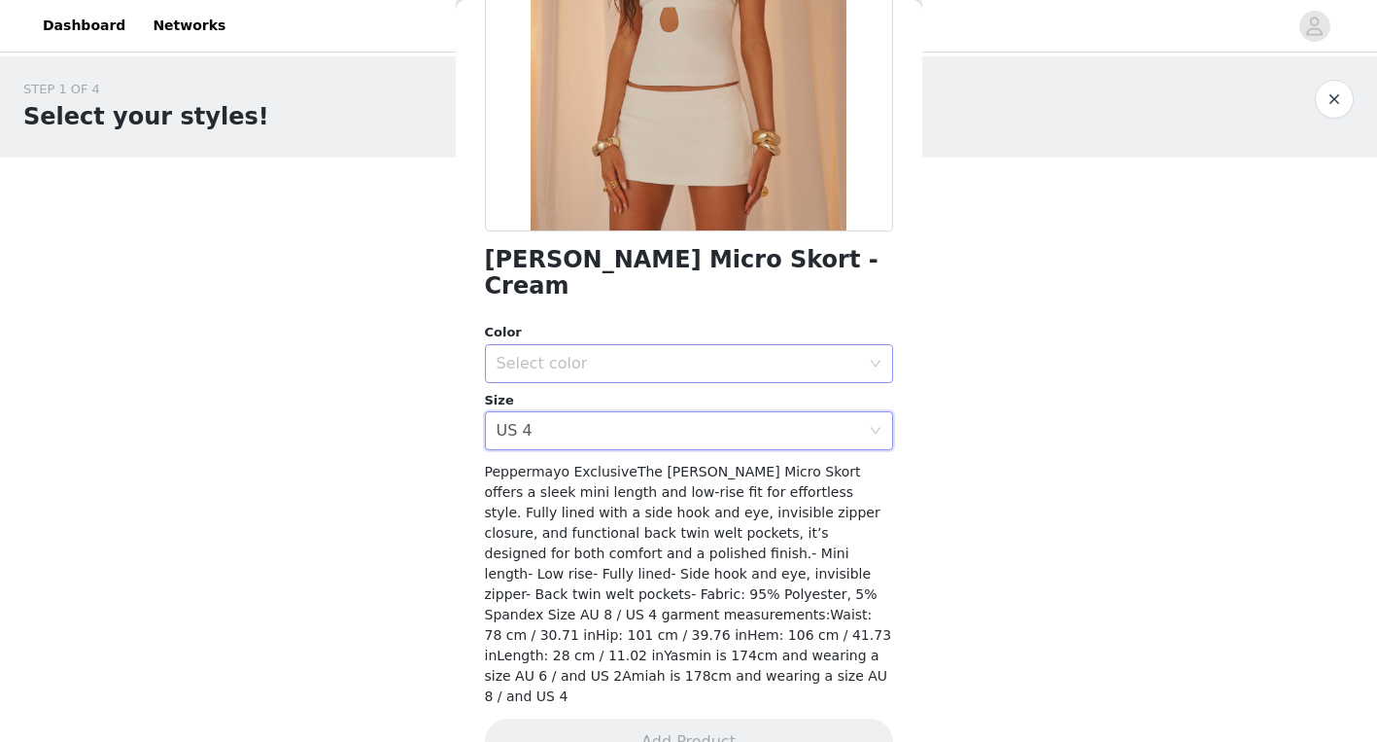
click at [639, 354] on div "Select color" at bounding box center [678, 363] width 363 height 19
click at [622, 390] on li "Cream" at bounding box center [689, 379] width 408 height 31
click at [662, 718] on button "Add Product" at bounding box center [689, 741] width 408 height 47
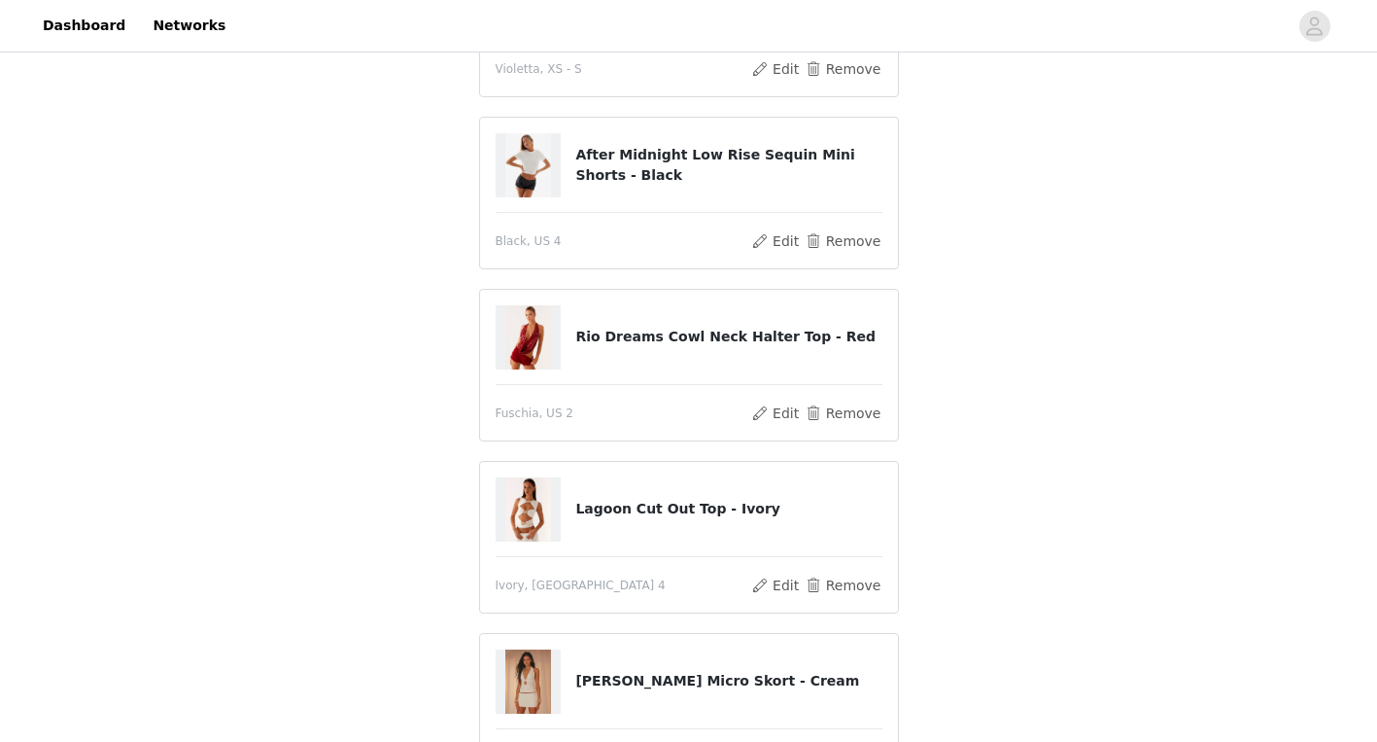
scroll to position [669, 0]
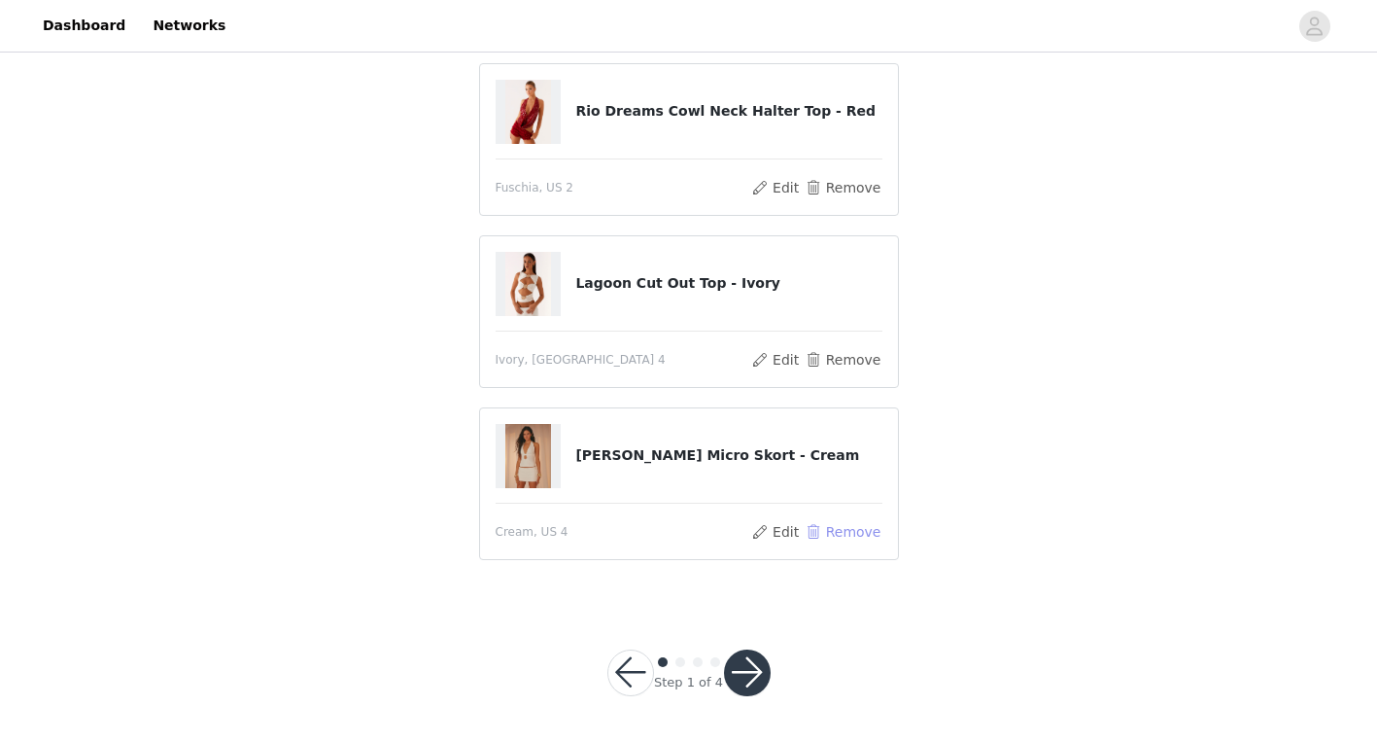
click at [834, 530] on button "Remove" at bounding box center [843, 531] width 78 height 23
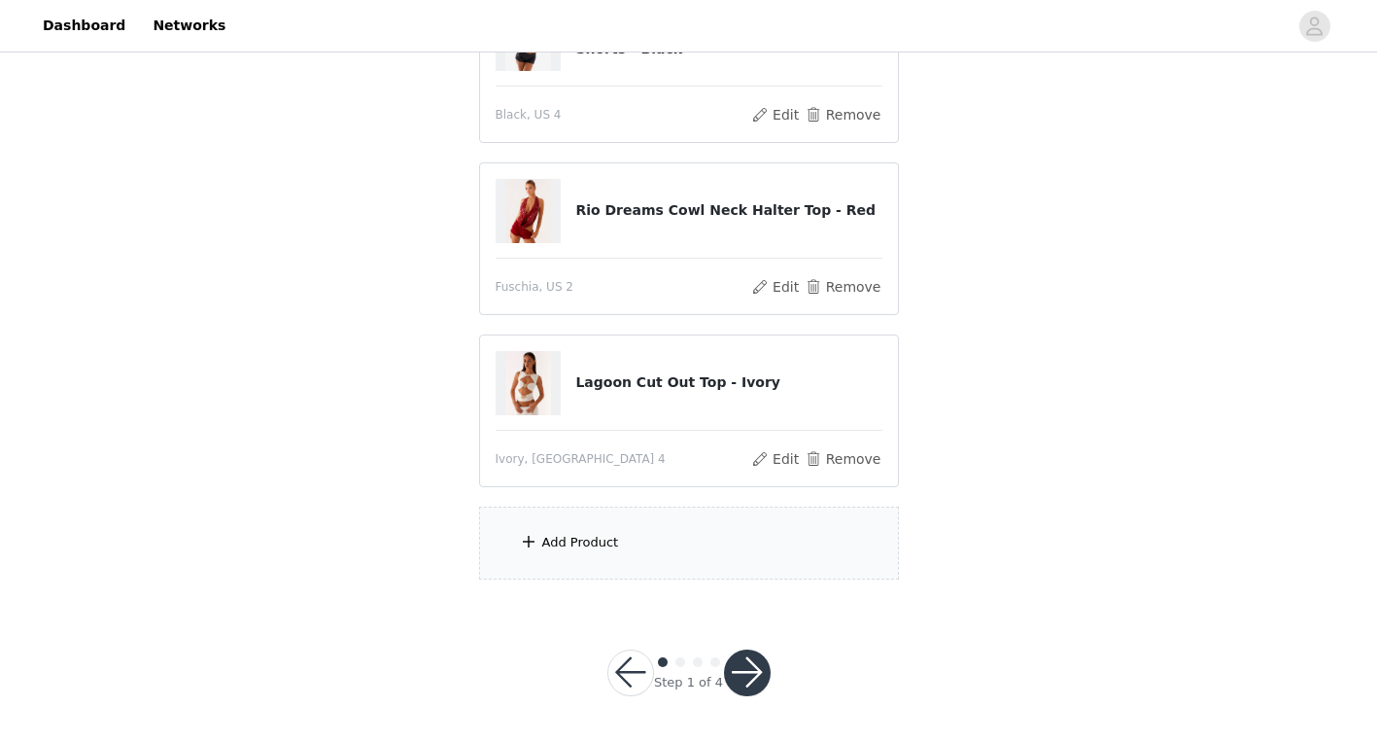
click at [720, 586] on section "You will receive 6 products. 5/6 Selected Elysia Chiffon Mini Dress - Sunset Fl…" at bounding box center [689, 68] width 466 height 1067
click at [713, 558] on div "Add Product" at bounding box center [689, 542] width 420 height 73
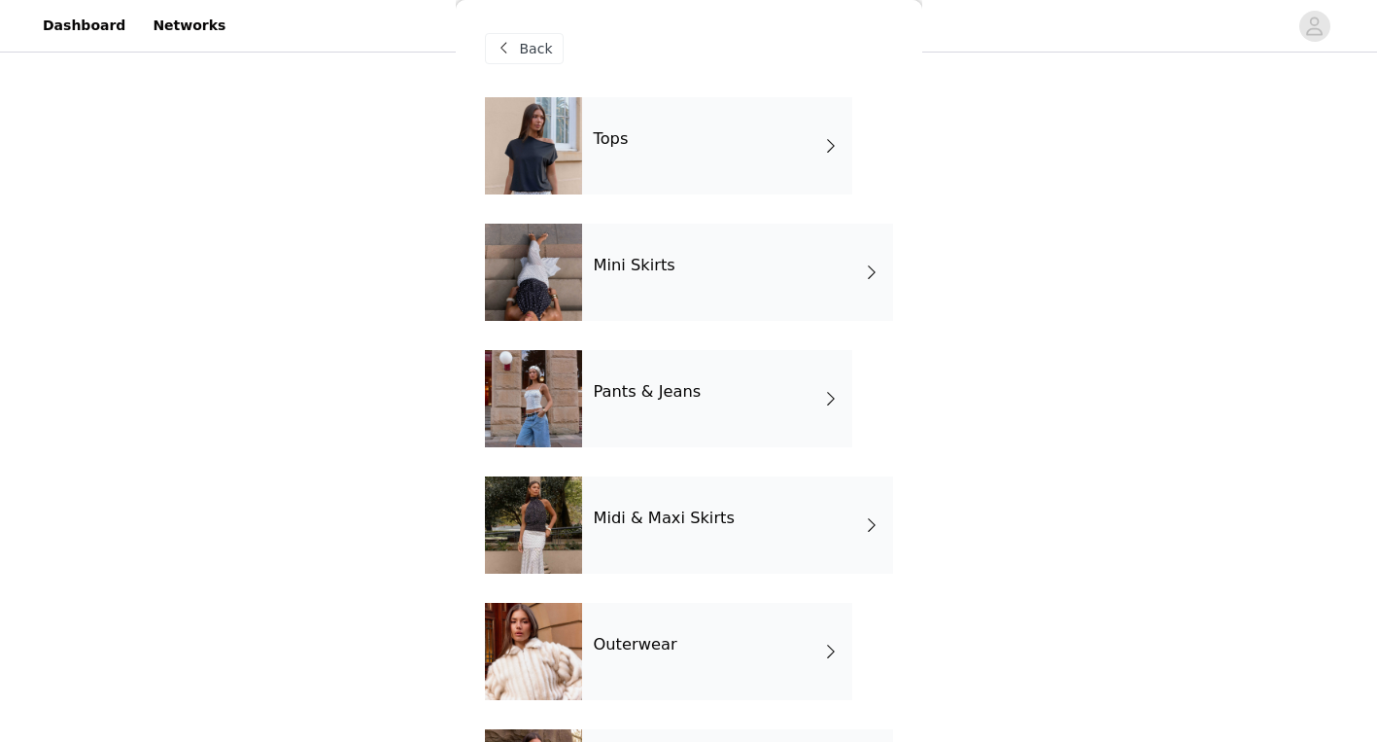
click at [730, 107] on div "Tops" at bounding box center [717, 145] width 270 height 97
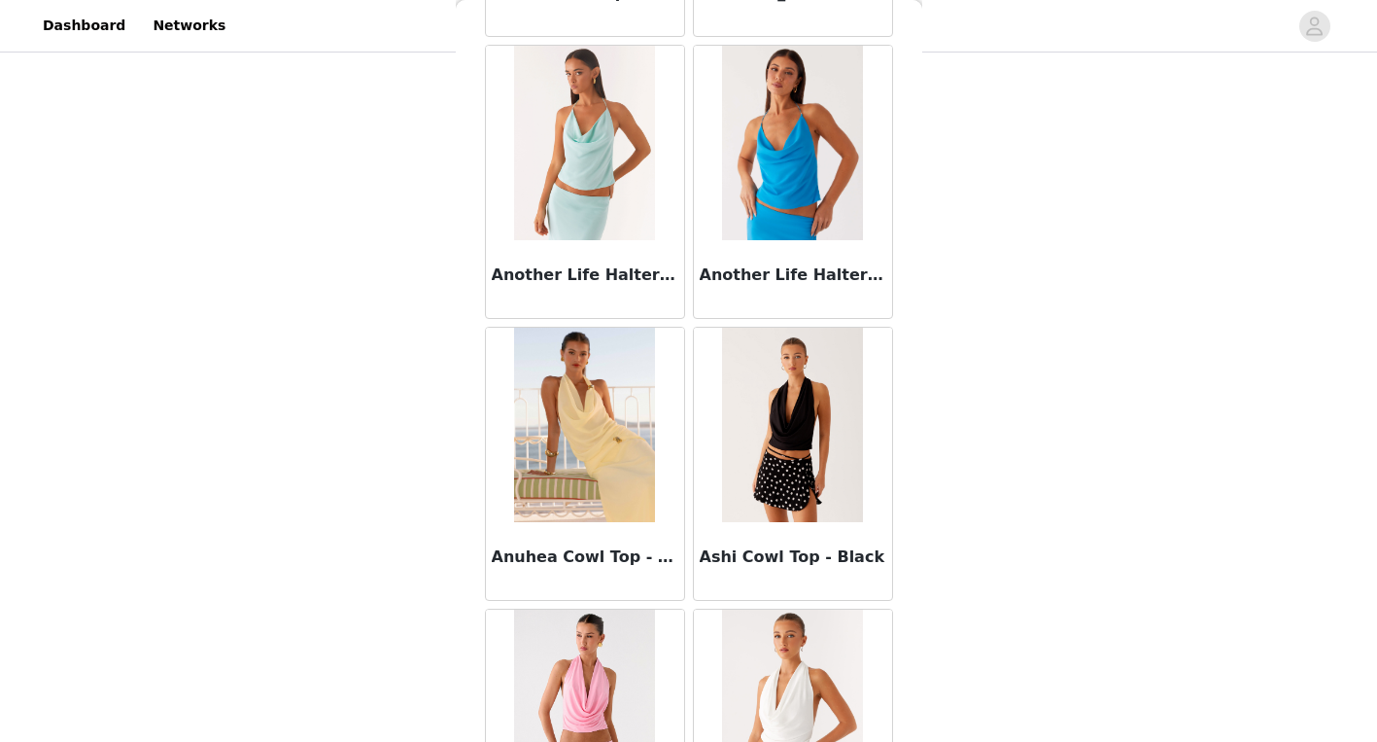
scroll to position [2232, 0]
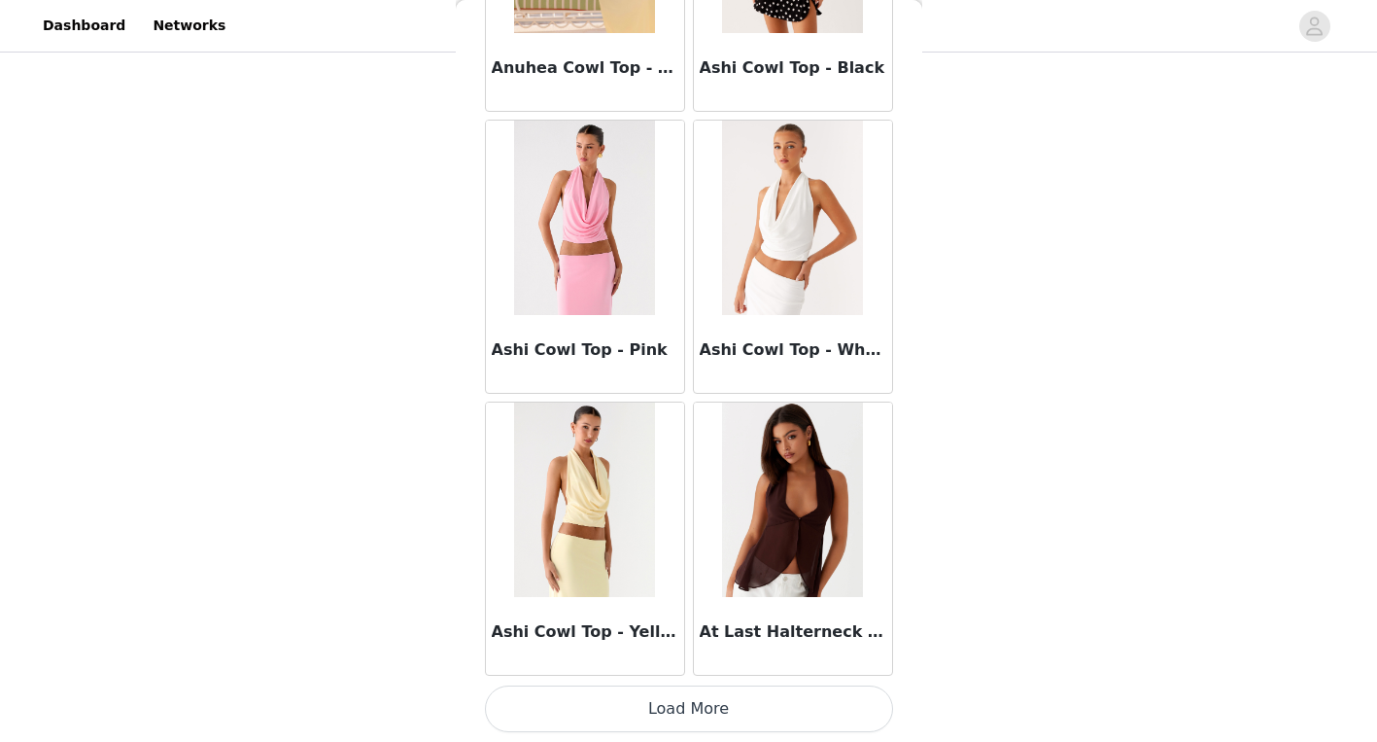
click at [721, 699] on button "Load More" at bounding box center [689, 708] width 408 height 47
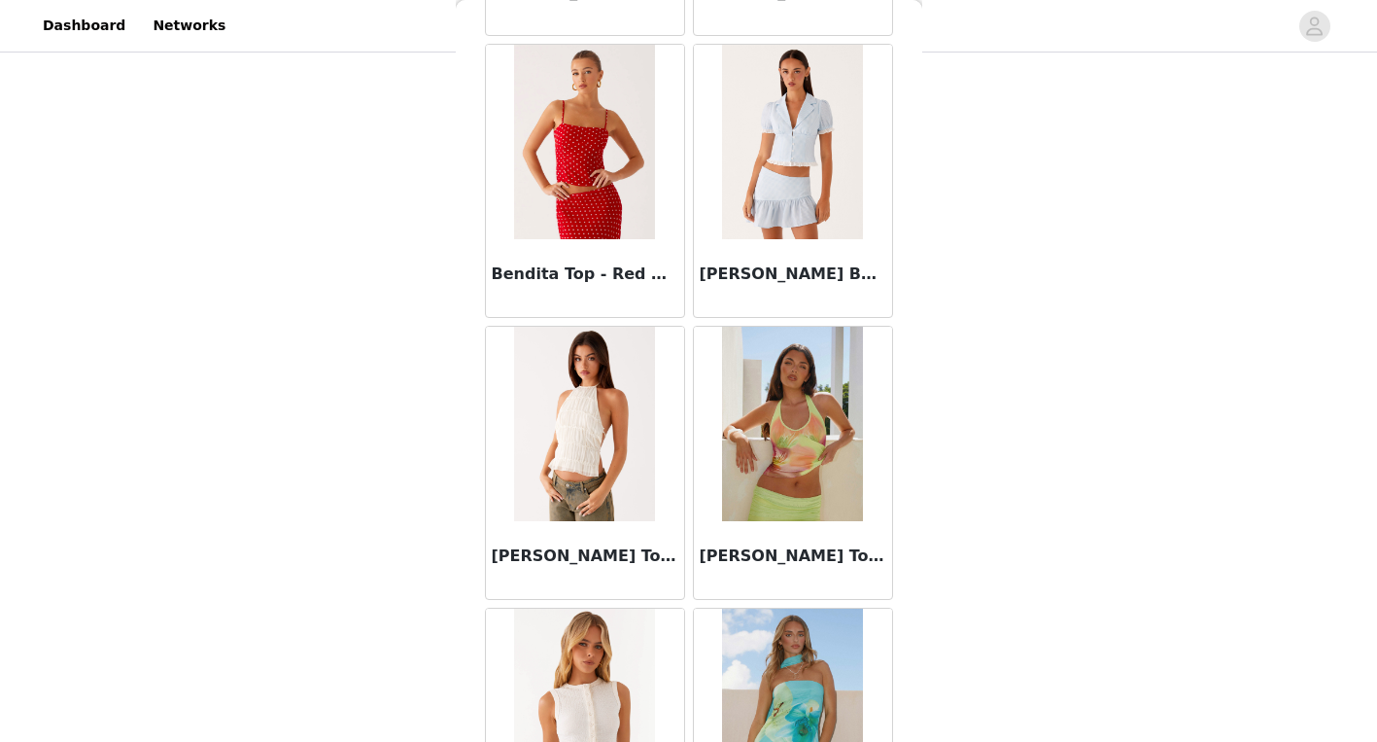
scroll to position [5051, 0]
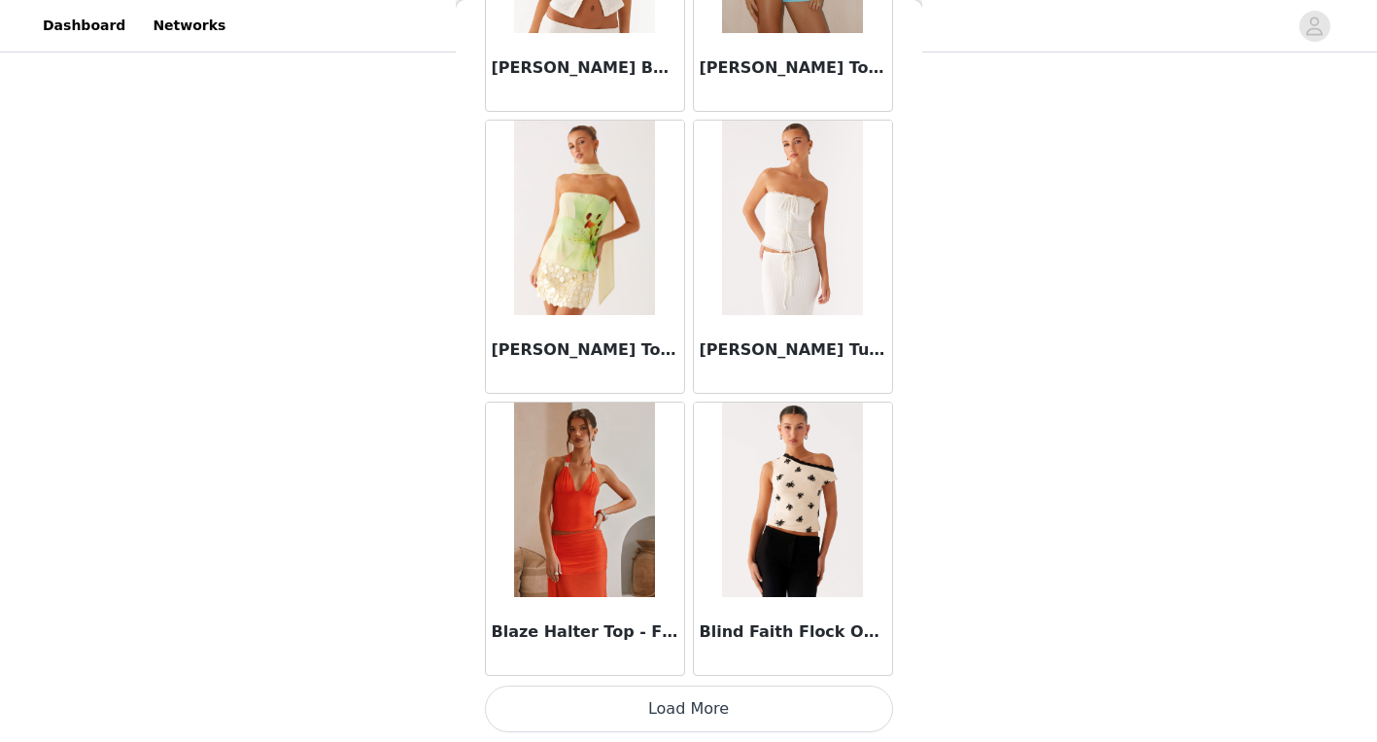
click at [717, 715] on button "Load More" at bounding box center [689, 708] width 408 height 47
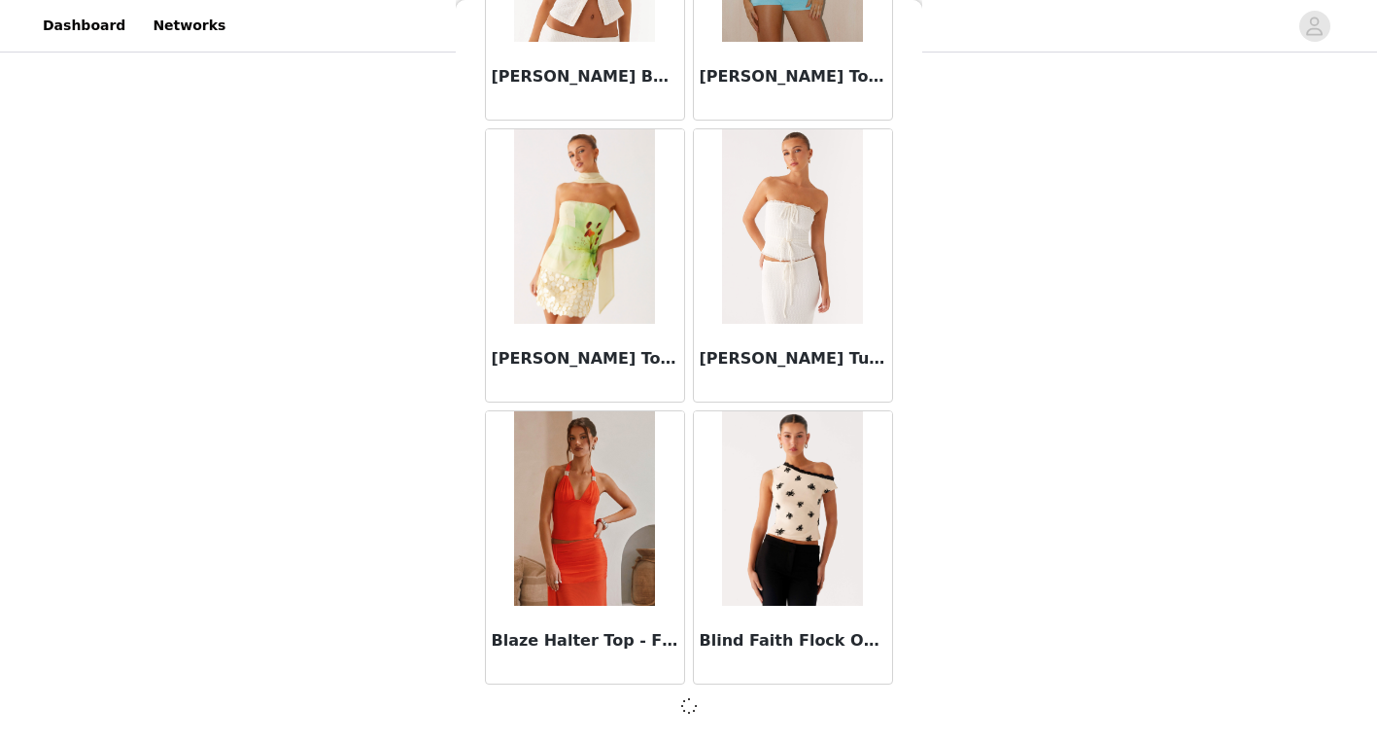
scroll to position [5042, 0]
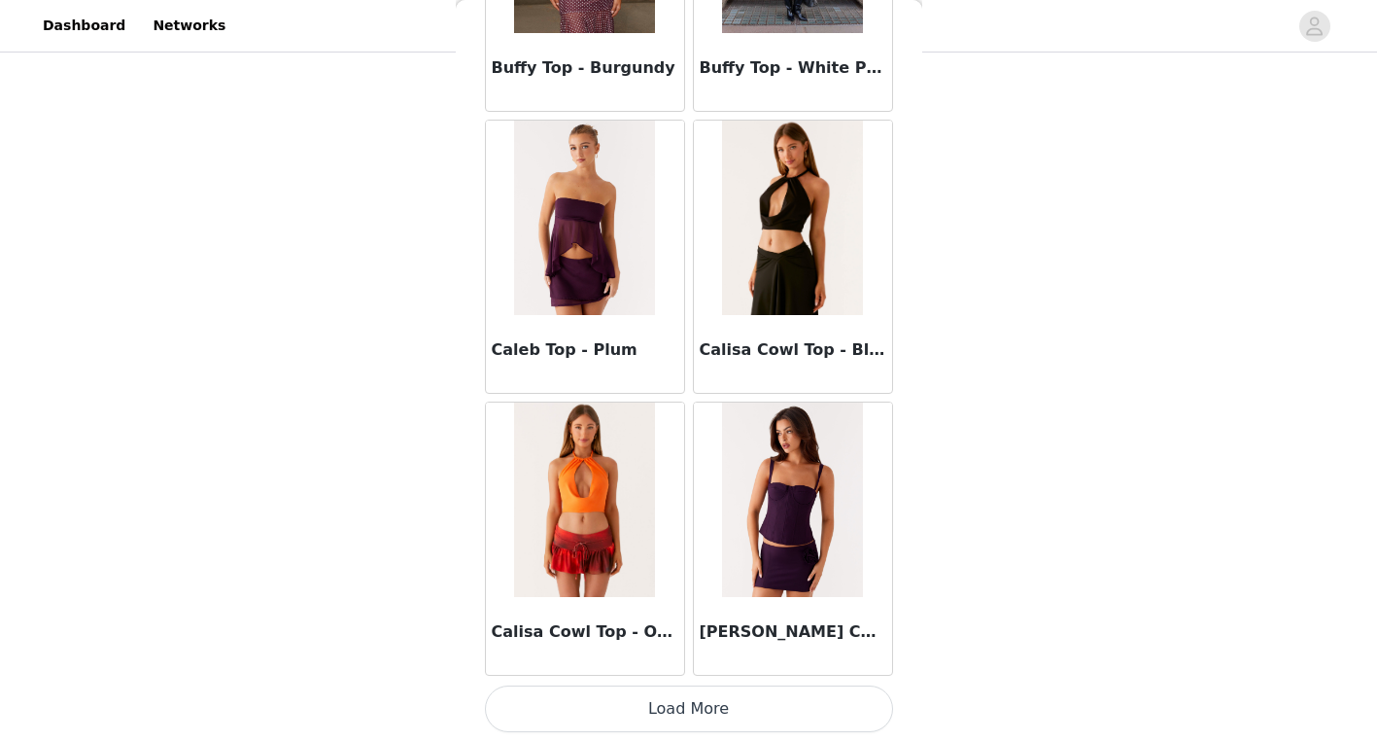
click at [698, 686] on button "Load More" at bounding box center [689, 708] width 408 height 47
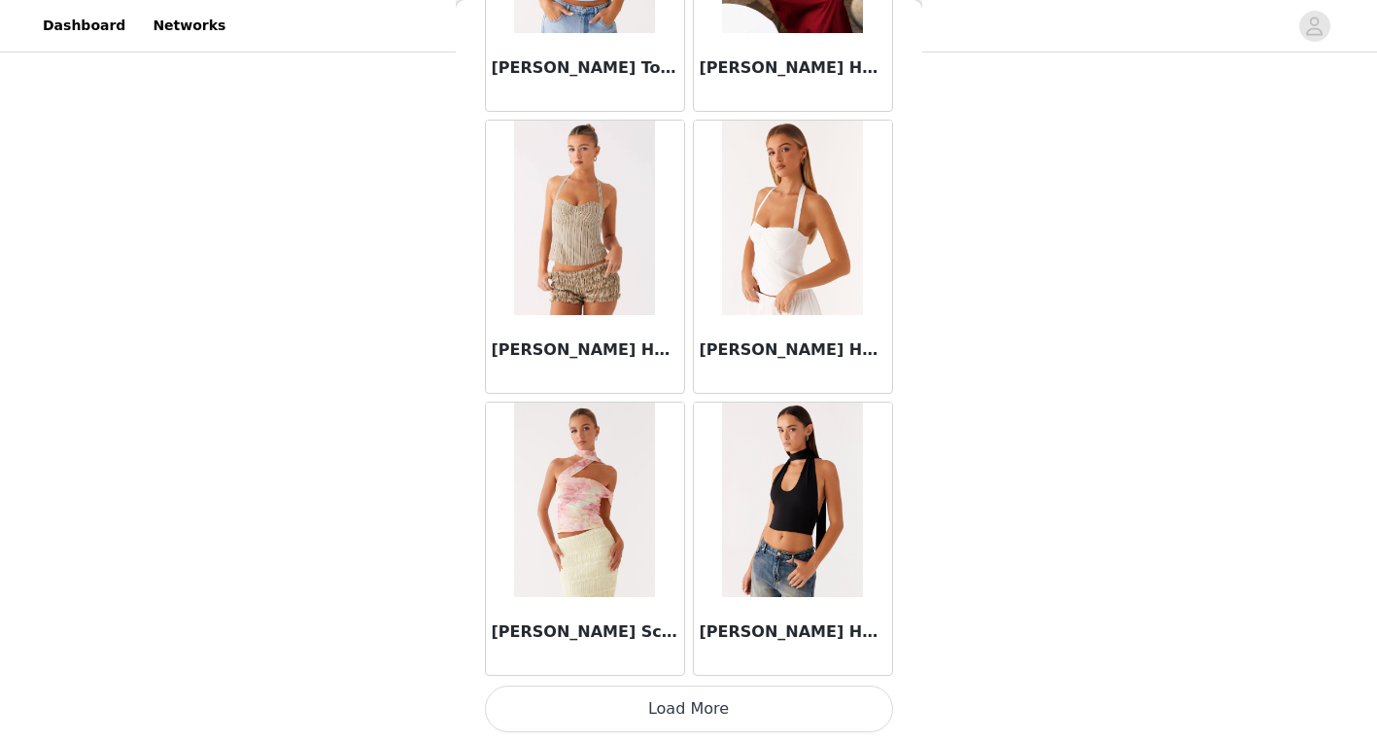
click at [709, 715] on button "Load More" at bounding box center [689, 708] width 408 height 47
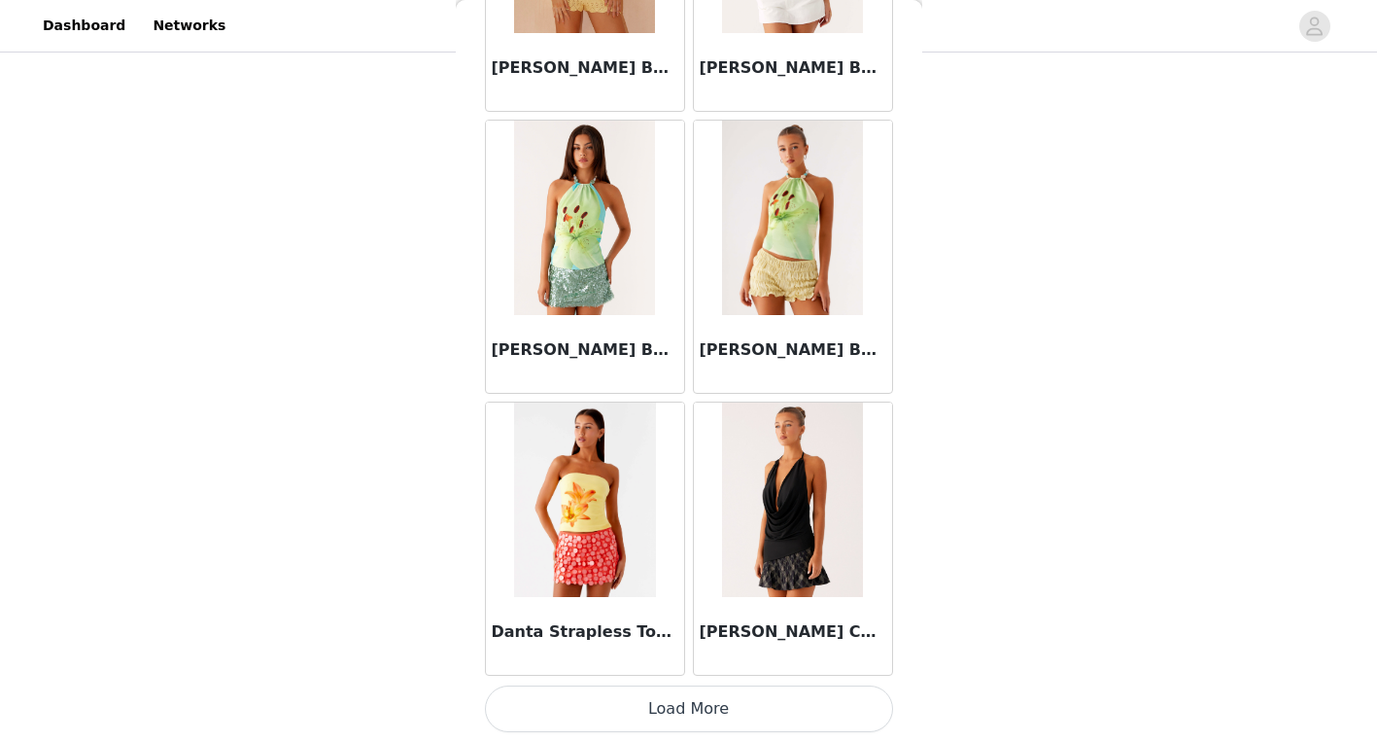
click at [663, 717] on button "Load More" at bounding box center [689, 708] width 408 height 47
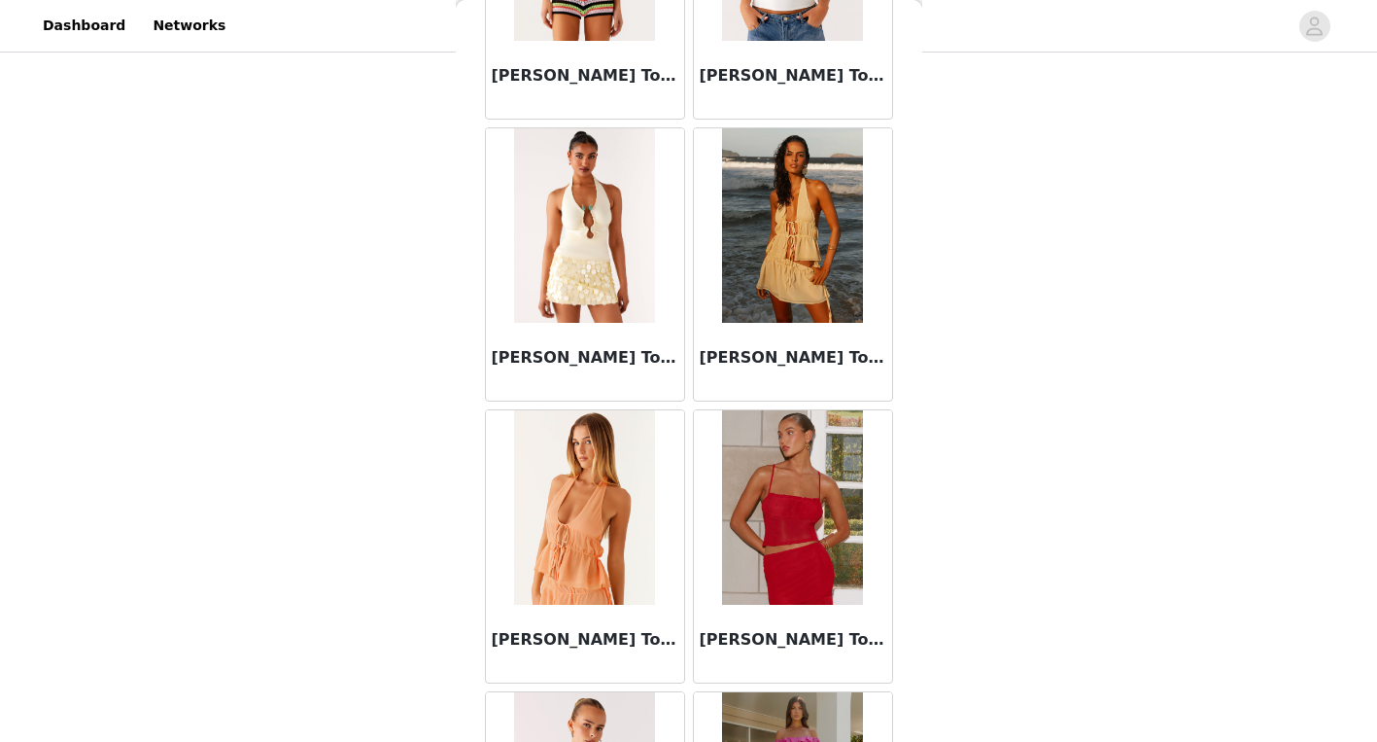
scroll to position [16324, 0]
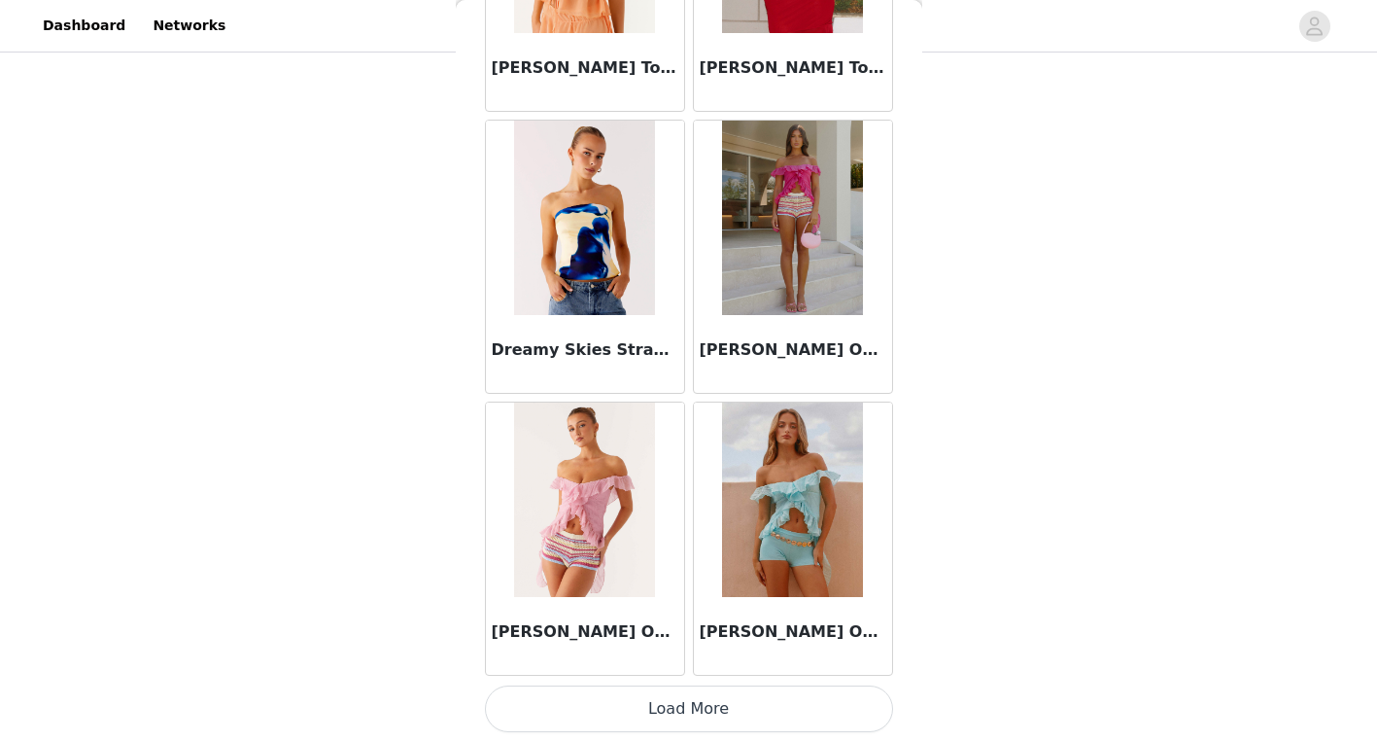
click at [647, 708] on button "Load More" at bounding box center [689, 708] width 408 height 47
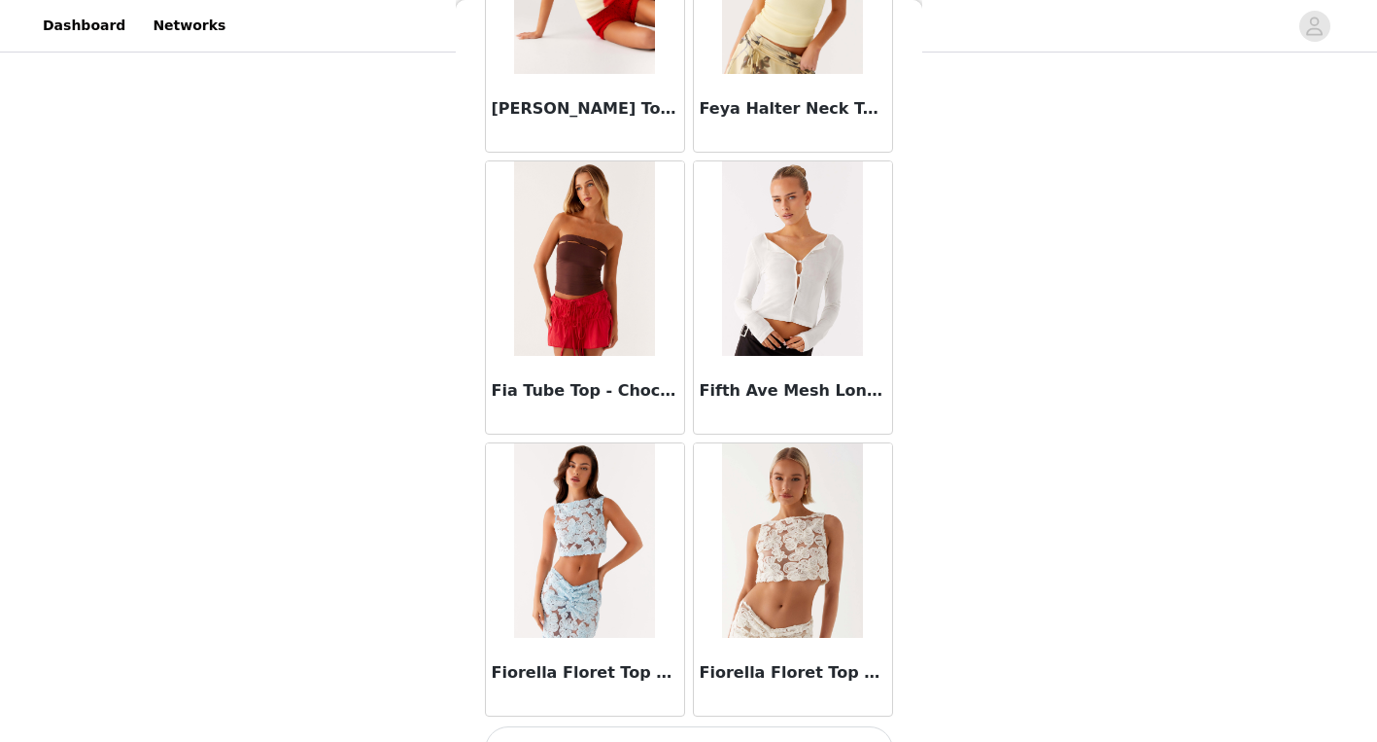
scroll to position [19143, 0]
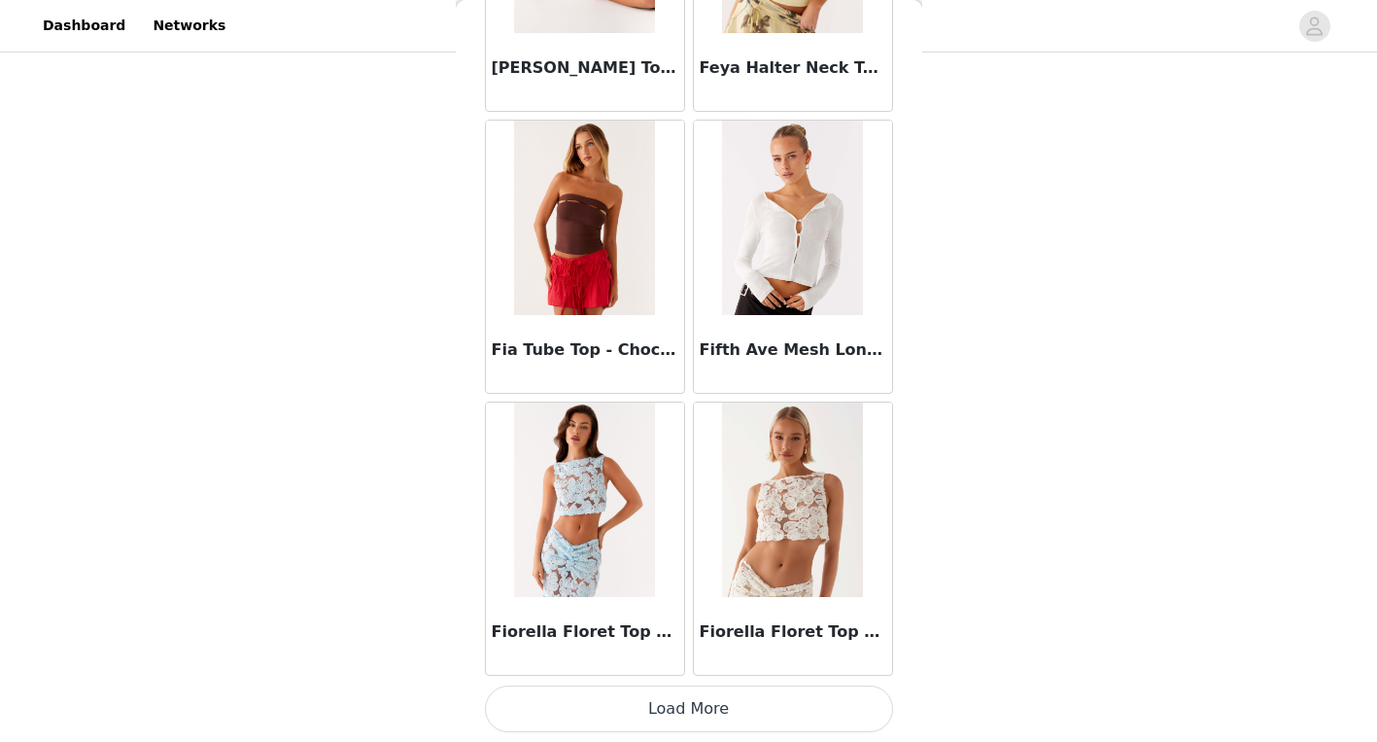
click at [666, 705] on button "Load More" at bounding box center [689, 708] width 408 height 47
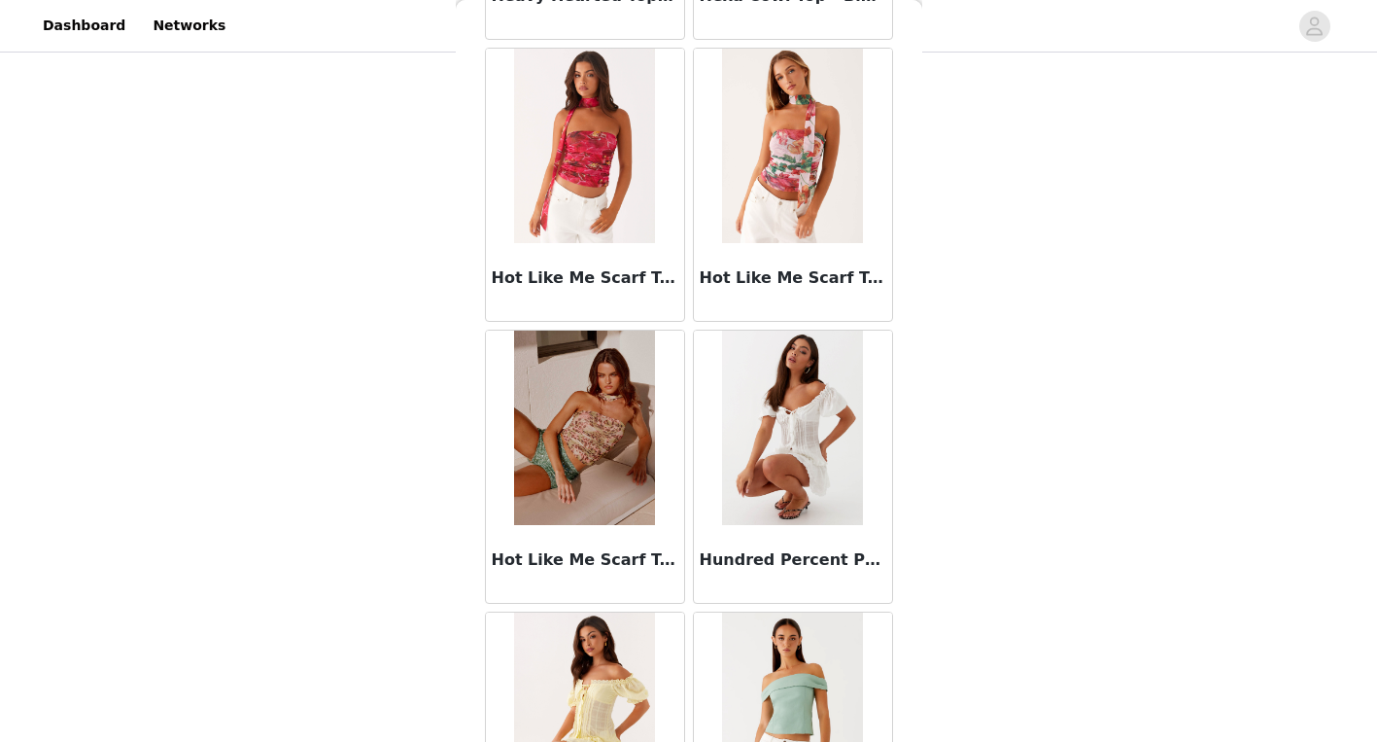
scroll to position [21961, 0]
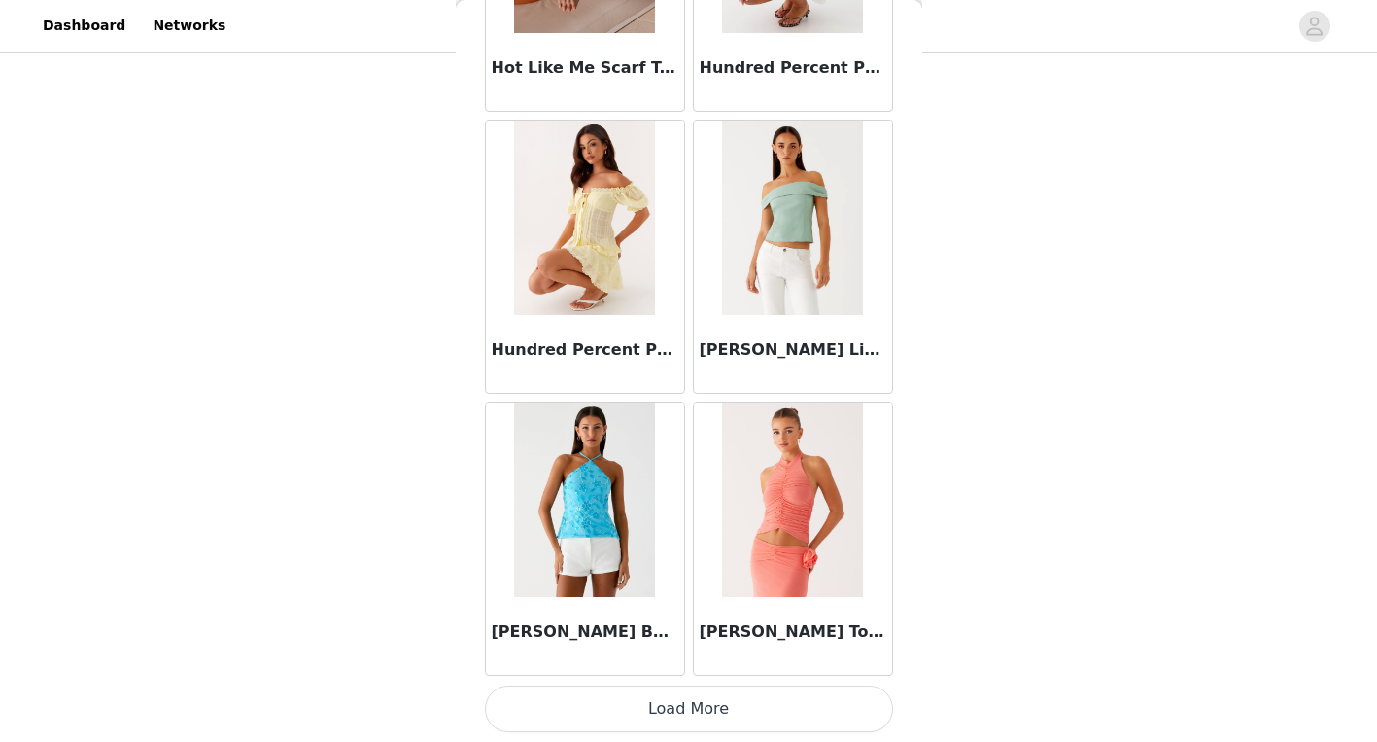
click at [673, 691] on button "Load More" at bounding box center [689, 708] width 408 height 47
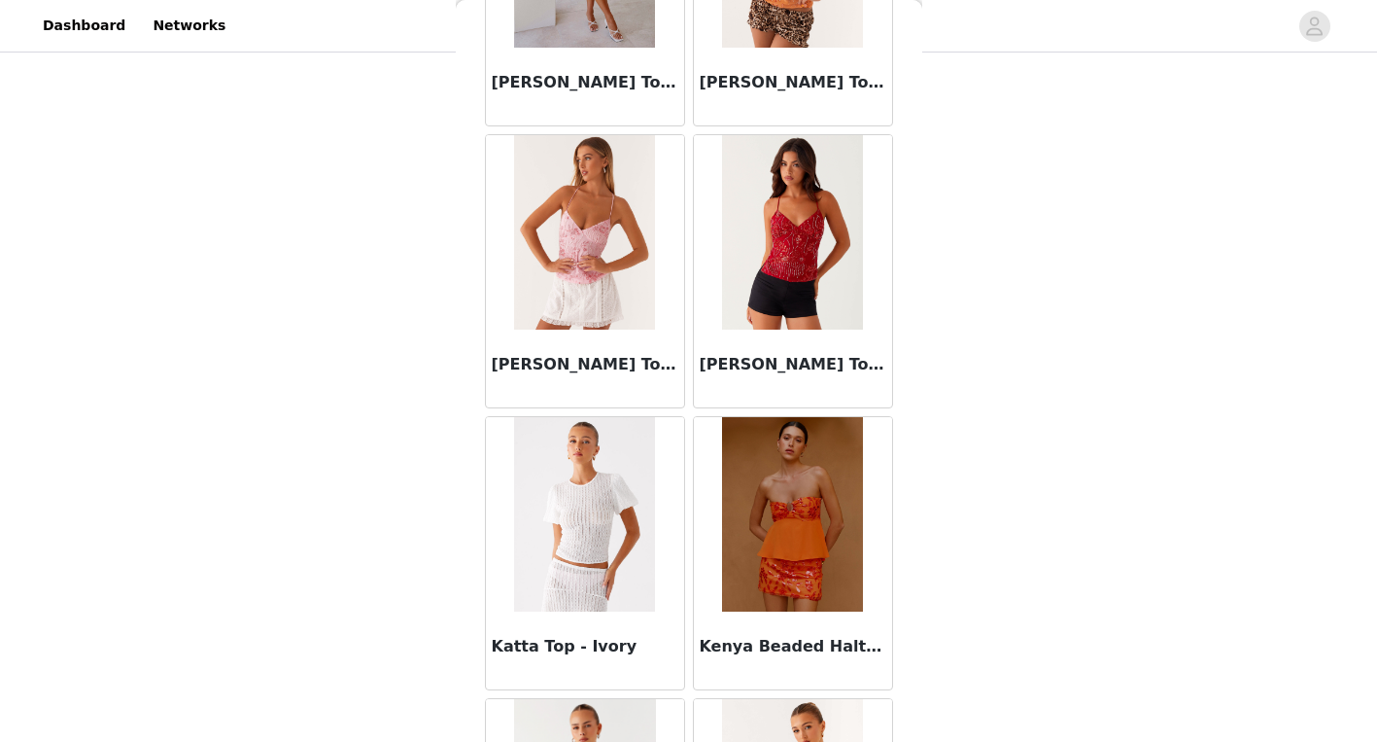
scroll to position [24779, 0]
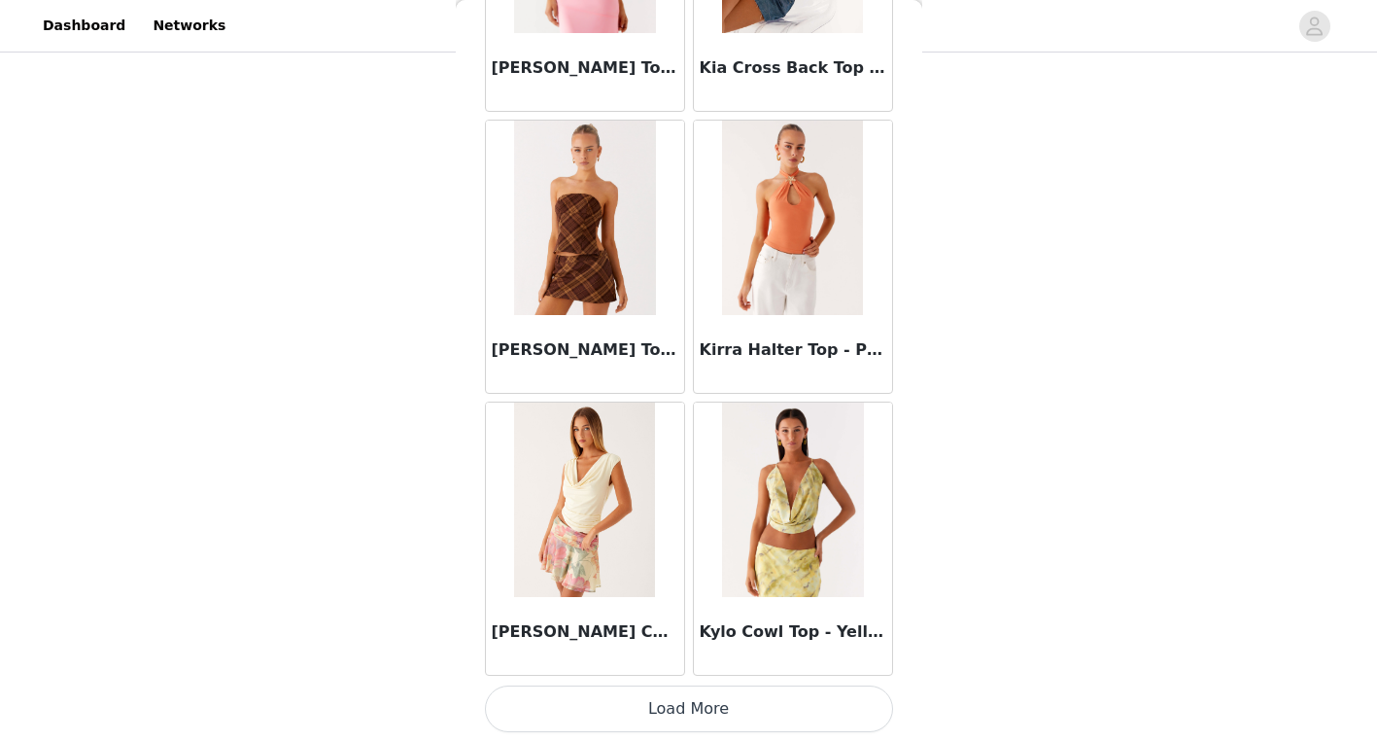
click at [673, 706] on button "Load More" at bounding box center [689, 708] width 408 height 47
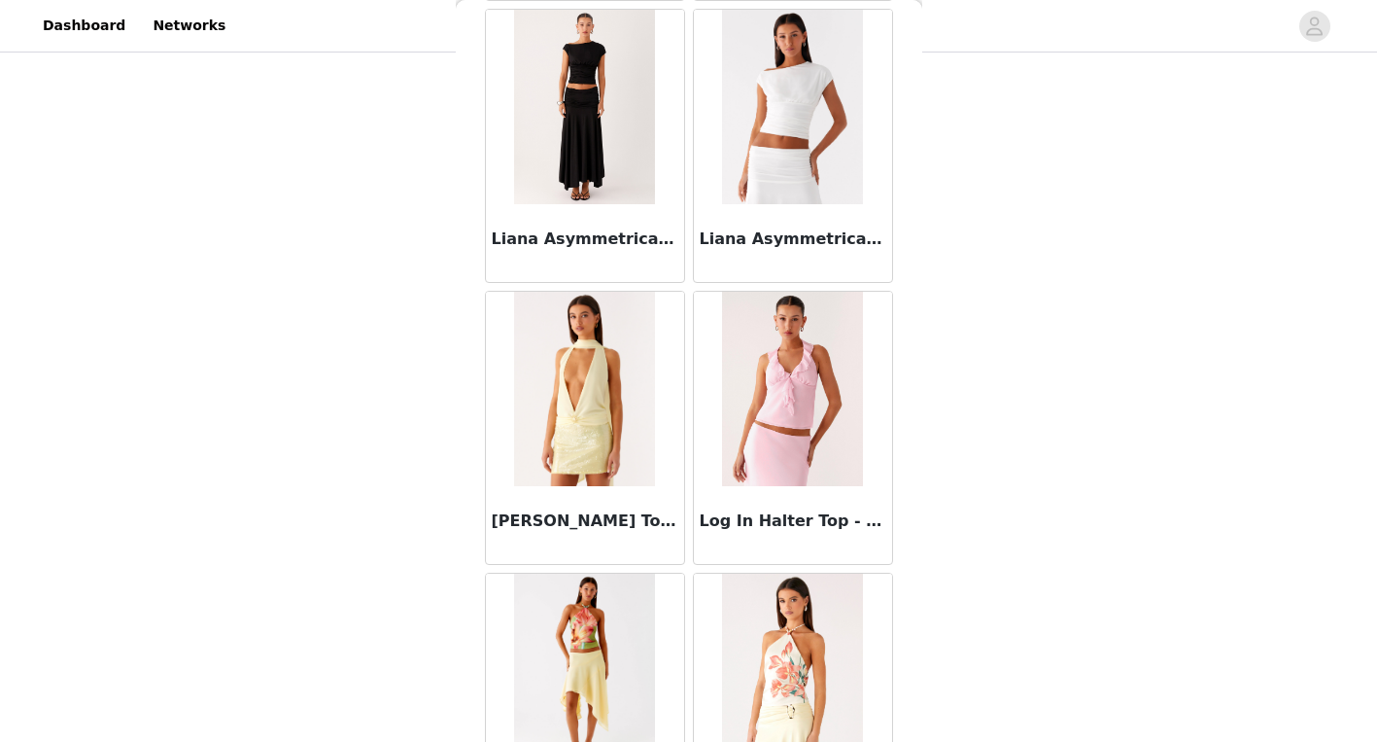
scroll to position [27598, 0]
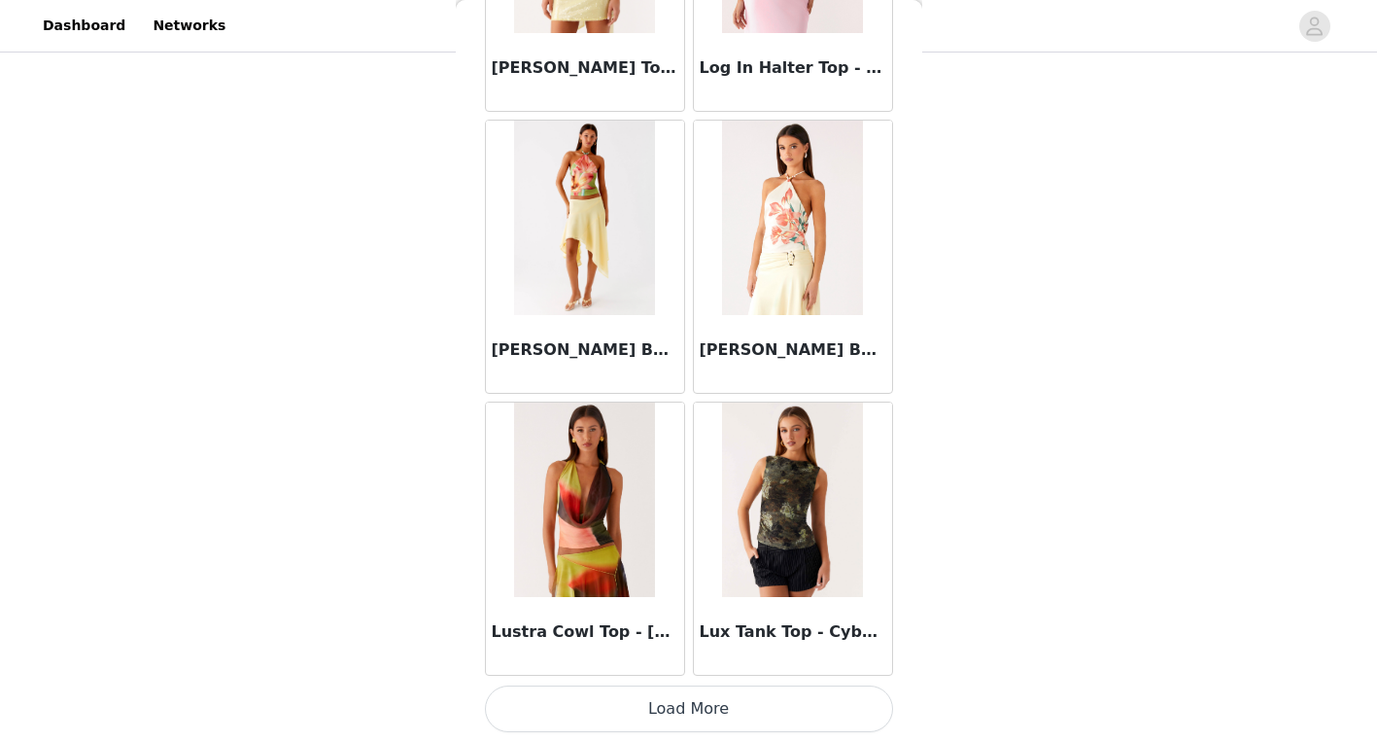
click at [667, 708] on button "Load More" at bounding box center [689, 708] width 408 height 47
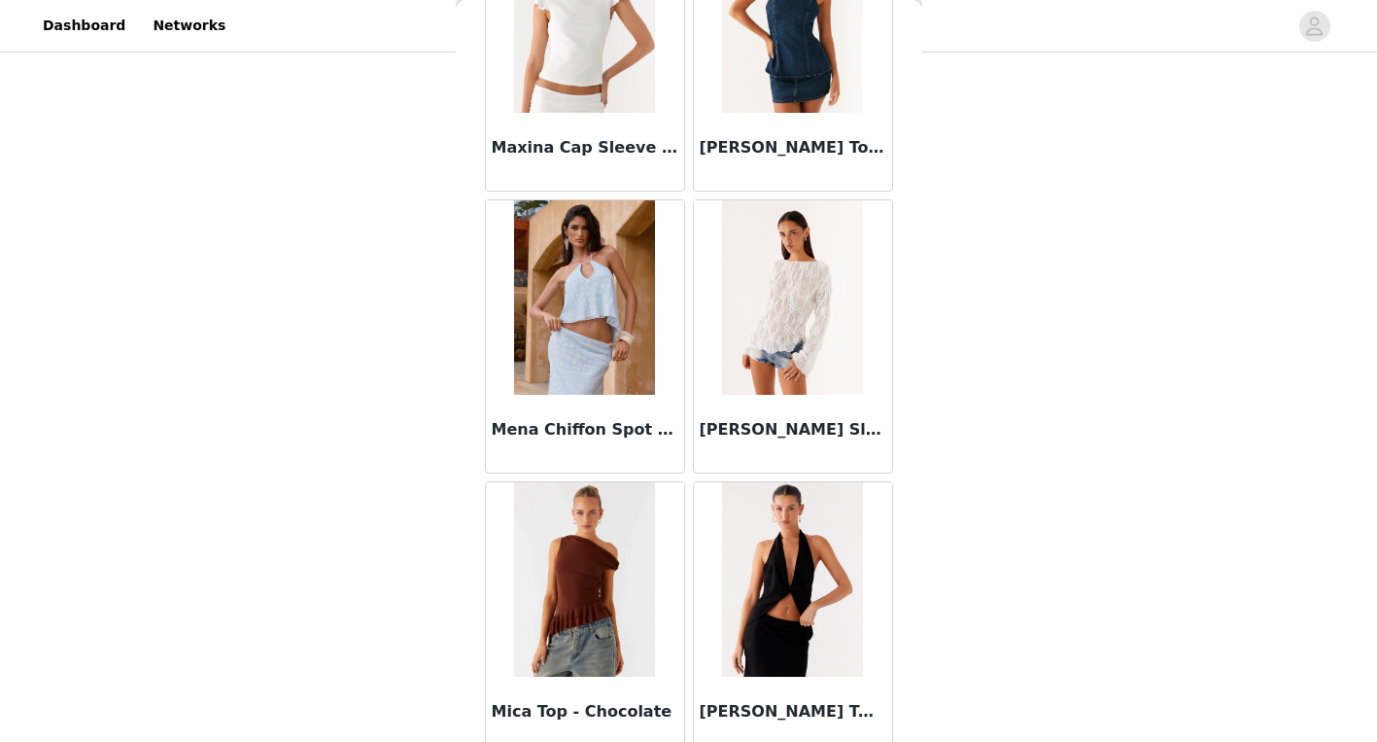
scroll to position [30416, 0]
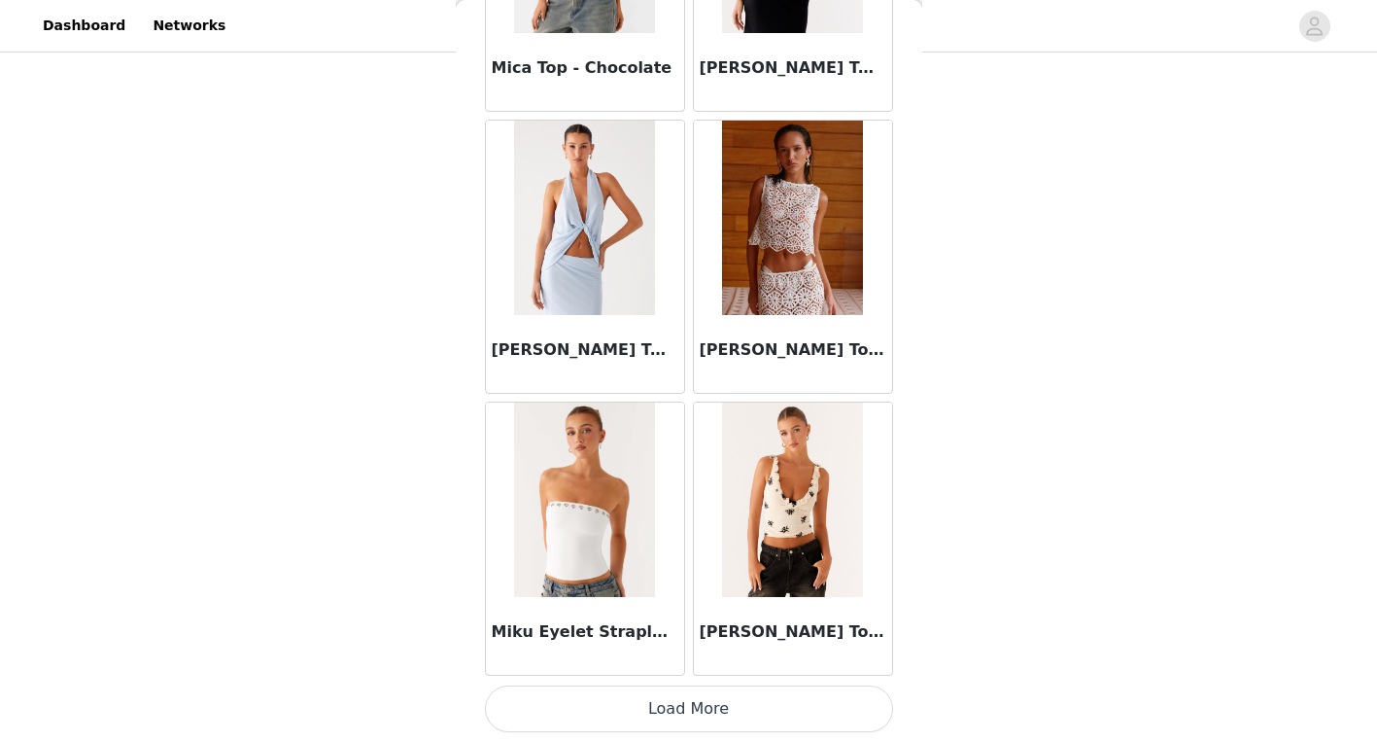
click at [663, 696] on button "Load More" at bounding box center [689, 708] width 408 height 47
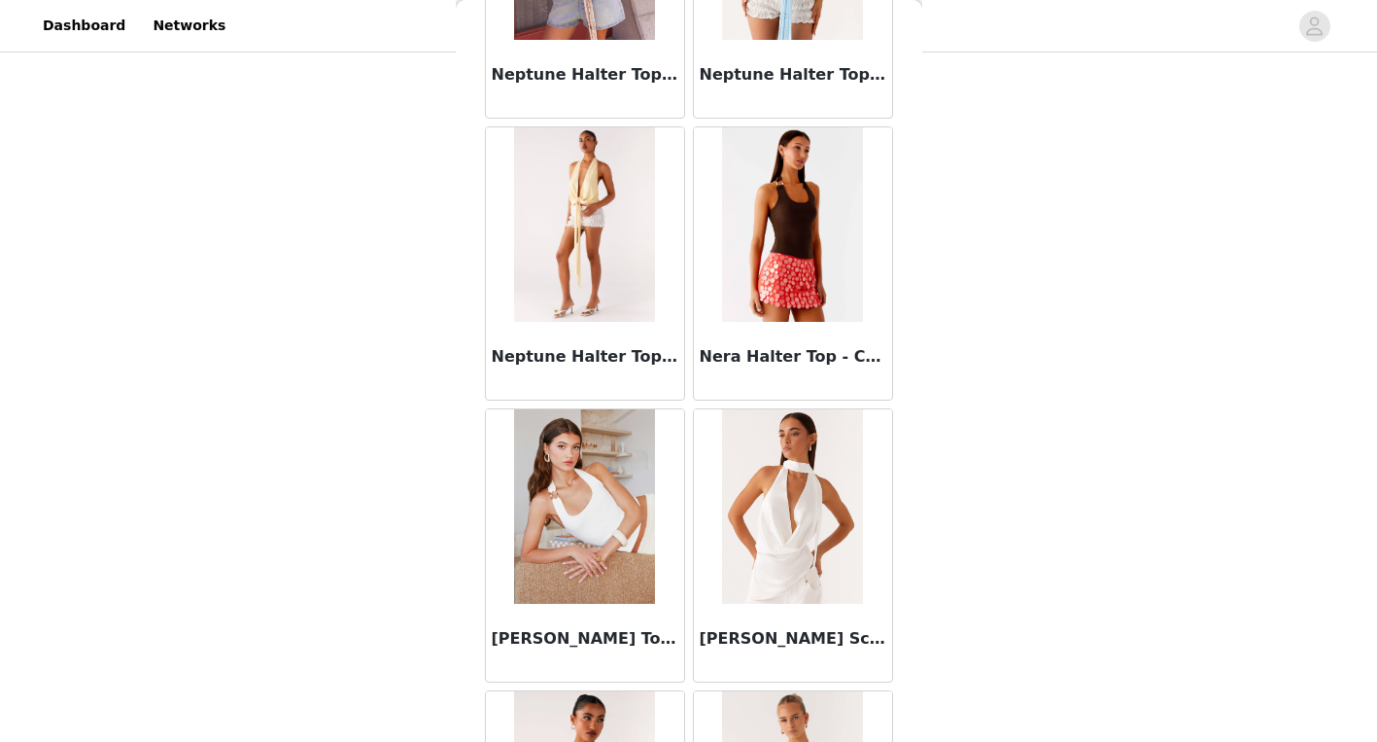
scroll to position [33234, 0]
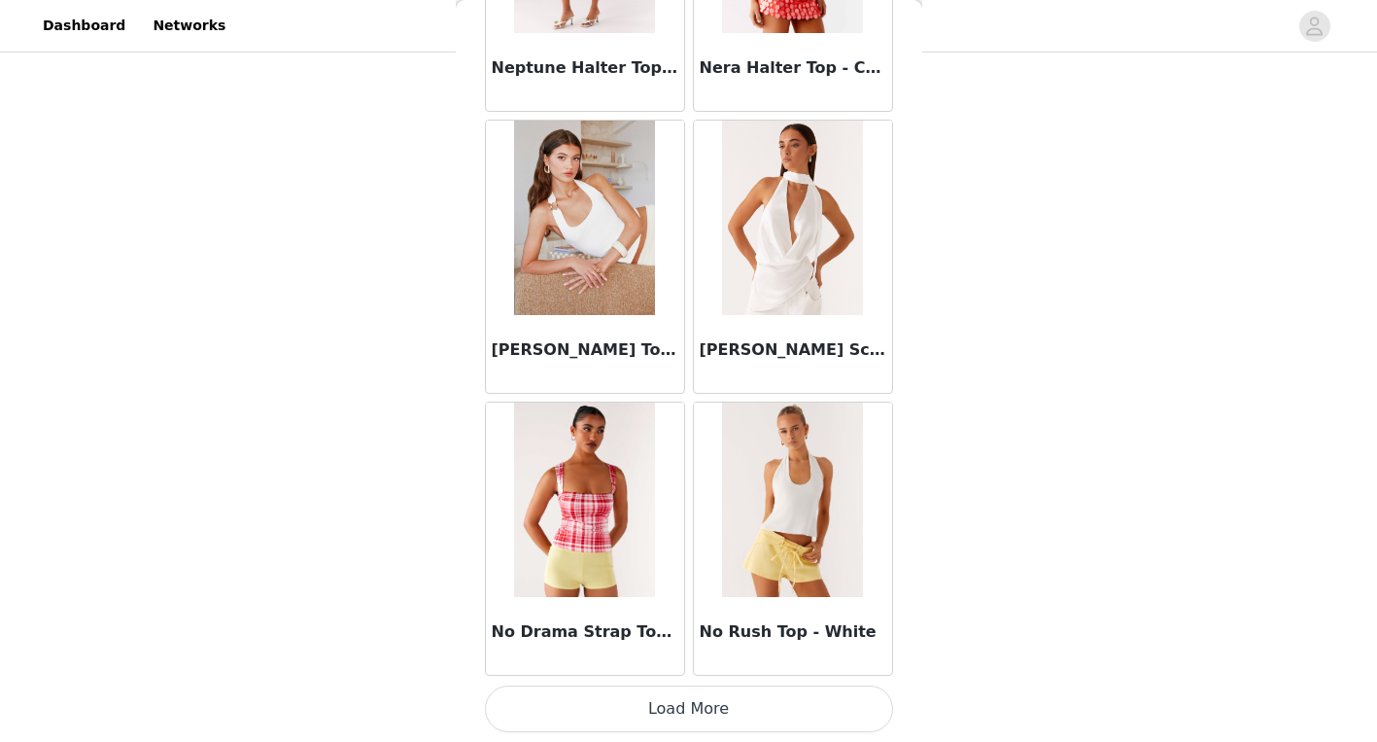
click at [694, 729] on button "Load More" at bounding box center [689, 708] width 408 height 47
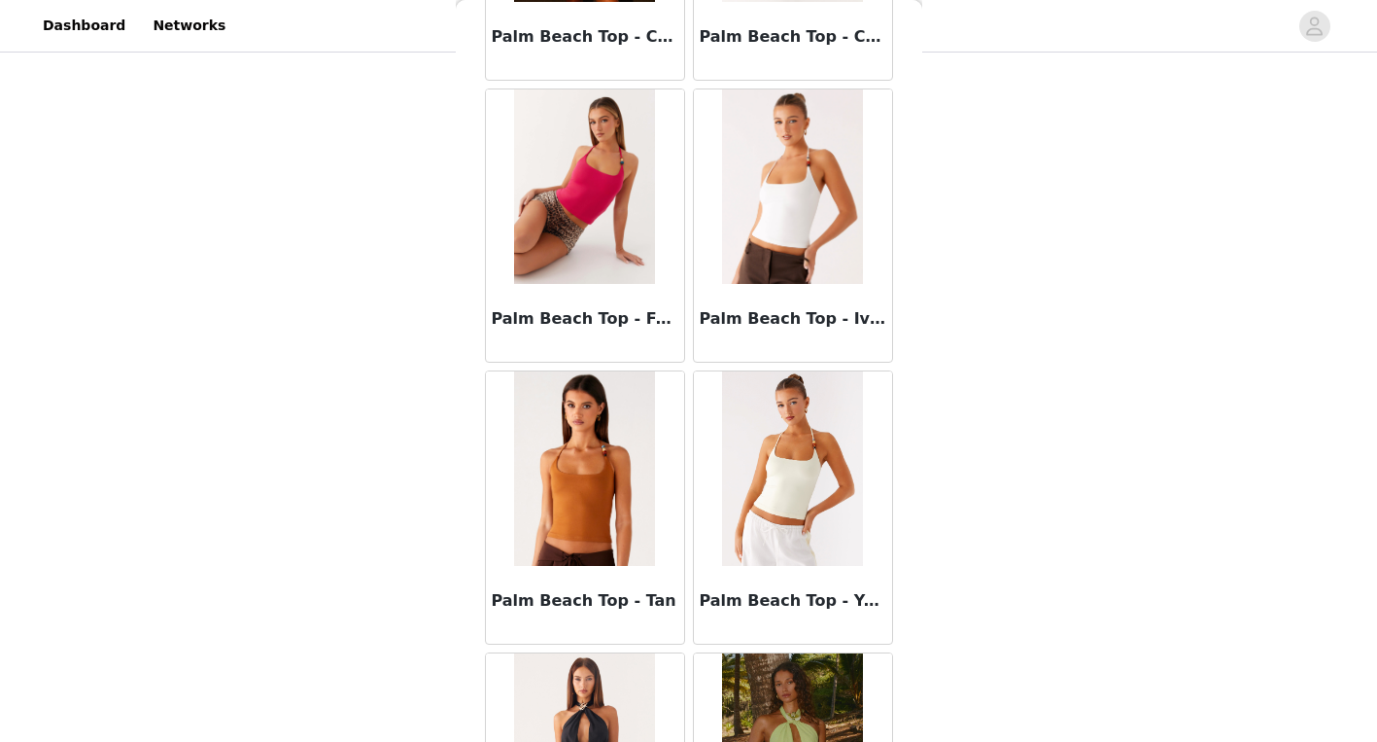
scroll to position [36053, 0]
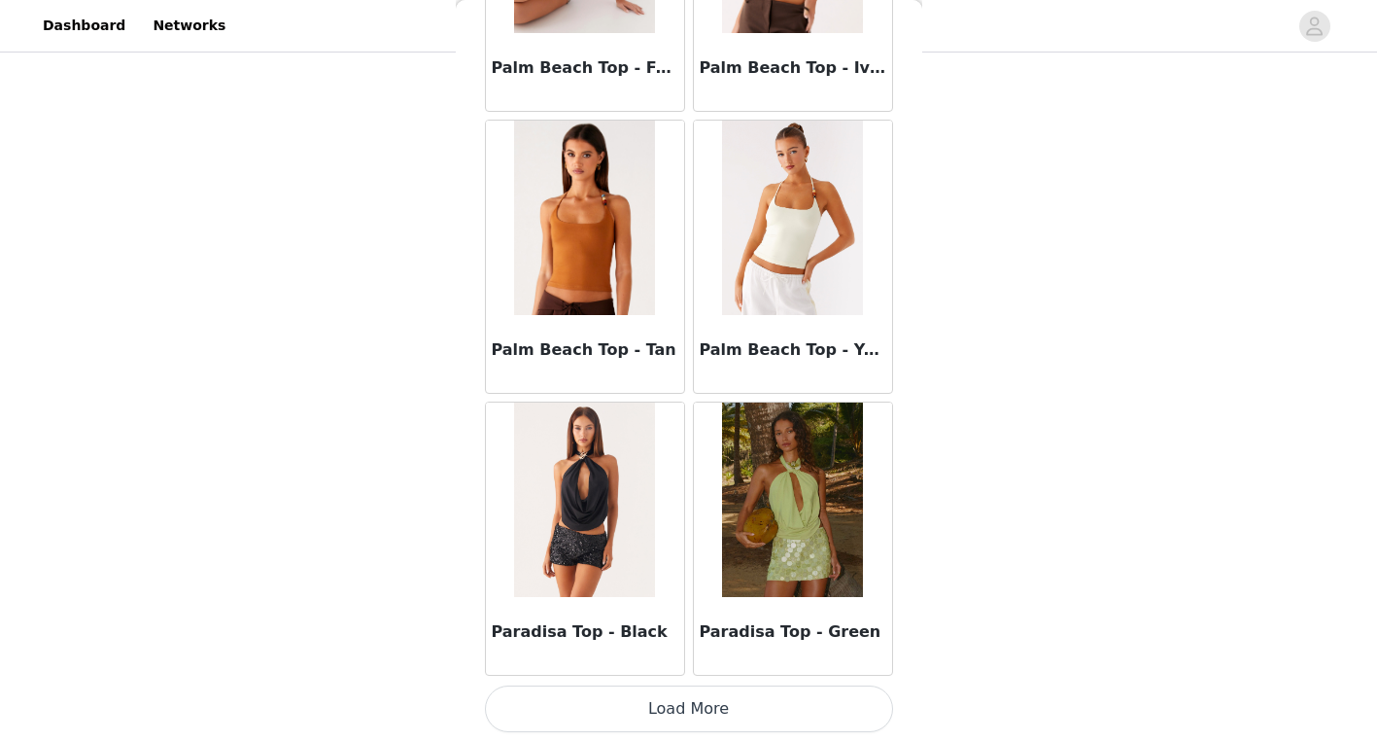
click at [620, 717] on button "Load More" at bounding box center [689, 708] width 408 height 47
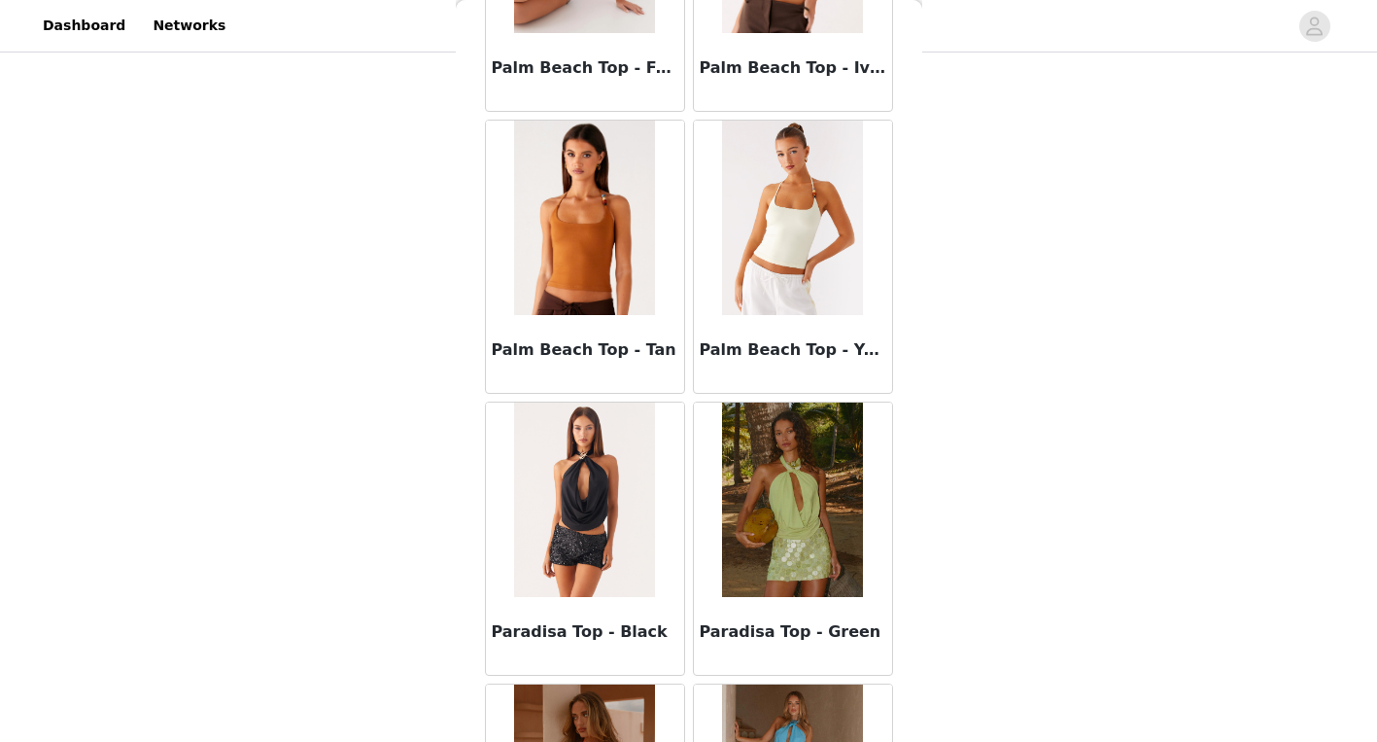
scroll to position [30958, 0]
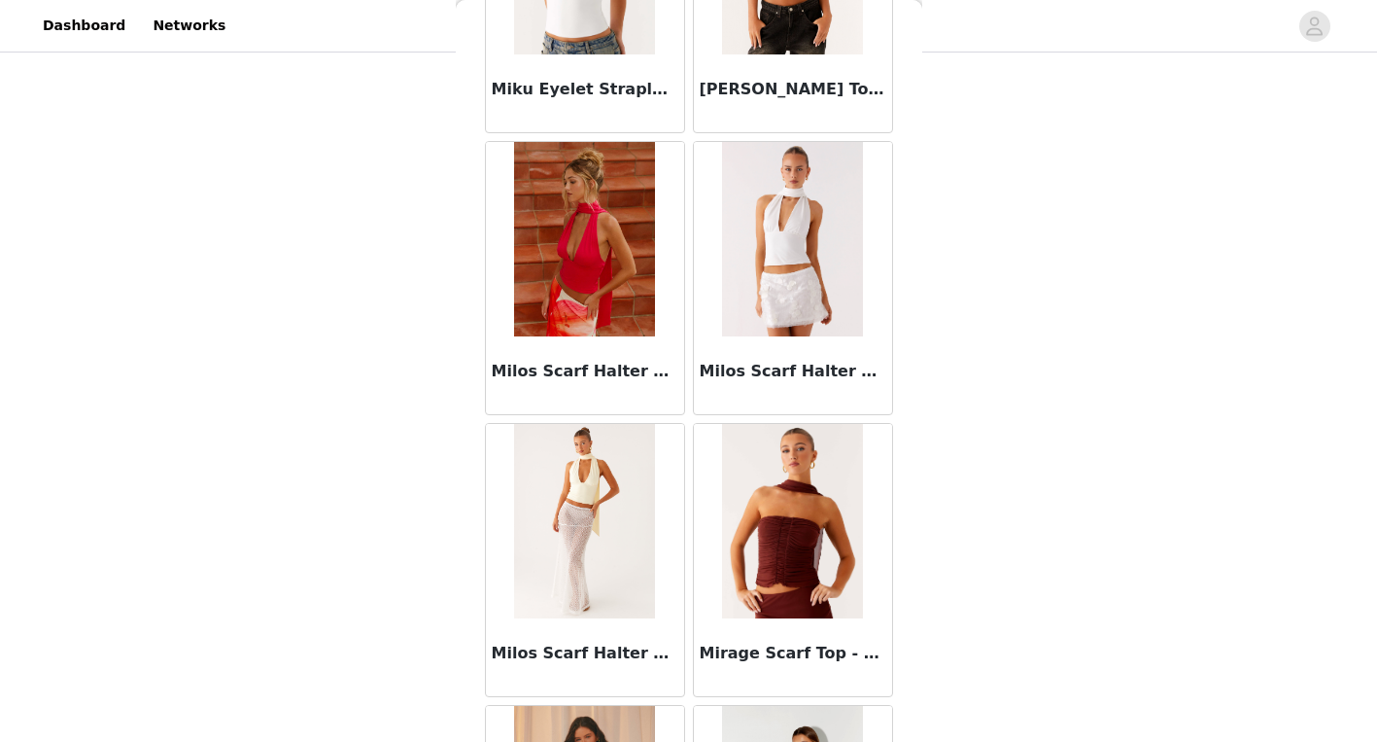
click at [798, 290] on img at bounding box center [792, 239] width 141 height 194
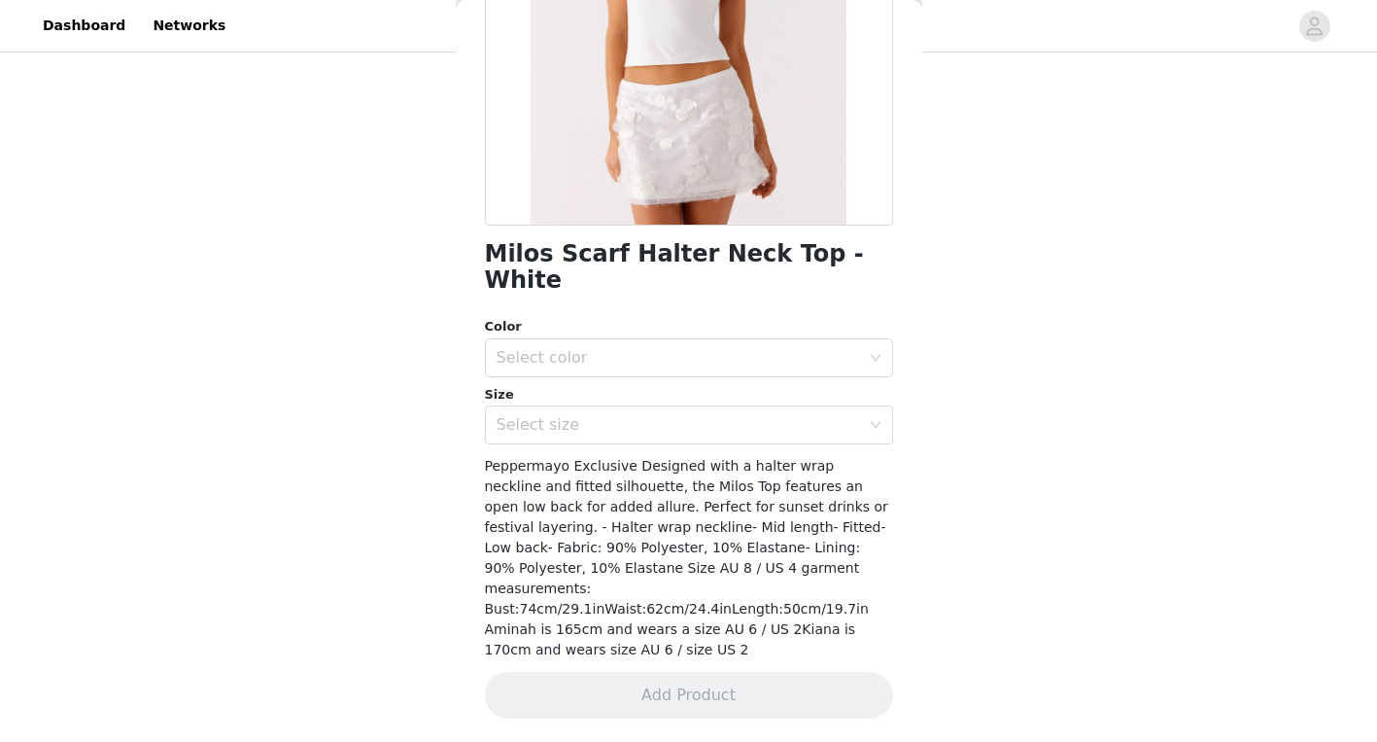
scroll to position [262, 0]
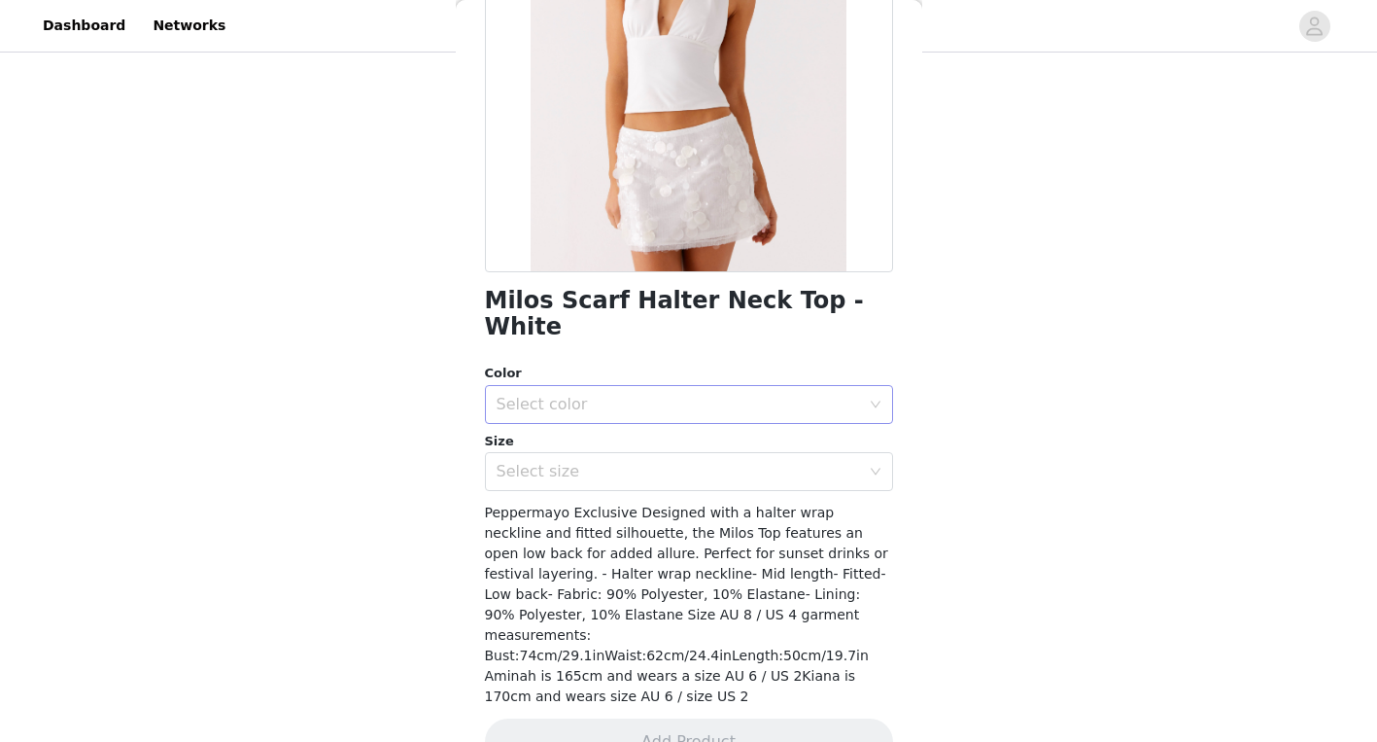
click at [720, 393] on div "Select color" at bounding box center [683, 404] width 372 height 37
click at [686, 425] on li "White" at bounding box center [689, 420] width 408 height 31
click at [674, 462] on div "Select size" at bounding box center [678, 471] width 363 height 19
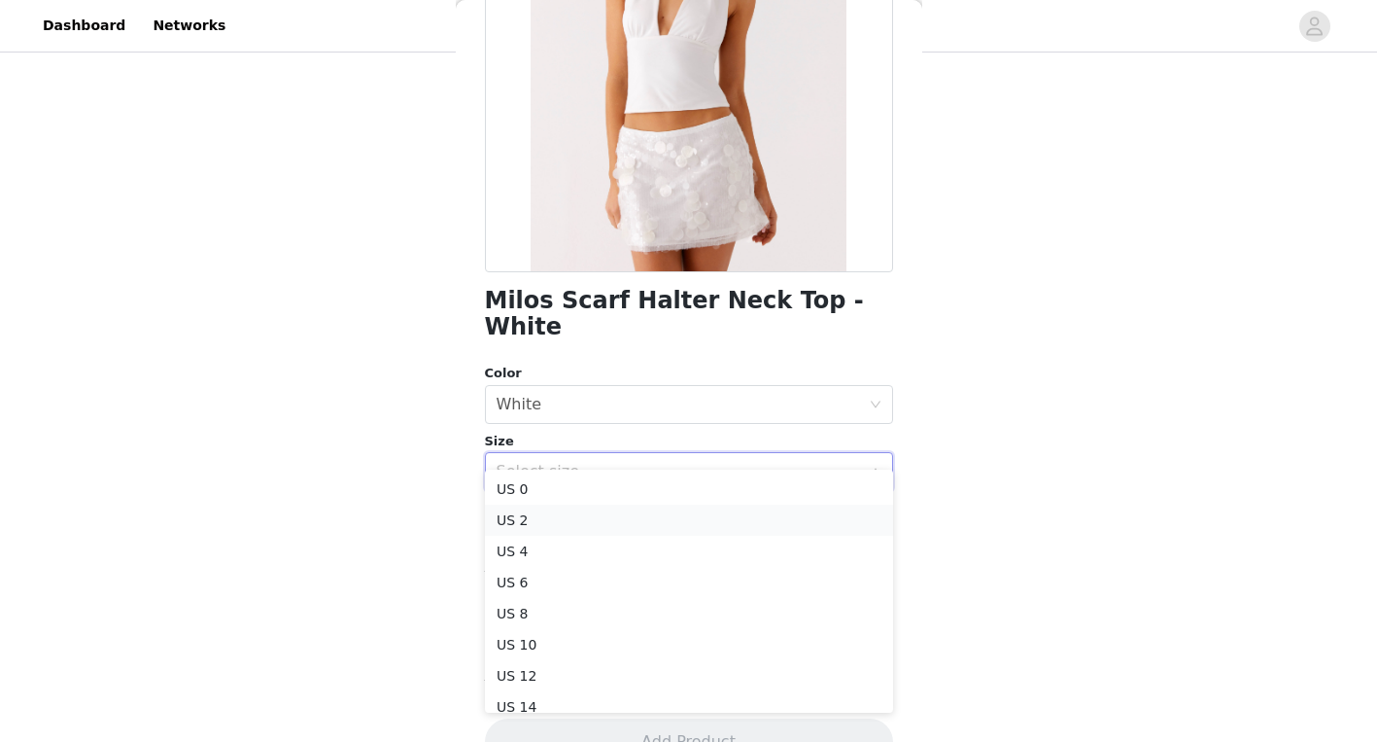
click at [616, 512] on li "US 2" at bounding box center [689, 519] width 408 height 31
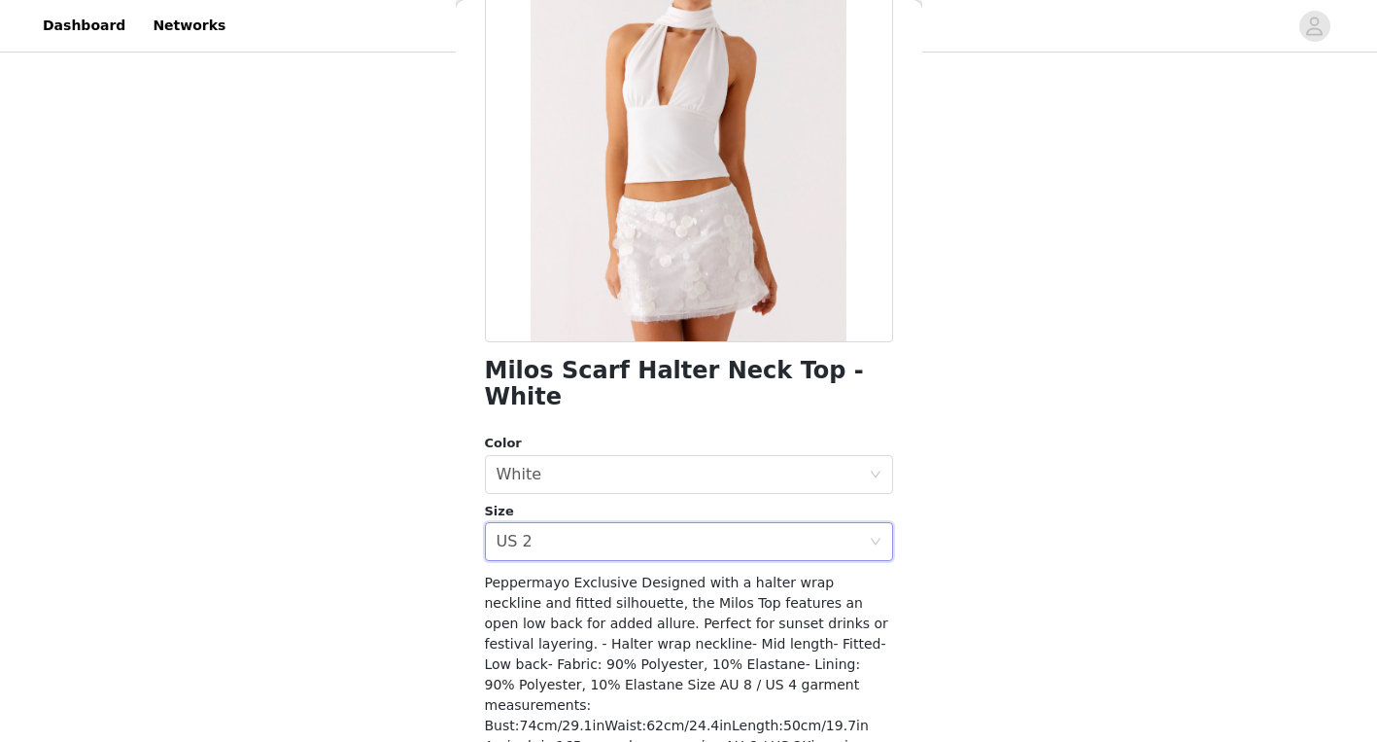
scroll to position [193, 0]
click at [728, 522] on div "Select size US 2" at bounding box center [683, 540] width 372 height 37
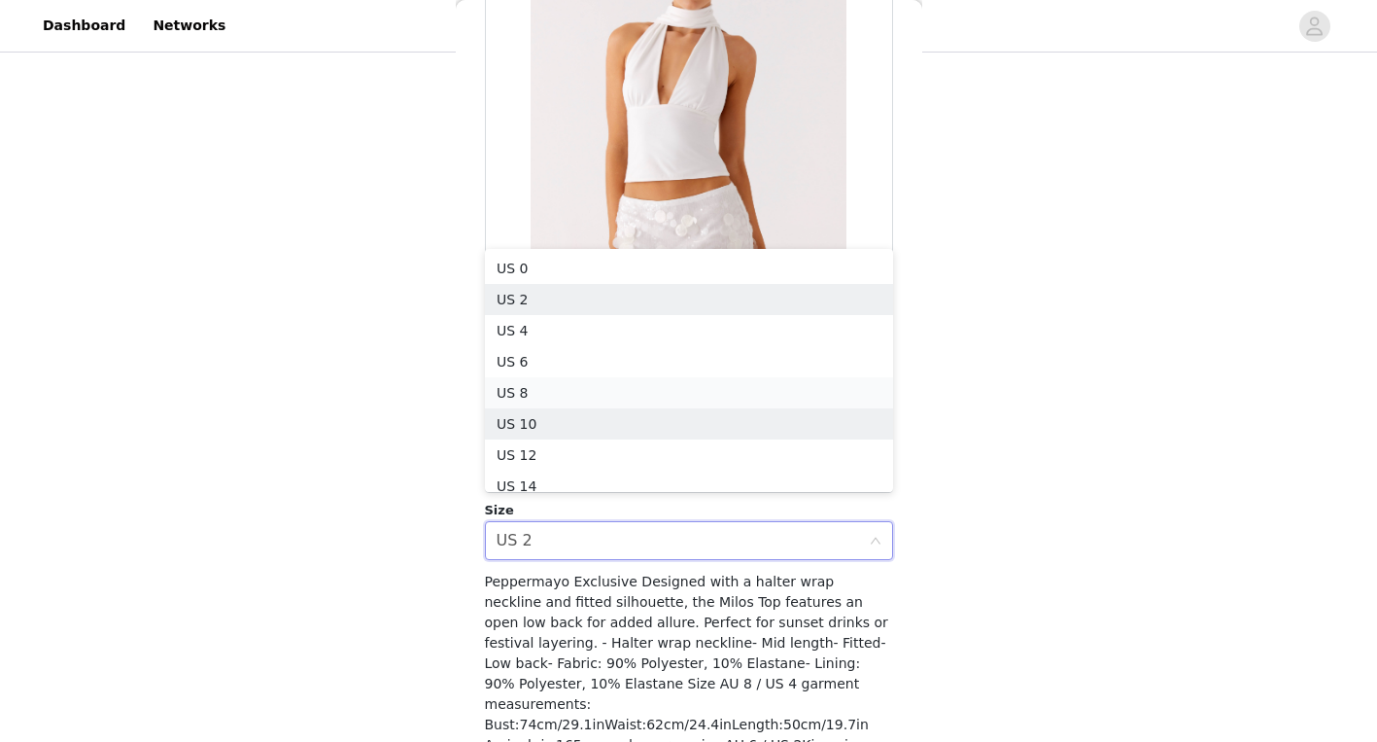
scroll to position [10, 0]
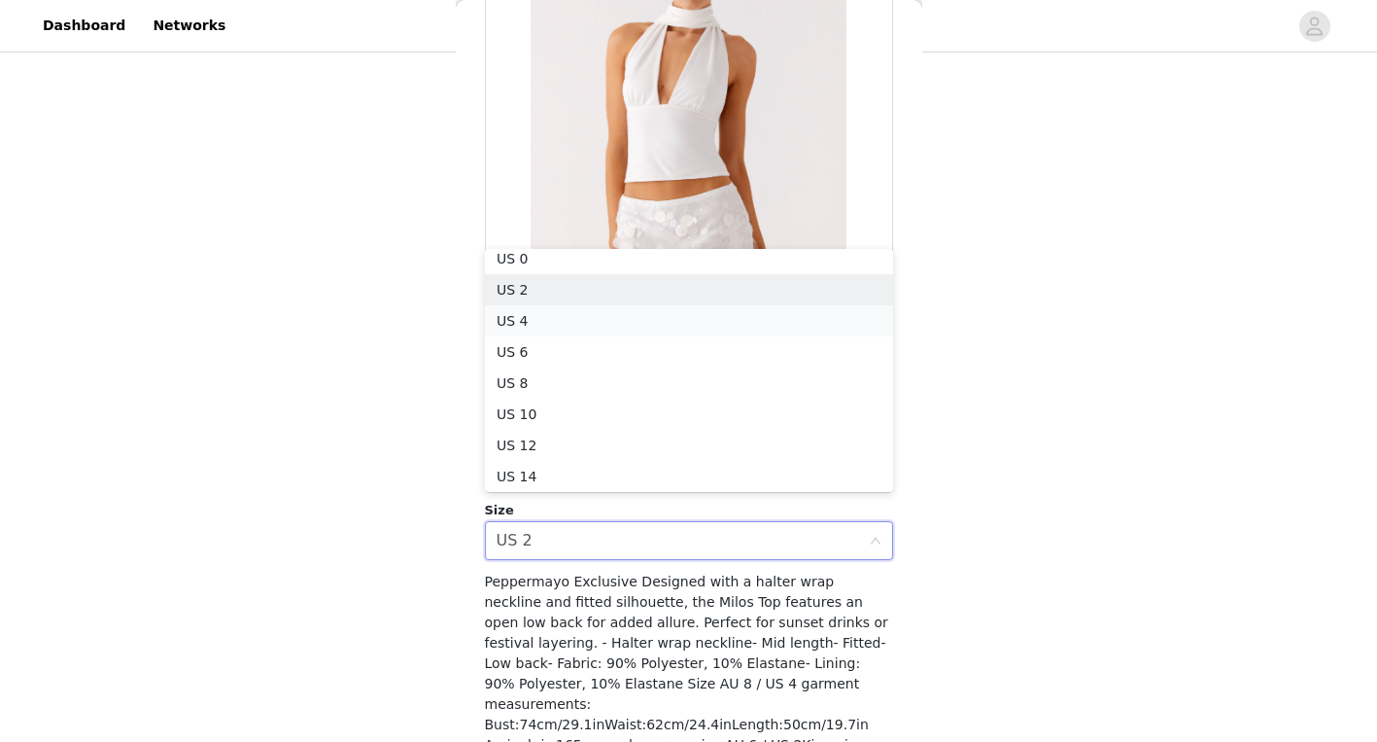
click at [641, 325] on li "US 4" at bounding box center [689, 320] width 408 height 31
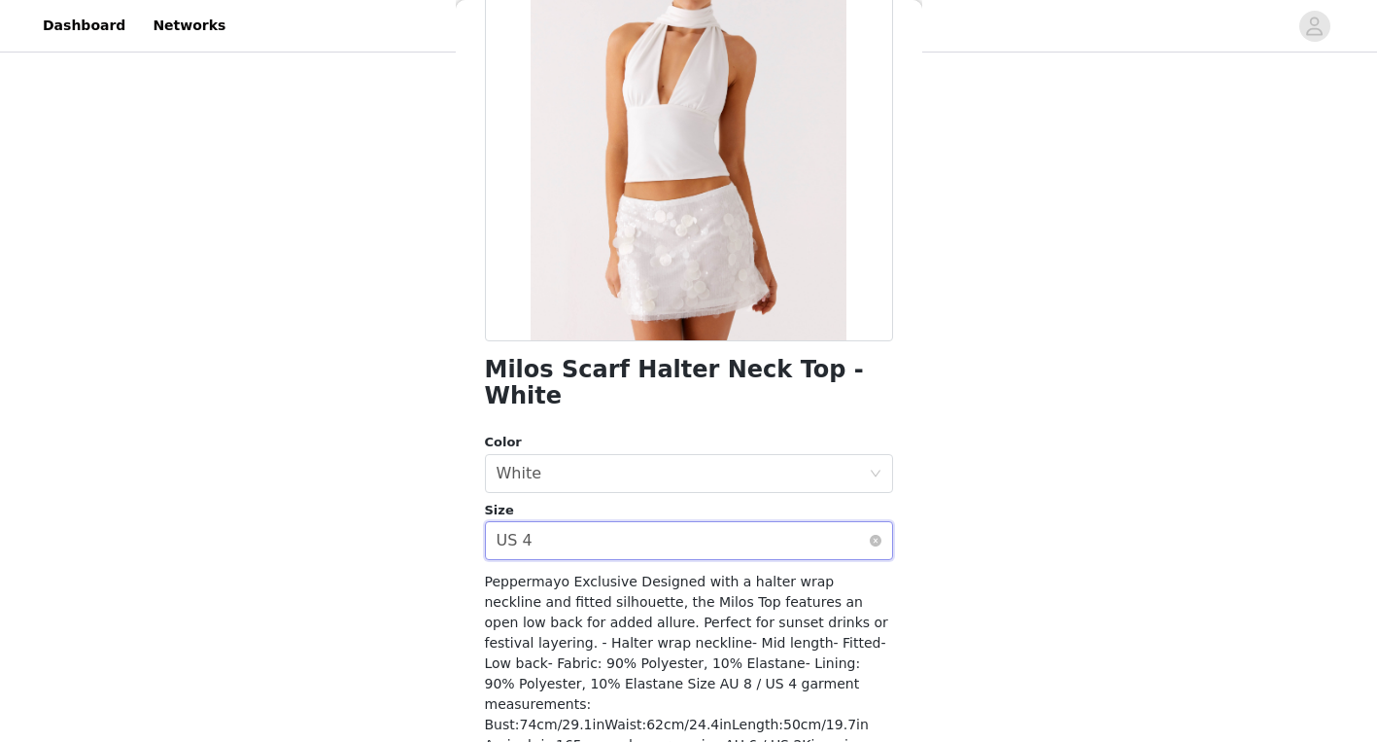
scroll to position [262, 0]
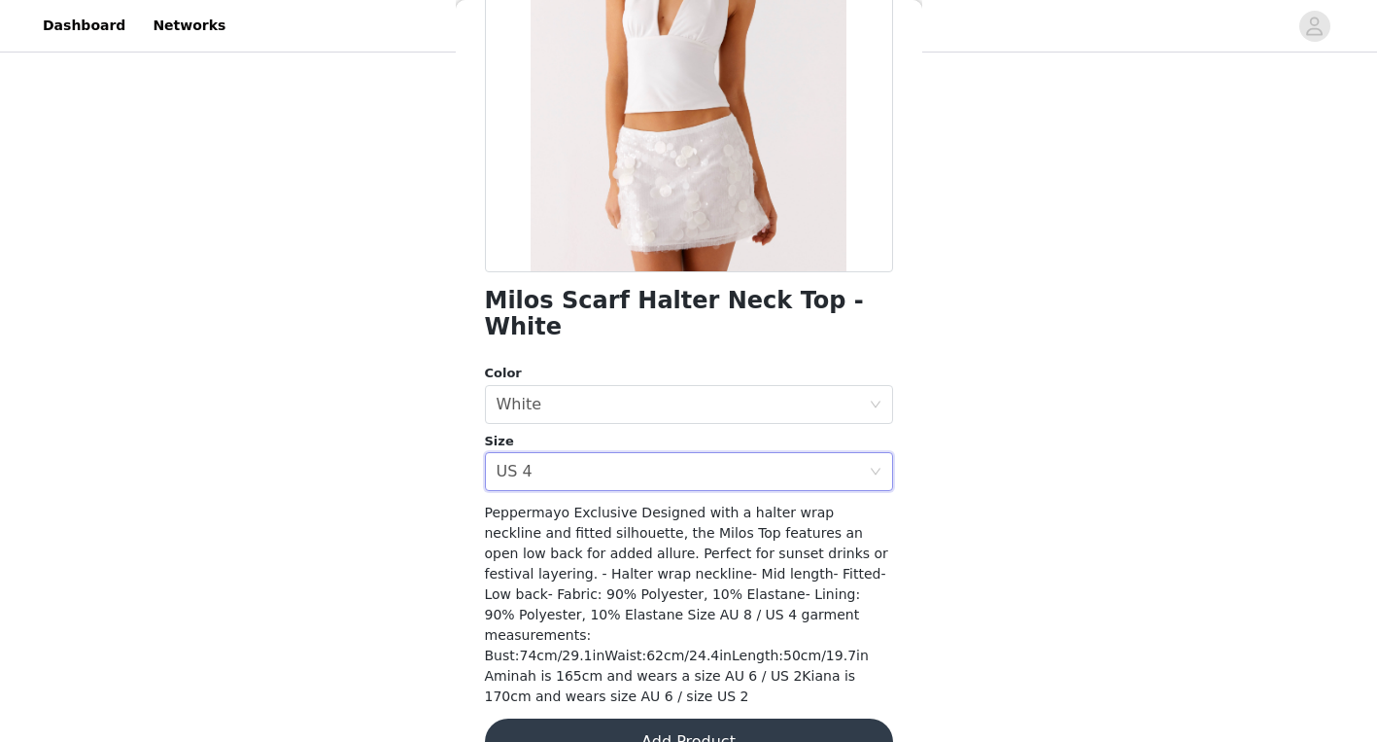
click at [650, 718] on button "Add Product" at bounding box center [689, 741] width 408 height 47
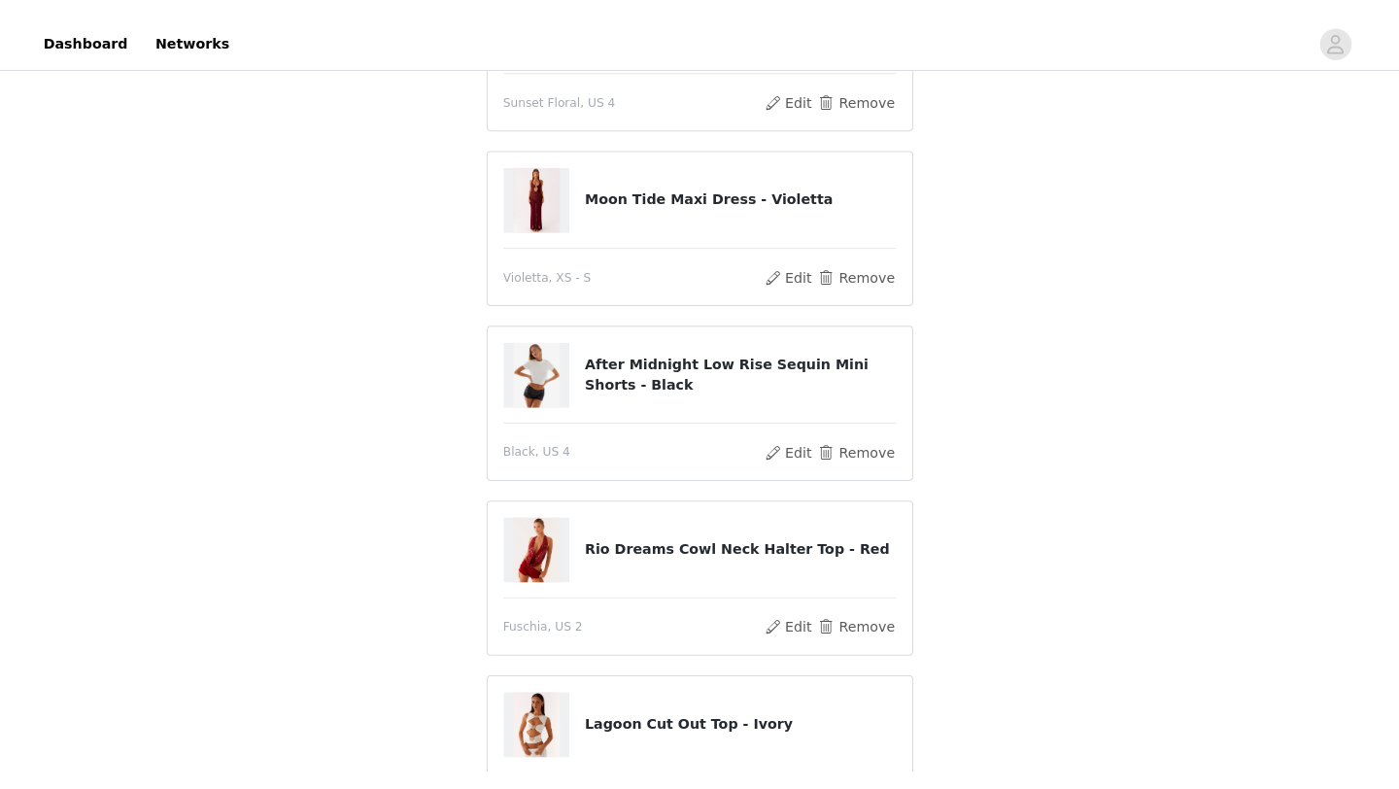
scroll to position [288, 0]
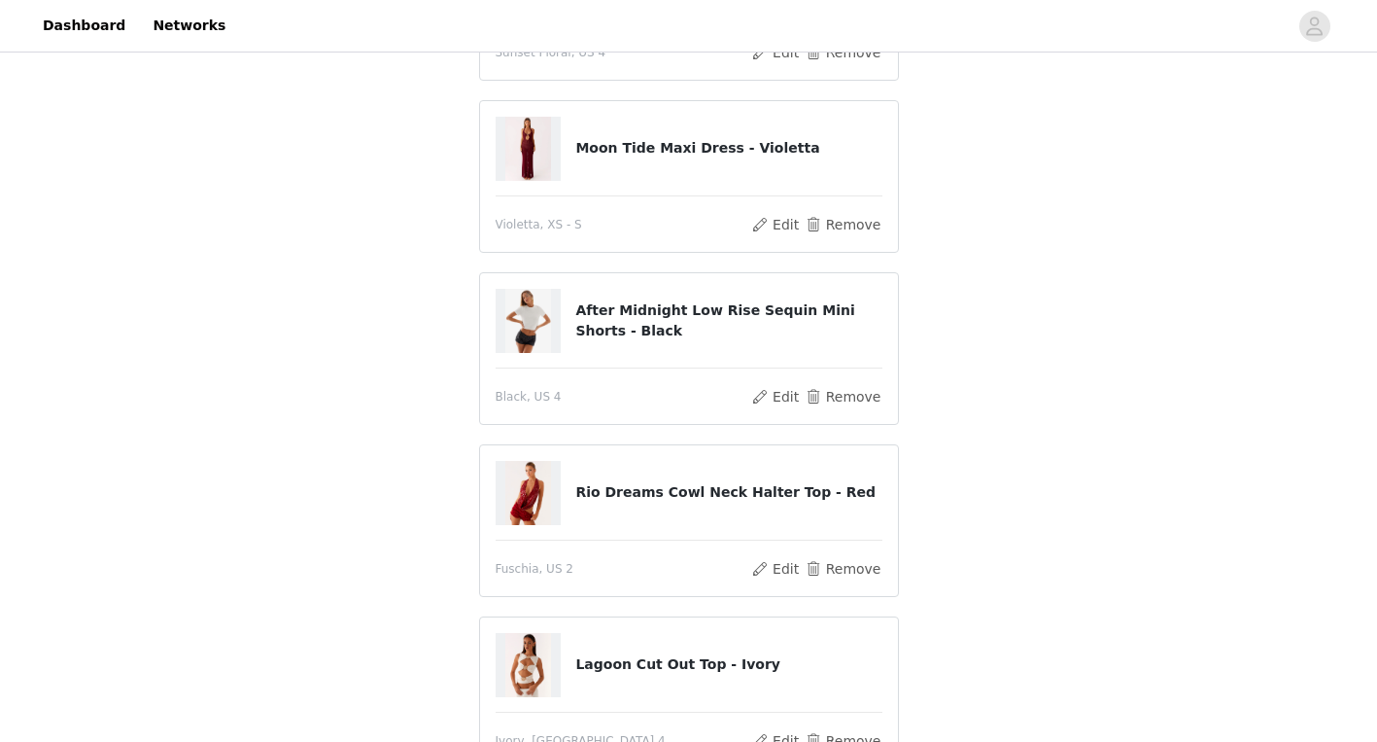
click at [617, 498] on h4 "Rio Dreams Cowl Neck Halter Top - Red" at bounding box center [728, 492] width 306 height 20
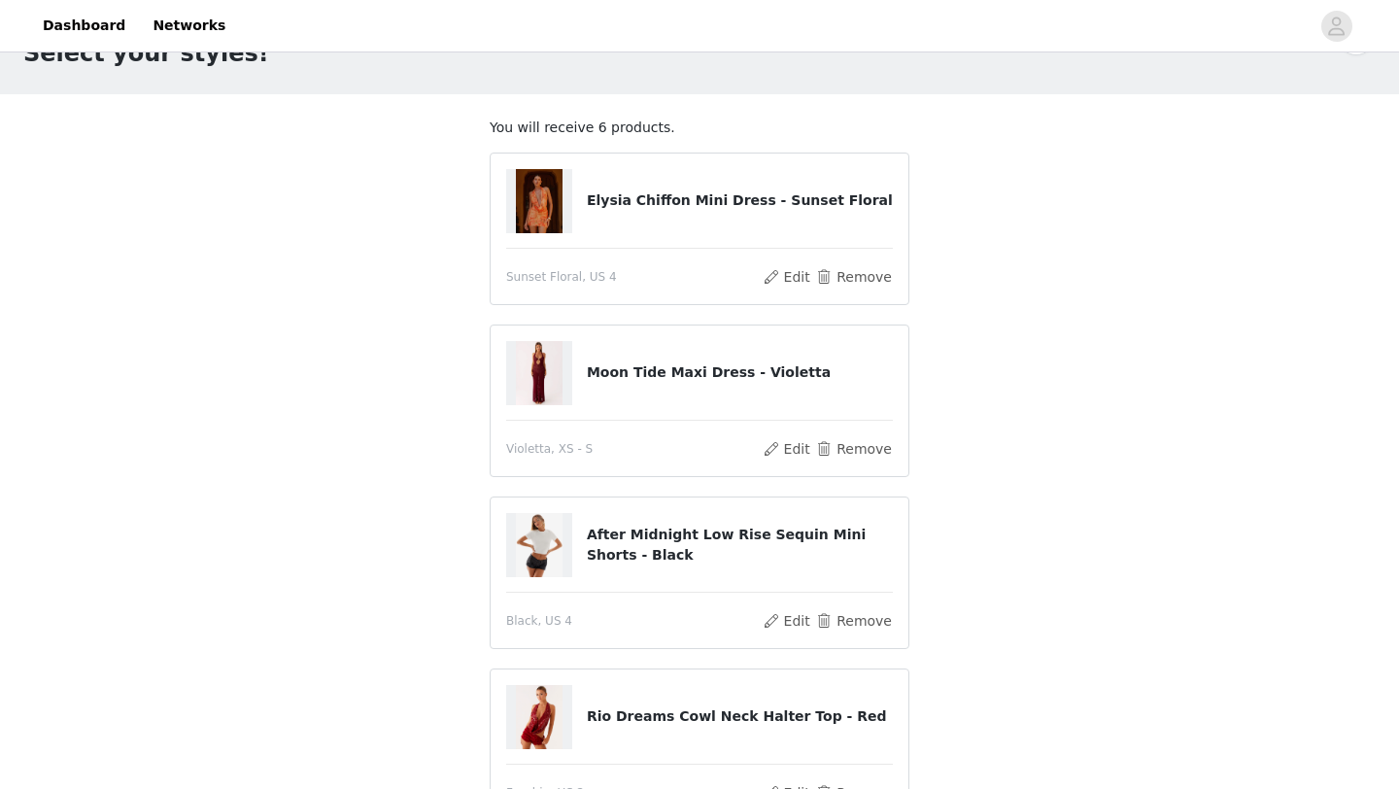
scroll to position [89, 0]
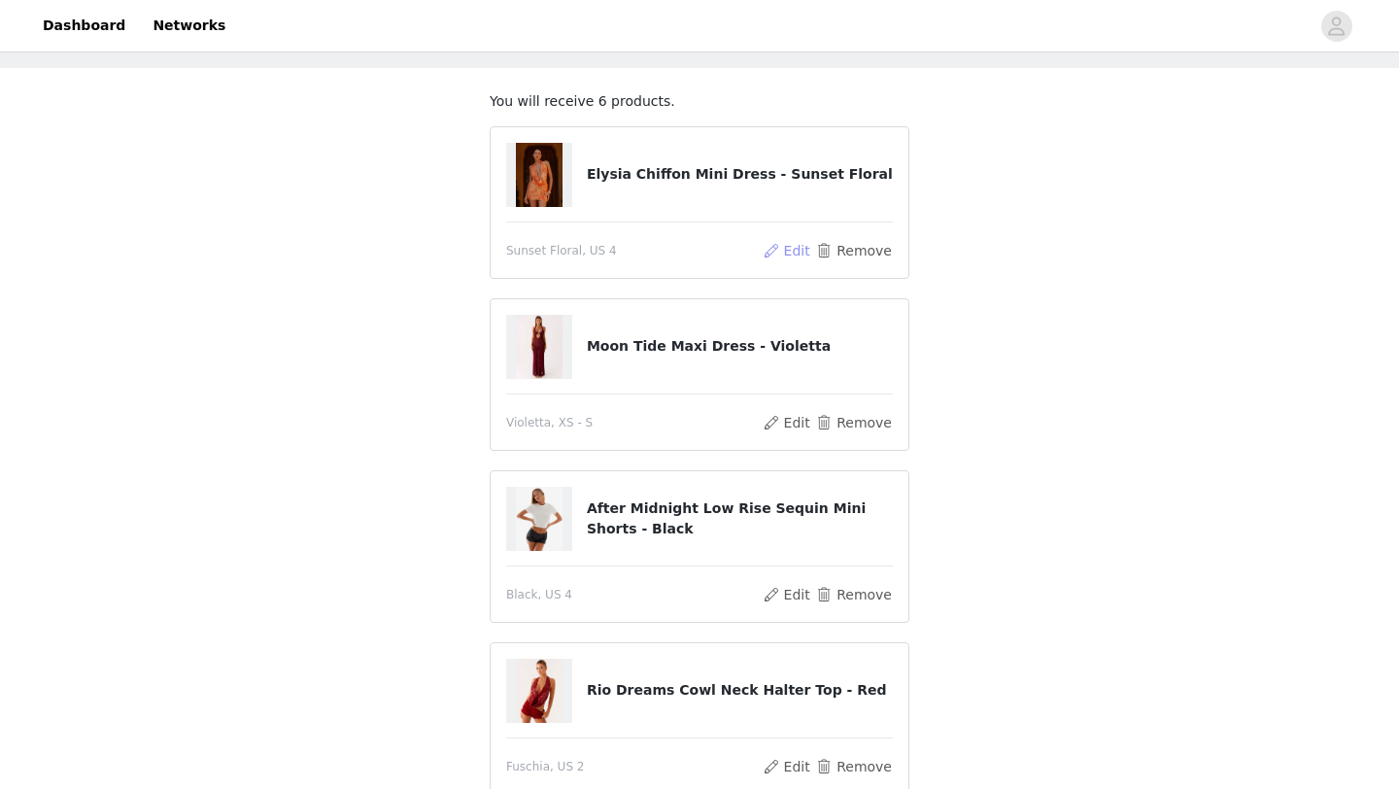
click at [779, 251] on button "Edit" at bounding box center [787, 250] width 50 height 23
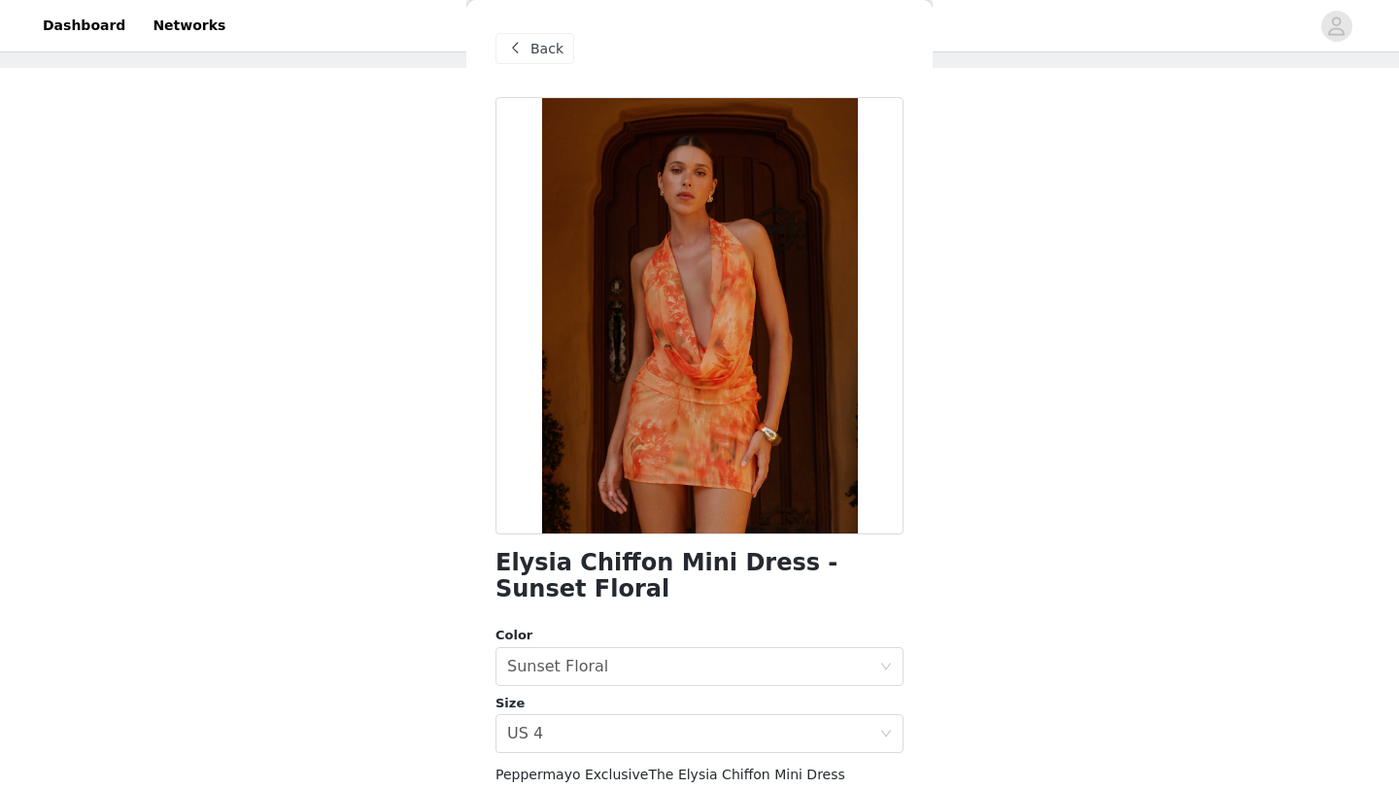
scroll to position [282, 0]
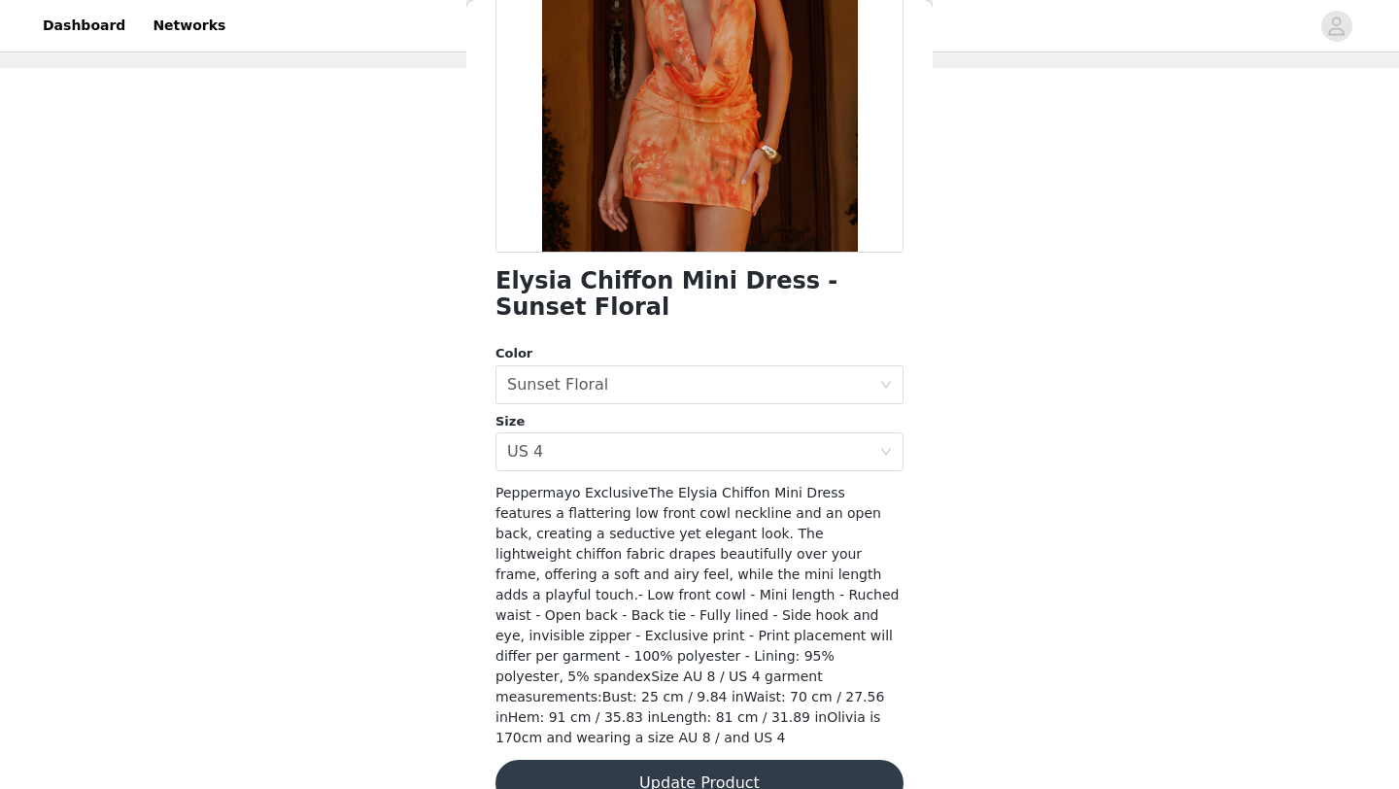
click at [754, 749] on button "Update Product" at bounding box center [700, 783] width 408 height 47
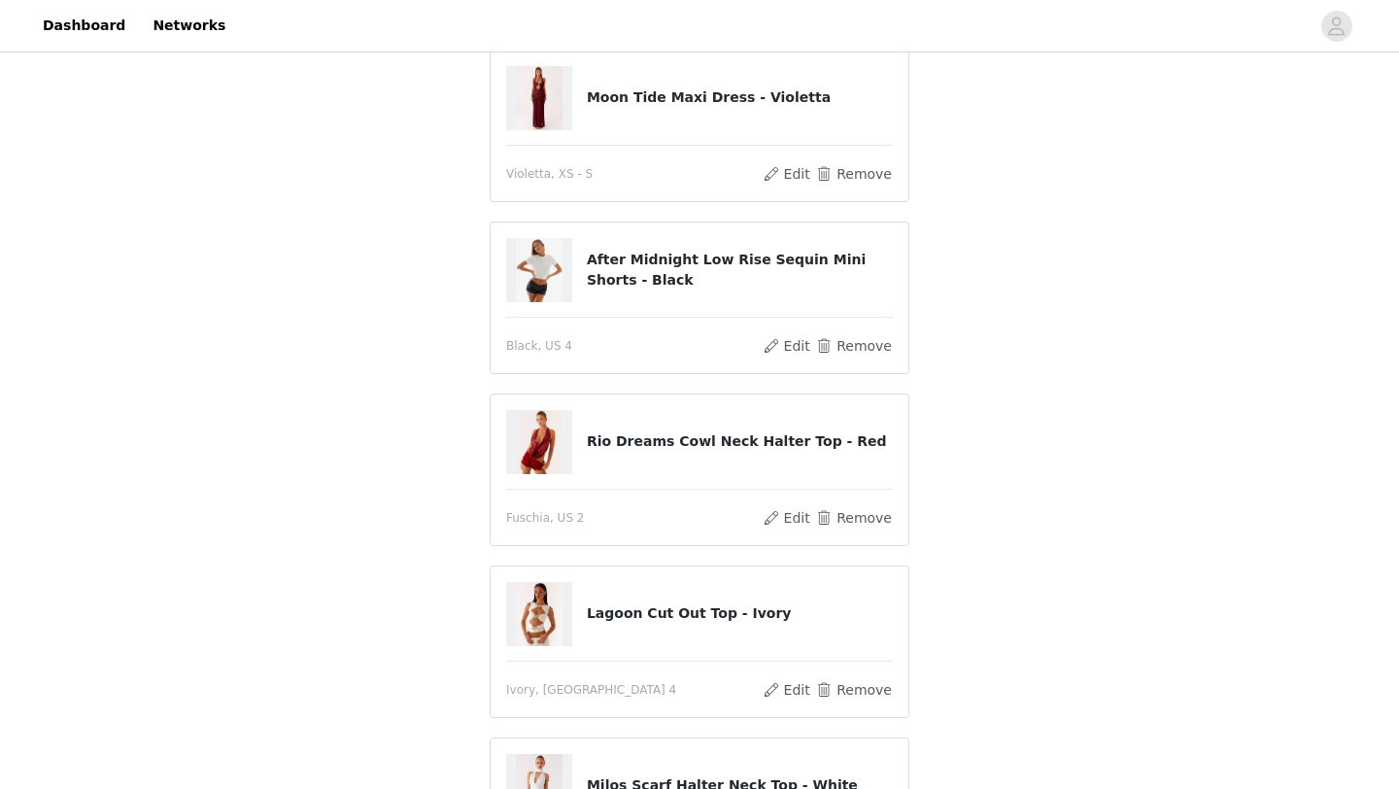
scroll to position [361, 0]
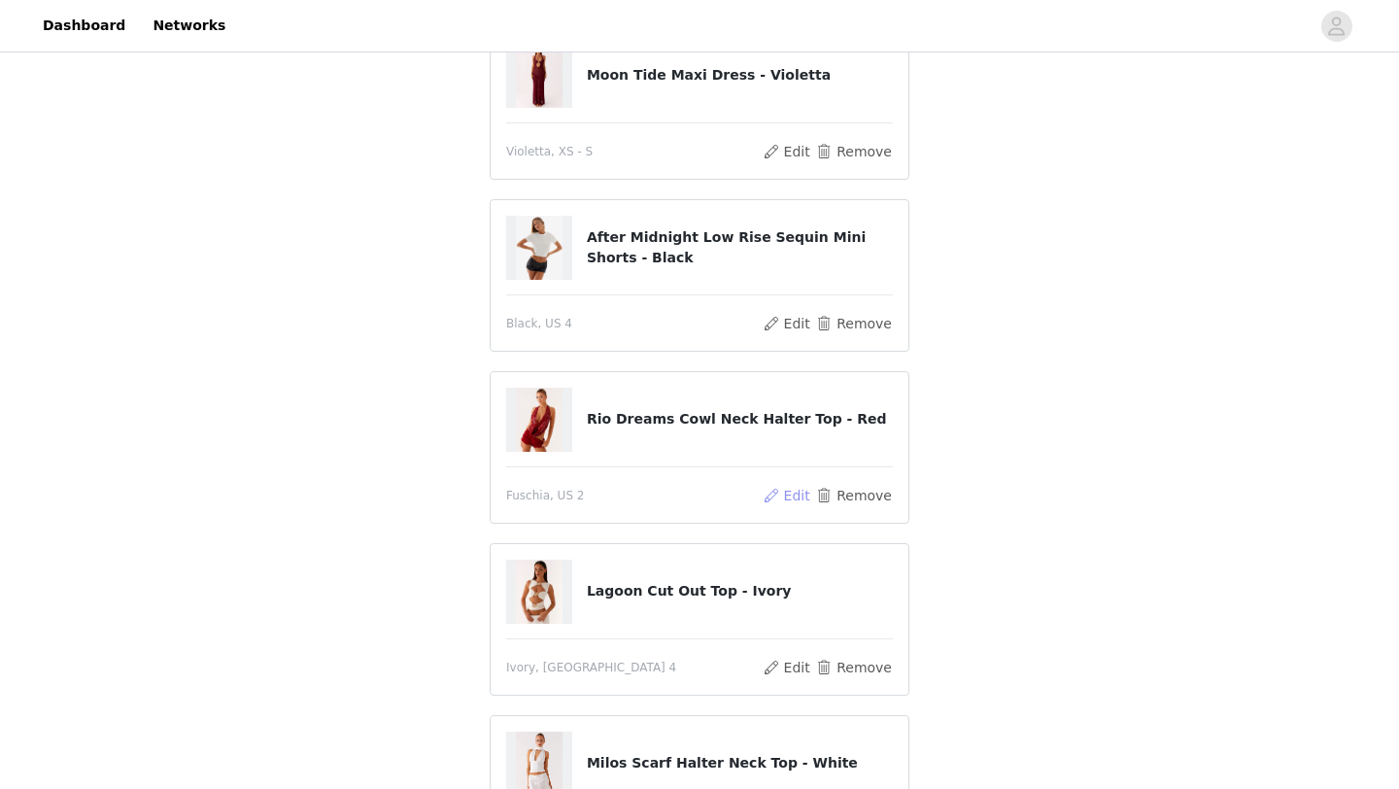
click at [785, 497] on button "Edit" at bounding box center [787, 495] width 50 height 23
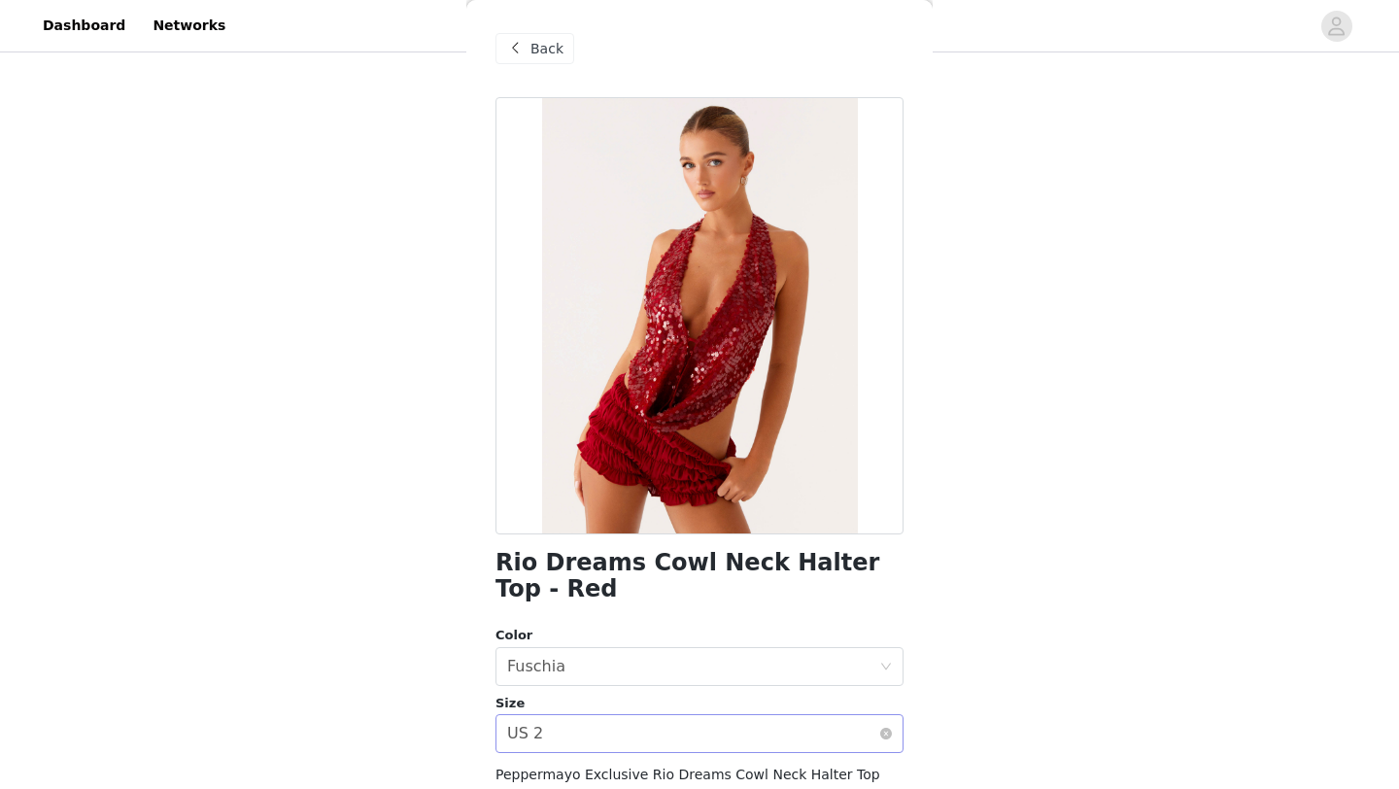
scroll to position [241, 0]
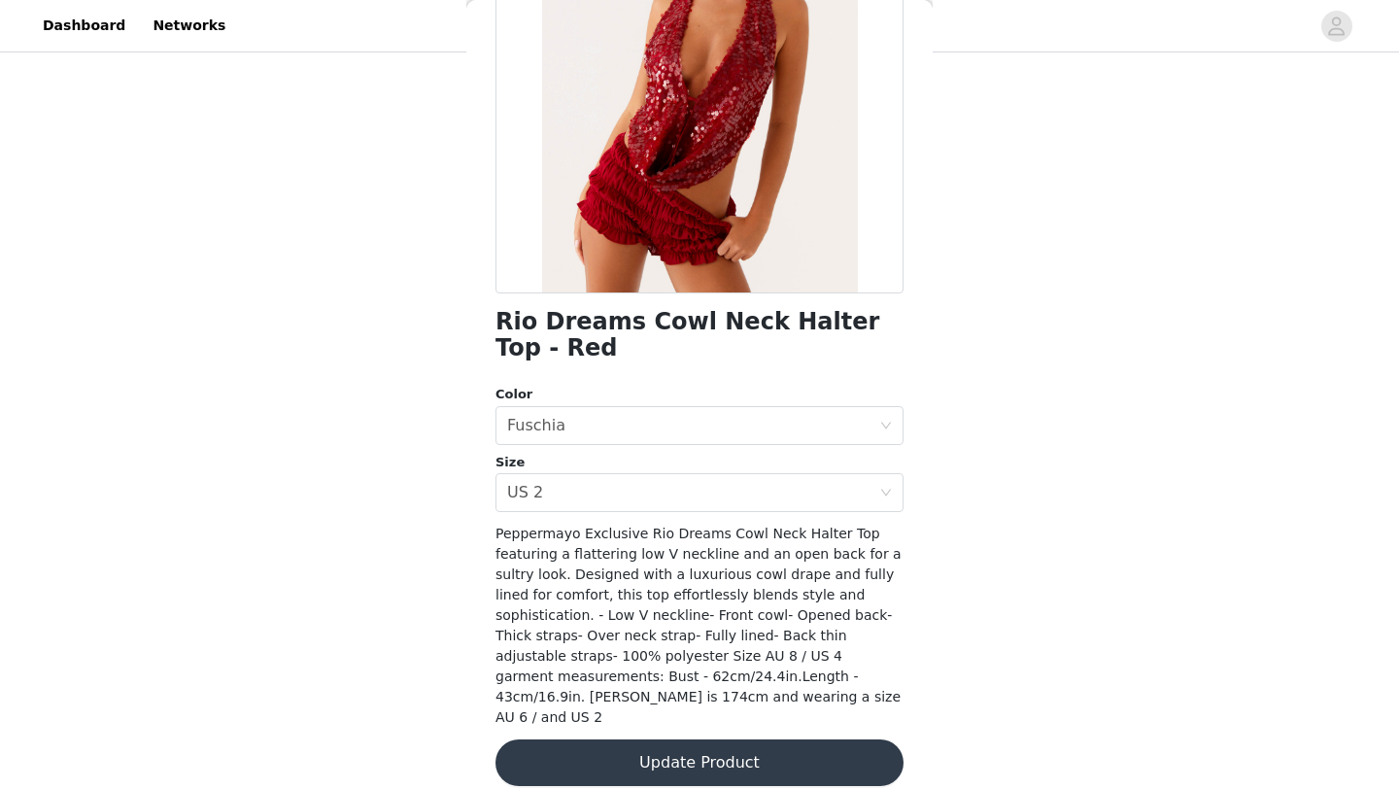
click at [763, 740] on button "Update Product" at bounding box center [700, 763] width 408 height 47
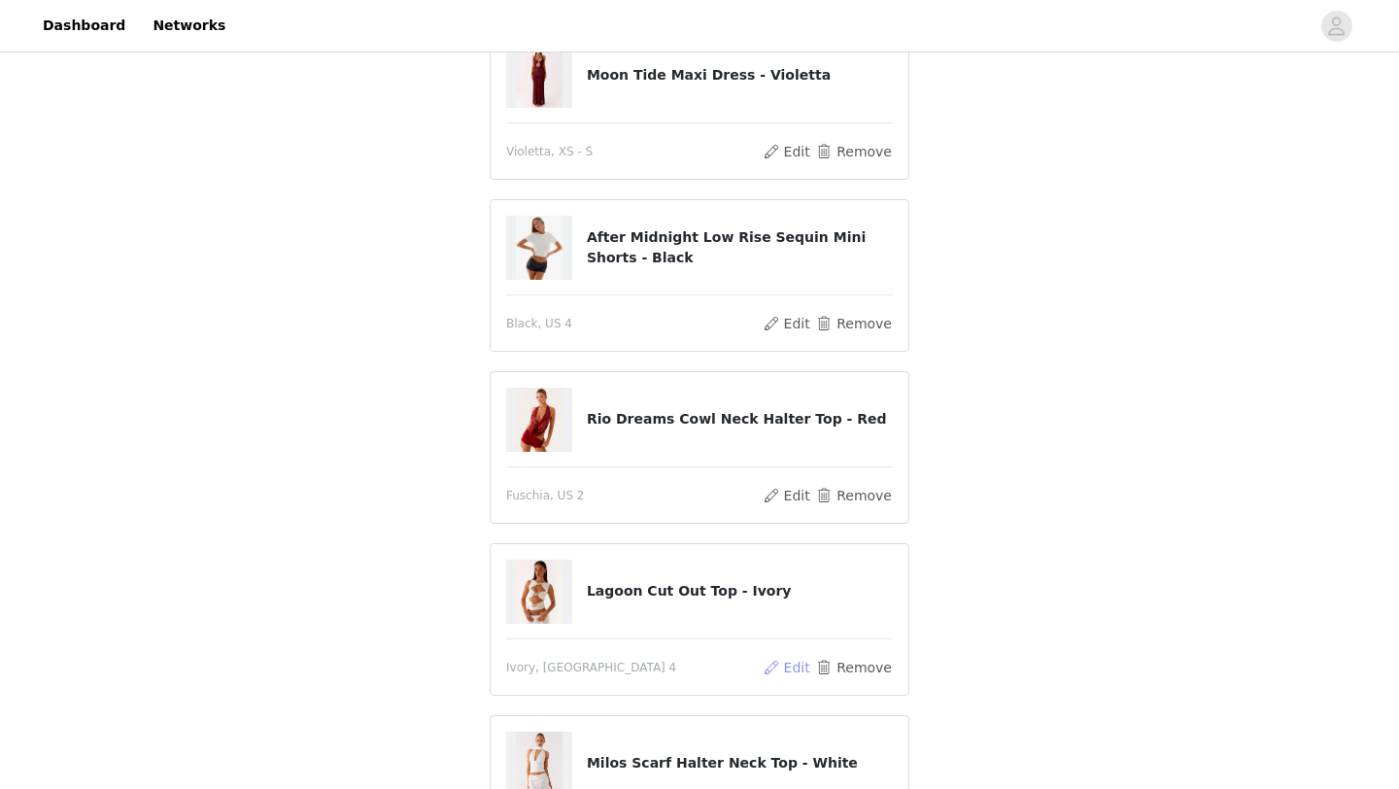
click at [785, 675] on button "Edit" at bounding box center [787, 667] width 50 height 23
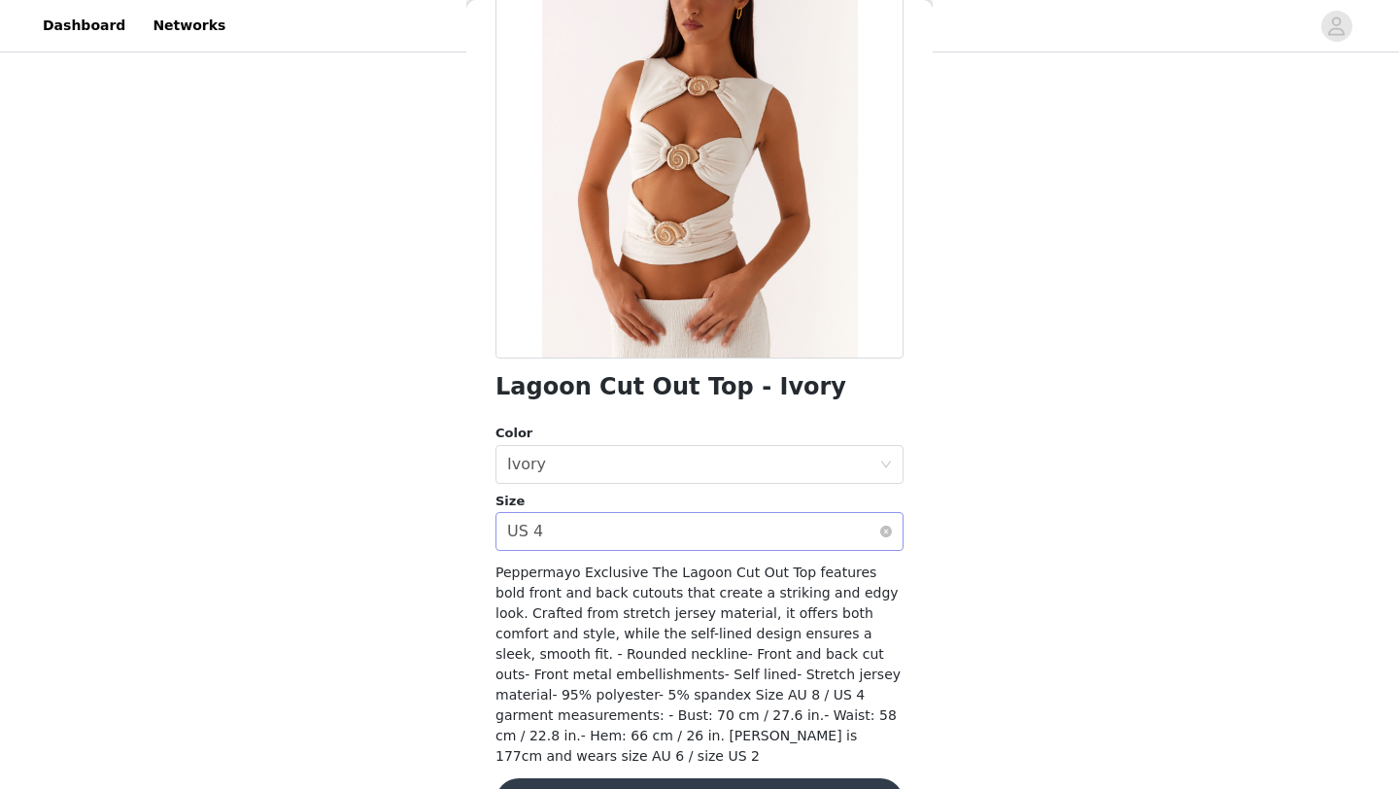
scroll to position [190, 0]
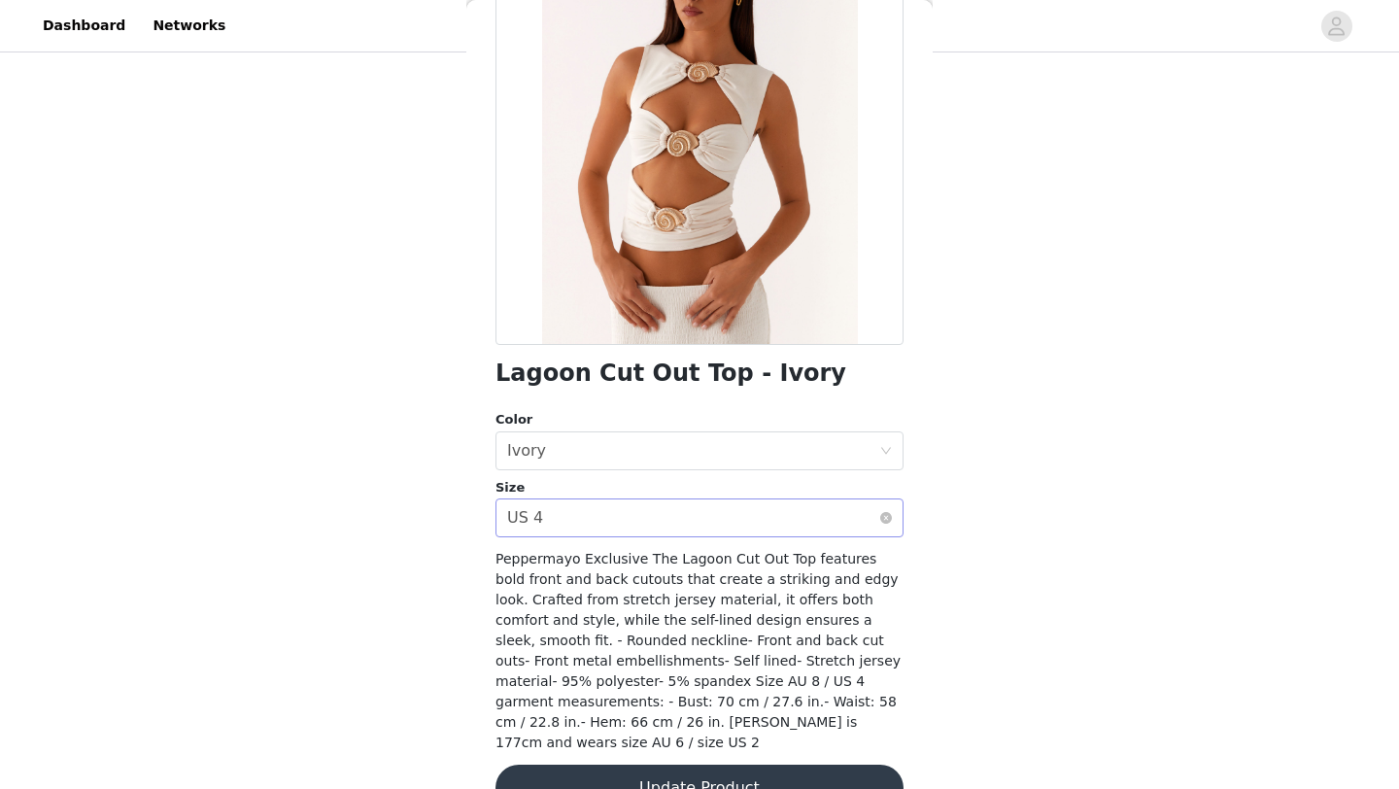
click at [706, 529] on div "Select size US 4" at bounding box center [693, 518] width 372 height 37
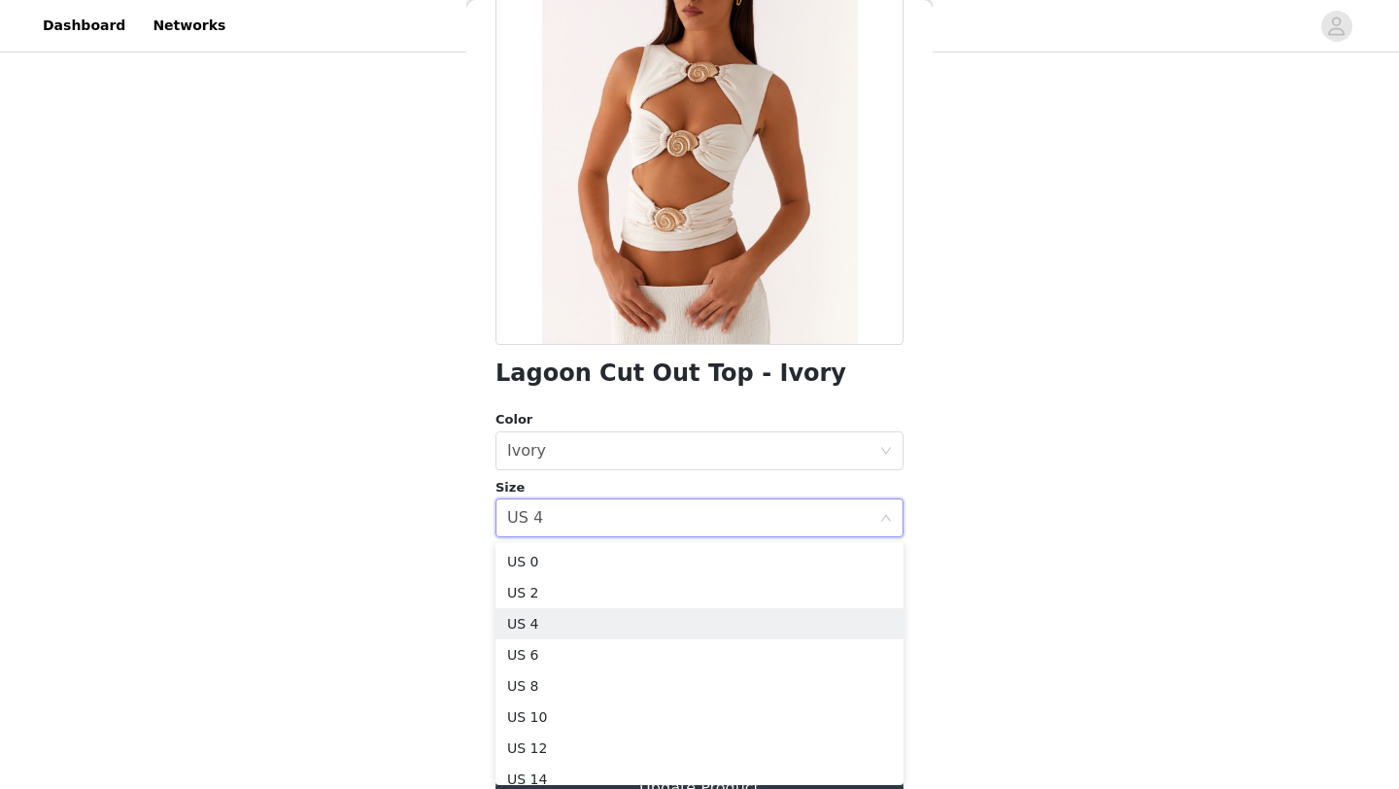
click at [1031, 558] on div "STEP 1 OF 4 Select your styles! You will receive 6 products. Elysia Chiffon Min…" at bounding box center [699, 303] width 1399 height 1215
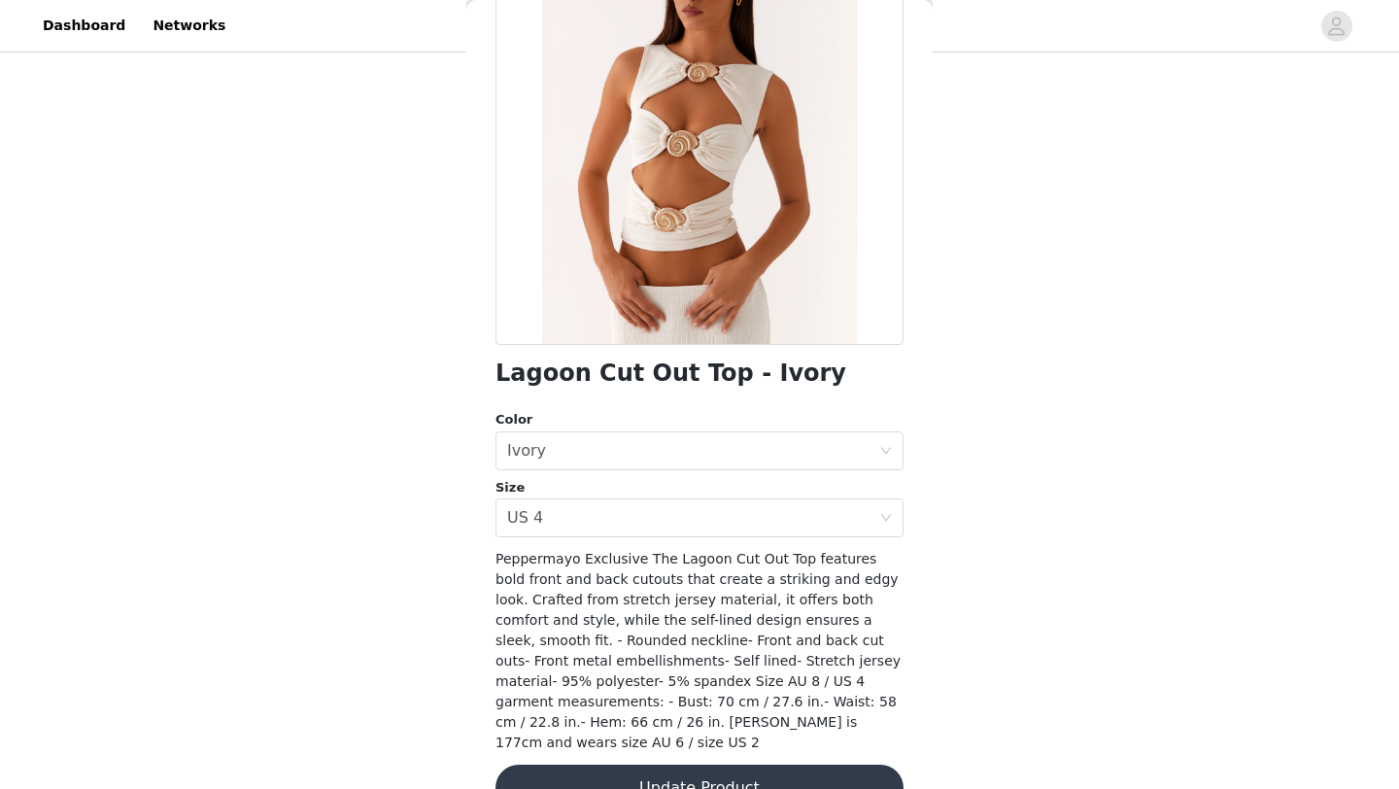
click at [817, 749] on button "Update Product" at bounding box center [700, 788] width 408 height 47
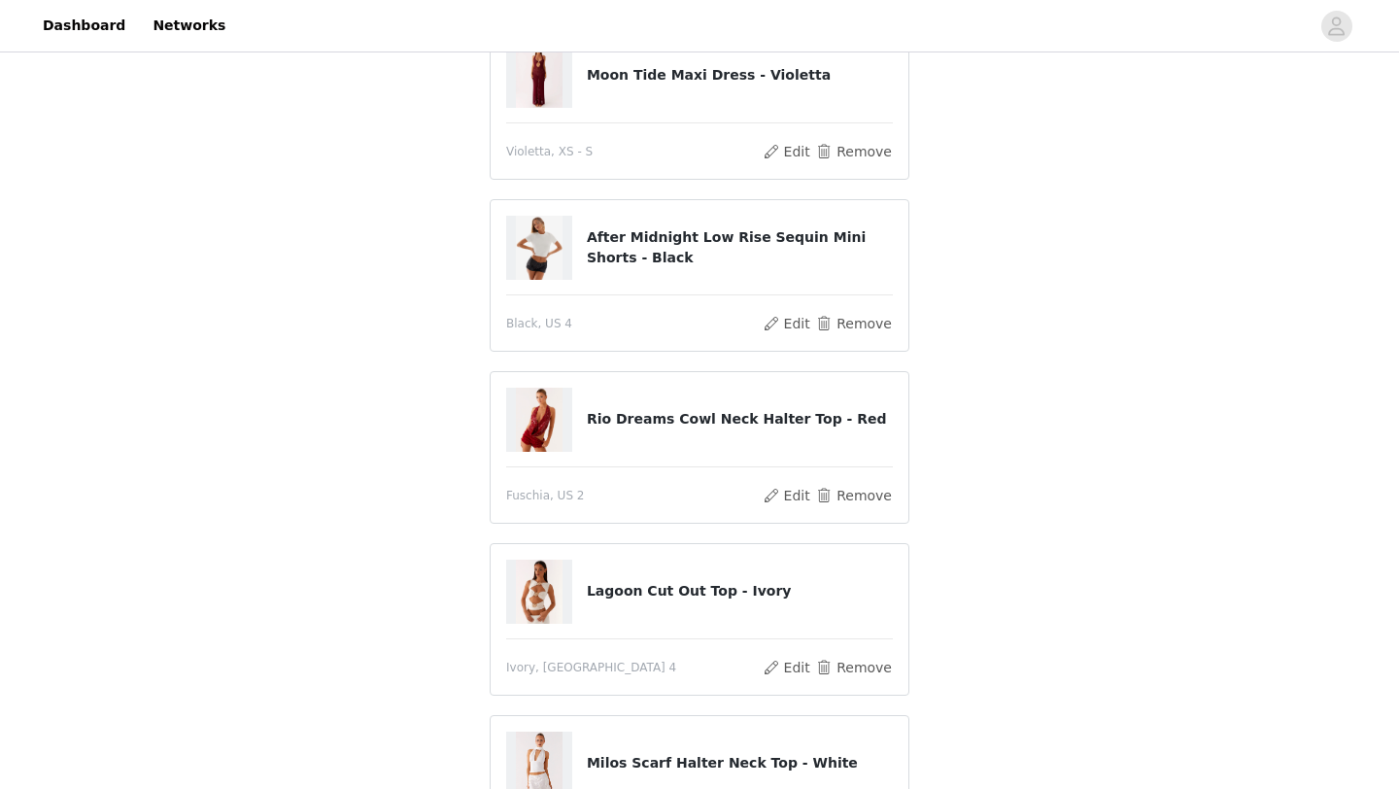
scroll to position [621, 0]
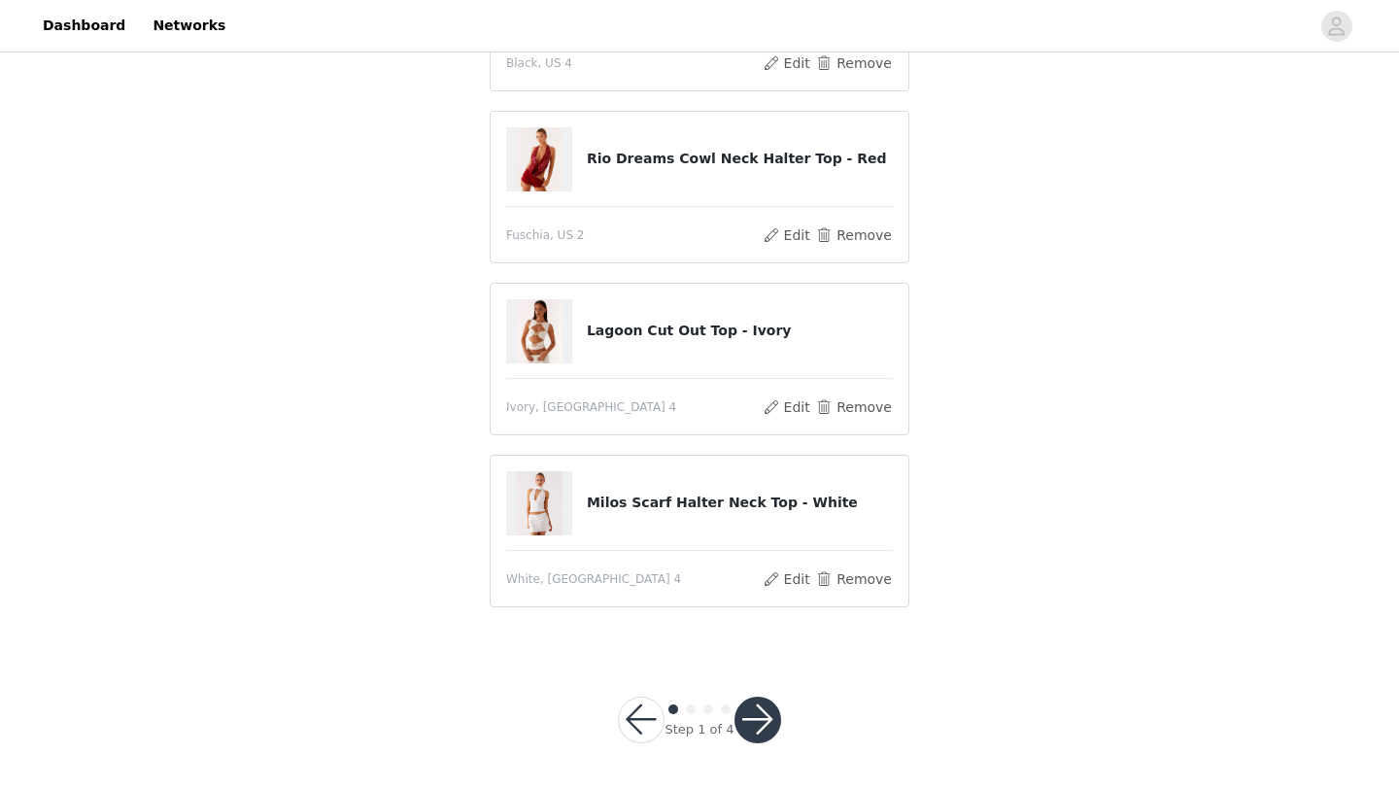
click at [740, 523] on div "Milos Scarf Halter Neck Top - White" at bounding box center [699, 503] width 387 height 64
click at [740, 495] on h4 "Milos Scarf Halter Neck Top - White" at bounding box center [740, 503] width 306 height 20
click at [806, 578] on button "Edit" at bounding box center [787, 579] width 50 height 23
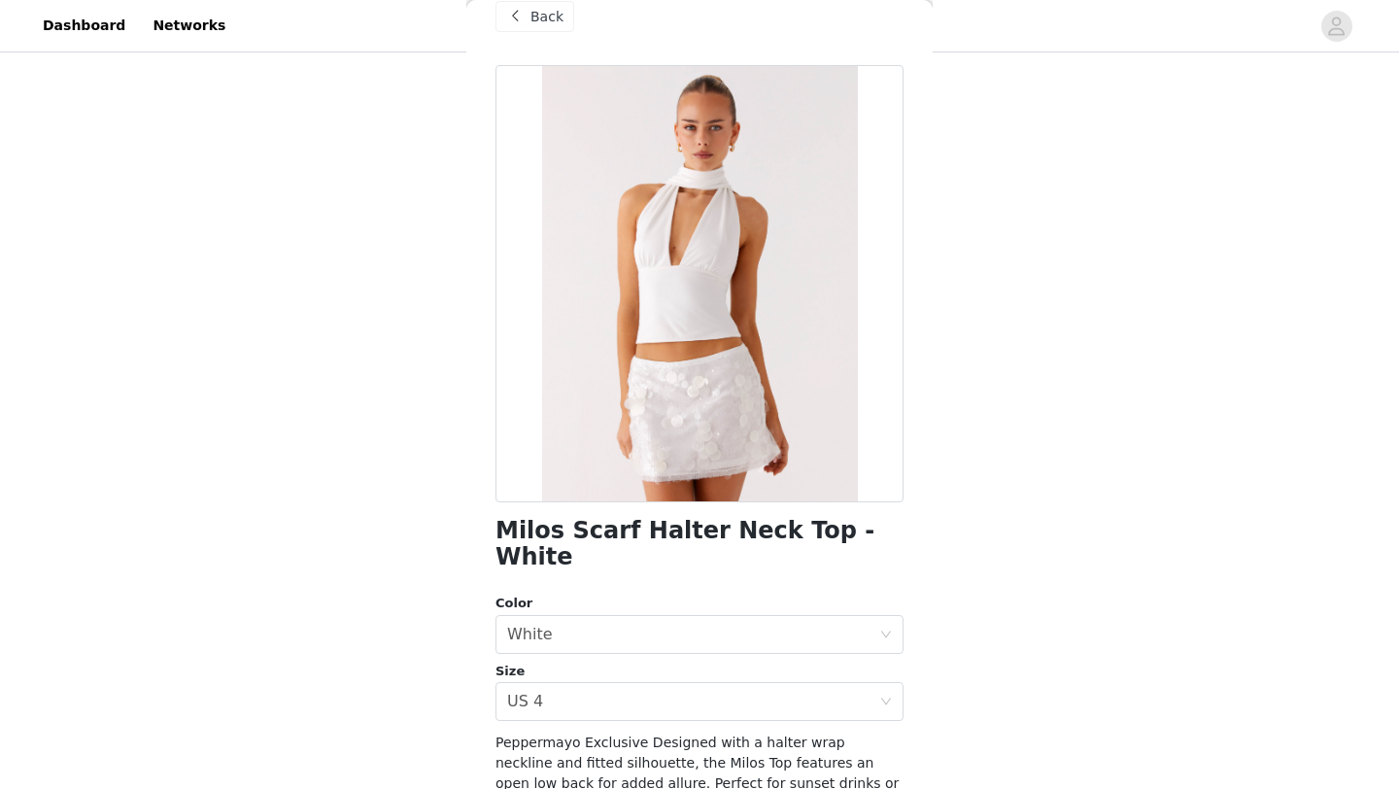
scroll to position [215, 0]
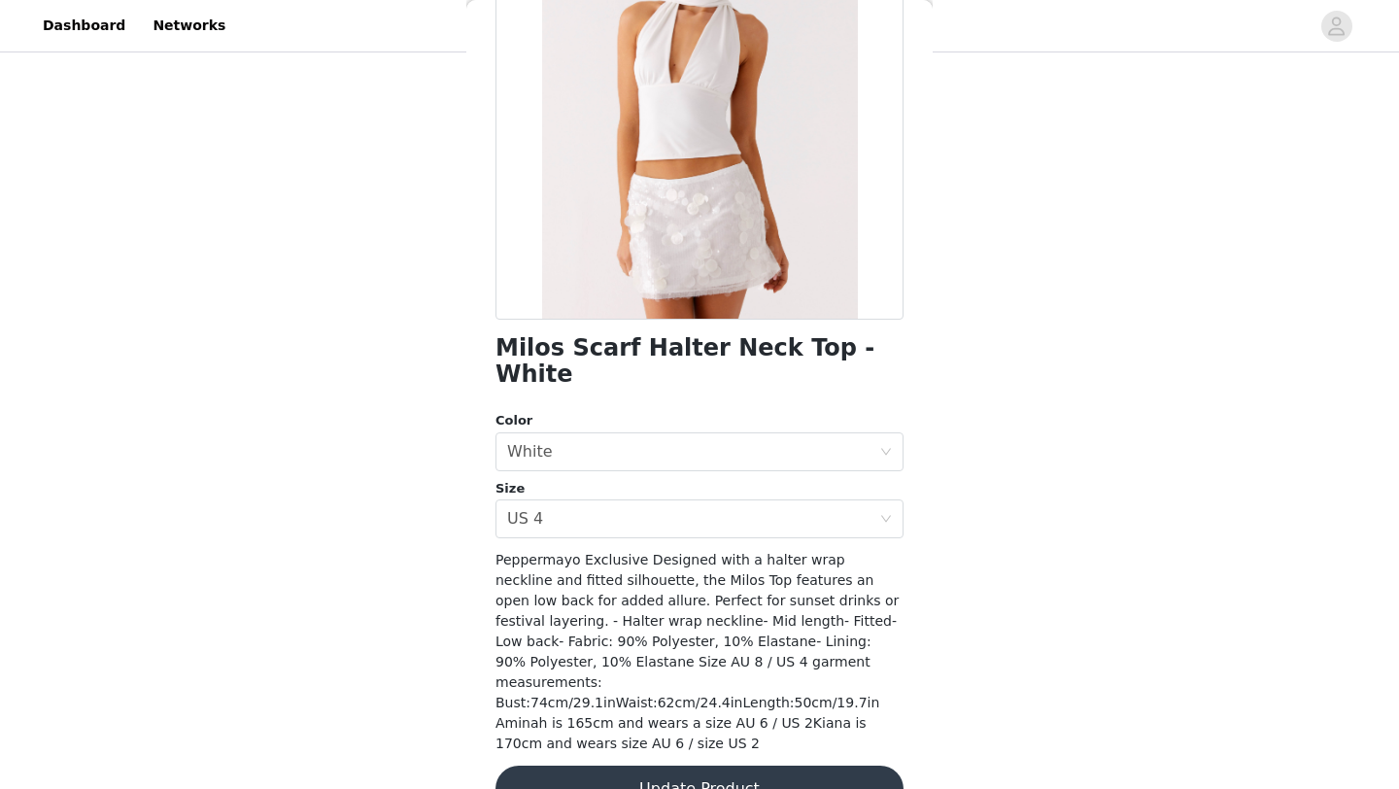
click at [835, 749] on button "Update Product" at bounding box center [700, 789] width 408 height 47
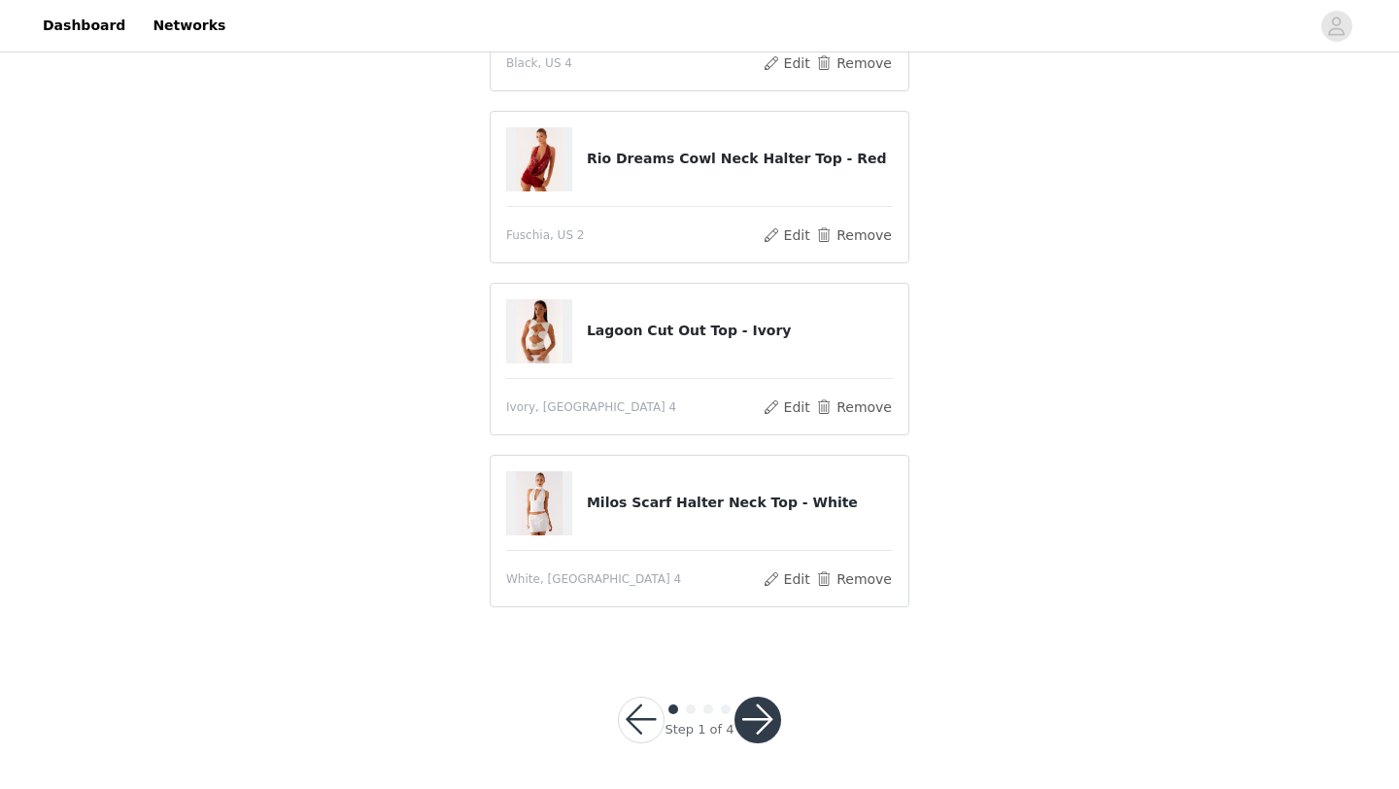
click at [697, 165] on h4 "Rio Dreams Cowl Neck Halter Top - Red" at bounding box center [740, 159] width 306 height 20
click at [781, 226] on button "Edit" at bounding box center [787, 235] width 50 height 23
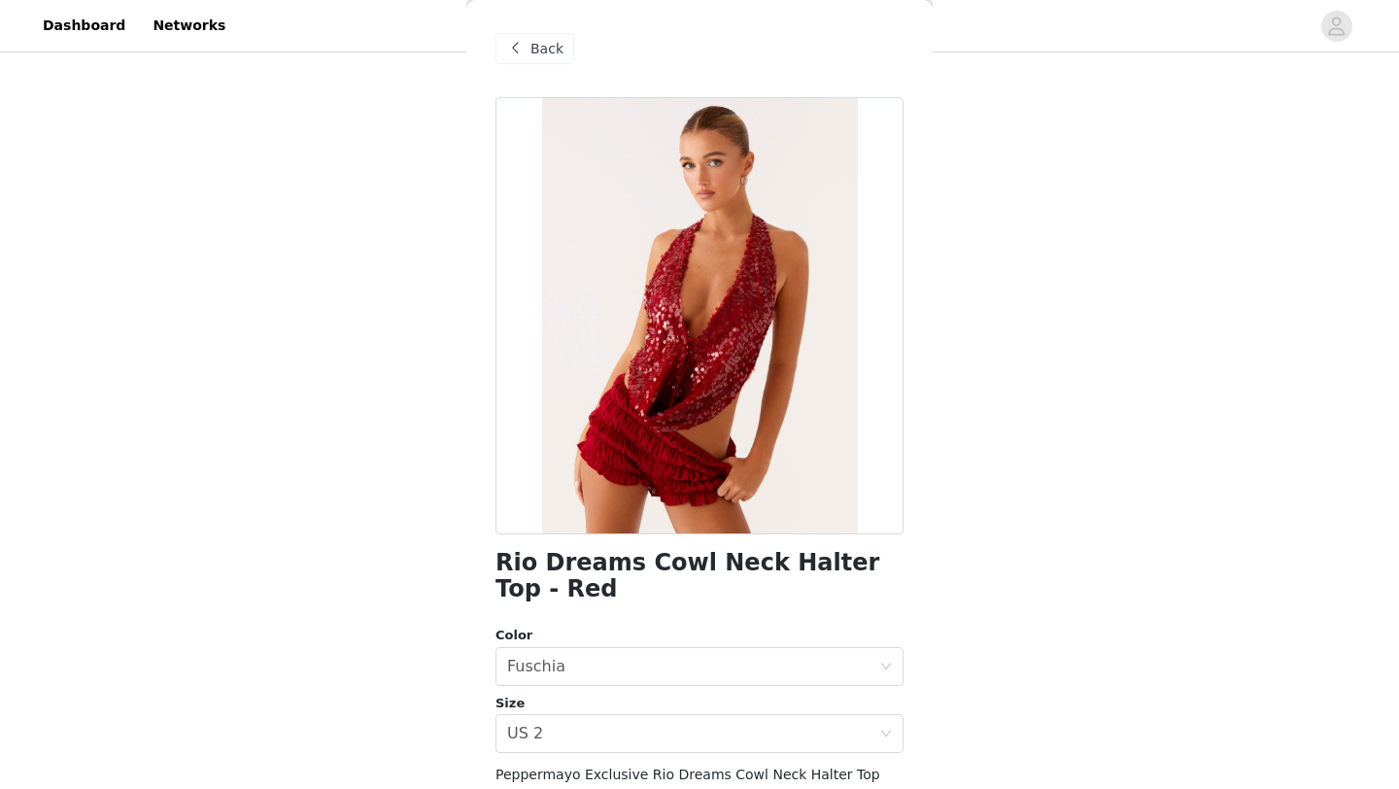
click at [522, 53] on span at bounding box center [514, 48] width 23 height 23
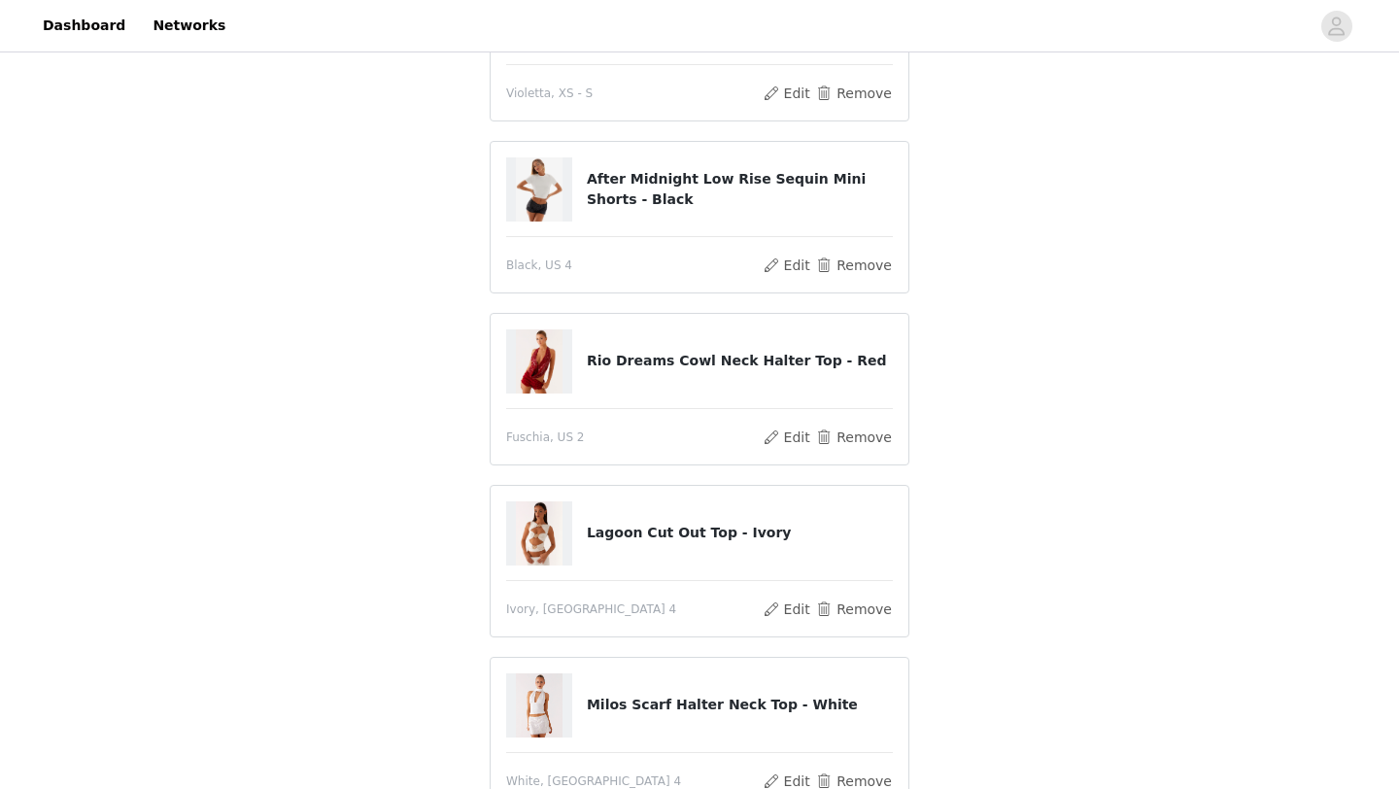
scroll to position [621, 0]
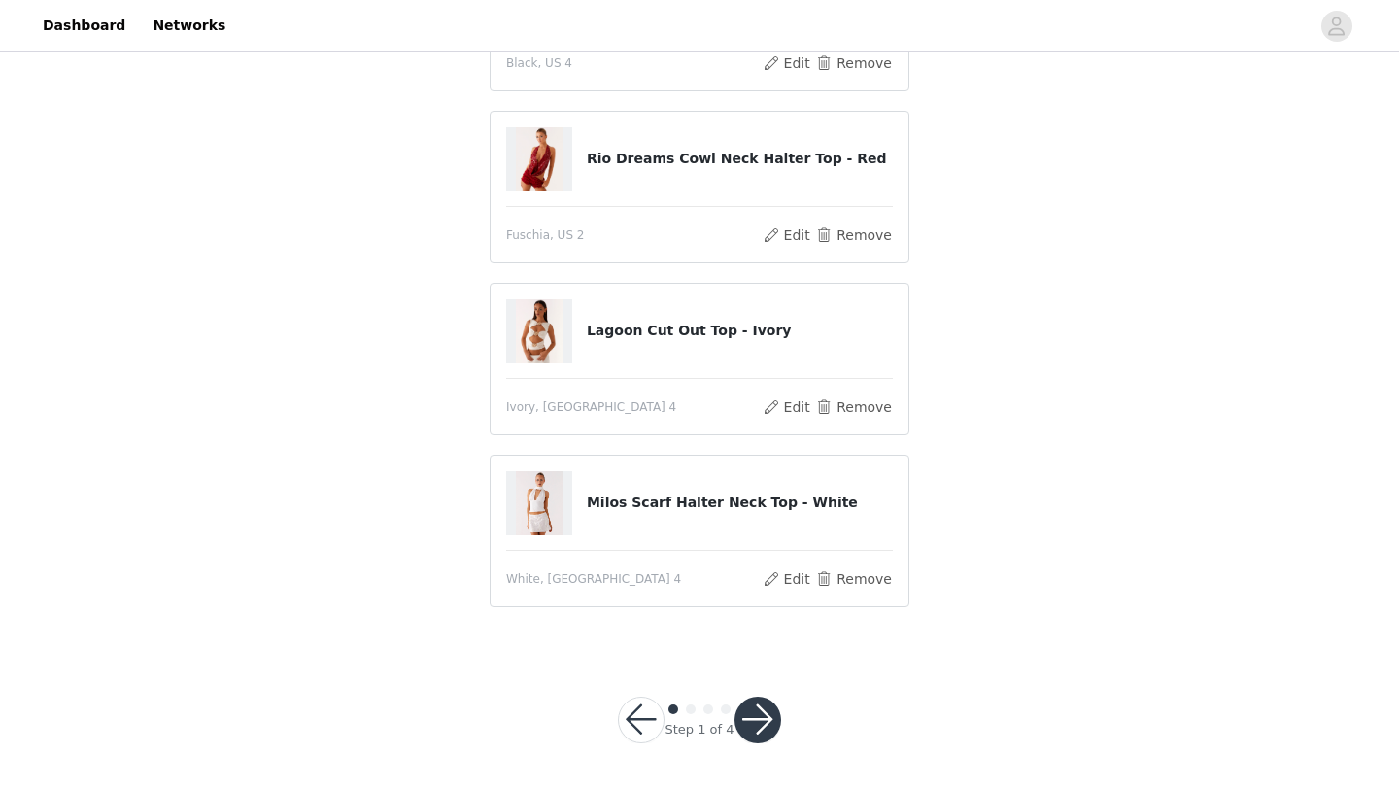
click at [766, 723] on button "button" at bounding box center [758, 720] width 47 height 47
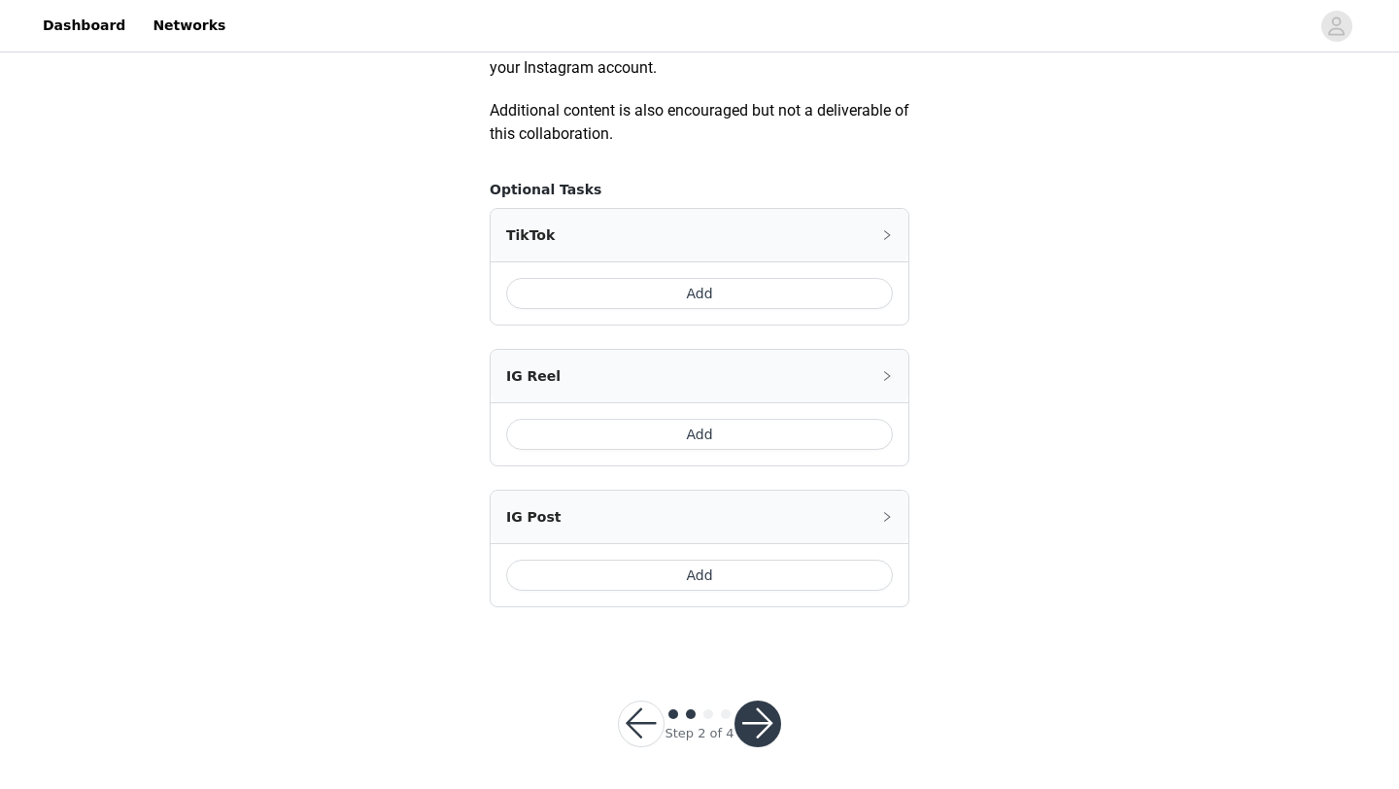
scroll to position [1093, 0]
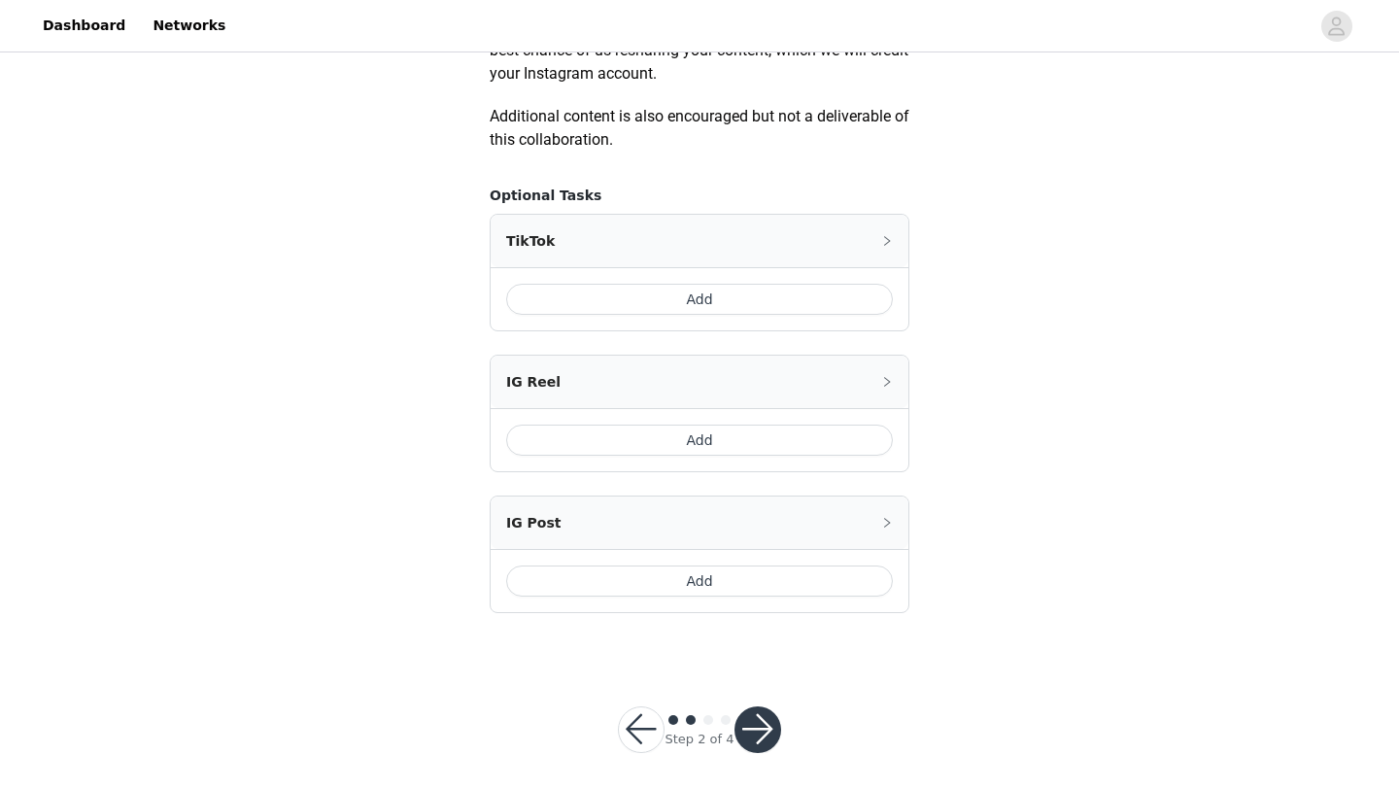
click at [654, 583] on button "Add" at bounding box center [699, 581] width 387 height 31
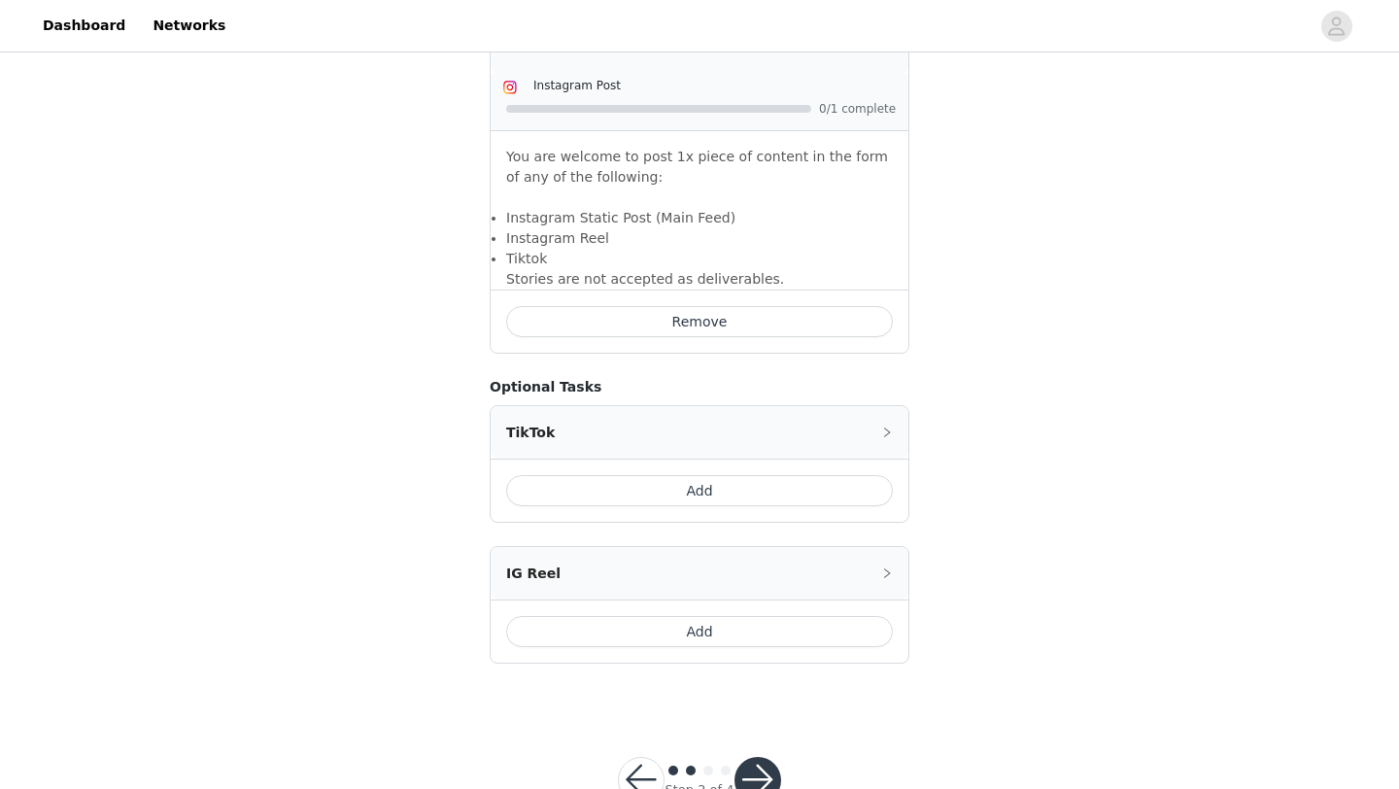
scroll to position [1348, 0]
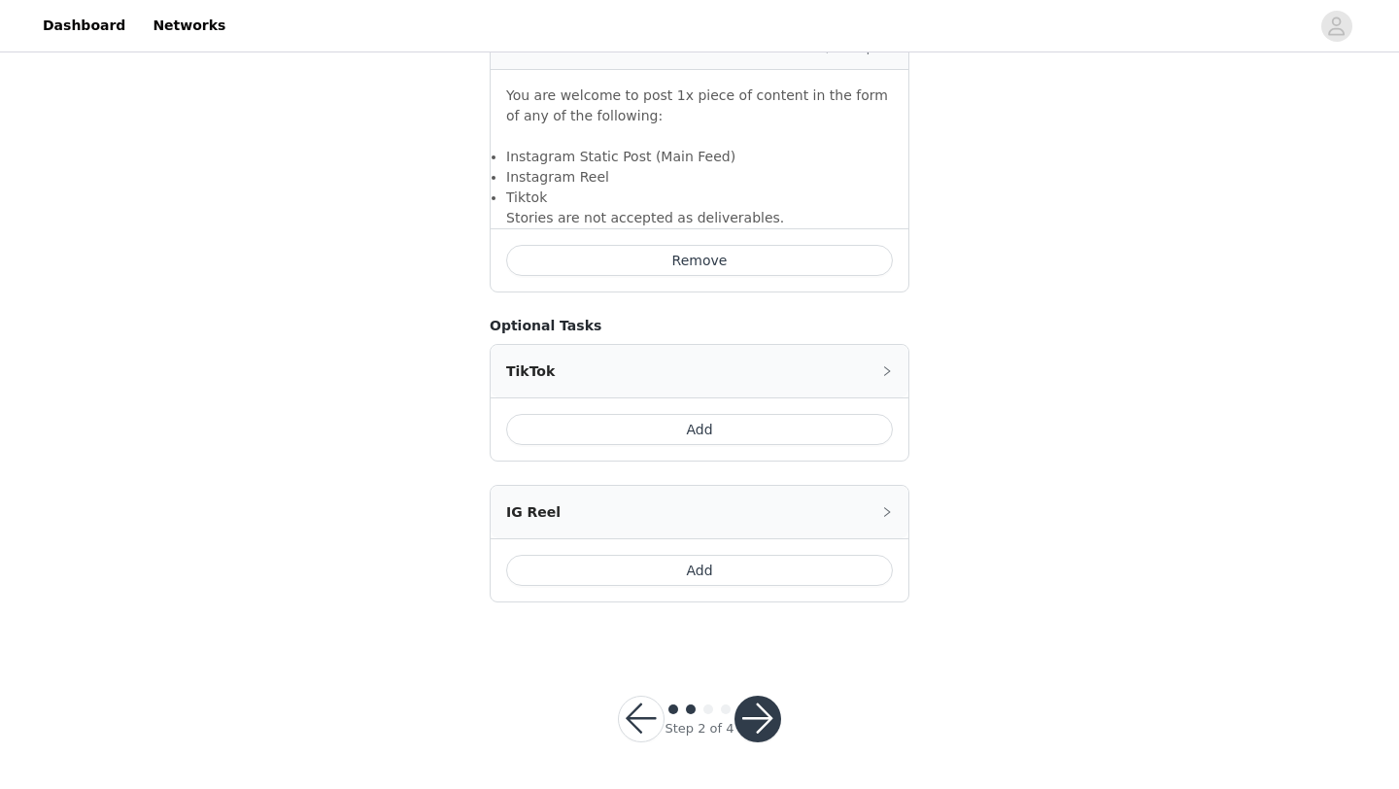
click at [659, 733] on button "button" at bounding box center [641, 719] width 47 height 47
click at [646, 716] on button "Save" at bounding box center [699, 719] width 159 height 47
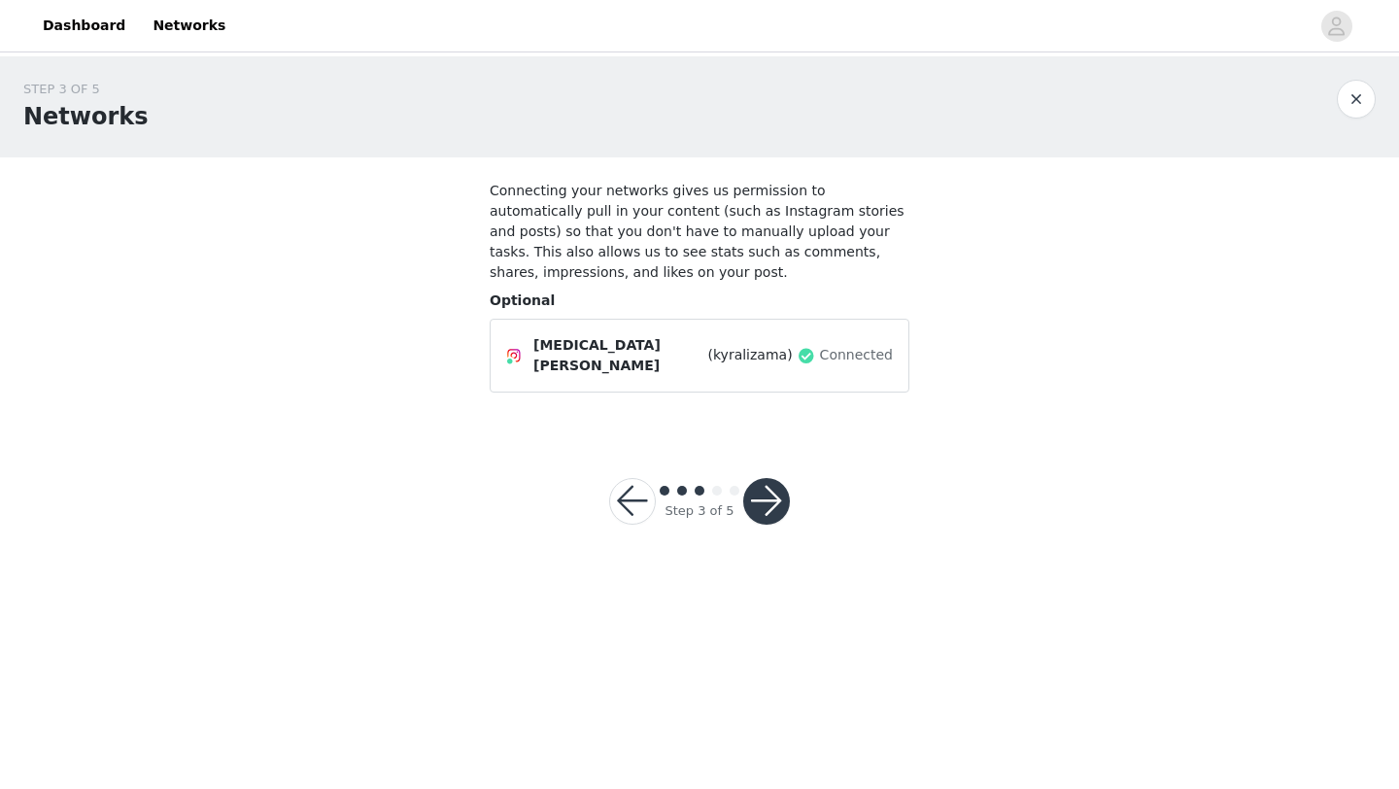
click at [655, 489] on button "button" at bounding box center [632, 501] width 47 height 47
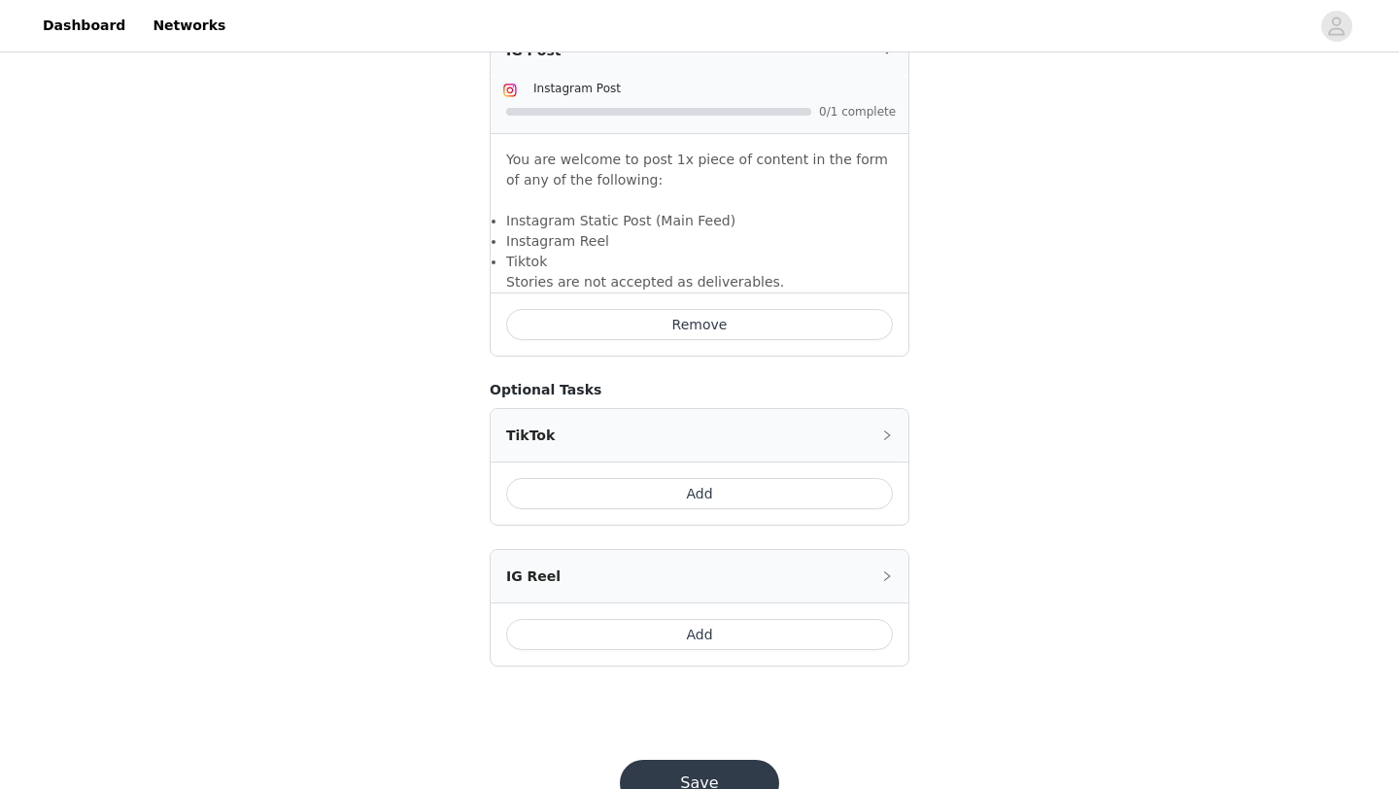
scroll to position [1338, 0]
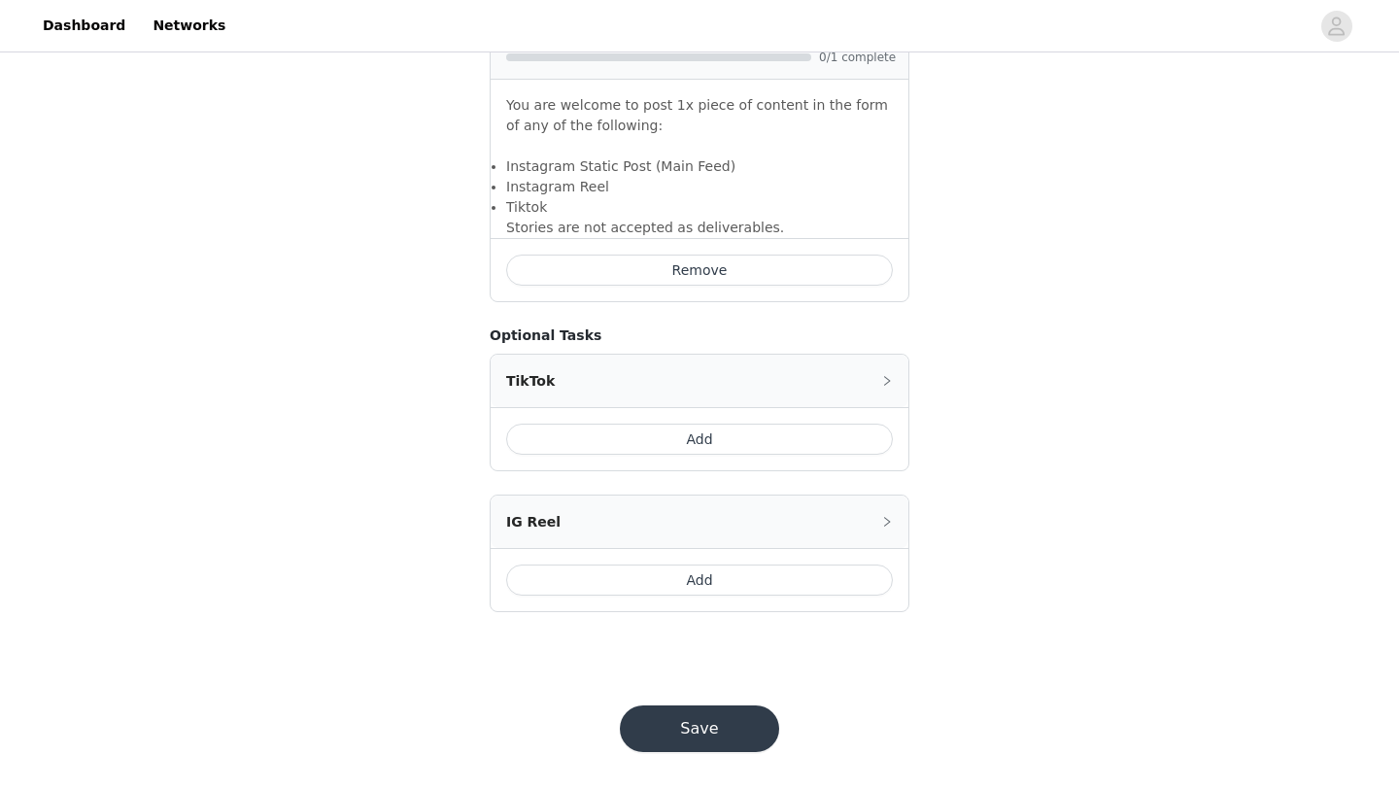
click at [673, 726] on button "Save" at bounding box center [699, 729] width 159 height 47
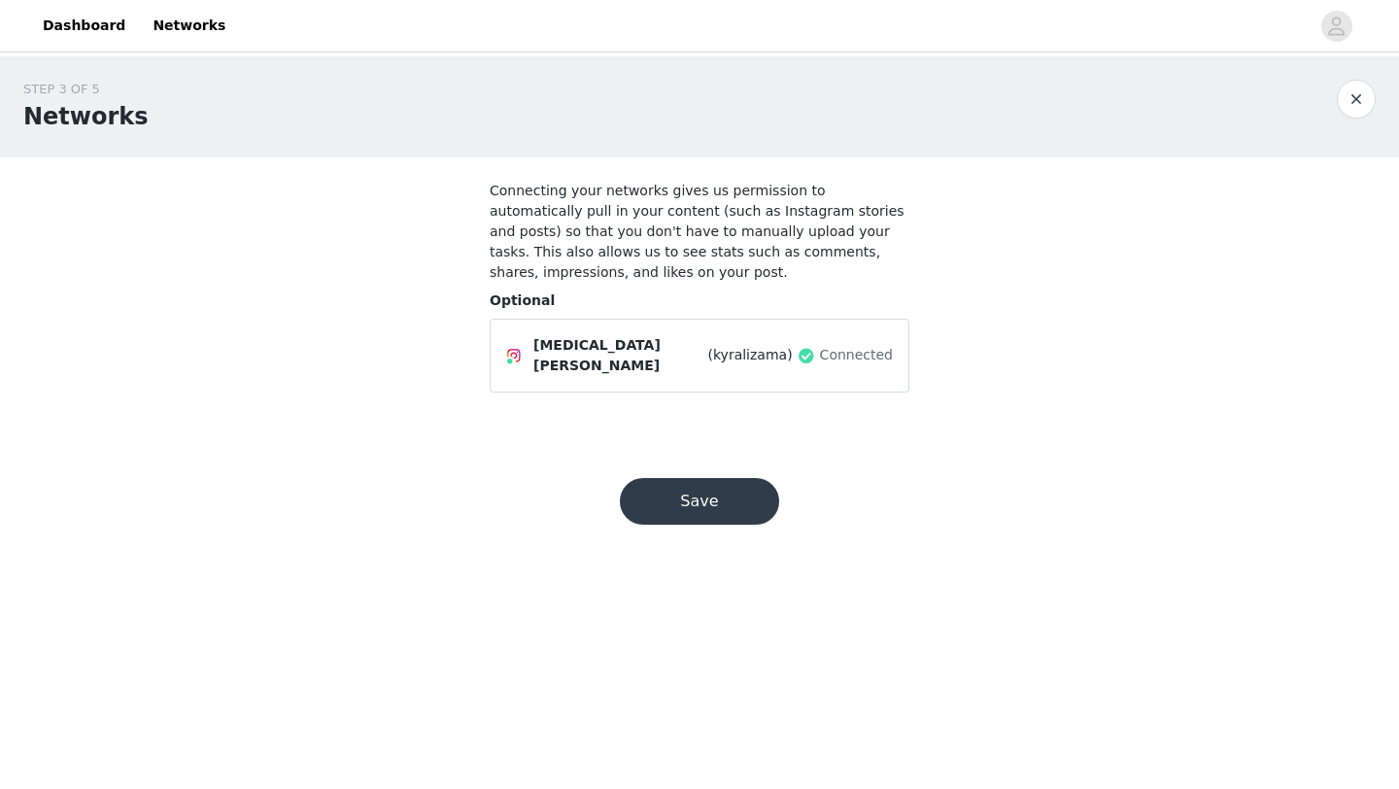
click at [675, 502] on button "Save" at bounding box center [699, 501] width 159 height 47
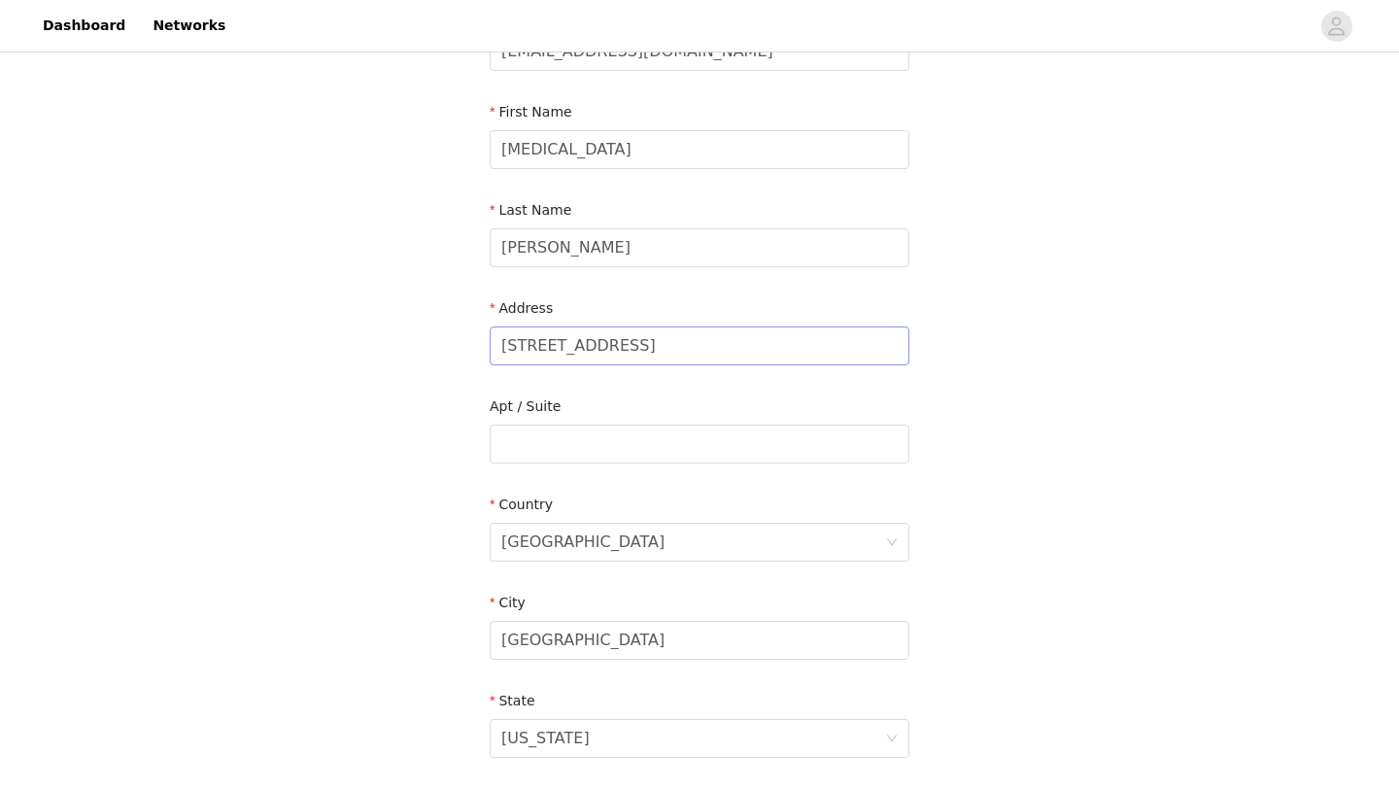
scroll to position [199, 0]
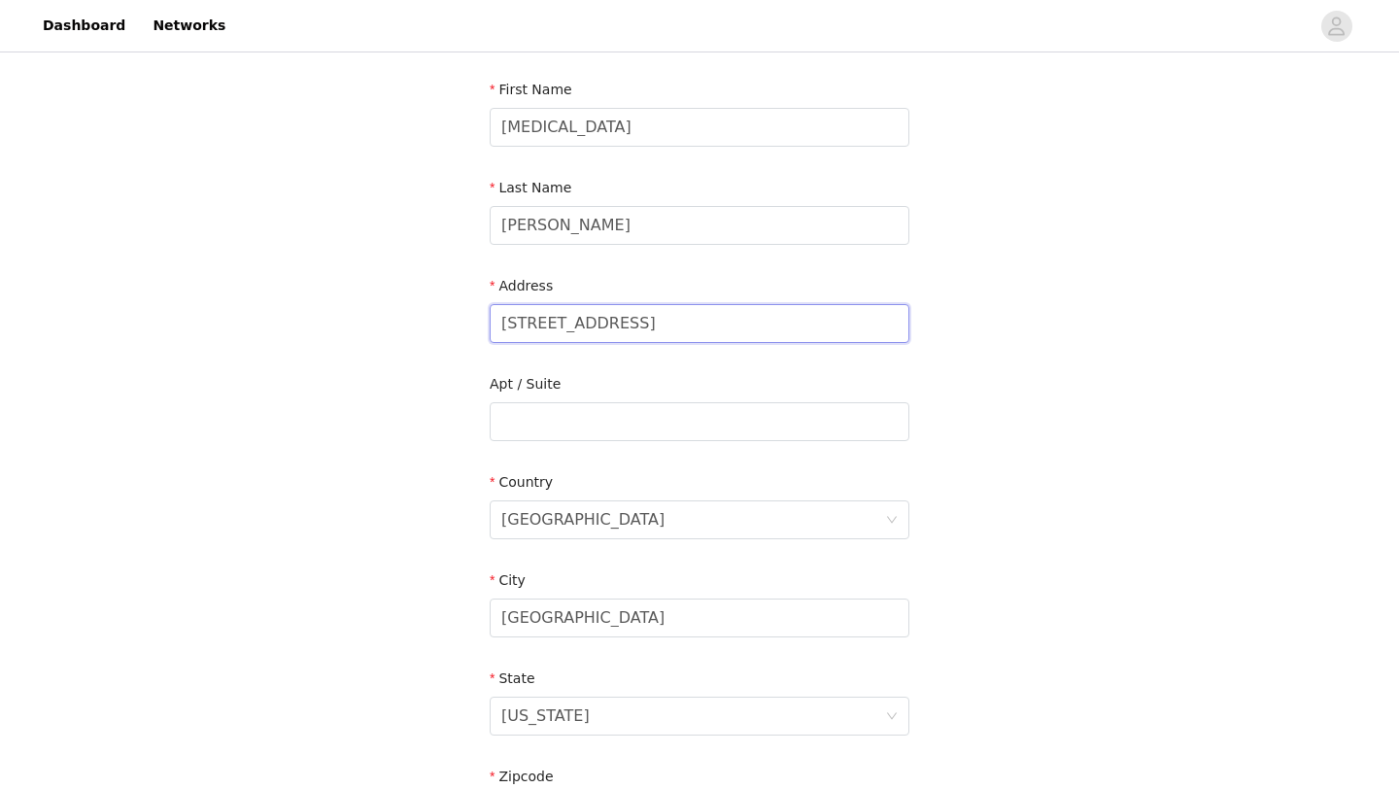
drag, startPoint x: 664, startPoint y: 326, endPoint x: 461, endPoint y: 313, distance: 203.5
click at [461, 313] on div "STEP 4 OF 5 Shipping Information Email kyraclizama@gmail.com First Name Kyra La…" at bounding box center [699, 421] width 1399 height 1129
click at [541, 335] on input "text" at bounding box center [700, 323] width 420 height 39
paste input "https://www.tiktok.com/@kyra_lizama/photo/7556062454556462391?lang=en"
type input "https://www.tiktok.com/@kyra_lizama/photo/7556062454556462391?lang=en"
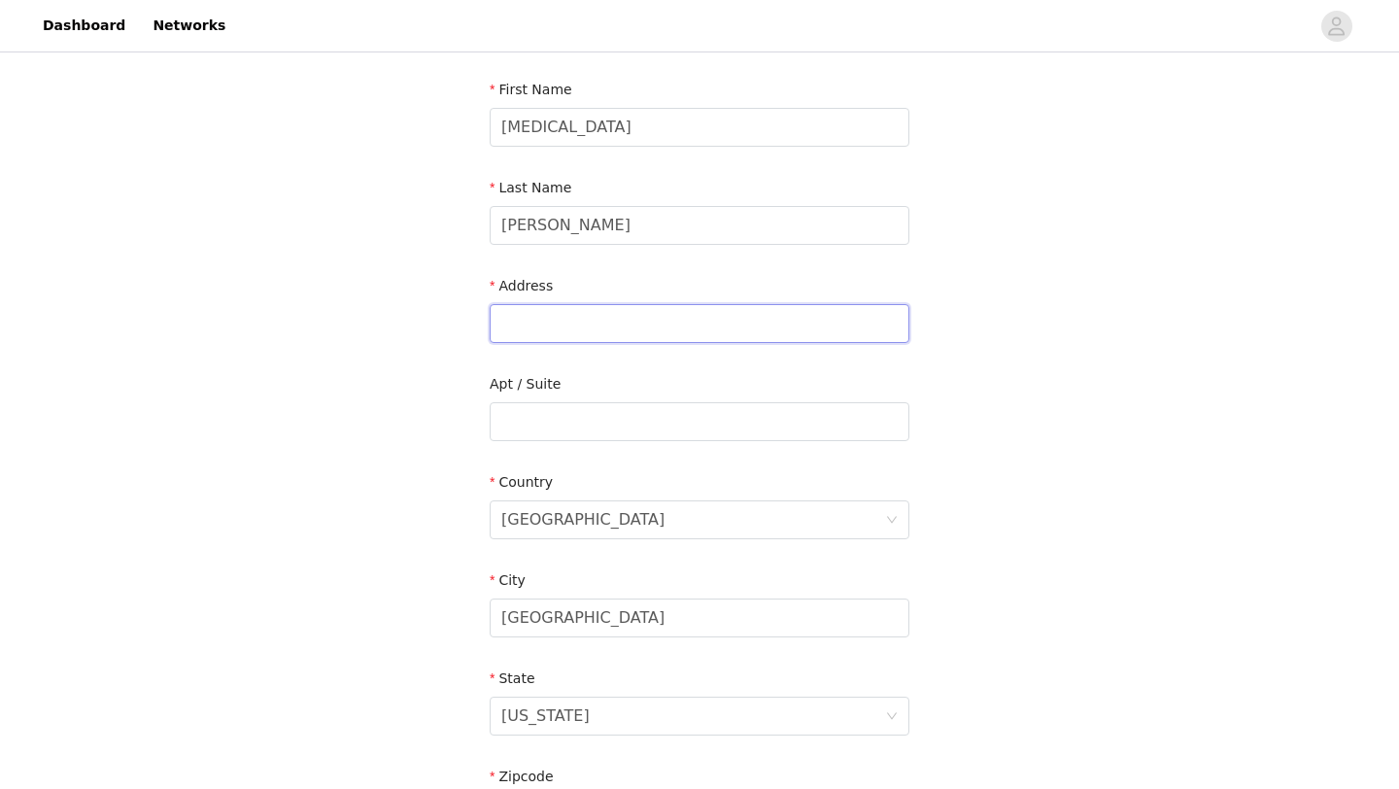
scroll to position [0, 0]
type input "746 Santee St"
click at [557, 406] on input "text" at bounding box center [700, 421] width 420 height 39
type input "APT 604"
click at [553, 525] on div "United States" at bounding box center [582, 519] width 163 height 37
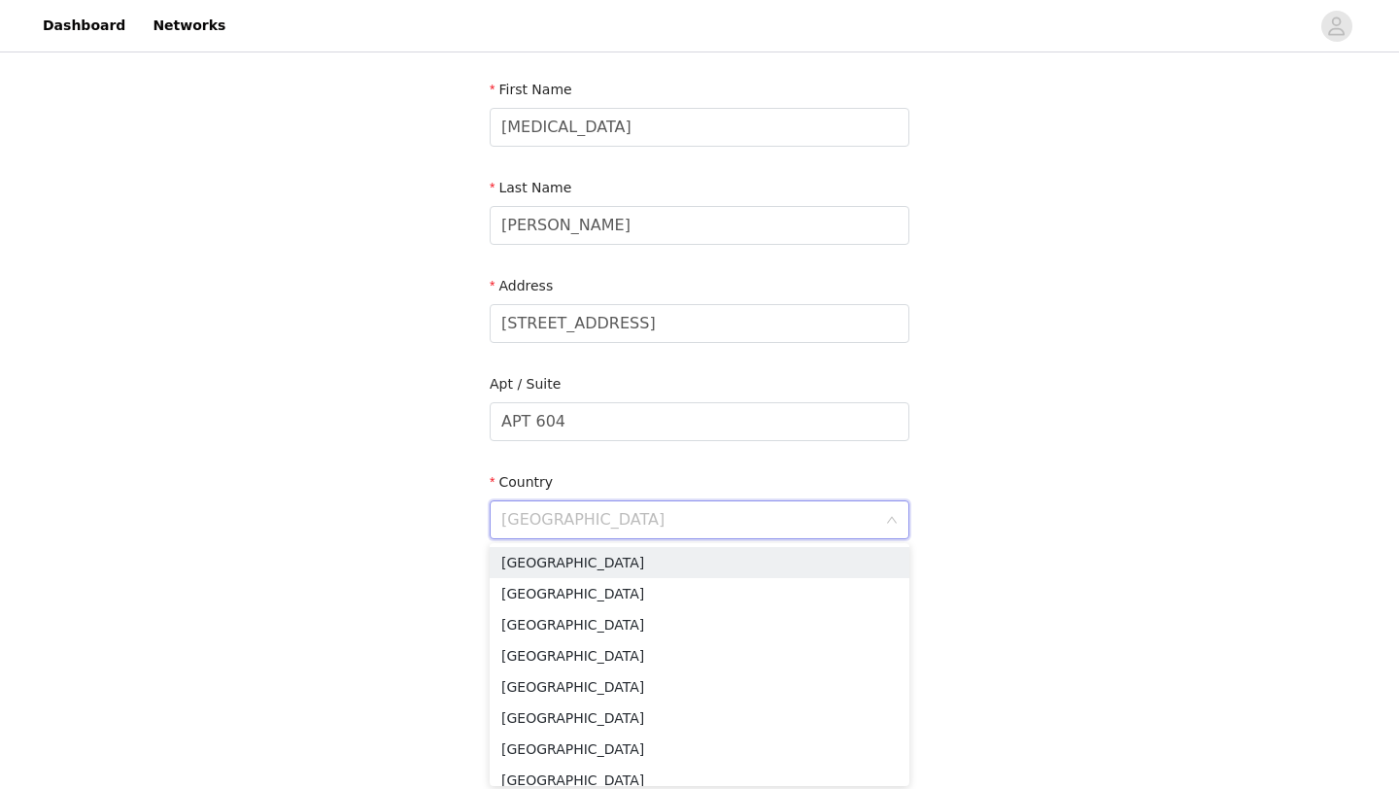
click at [560, 525] on input at bounding box center [693, 519] width 384 height 37
click at [554, 562] on li "United States" at bounding box center [700, 562] width 420 height 31
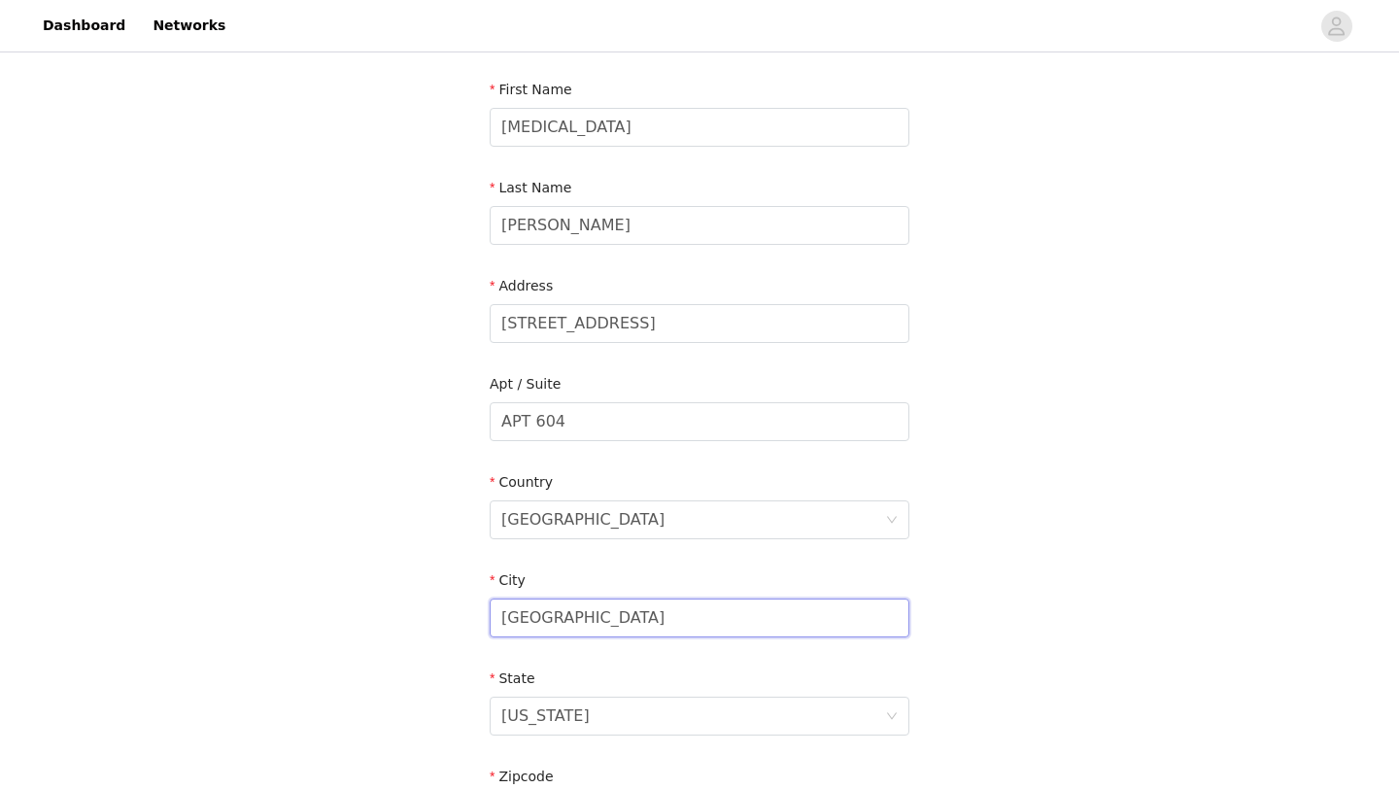
click at [559, 609] on input "Honolulu" at bounding box center [700, 618] width 420 height 39
drag, startPoint x: 596, startPoint y: 615, endPoint x: 478, endPoint y: 612, distance: 117.6
click at [478, 612] on section "Email kyraclizama@gmail.com First Name Kyra Last Name Lizama Address 746 Santee…" at bounding box center [699, 472] width 466 height 1028
type input "Los Angeles"
click at [519, 700] on div "Hawaii" at bounding box center [545, 716] width 88 height 37
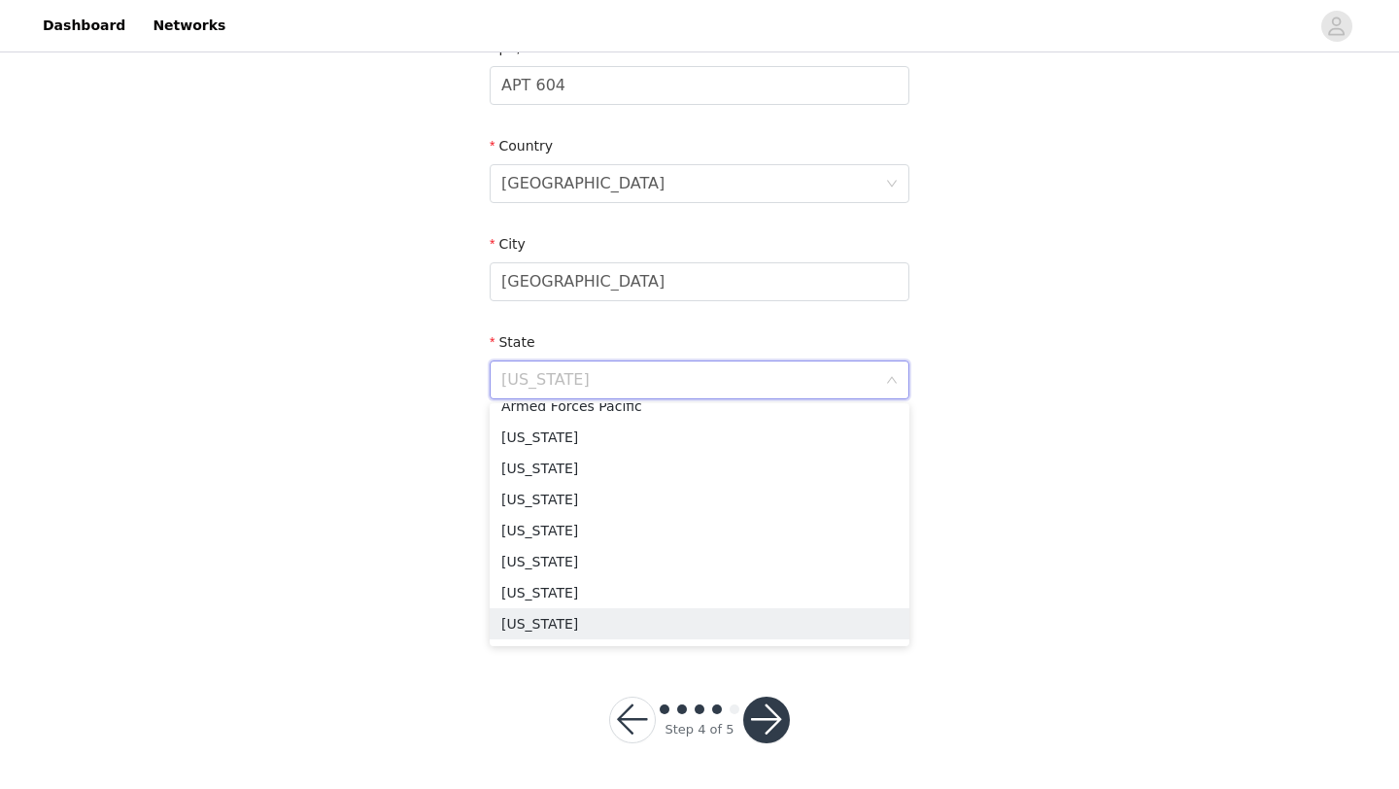
scroll to position [212, 0]
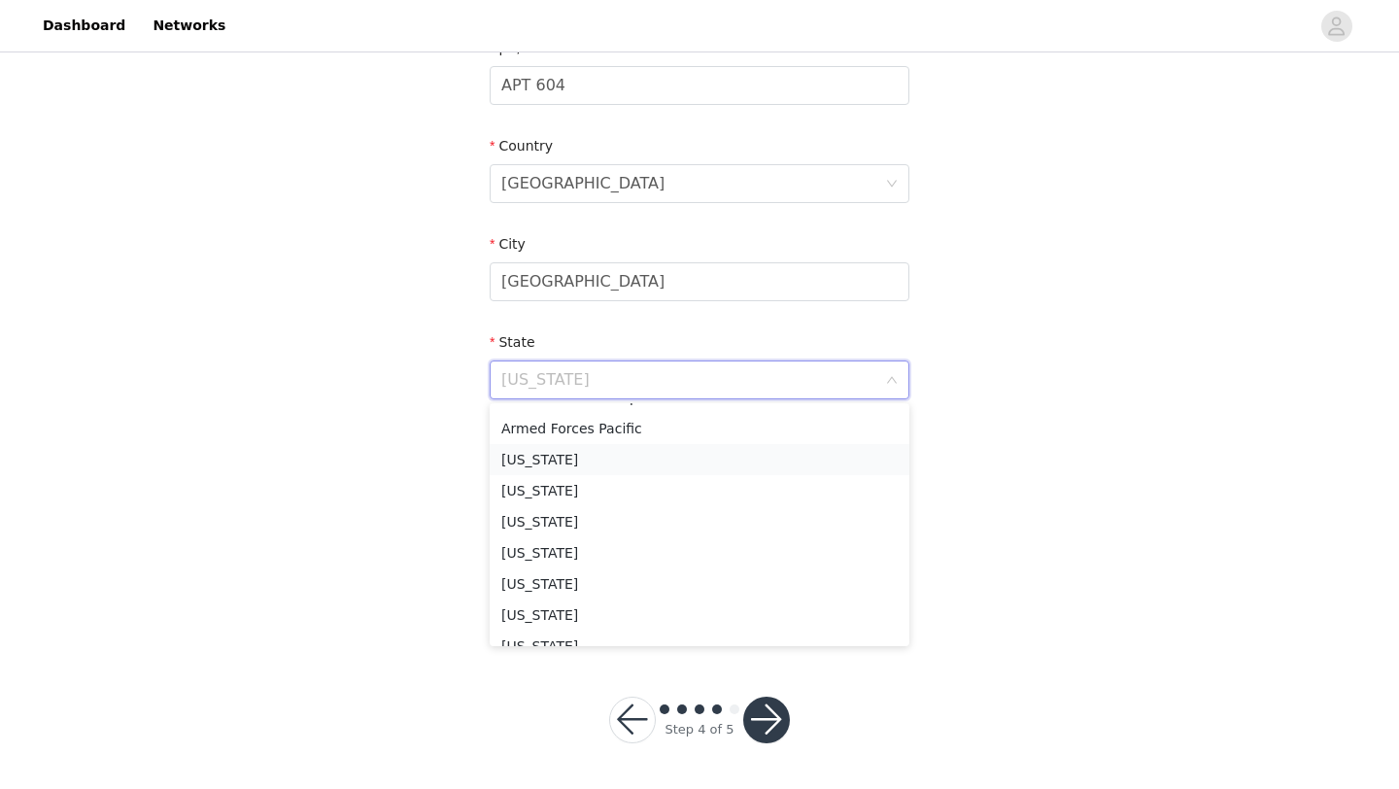
click at [575, 462] on li "California" at bounding box center [700, 459] width 420 height 31
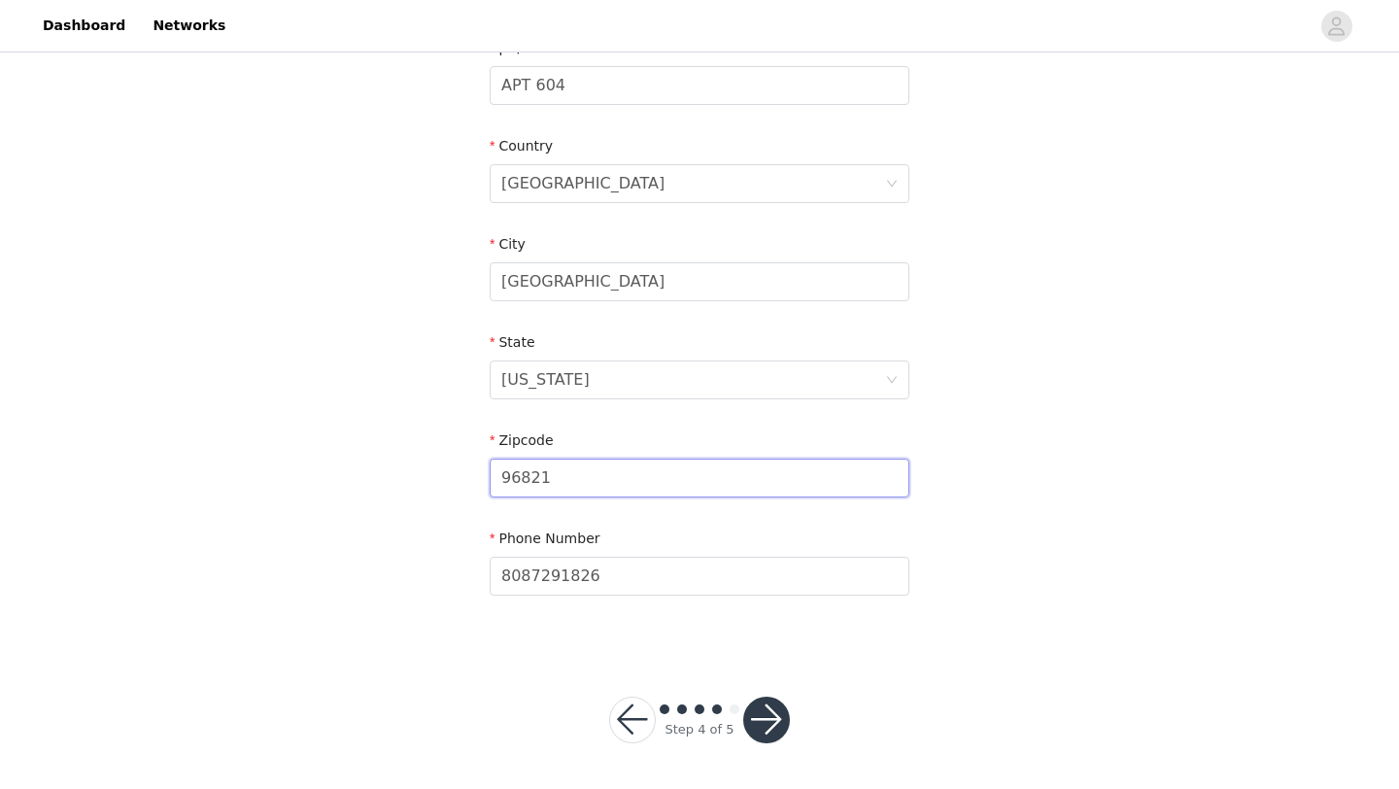
click at [568, 480] on input "96821" at bounding box center [700, 478] width 420 height 39
type input "90014"
click at [362, 602] on div "STEP 4 OF 5 Shipping Information Email kyraclizama@gmail.com First Name Kyra La…" at bounding box center [699, 85] width 1399 height 1129
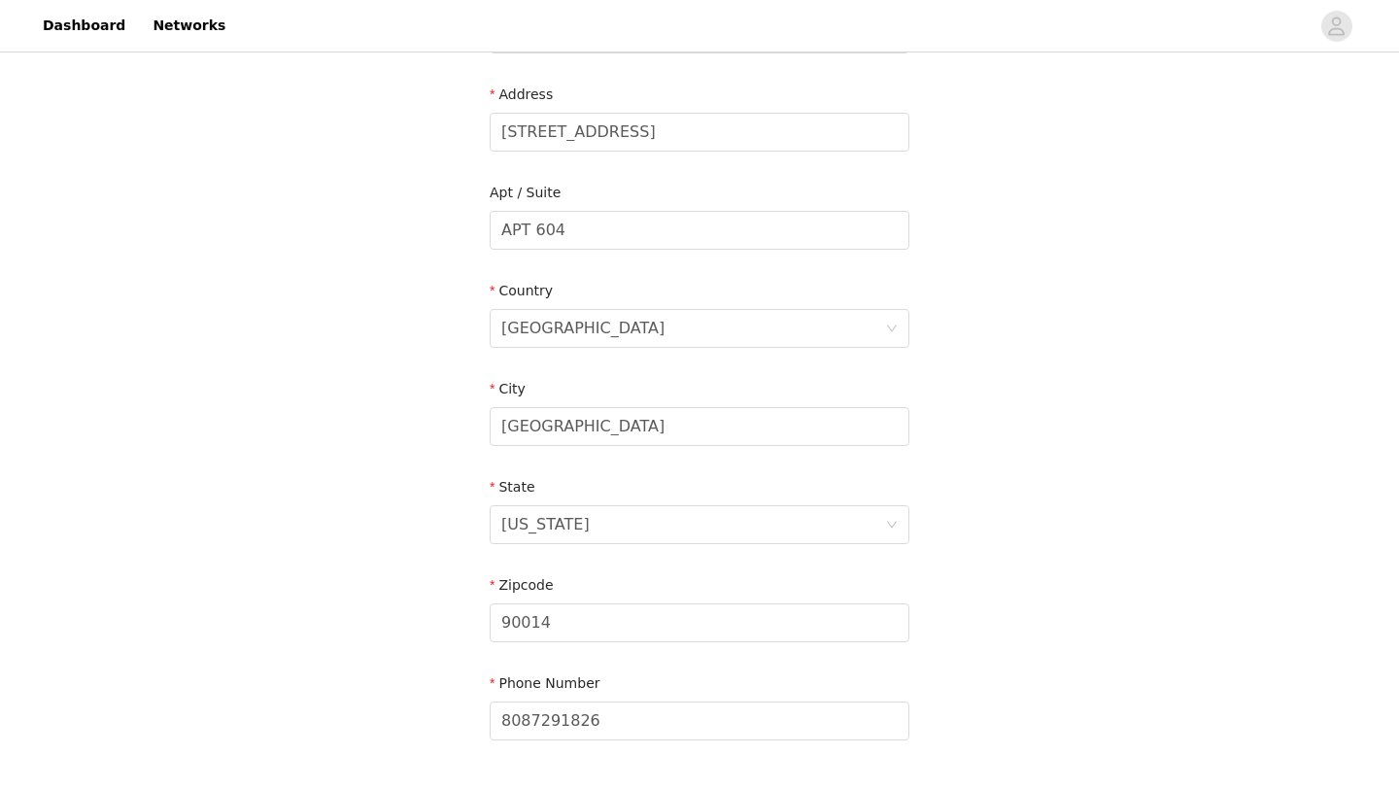
scroll to position [535, 0]
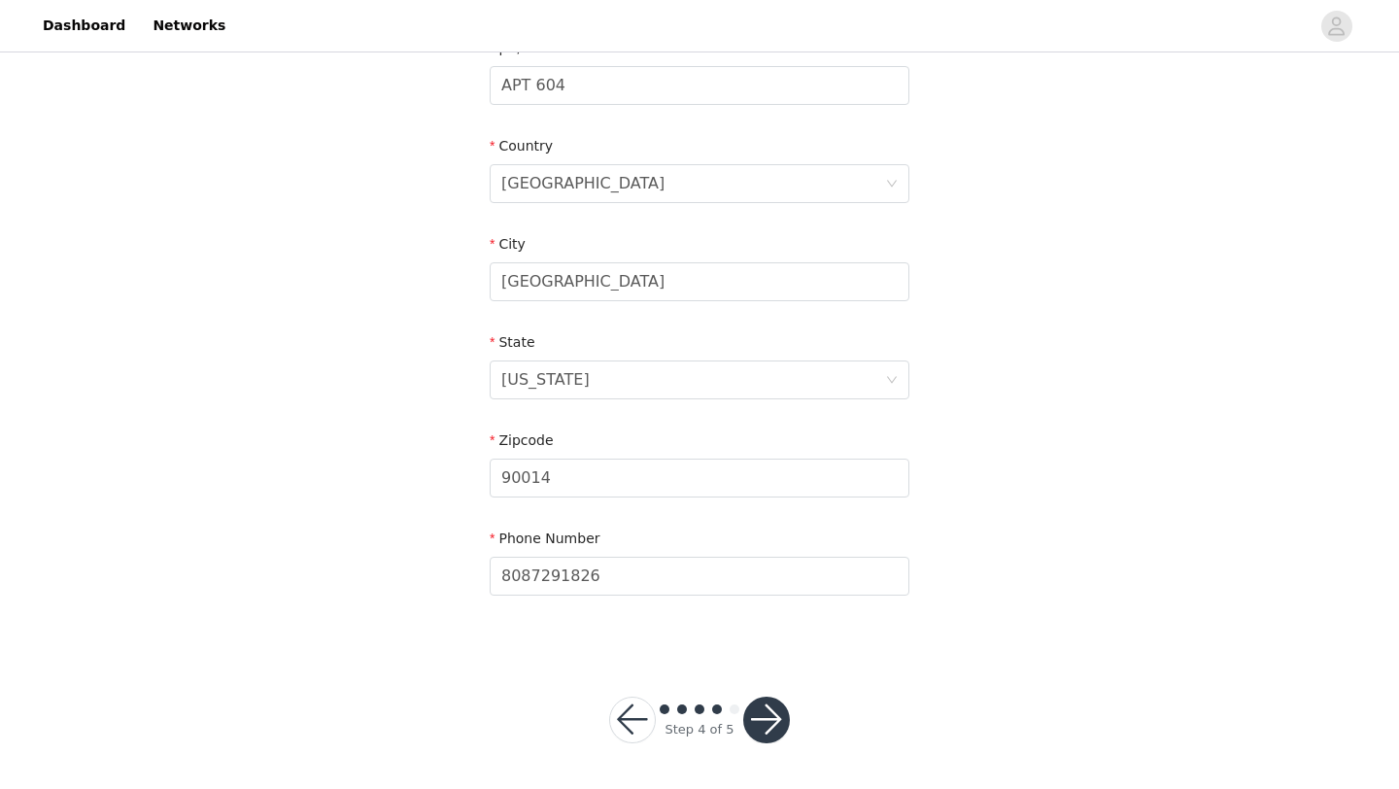
click at [743, 720] on button "button" at bounding box center [766, 720] width 47 height 47
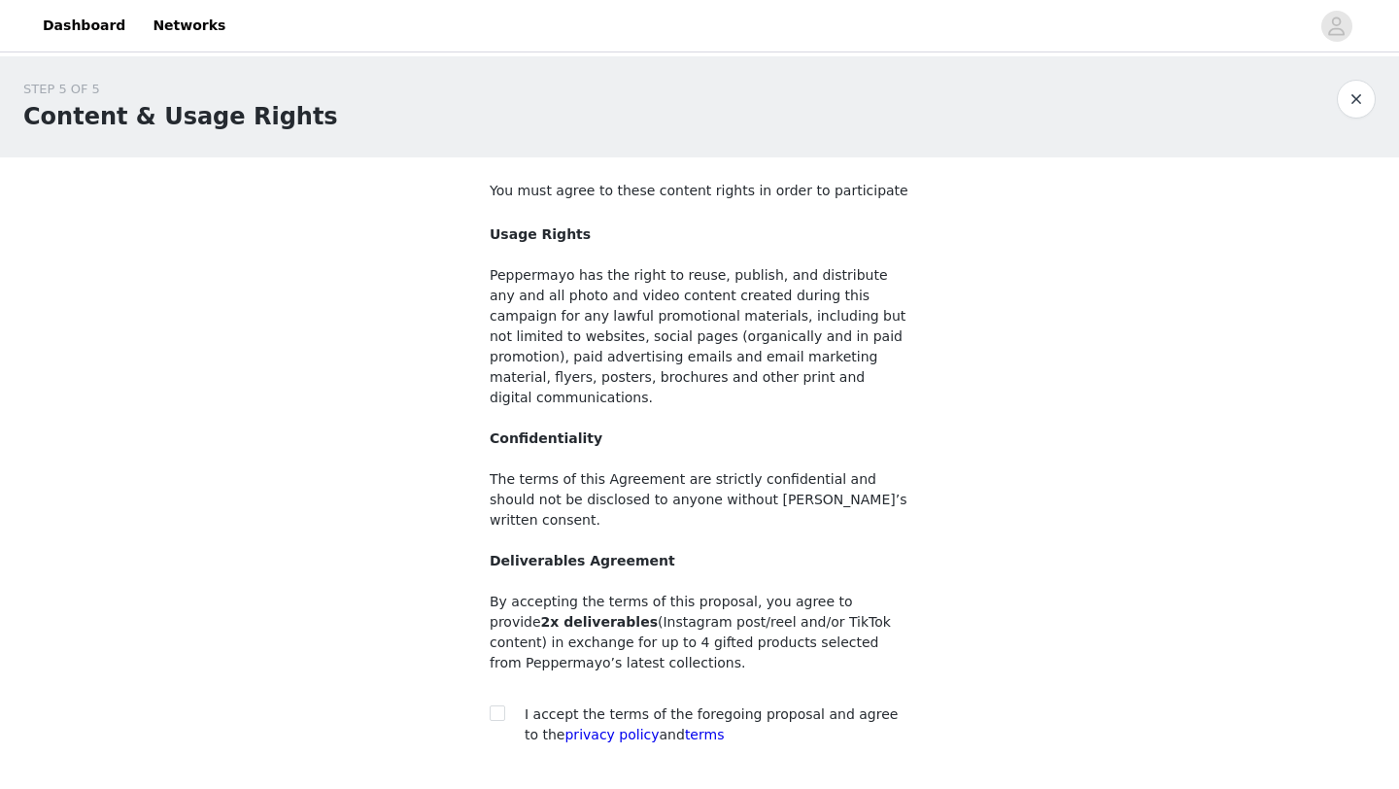
scroll to position [109, 0]
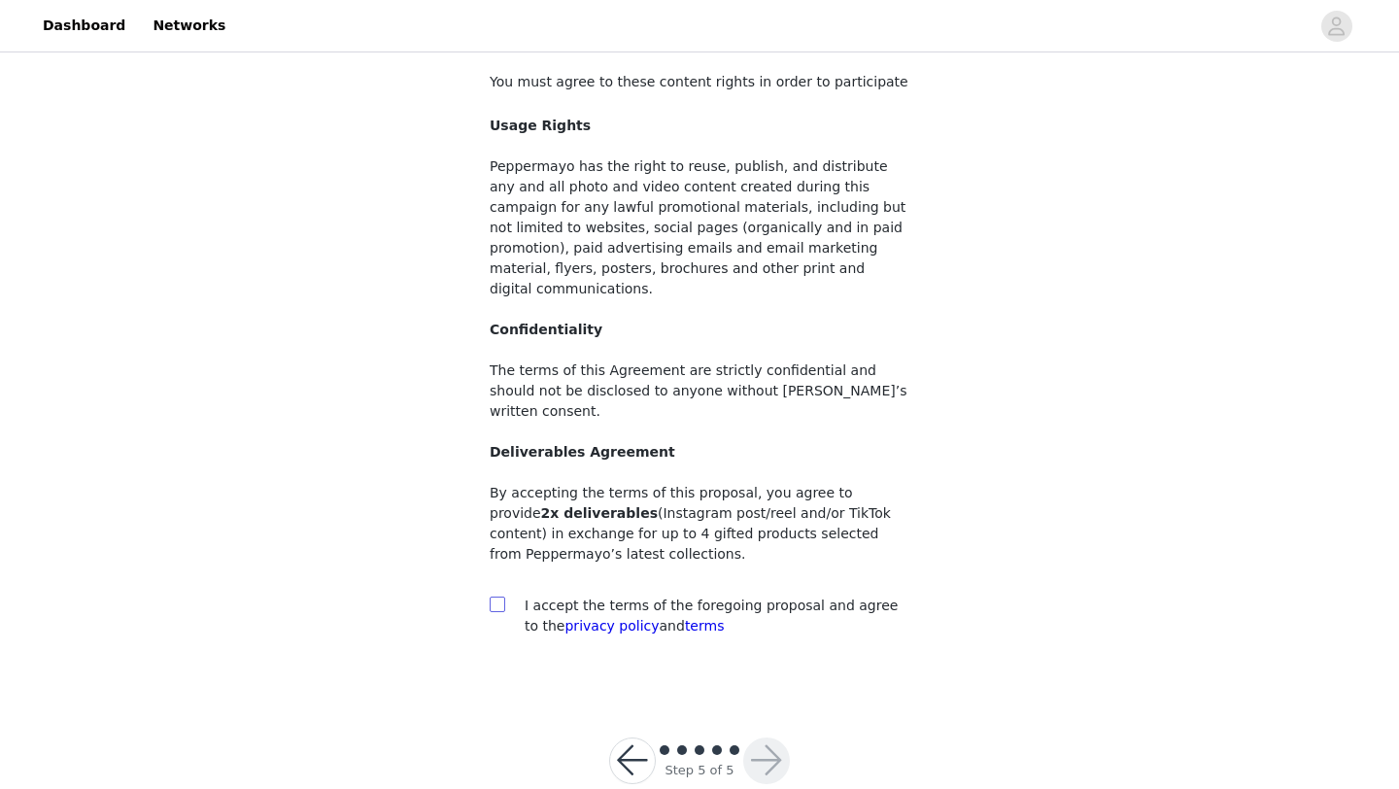
click at [499, 597] on input "checkbox" at bounding box center [497, 604] width 14 height 14
checkbox input "true"
click at [680, 742] on div at bounding box center [699, 751] width 87 height 19
click at [680, 745] on span at bounding box center [682, 750] width 10 height 10
click at [770, 738] on button "button" at bounding box center [766, 761] width 47 height 47
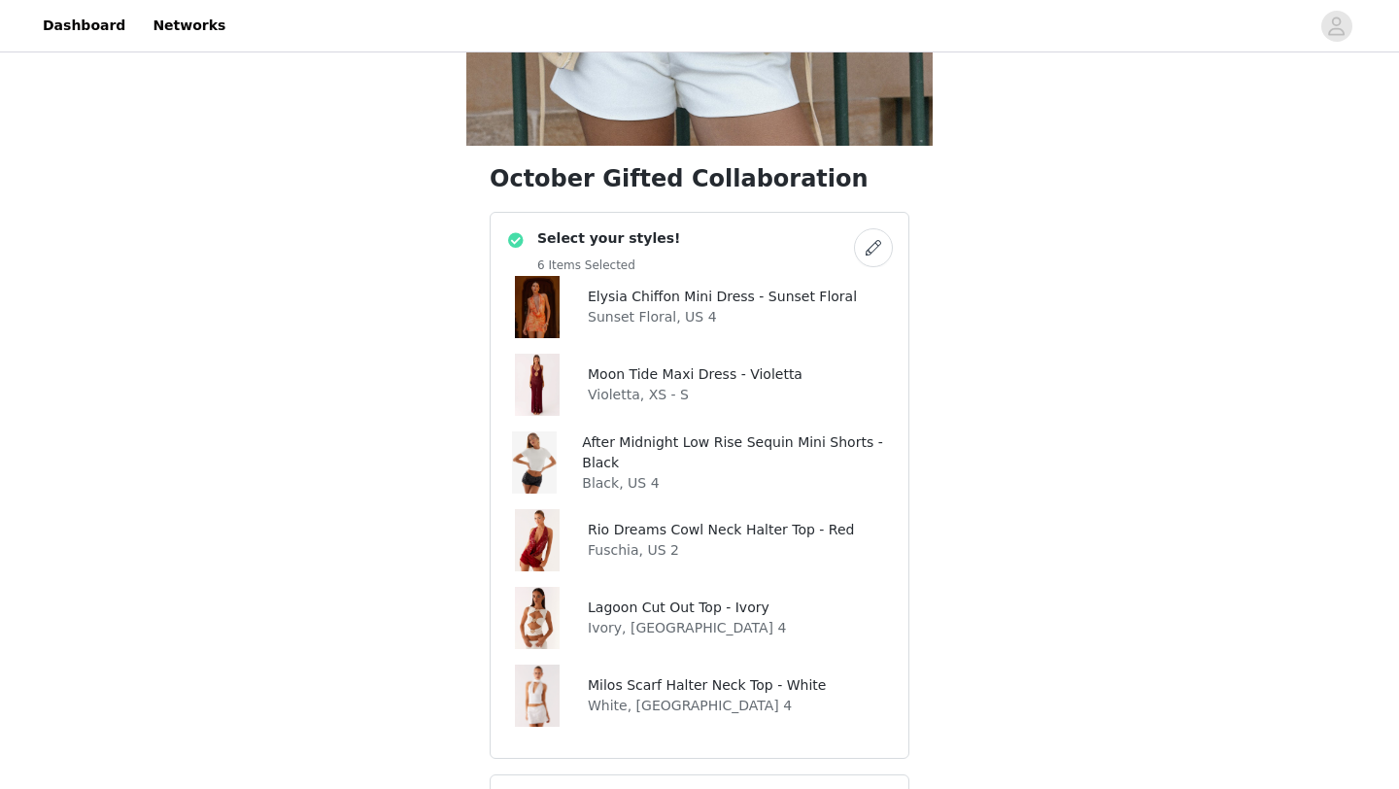
scroll to position [555, 0]
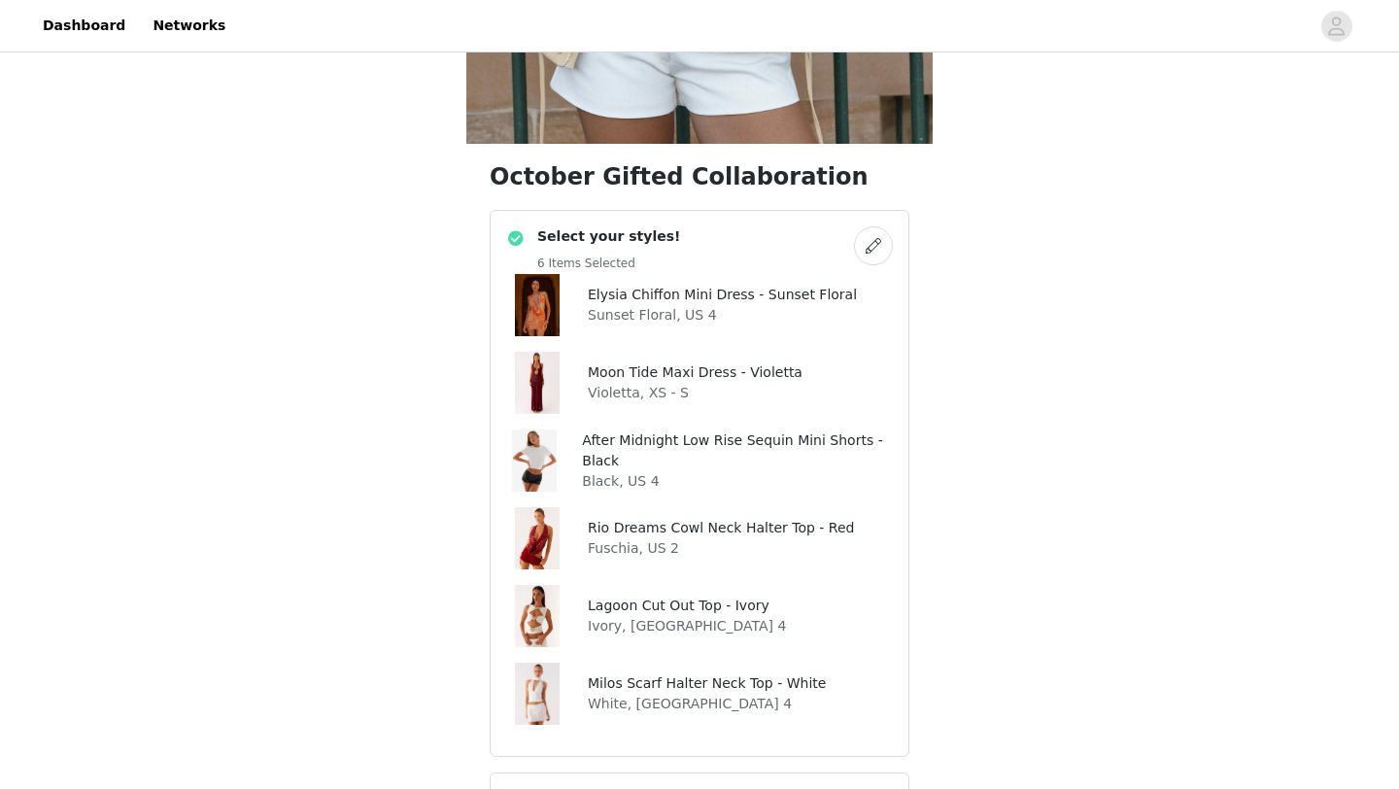
click at [878, 247] on button "button" at bounding box center [873, 245] width 39 height 39
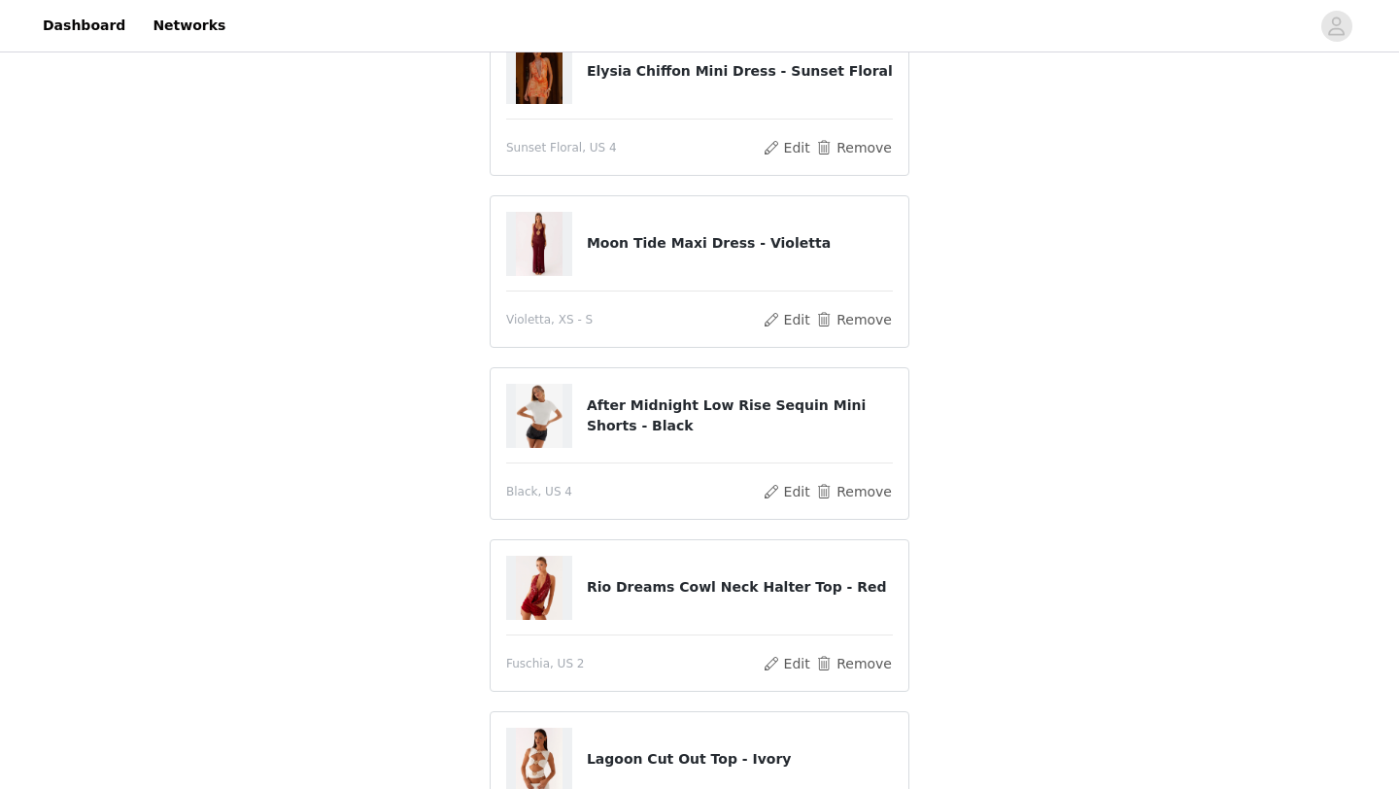
scroll to position [349, 0]
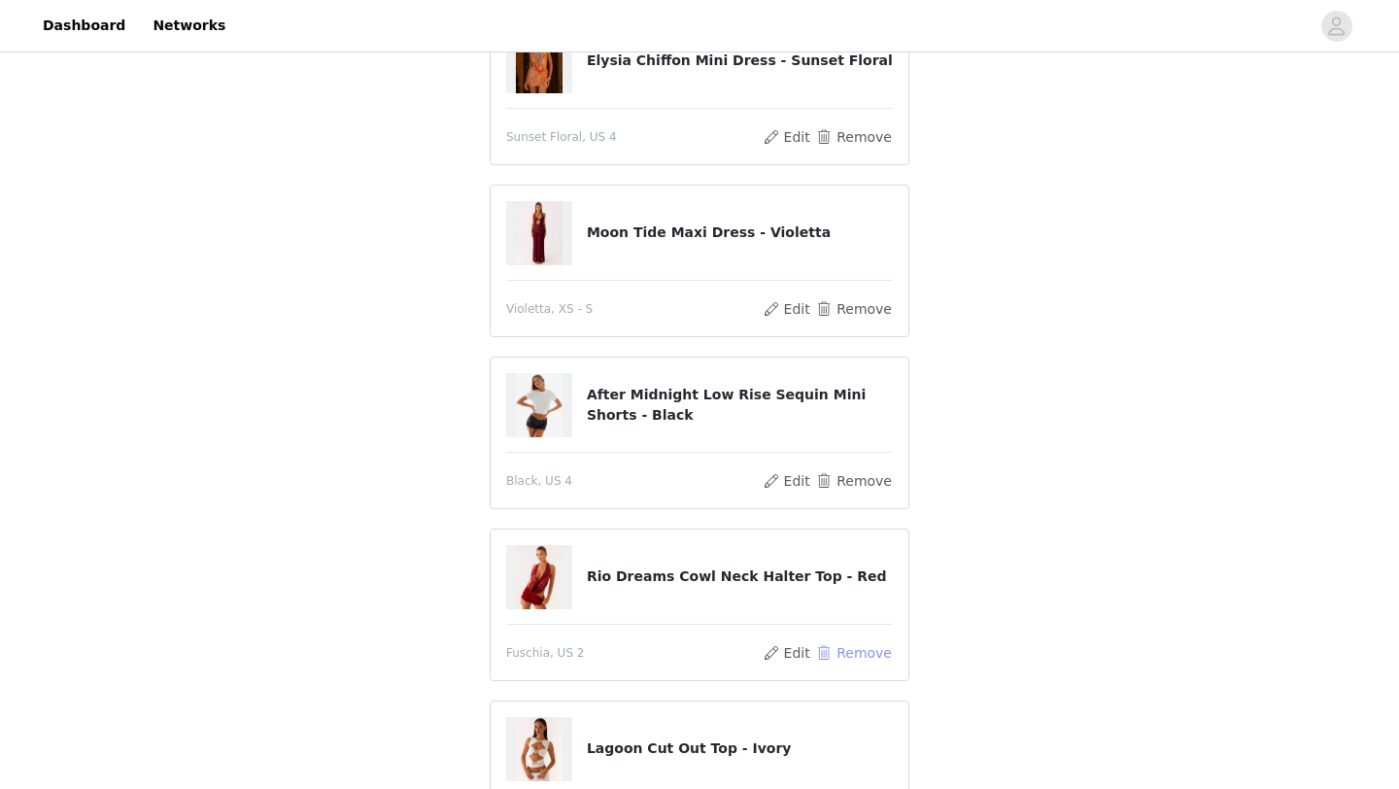
click at [850, 649] on button "Remove" at bounding box center [854, 652] width 78 height 23
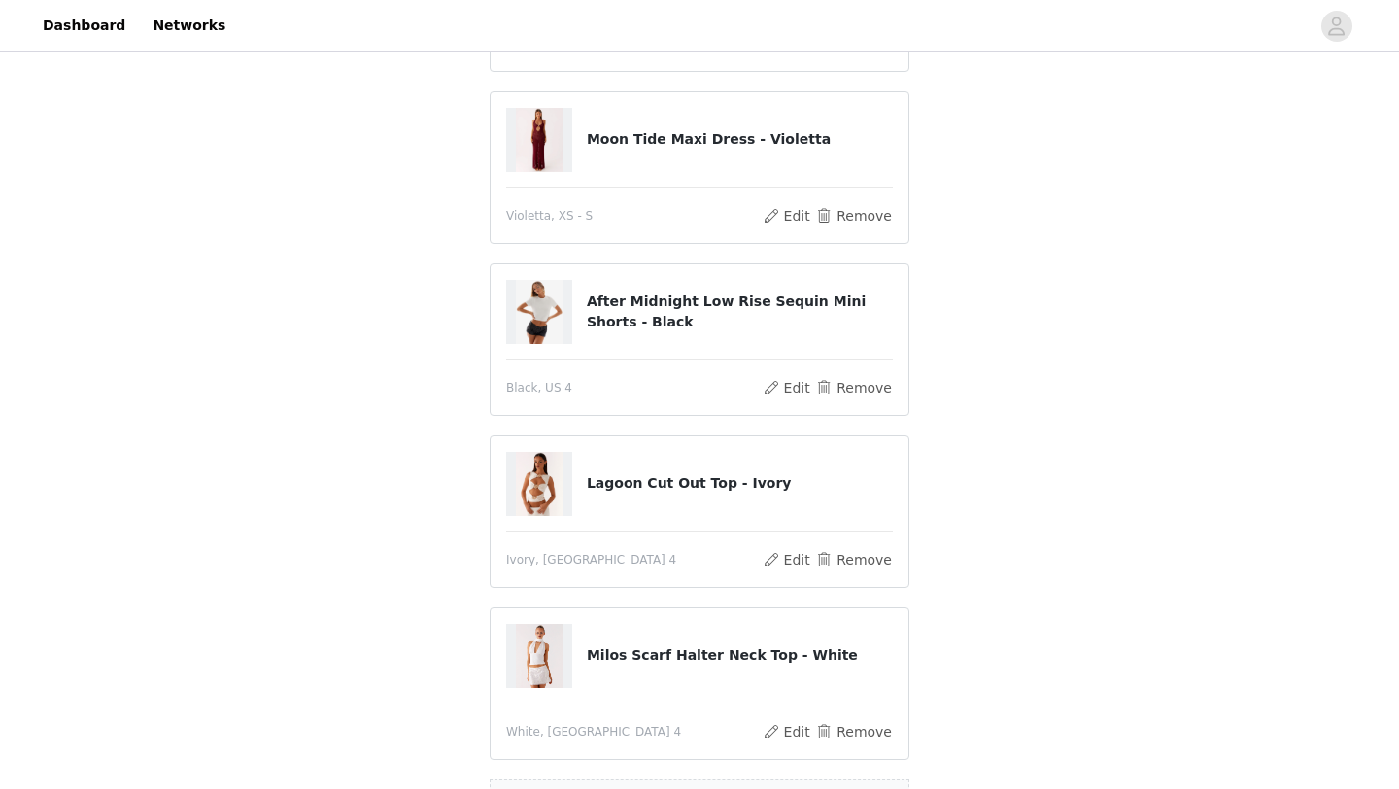
scroll to position [574, 0]
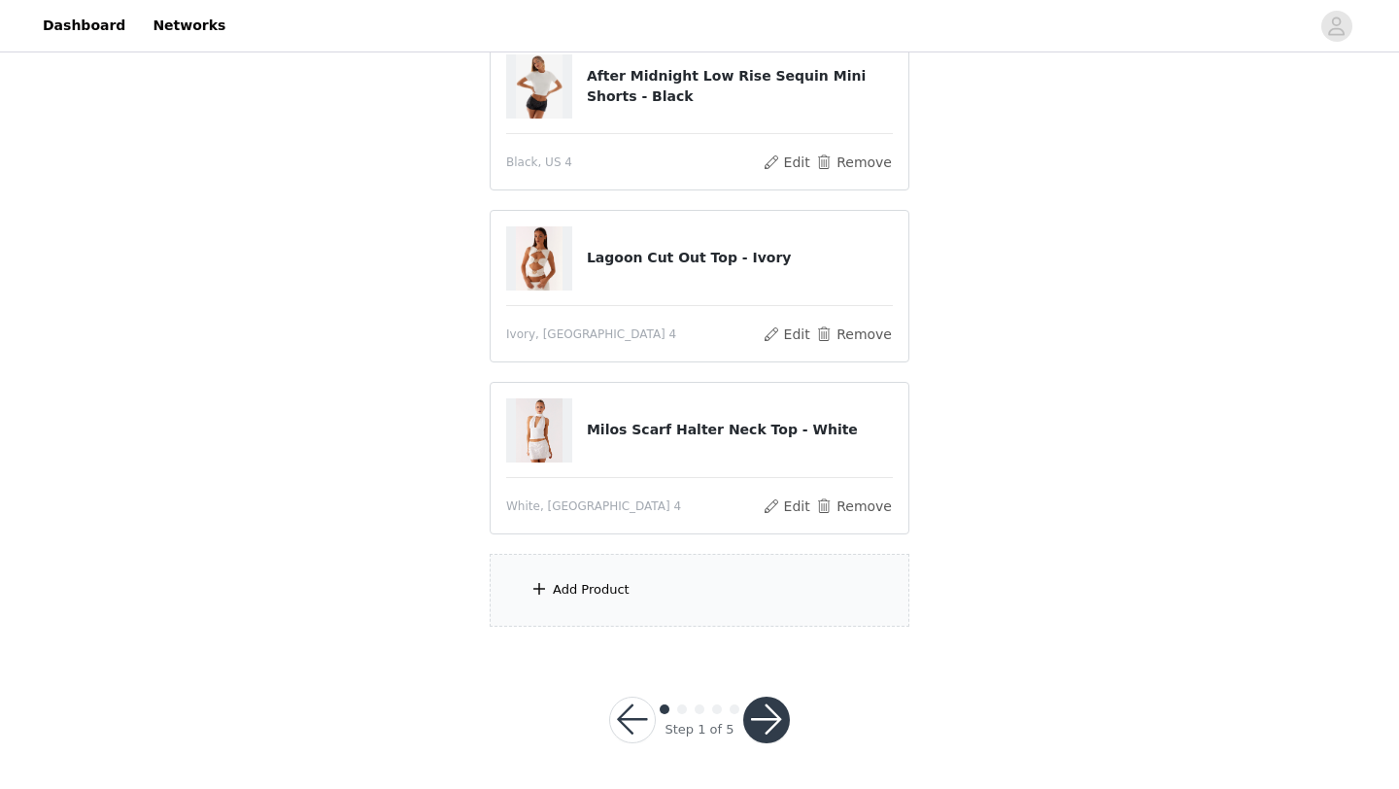
click at [713, 572] on div "Add Product" at bounding box center [700, 590] width 420 height 73
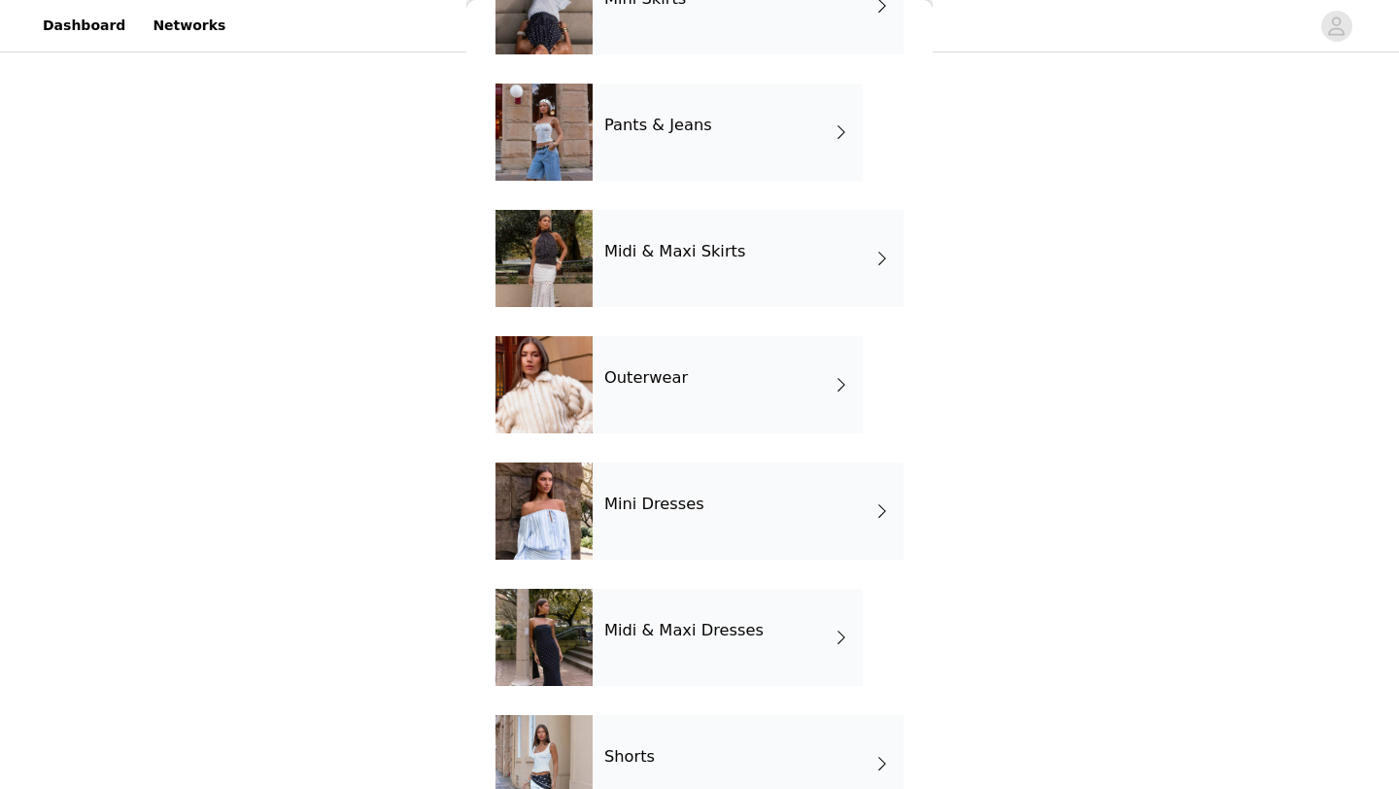
scroll to position [268, 0]
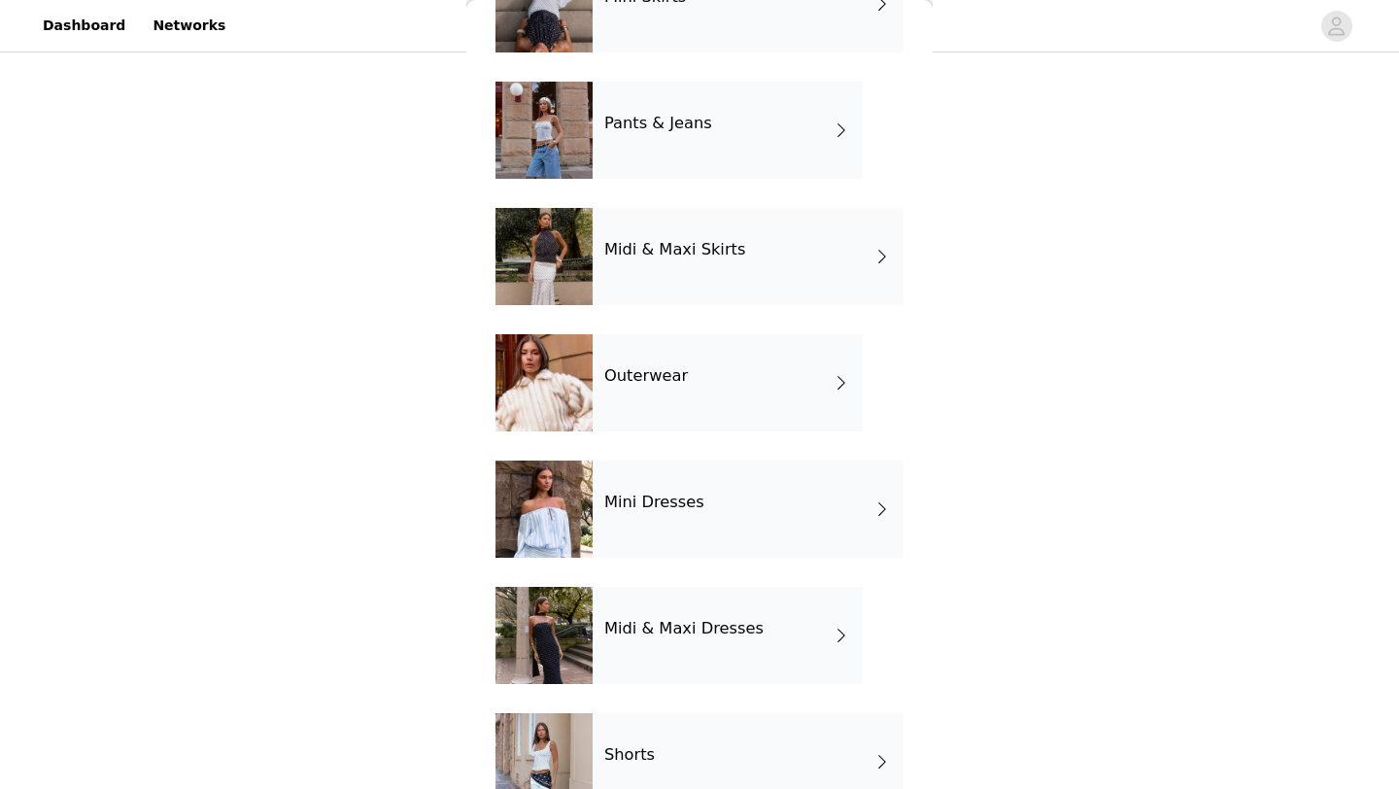
click at [764, 381] on div "Outerwear" at bounding box center [728, 382] width 270 height 97
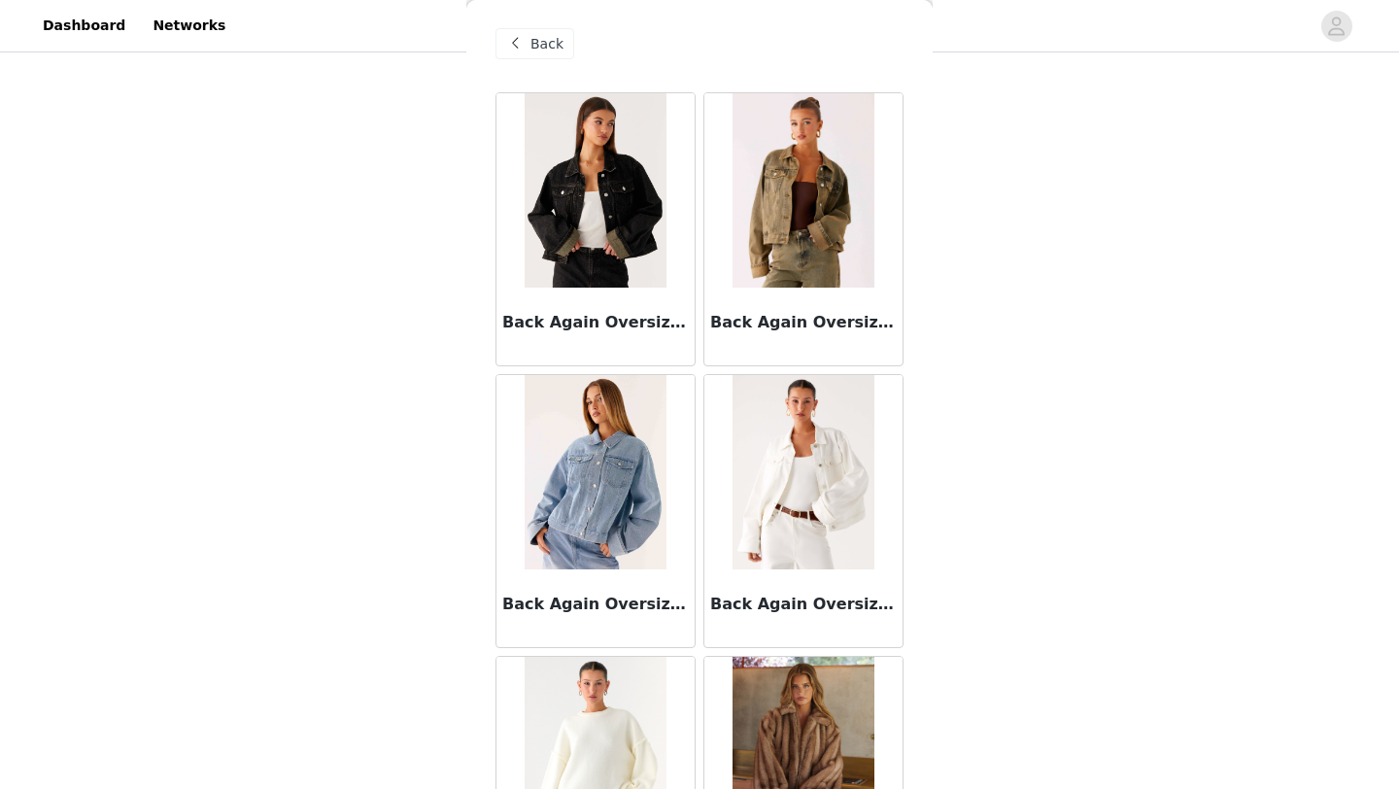
scroll to position [0, 0]
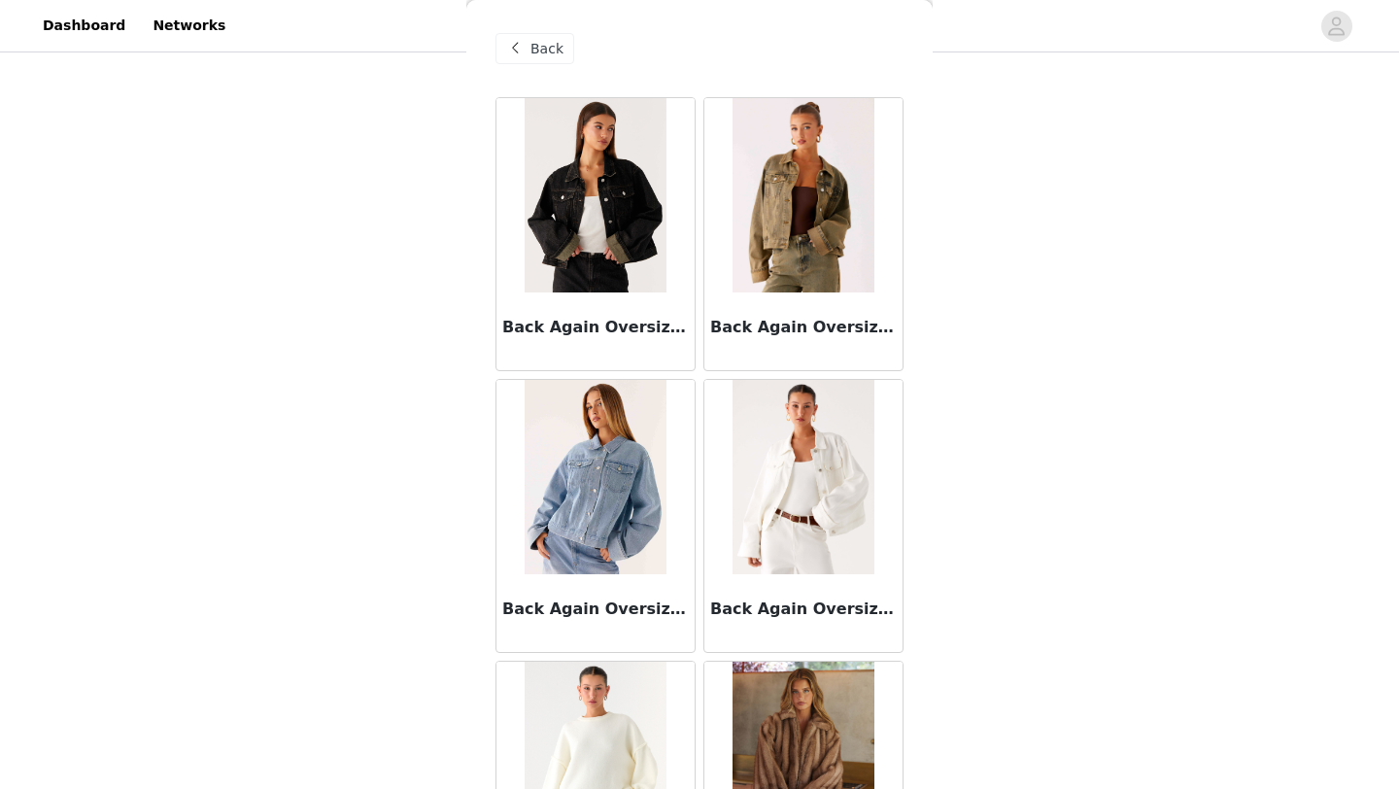
click at [544, 53] on span "Back" at bounding box center [547, 49] width 33 height 20
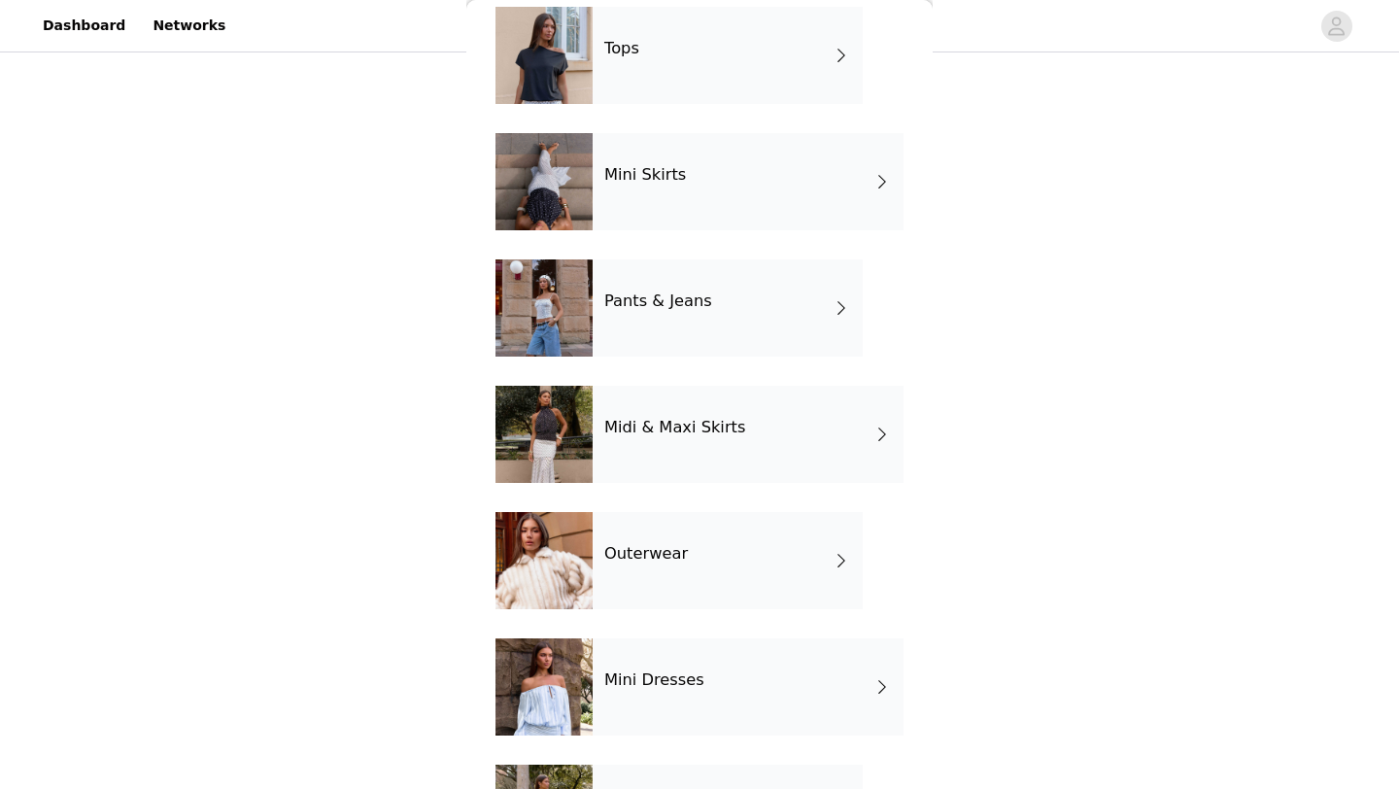
scroll to position [101, 0]
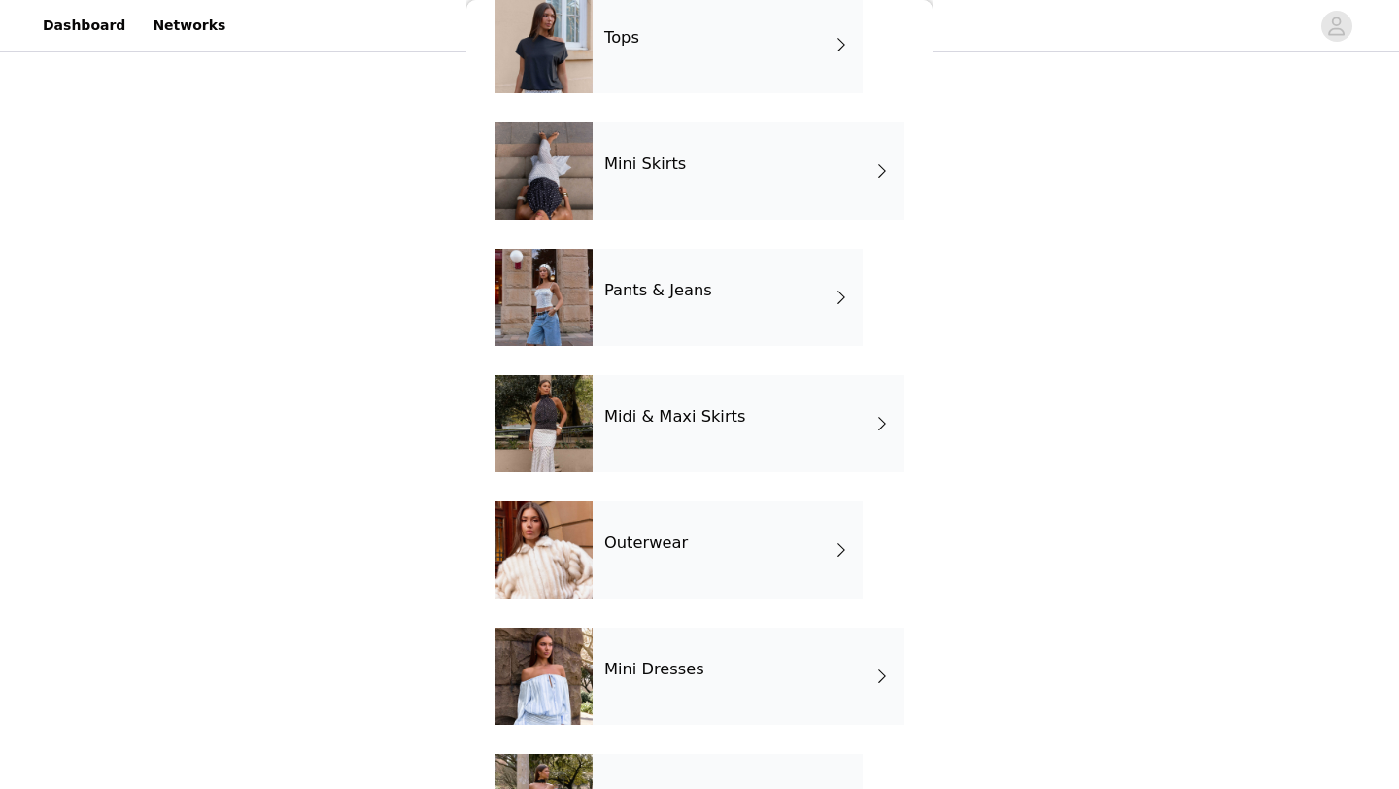
click at [661, 315] on div "Pants & Jeans" at bounding box center [728, 297] width 270 height 97
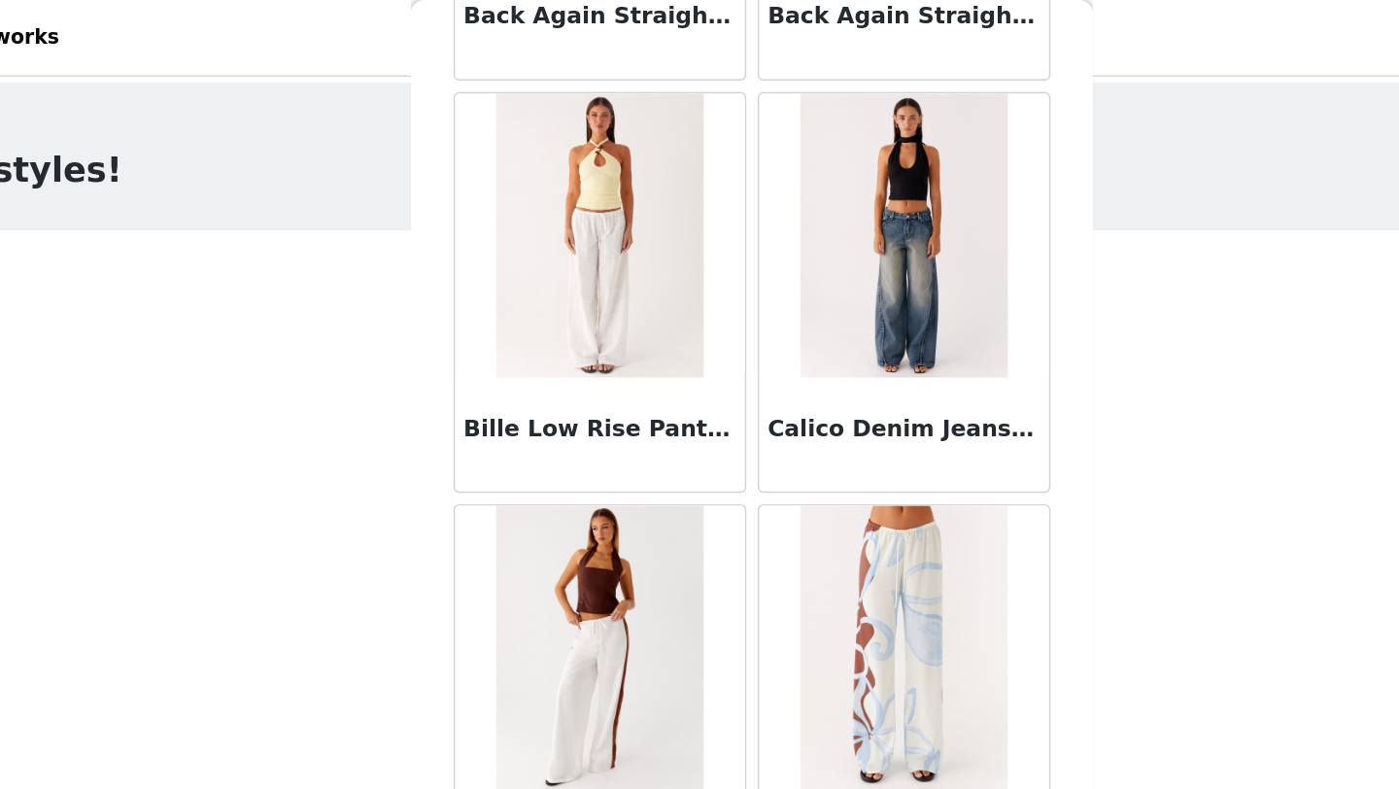
scroll to position [0, 0]
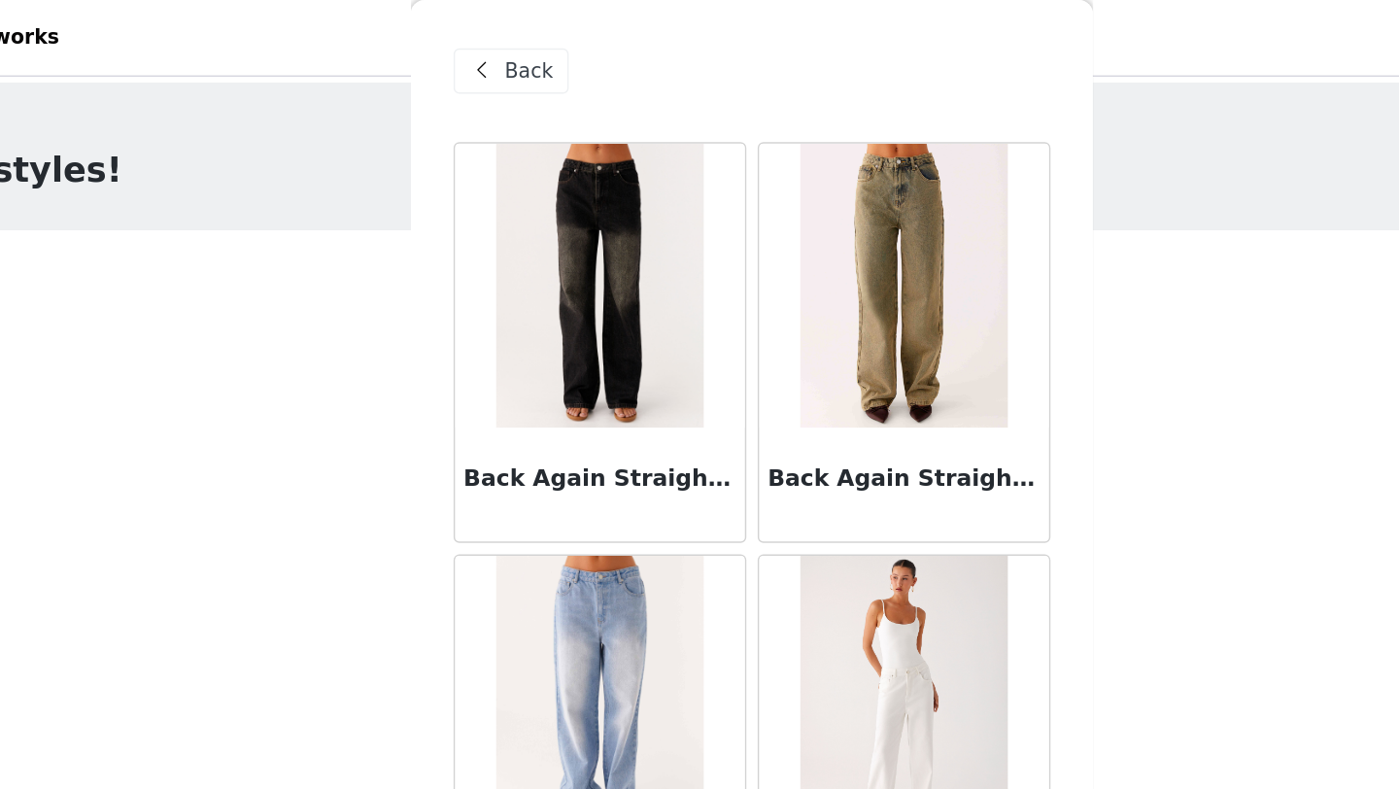
click at [543, 46] on span "Back" at bounding box center [547, 49] width 33 height 20
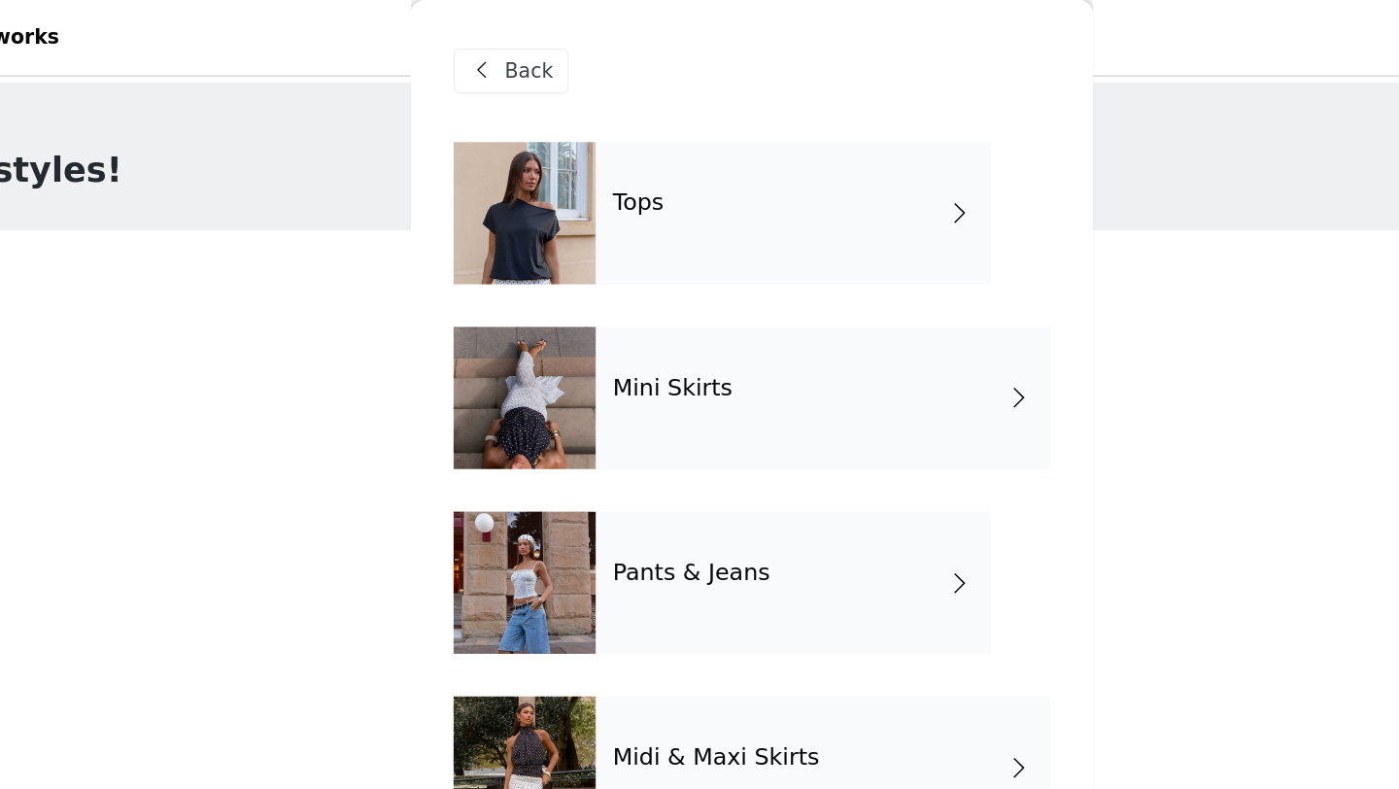
click at [735, 163] on div "Tops" at bounding box center [728, 145] width 270 height 97
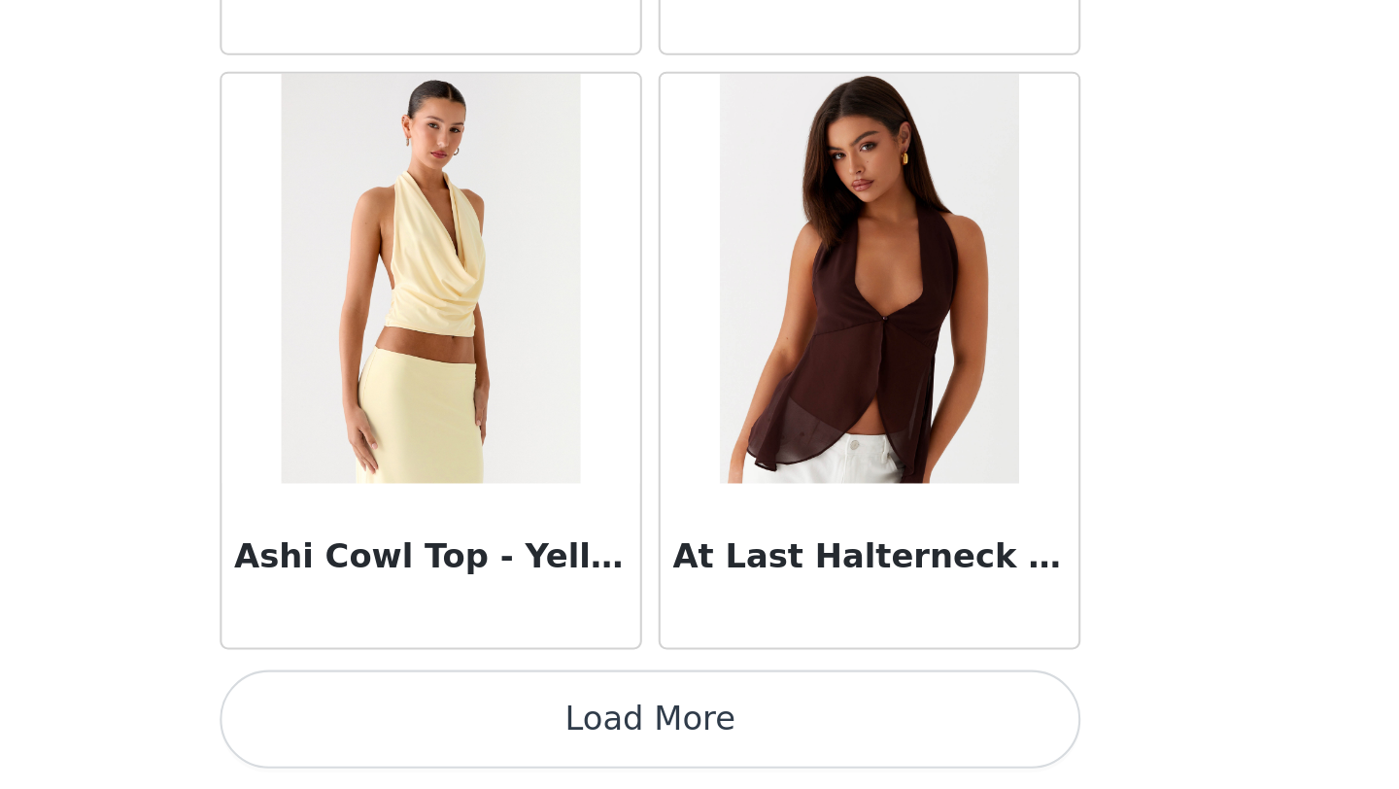
scroll to position [141, 0]
click at [860, 738] on button "Load More" at bounding box center [700, 756] width 408 height 47
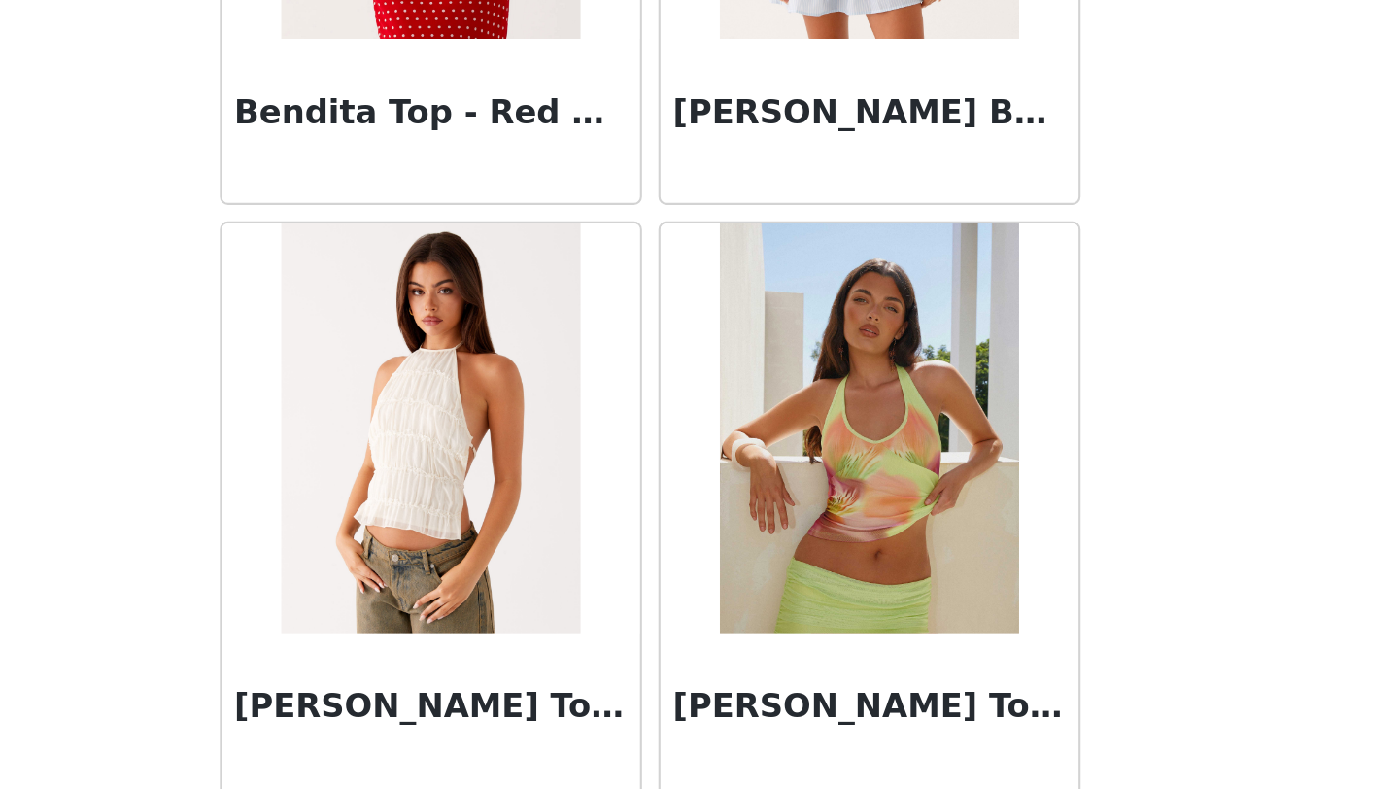
scroll to position [4142, 0]
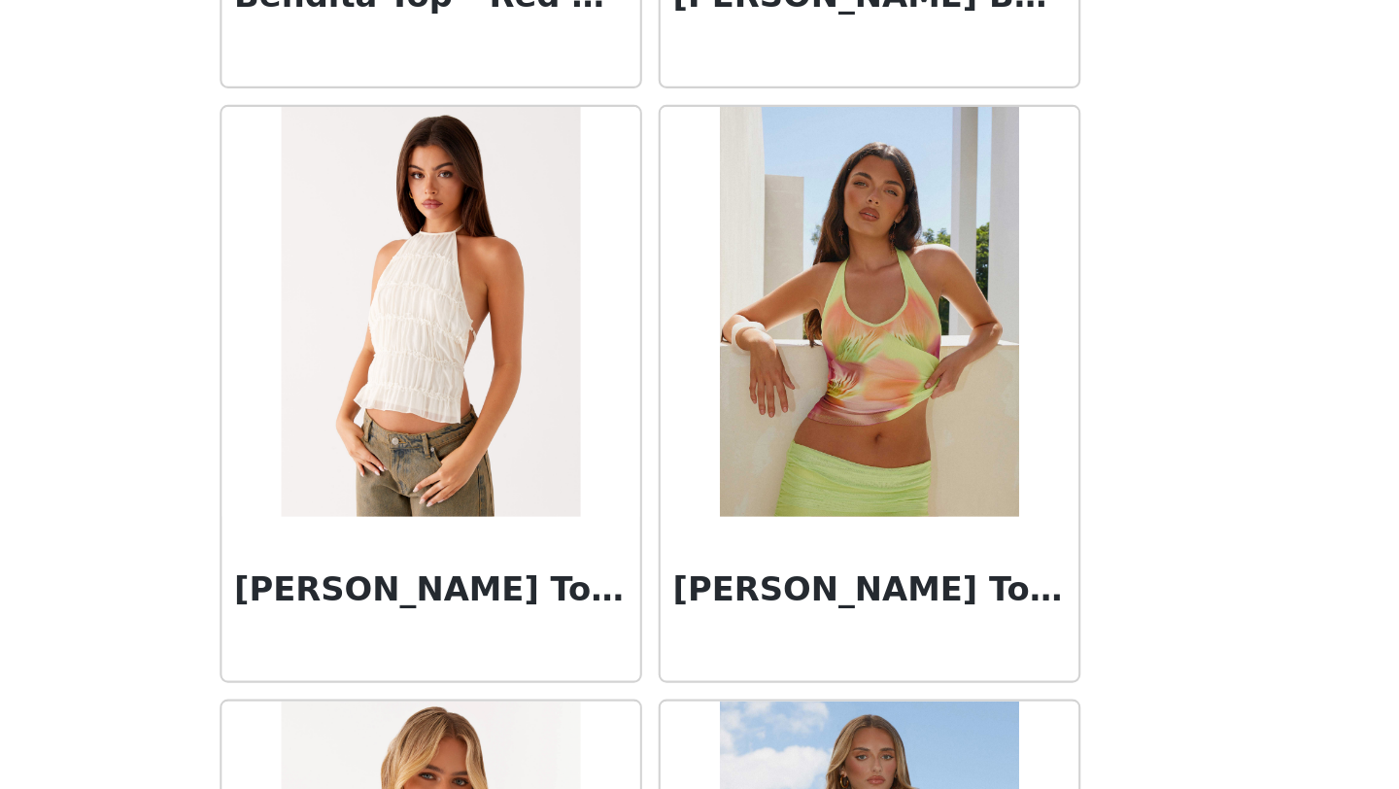
click at [673, 584] on div at bounding box center [596, 563] width 198 height 194
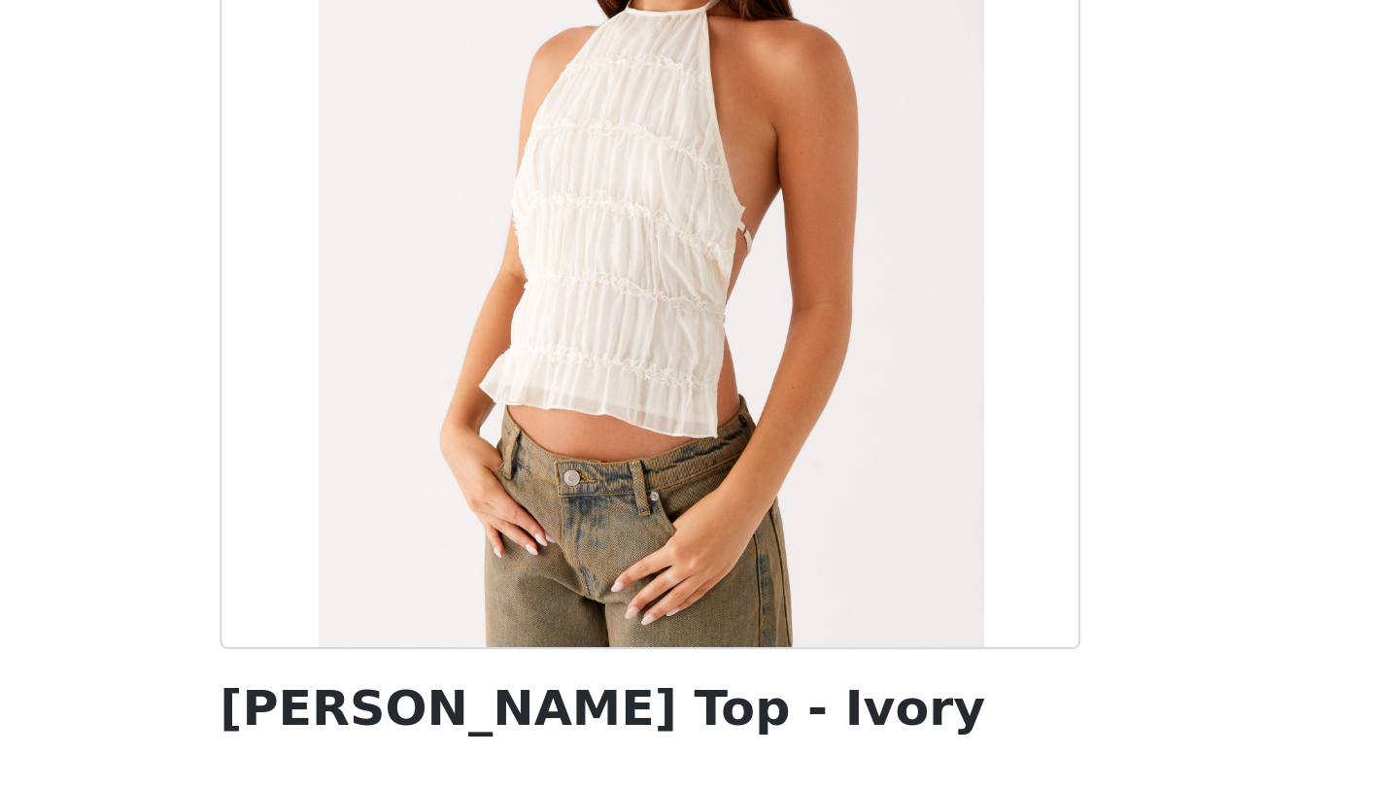
scroll to position [555, 0]
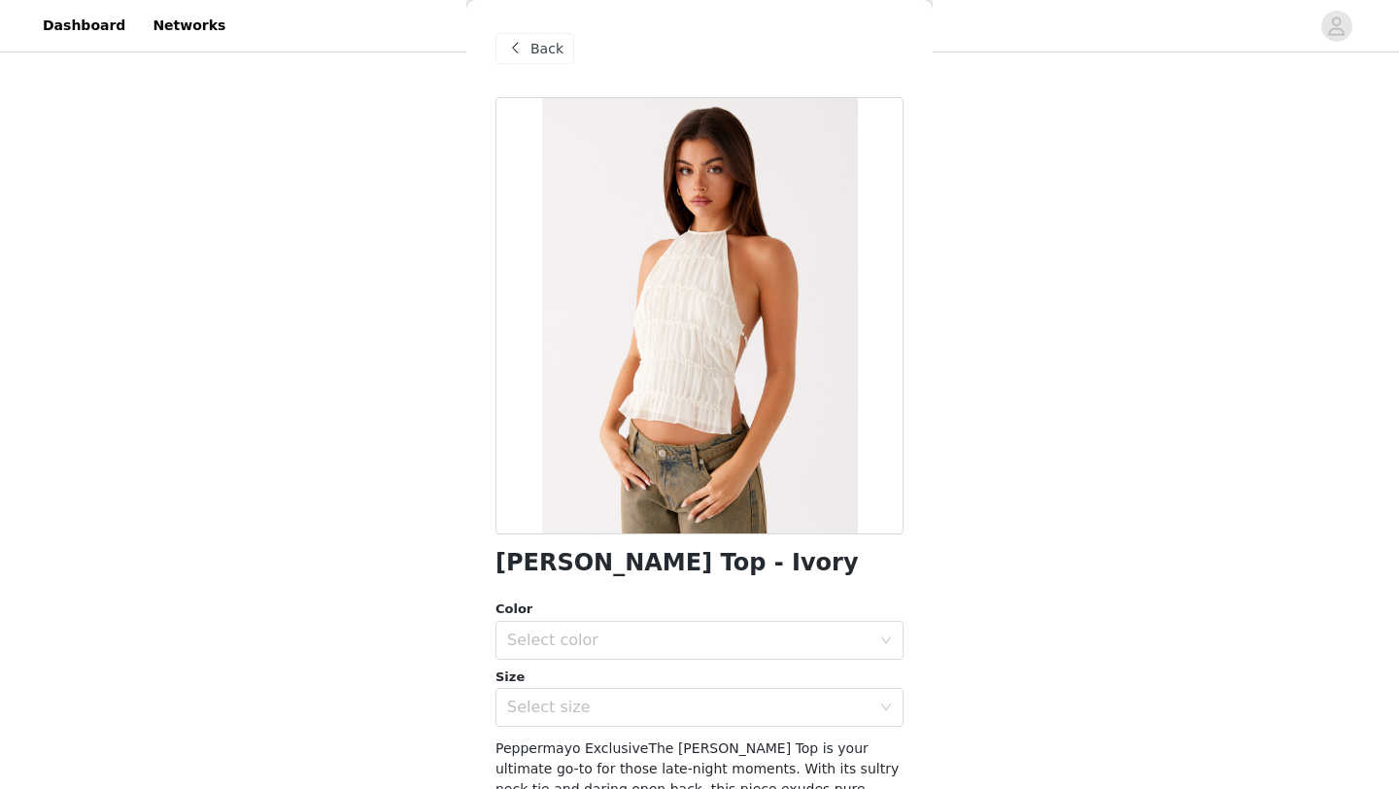
click at [535, 67] on div "Back" at bounding box center [700, 48] width 408 height 97
click at [529, 45] on div "Back" at bounding box center [535, 48] width 79 height 31
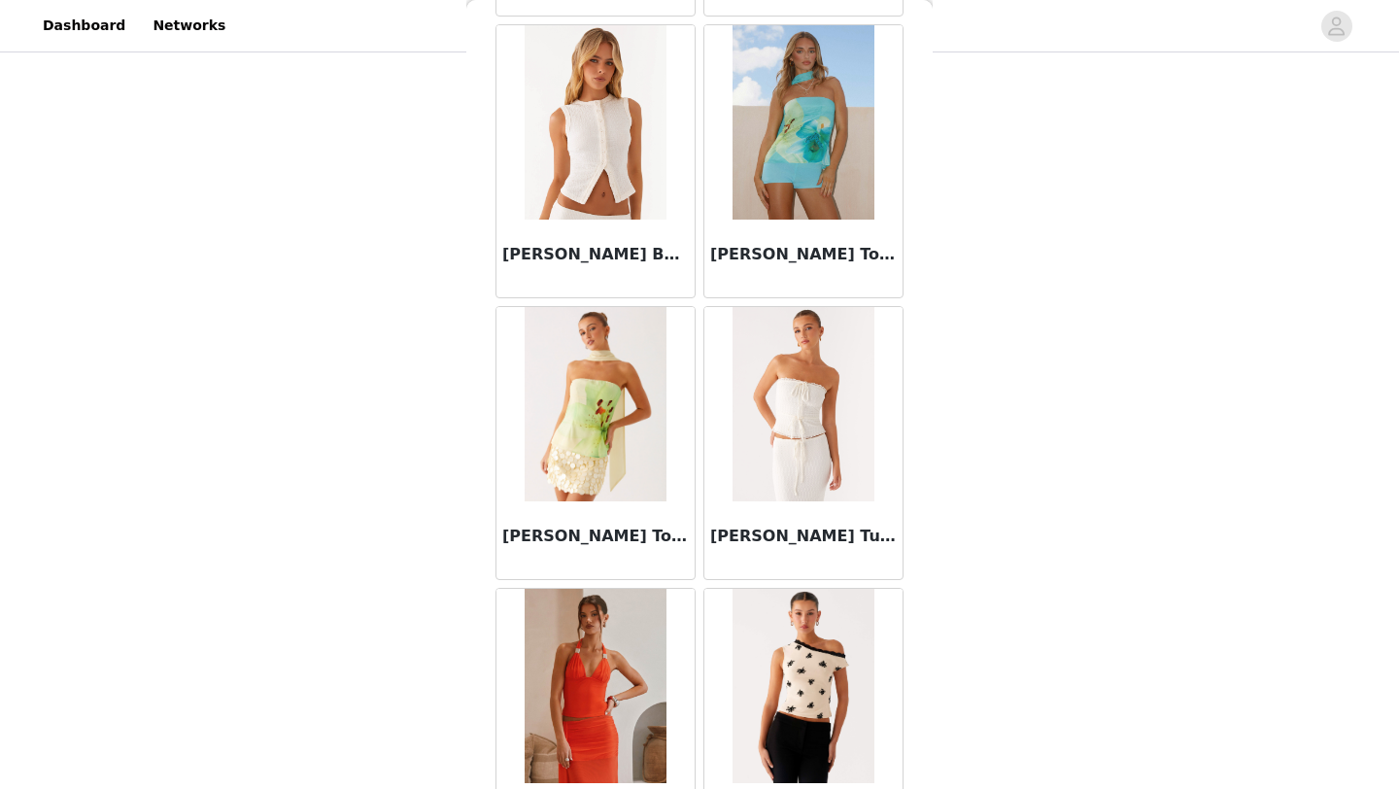
scroll to position [5003, 0]
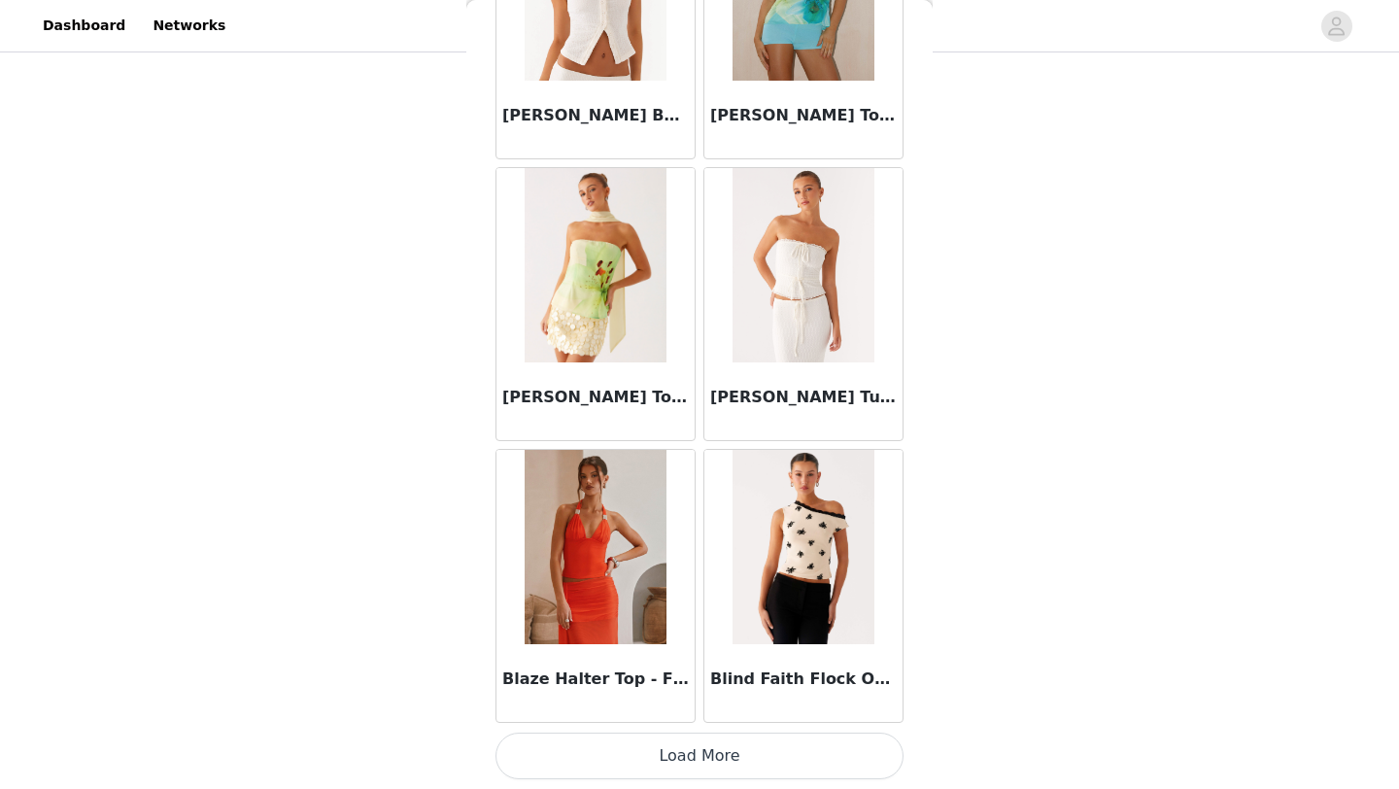
click at [789, 747] on button "Load More" at bounding box center [700, 756] width 408 height 47
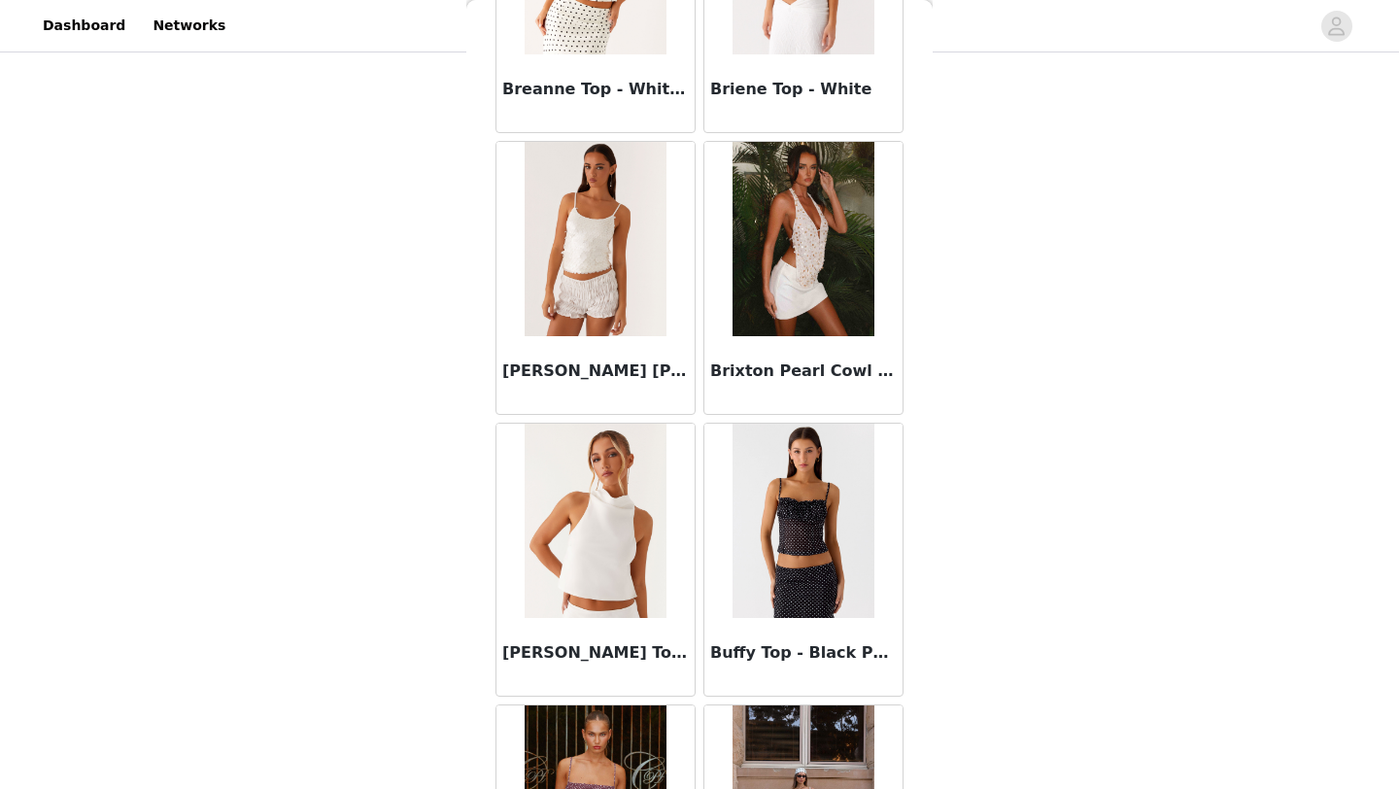
scroll to position [7821, 0]
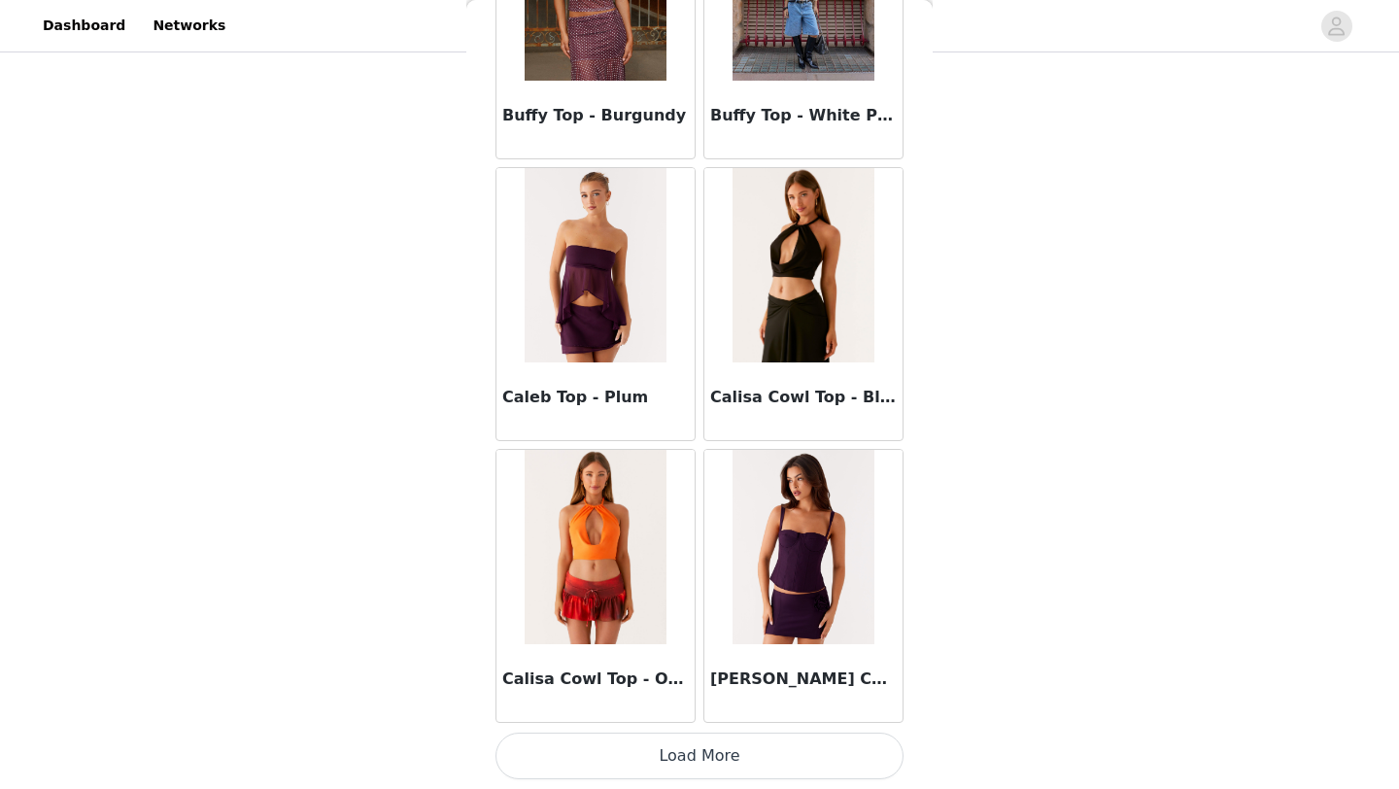
click at [741, 737] on button "Load More" at bounding box center [700, 756] width 408 height 47
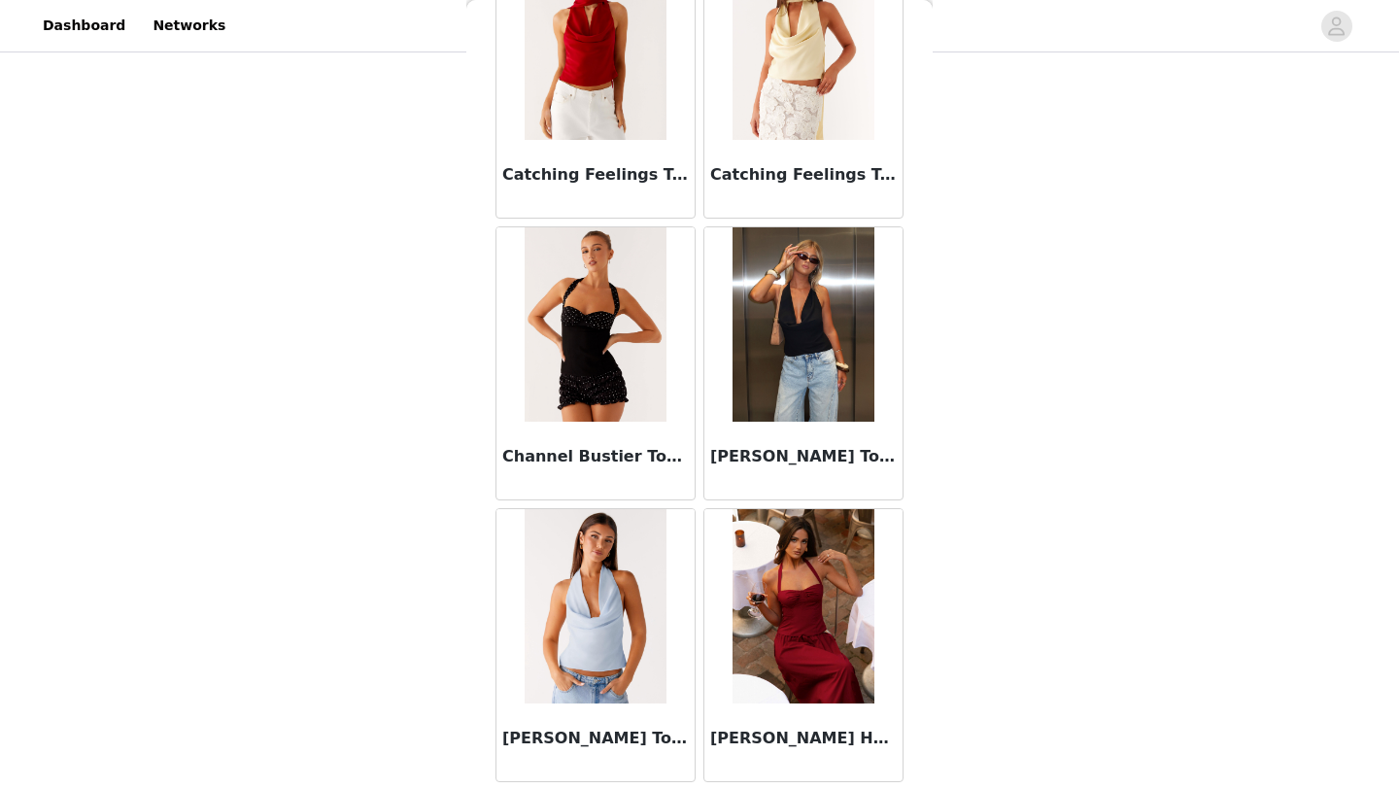
scroll to position [10640, 0]
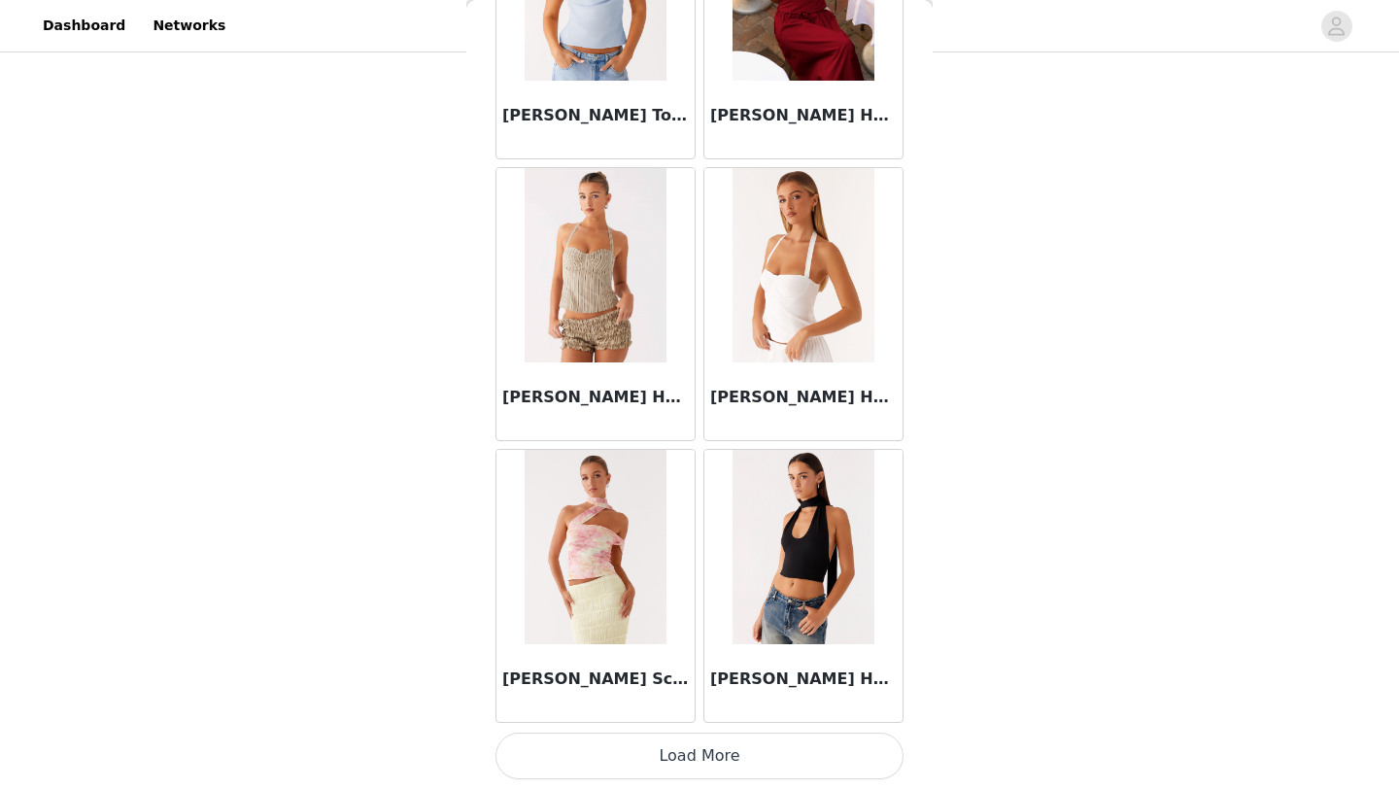
click at [741, 740] on button "Load More" at bounding box center [700, 756] width 408 height 47
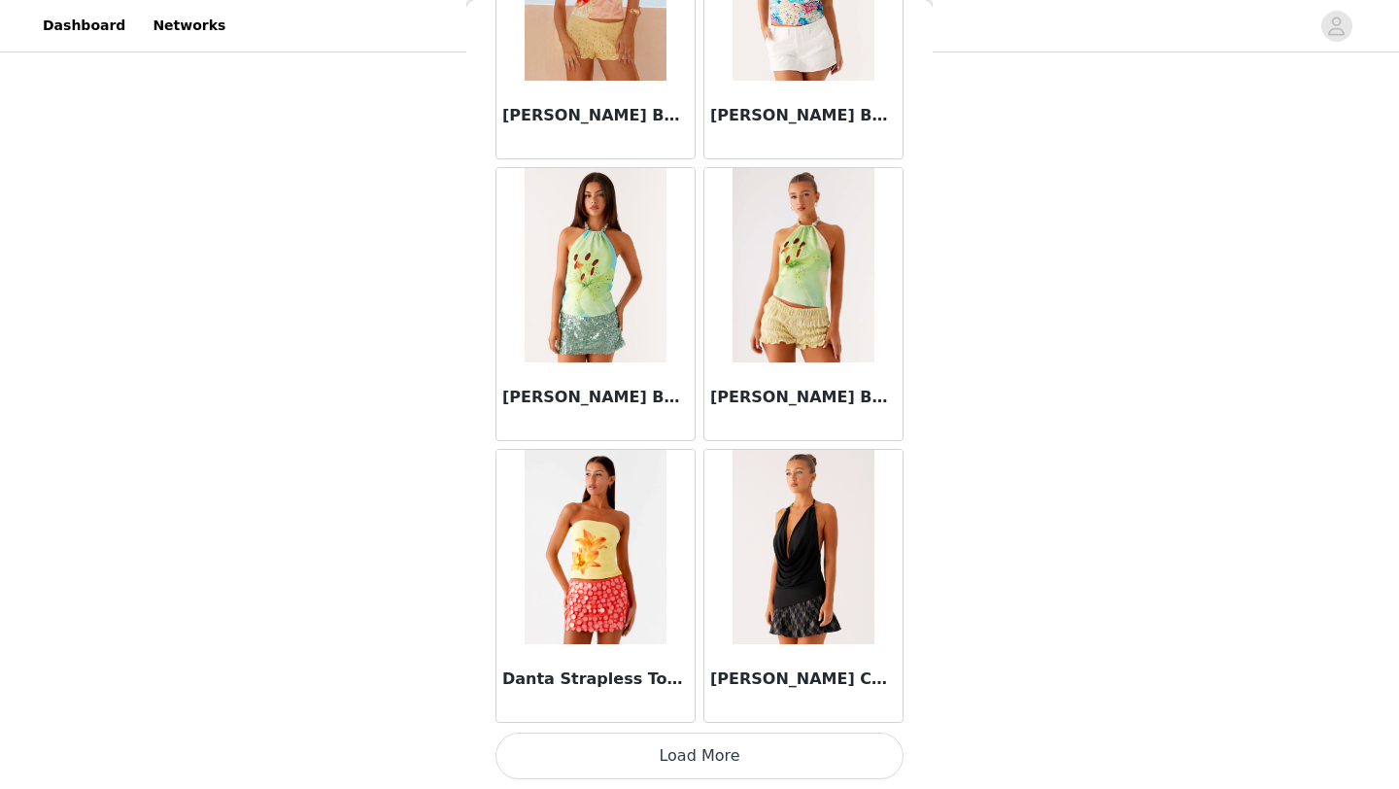
scroll to position [574, 0]
click at [759, 749] on button "Load More" at bounding box center [700, 756] width 408 height 47
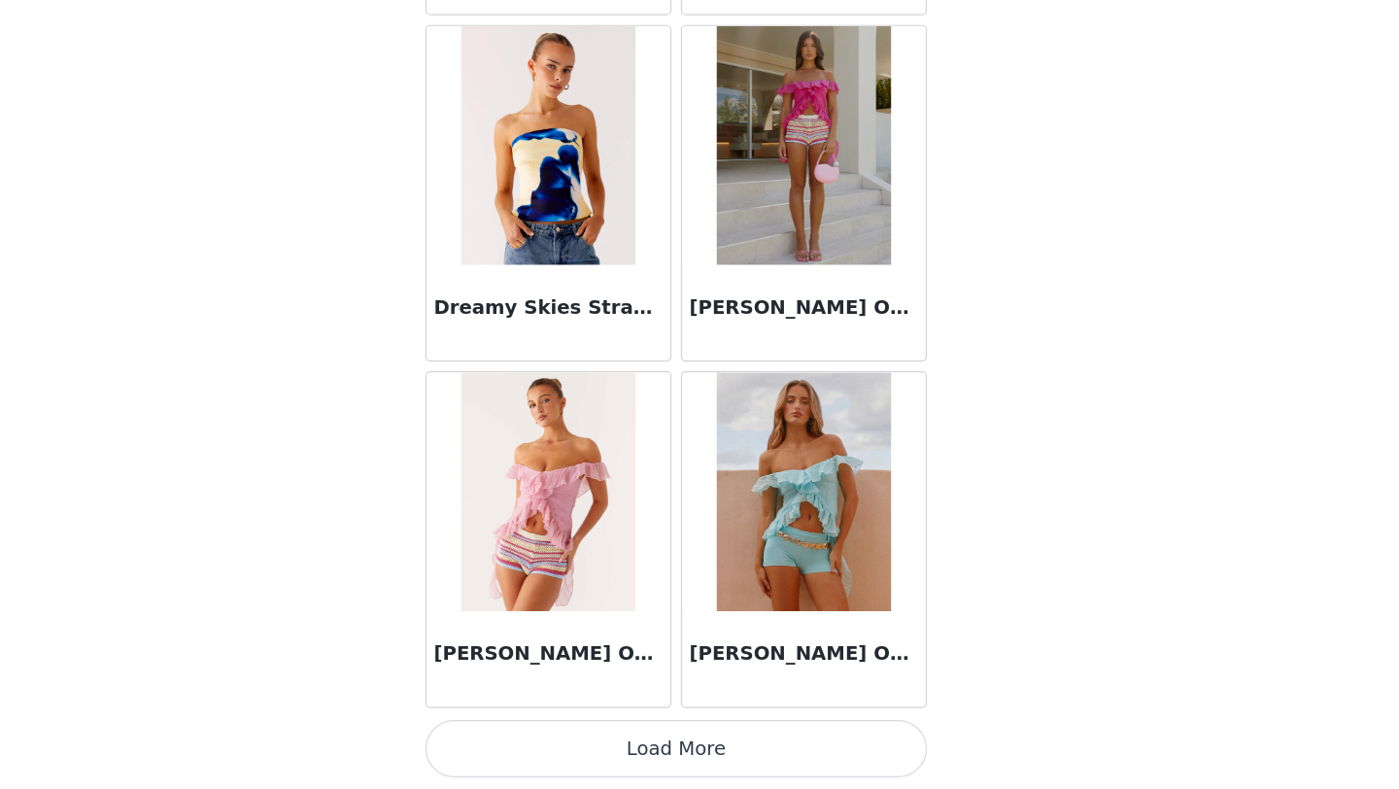
click at [784, 749] on button "Load More" at bounding box center [700, 756] width 408 height 47
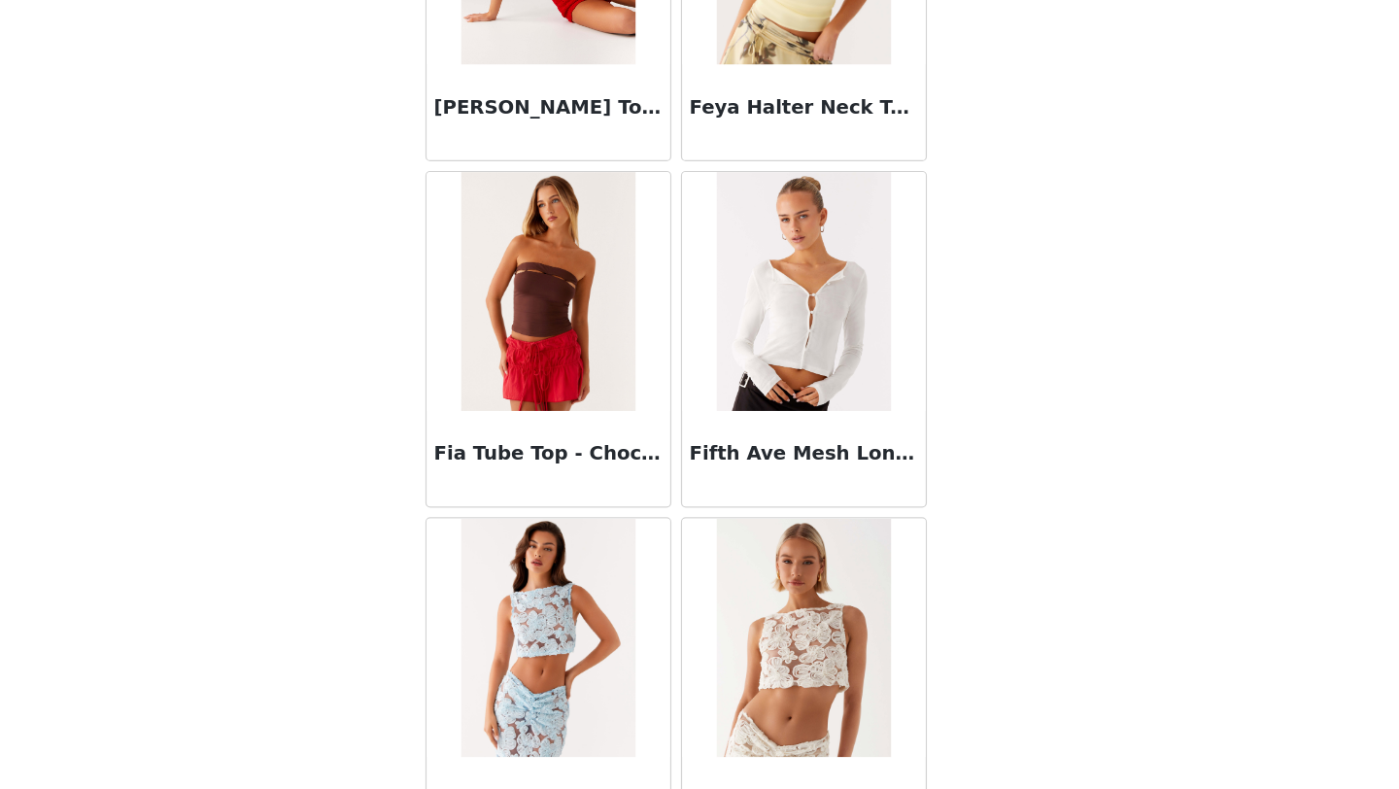
scroll to position [19095, 0]
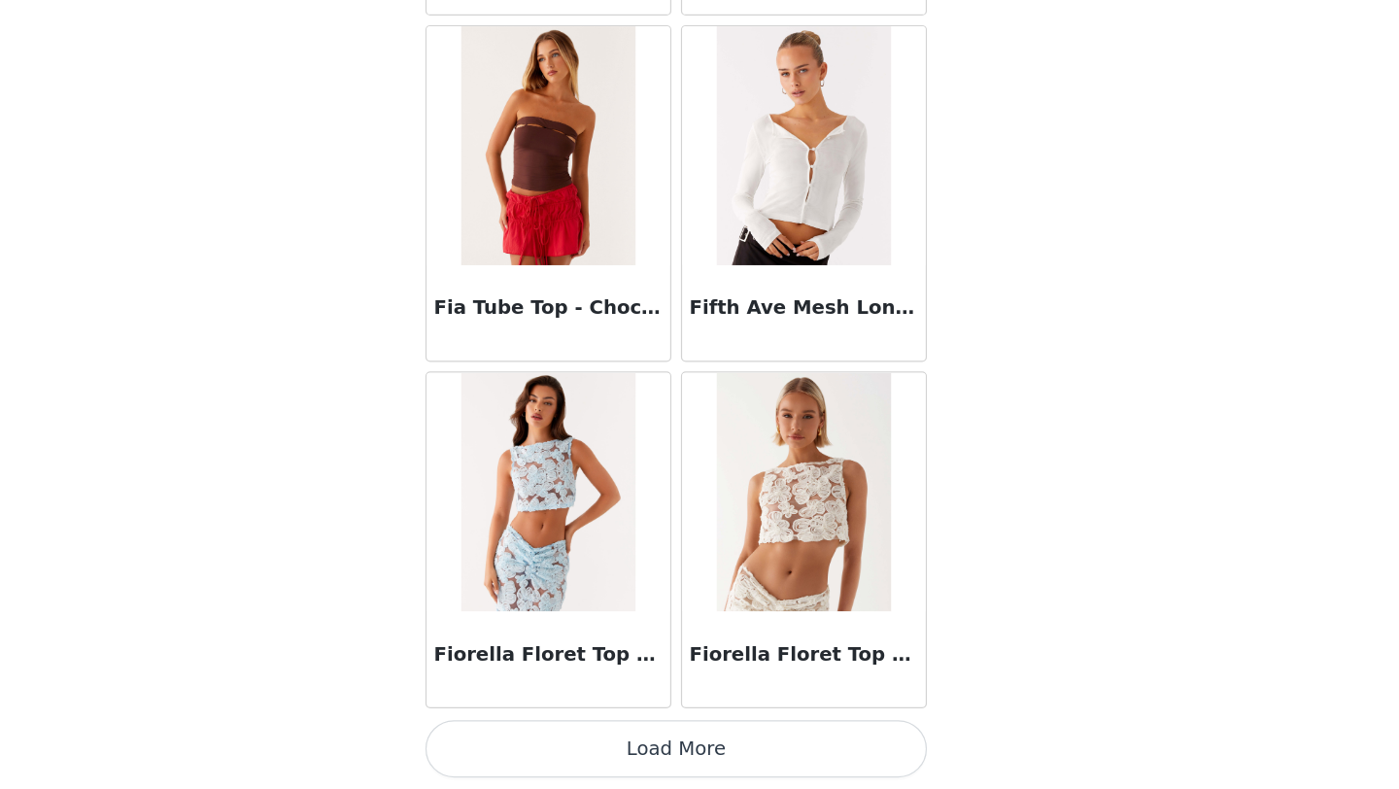
click at [775, 746] on button "Load More" at bounding box center [700, 756] width 408 height 47
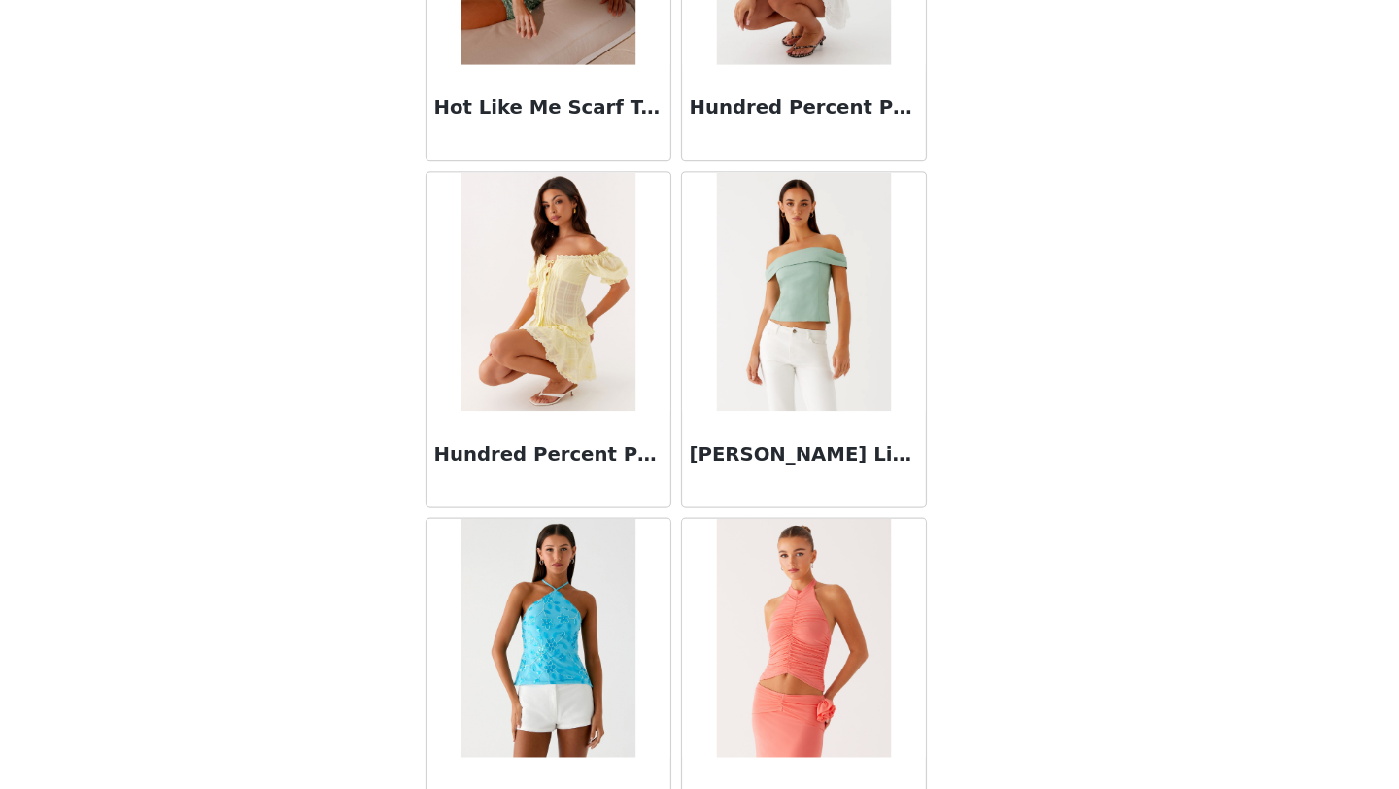
scroll to position [21913, 0]
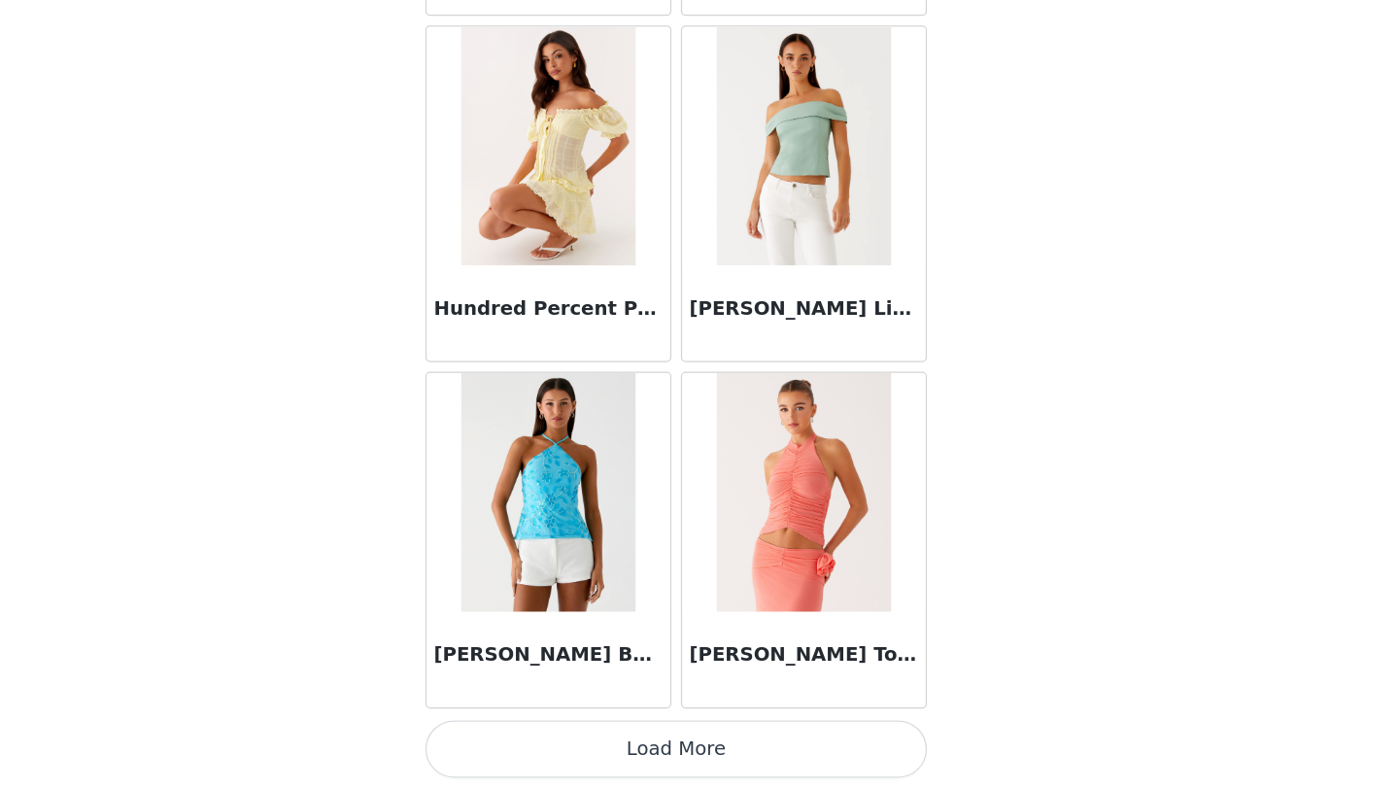
click at [684, 749] on button "Load More" at bounding box center [700, 756] width 408 height 47
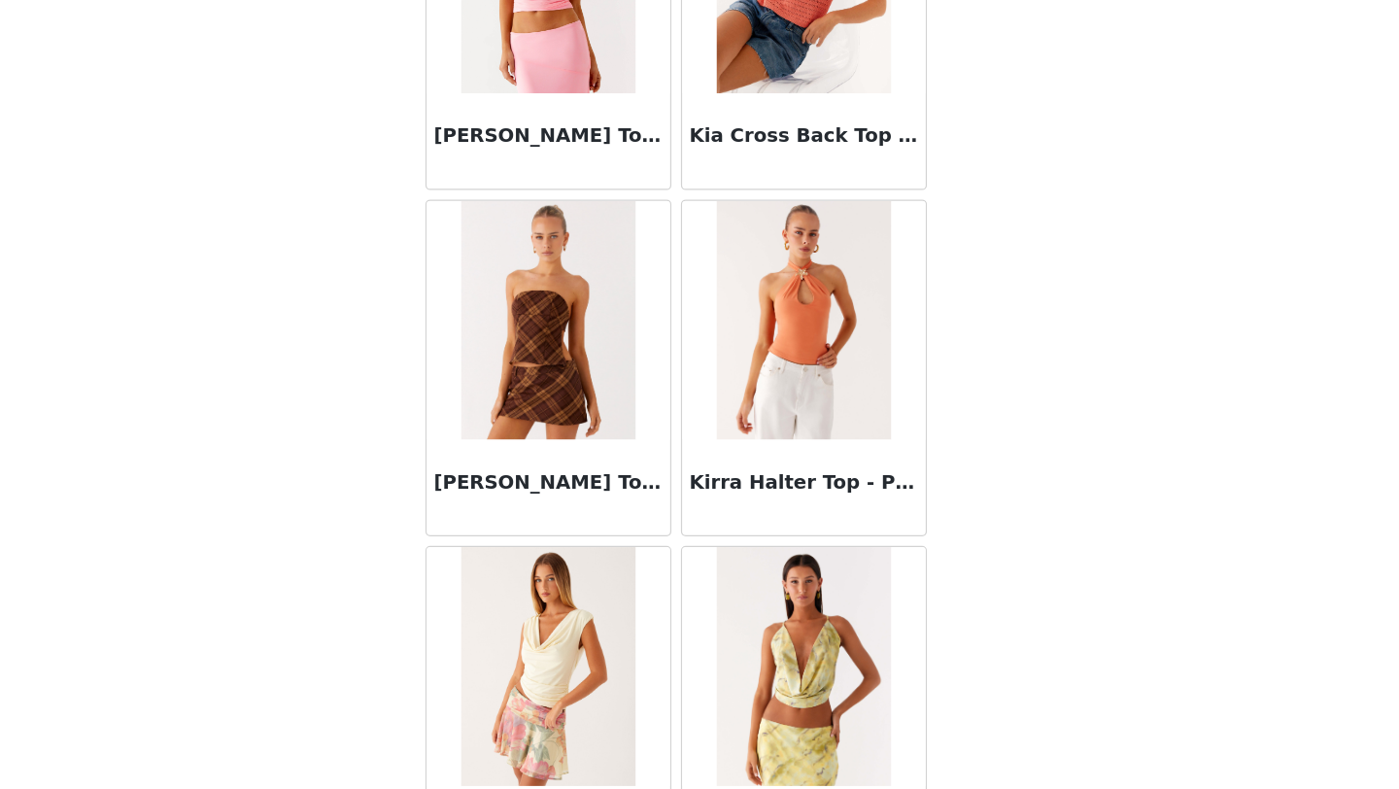
scroll to position [24732, 0]
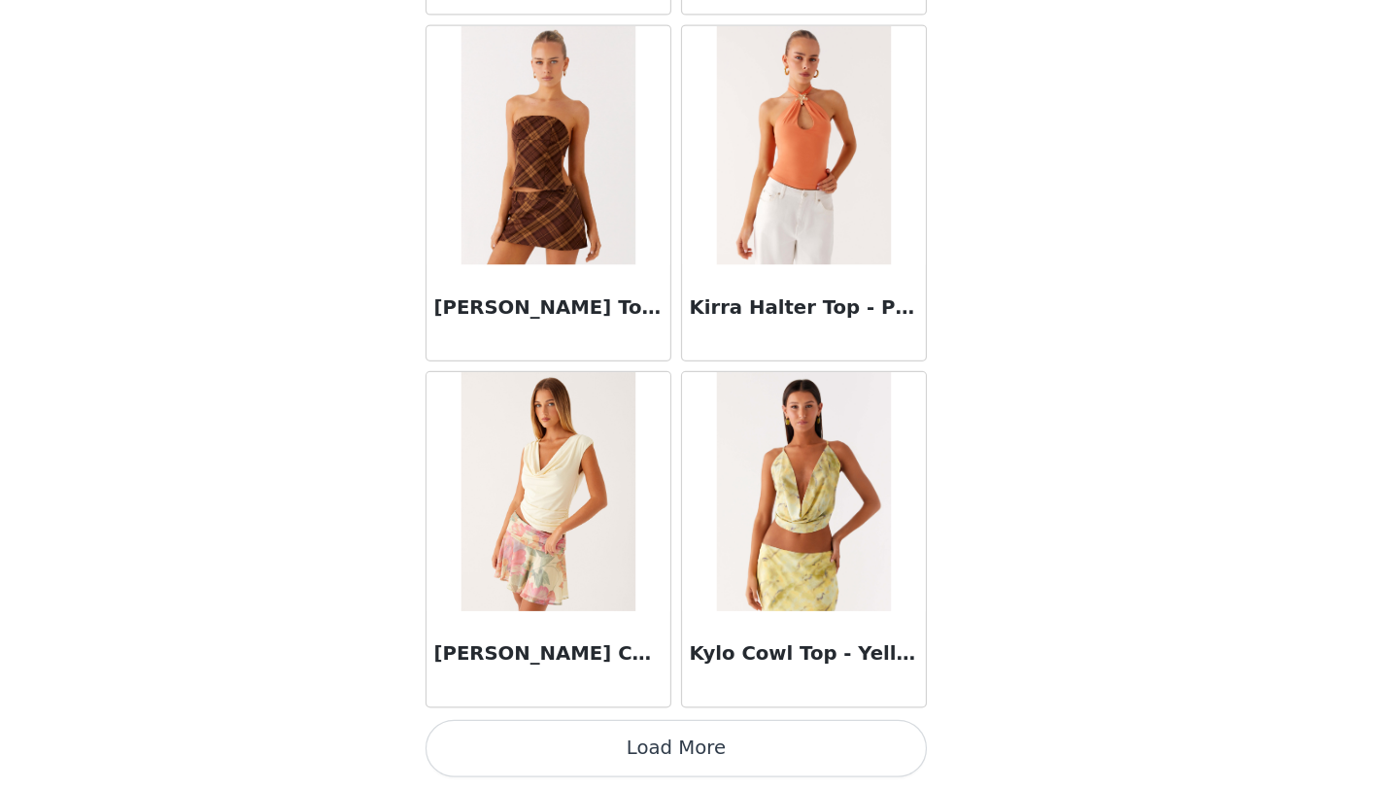
click at [791, 743] on button "Load More" at bounding box center [700, 756] width 408 height 47
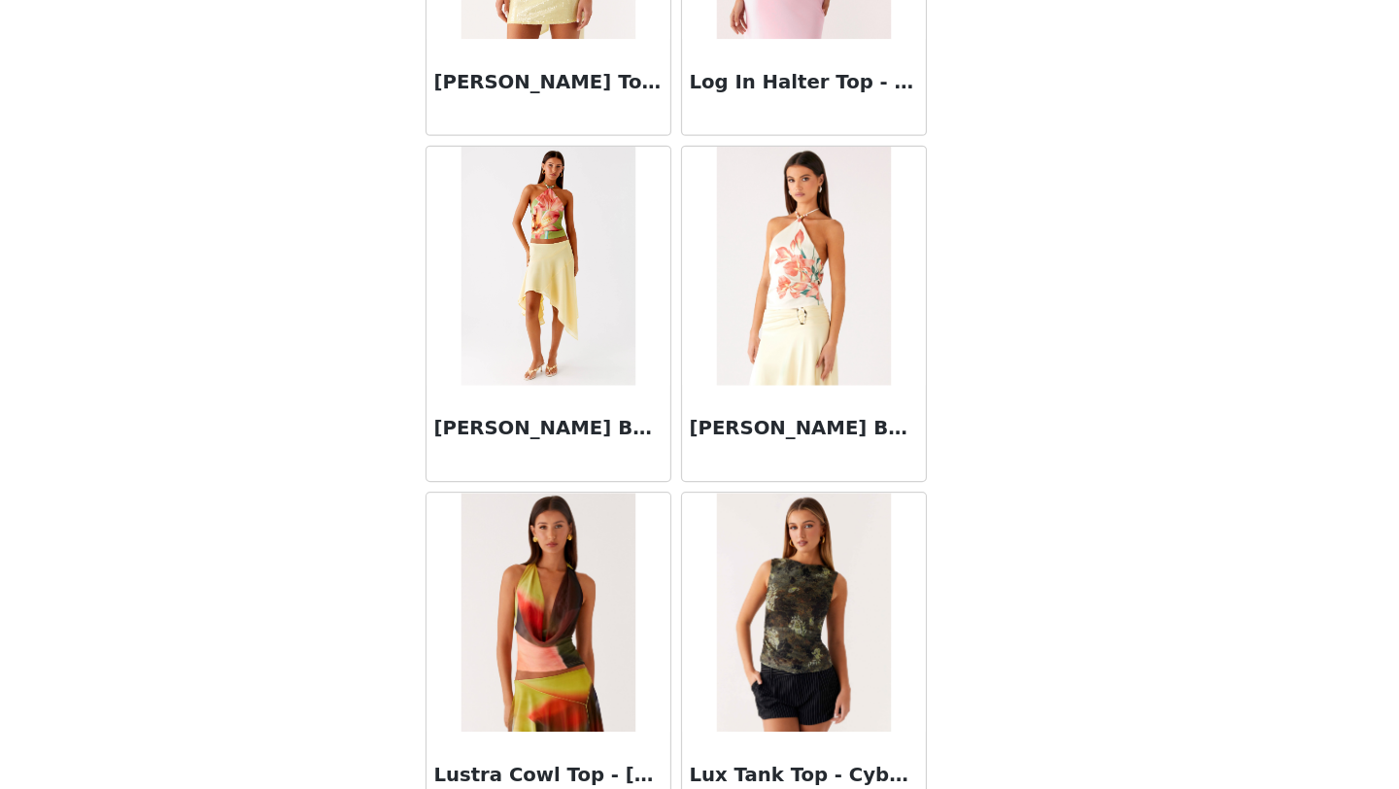
scroll to position [27550, 0]
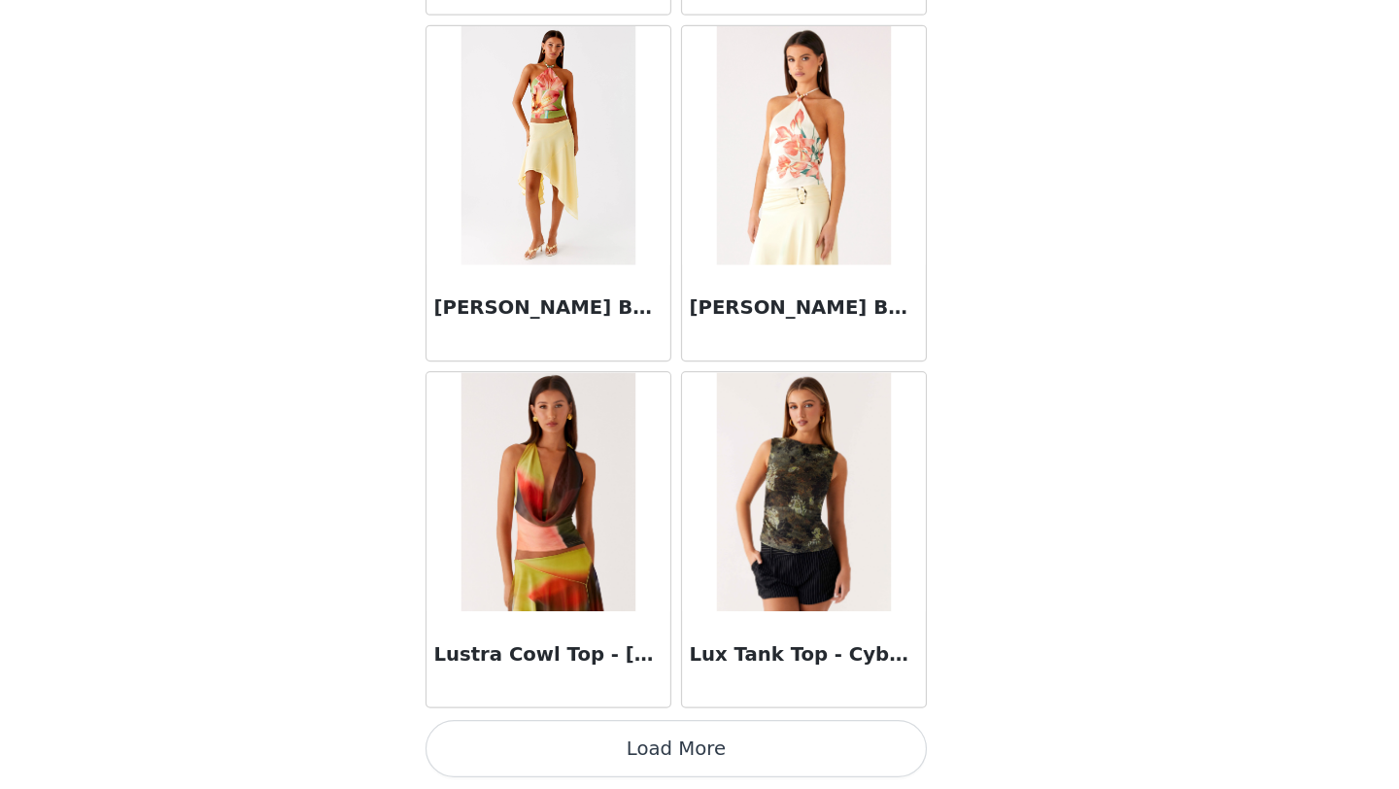
click at [739, 742] on button "Load More" at bounding box center [700, 756] width 408 height 47
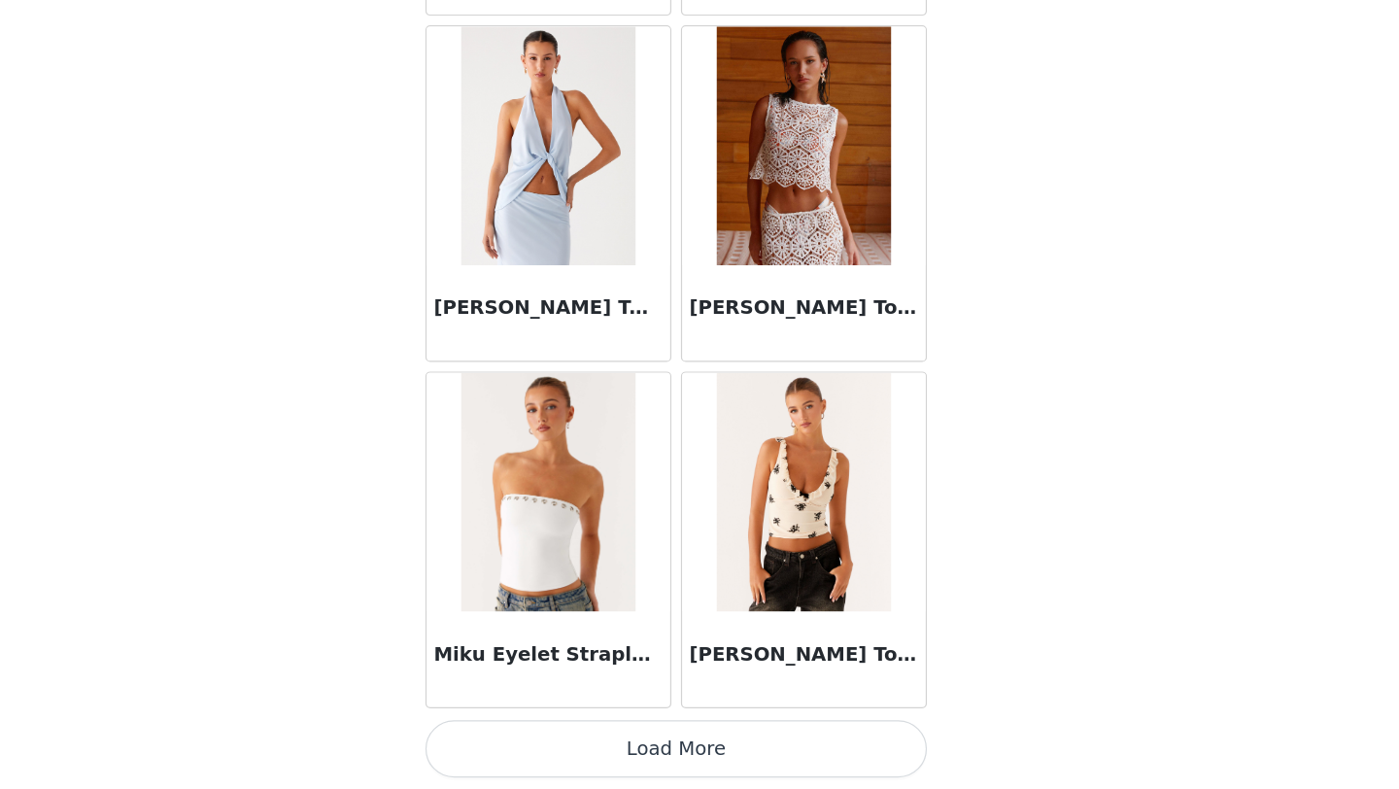
scroll to position [30368, 0]
click at [709, 740] on button "Load More" at bounding box center [700, 757] width 408 height 47
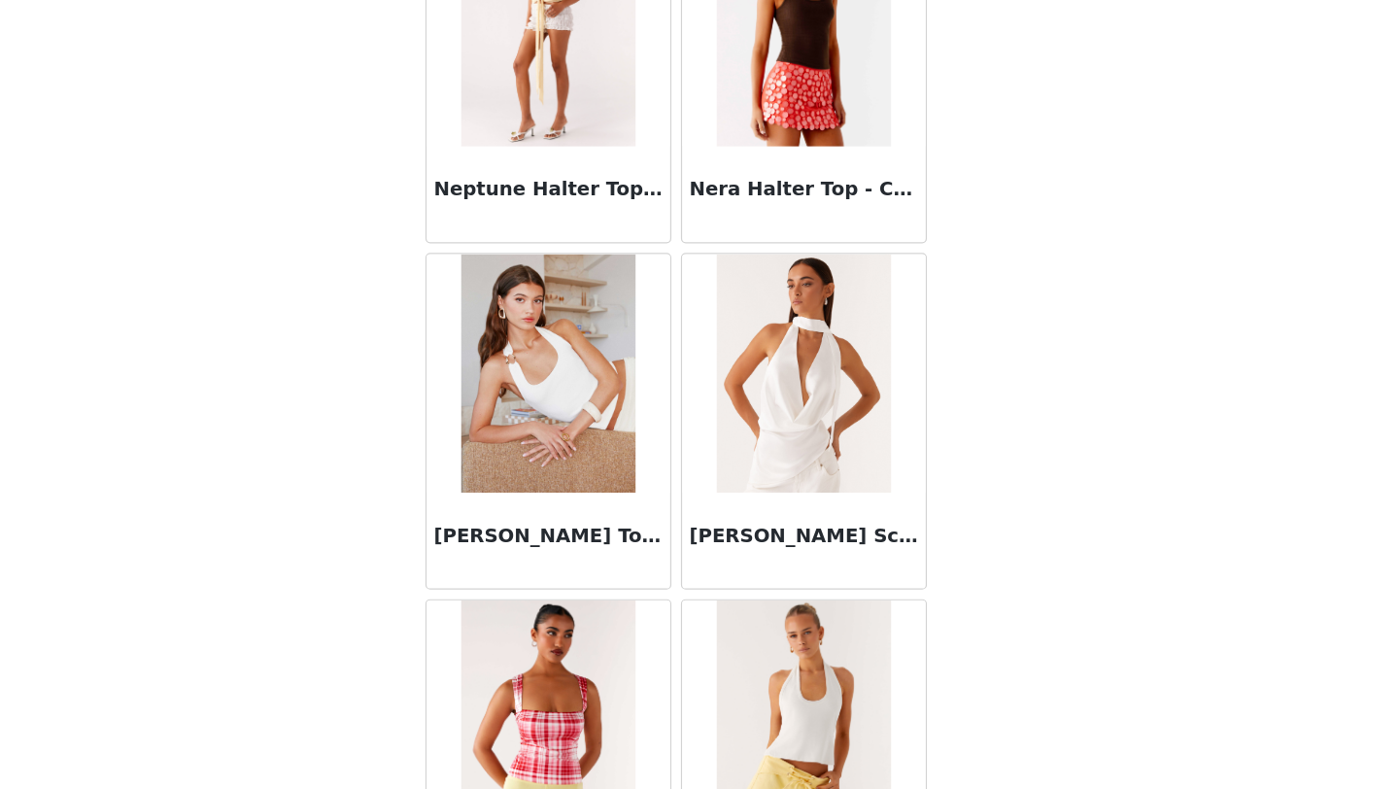
scroll to position [33187, 0]
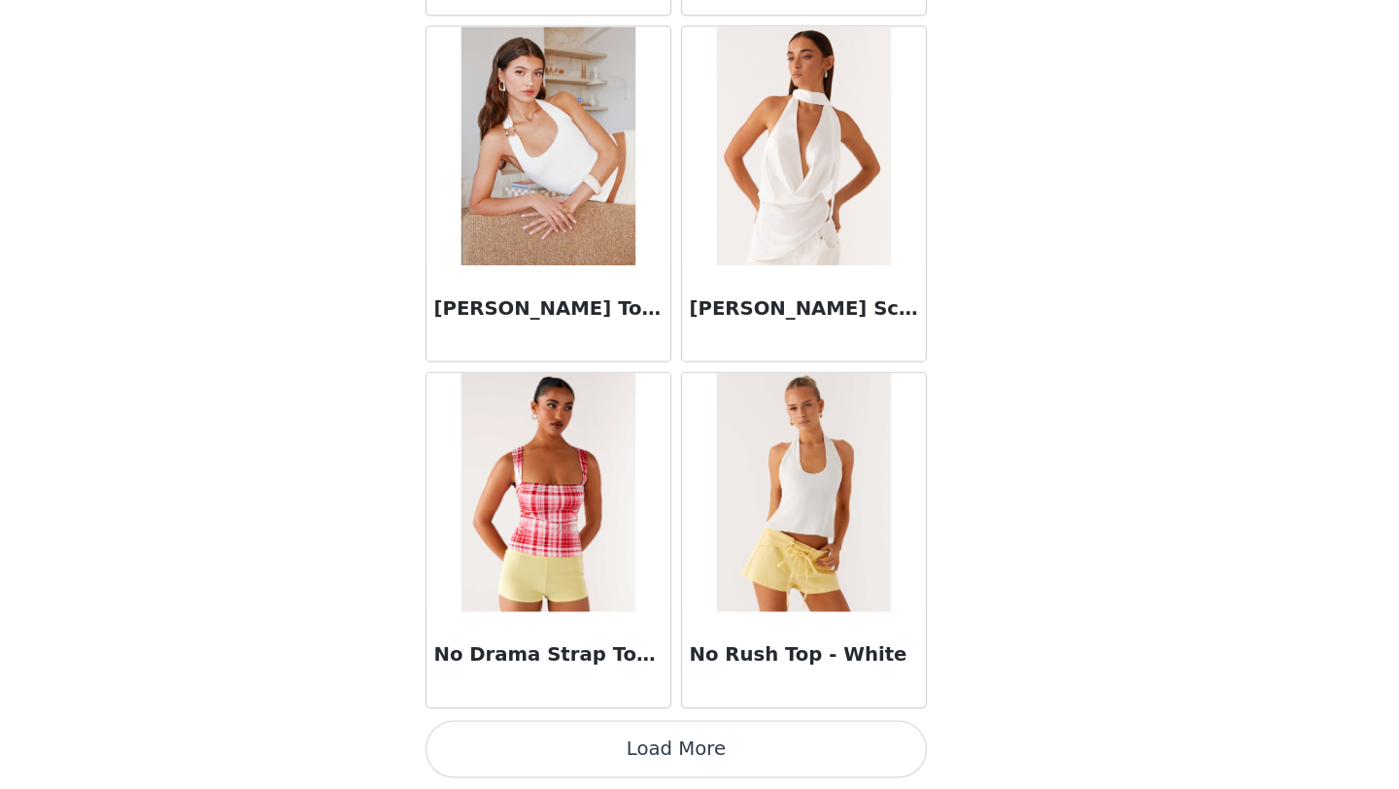
click at [703, 749] on button "Load More" at bounding box center [700, 756] width 408 height 47
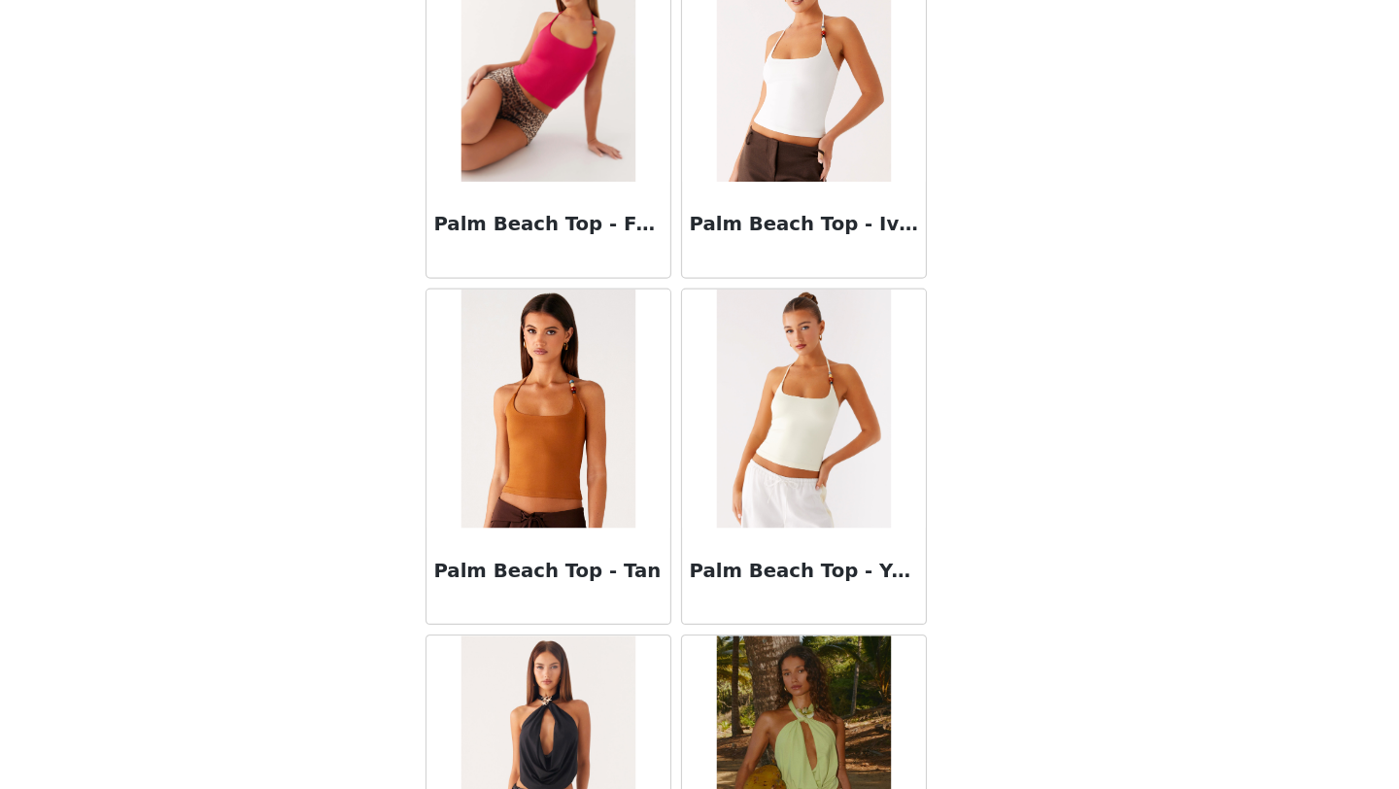
scroll to position [36005, 0]
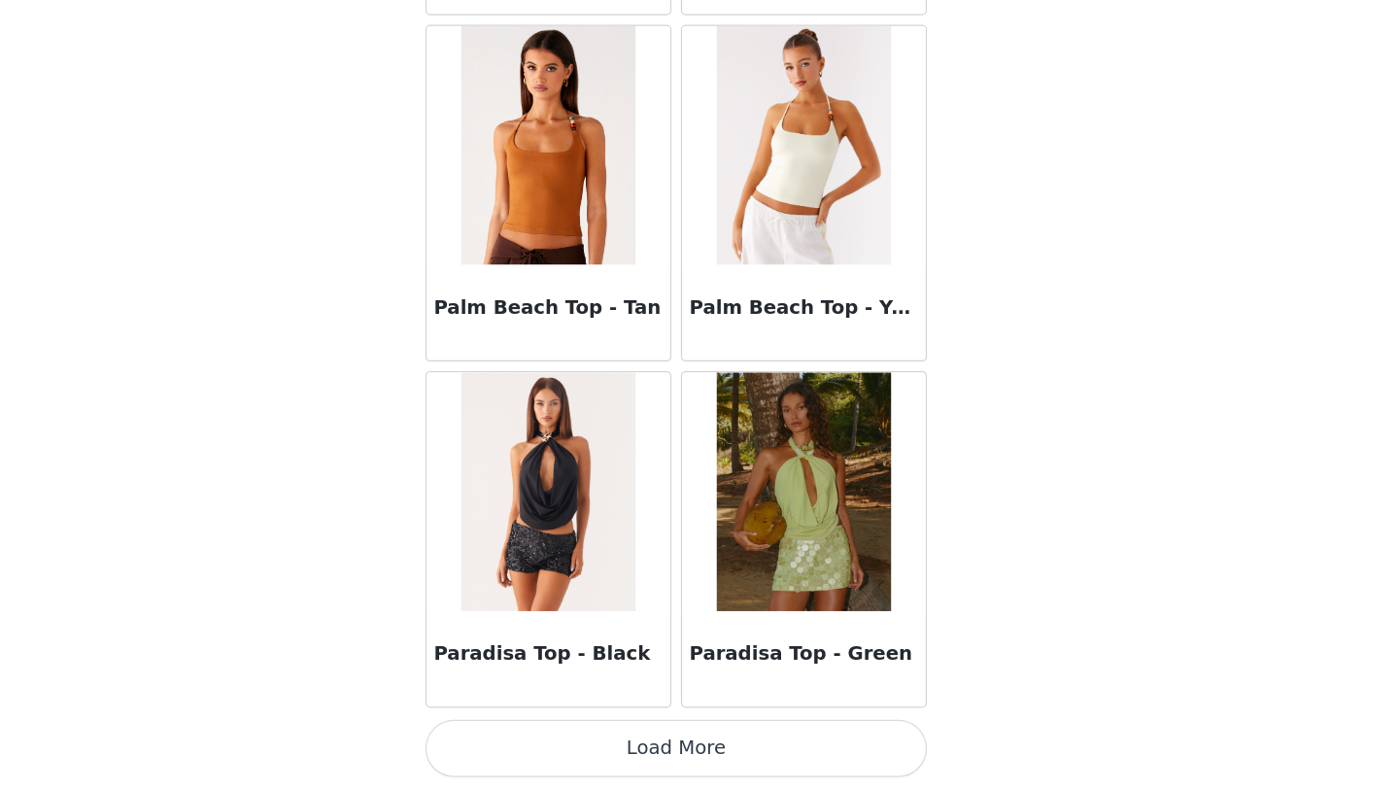
click at [718, 749] on button "Load More" at bounding box center [700, 756] width 408 height 47
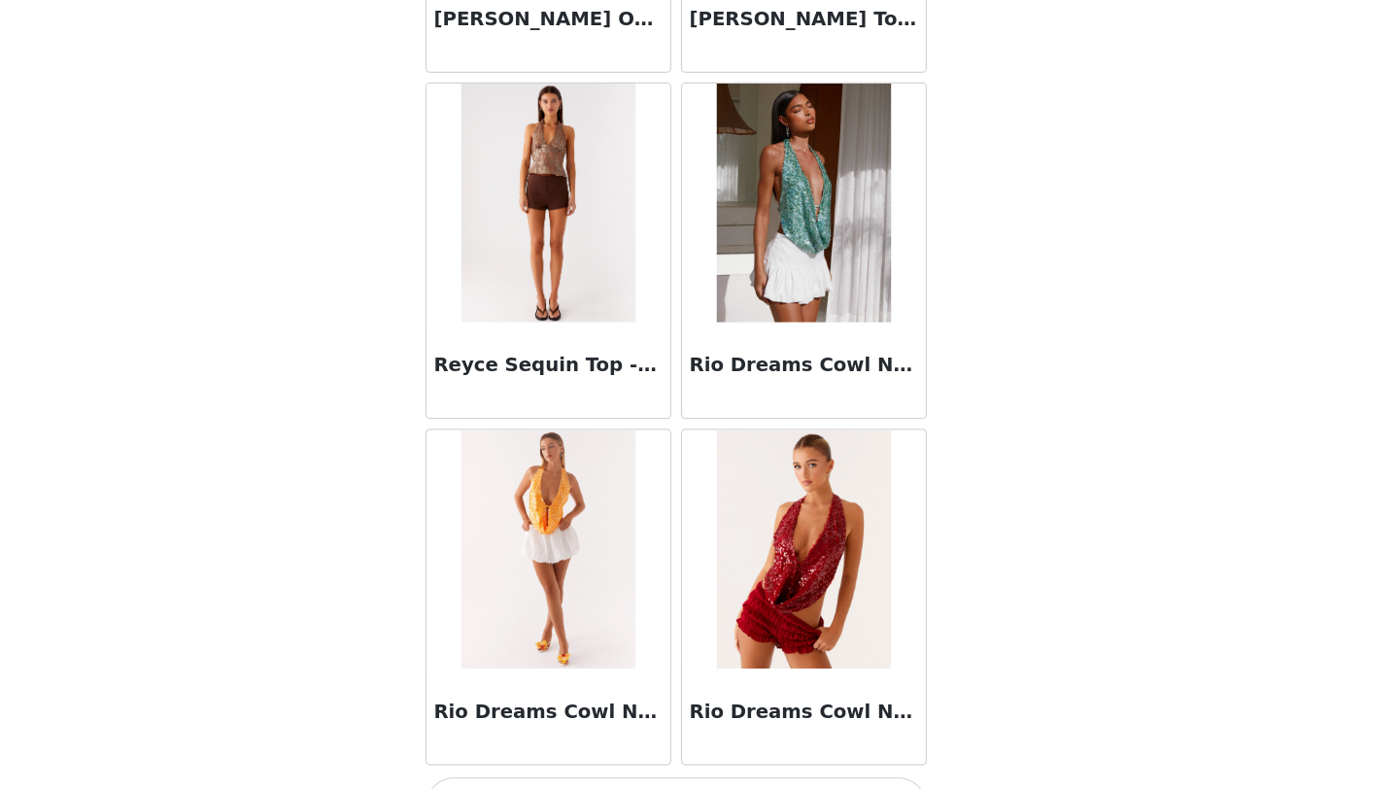
scroll to position [38824, 0]
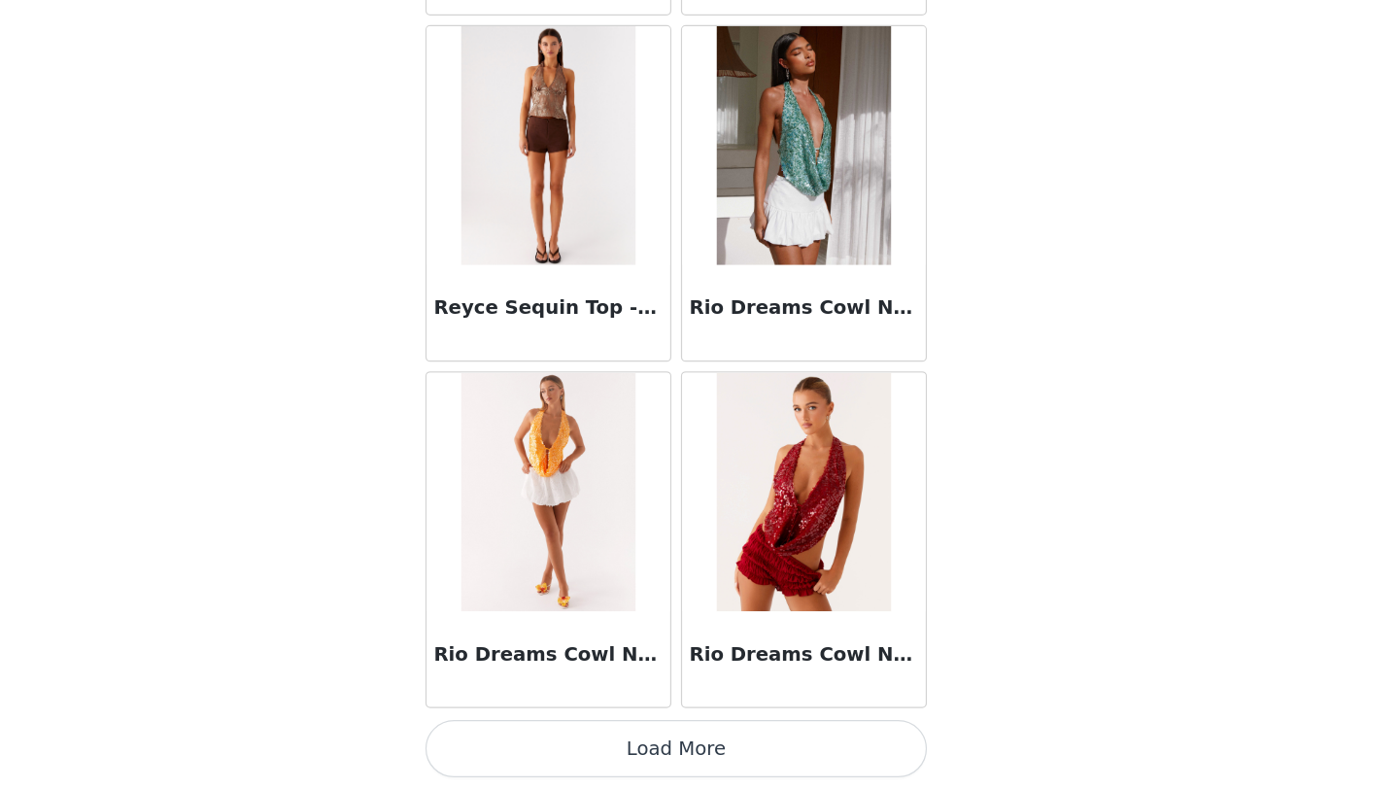
click at [667, 749] on button "Load More" at bounding box center [700, 756] width 408 height 47
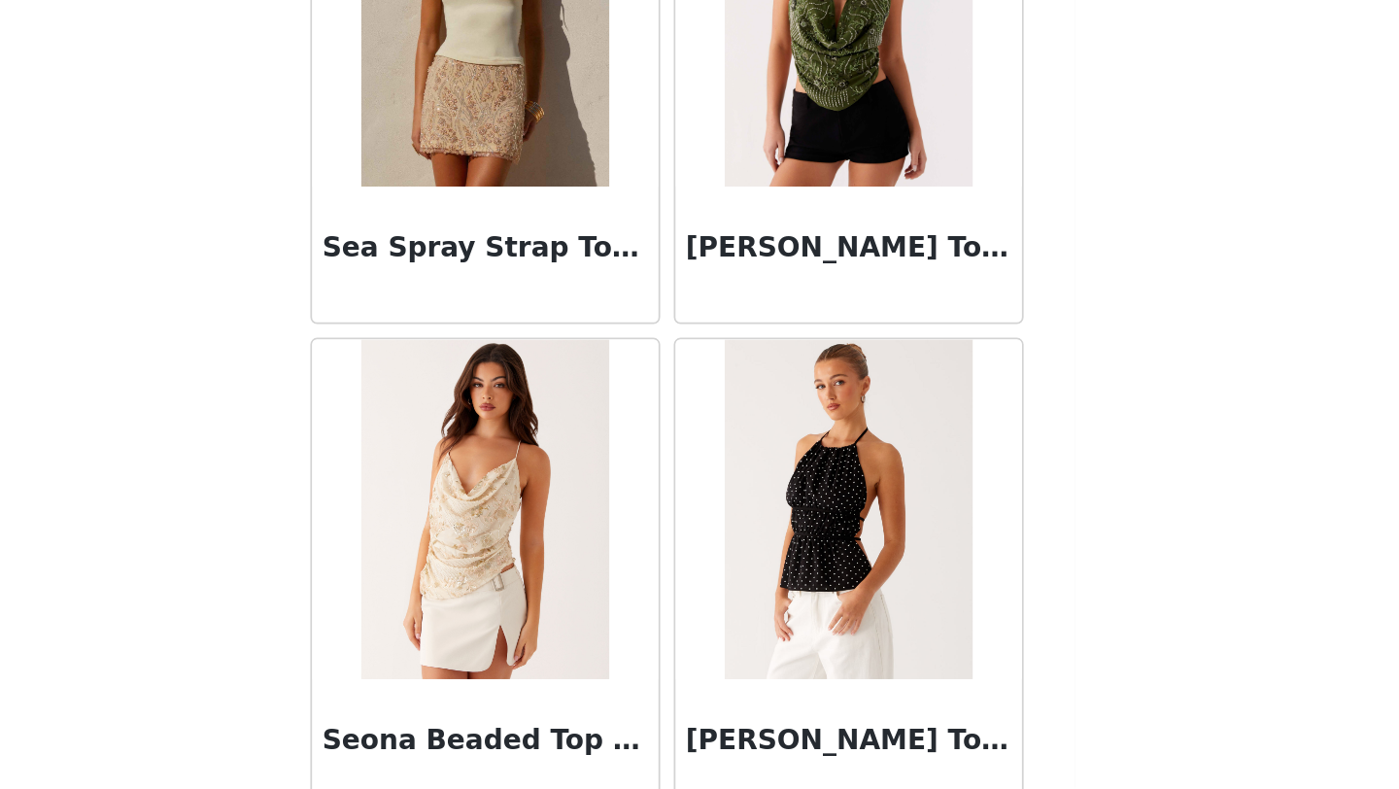
scroll to position [41642, 0]
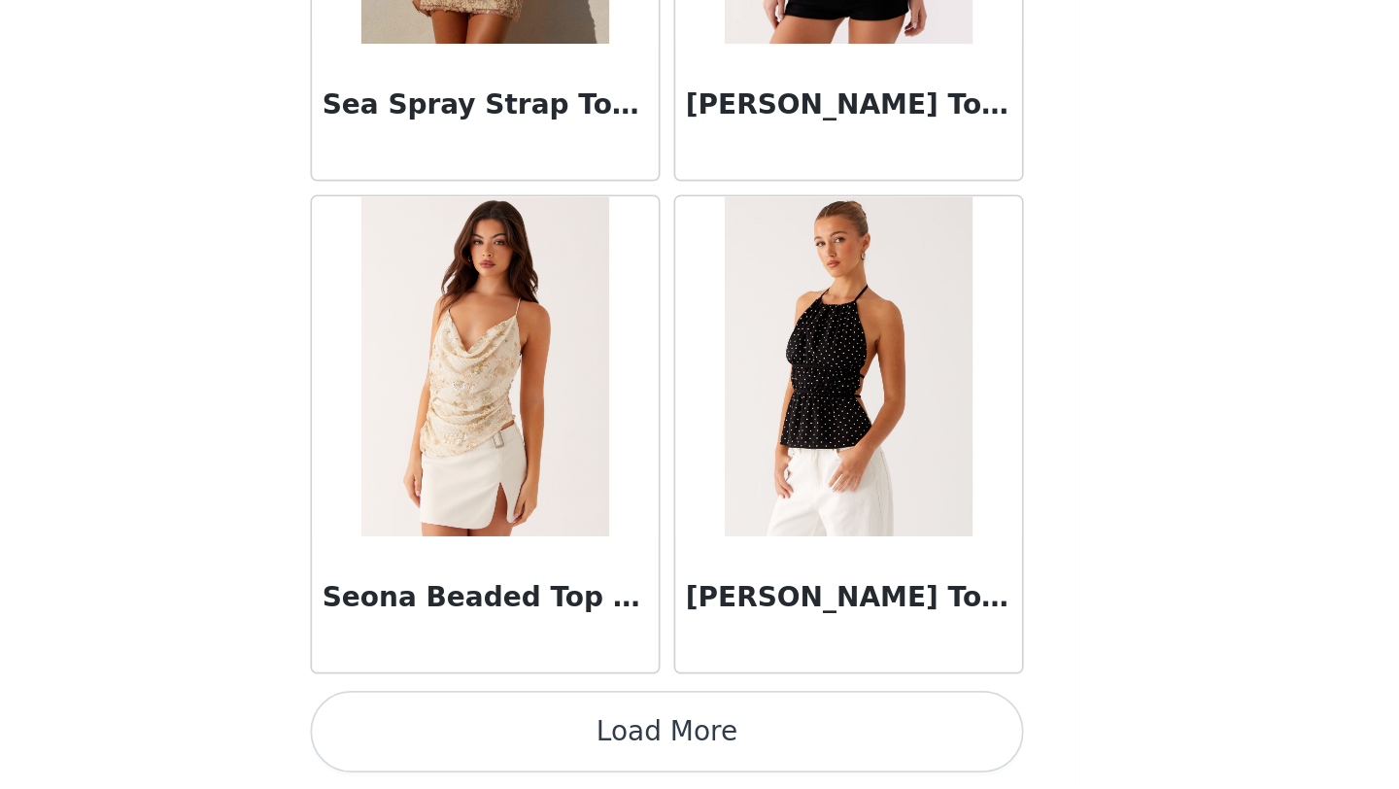
click at [804, 738] on button "Load More" at bounding box center [700, 756] width 408 height 47
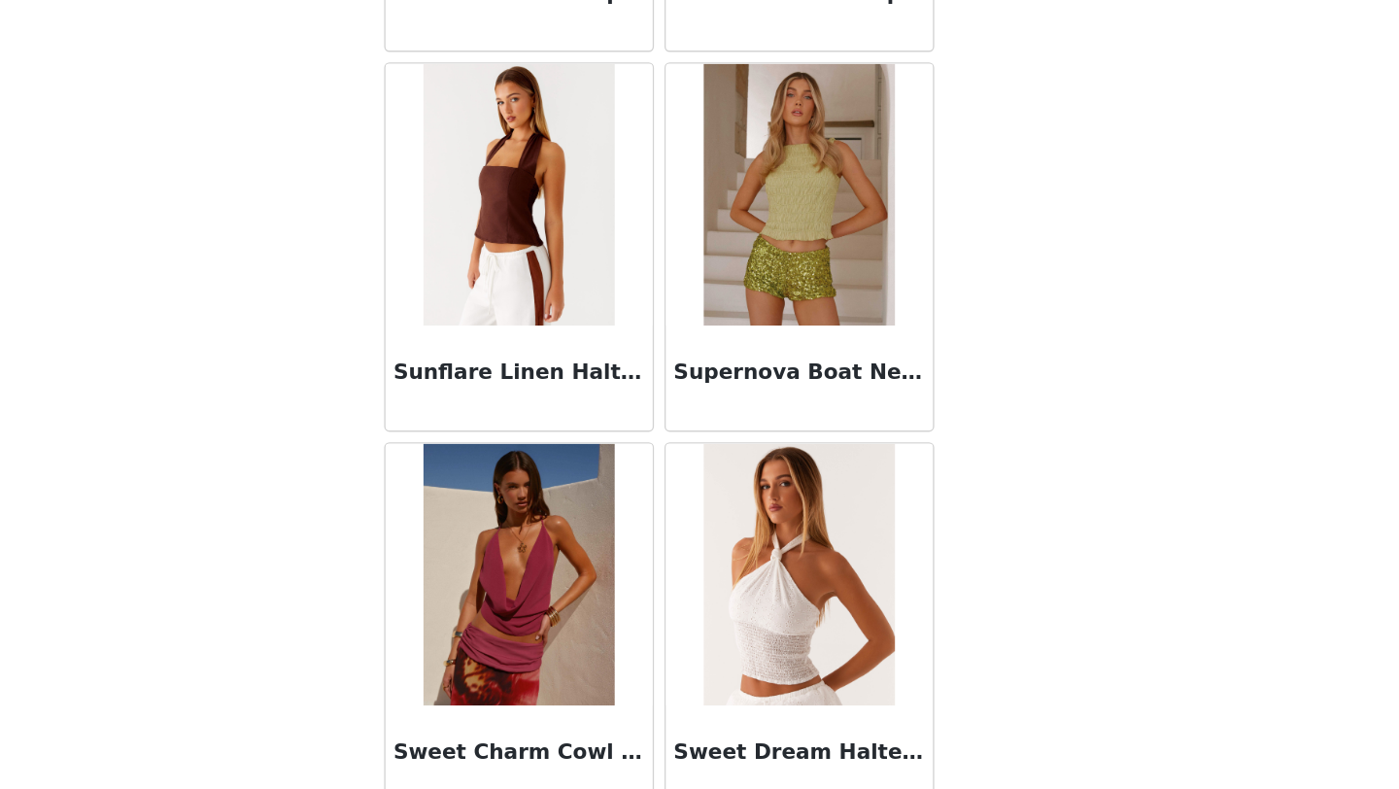
scroll to position [44460, 0]
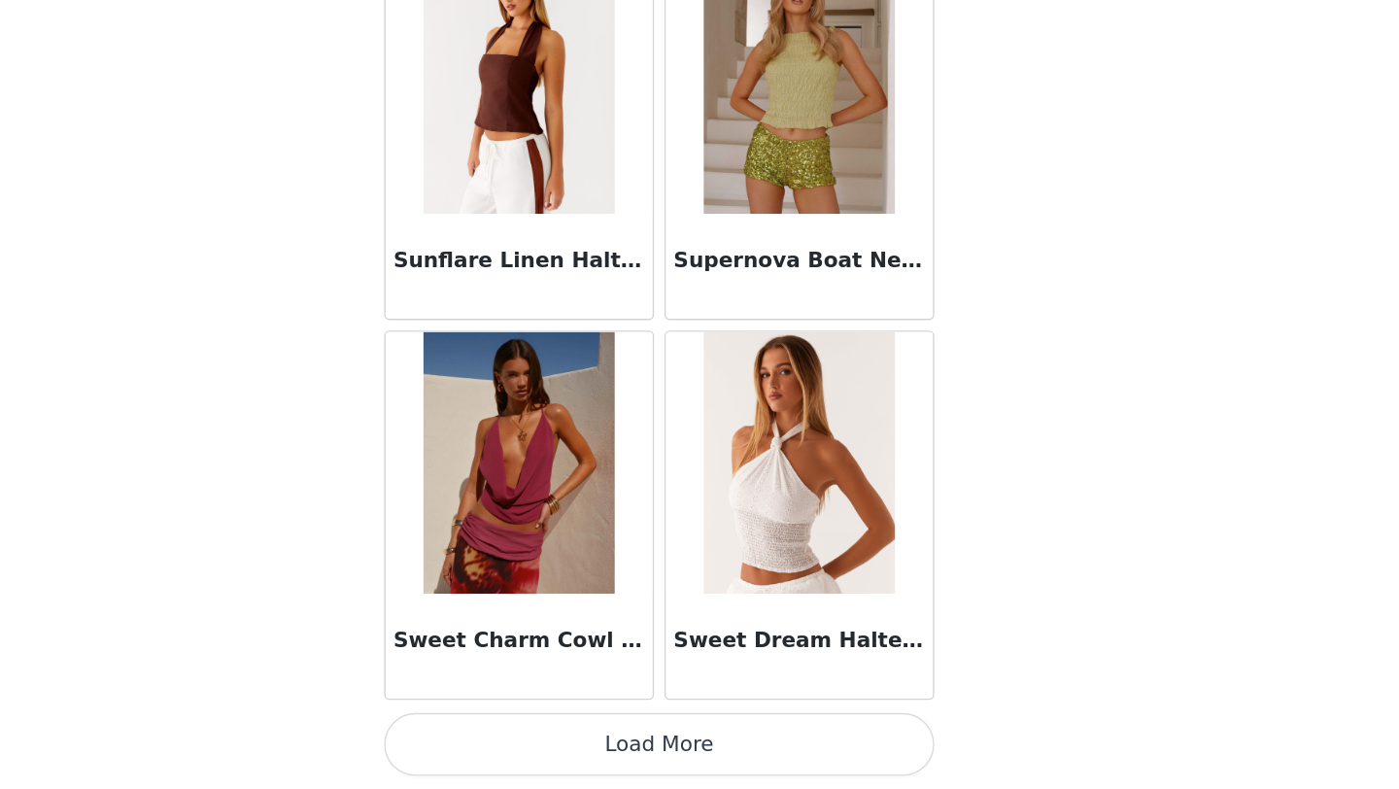
click at [703, 748] on button "Load More" at bounding box center [700, 756] width 408 height 47
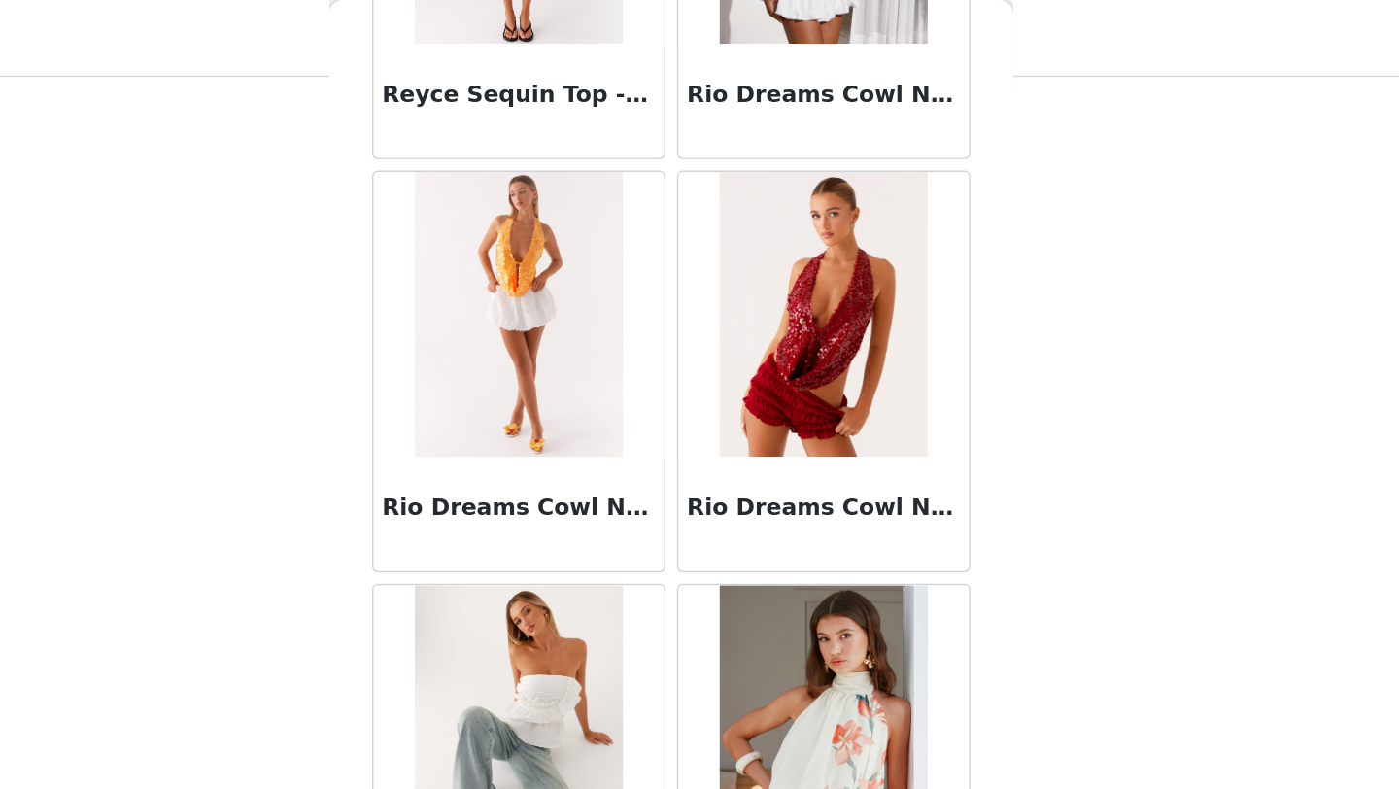
scroll to position [207, 0]
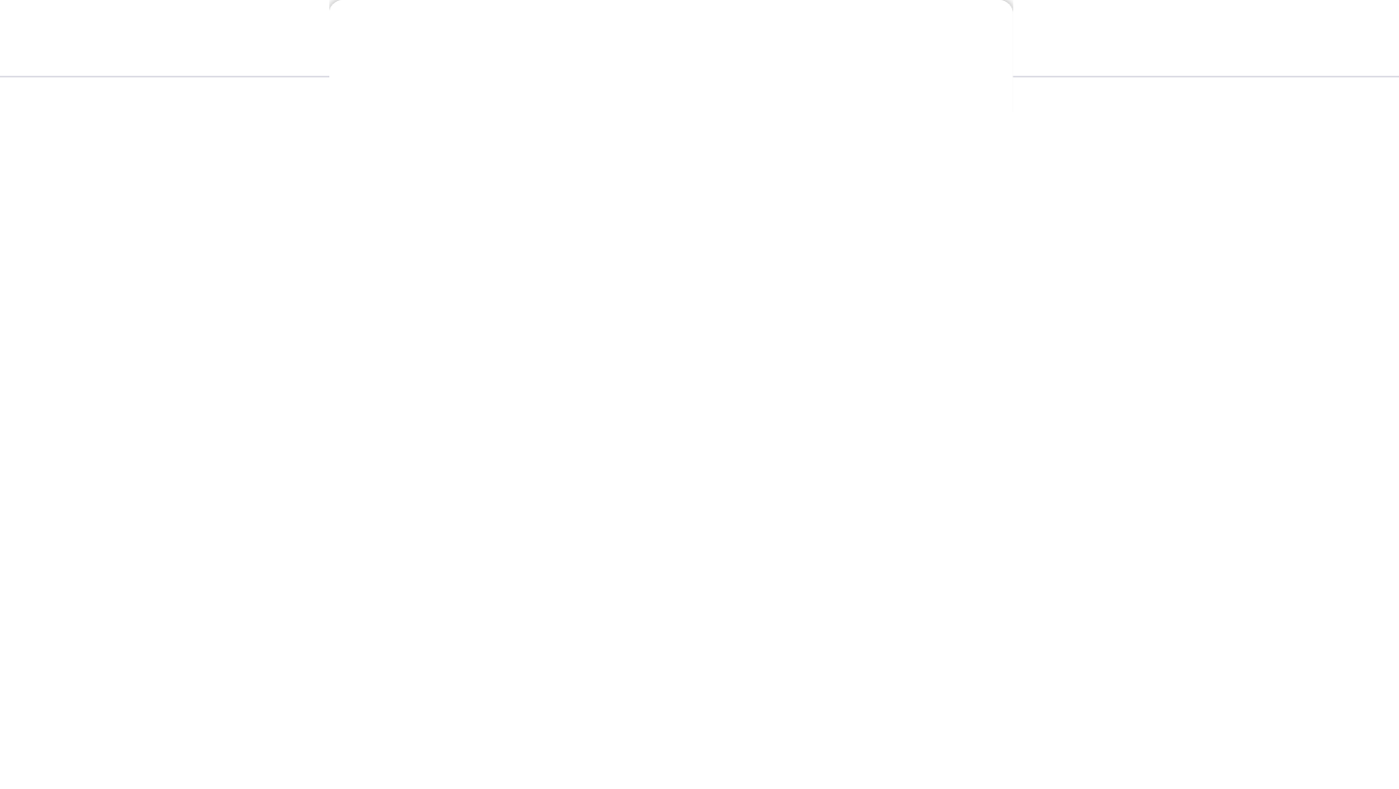
scroll to position [241, 0]
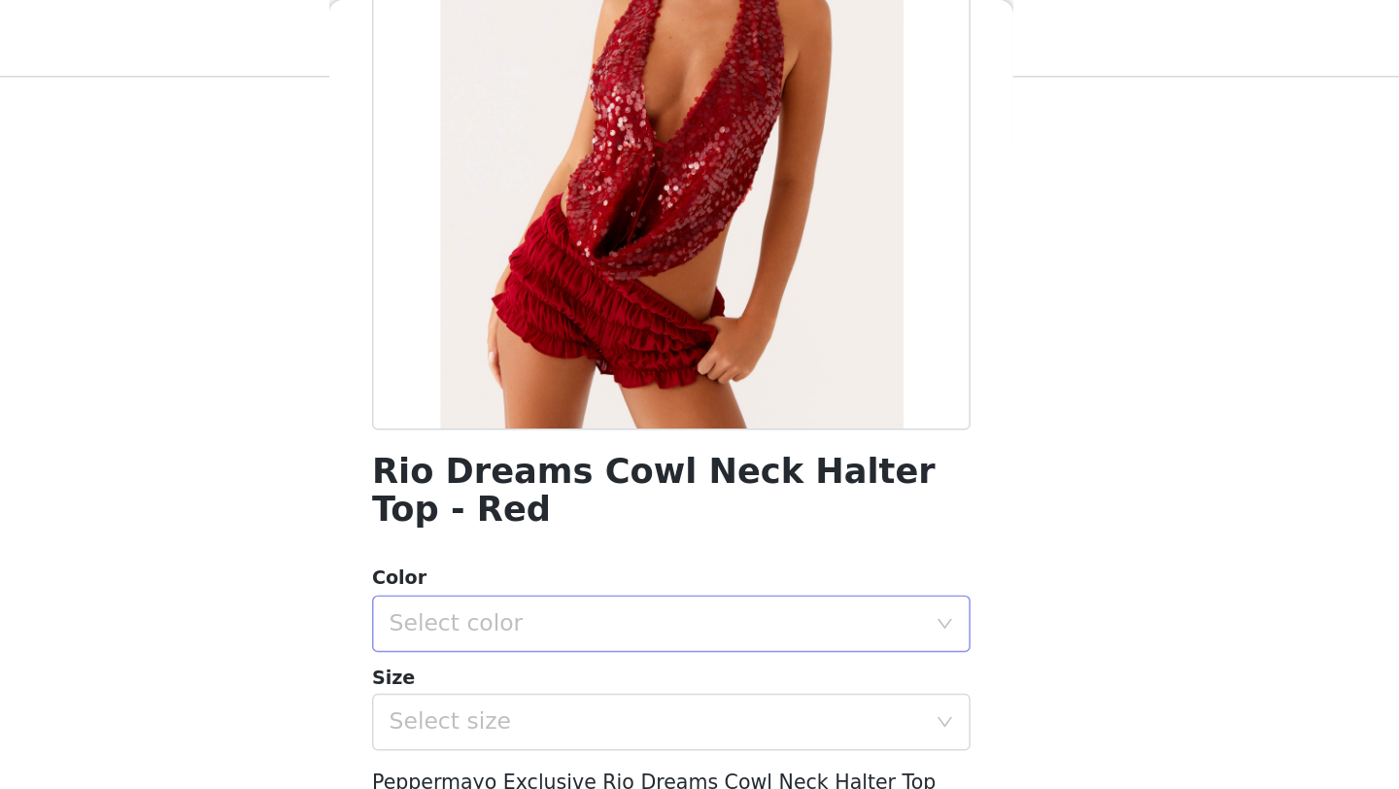
click at [696, 436] on div "Select color" at bounding box center [693, 425] width 372 height 37
click at [662, 465] on li "Fuschia" at bounding box center [700, 468] width 408 height 31
click at [654, 493] on div "Select size" at bounding box center [688, 492] width 363 height 19
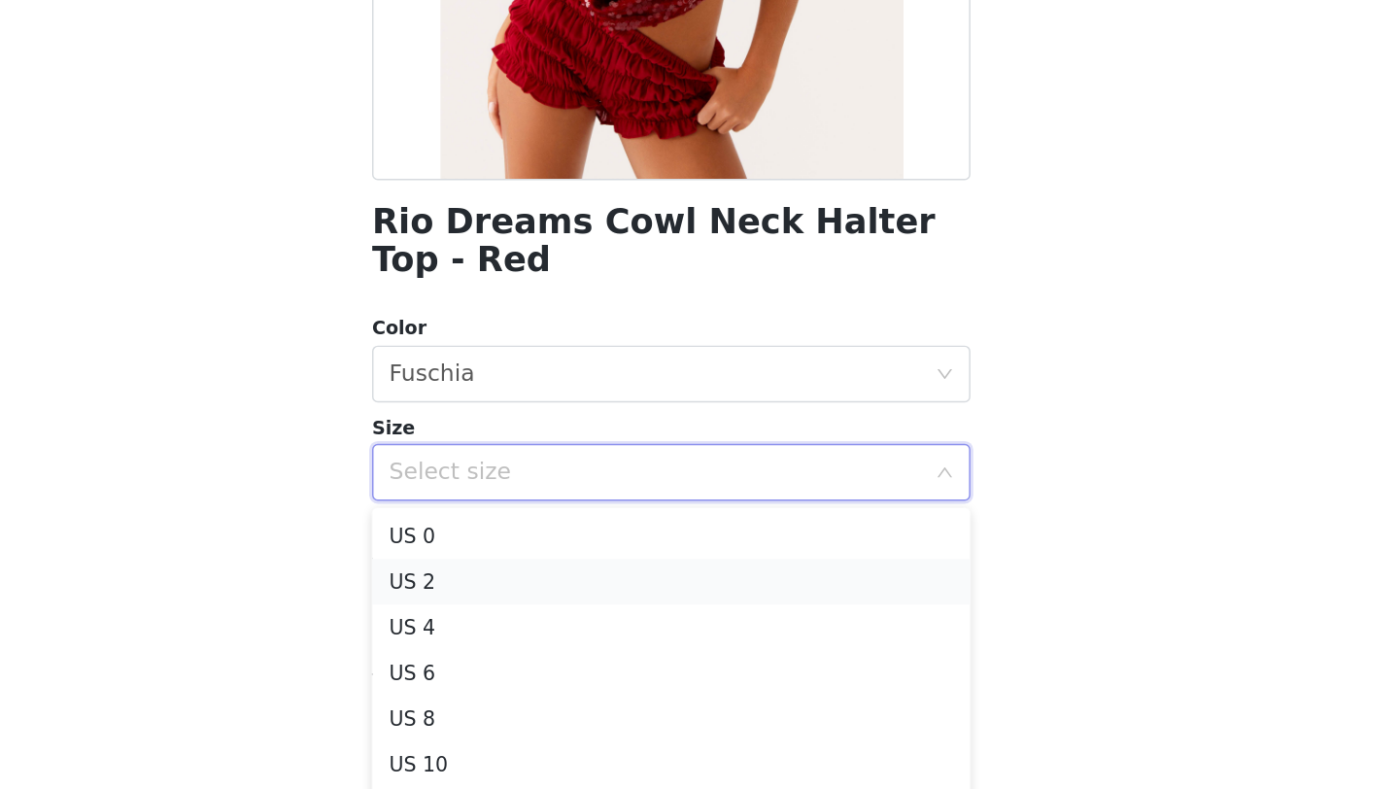
click at [615, 565] on li "US 2" at bounding box center [700, 567] width 408 height 31
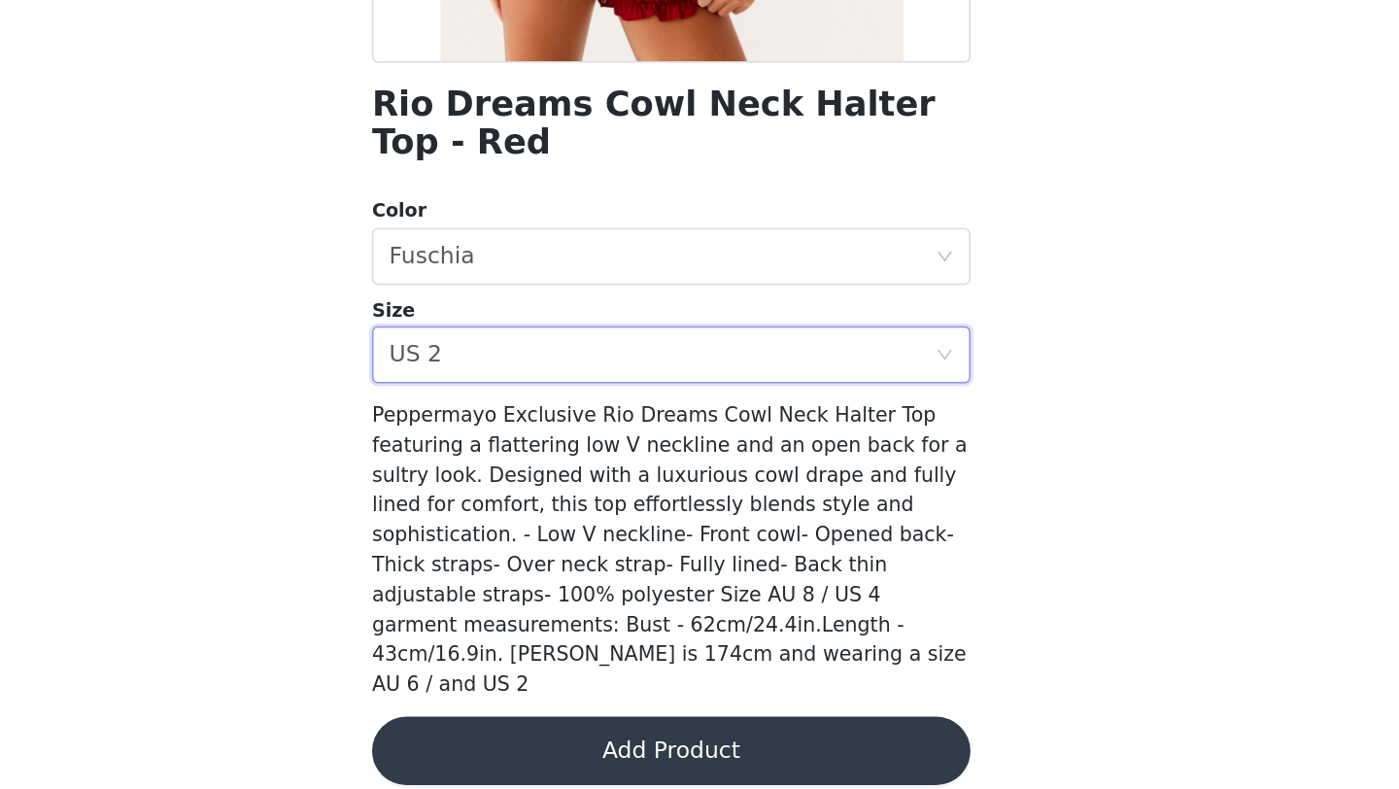
scroll to position [405, 0]
click at [630, 740] on button "Add Product" at bounding box center [700, 763] width 408 height 47
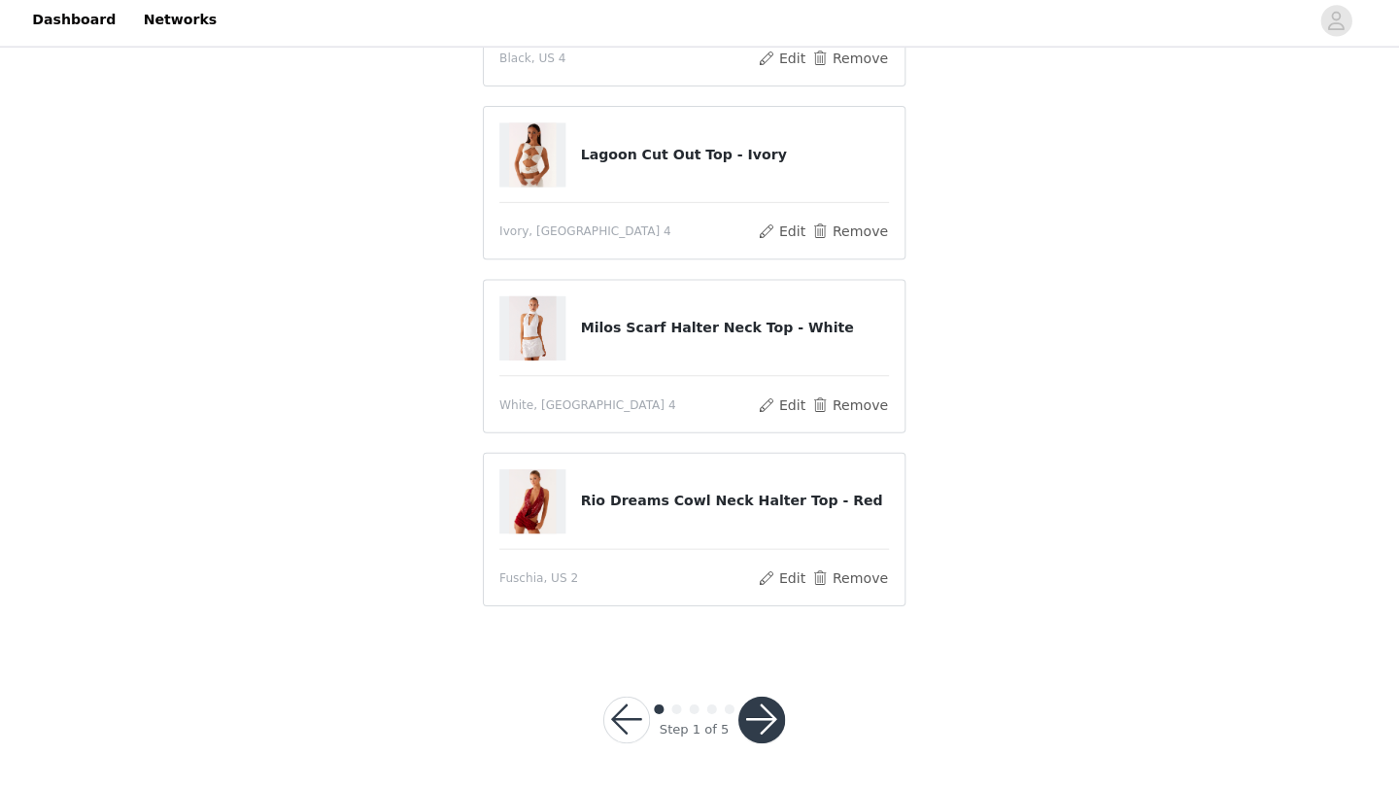
scroll to position [767, 0]
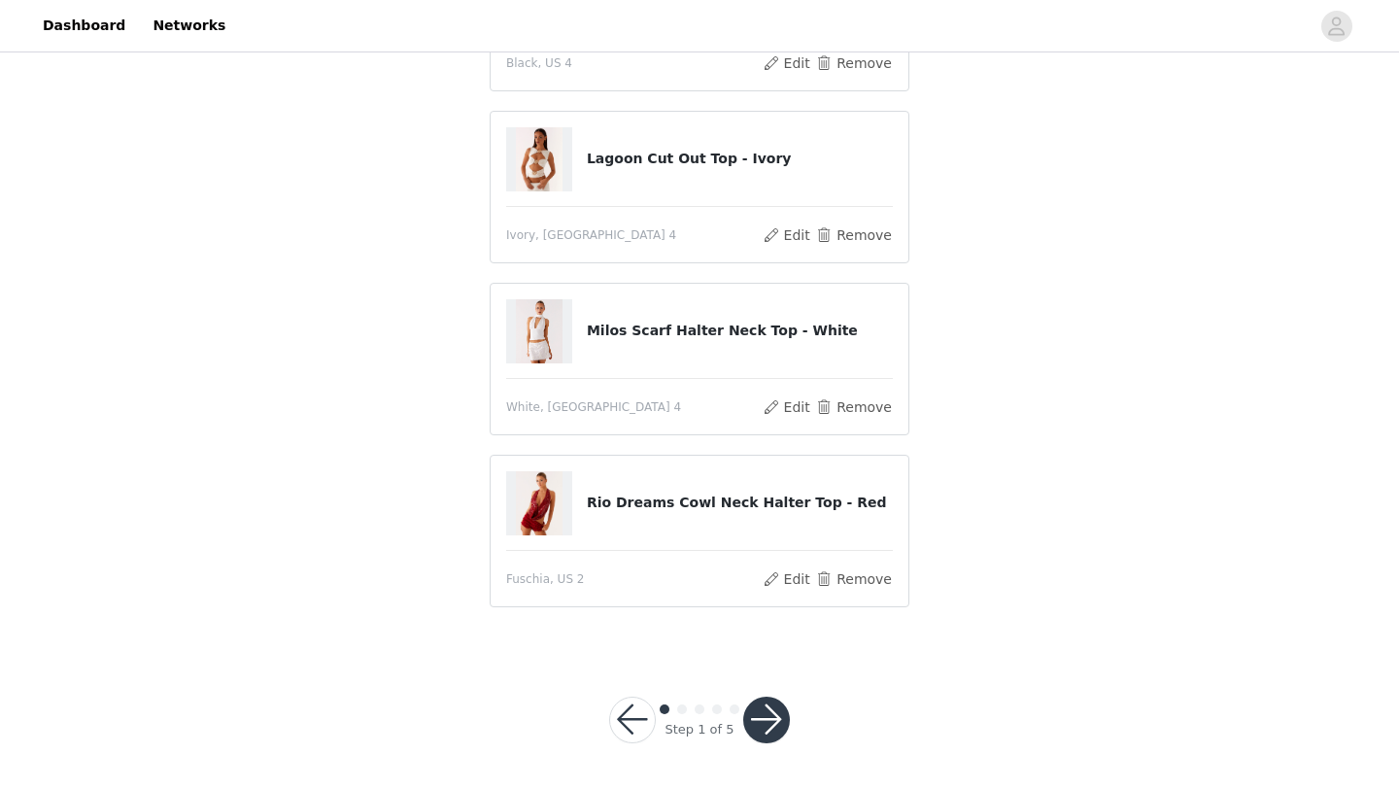
click at [759, 688] on div "Step 1 of 5" at bounding box center [699, 719] width 227 height 93
click at [764, 705] on button "button" at bounding box center [766, 720] width 47 height 47
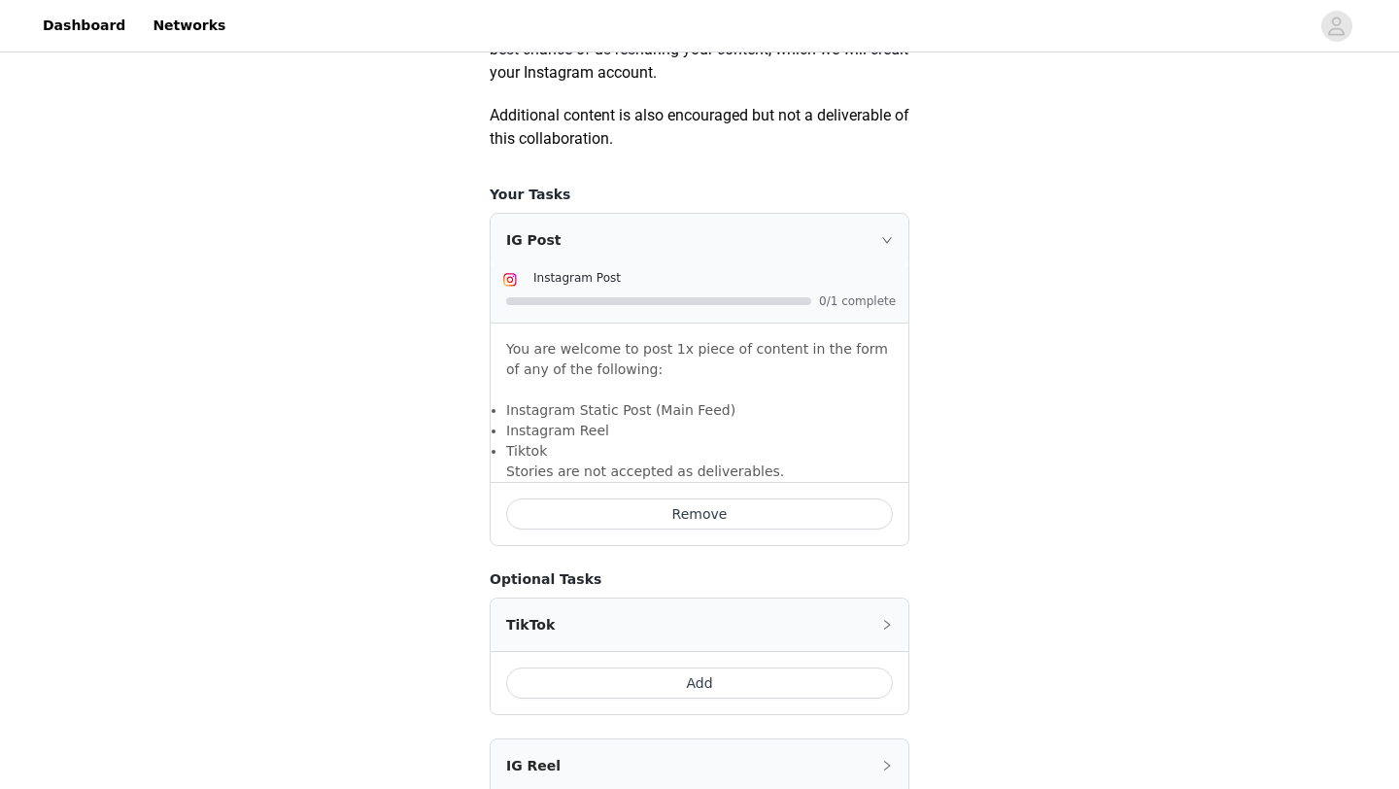
scroll to position [1348, 0]
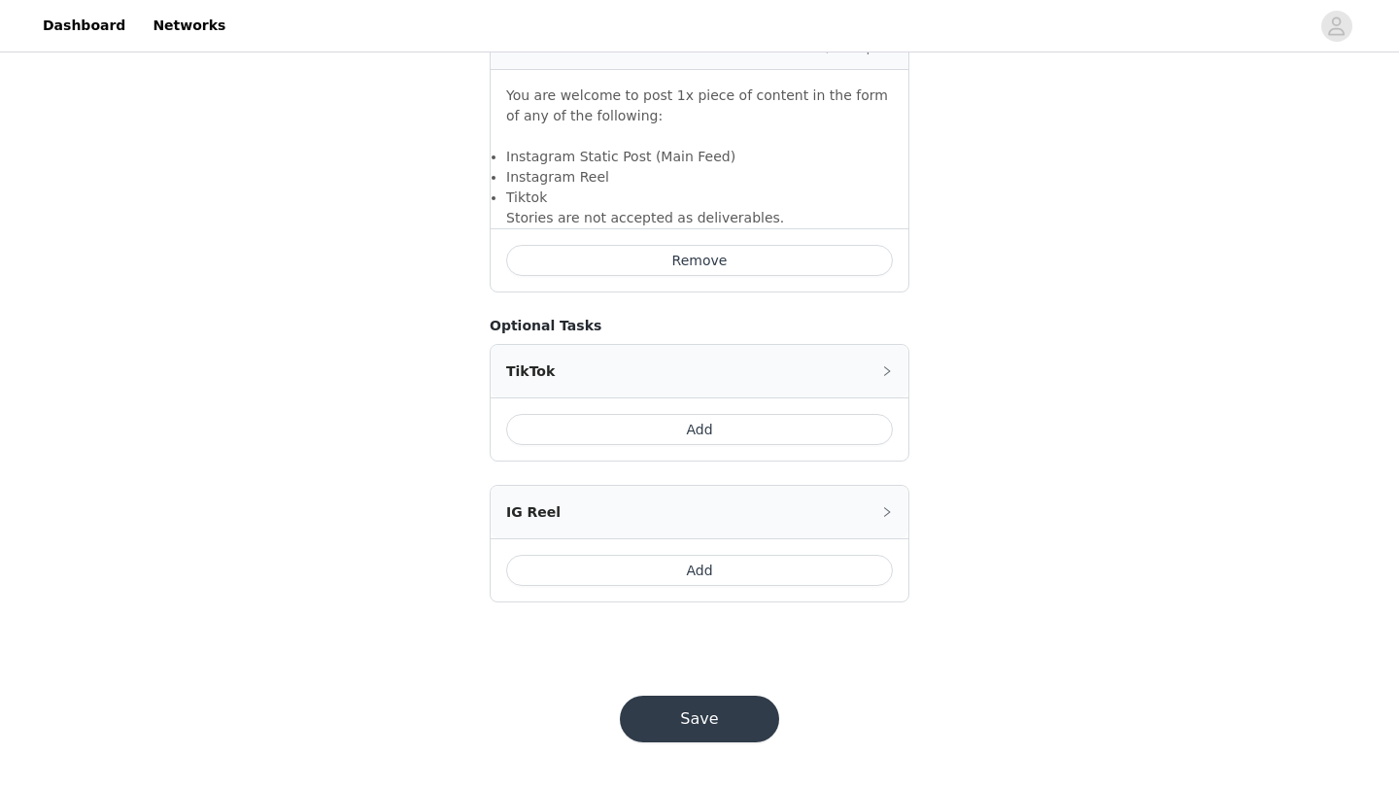
click at [732, 723] on button "Save" at bounding box center [699, 719] width 159 height 47
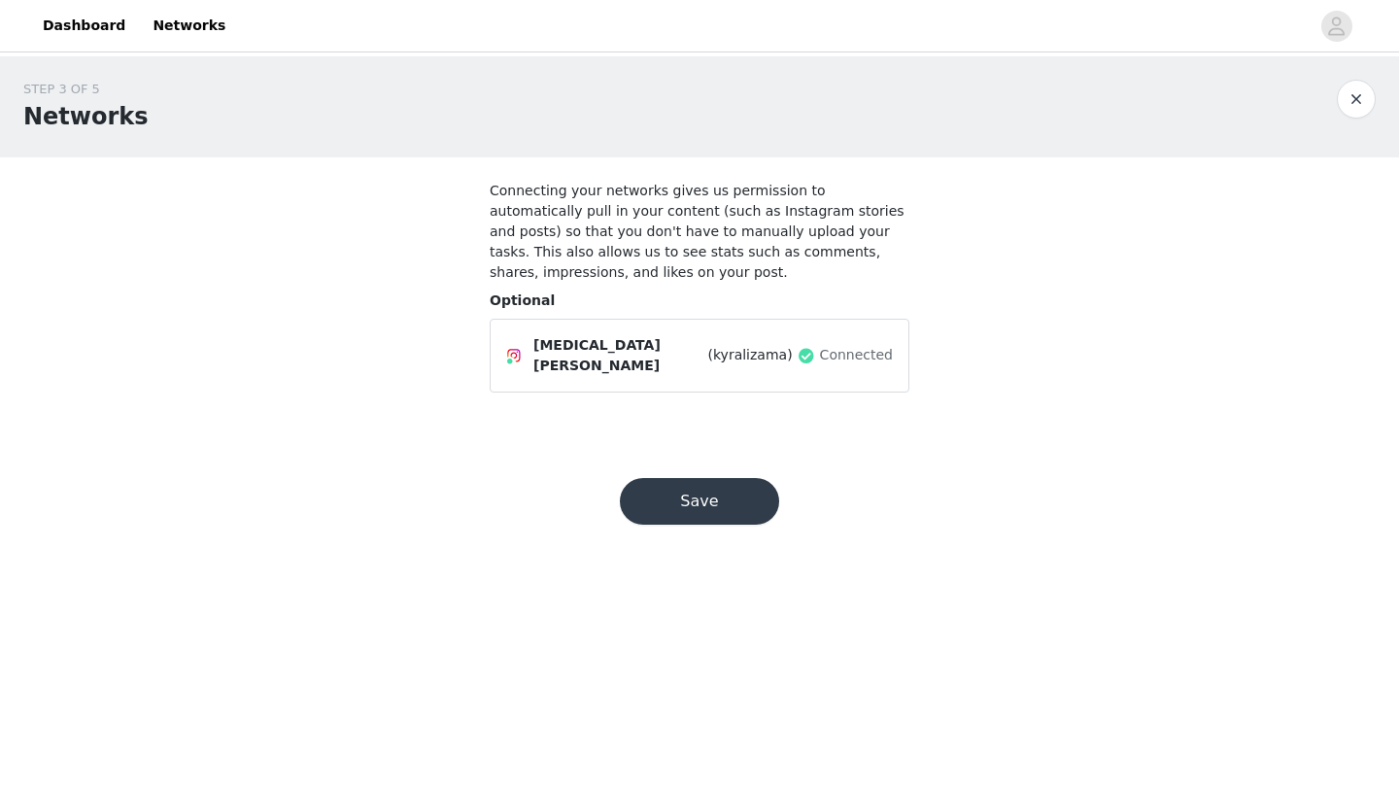
click at [698, 512] on button "Save" at bounding box center [699, 501] width 159 height 47
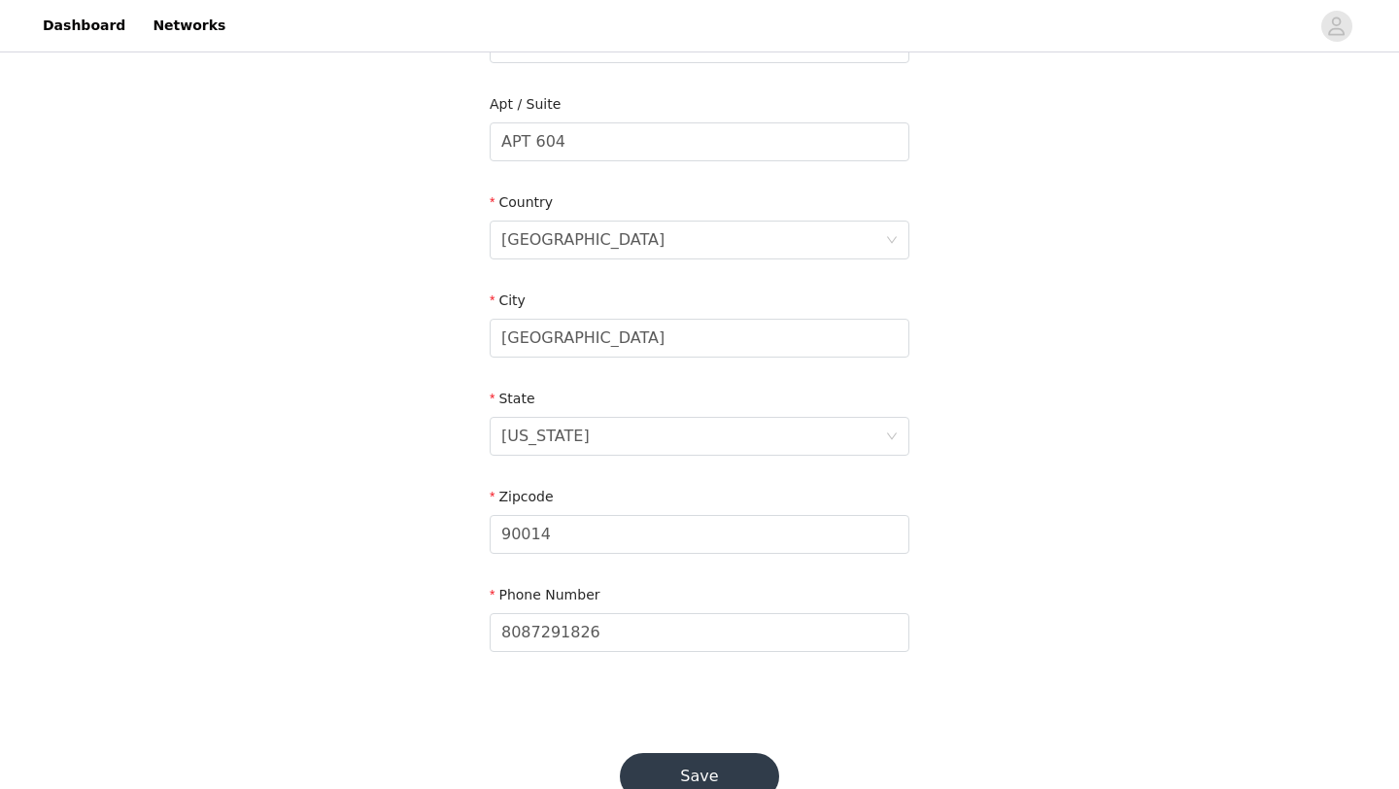
scroll to position [521, 0]
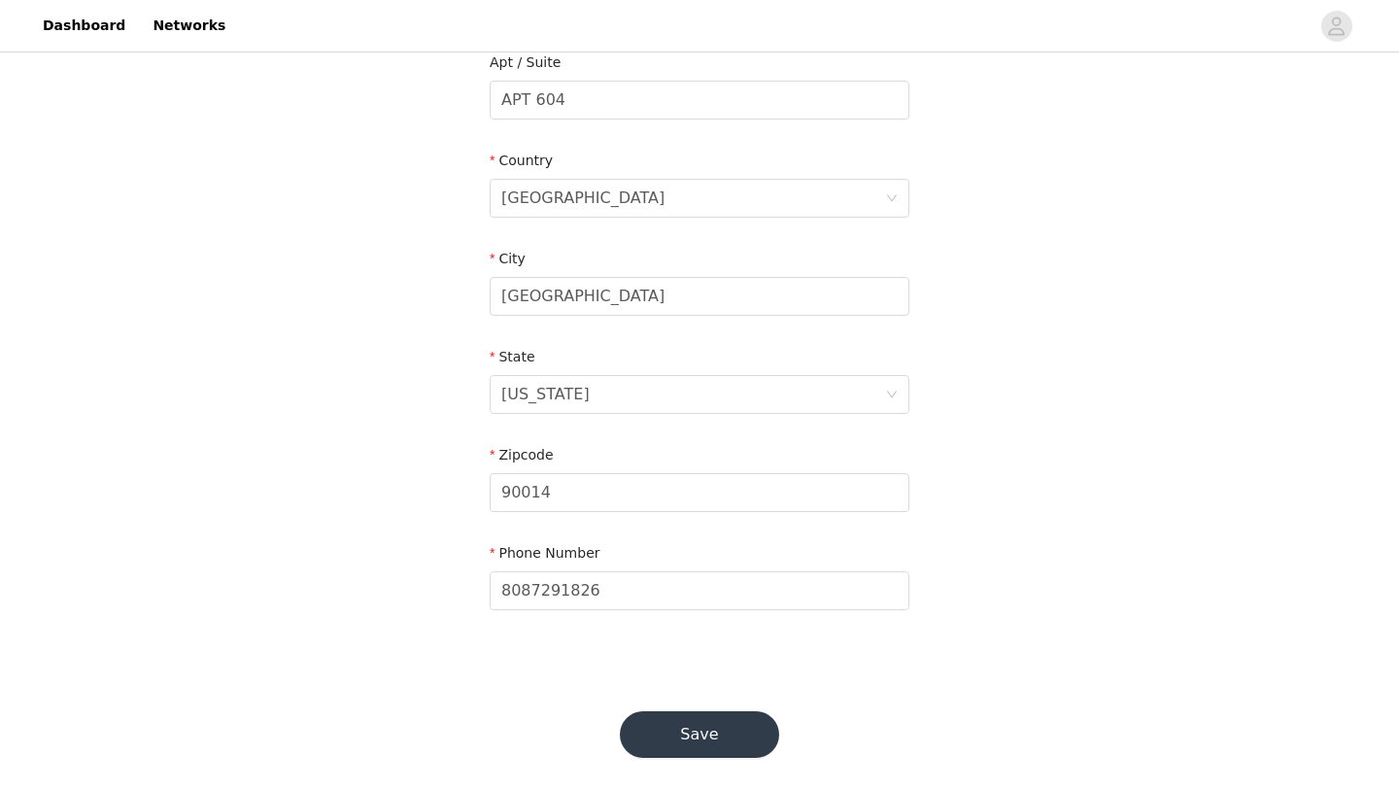
click at [720, 726] on button "Save" at bounding box center [699, 734] width 159 height 47
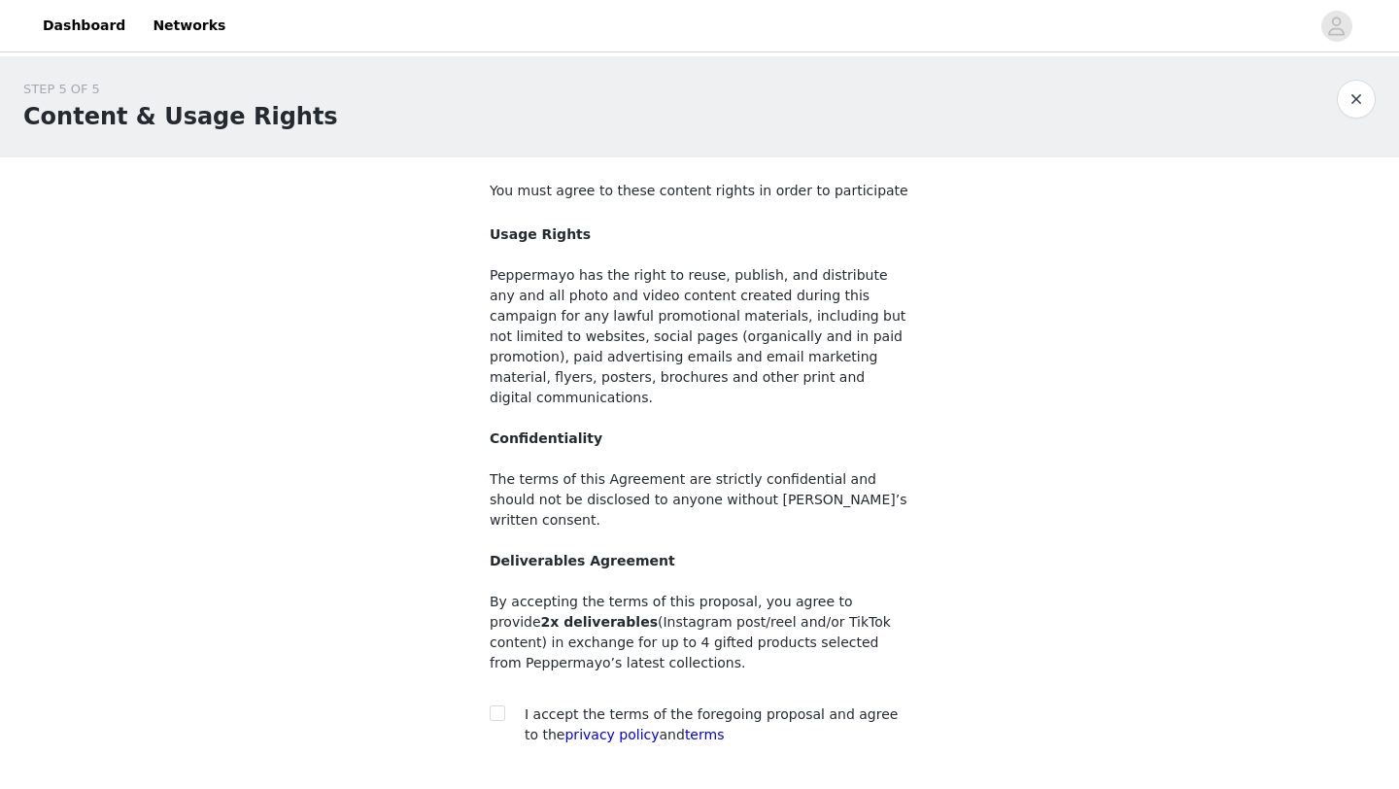
scroll to position [109, 0]
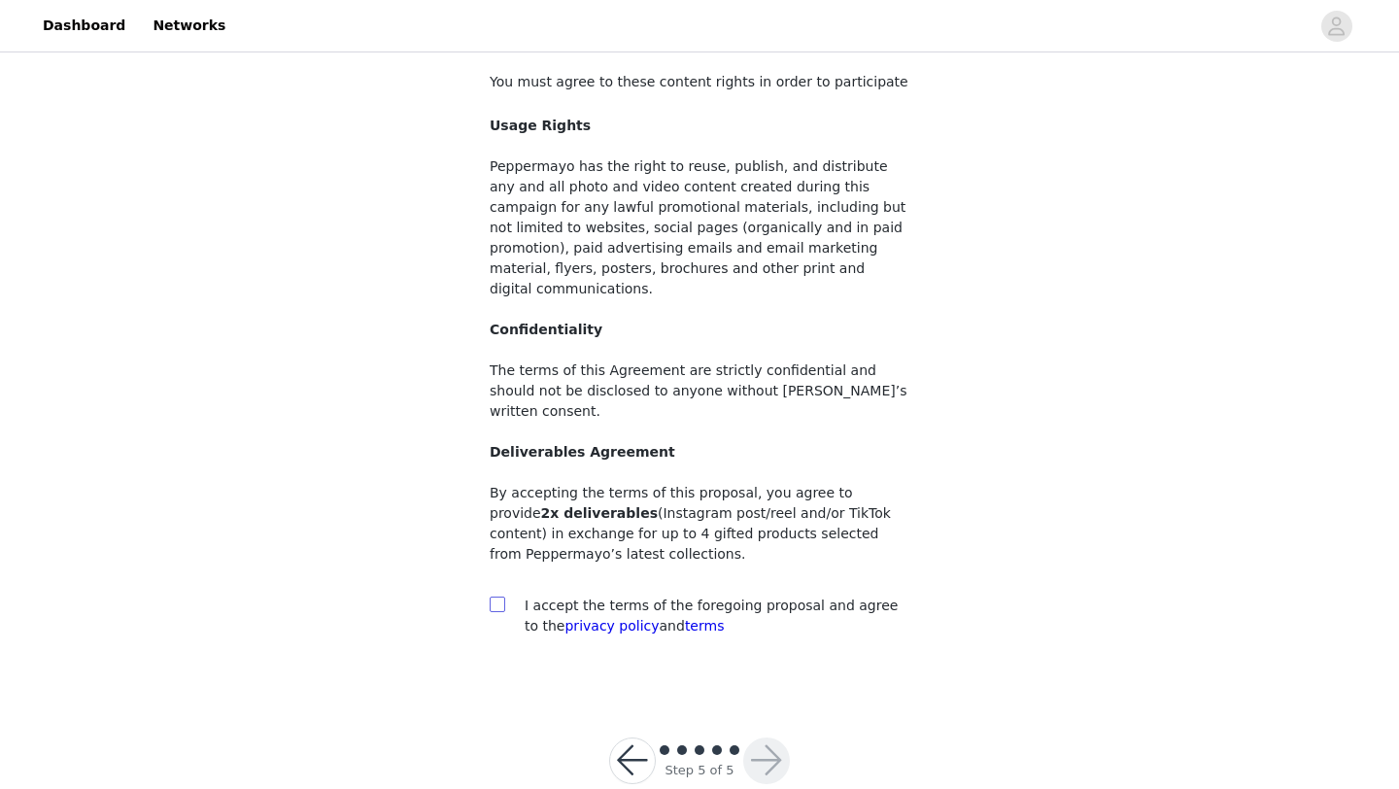
click at [499, 597] on input "checkbox" at bounding box center [497, 604] width 14 height 14
checkbox input "true"
click at [780, 738] on button "button" at bounding box center [766, 761] width 47 height 47
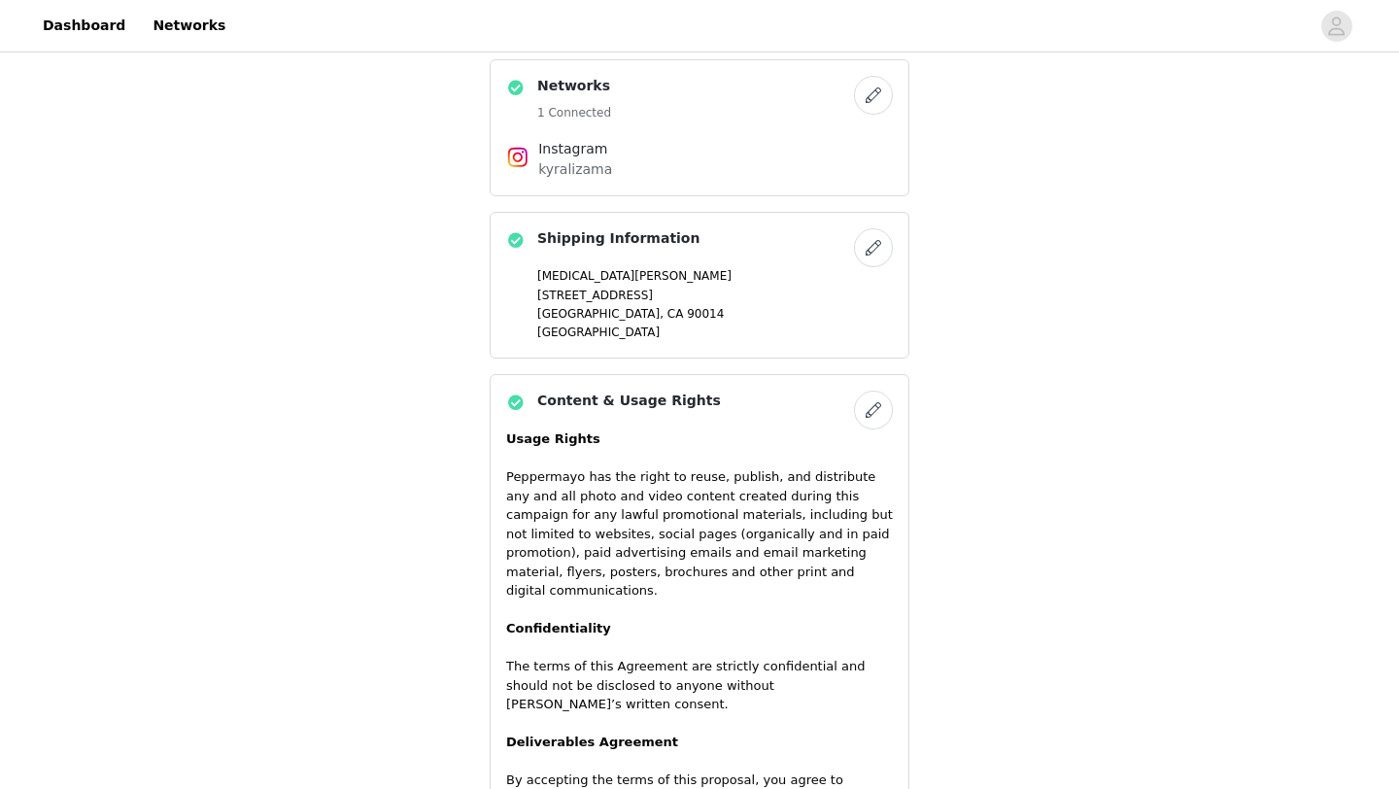
scroll to position [1679, 0]
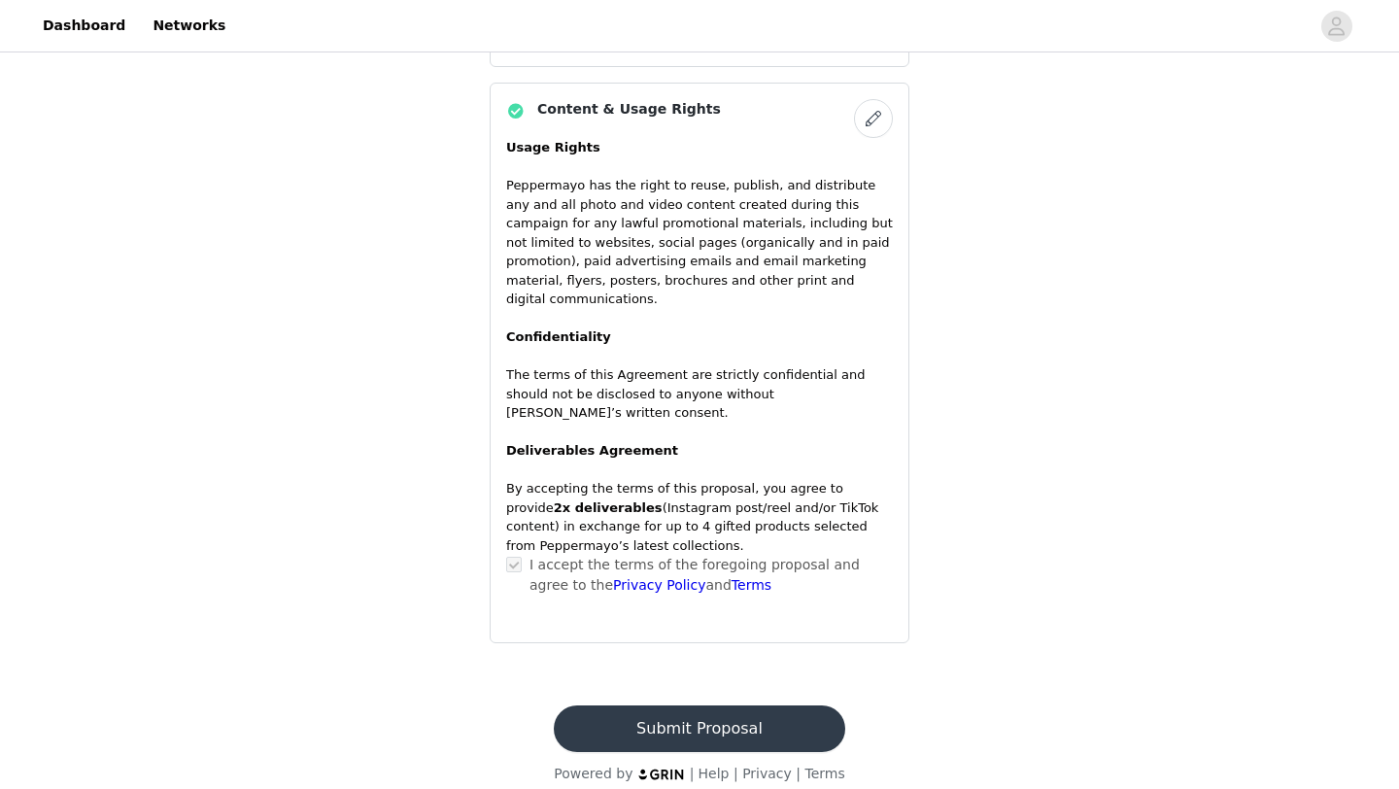
click at [771, 706] on button "Submit Proposal" at bounding box center [699, 729] width 291 height 47
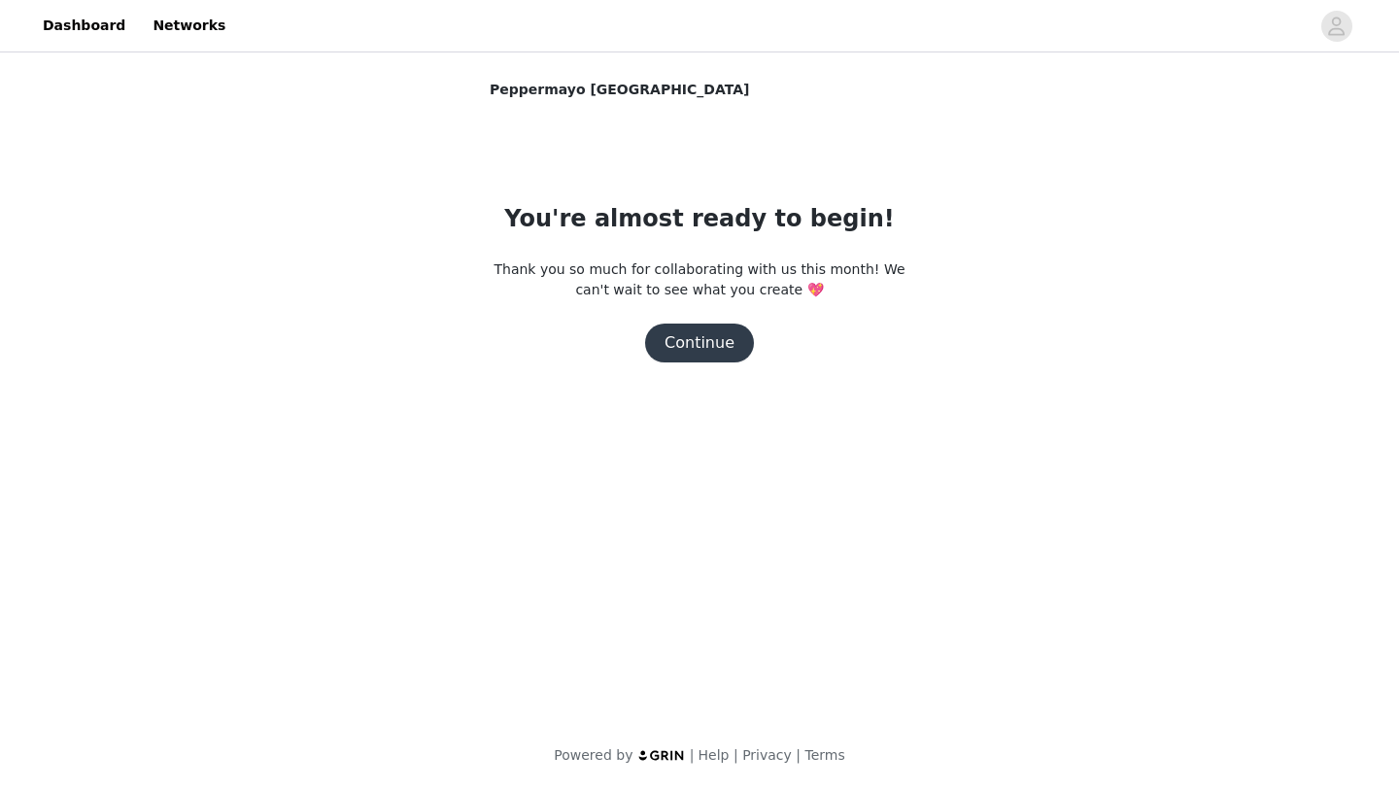
scroll to position [0, 0]
click at [707, 342] on button "Continue" at bounding box center [699, 343] width 109 height 39
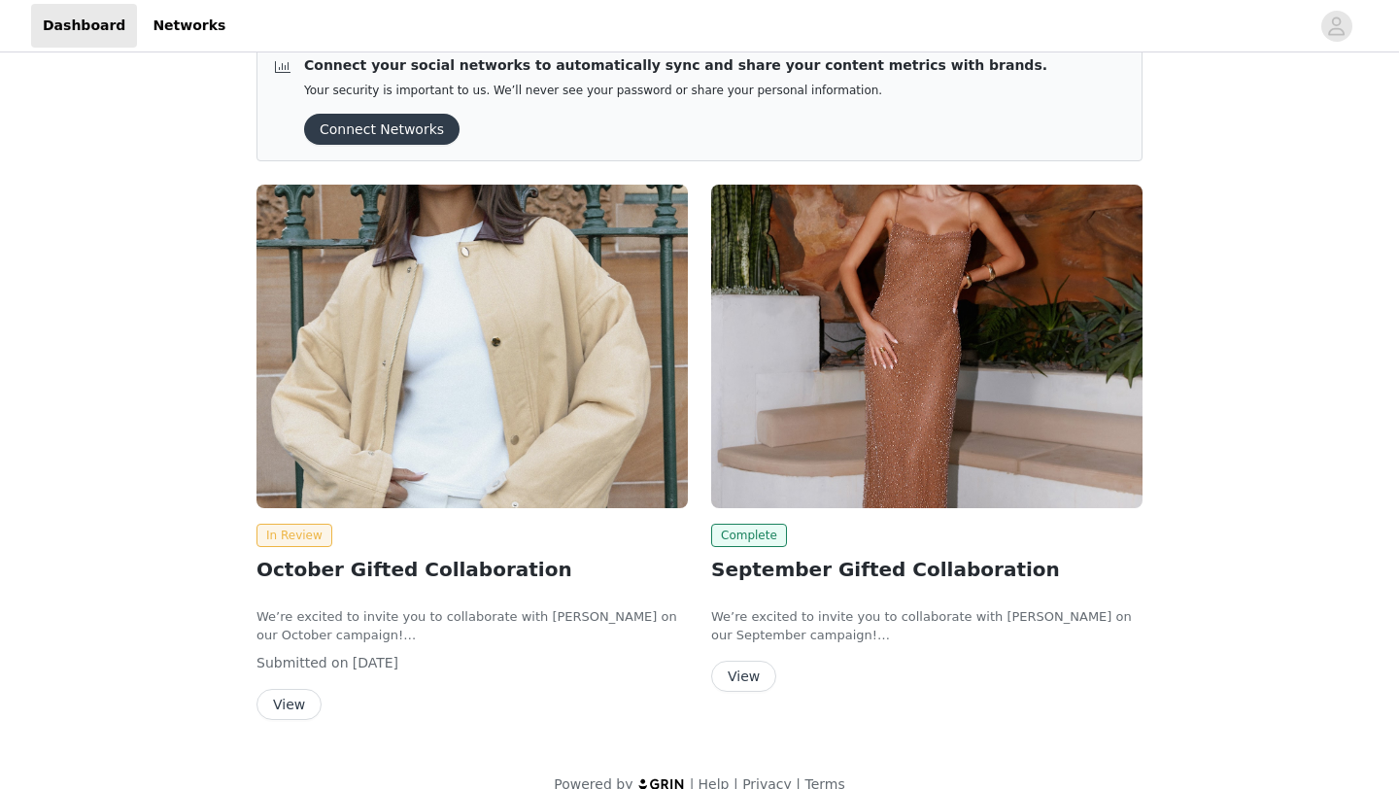
scroll to position [61, 0]
